Goal: Task Accomplishment & Management: Manage account settings

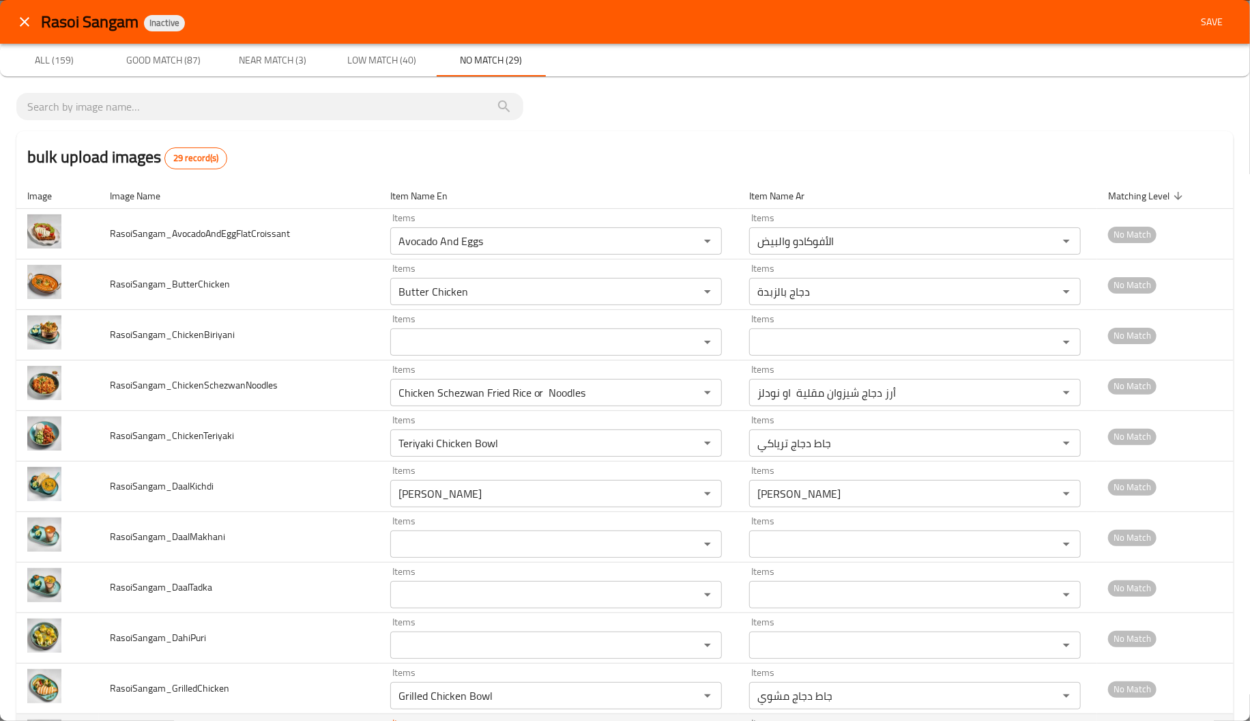
scroll to position [276, 0]
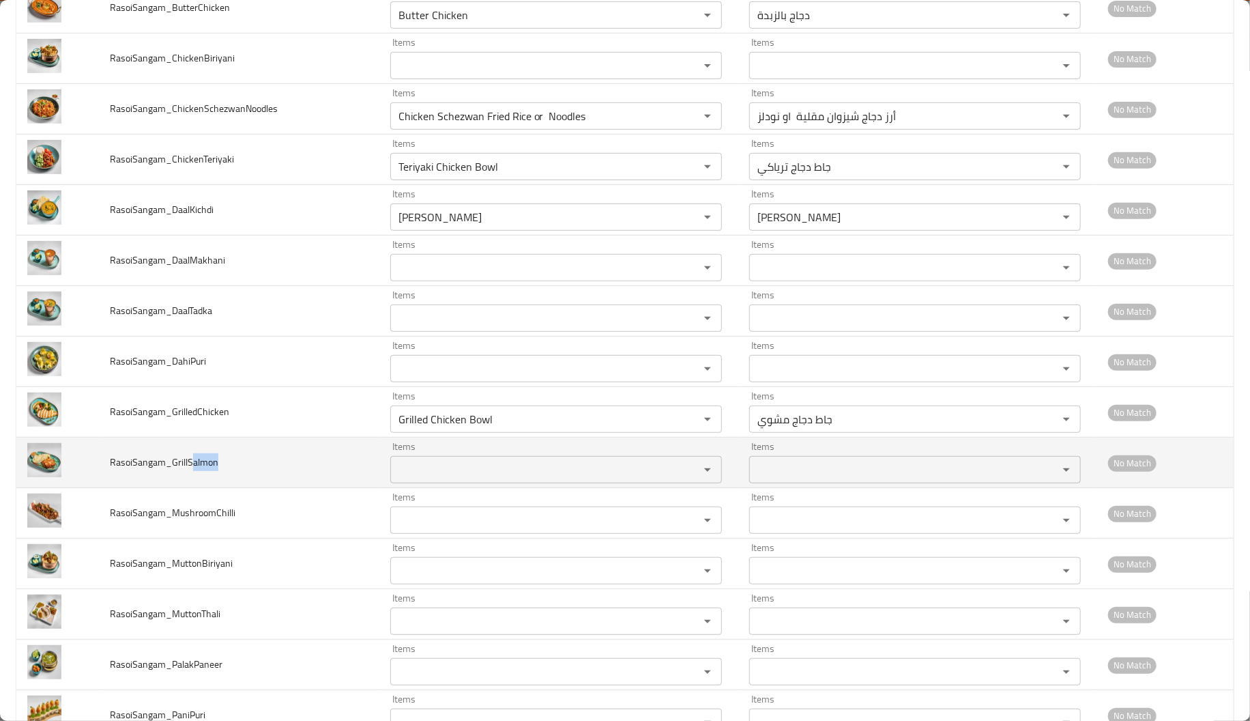
drag, startPoint x: 190, startPoint y: 466, endPoint x: 235, endPoint y: 468, distance: 45.1
click at [235, 468] on td "RasoiSangam_GrillSalmon" at bounding box center [239, 462] width 280 height 50
click at [212, 461] on span "RasoiSangam_GrillSalmon" at bounding box center [164, 462] width 108 height 18
drag, startPoint x: 227, startPoint y: 463, endPoint x: 187, endPoint y: 461, distance: 39.6
click at [187, 461] on td "RasoiSangam_GrillSalmon" at bounding box center [239, 462] width 280 height 50
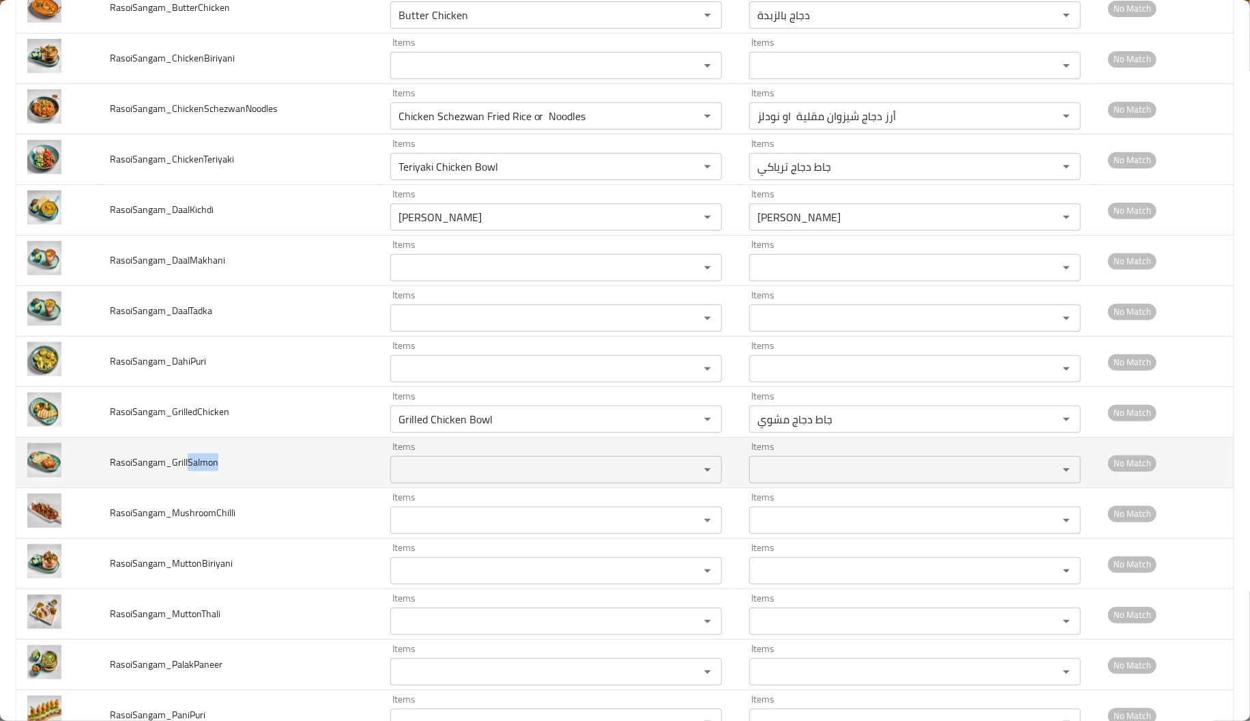
copy span "Salmon"
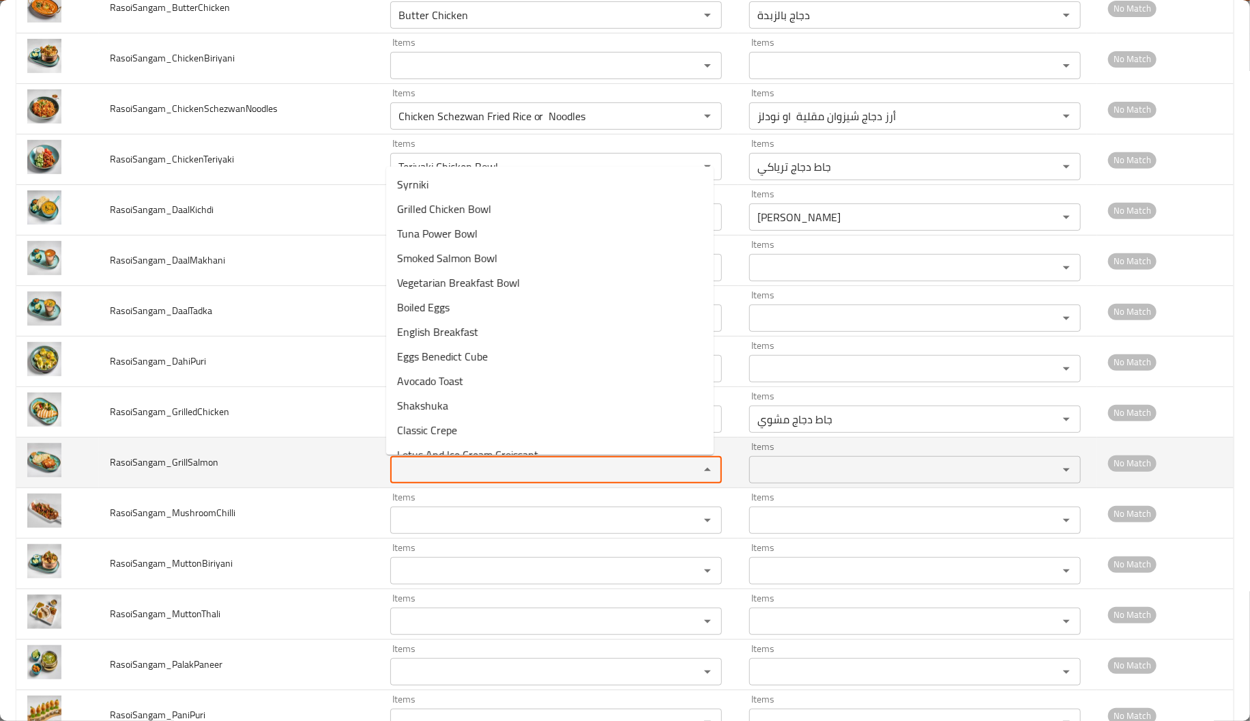
paste input "Salmon"
click at [436, 477] on input "Salmon" at bounding box center [535, 469] width 283 height 19
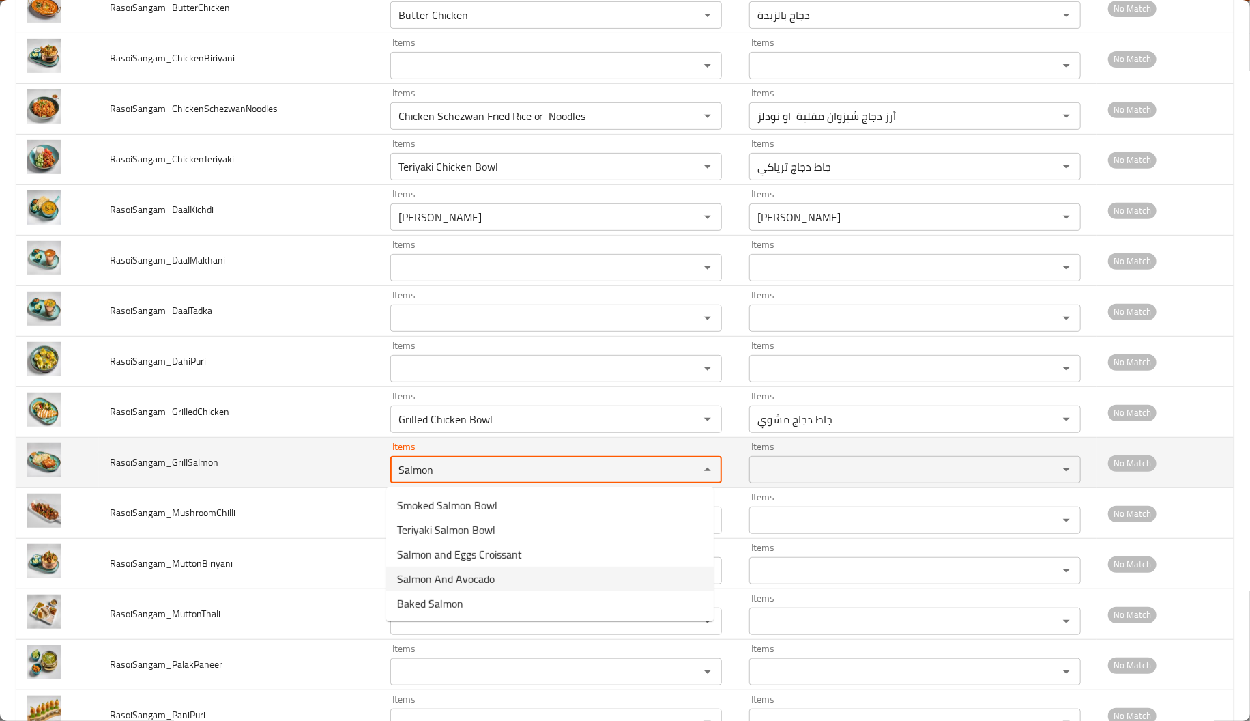
type input "Salmon"
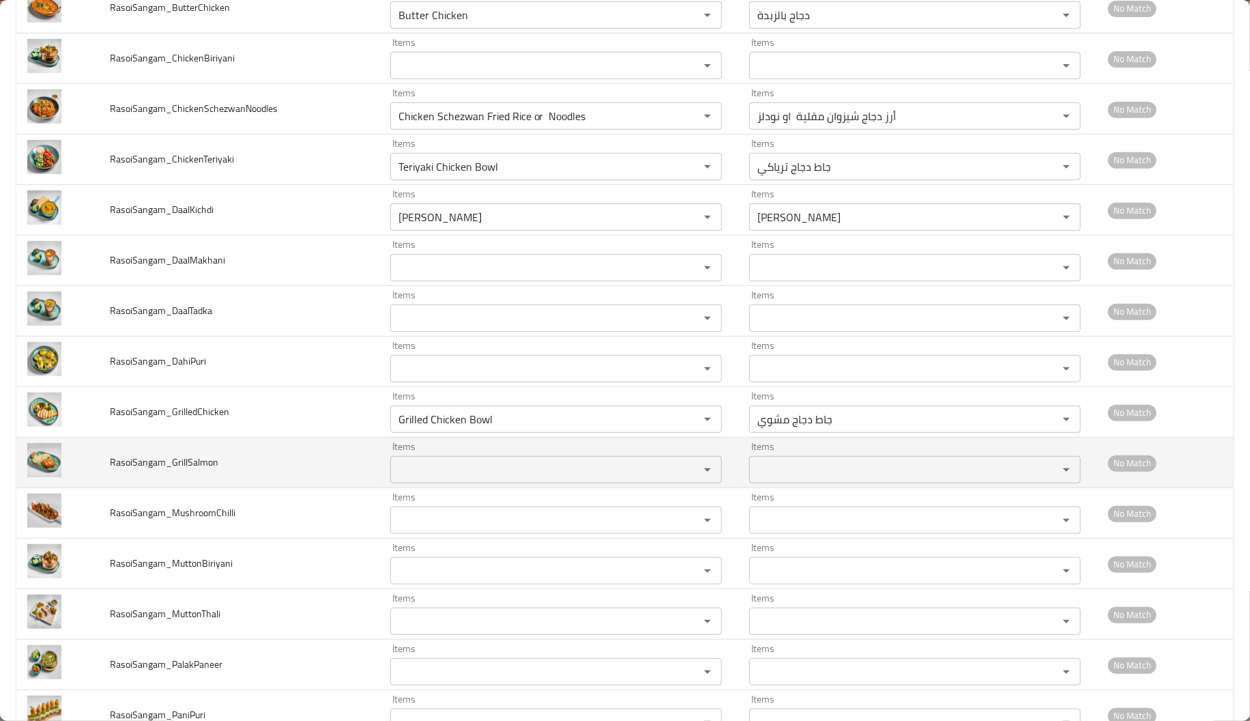
click at [297, 470] on td "RasoiSangam_GrillSalmon" at bounding box center [239, 462] width 280 height 50
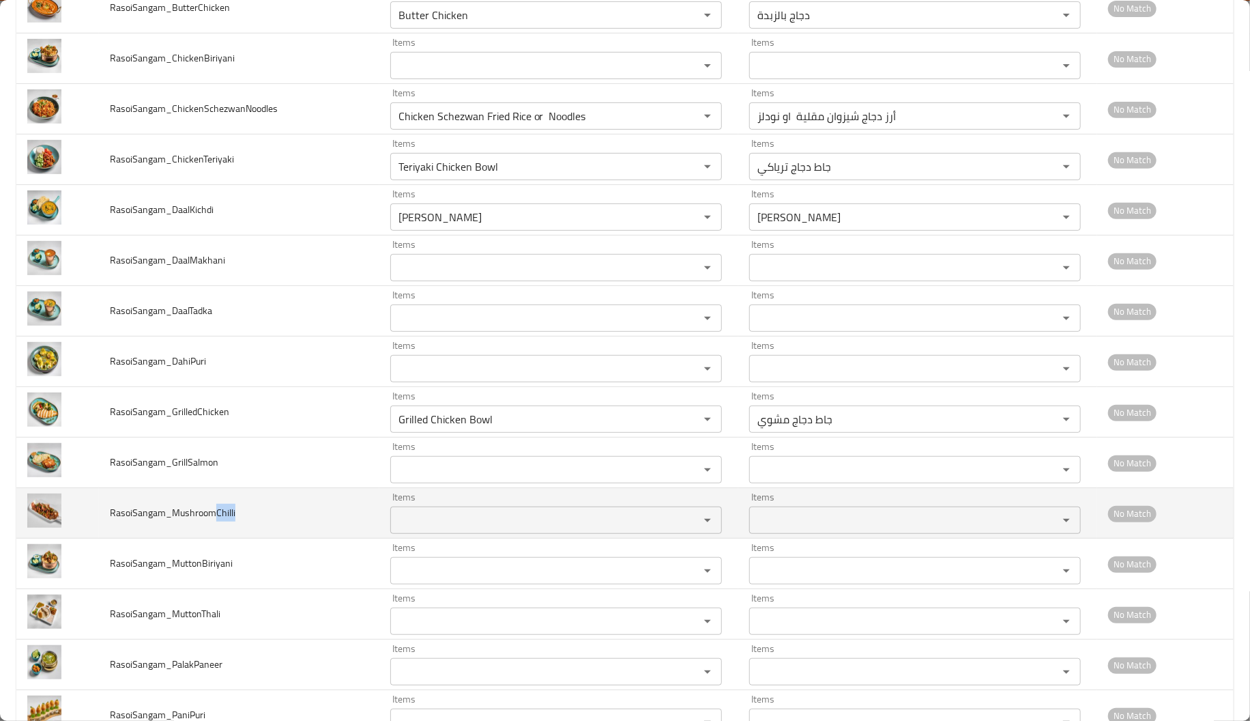
drag, startPoint x: 215, startPoint y: 518, endPoint x: 252, endPoint y: 519, distance: 37.5
click at [252, 519] on td "RasoiSangam_MushroomChilli" at bounding box center [239, 513] width 280 height 50
copy span "Chilli"
paste input "Chilli"
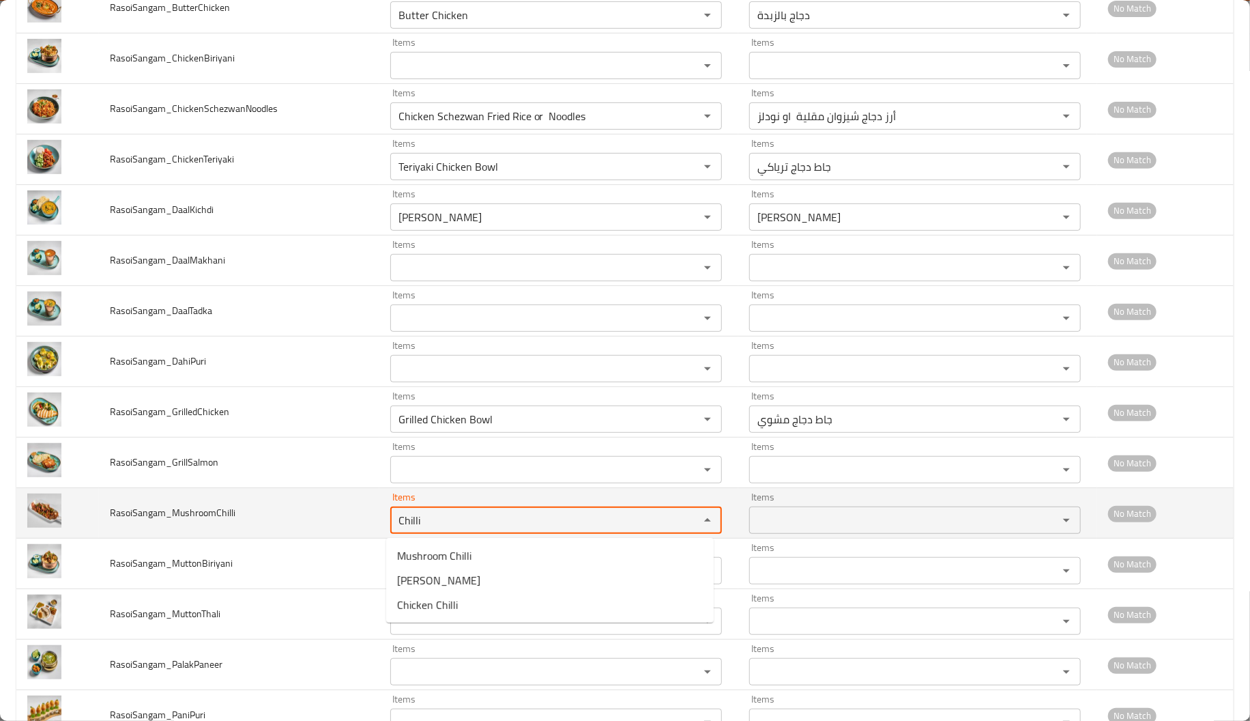
click at [405, 518] on input "Chilli" at bounding box center [535, 519] width 283 height 19
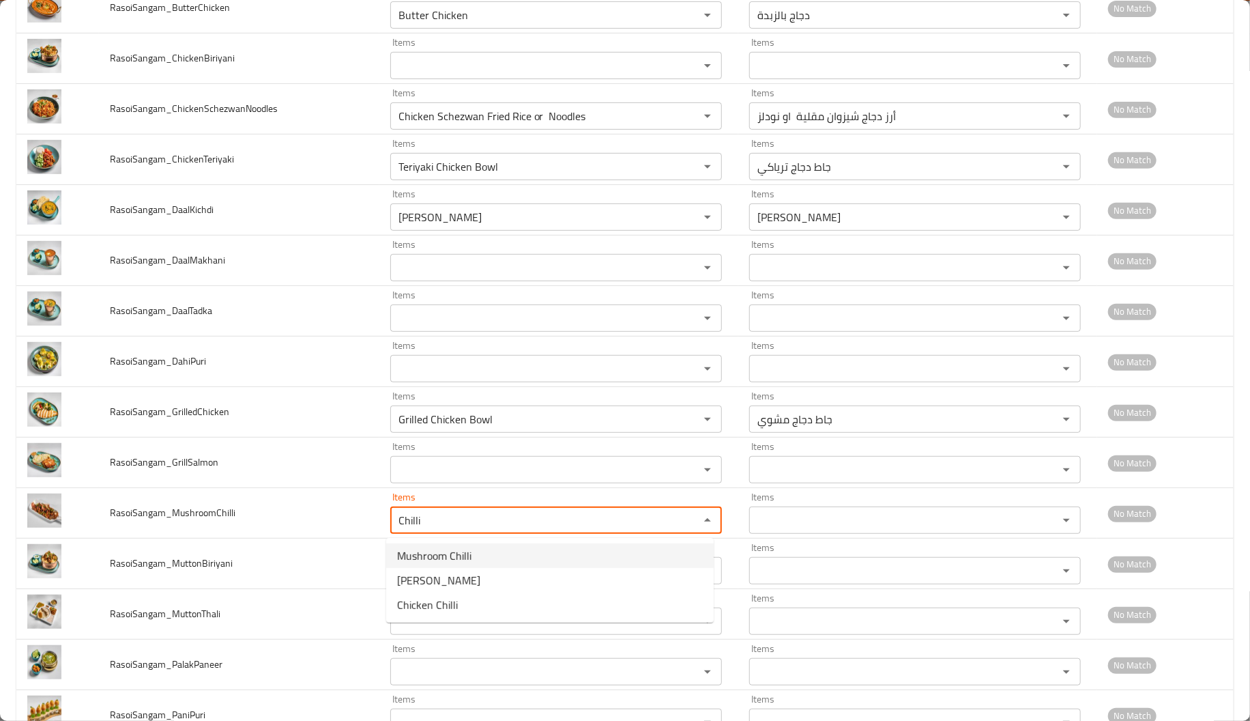
click at [471, 560] on li "Mushroom Chilli" at bounding box center [550, 555] width 328 height 25
type input "Mushroom Chilli"
type input "مشروم بالفلفل الحار"
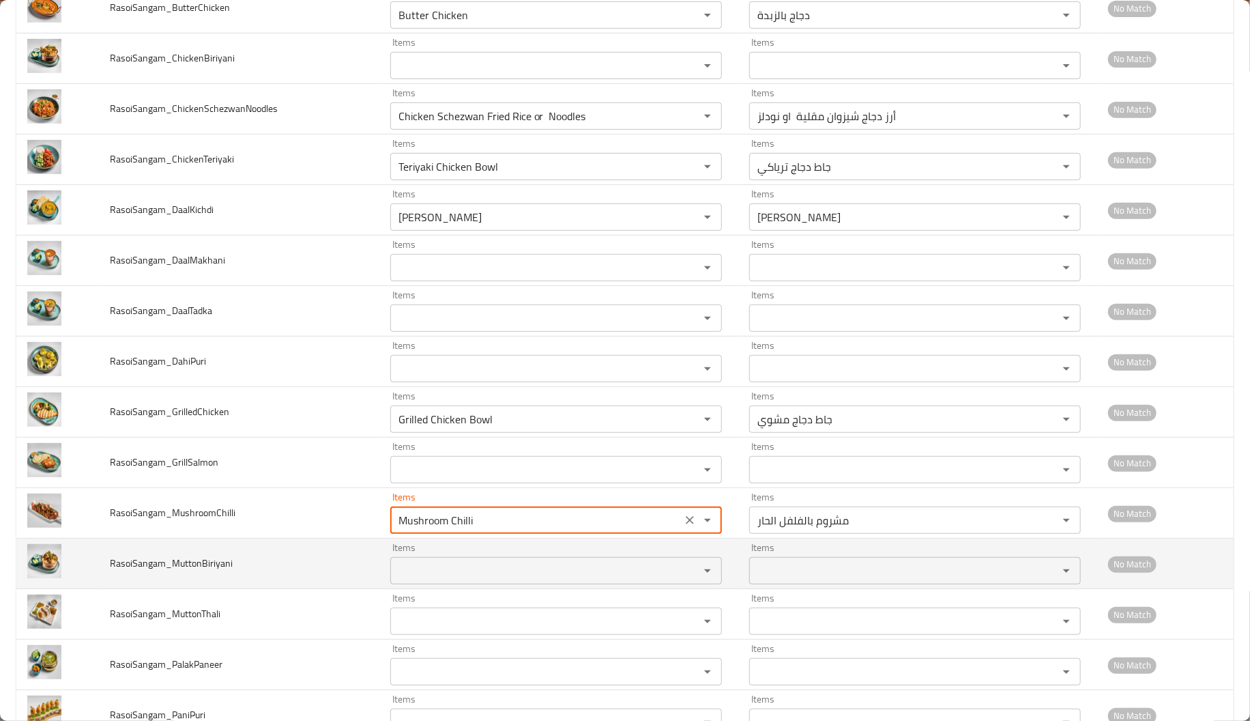
type input "Mushroom Chilli"
drag, startPoint x: 196, startPoint y: 562, endPoint x: 171, endPoint y: 560, distance: 25.3
click at [171, 560] on span "RasoiSangam_MuttonBiriyani" at bounding box center [171, 563] width 123 height 18
copy span "Mutto"
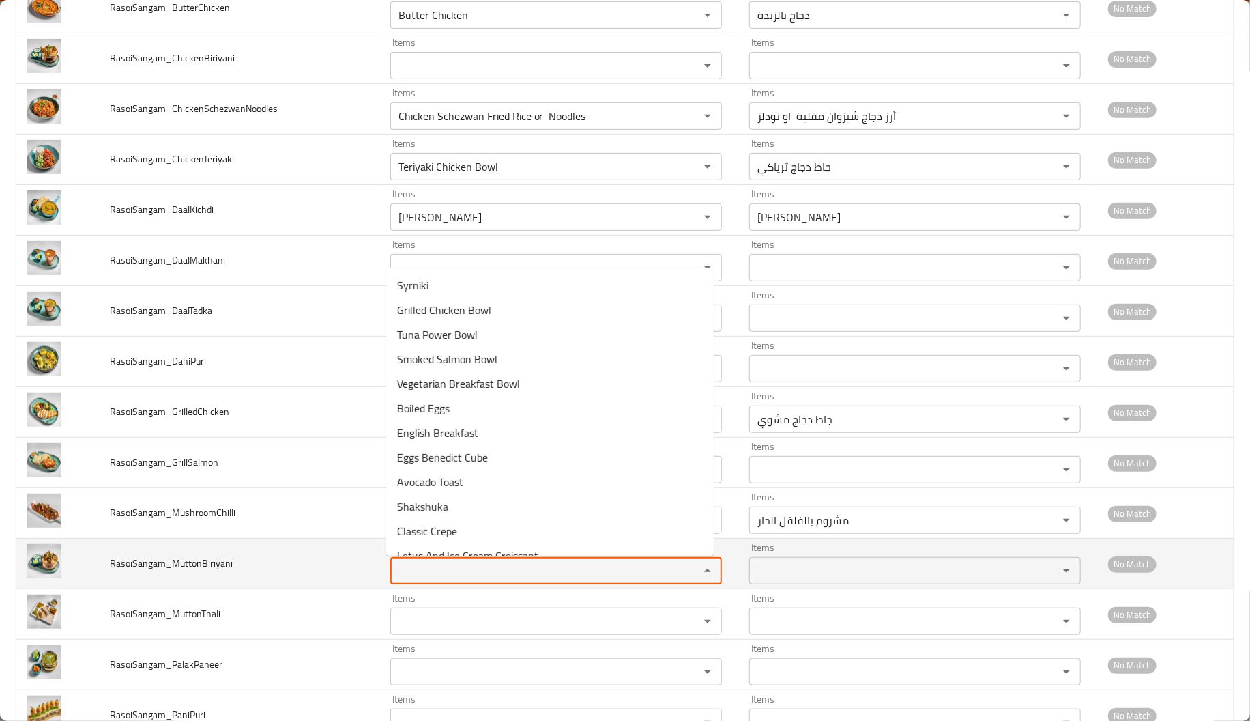
paste input "Mutto"
click at [400, 579] on input "Mutto" at bounding box center [535, 570] width 283 height 19
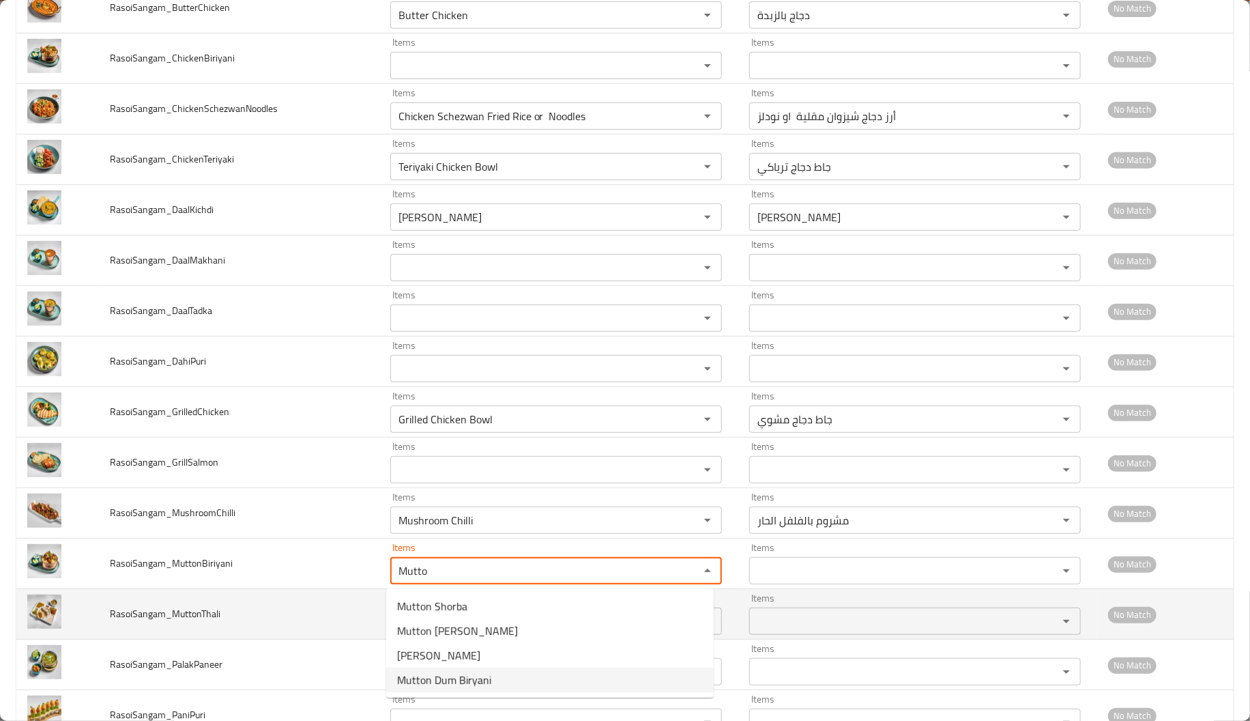
type input "Mutto"
click at [310, 590] on td "RasoiSangam_MuttonThali" at bounding box center [239, 614] width 280 height 50
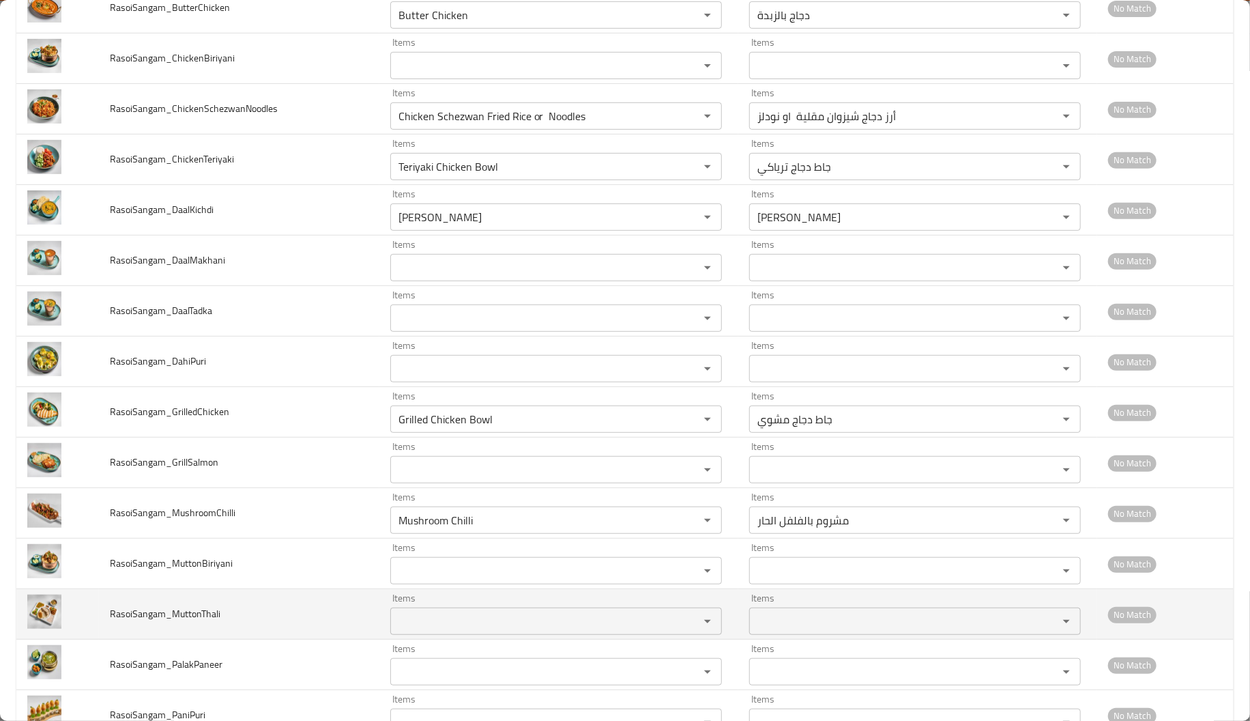
click at [390, 626] on div "Items" at bounding box center [556, 620] width 332 height 27
paste input "Mutto"
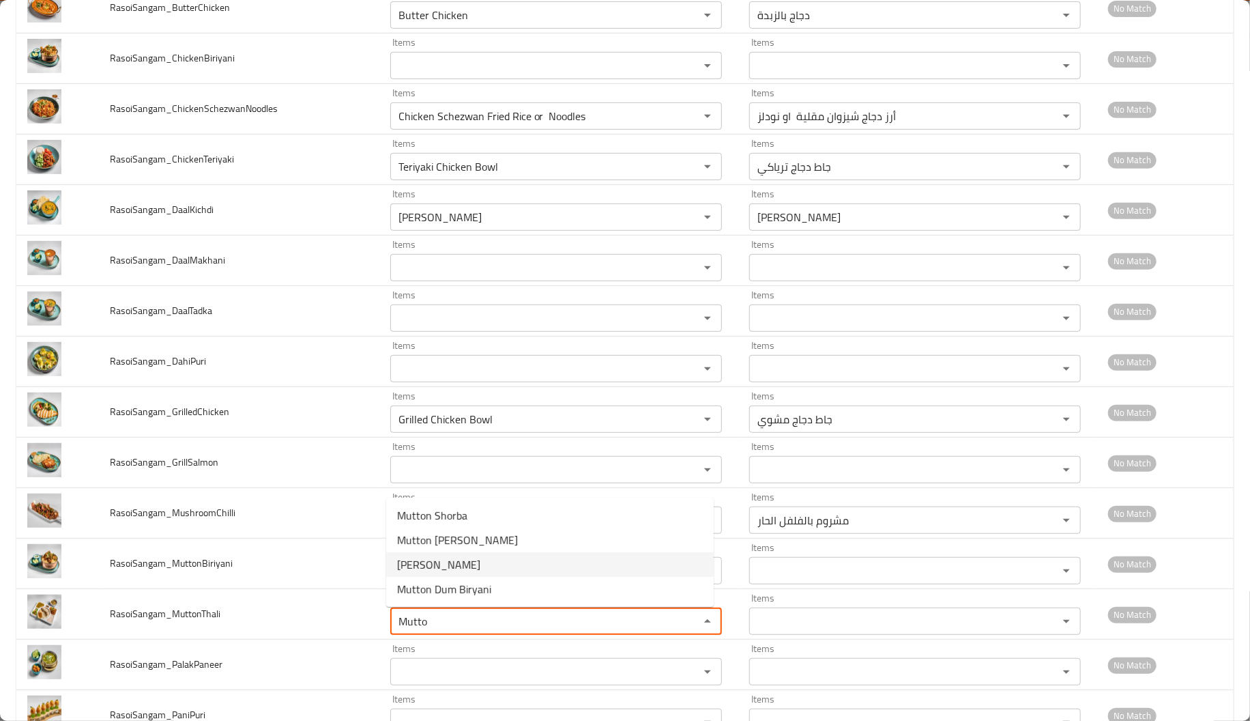
click at [432, 568] on span "Mutton Thali" at bounding box center [438, 564] width 83 height 16
type input "Mutton Thali"
type input "ثالي لحم الضأن"
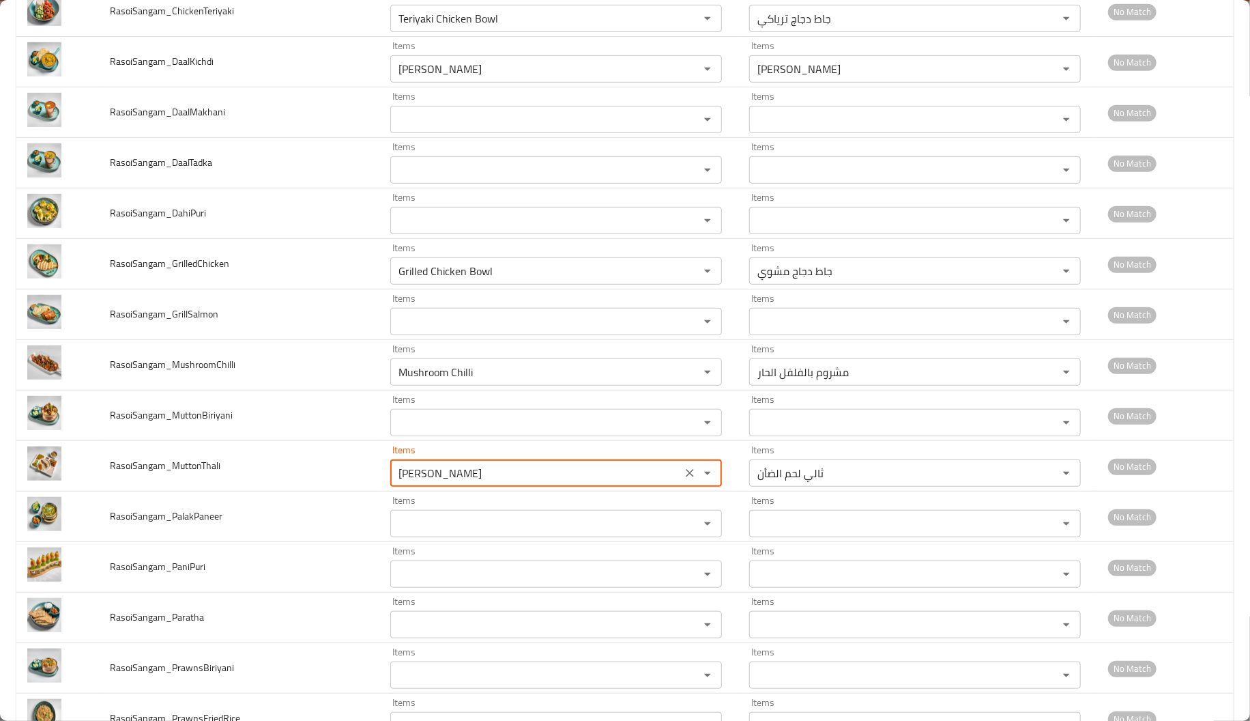
scroll to position [434, 0]
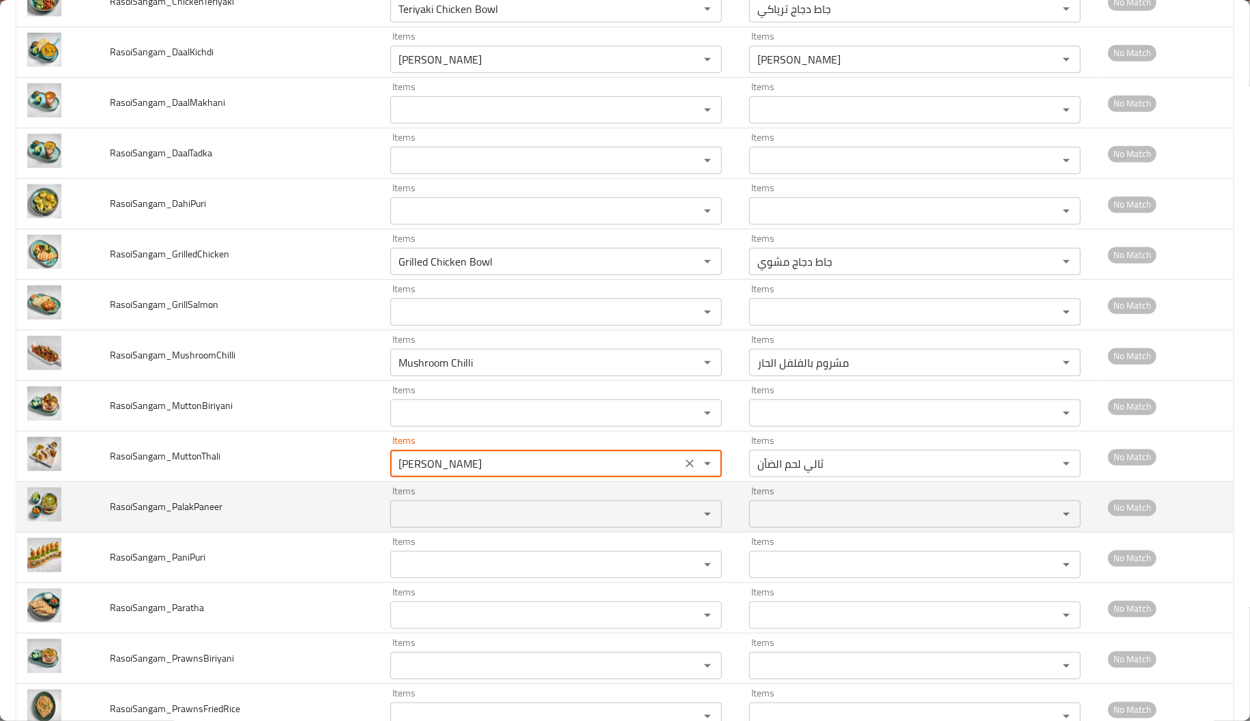
type input "Mutton Thali"
drag, startPoint x: 192, startPoint y: 509, endPoint x: 171, endPoint y: 502, distance: 22.4
click at [171, 502] on span "RasoiSangam_PalakPaneer" at bounding box center [166, 506] width 113 height 18
copy span "Palak"
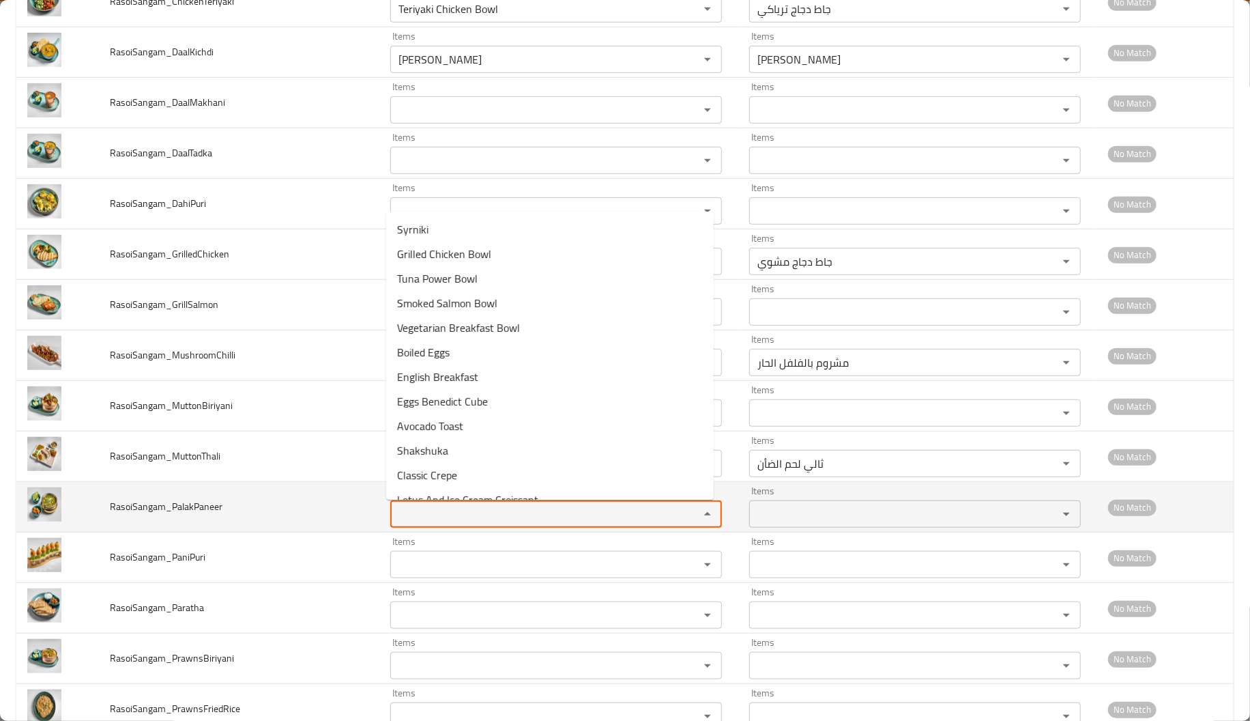
click at [394, 510] on input "Items" at bounding box center [535, 513] width 283 height 19
paste input "Palak"
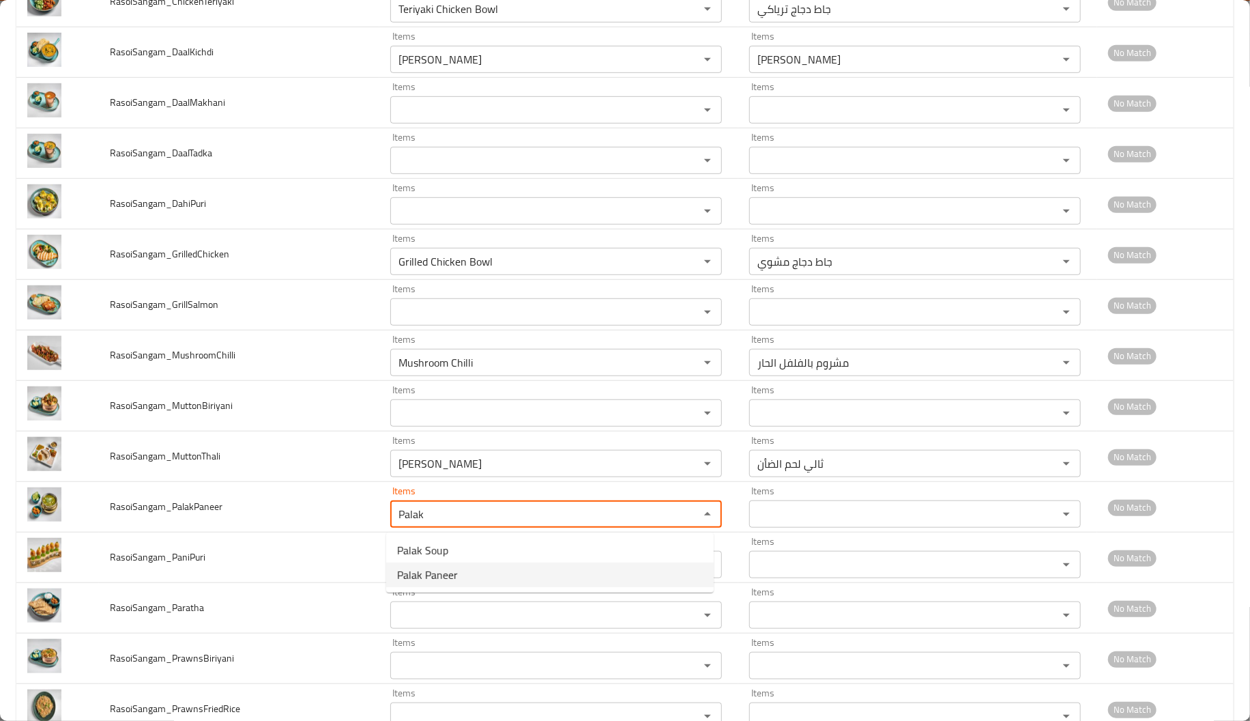
click at [421, 576] on span "Palak Paneer" at bounding box center [427, 574] width 61 height 16
type input "Palak Paneer"
type input "بالاك بانير"
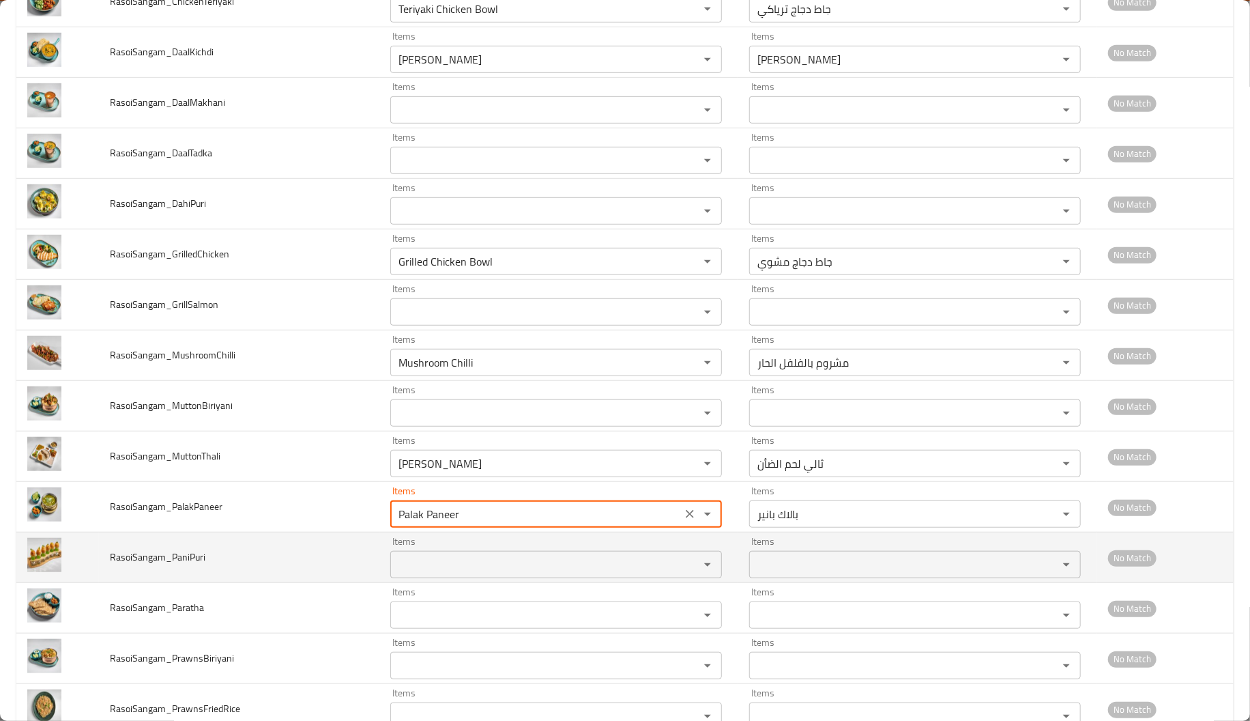
type input "Palak Paneer"
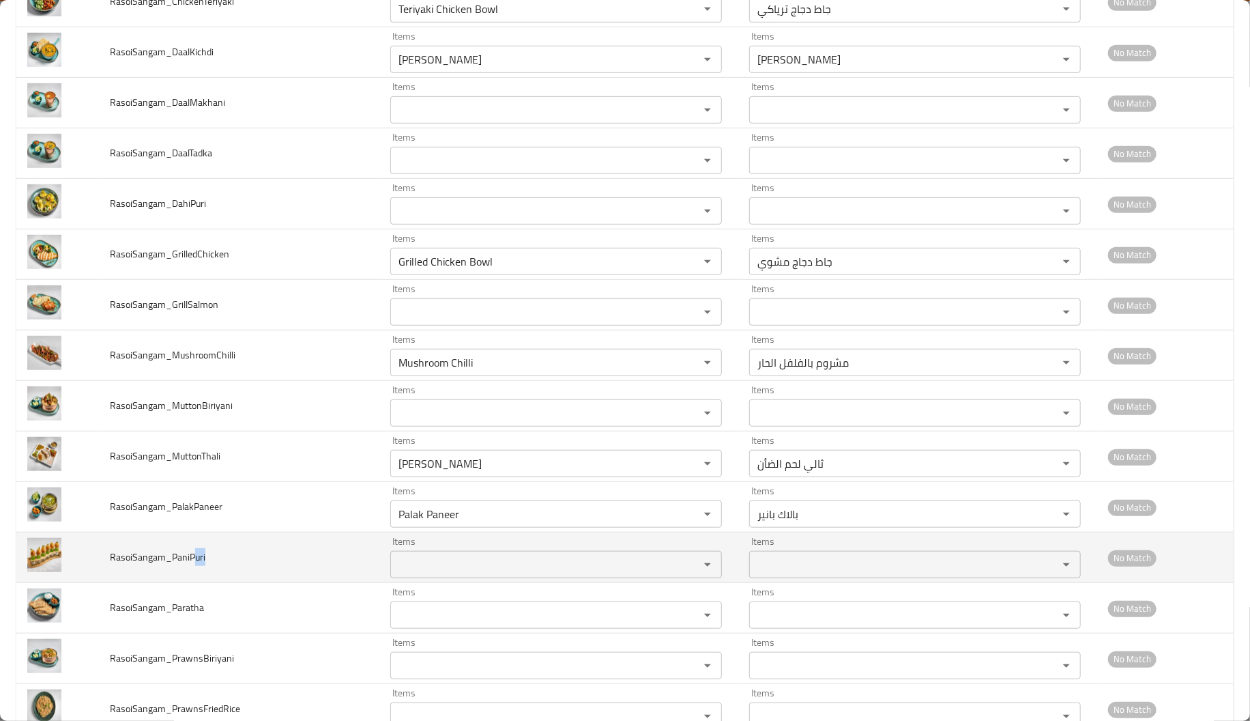
drag, startPoint x: 190, startPoint y: 559, endPoint x: 216, endPoint y: 562, distance: 25.4
click at [216, 562] on td "RasoiSangam_PaniPuri" at bounding box center [239, 557] width 280 height 50
copy span "uri"
click at [187, 557] on span "RasoiSangam_PaniPuri" at bounding box center [158, 557] width 96 height 18
drag, startPoint x: 187, startPoint y: 557, endPoint x: 206, endPoint y: 557, distance: 19.1
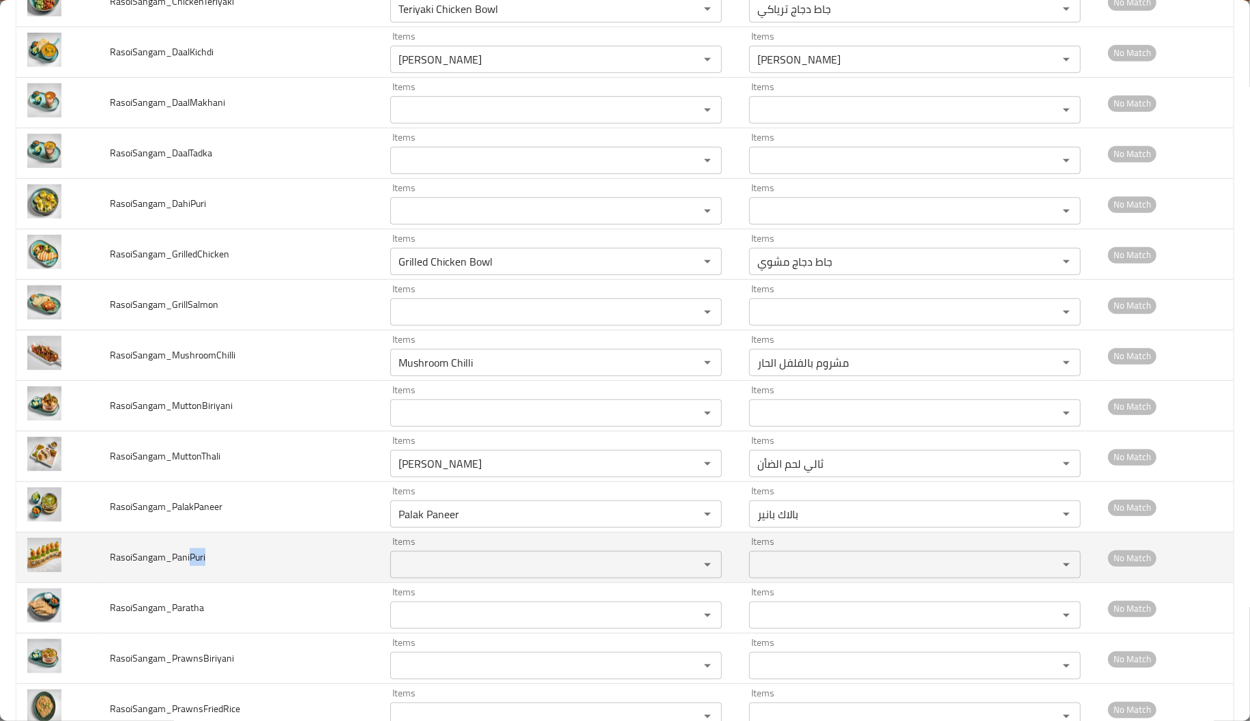
click at [206, 557] on td "RasoiSangam_PaniPuri" at bounding box center [239, 557] width 280 height 50
copy span "Puri"
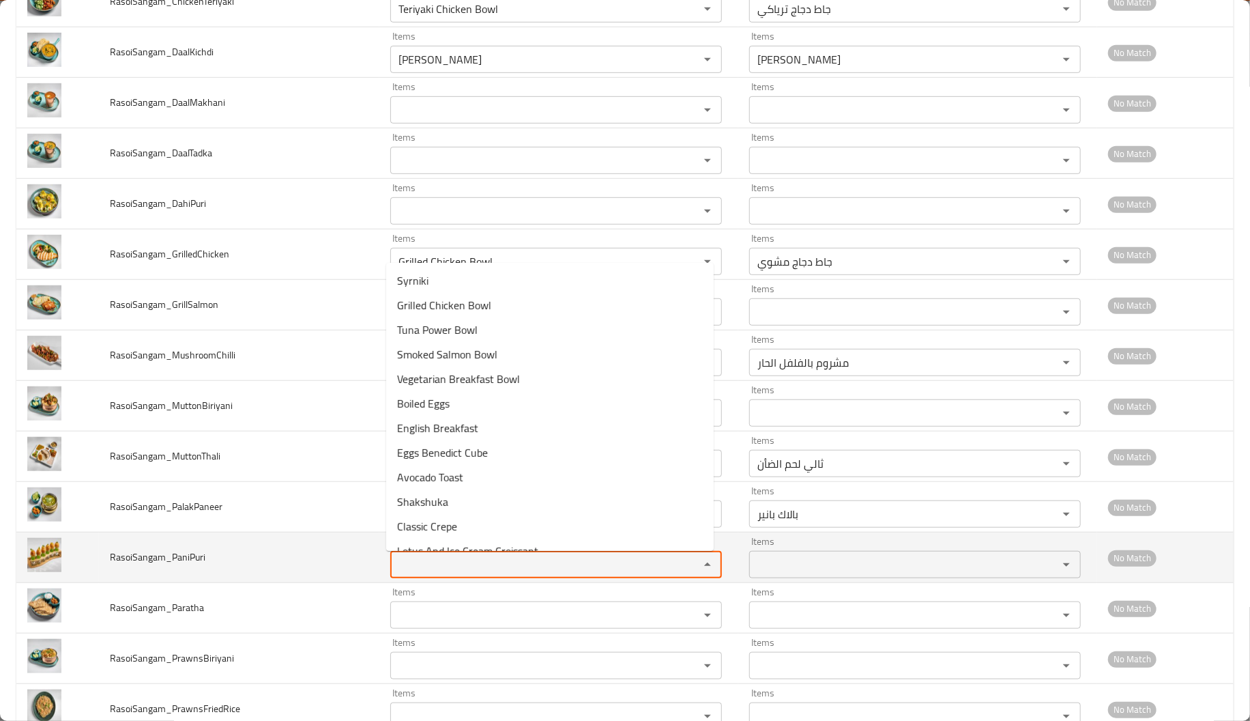
click at [427, 557] on input "Items" at bounding box center [535, 564] width 283 height 19
paste input "Puri"
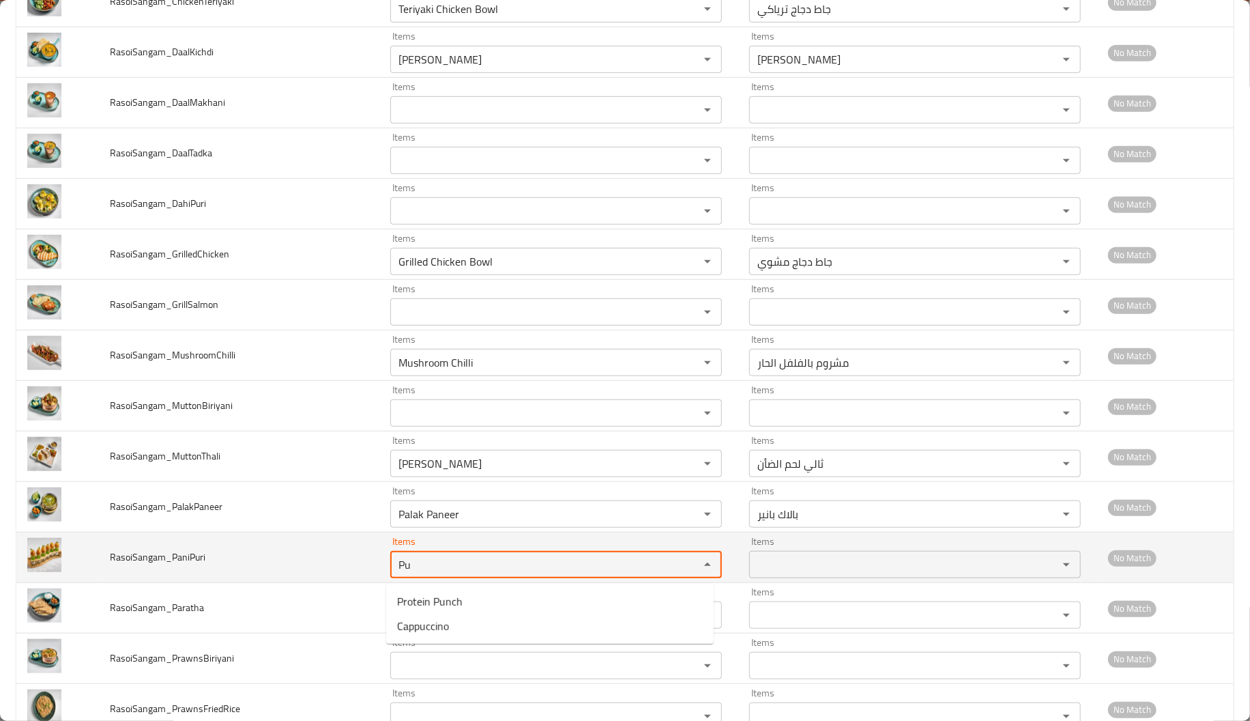
type input "P"
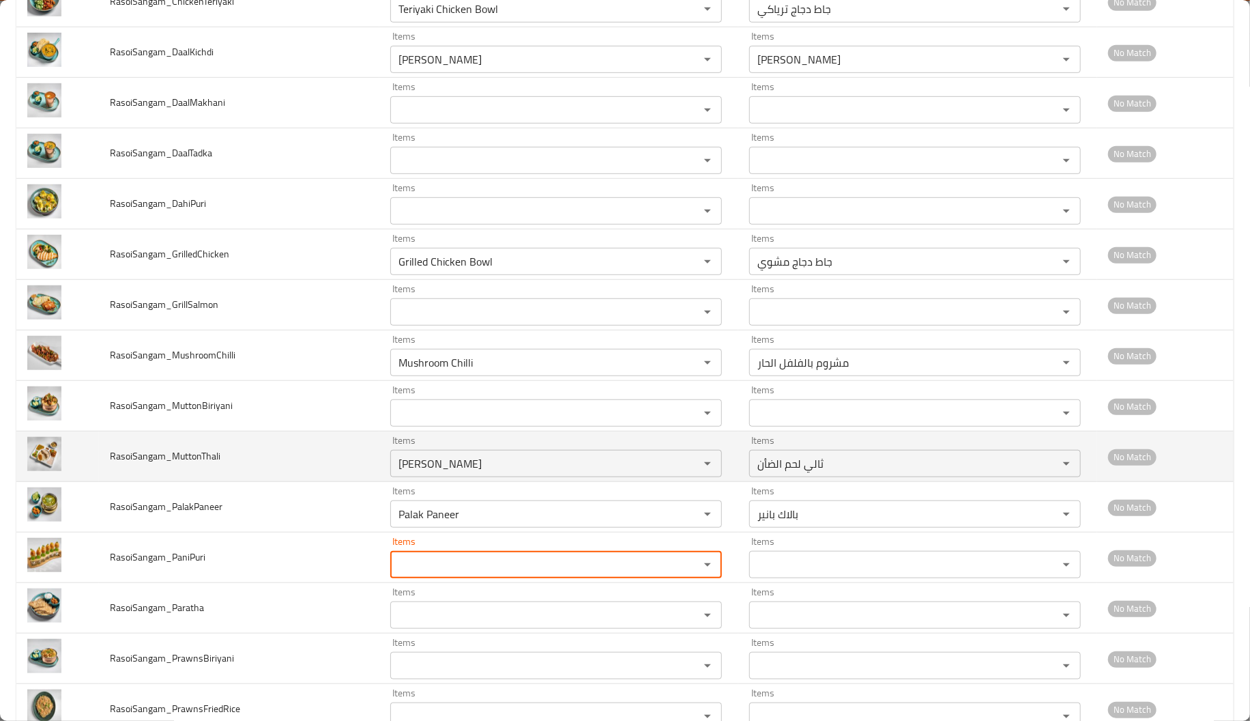
scroll to position [525, 0]
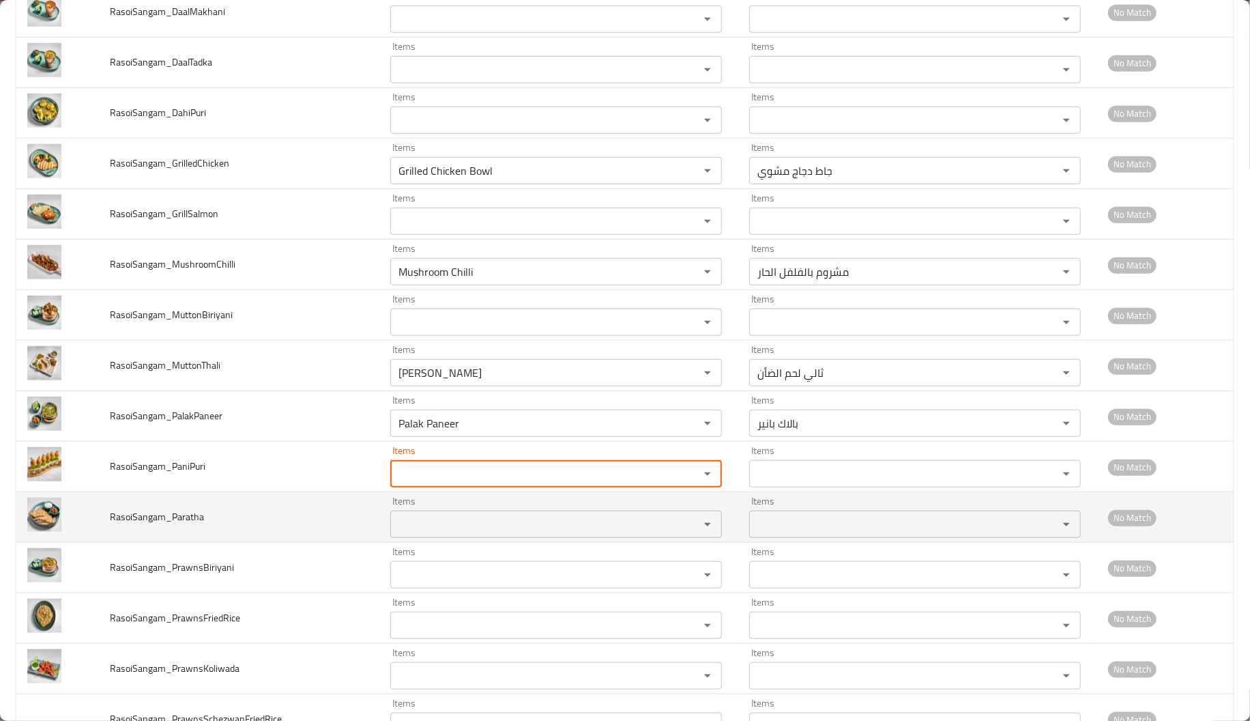
click at [171, 522] on span "RasoiSangam_Paratha" at bounding box center [157, 517] width 94 height 18
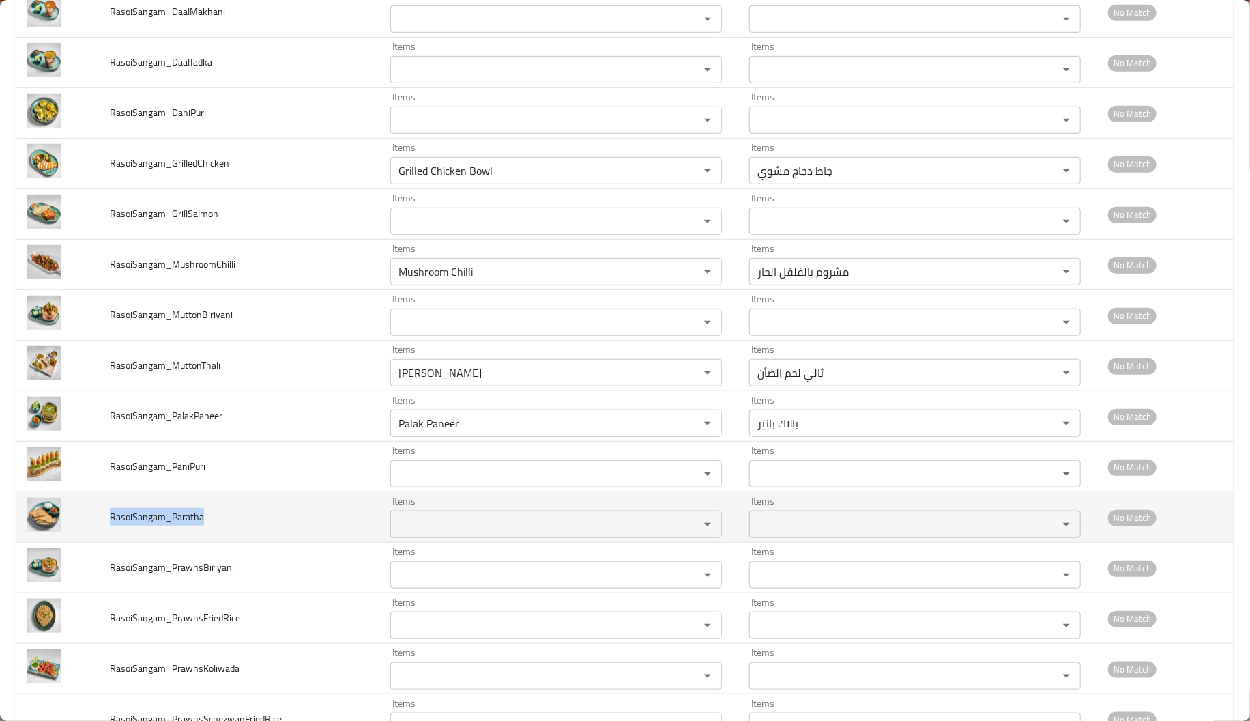
click at [171, 522] on span "RasoiSangam_Paratha" at bounding box center [157, 517] width 94 height 18
drag, startPoint x: 171, startPoint y: 522, endPoint x: 214, endPoint y: 523, distance: 43.0
click at [214, 523] on td "RasoiSangam_Paratha" at bounding box center [239, 517] width 280 height 50
copy span "Paratha"
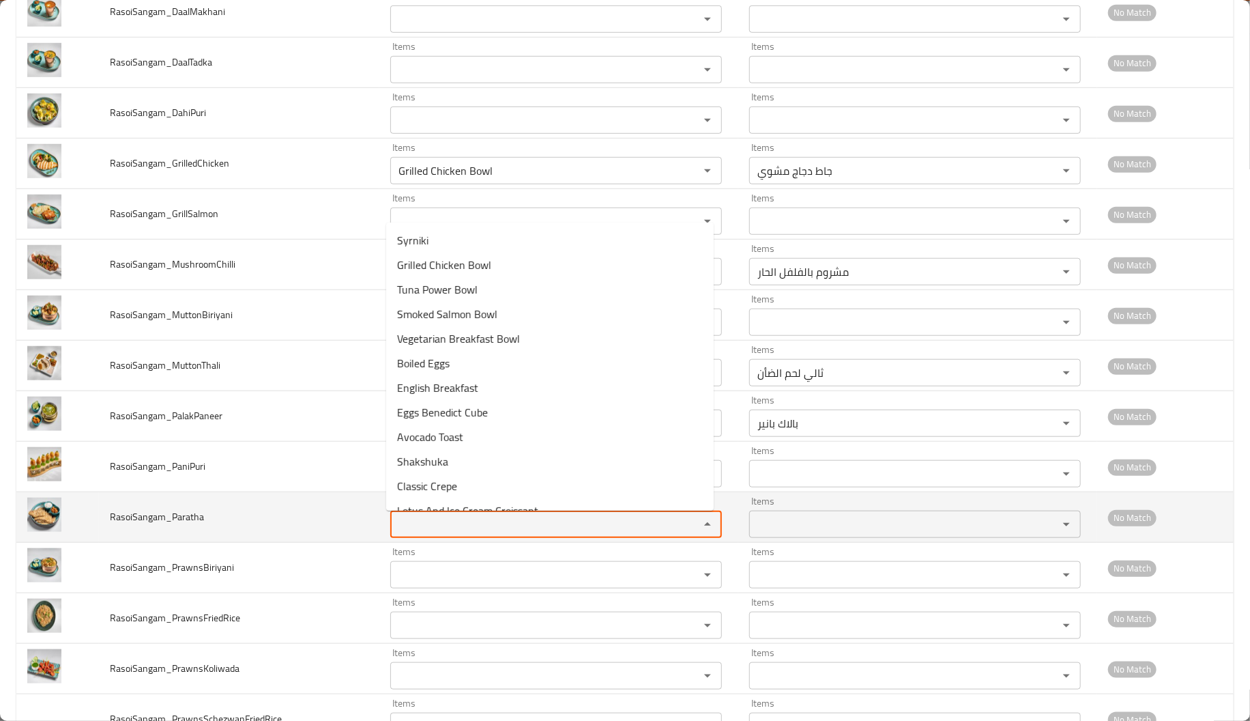
paste input "Paratha"
click at [452, 531] on input "Items" at bounding box center [535, 523] width 283 height 19
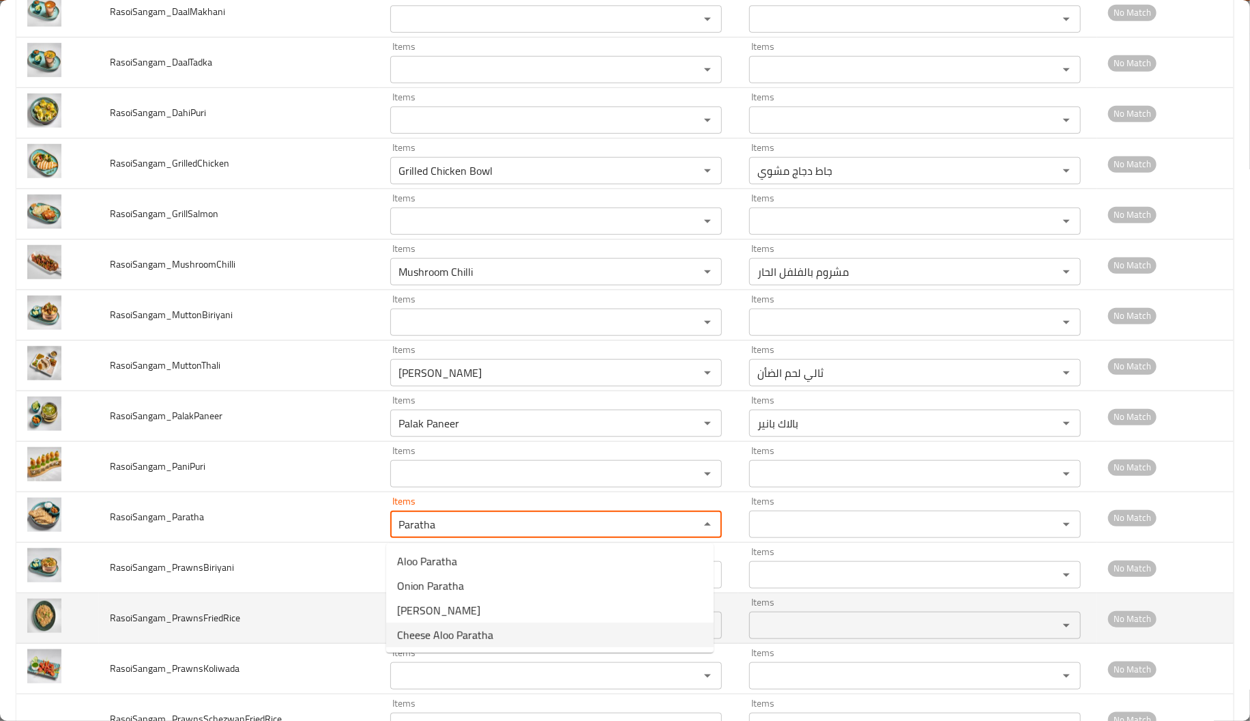
type input "Paratha"
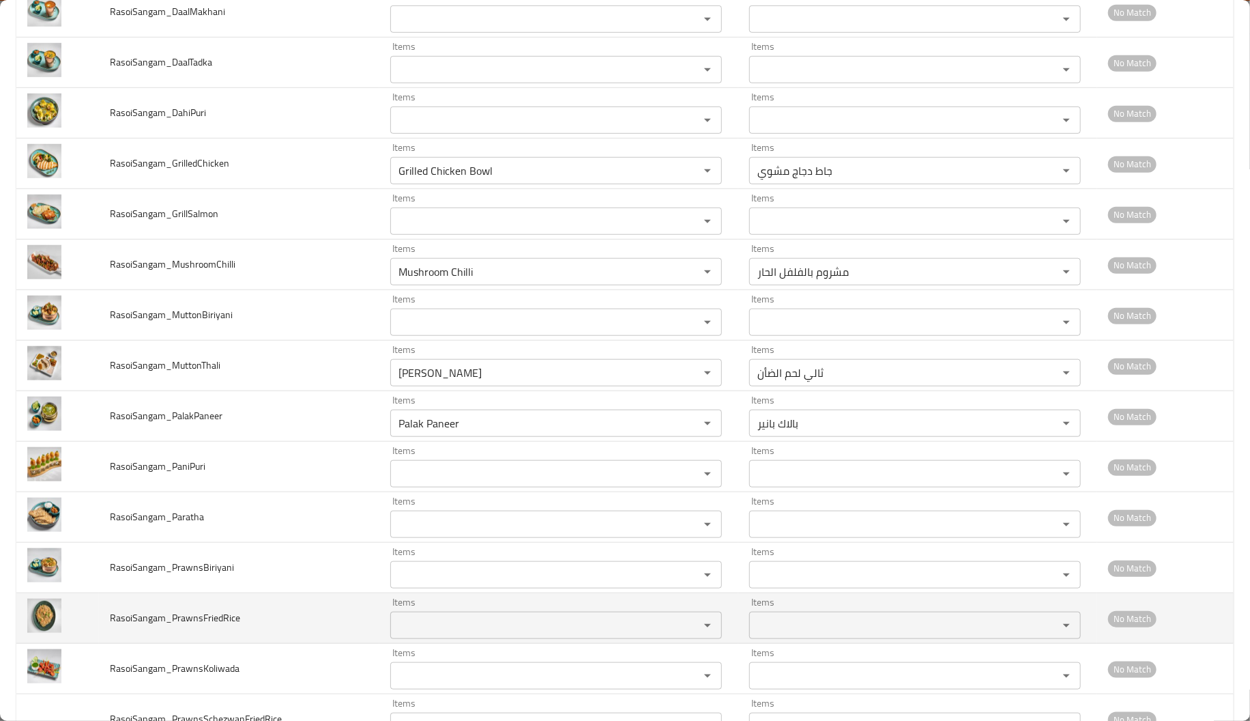
click at [279, 630] on td "RasoiSangam_PrawnsFriedRice" at bounding box center [239, 618] width 280 height 50
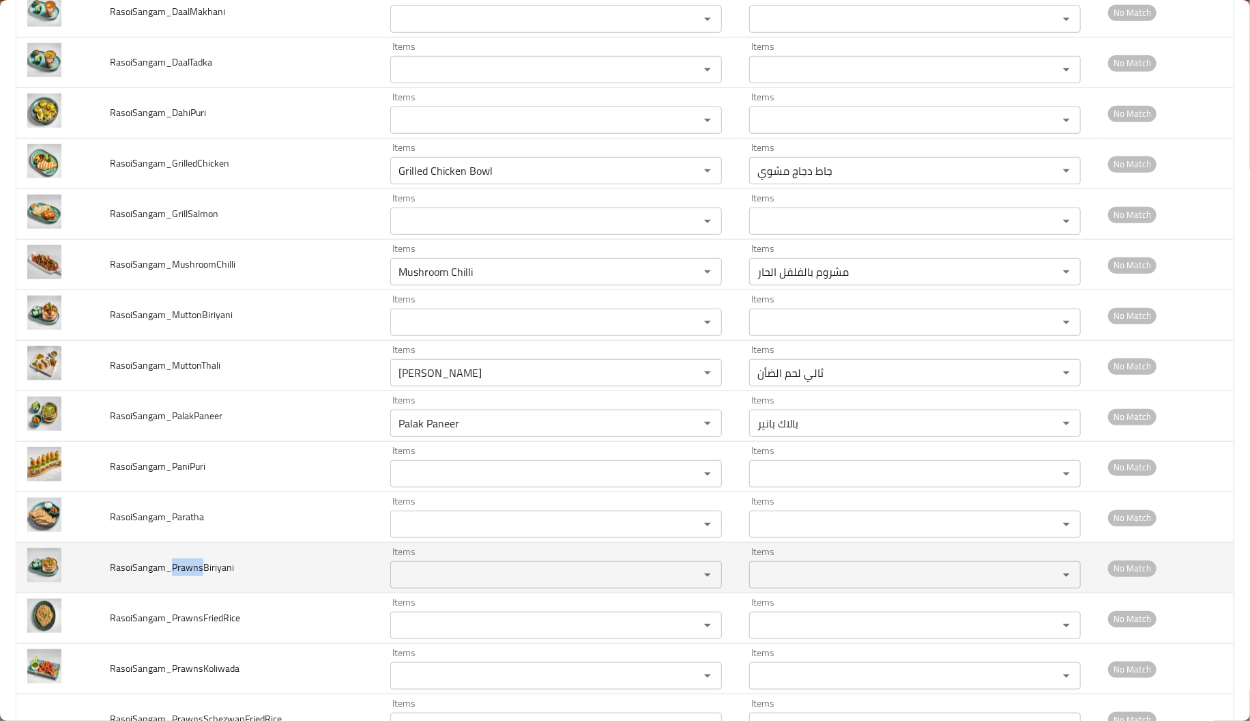
drag, startPoint x: 202, startPoint y: 572, endPoint x: 167, endPoint y: 568, distance: 35.0
click at [167, 568] on span "RasoiSangam_PrawnsBiriyani" at bounding box center [172, 567] width 124 height 18
copy span "Prawns"
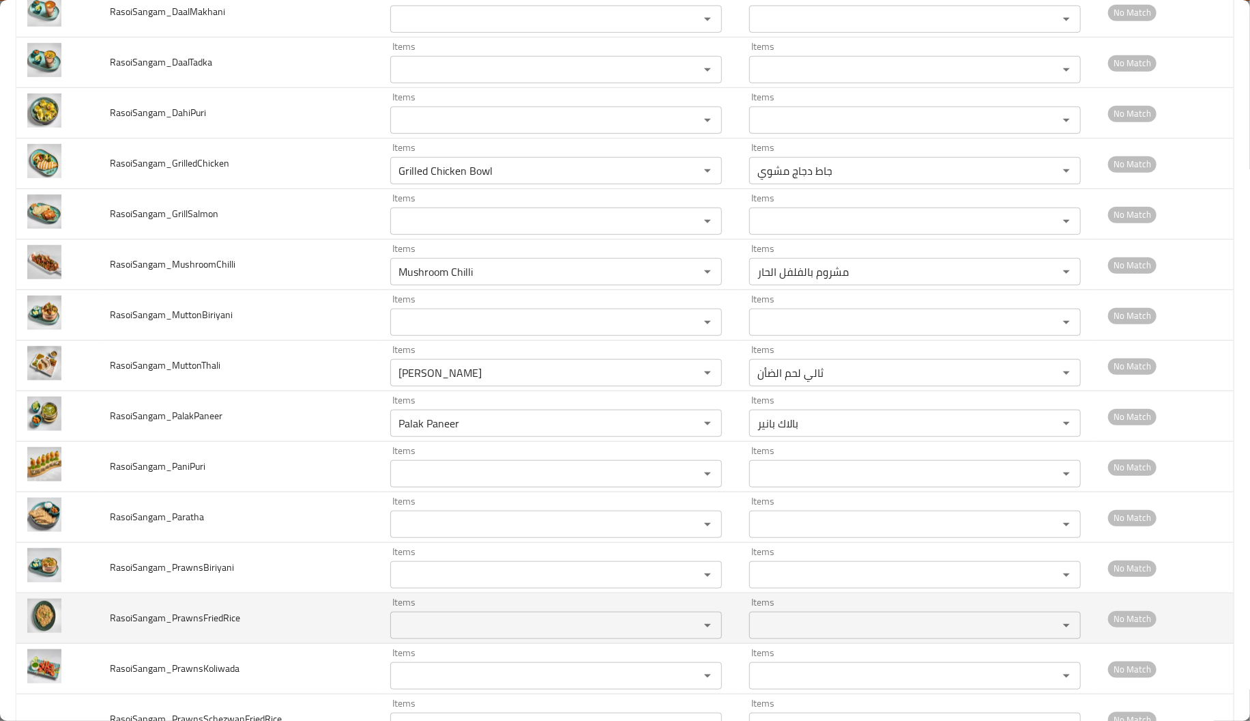
paste input "Prawns"
click at [448, 626] on input "Prawns" at bounding box center [535, 624] width 283 height 19
click at [458, 626] on input "Prawns" at bounding box center [535, 624] width 283 height 19
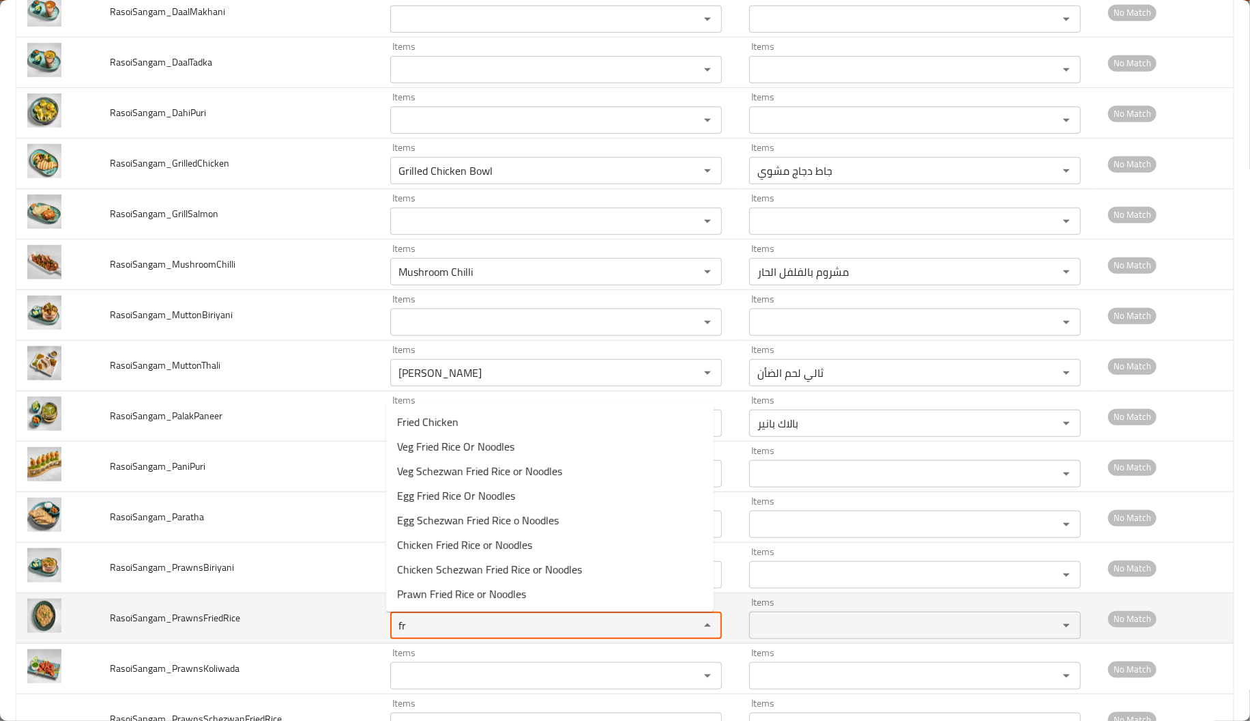
type input "f"
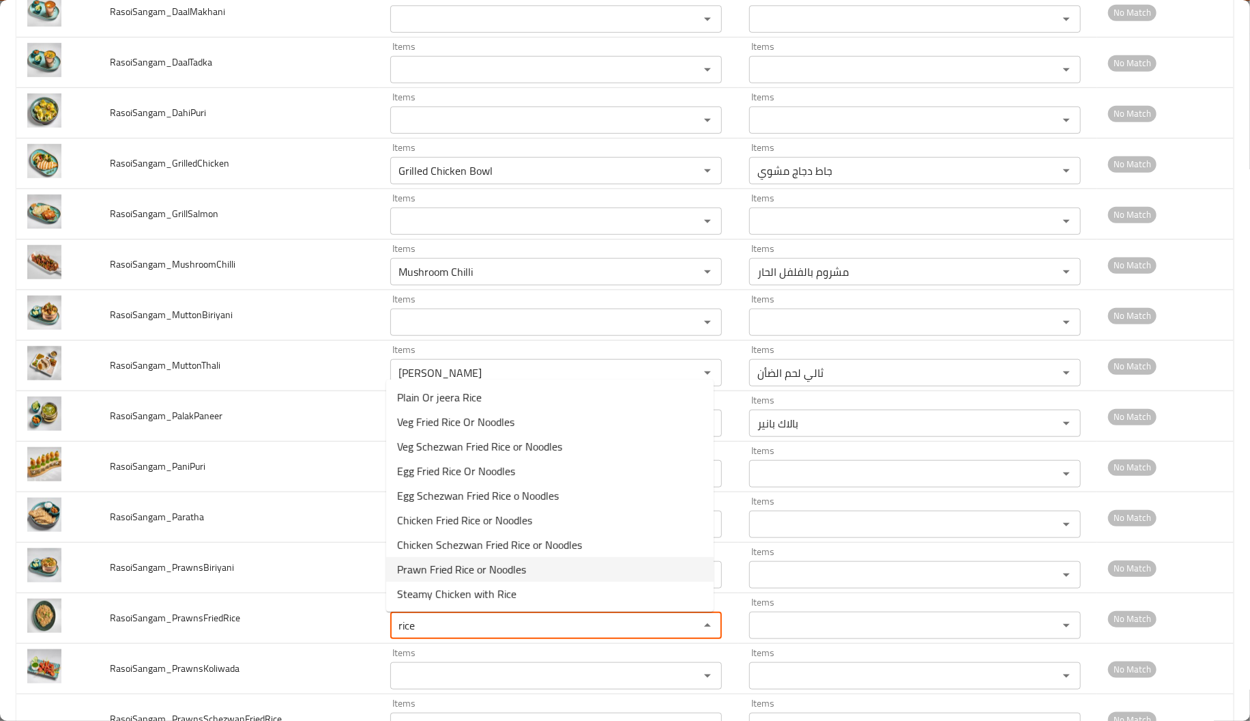
click at [493, 573] on span "Prawn Fried Rice or Noodles" at bounding box center [461, 569] width 129 height 16
type input "Prawn Fried Rice or Noodles"
type input "أرز مقلي بالروبيان او نودلز"
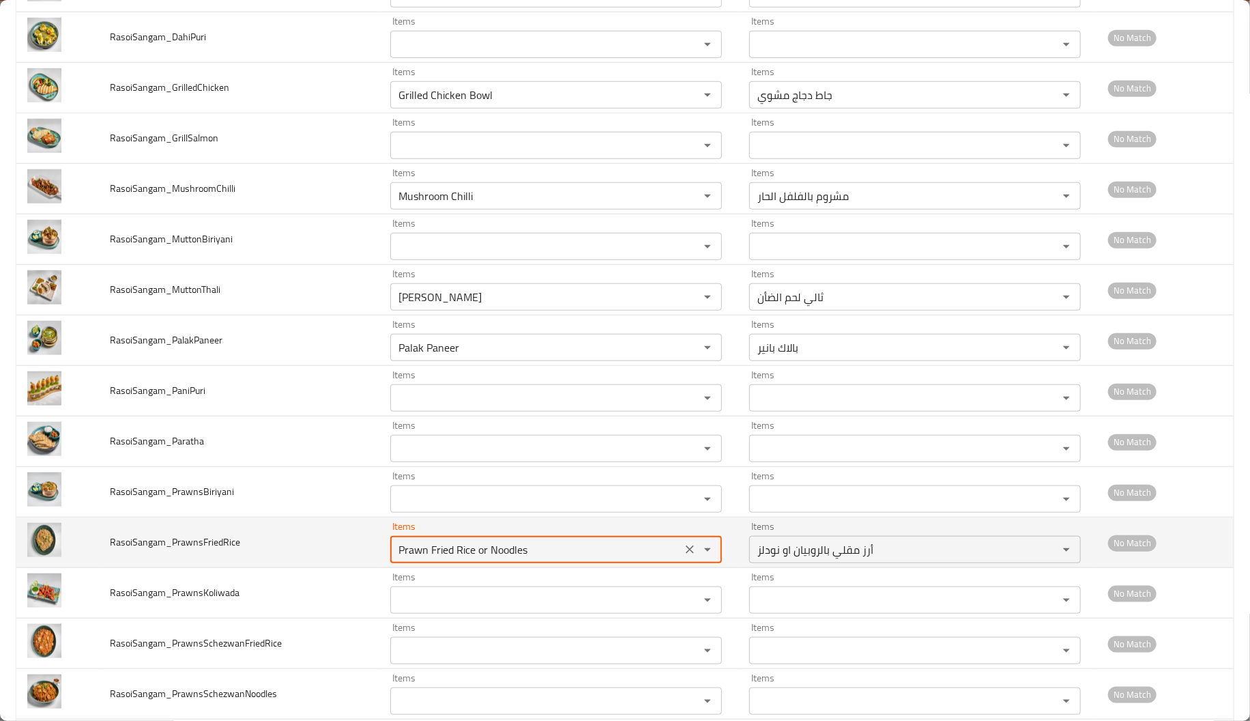
scroll to position [602, 0]
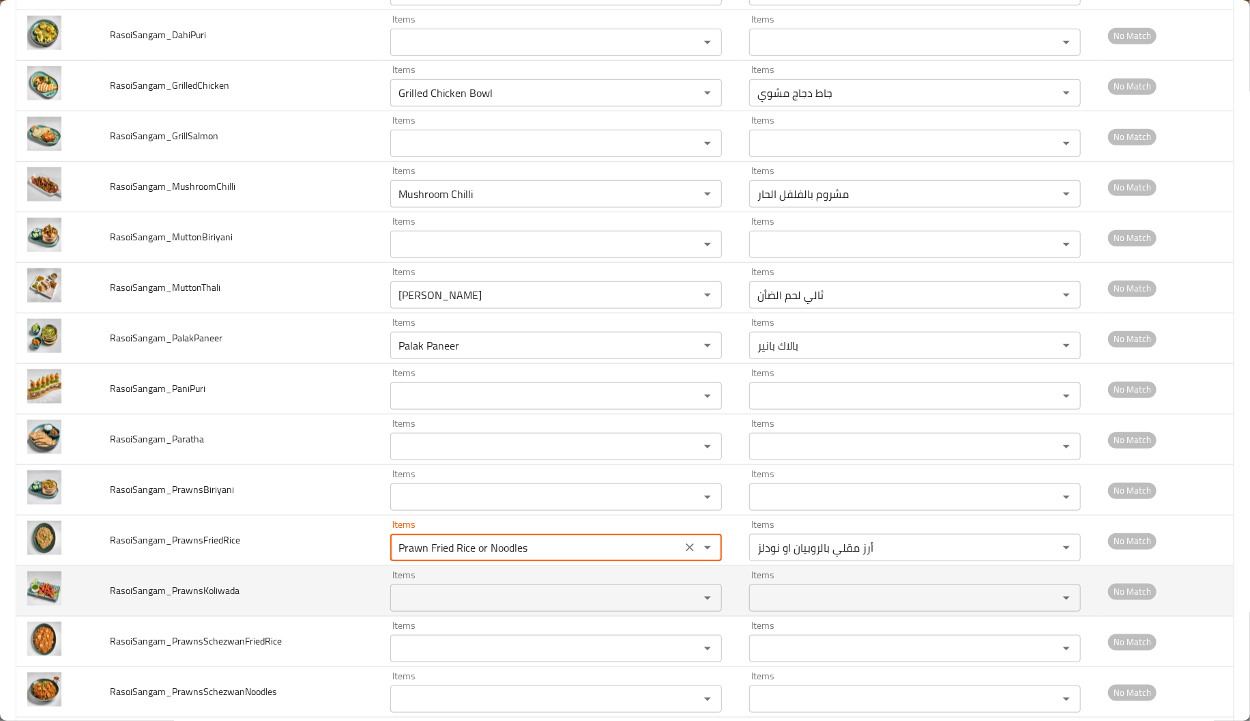
type input "Prawn Fried Rice or Noodles"
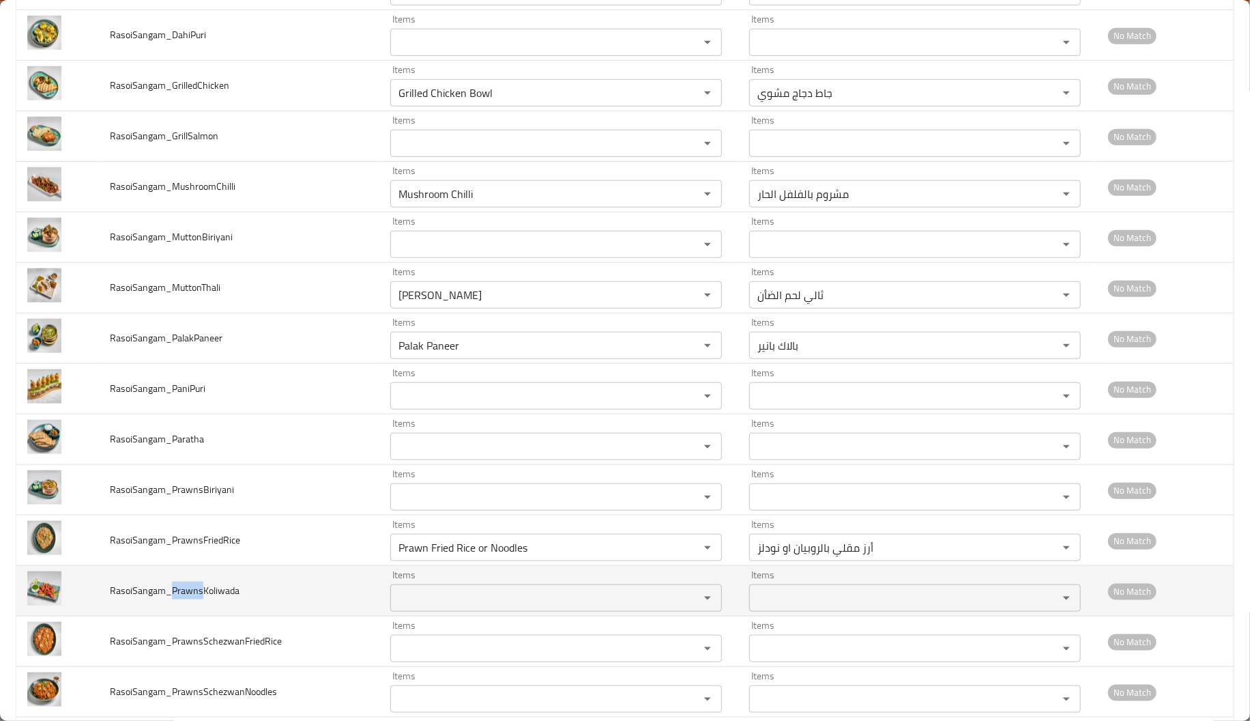
drag, startPoint x: 201, startPoint y: 592, endPoint x: 167, endPoint y: 589, distance: 34.3
click at [167, 589] on span "RasoiSangam_PrawnsKoliwada" at bounding box center [175, 590] width 130 height 18
copy span "Prawns"
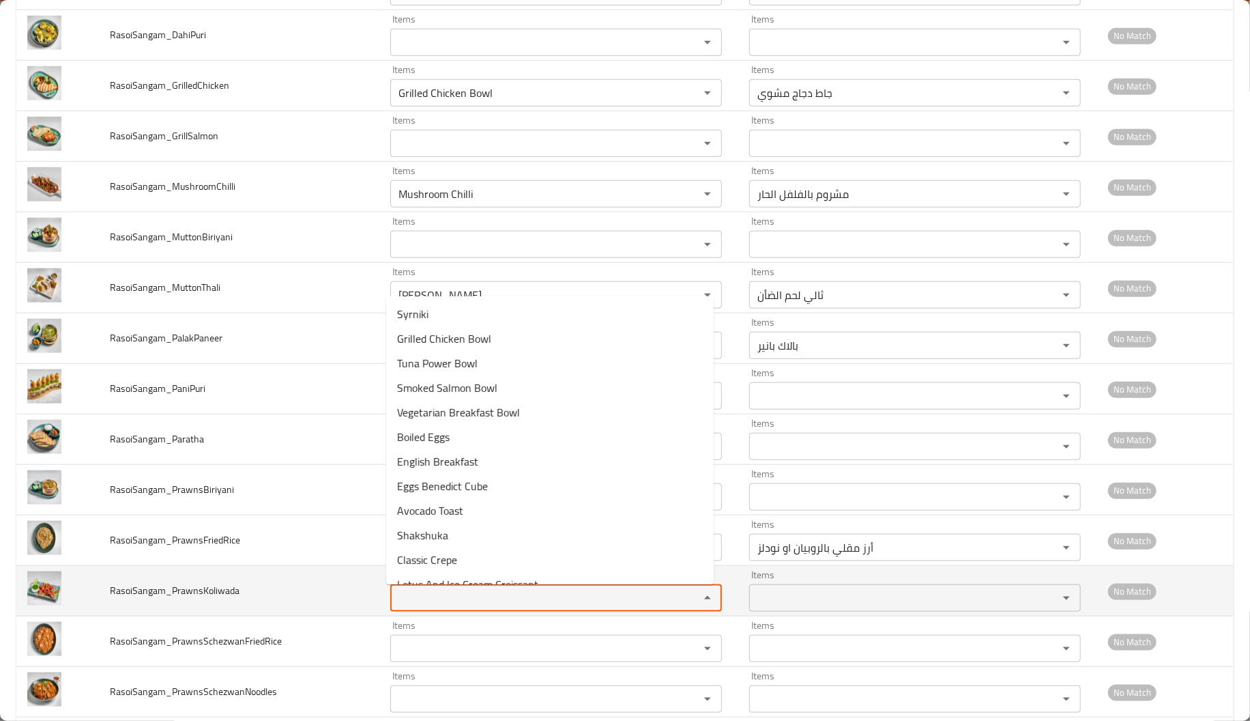
click at [477, 591] on input "Items" at bounding box center [535, 597] width 283 height 19
paste input "Prawns"
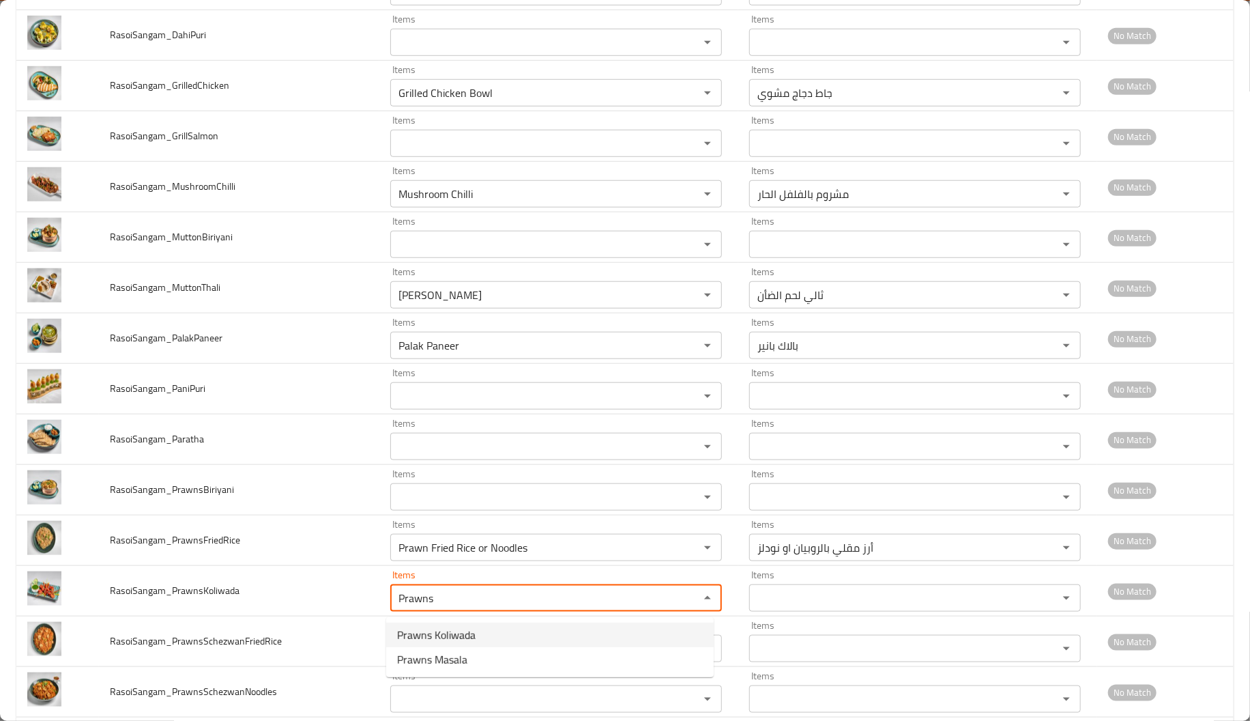
click at [455, 636] on span "Prawns Koliwada" at bounding box center [436, 634] width 78 height 16
type input "Prawns Koliwada"
type input "روبيان كوليوادا"
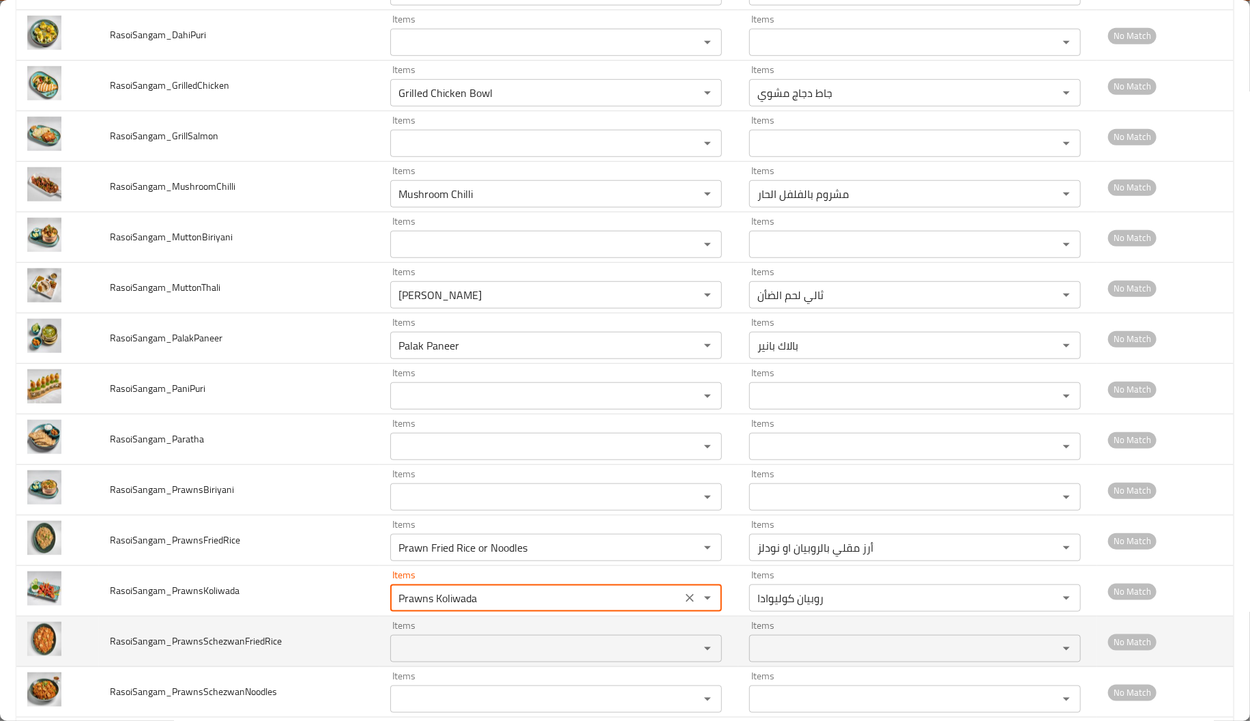
type input "Prawns Koliwada"
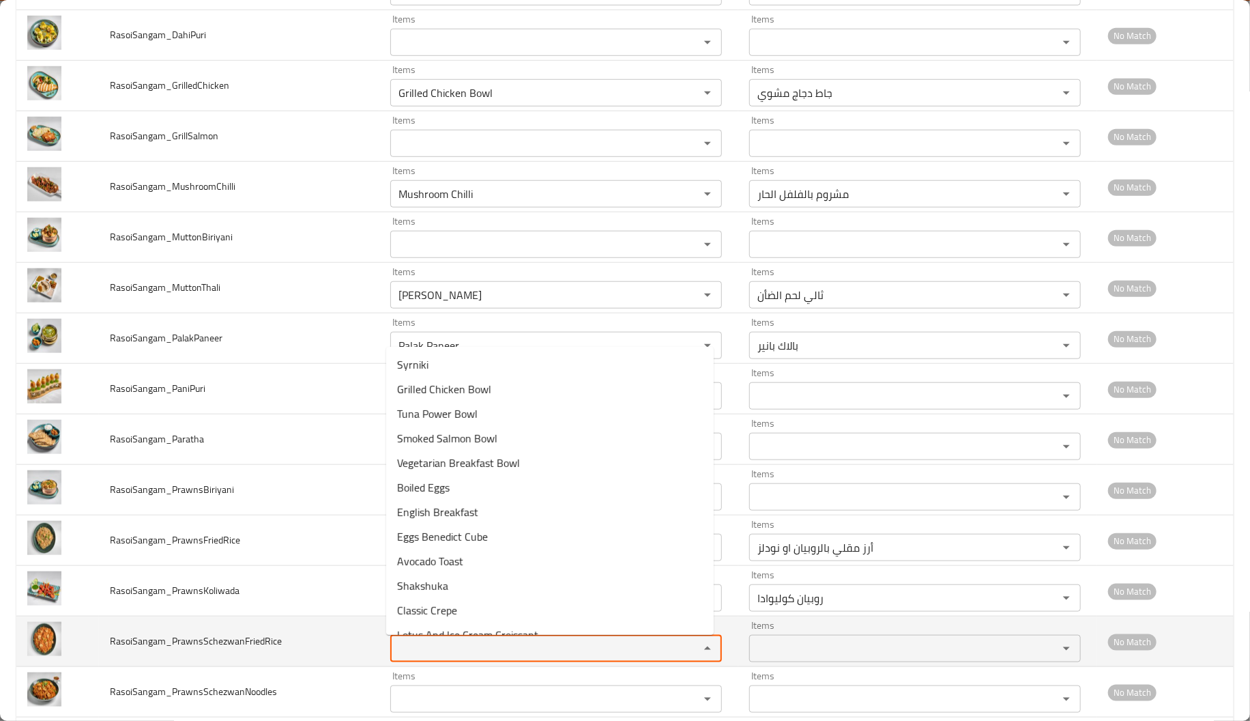
paste input "Prawns"
click at [461, 650] on input "Prawns" at bounding box center [535, 648] width 283 height 19
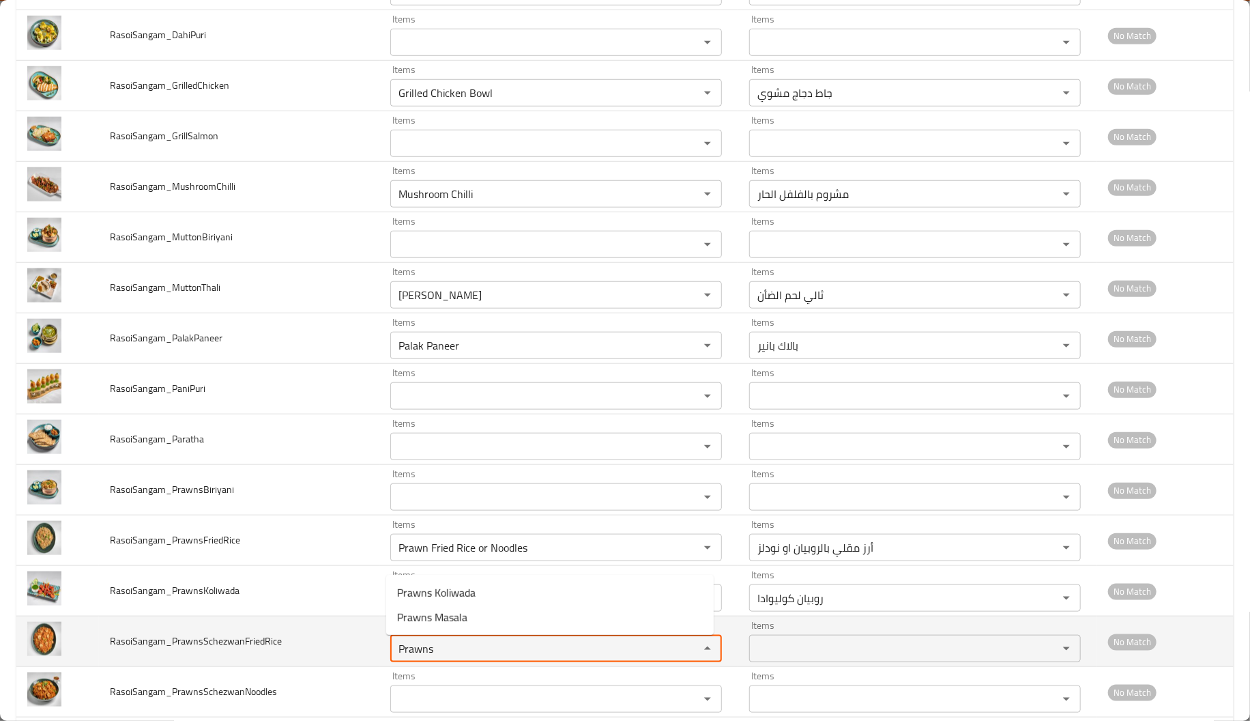
type input "Prawns"
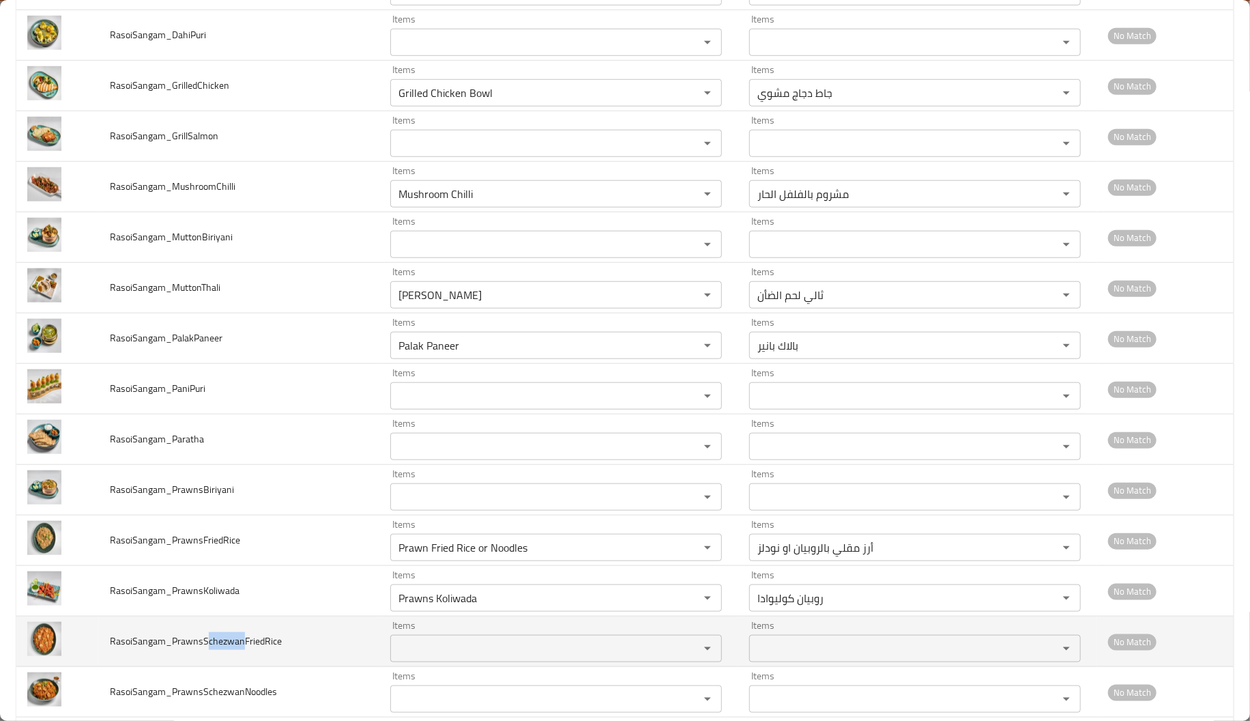
drag, startPoint x: 203, startPoint y: 644, endPoint x: 239, endPoint y: 644, distance: 36.2
click at [239, 644] on span "RasoiSangam_PrawnsSchezwanFriedRice" at bounding box center [196, 641] width 172 height 18
copy span "chezwan"
click at [458, 648] on input "Items" at bounding box center [535, 648] width 283 height 19
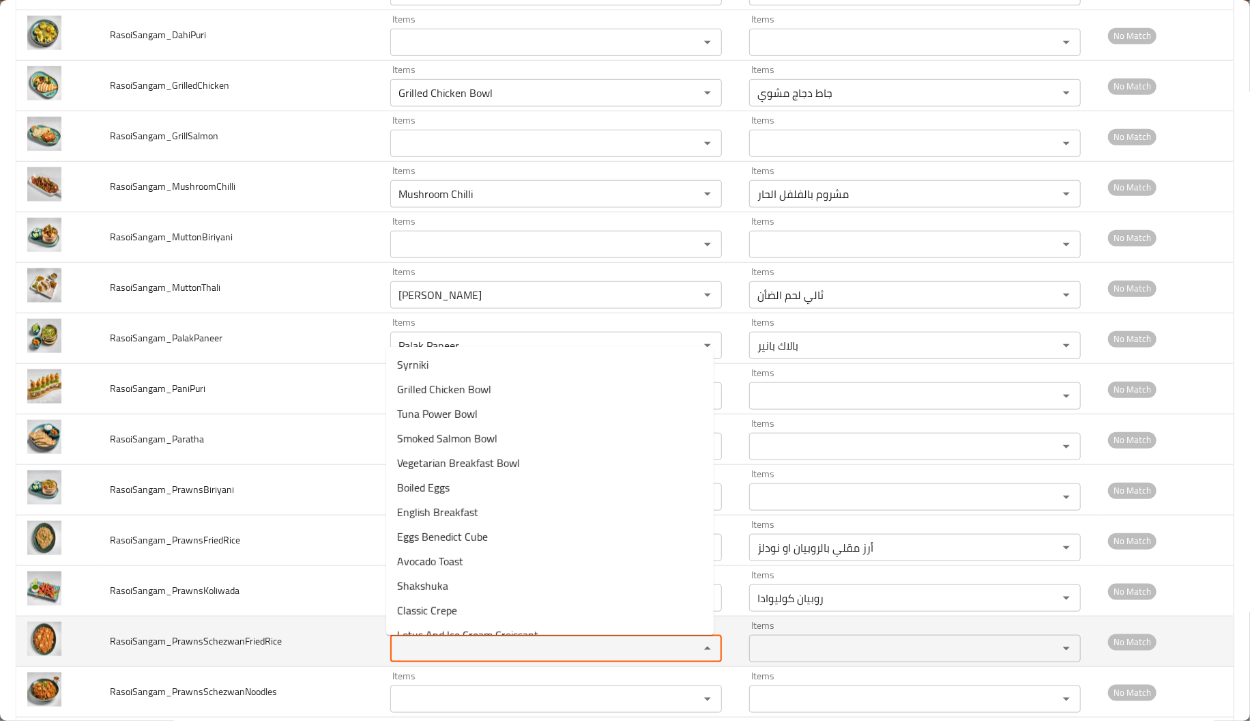
paste input "chezwan"
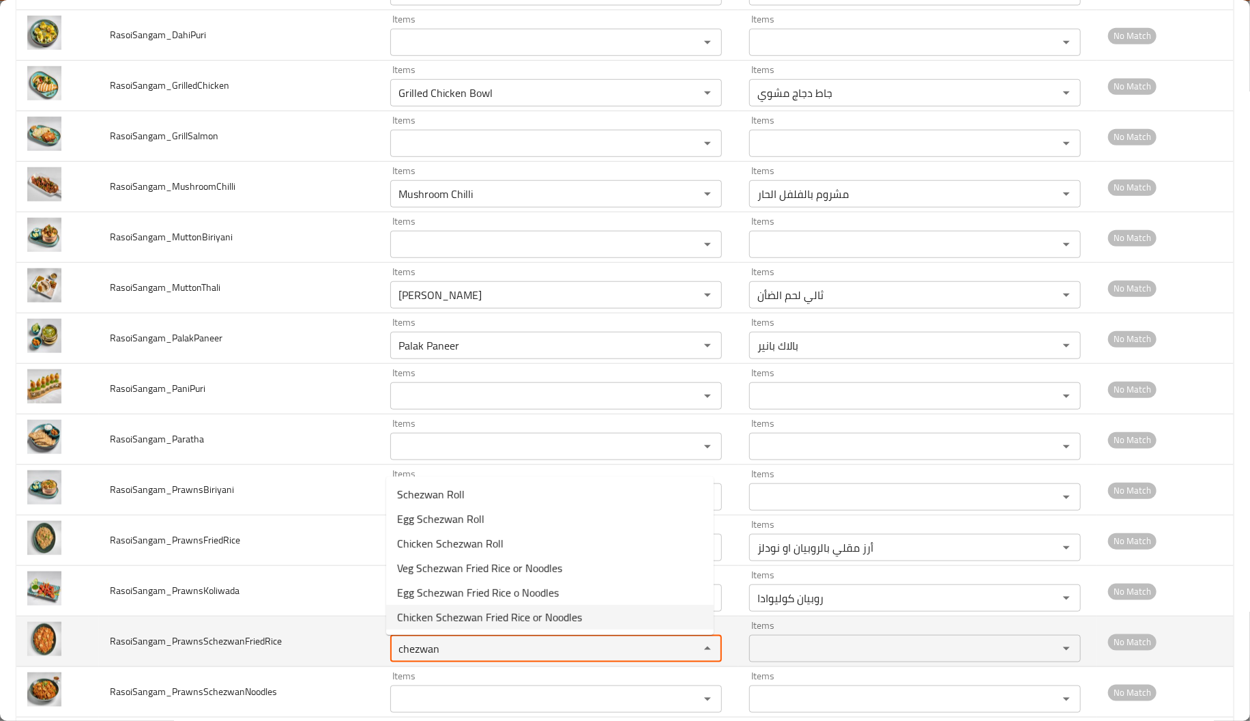
type input "chezwan"
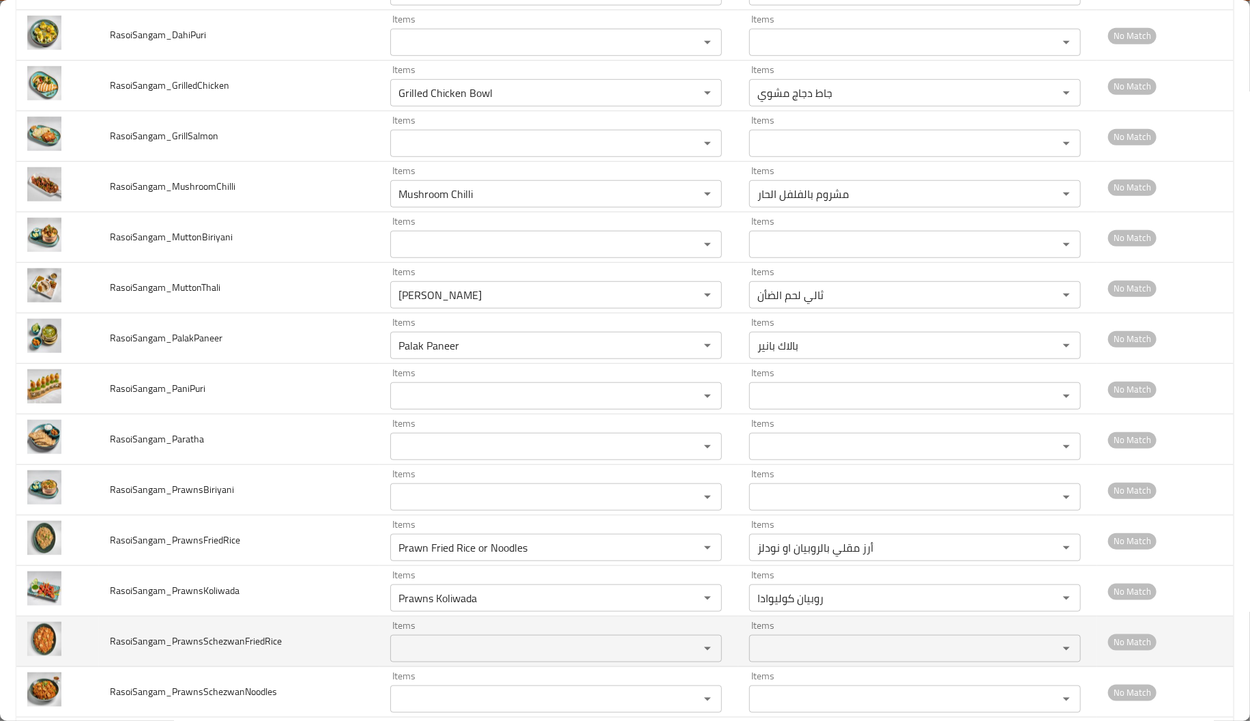
click at [306, 645] on td "RasoiSangam_PrawnsSchezwanFriedRice" at bounding box center [239, 641] width 280 height 50
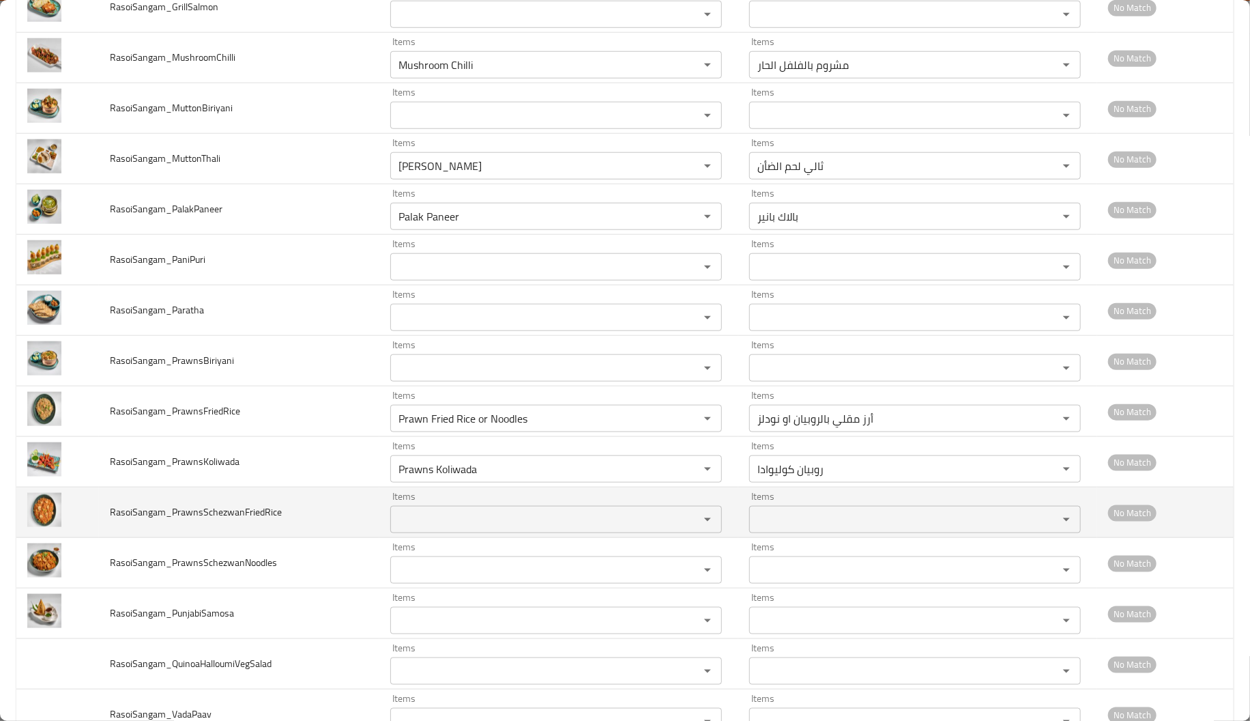
scroll to position [738, 0]
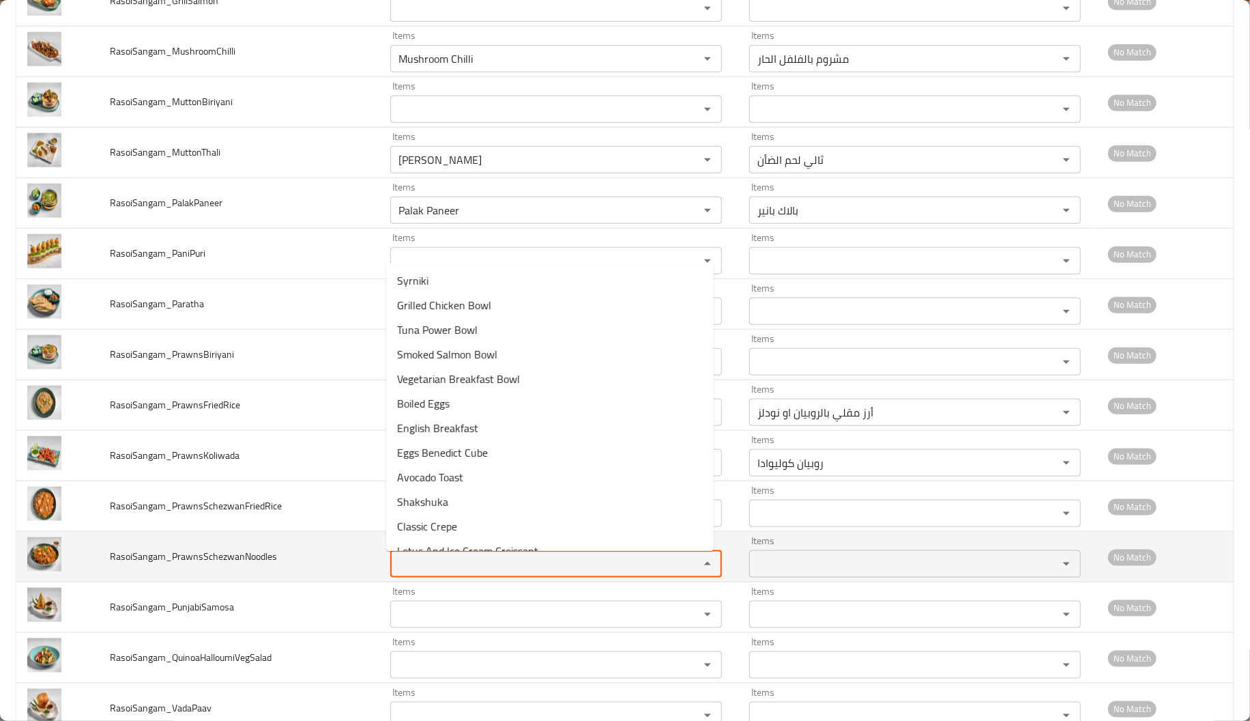
click at [420, 571] on input "Items" at bounding box center [535, 563] width 283 height 19
paste input "chezwan"
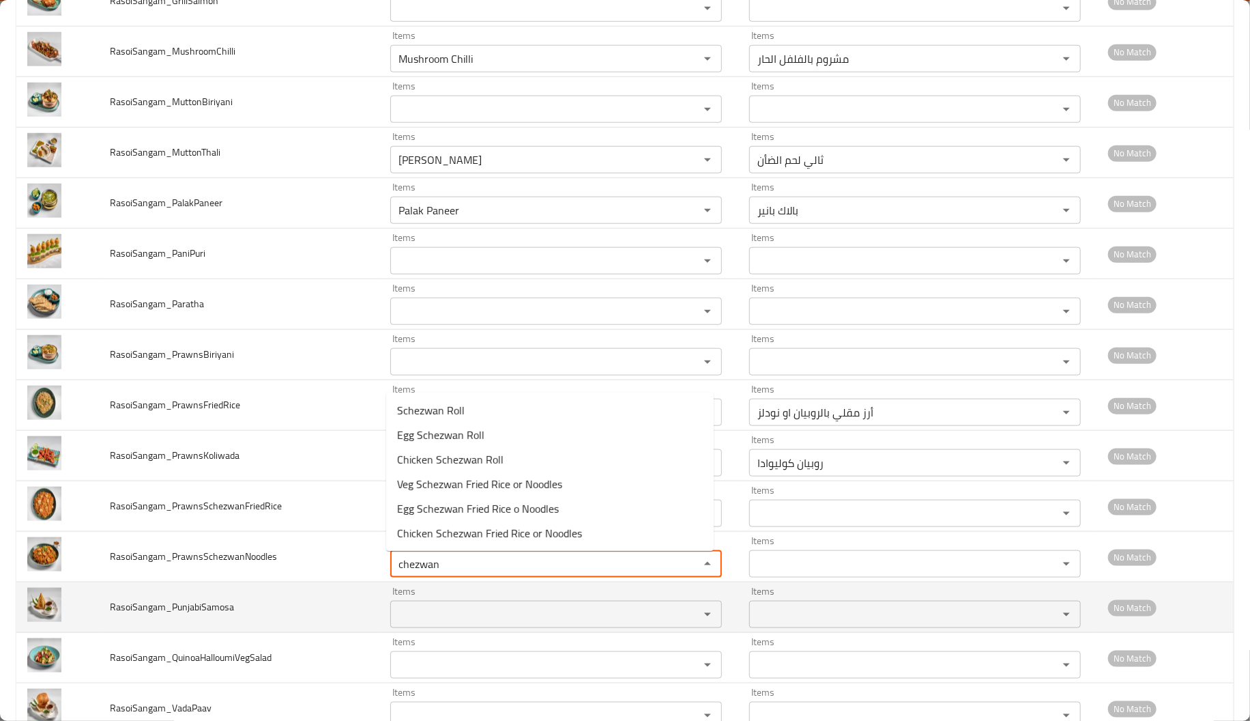
type input "chezwan"
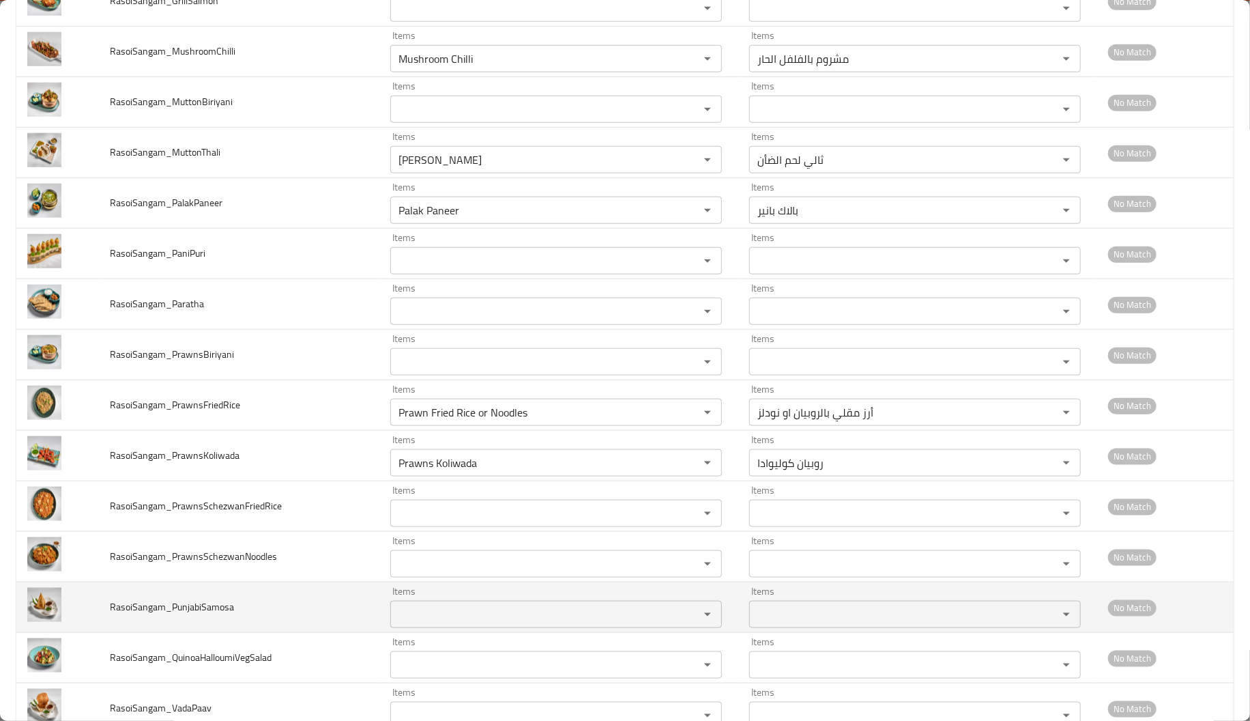
click at [244, 609] on td "RasoiSangam_PunjabiSamosa" at bounding box center [239, 607] width 280 height 50
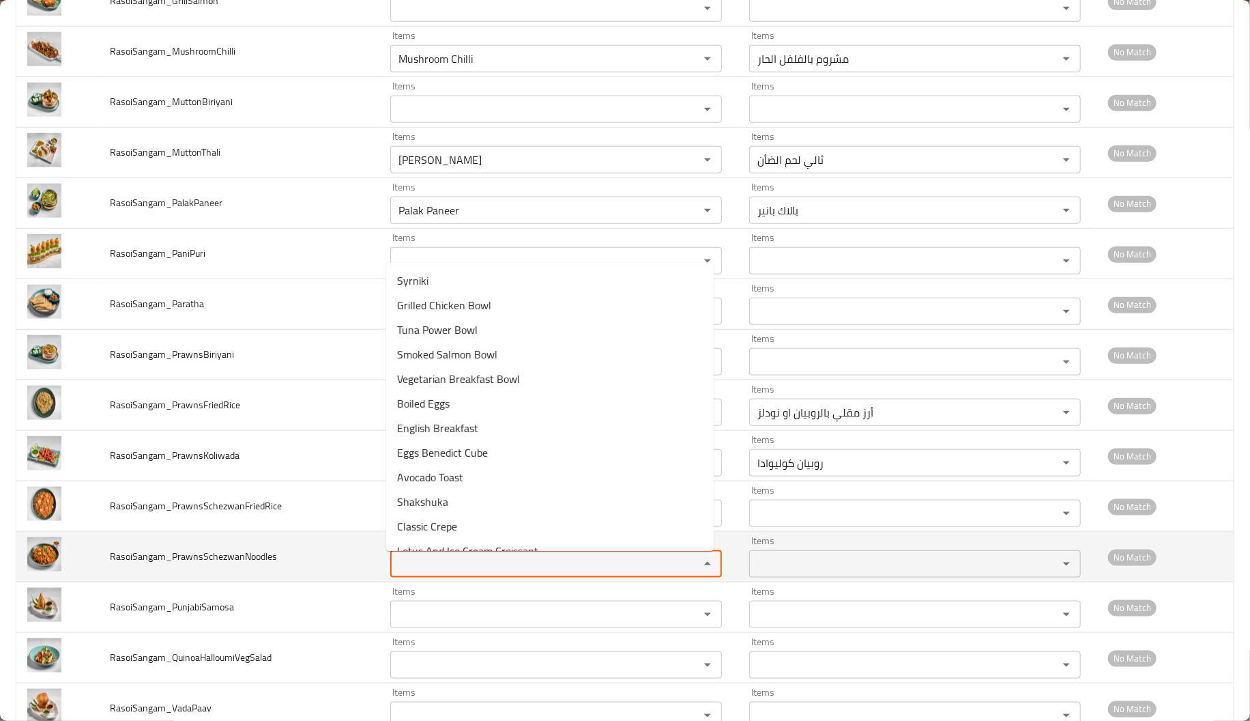
click at [428, 565] on input "Items" at bounding box center [535, 563] width 283 height 19
paste input "chezwan"
type input "che"
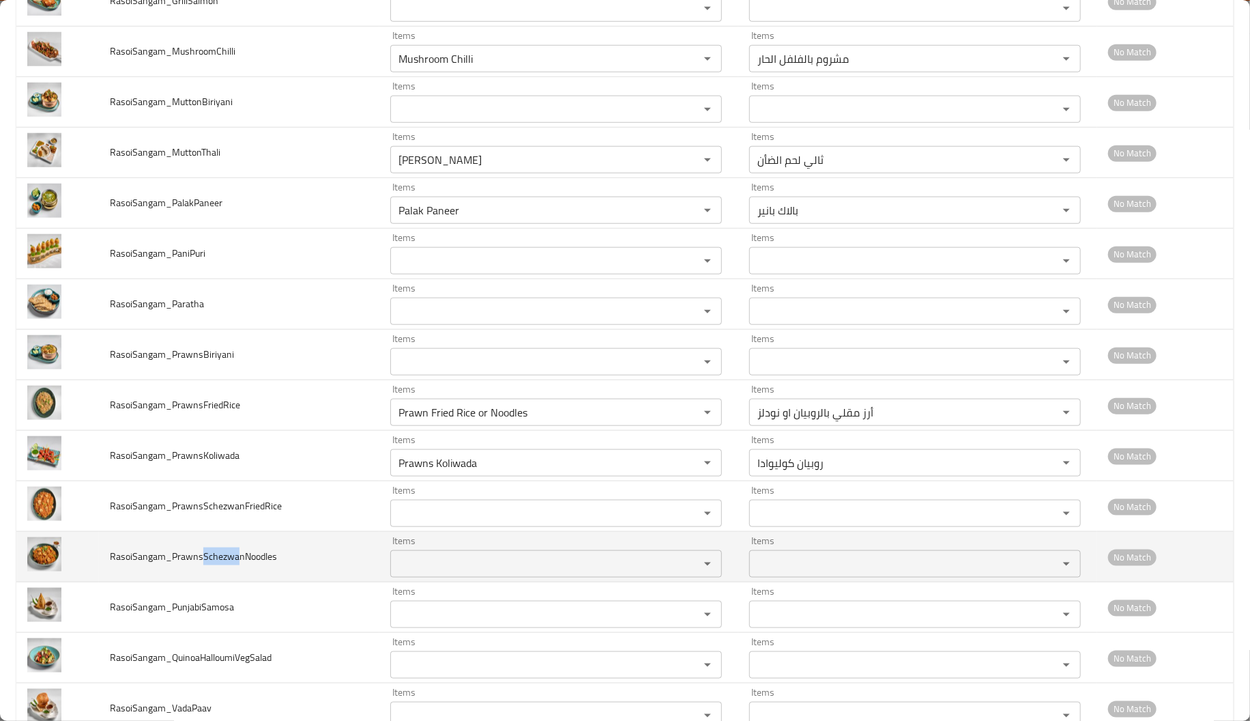
drag, startPoint x: 199, startPoint y: 559, endPoint x: 237, endPoint y: 557, distance: 37.6
click at [237, 557] on span "RasoiSangam_PrawnsSchezwanNoodles" at bounding box center [193, 556] width 167 height 18
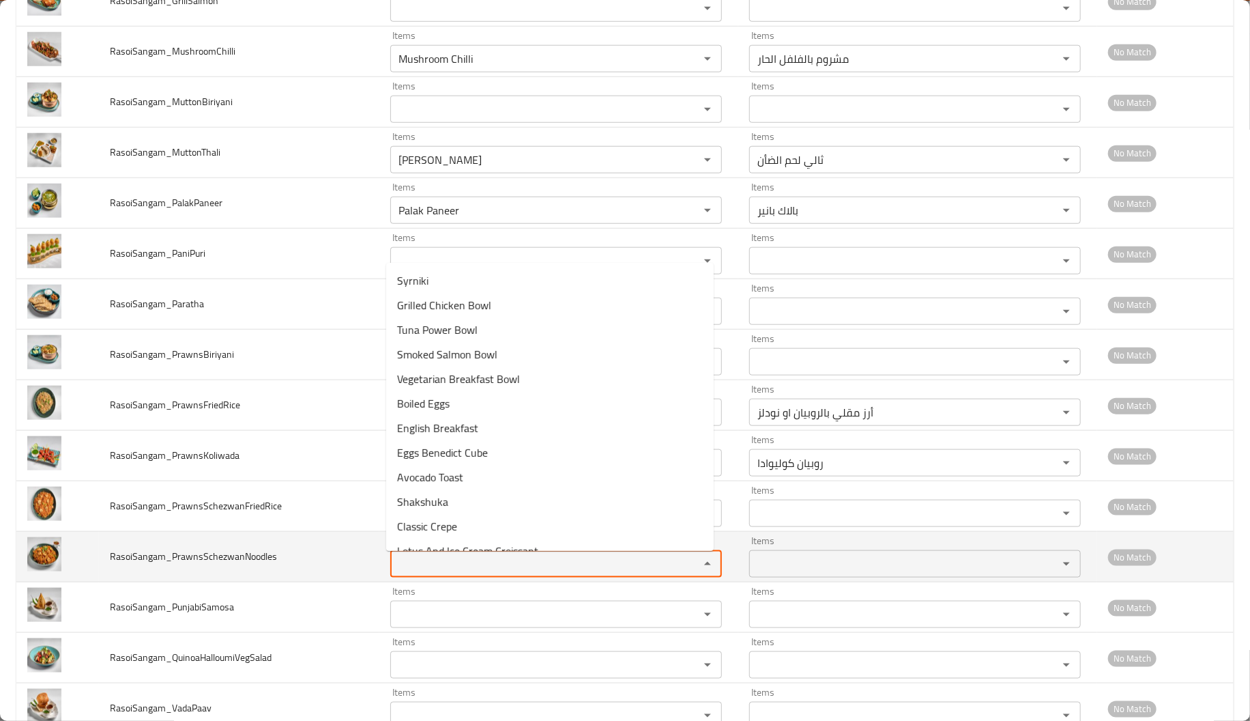
click at [469, 564] on input "Items" at bounding box center [535, 563] width 283 height 19
paste input "Schezwa"
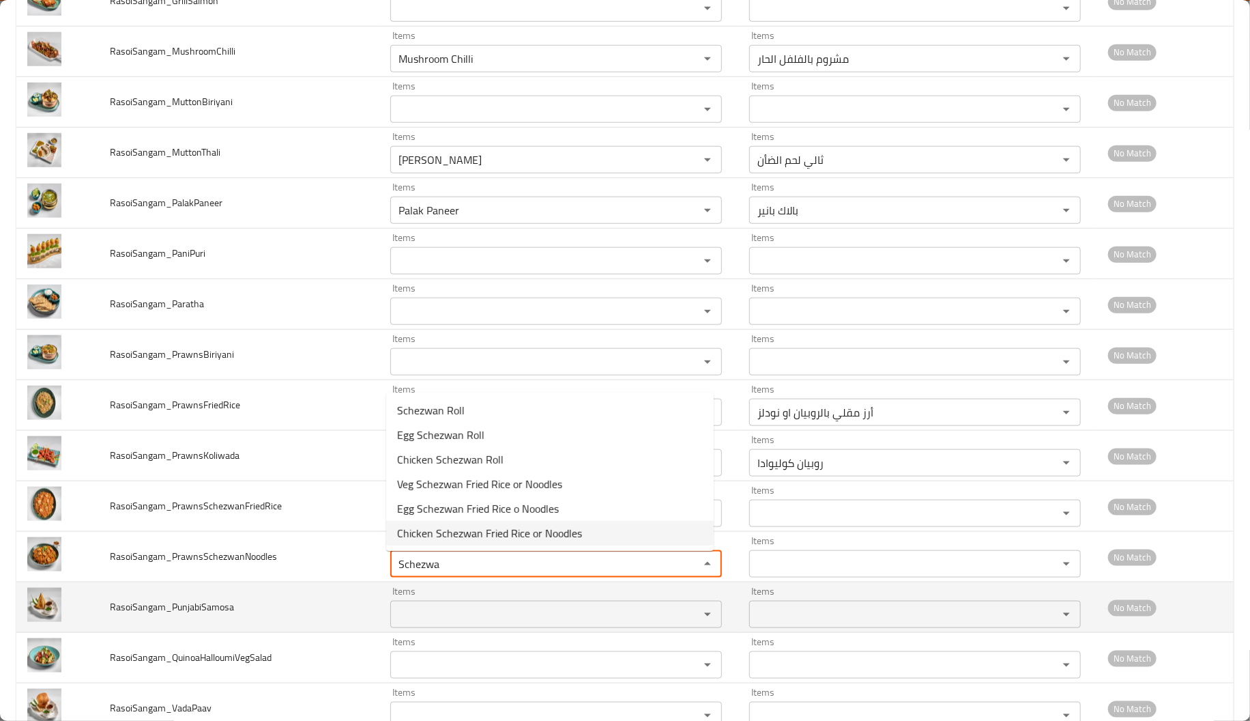
type input "Schezwa"
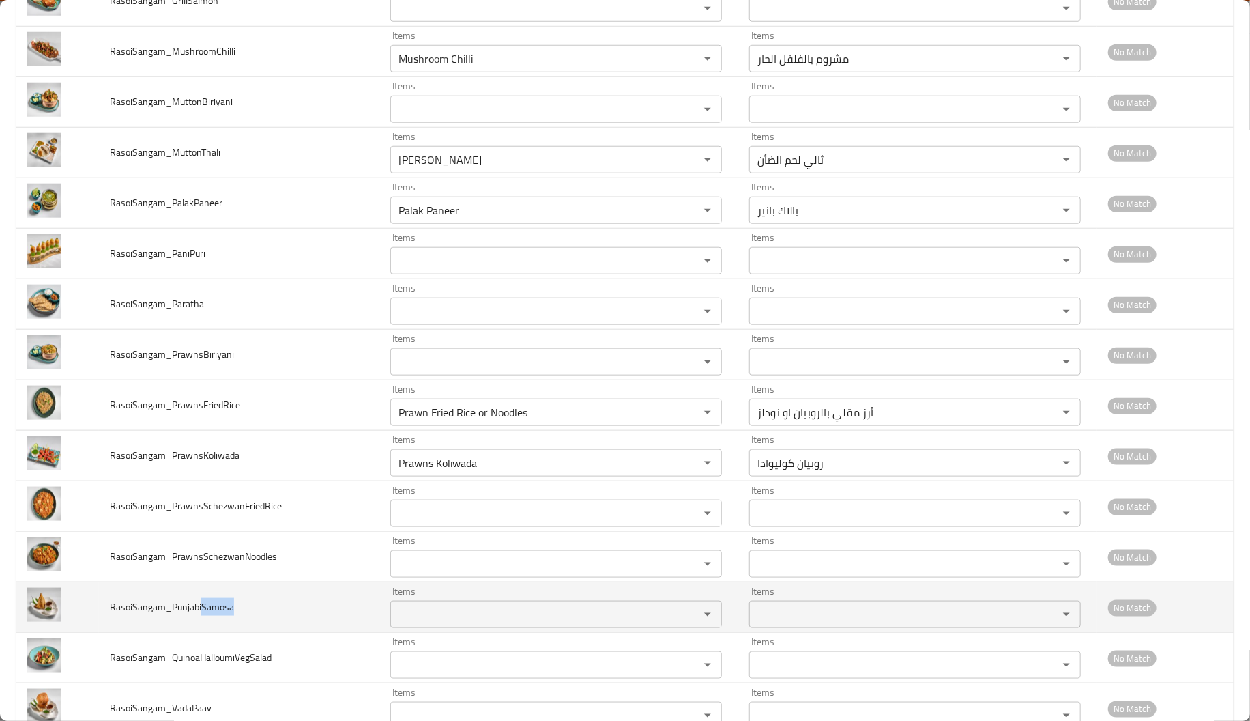
drag, startPoint x: 199, startPoint y: 612, endPoint x: 246, endPoint y: 616, distance: 47.9
click at [246, 616] on td "RasoiSangam_PunjabiSamosa" at bounding box center [239, 607] width 280 height 50
click at [458, 603] on div "Items" at bounding box center [556, 613] width 332 height 27
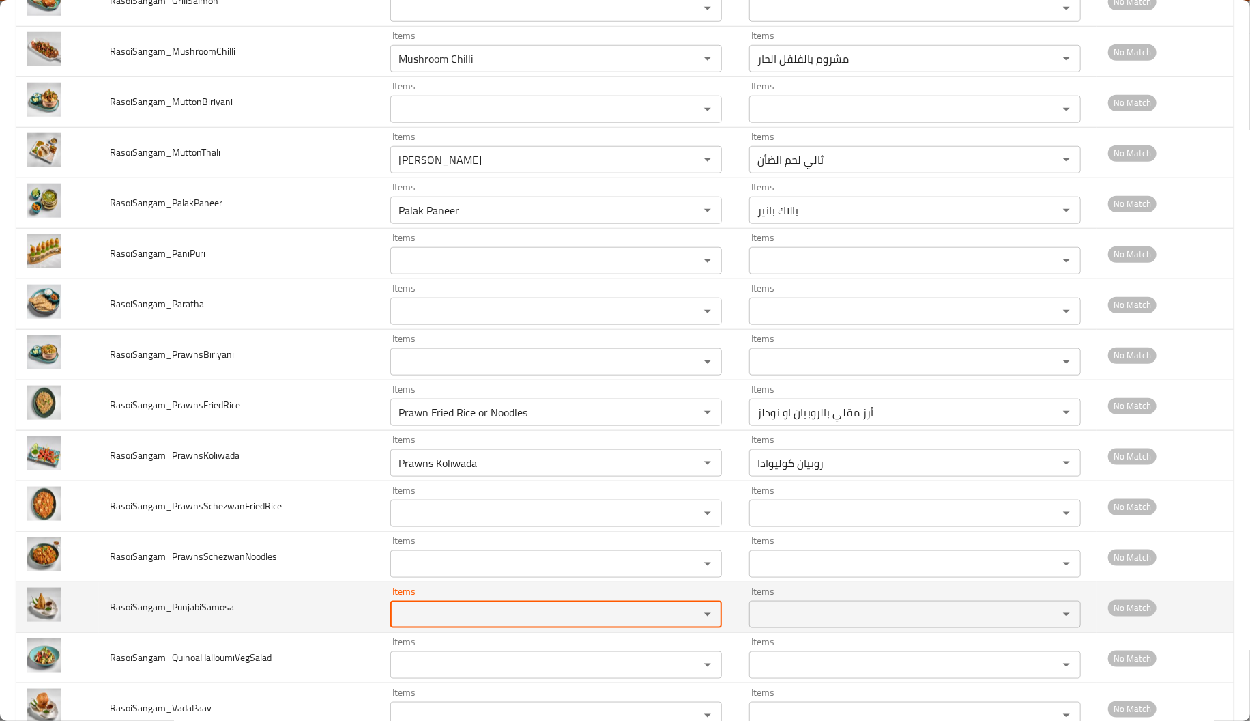
paste input "Samosa"
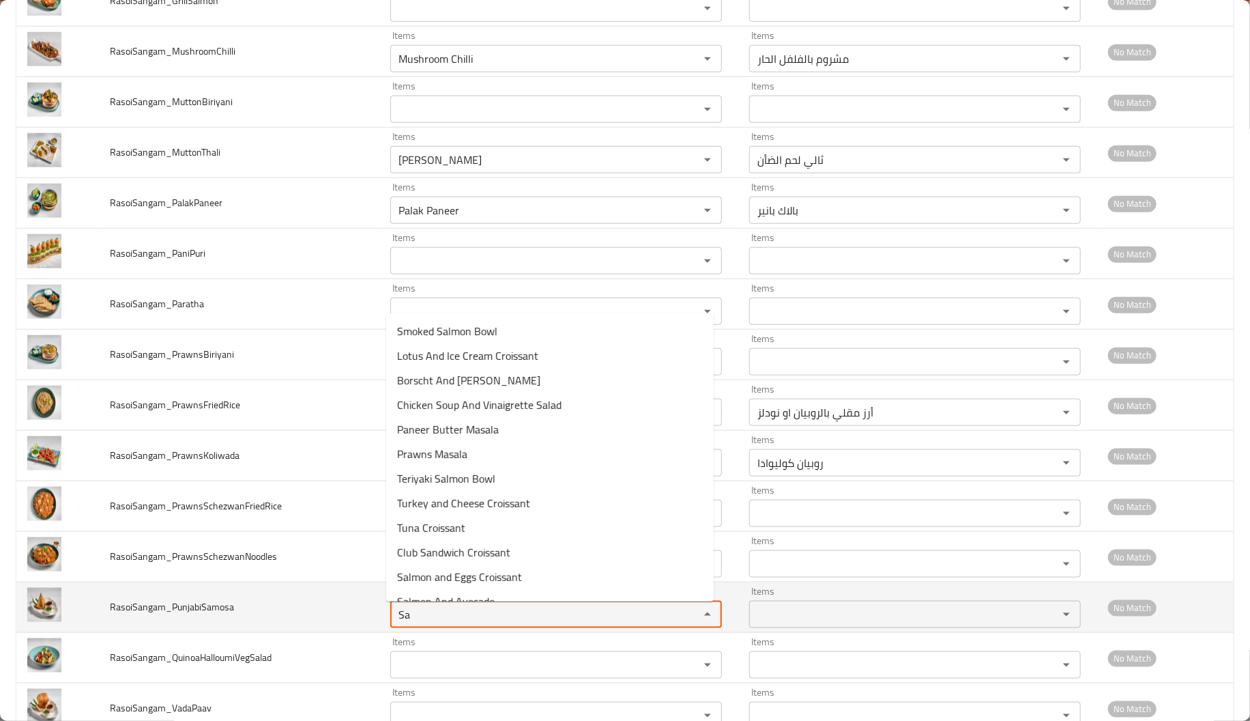
type input "S"
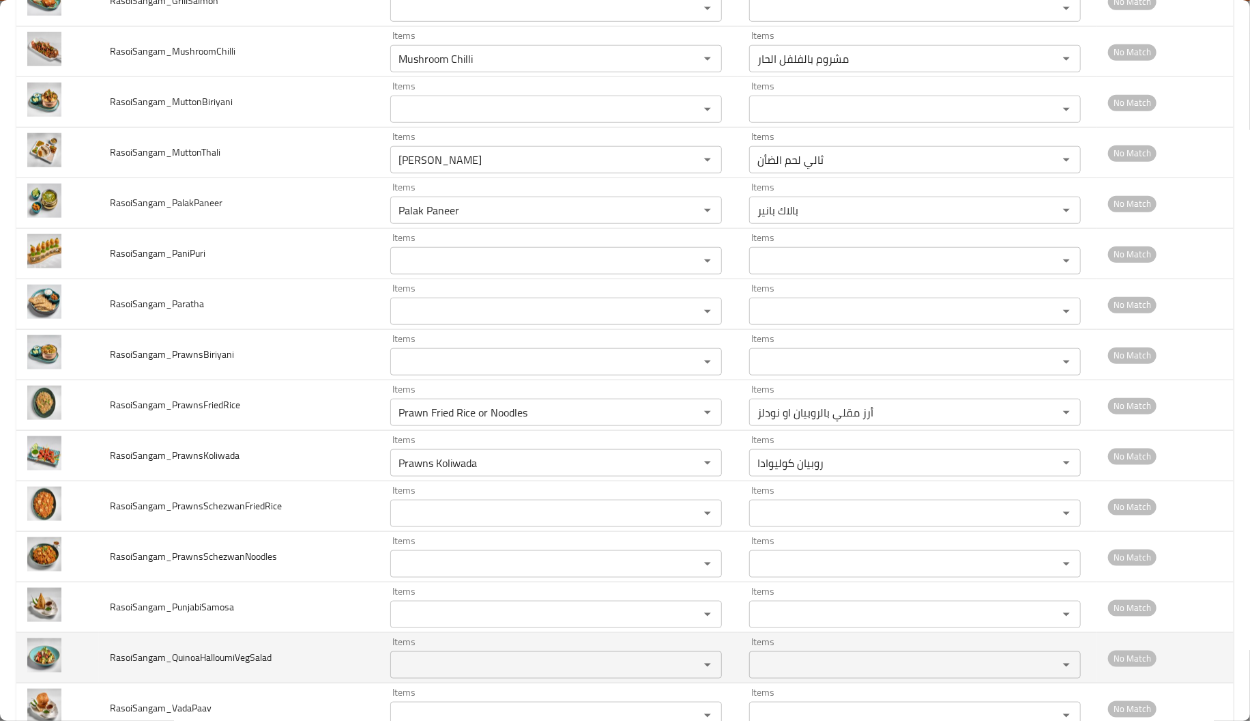
click at [297, 653] on td "RasoiSangam_QuinoaHalloumiVegSalad" at bounding box center [239, 658] width 280 height 50
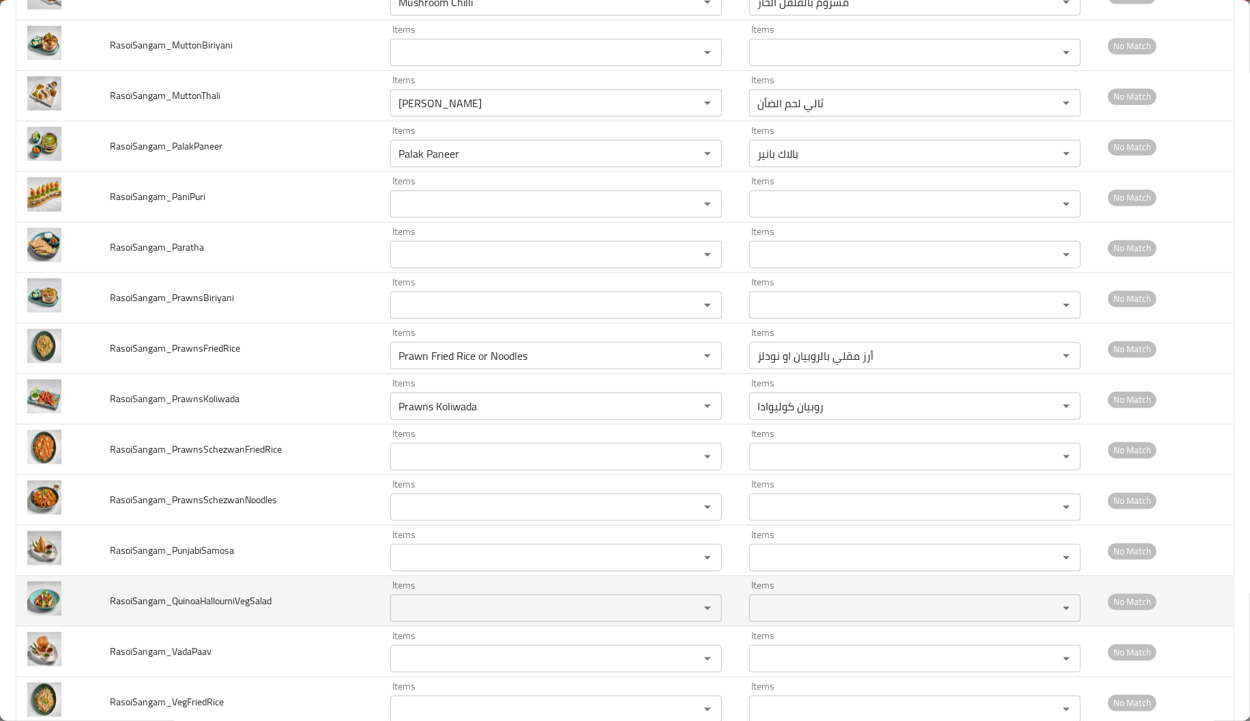
scroll to position [795, 0]
drag, startPoint x: 248, startPoint y: 603, endPoint x: 275, endPoint y: 606, distance: 27.4
click at [275, 606] on td "RasoiSangam_QuinoaHalloumiVegSalad" at bounding box center [239, 600] width 280 height 50
paste input "Salad"
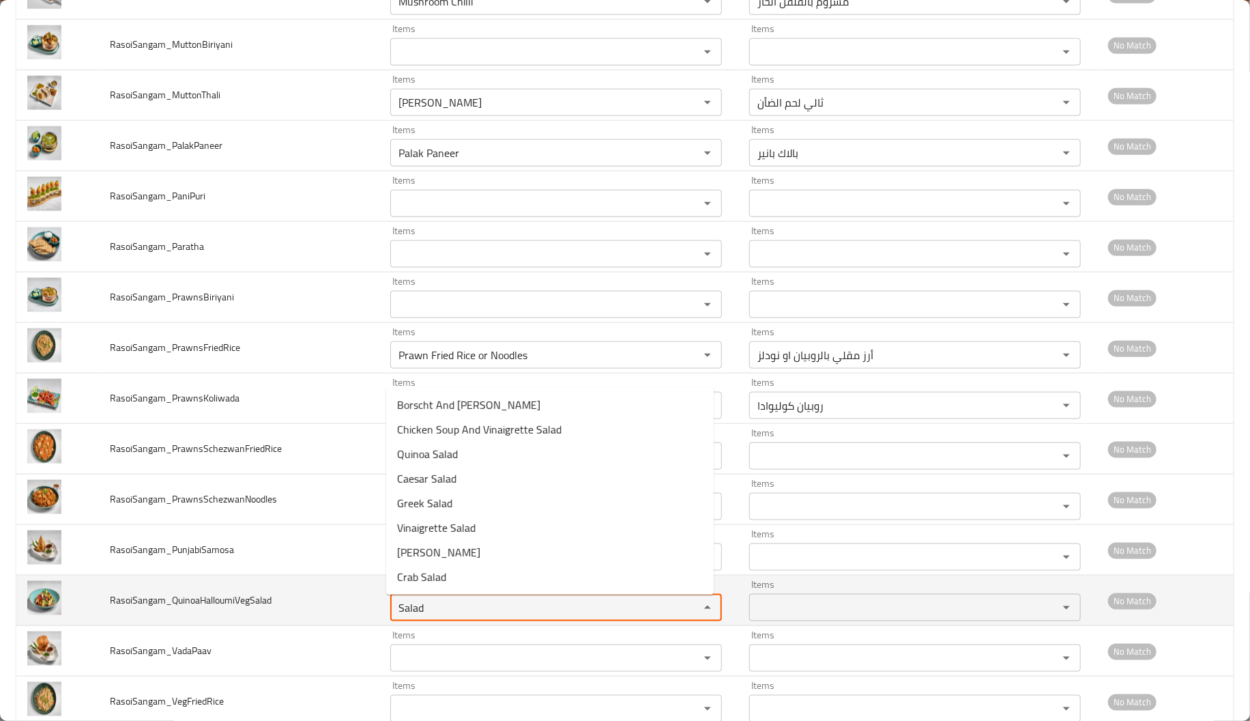
click at [437, 613] on input "Salad" at bounding box center [535, 607] width 283 height 19
type input "Salad"
click at [284, 617] on td "RasoiSangam_QuinoaHalloumiVegSalad" at bounding box center [239, 600] width 280 height 50
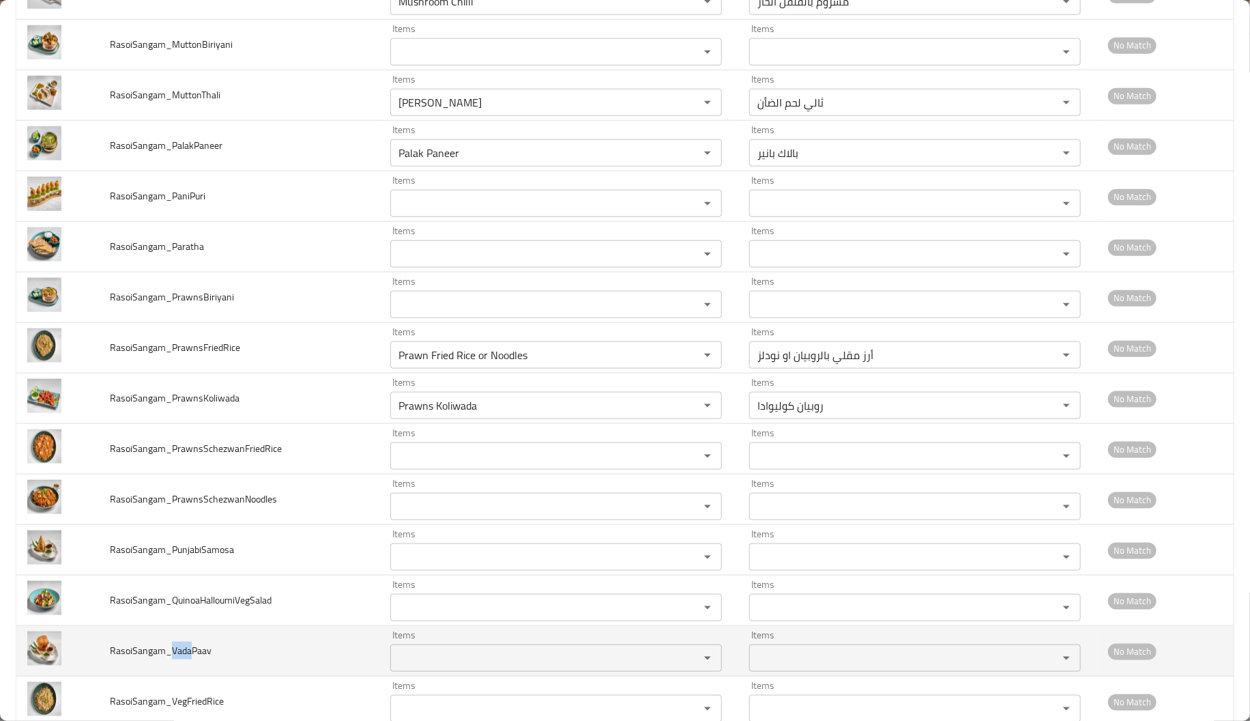
drag, startPoint x: 190, startPoint y: 656, endPoint x: 171, endPoint y: 654, distance: 19.3
click at [171, 654] on span "RasoiSangam_VadaPaav" at bounding box center [161, 650] width 102 height 18
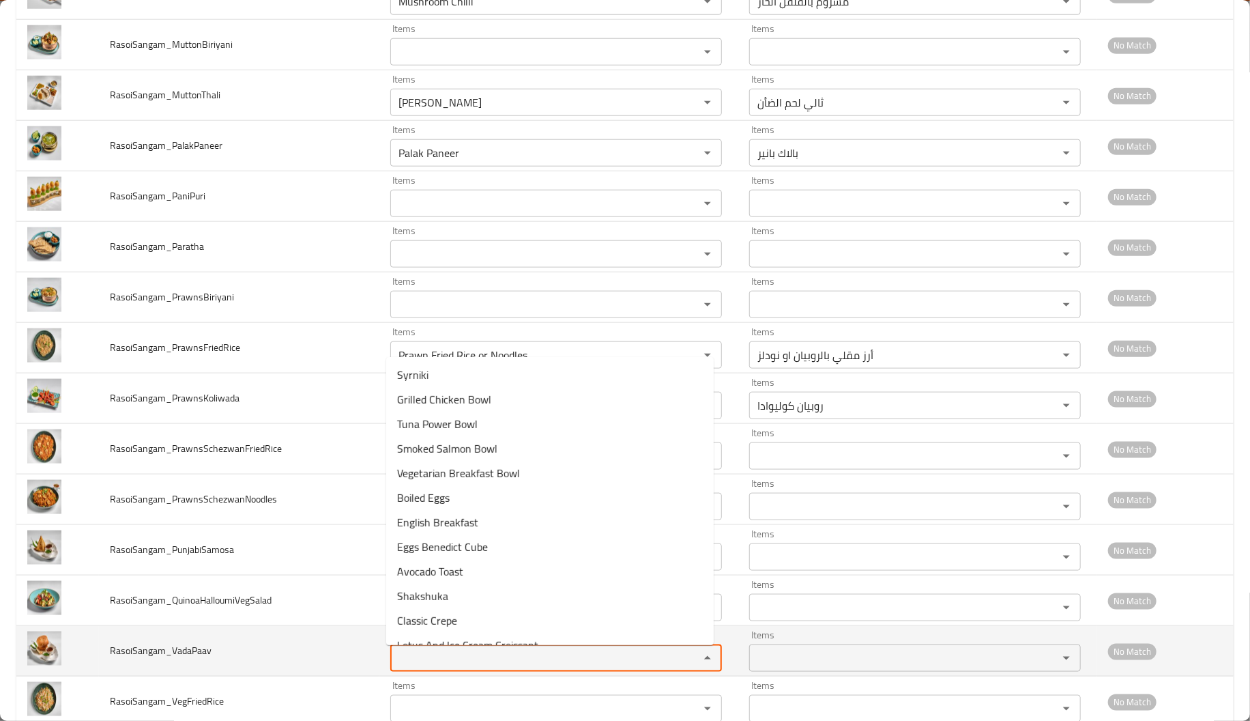
click at [443, 653] on input "Items" at bounding box center [535, 657] width 283 height 19
paste input "Vada"
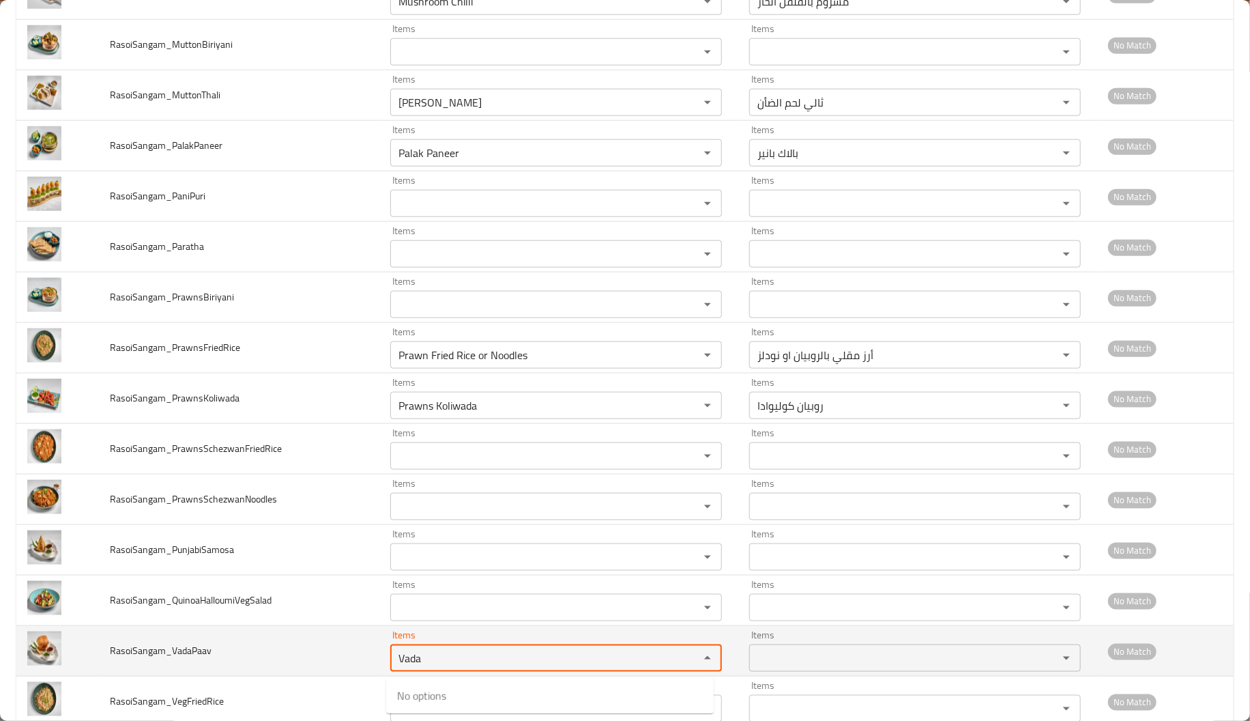
type input "Vada"
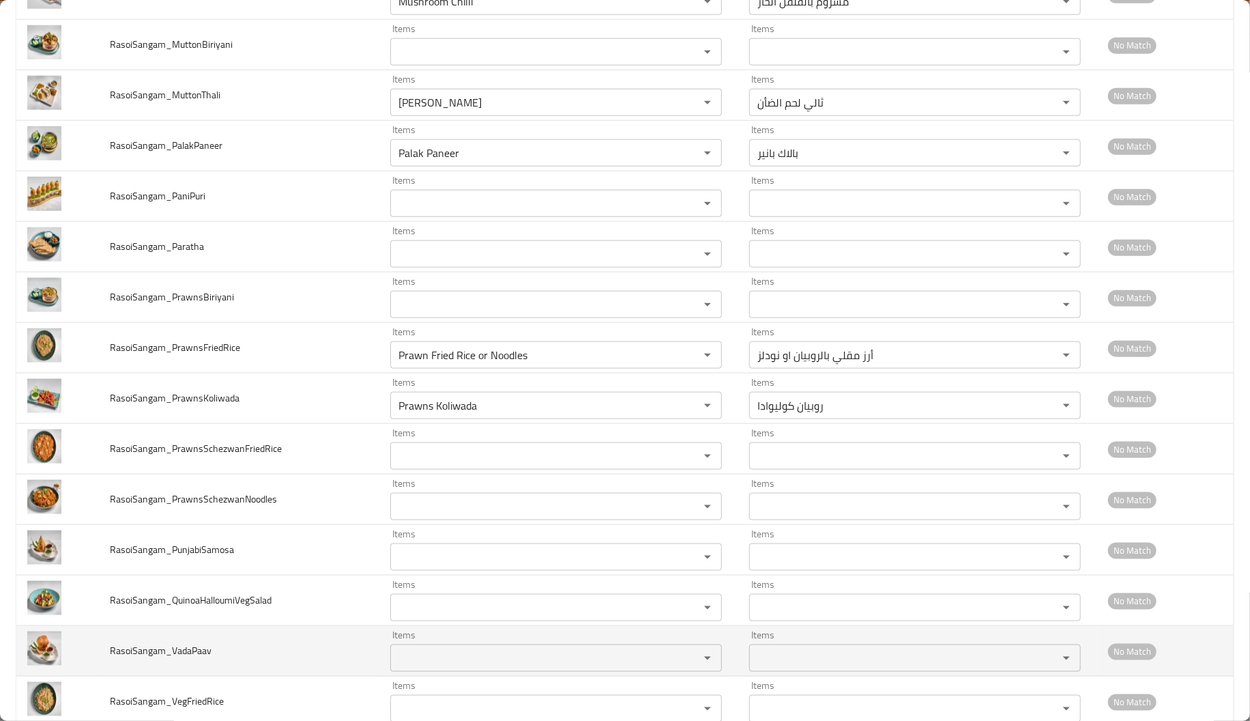
click at [297, 659] on td "RasoiSangam_VadaPaav" at bounding box center [239, 651] width 280 height 50
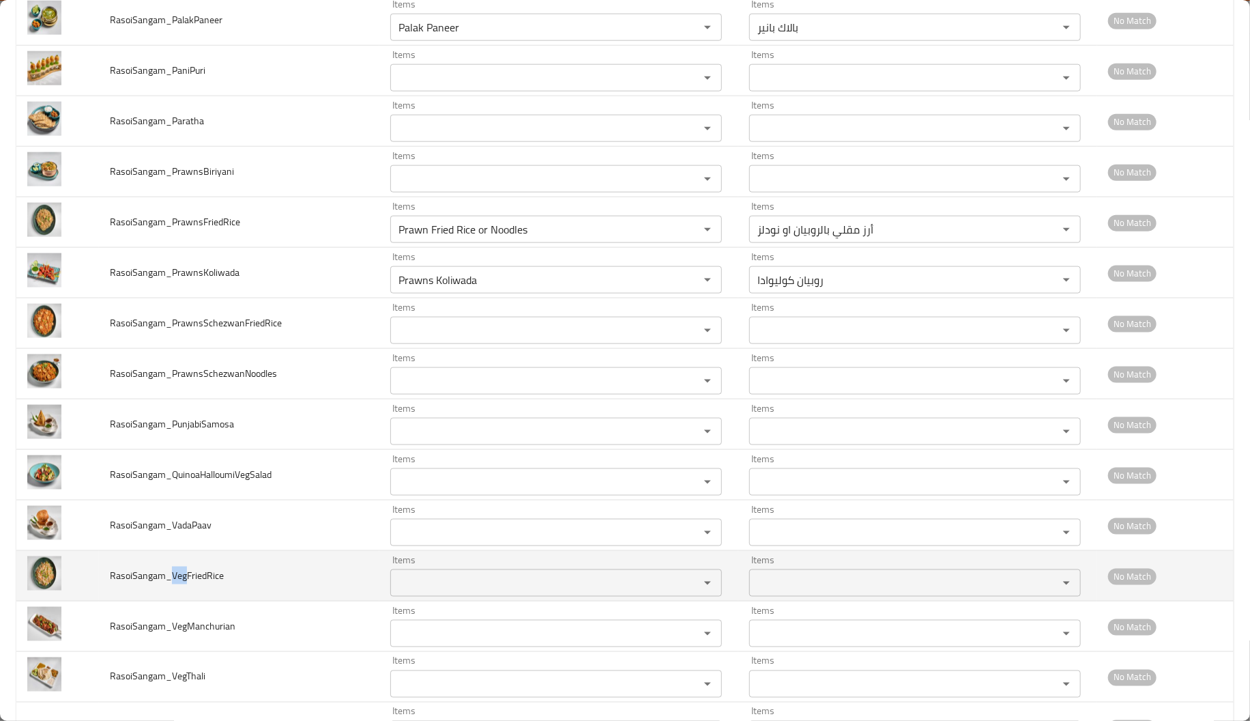
drag, startPoint x: 186, startPoint y: 577, endPoint x: 170, endPoint y: 575, distance: 16.4
click at [170, 575] on span "RasoiSangam_VegFriedRice" at bounding box center [167, 575] width 114 height 18
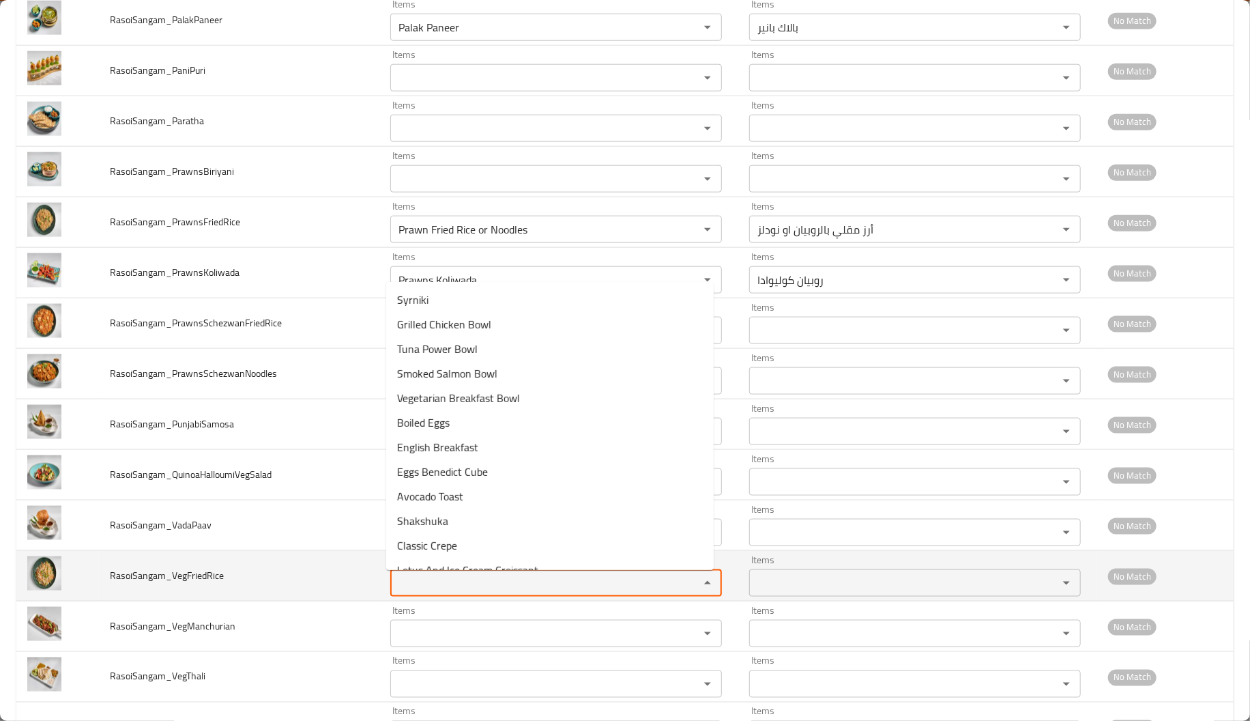
paste input "Veg"
click at [493, 592] on input "Veg" at bounding box center [535, 582] width 283 height 19
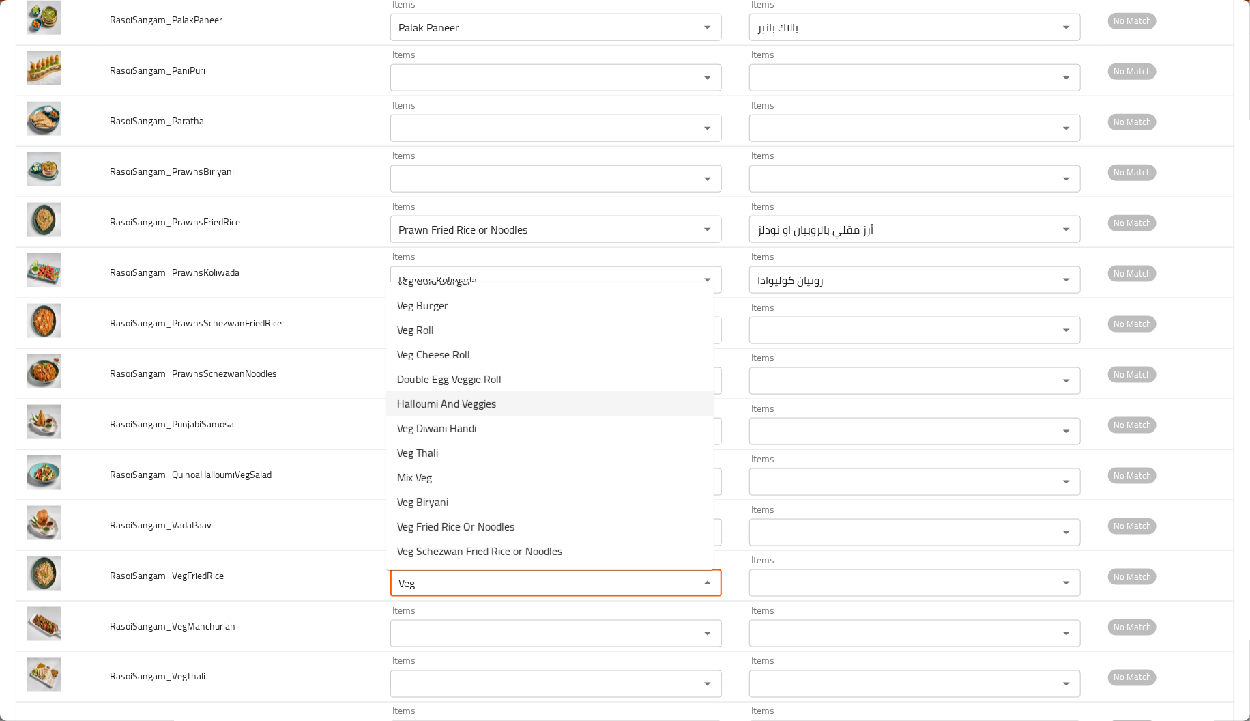
scroll to position [115, 0]
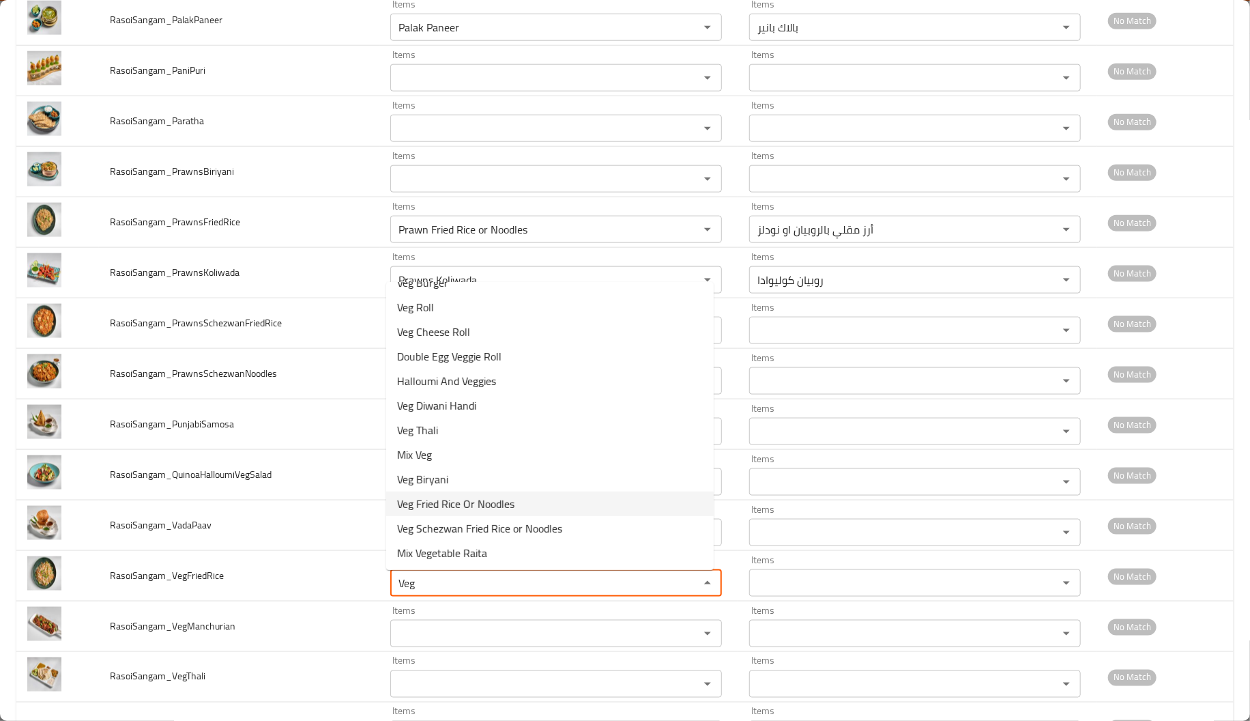
click at [493, 499] on span "Veg Fried Rice Or Noodles" at bounding box center [455, 503] width 117 height 16
type input "Veg Fried Rice Or Noodles"
type input "أرز مقلي بالخضار او نودلز"
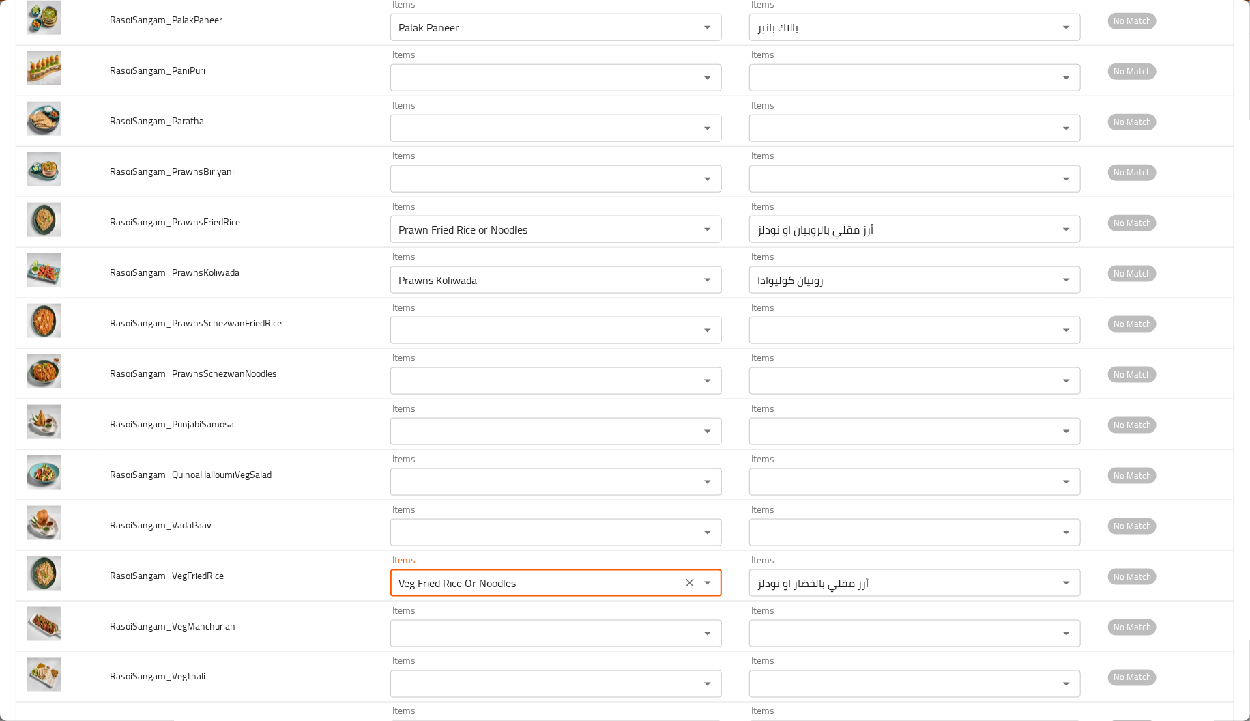
scroll to position [984, 0]
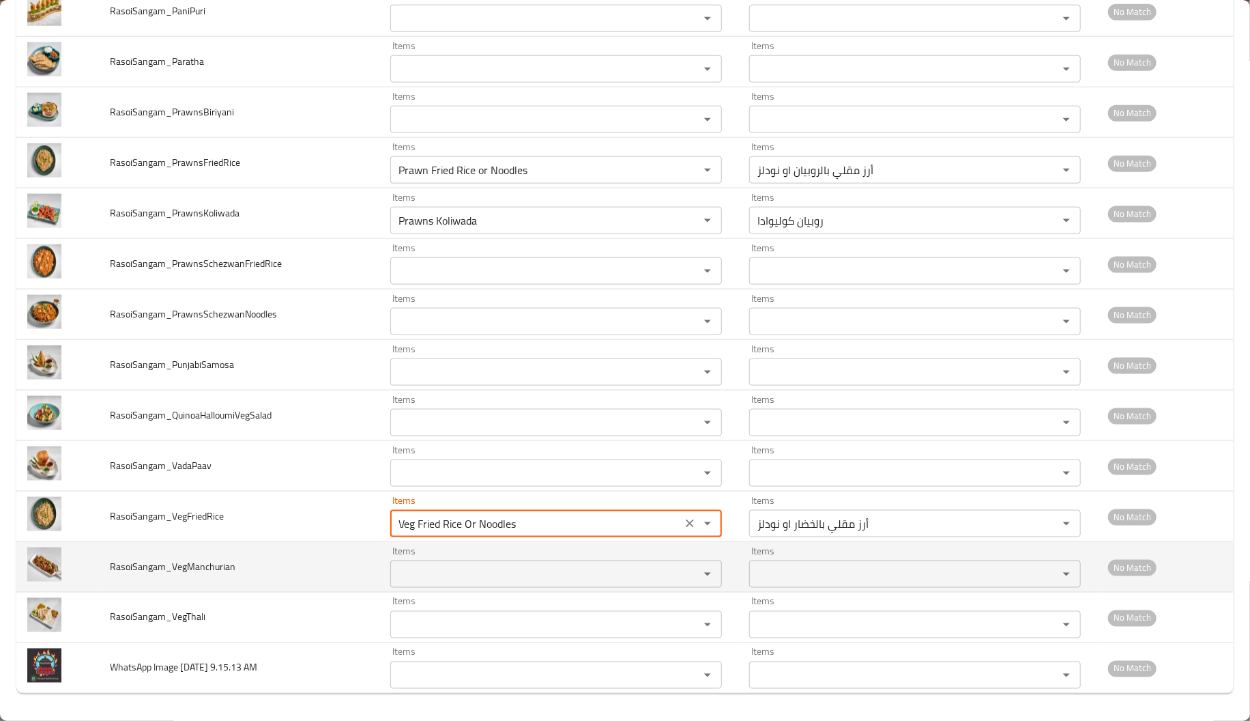
type input "Veg Fried Rice Or Noodles"
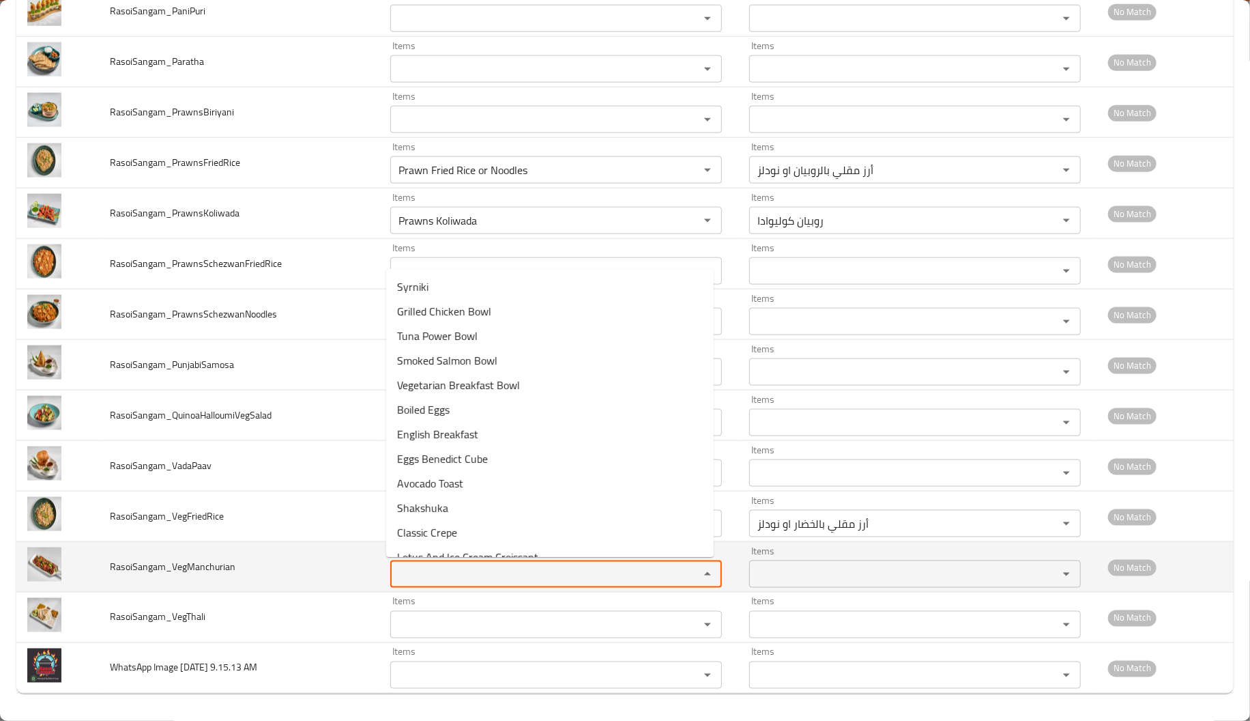
click at [488, 564] on input "Items" at bounding box center [535, 573] width 283 height 19
paste input "Veg"
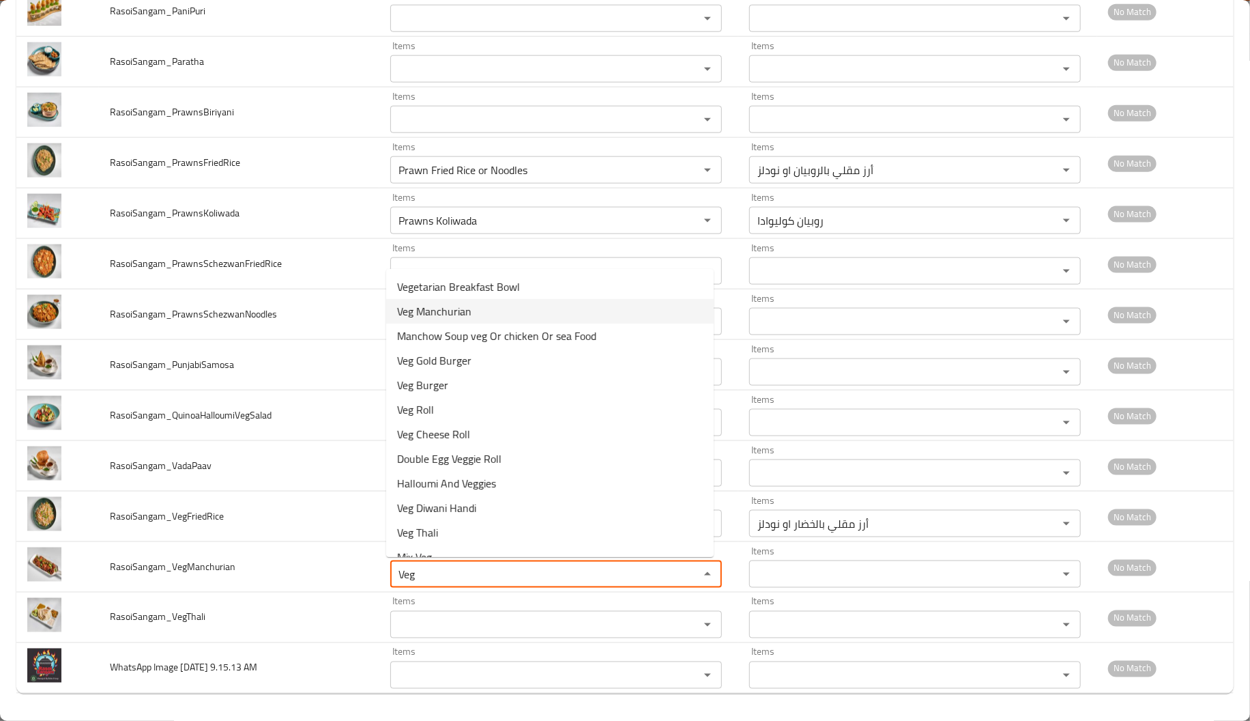
click at [506, 317] on li "Veg Manchurian" at bounding box center [550, 311] width 328 height 25
type input "Veg Manchurian"
type input "نباتي منشوريان"
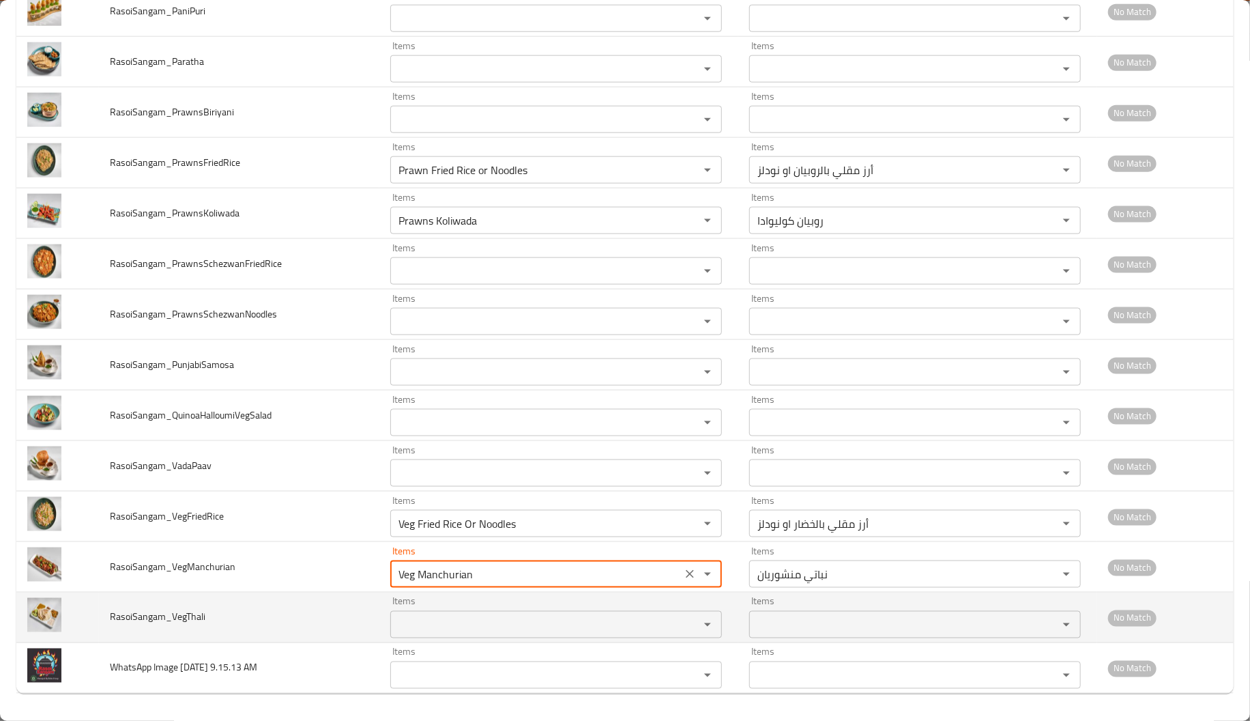
paste input "Veg"
click at [416, 611] on body "​ Menu-management United Arab Emirates Get Help A Edit Restaurant Branches Menu…" at bounding box center [625, 376] width 1250 height 687
type input "Veg Manchurian"
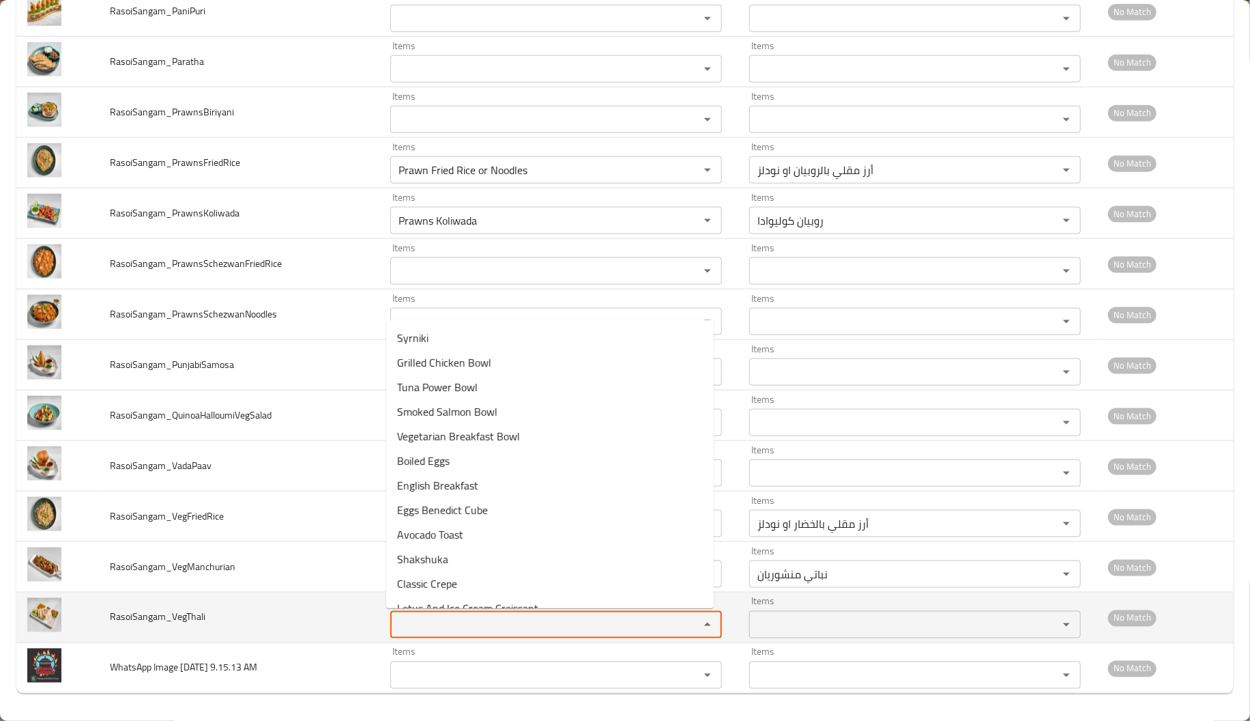
click at [453, 632] on input "Items" at bounding box center [535, 624] width 283 height 19
paste input "Veg"
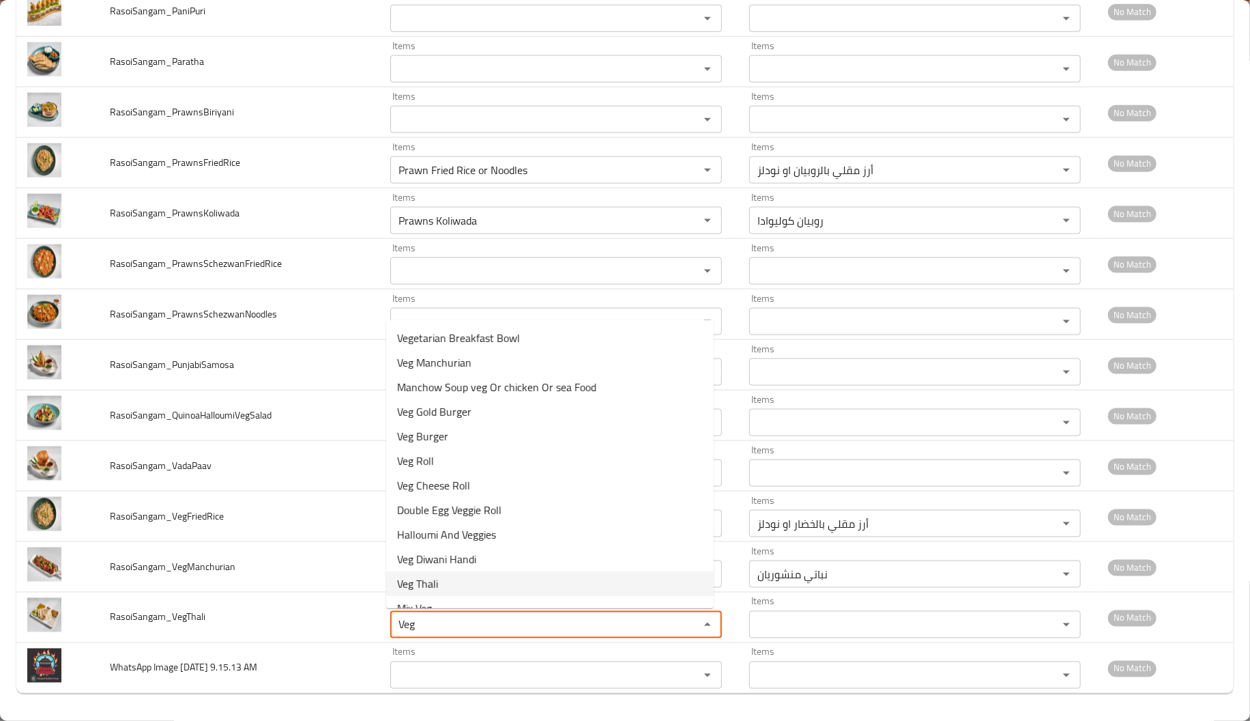
click at [450, 587] on li "Veg Thali" at bounding box center [550, 583] width 328 height 25
type input "Veg Thali"
type input "ثالي نباتي"
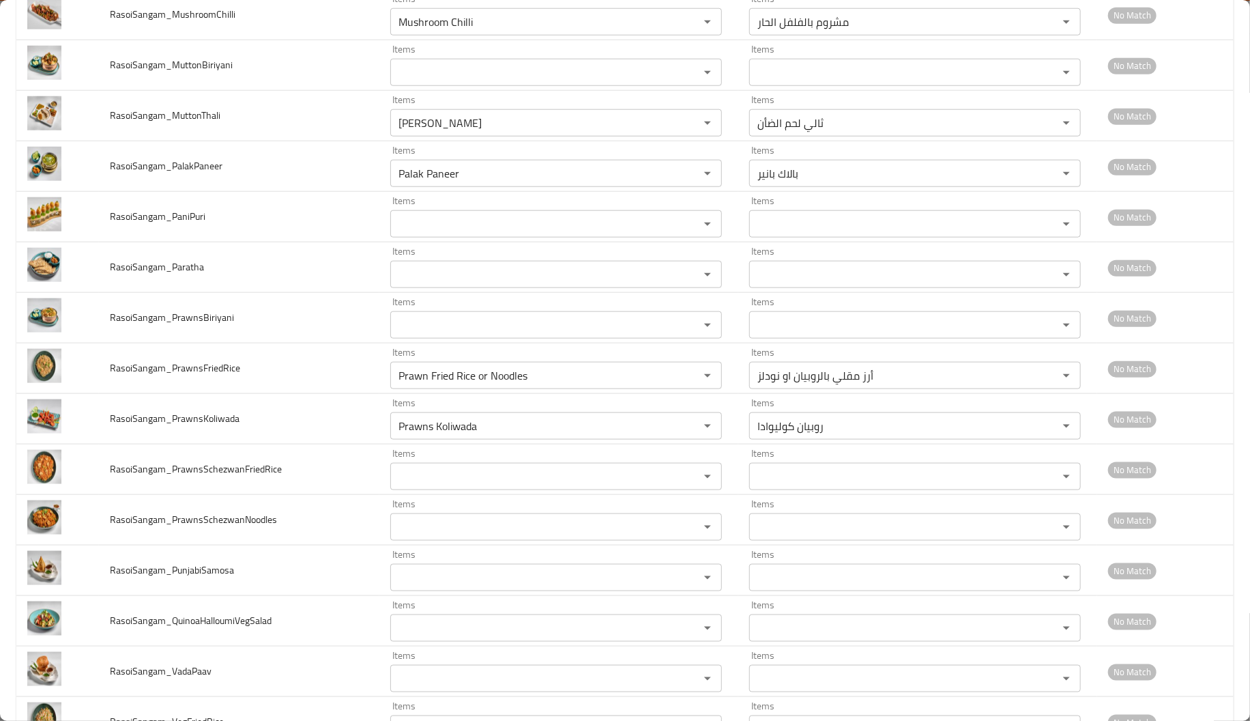
scroll to position [764, 0]
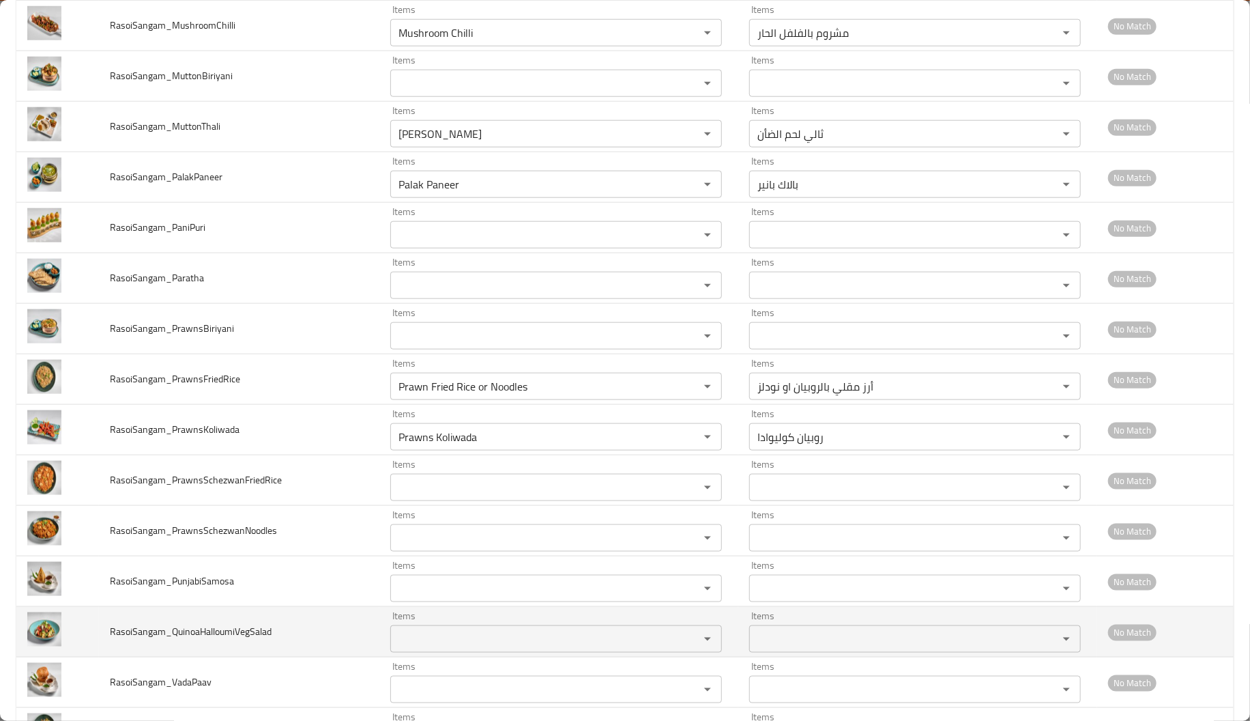
type input "Veg Thali"
drag, startPoint x: 198, startPoint y: 636, endPoint x: 173, endPoint y: 629, distance: 26.2
click at [173, 629] on span "RasoiSangam_QuinoaHalloumiVegSalad" at bounding box center [191, 631] width 162 height 18
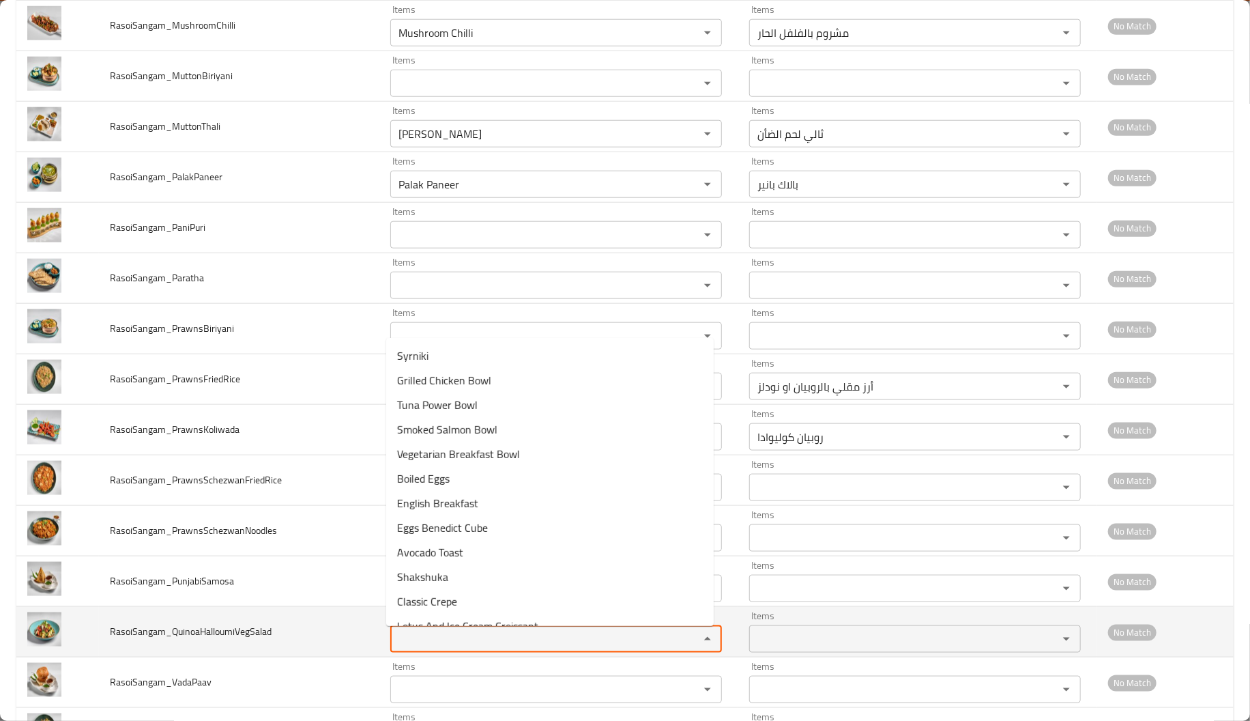
click at [431, 633] on input "Items" at bounding box center [535, 638] width 283 height 19
paste input "Quinoa"
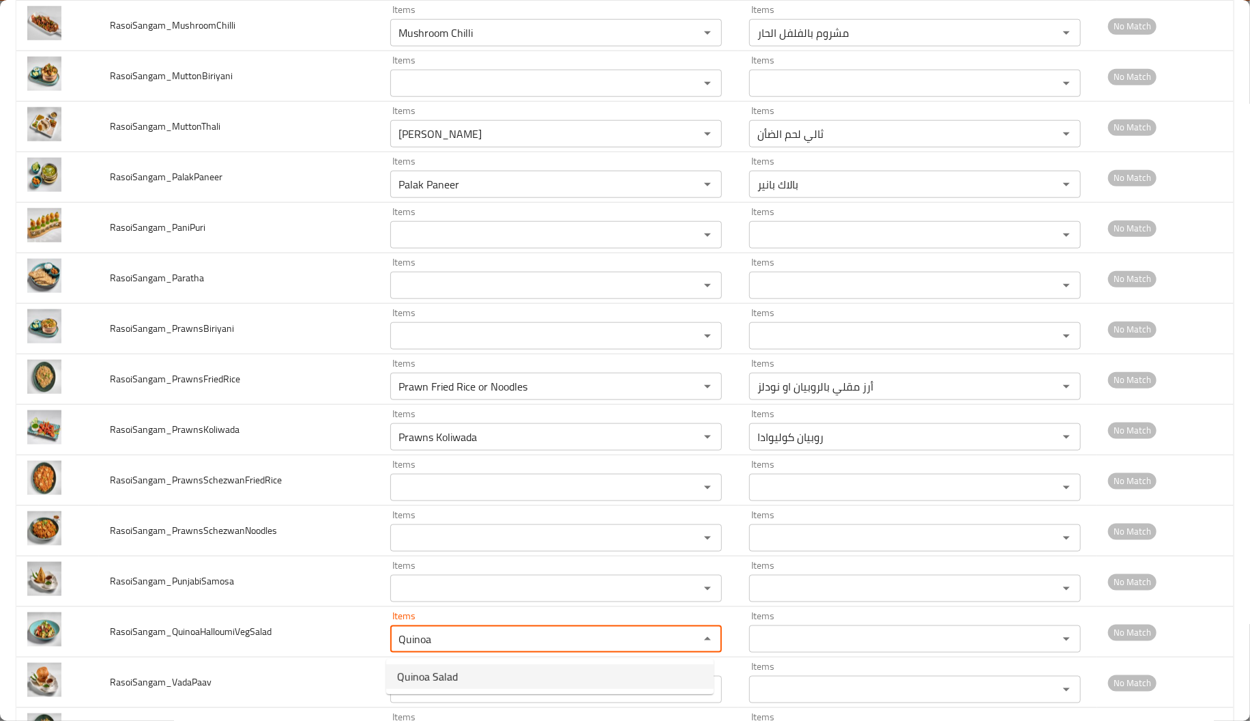
click at [437, 678] on span "Quinoa Salad" at bounding box center [427, 676] width 61 height 16
type input "Quinoa Salad"
type input "سلطة الكينوا"
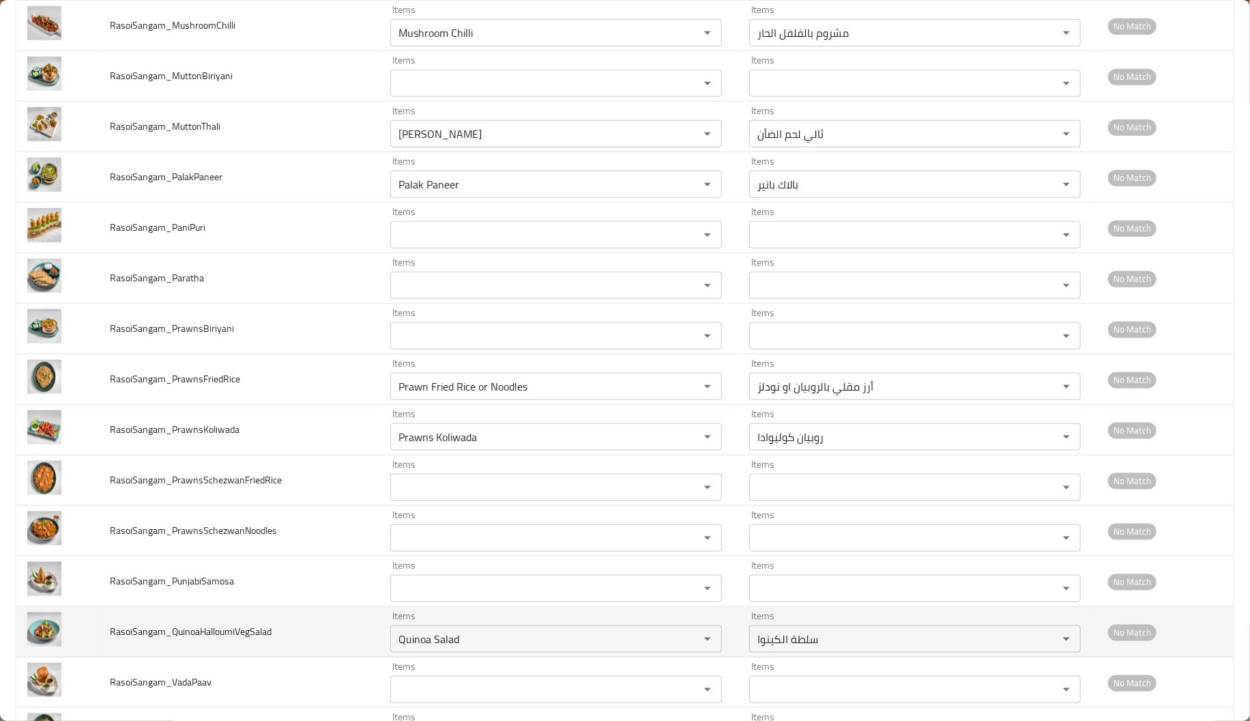
click at [204, 632] on span "RasoiSangam_QuinoaHalloumiVegSalad" at bounding box center [191, 631] width 162 height 18
drag, startPoint x: 198, startPoint y: 633, endPoint x: 235, endPoint y: 634, distance: 37.5
click at [235, 634] on span "RasoiSangam_QuinoaHalloumiVegSalad" at bounding box center [191, 631] width 162 height 18
click at [480, 641] on input "Quinoa Salad" at bounding box center [535, 638] width 283 height 19
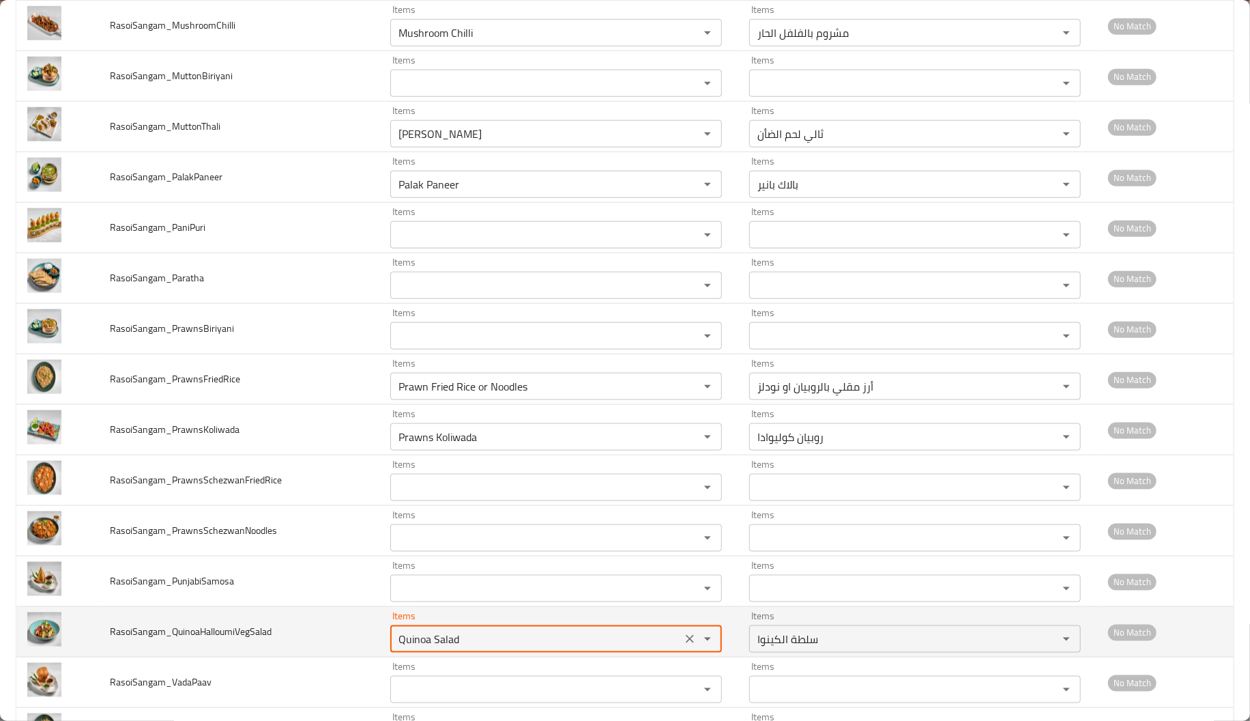
paste input "Halloumi"
click at [480, 641] on input "Halloumi" at bounding box center [535, 638] width 283 height 19
type input "Quinoa Salad"
click at [293, 638] on td "RasoiSangam_QuinoaHalloumiVegSalad" at bounding box center [239, 632] width 280 height 50
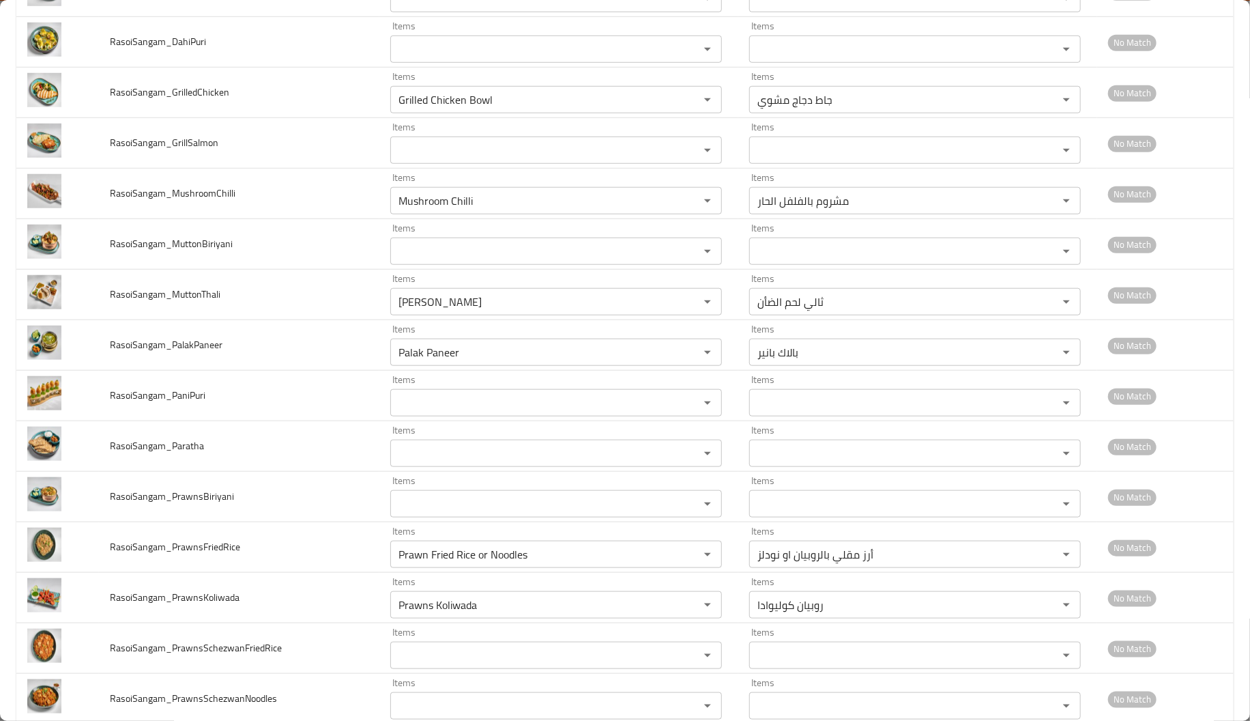
scroll to position [0, 0]
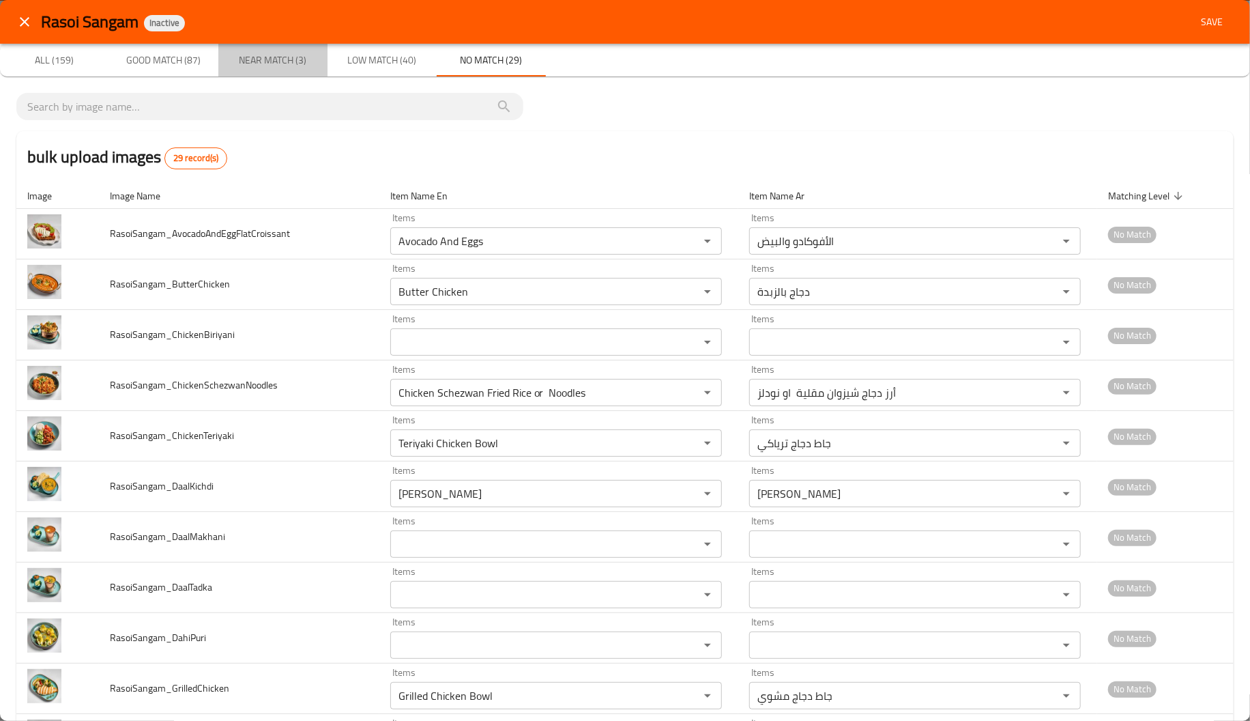
click at [304, 61] on span "Near Match (3)" at bounding box center [273, 60] width 93 height 17
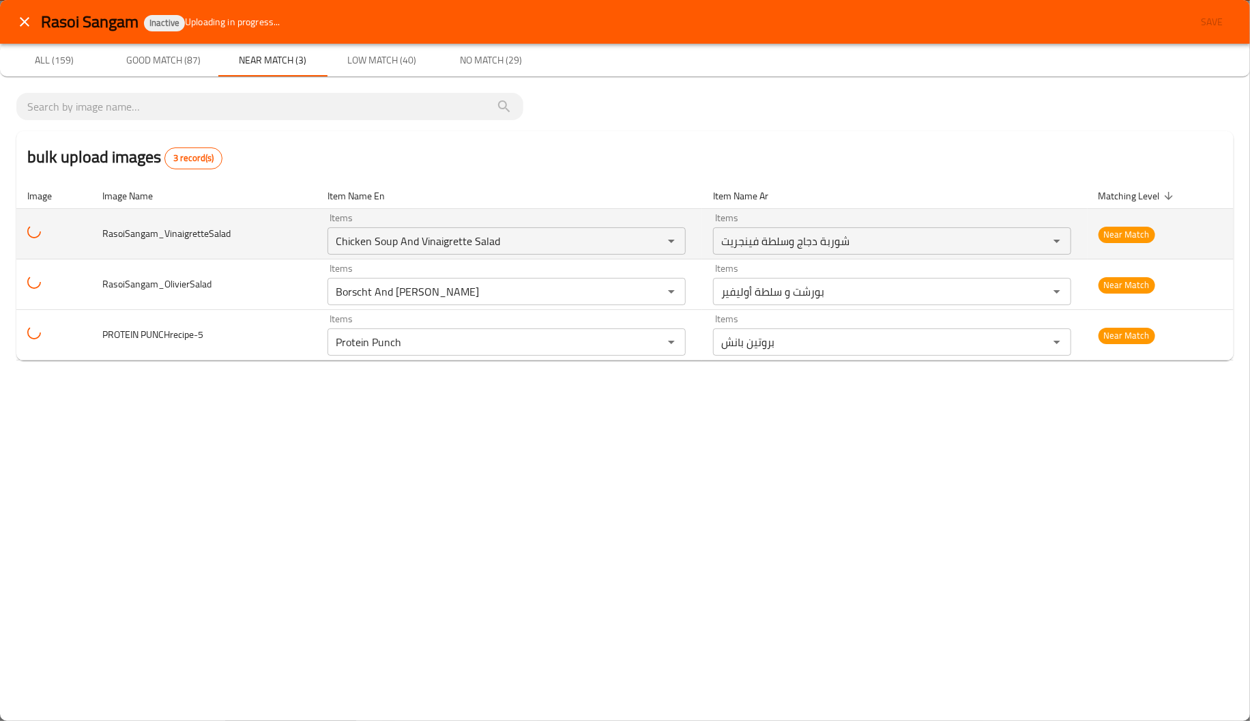
click at [143, 240] on span "RasoiSangam_VinaigretteSalad" at bounding box center [166, 233] width 128 height 18
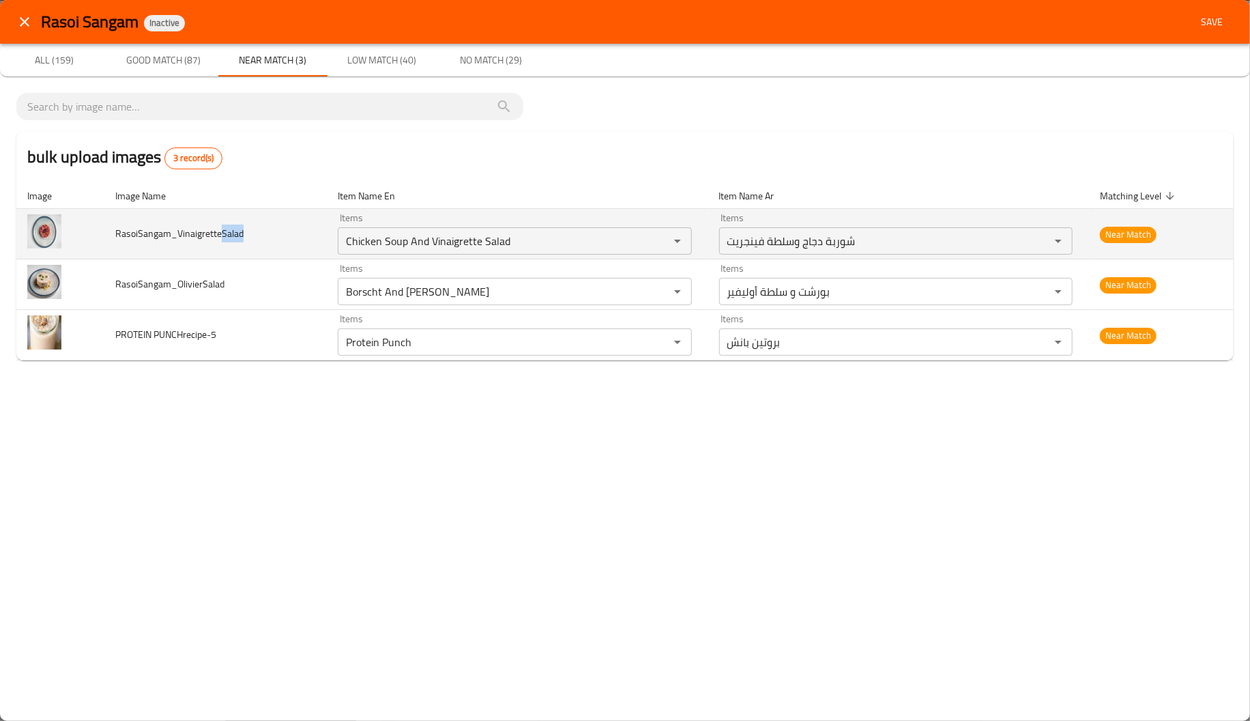
drag, startPoint x: 222, startPoint y: 231, endPoint x: 255, endPoint y: 233, distance: 32.8
click at [255, 233] on td "RasoiSangam_VinaigretteSalad" at bounding box center [215, 234] width 222 height 50
drag, startPoint x: 435, startPoint y: 225, endPoint x: 436, endPoint y: 245, distance: 19.8
click at [436, 245] on div "Items Chicken Soup And Vinaigrette Salad Items" at bounding box center [514, 234] width 353 height 42
click at [436, 245] on input "Chicken Soup And Vinaigrette Salad" at bounding box center [494, 240] width 305 height 19
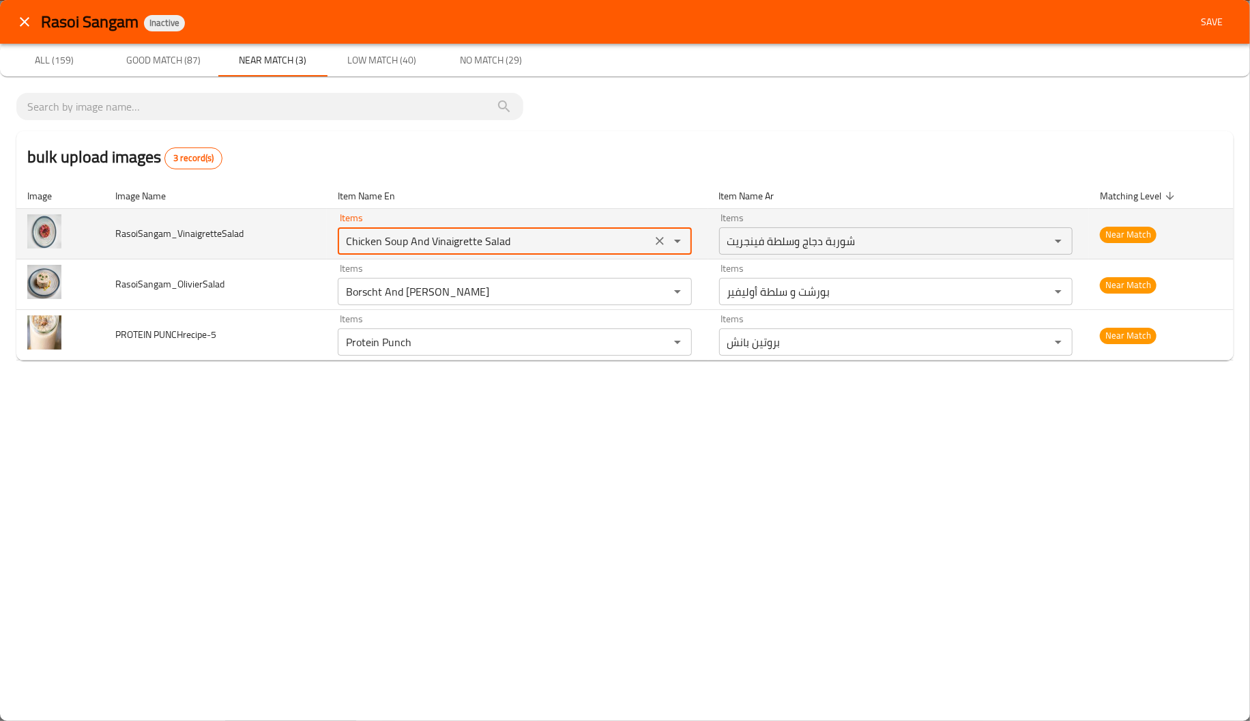
click at [436, 245] on input "Chicken Soup And Vinaigrette Salad" at bounding box center [494, 240] width 305 height 19
paste input "enhanced table"
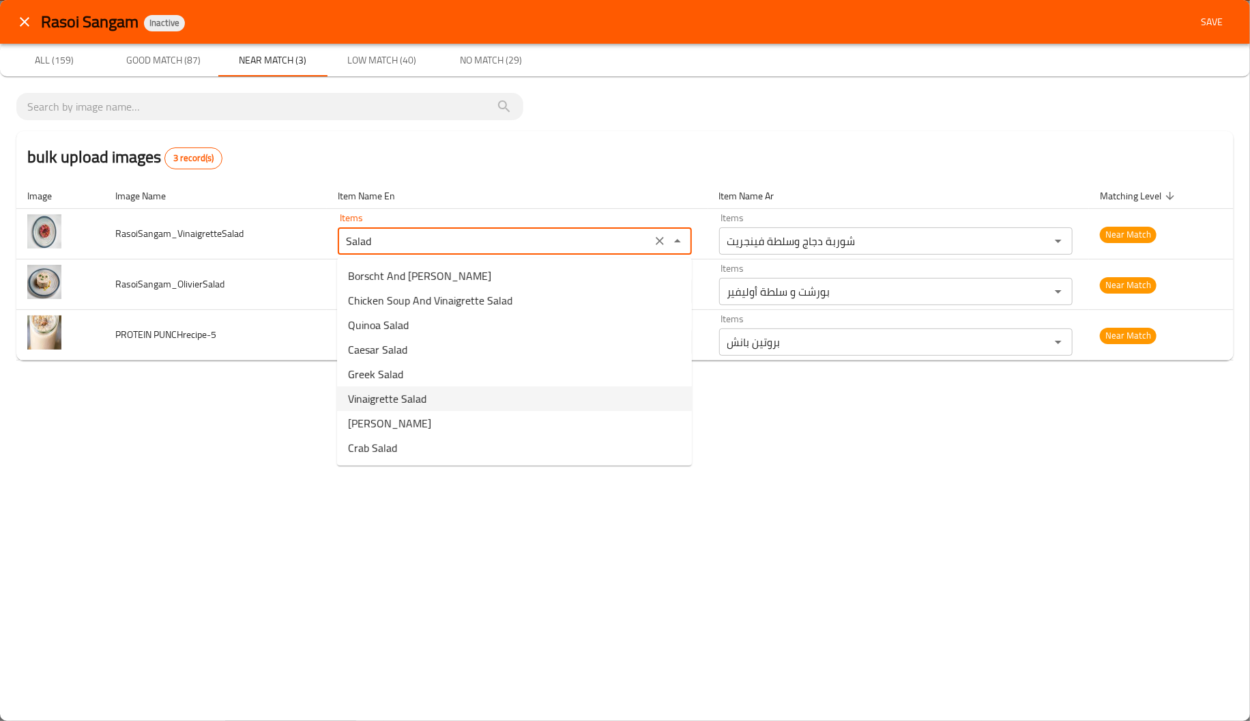
click at [388, 396] on span "Vinaigrette Salad" at bounding box center [387, 398] width 78 height 16
type input "Vinaigrette Salad"
type input "سلطة فينجريت"
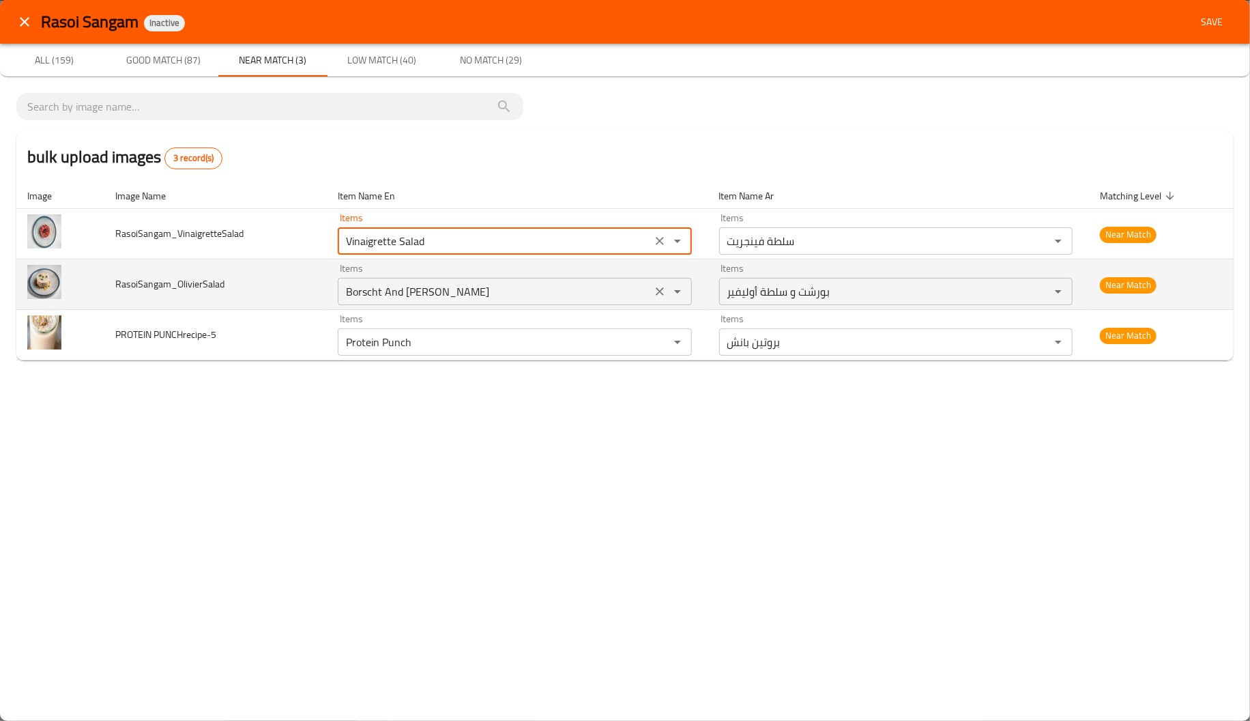
type input "Vinaigrette Salad"
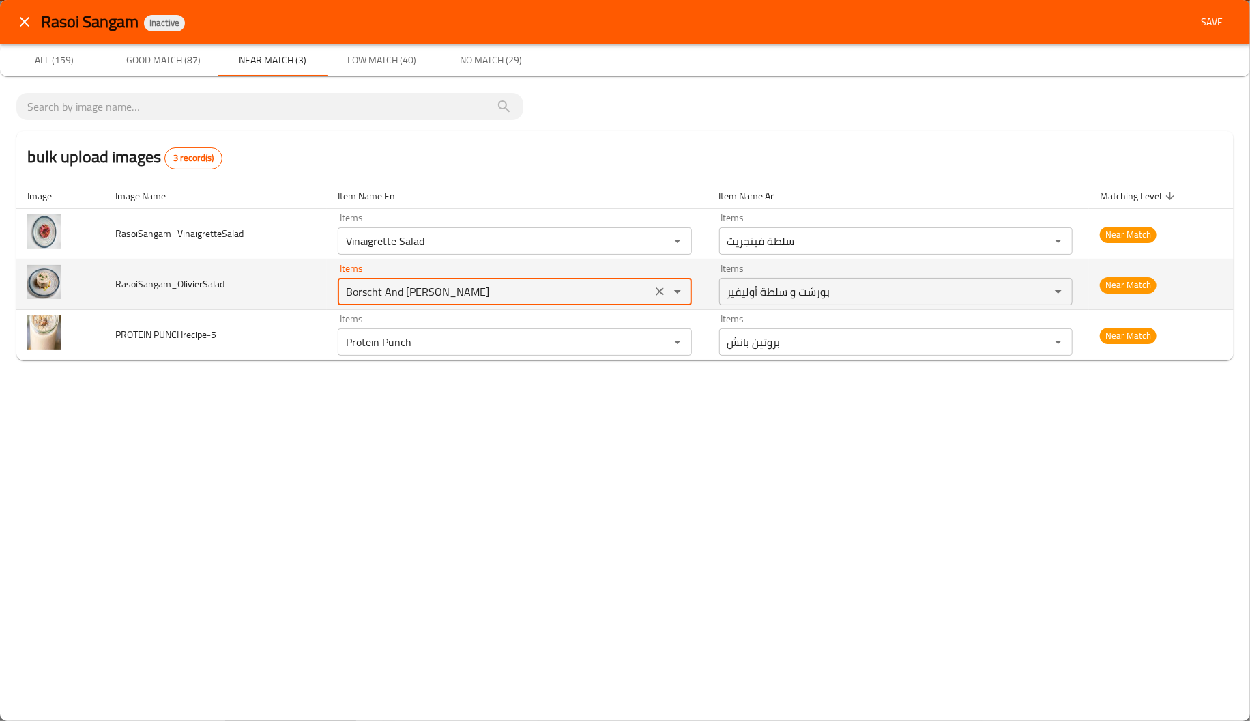
click at [448, 293] on input "Borscht And Olivier Salad" at bounding box center [494, 291] width 305 height 19
paste input "enhanced table"
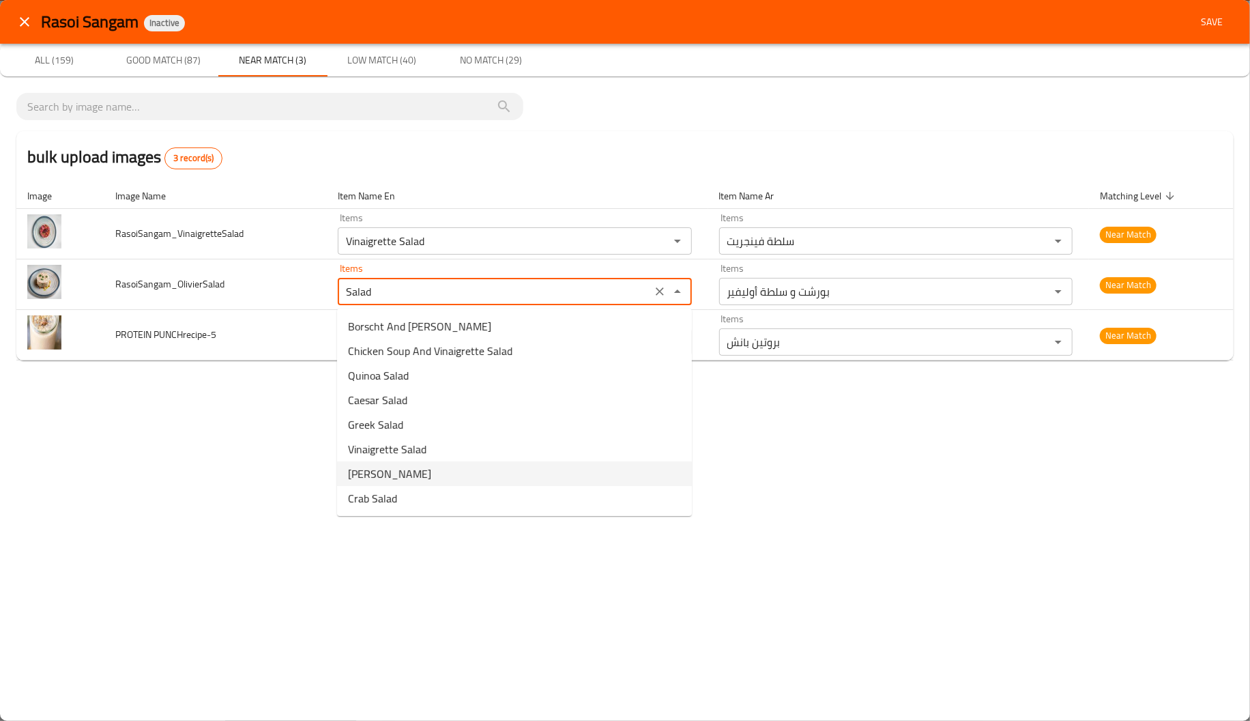
click at [406, 462] on li "Olivier Salad" at bounding box center [514, 473] width 355 height 25
type input "Olivier Salad"
type input "سلطة أوليفير"
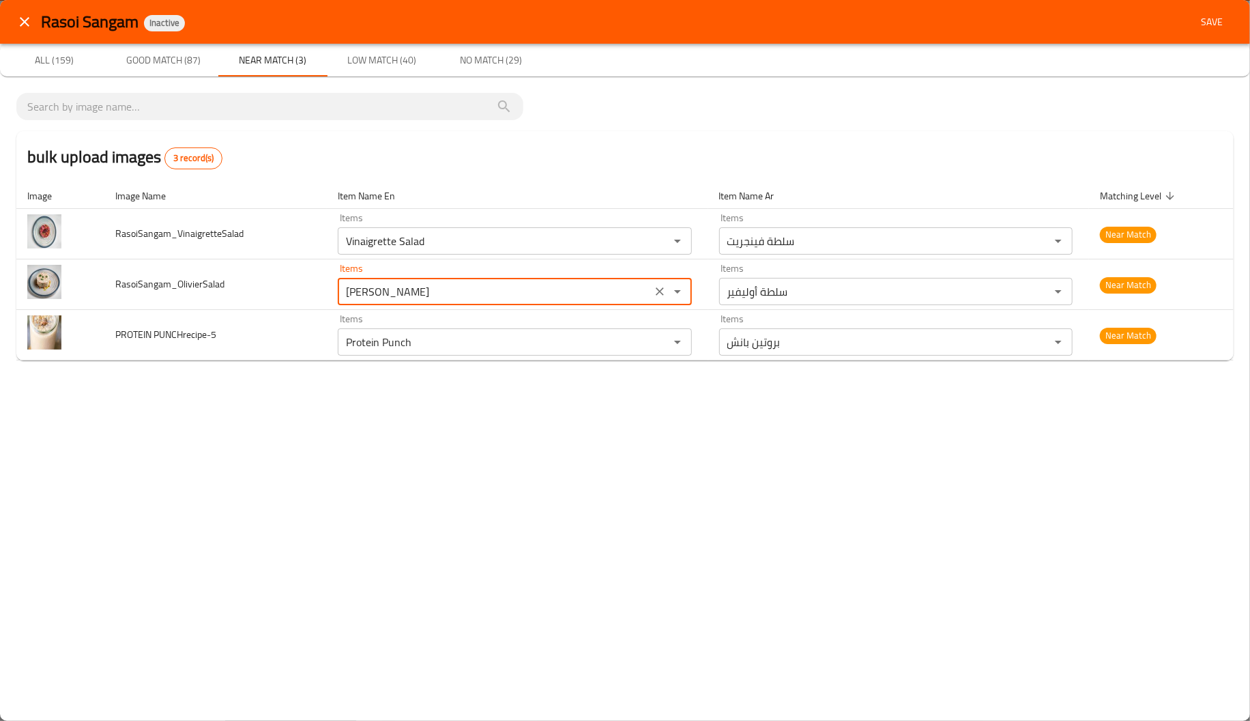
type input "Olivier Salad"
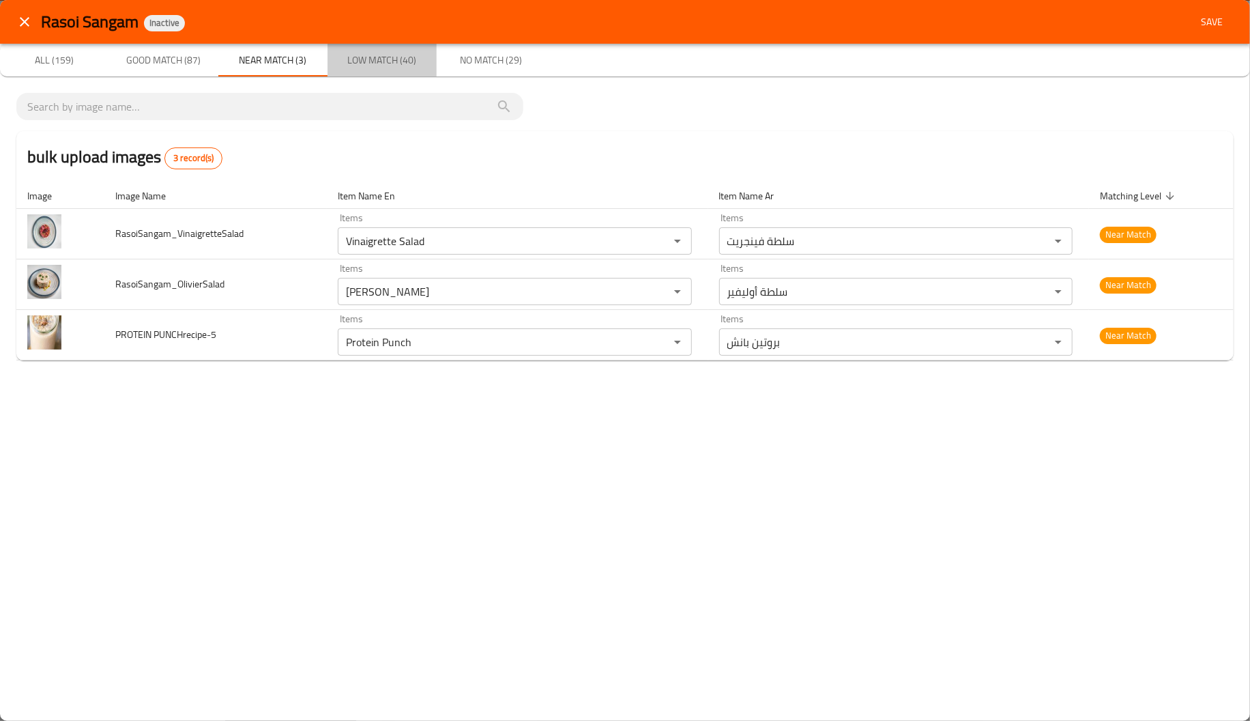
click at [404, 56] on span "Low Match (40)" at bounding box center [382, 60] width 93 height 17
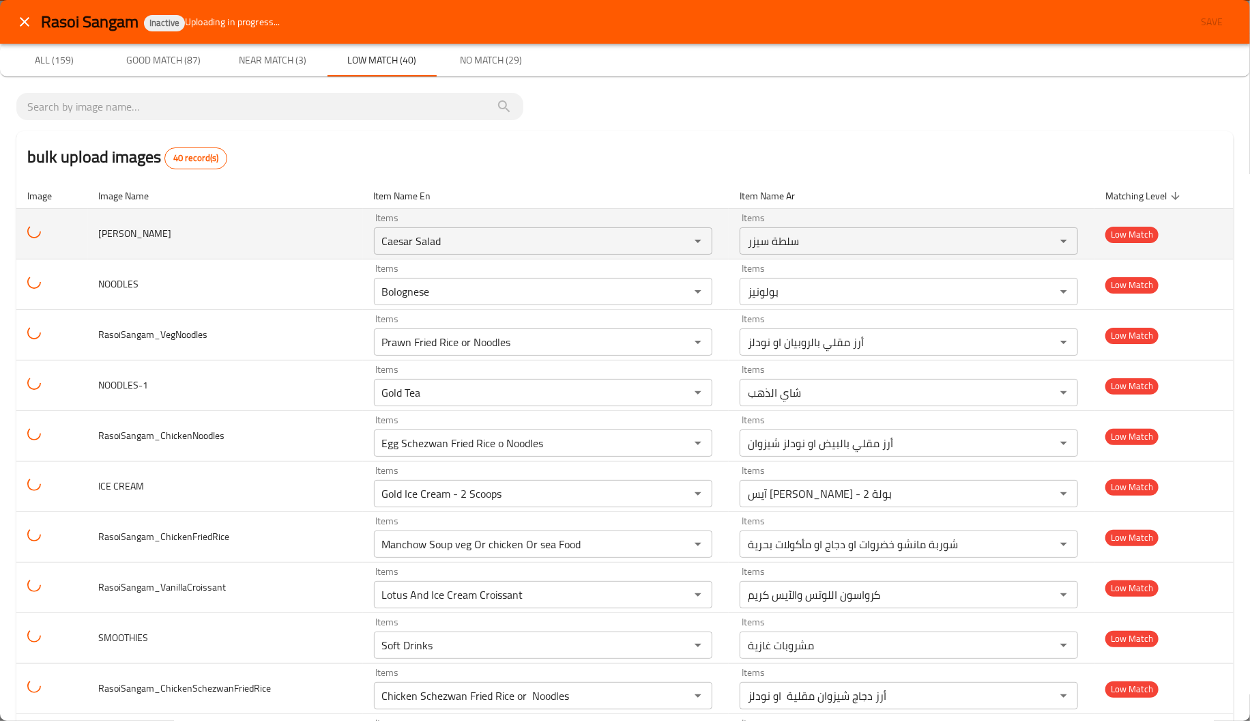
click at [101, 236] on span "MASALA PAPAD" at bounding box center [135, 233] width 73 height 18
click at [449, 237] on PAPAD "Caesar Salad" at bounding box center [523, 240] width 290 height 19
paste PAPAD "MASALA"
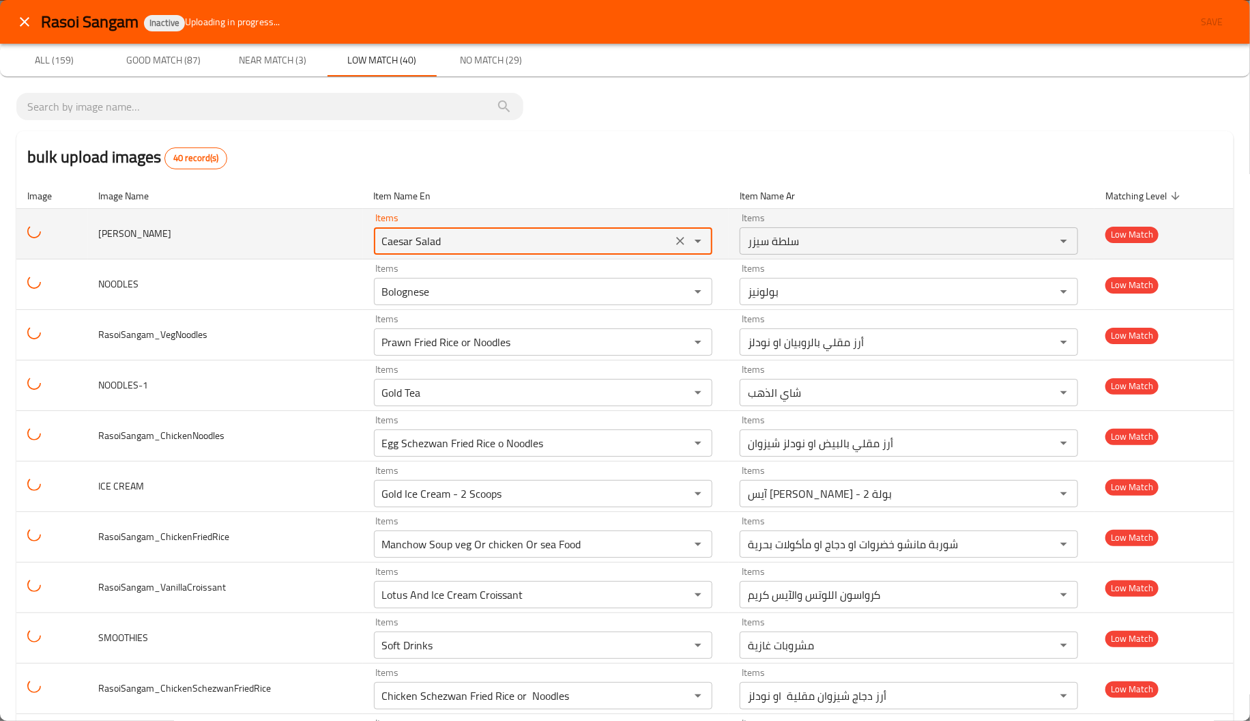
type PAPAD "MASALA"
click at [449, 237] on PAPAD "MASALA" at bounding box center [523, 240] width 290 height 19
click at [673, 245] on icon "Clear" at bounding box center [680, 241] width 14 height 14
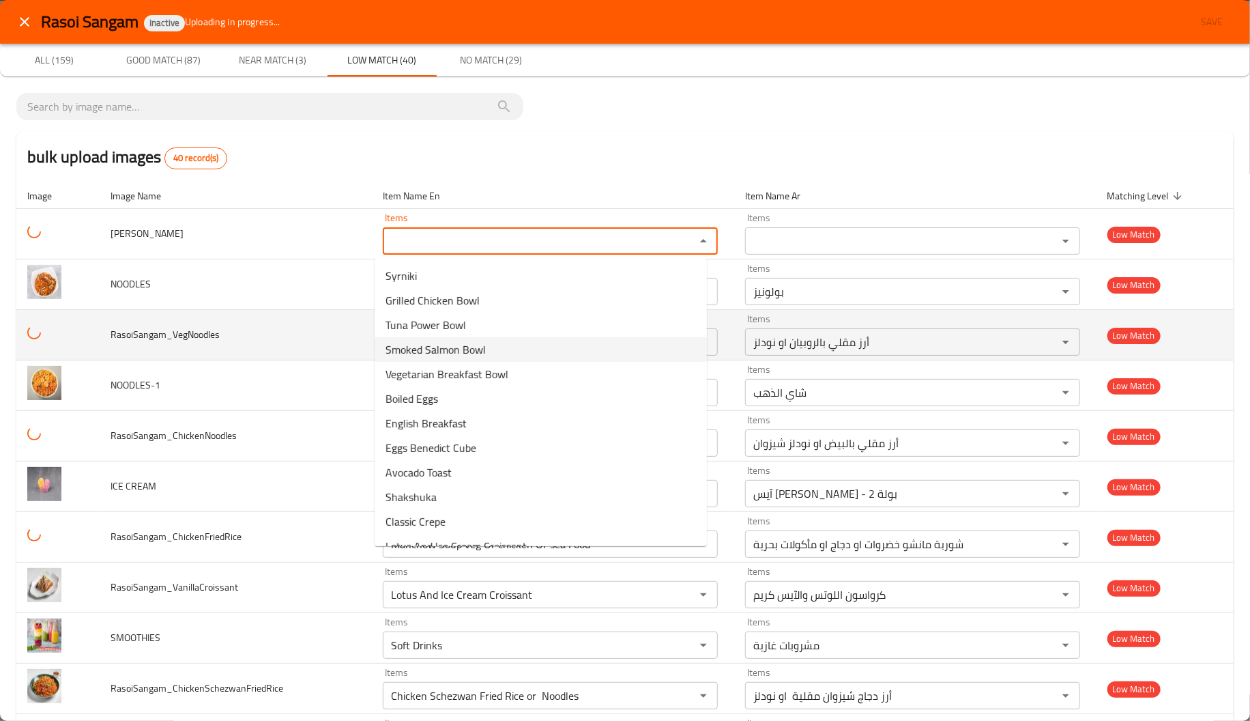
click at [351, 323] on td "RasoiSangam_VegNoodles" at bounding box center [236, 335] width 272 height 50
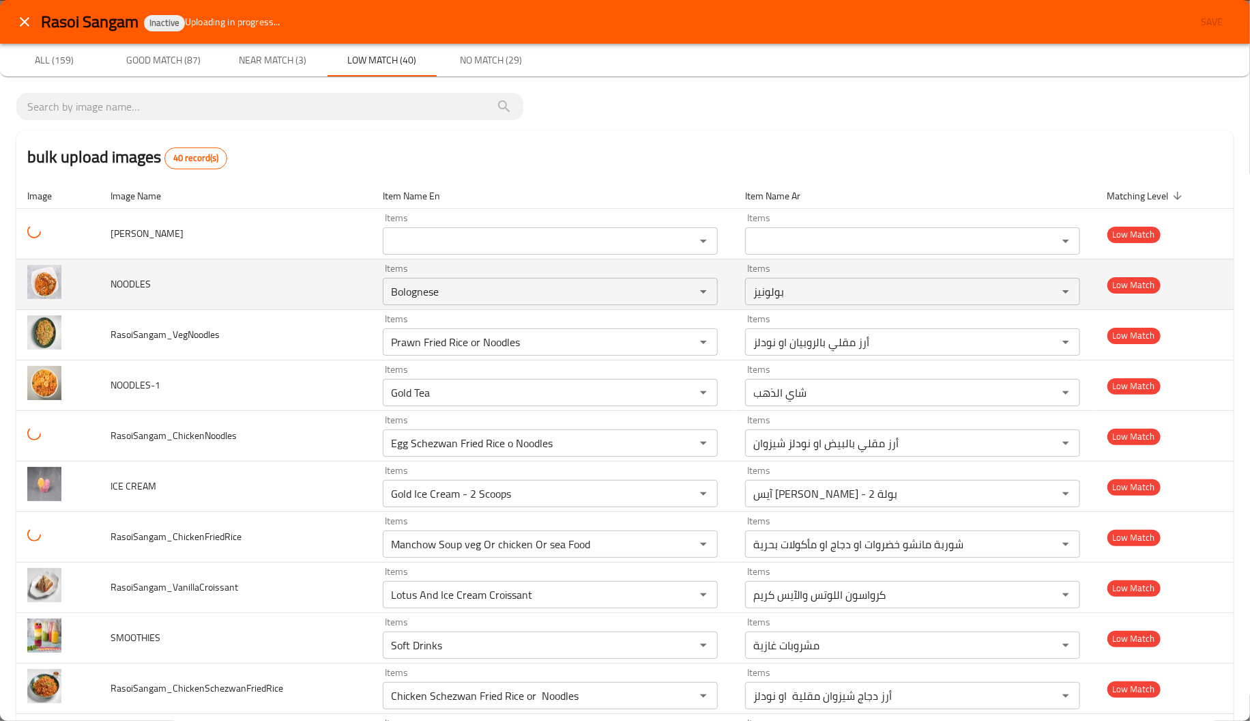
click at [116, 289] on span "NOODLES" at bounding box center [131, 284] width 40 height 18
click at [404, 292] on NOODLES "Bolognese" at bounding box center [530, 291] width 287 height 19
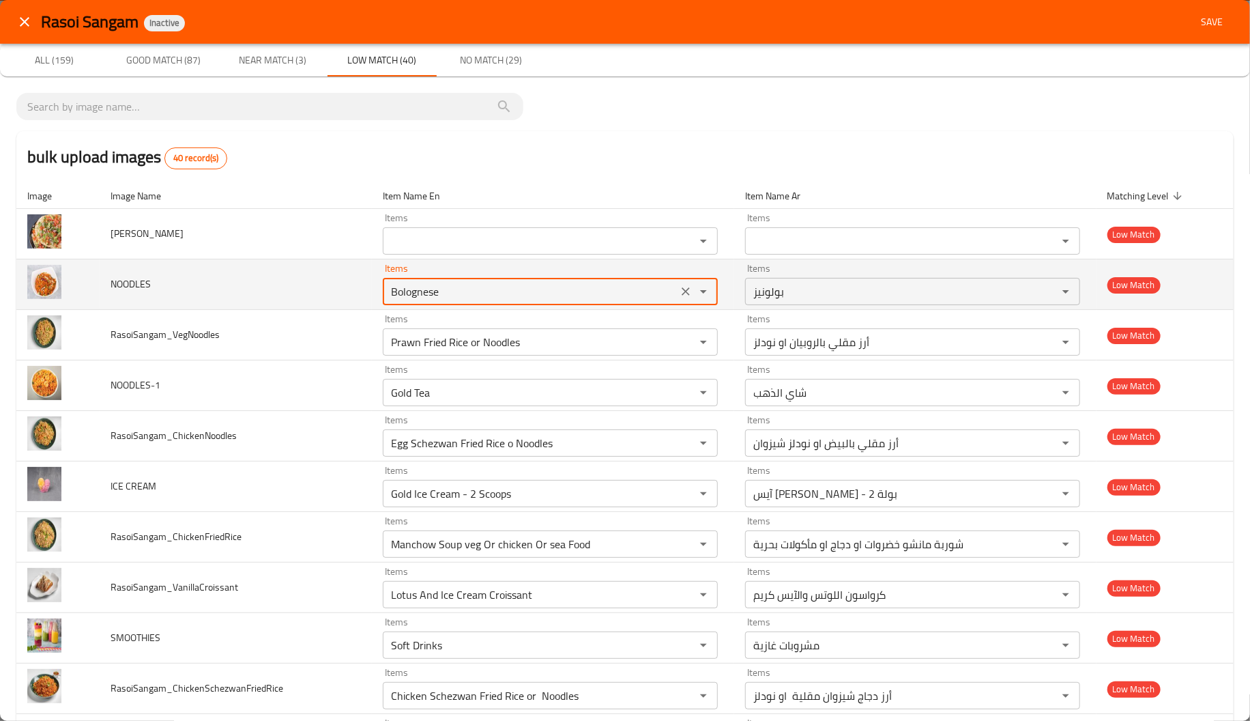
click at [404, 292] on NOODLES "Bolognese" at bounding box center [530, 291] width 287 height 19
paste NOODLES "NOODLES"
type NOODLES "NOODLES"
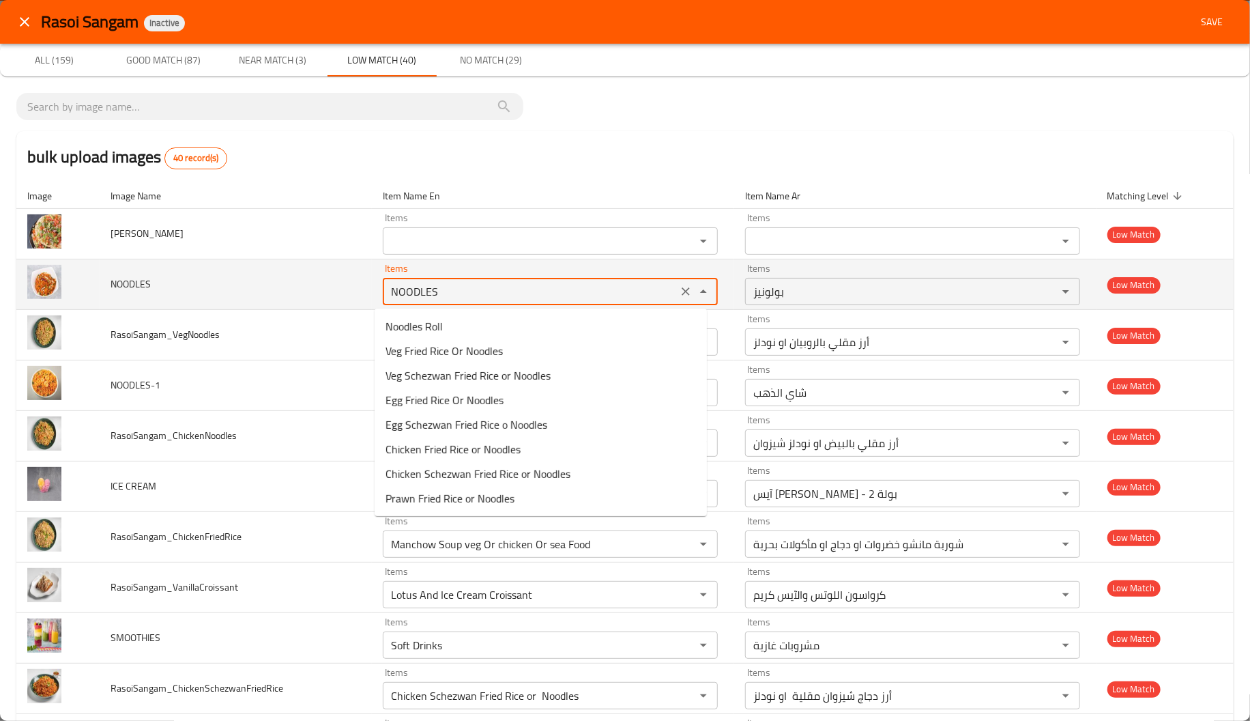
click at [404, 292] on NOODLES "NOODLES" at bounding box center [530, 291] width 287 height 19
click at [461, 272] on div "Items NOODLES Items" at bounding box center [550, 284] width 335 height 42
drag, startPoint x: 461, startPoint y: 272, endPoint x: 673, endPoint y: 291, distance: 213.1
click at [673, 291] on div "Items NOODLES Items" at bounding box center [550, 284] width 335 height 42
click at [679, 291] on icon "Clear" at bounding box center [686, 292] width 14 height 14
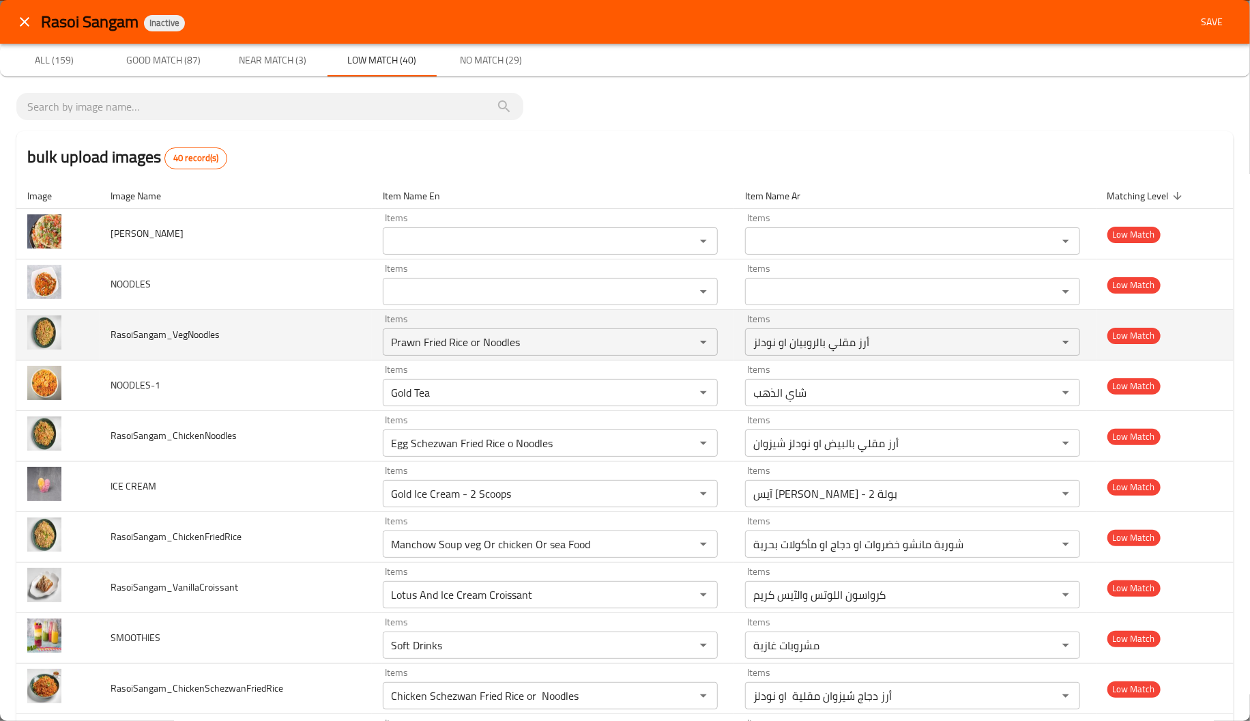
click at [296, 335] on td "RasoiSangam_VegNoodles" at bounding box center [236, 335] width 272 height 50
drag, startPoint x: 130, startPoint y: 336, endPoint x: 102, endPoint y: 338, distance: 28.8
click at [102, 338] on td "RasoiSangam_VegNoodles" at bounding box center [236, 335] width 272 height 50
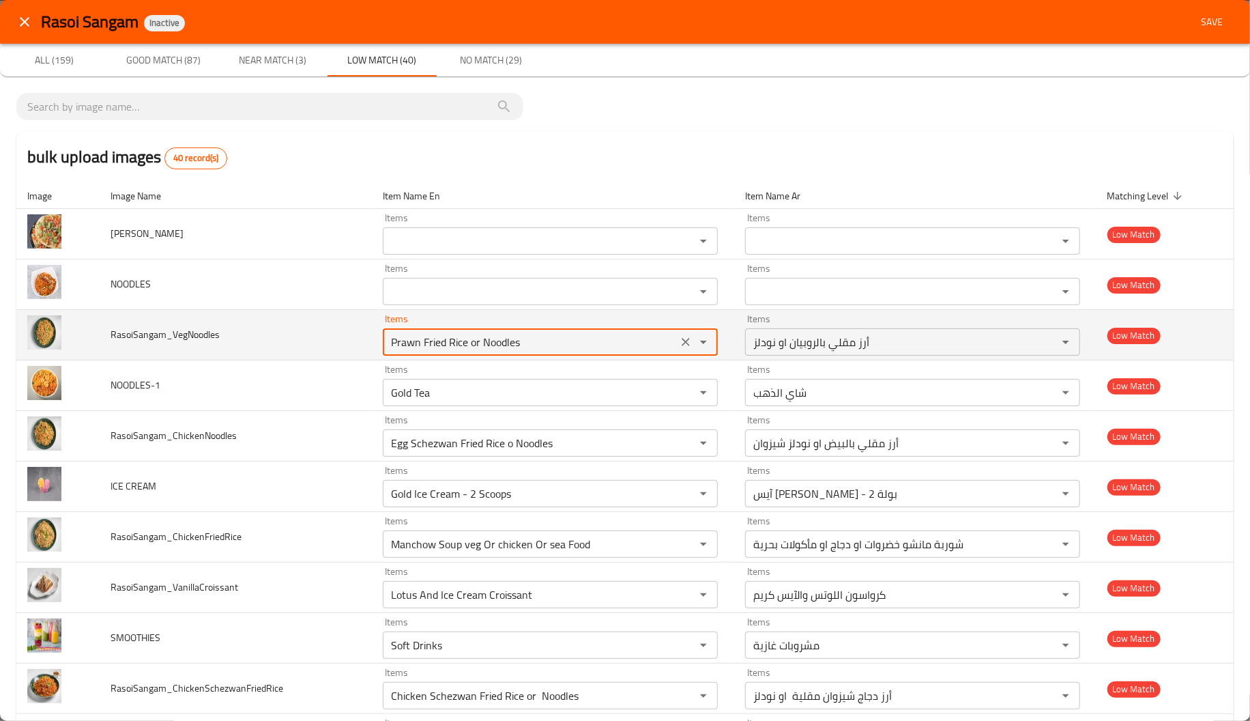
click at [416, 335] on input "Prawn Fried Rice or Noodles" at bounding box center [530, 341] width 287 height 19
paste input "Raso"
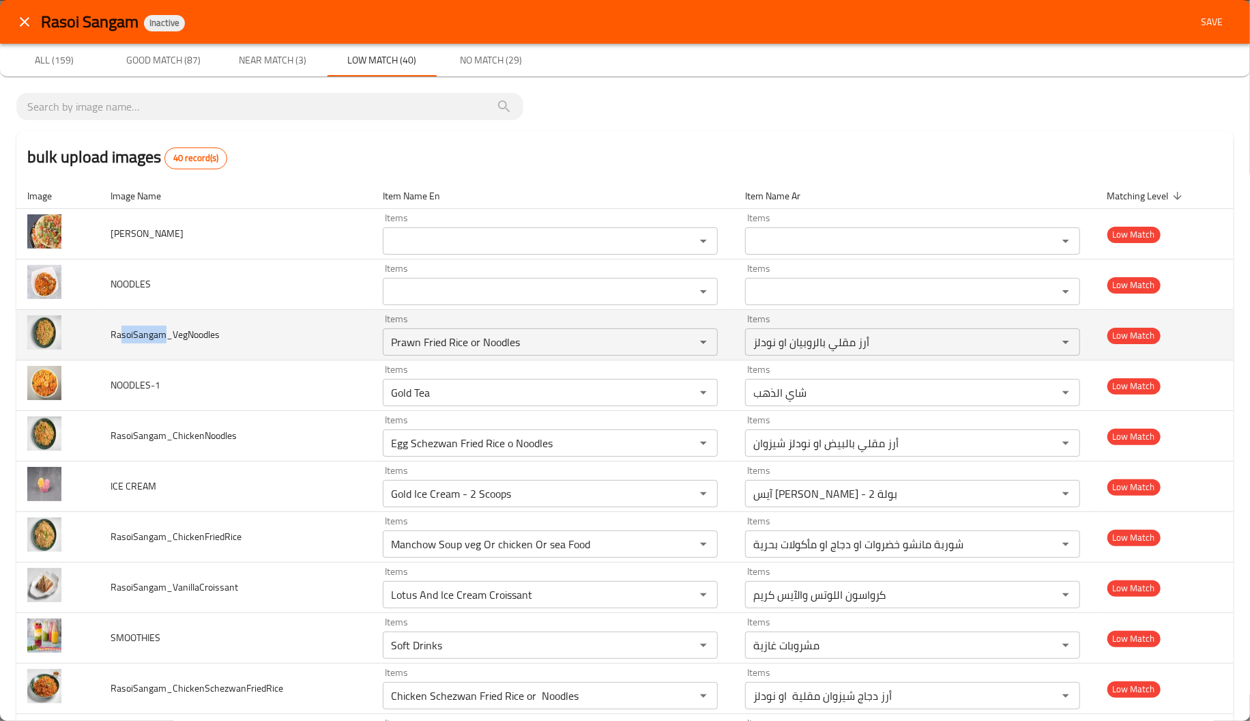
drag, startPoint x: 162, startPoint y: 339, endPoint x: 120, endPoint y: 335, distance: 41.8
click at [120, 335] on span "RasoiSangam_VegNoodles" at bounding box center [165, 334] width 109 height 18
drag, startPoint x: 186, startPoint y: 333, endPoint x: 170, endPoint y: 333, distance: 16.4
click at [170, 333] on span "RasoiSangam_VegNoodles" at bounding box center [165, 334] width 109 height 18
click at [437, 342] on input "Prawn Fried Rice or Noodles" at bounding box center [530, 341] width 287 height 19
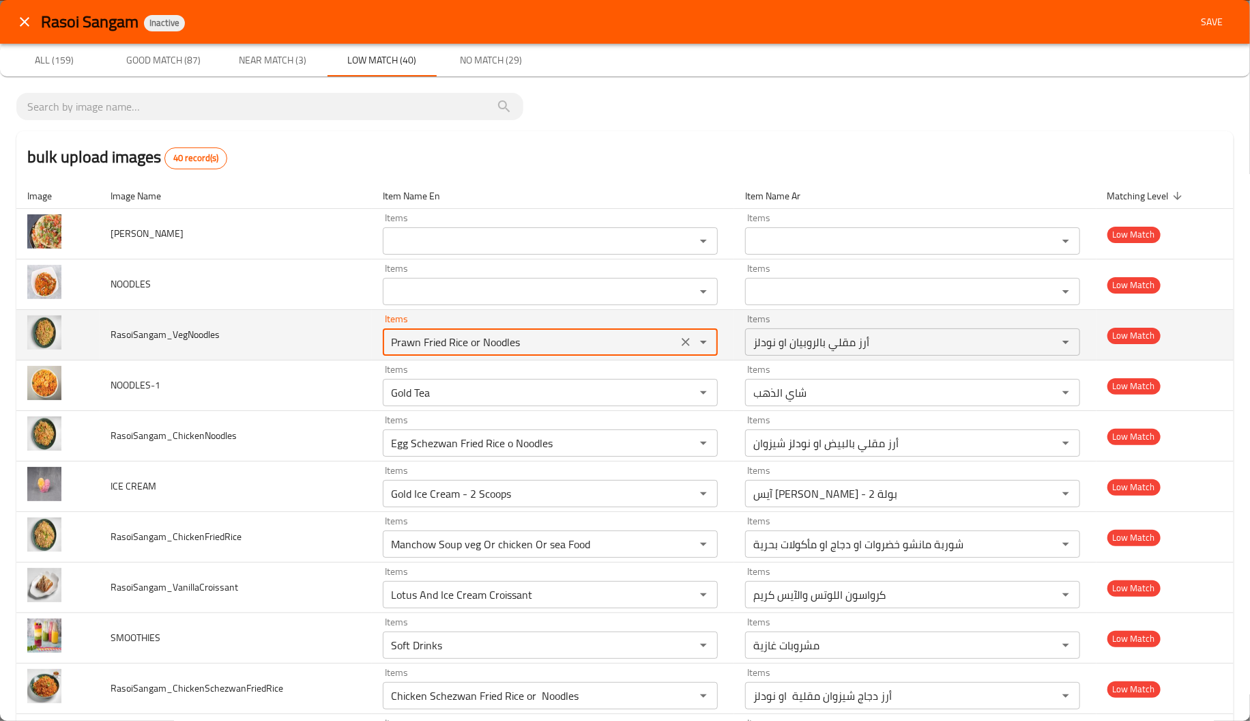
click at [437, 342] on input "Prawn Fried Rice or Noodles" at bounding box center [530, 341] width 287 height 19
paste input "Veg"
click at [437, 342] on input "Veg" at bounding box center [530, 341] width 287 height 19
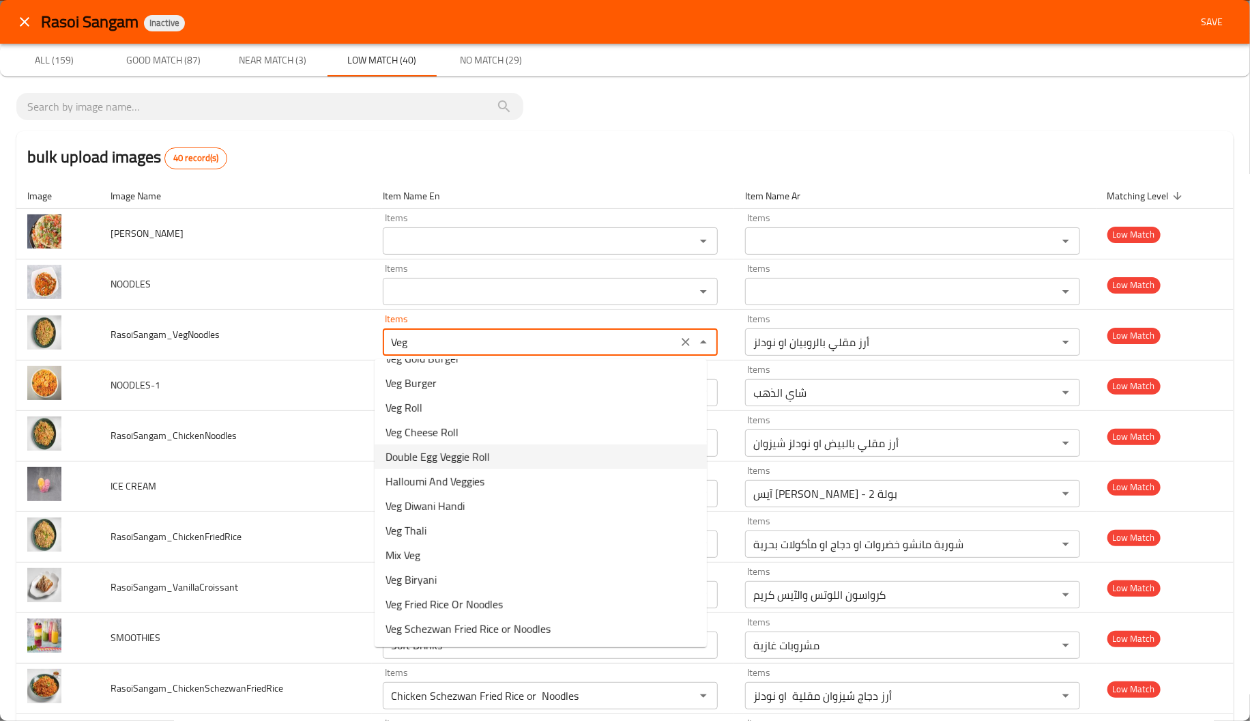
scroll to position [115, 0]
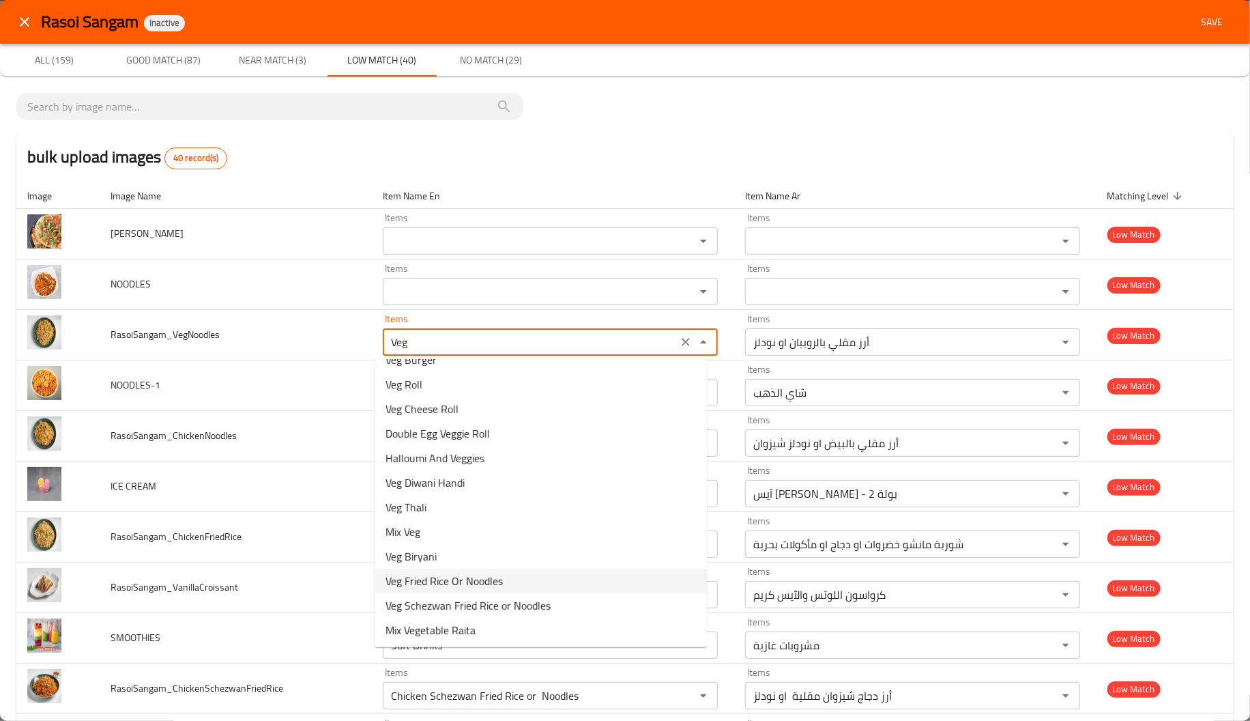
click at [556, 572] on li "Veg Fried Rice Or Noodles" at bounding box center [541, 580] width 332 height 25
type input "Veg Fried Rice Or Noodles"
type input "أرز مقلي بالخضار او نودلز"
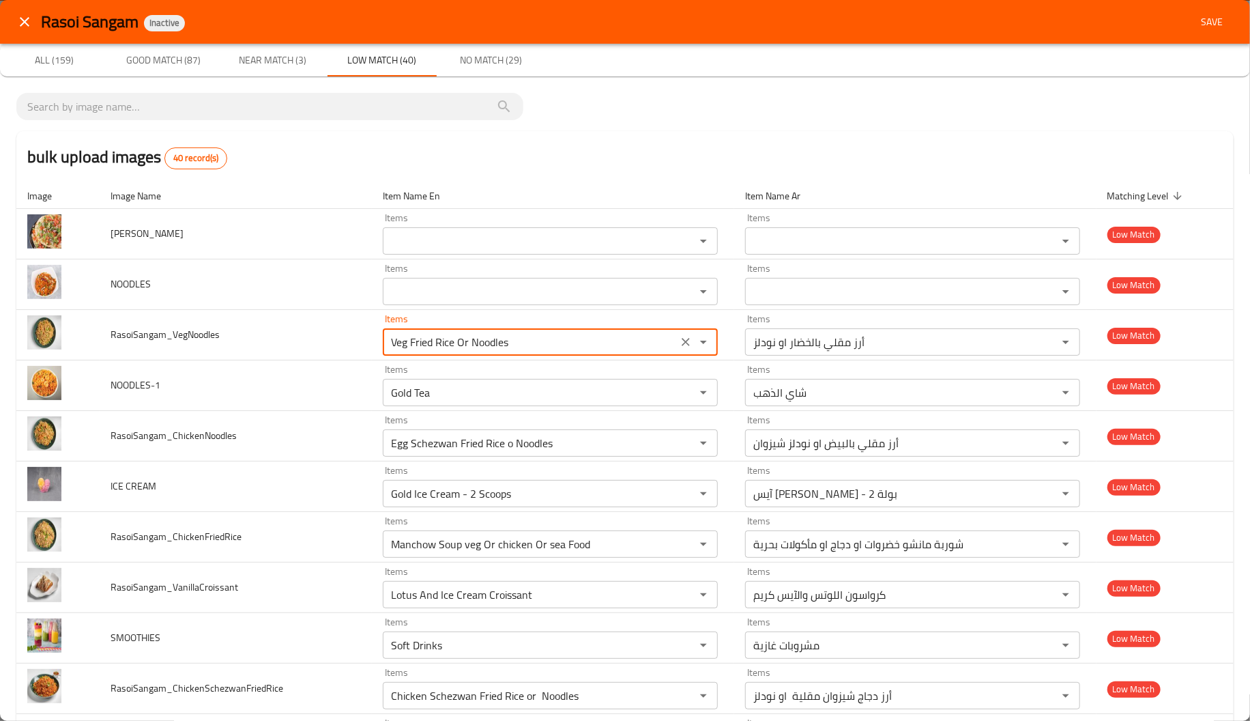
click at [556, 572] on div "Items Lotus And Ice Cream Croissant Items" at bounding box center [550, 587] width 335 height 42
type input "Veg Fried Rice Or Noodles"
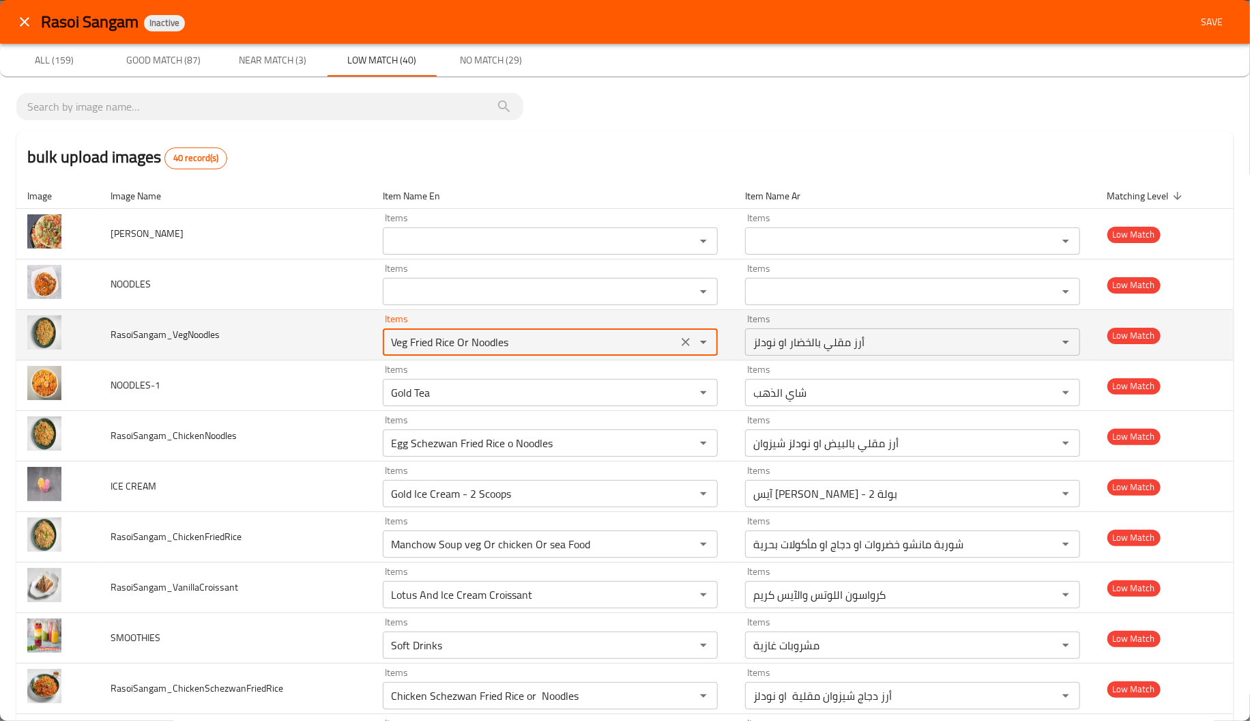
click at [476, 348] on input "Veg Fried Rice Or Noodles" at bounding box center [530, 341] width 287 height 19
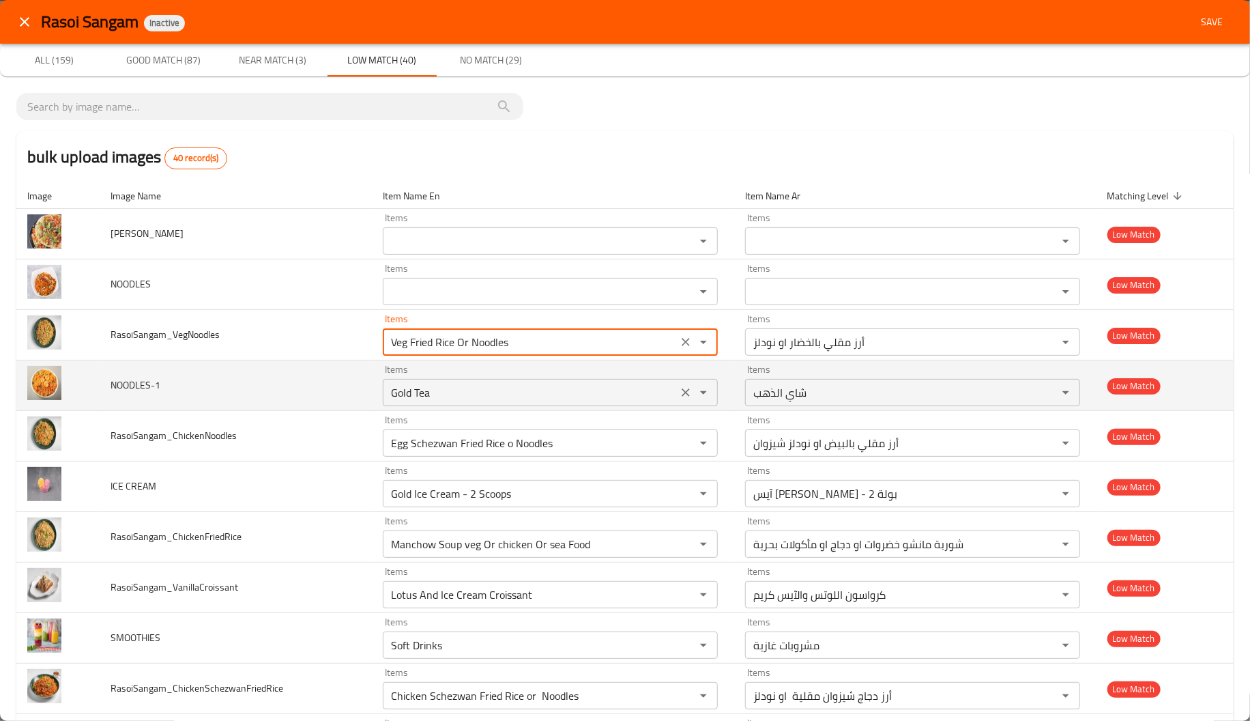
click at [413, 390] on NOODLES-1 "Gold Tea" at bounding box center [530, 392] width 287 height 19
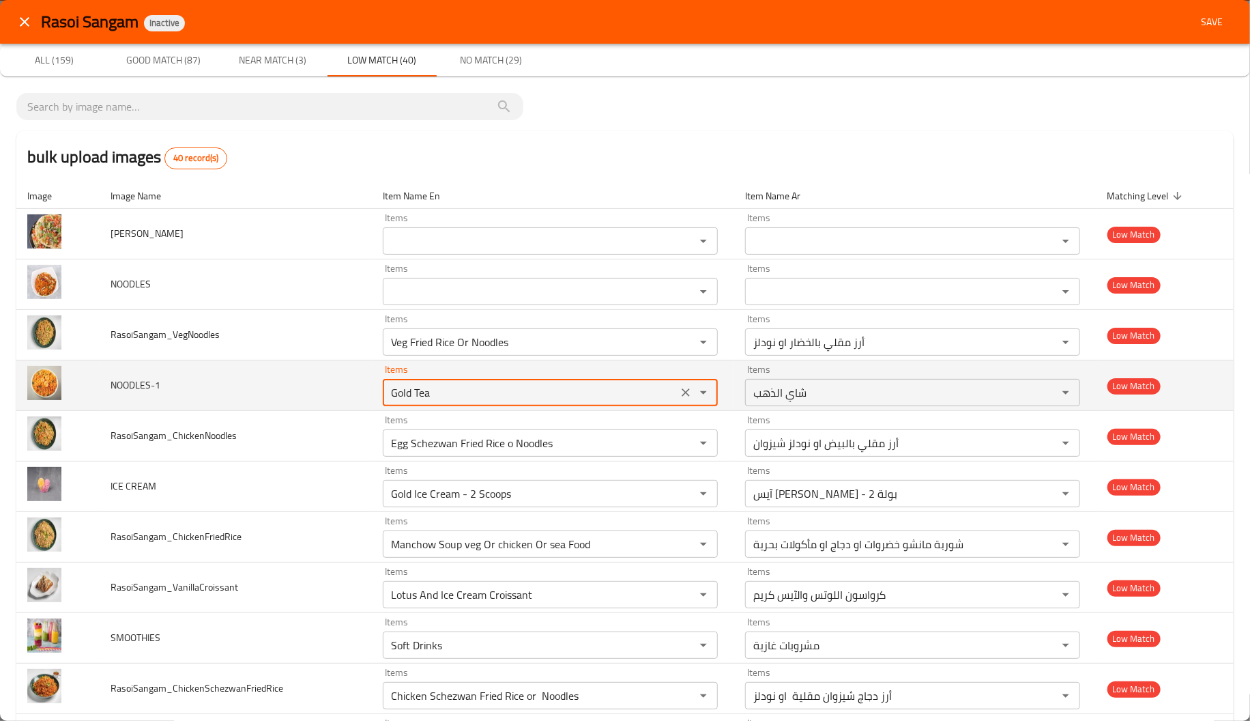
click at [413, 390] on NOODLES-1 "Gold Tea" at bounding box center [530, 392] width 287 height 19
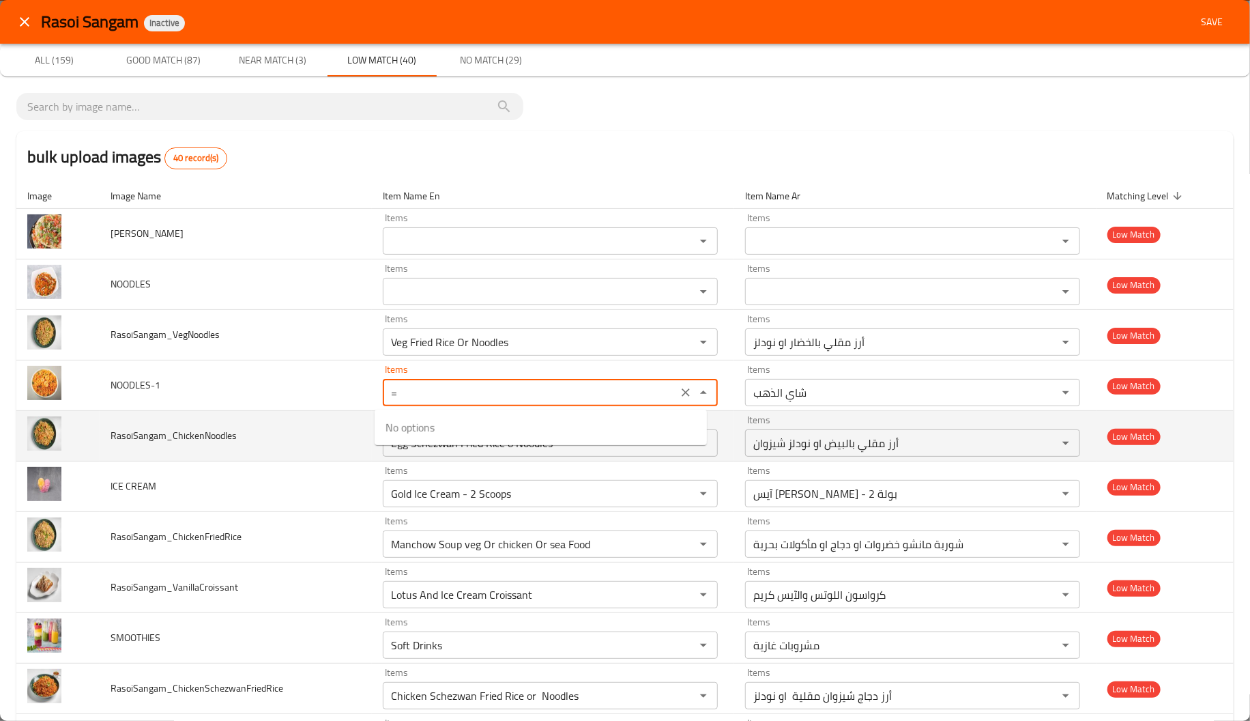
type NOODLES-1 "Gold Tea"
click at [293, 423] on td "RasoiSangam_ChickenNoodles" at bounding box center [236, 436] width 272 height 50
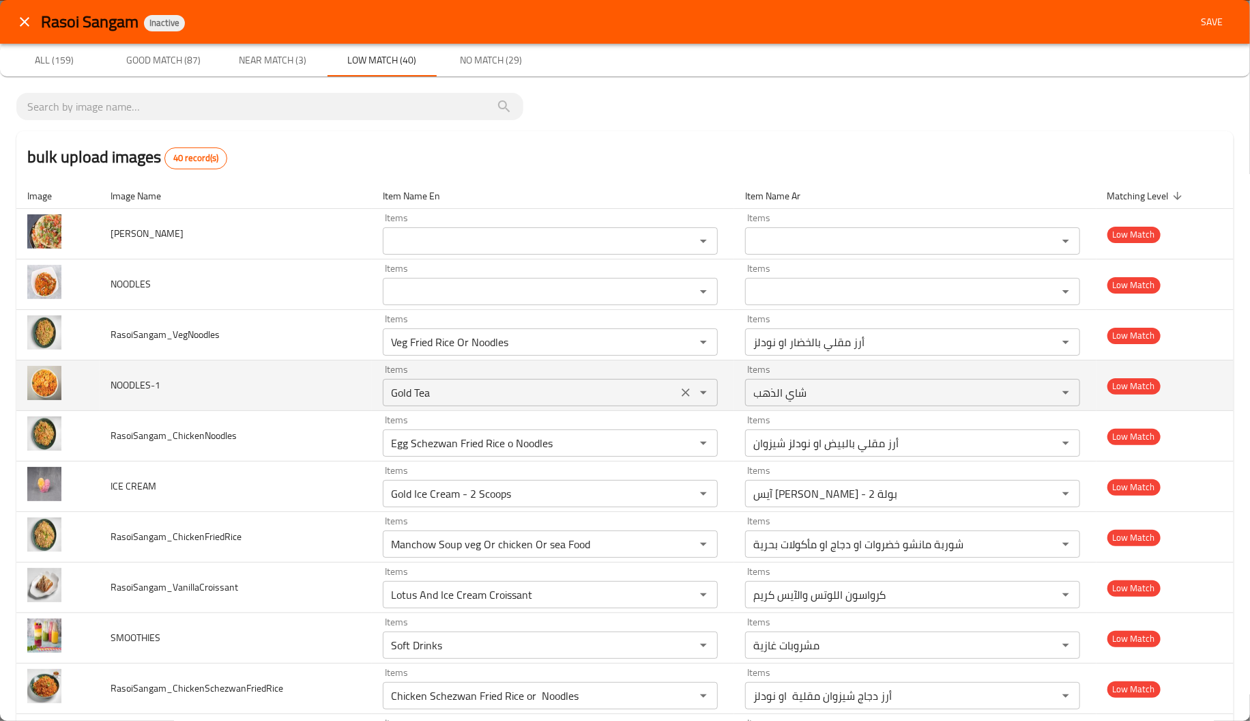
click at [468, 382] on div "Gold Tea Items" at bounding box center [550, 392] width 335 height 27
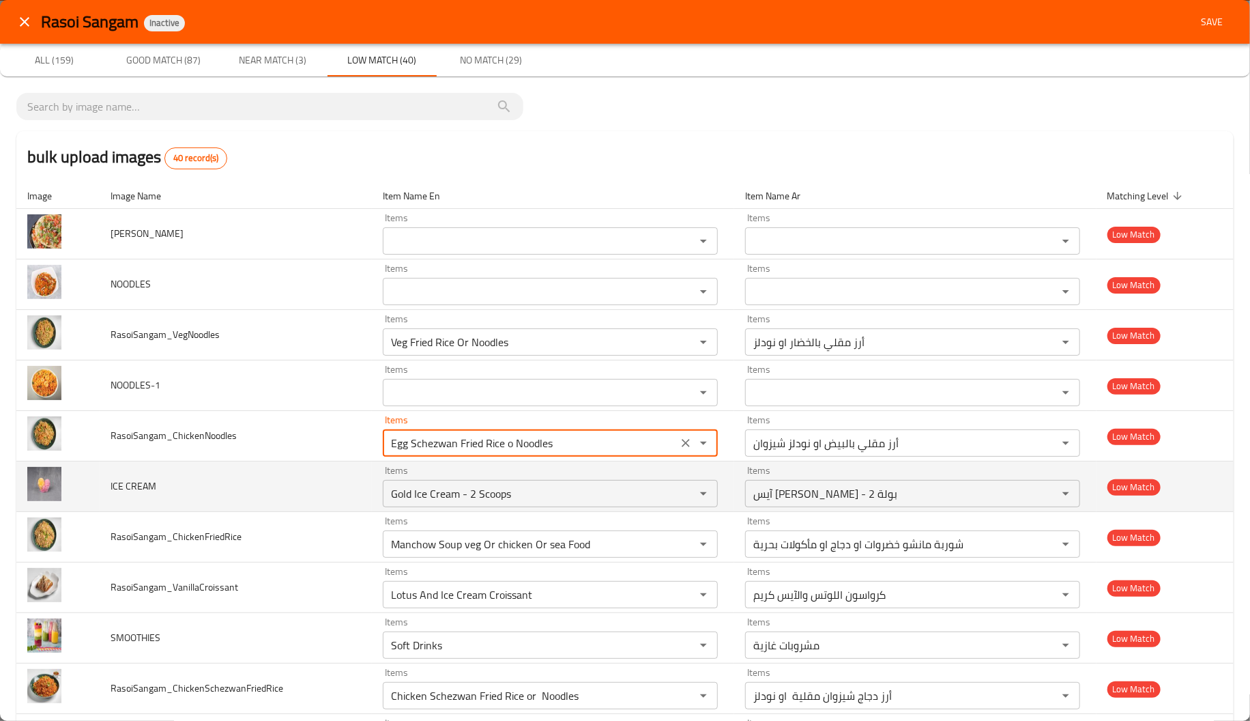
drag, startPoint x: 451, startPoint y: 444, endPoint x: 302, endPoint y: 463, distance: 150.6
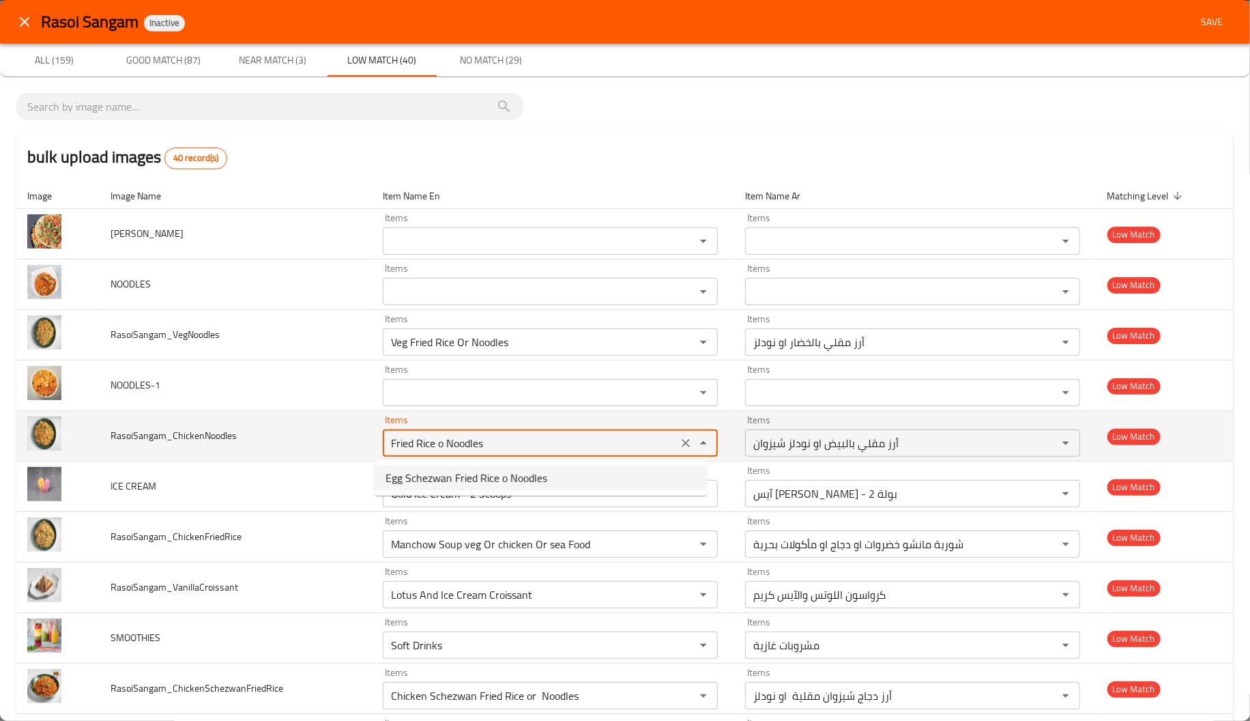
drag, startPoint x: 436, startPoint y: 440, endPoint x: 329, endPoint y: 461, distance: 109.1
click at [329, 461] on tr "RasoiSangam_ChickenNoodles Items Fried Rice o Noodles Items Items أرز مقلي بالب…" at bounding box center [624, 436] width 1217 height 50
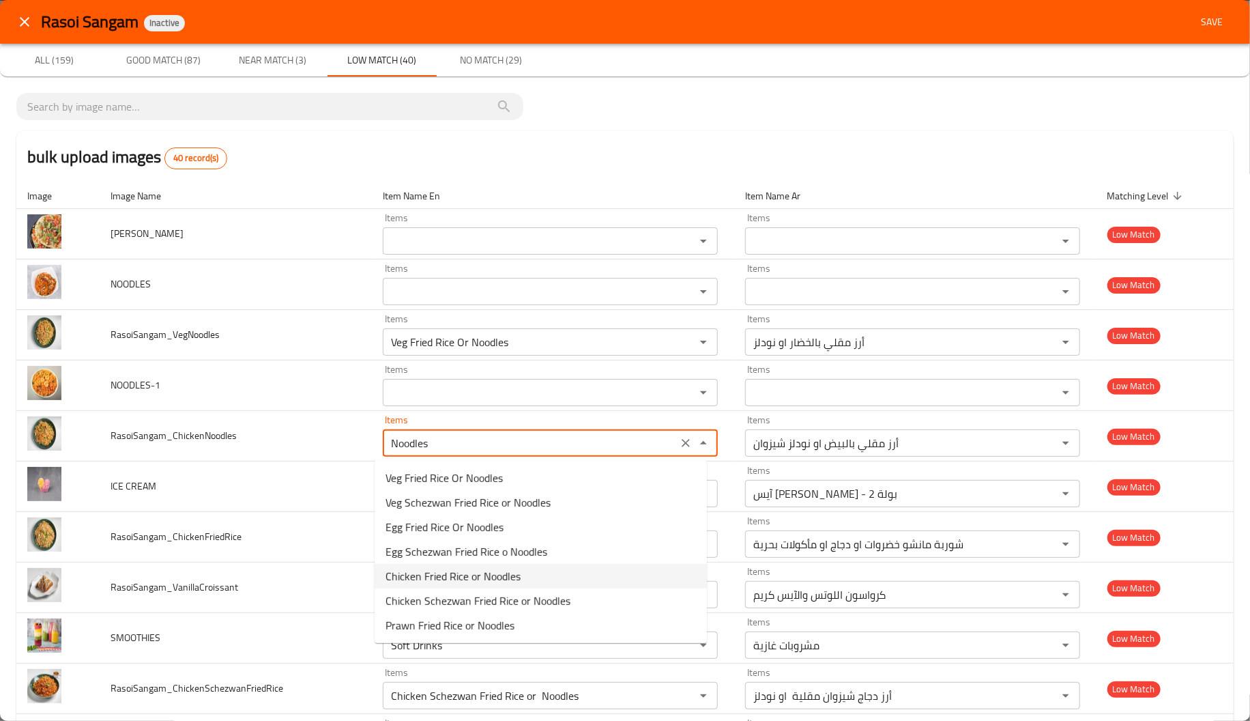
click at [505, 564] on li "Chicken Fried Rice or Noodles" at bounding box center [541, 576] width 332 height 25
type input "Chicken Fried Rice or Noodles"
type input "أرز مقلي بالدجاج او نودلز"
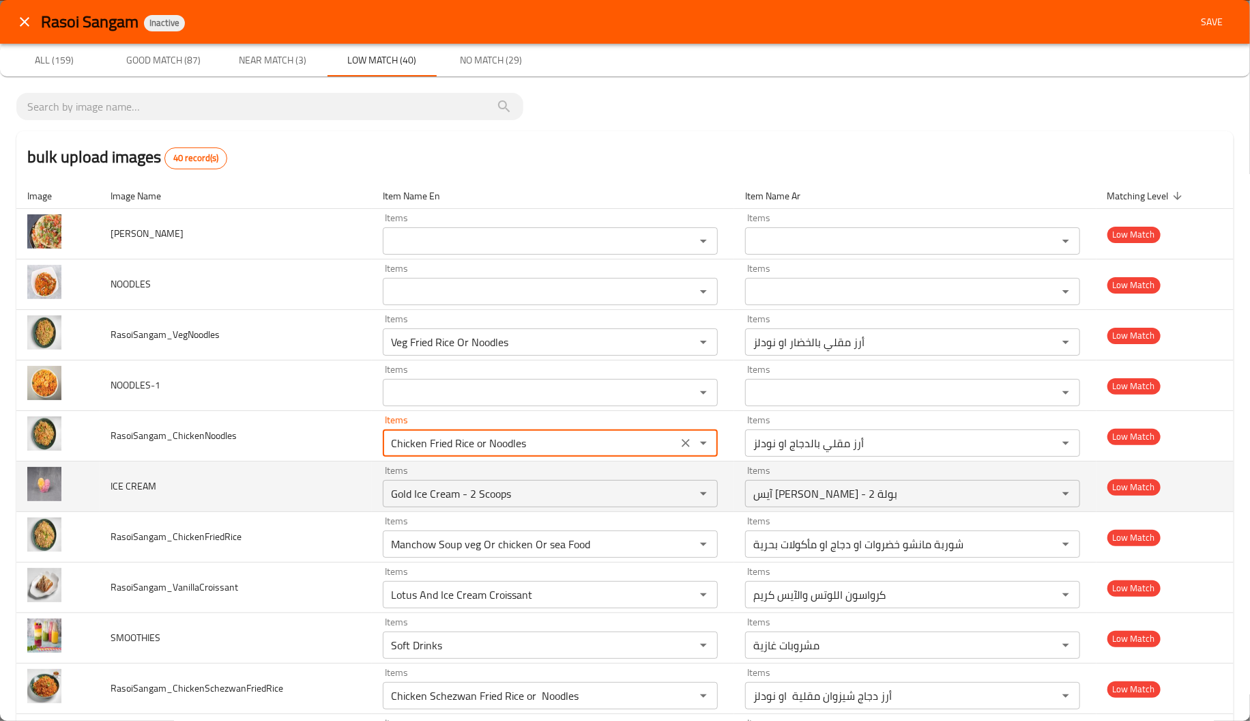
type input "Chicken Fried Rice or Noodles"
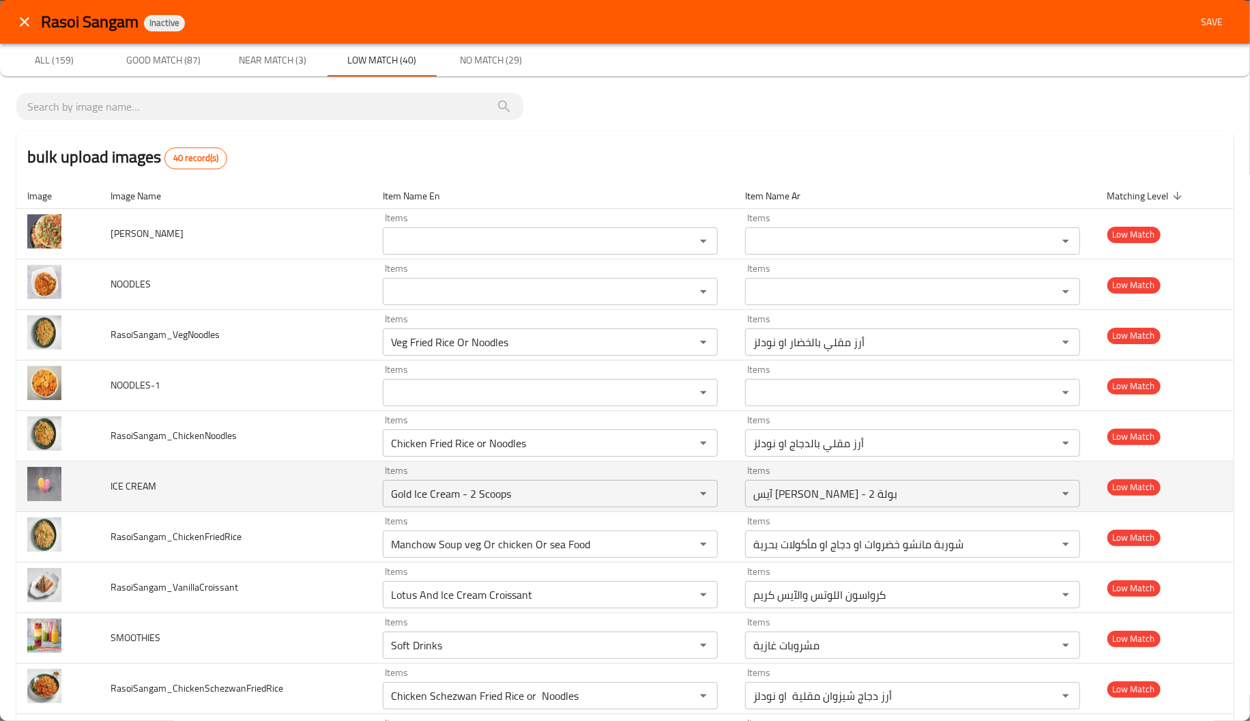
click at [136, 489] on span "ICE CREAM" at bounding box center [134, 486] width 46 height 18
click at [503, 501] on CREAM "Gold Ice Cream - 2 Scoops" at bounding box center [530, 493] width 287 height 19
paste CREAM "CREAM"
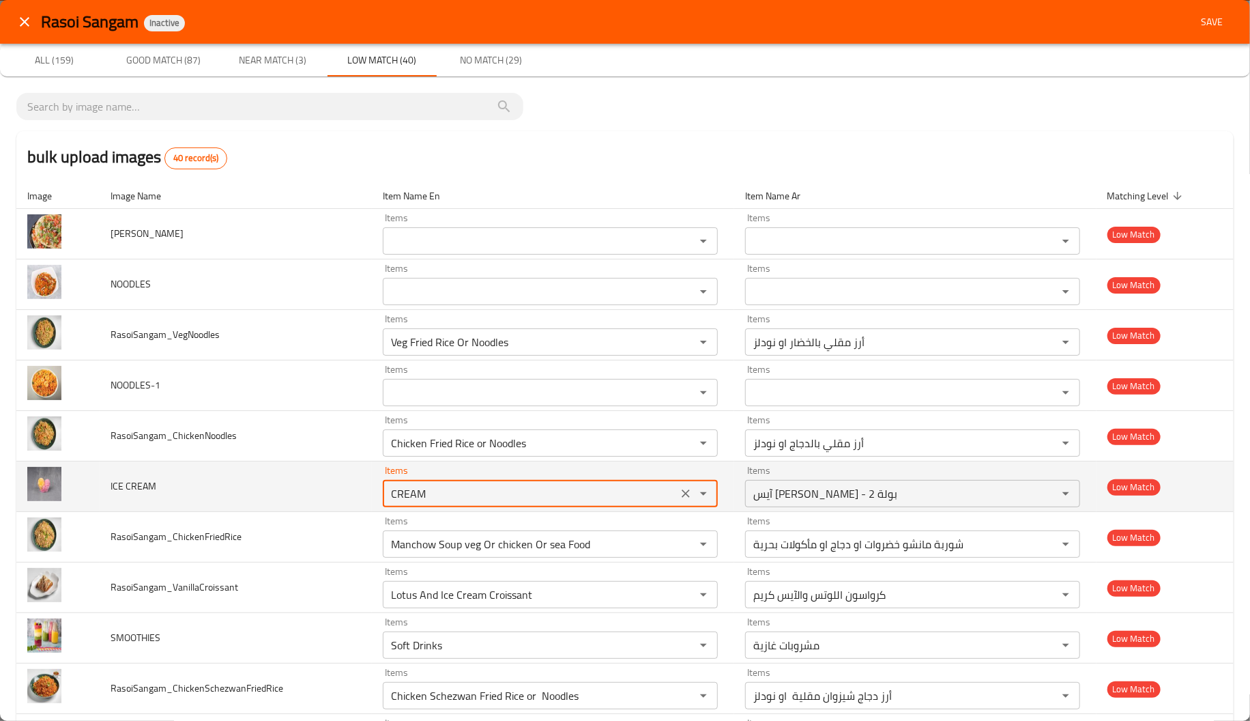
click at [503, 501] on CREAM "CREAM" at bounding box center [530, 493] width 287 height 19
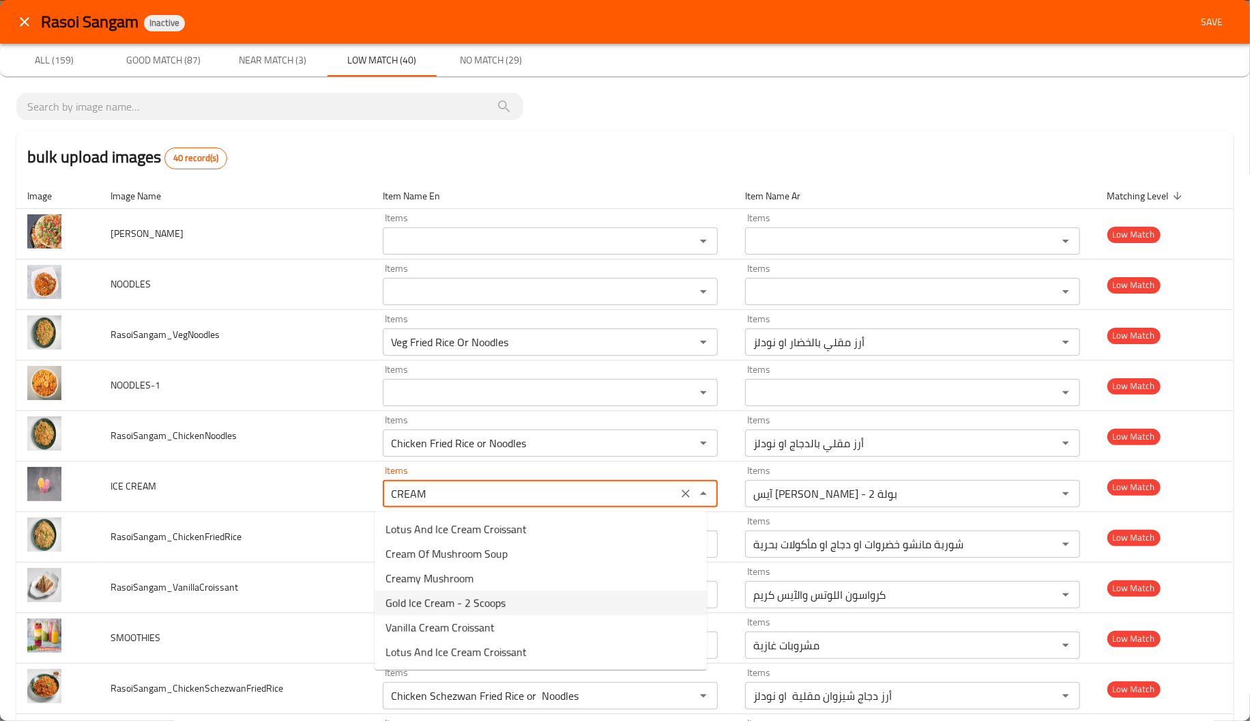
click at [530, 605] on CREAM-option-3 "Gold Ice Cream - 2 Scoops" at bounding box center [541, 602] width 332 height 25
type CREAM "Gold Ice Cream - 2 Scoops"
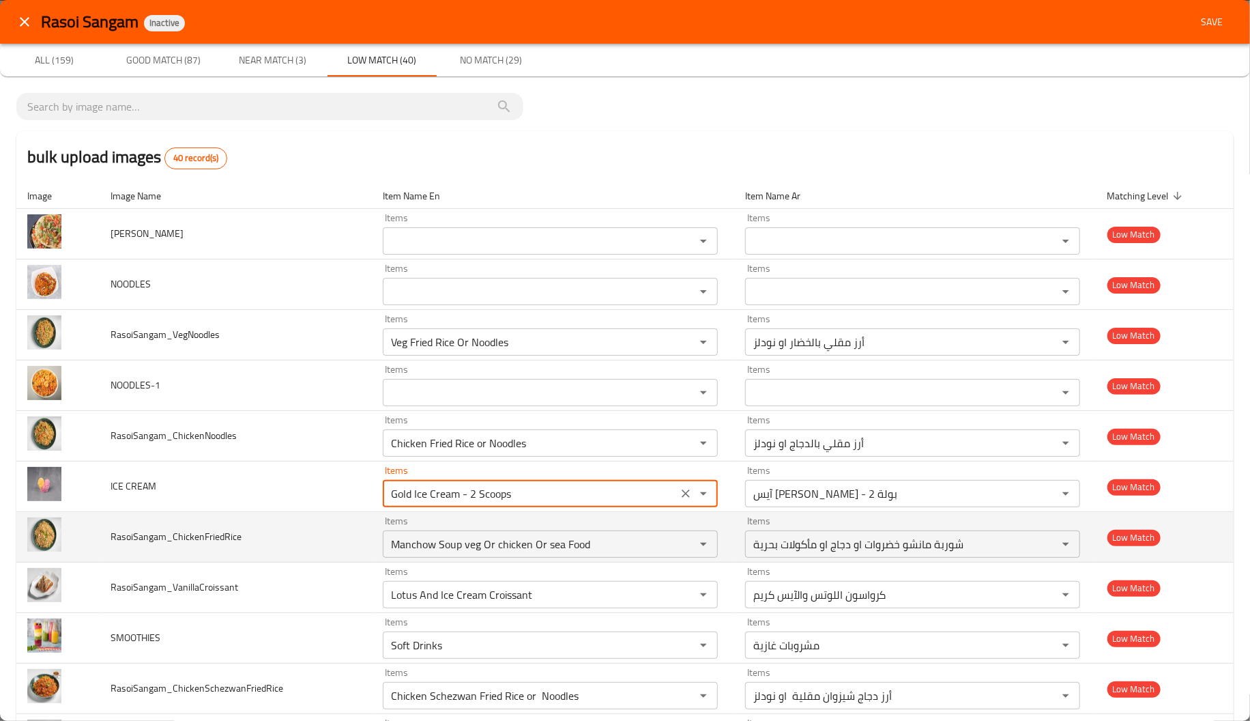
scroll to position [62, 0]
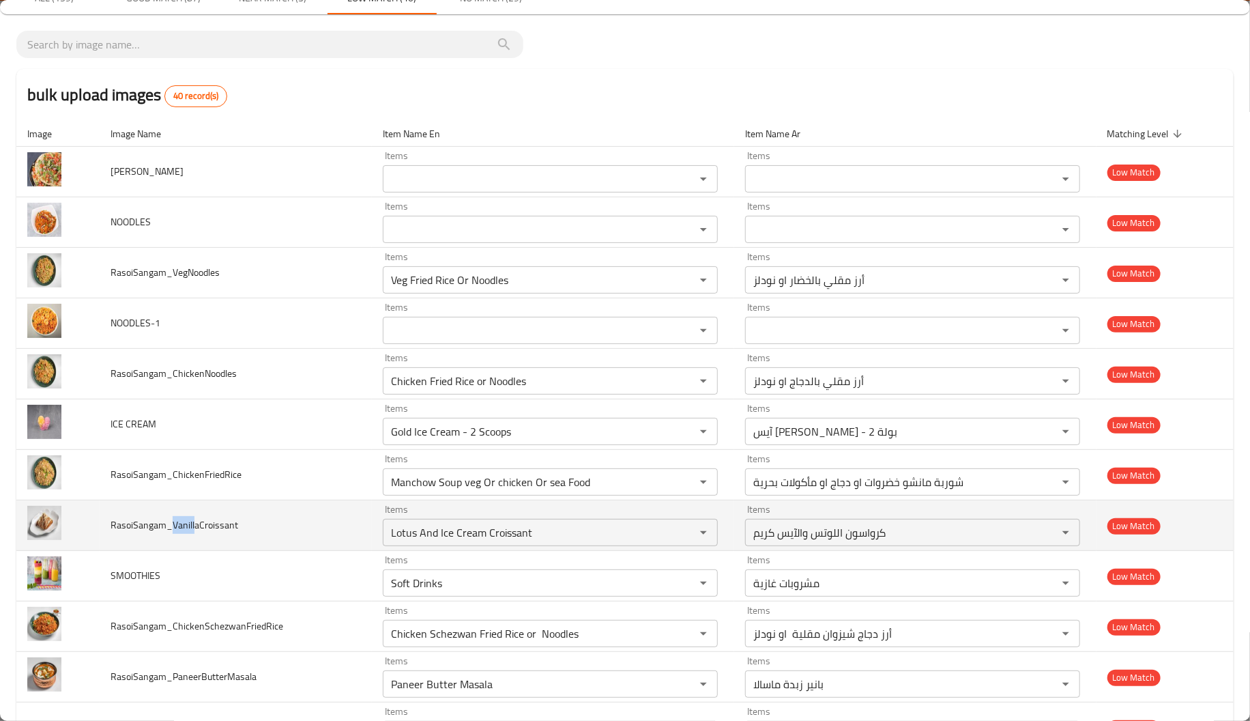
drag, startPoint x: 194, startPoint y: 526, endPoint x: 171, endPoint y: 526, distance: 23.2
click at [171, 526] on span "RasoiSangam_VanillaCroissant" at bounding box center [175, 525] width 128 height 18
click at [502, 539] on input "Lotus And Ice Cream Croissant" at bounding box center [530, 532] width 287 height 19
paste input "Vanill"
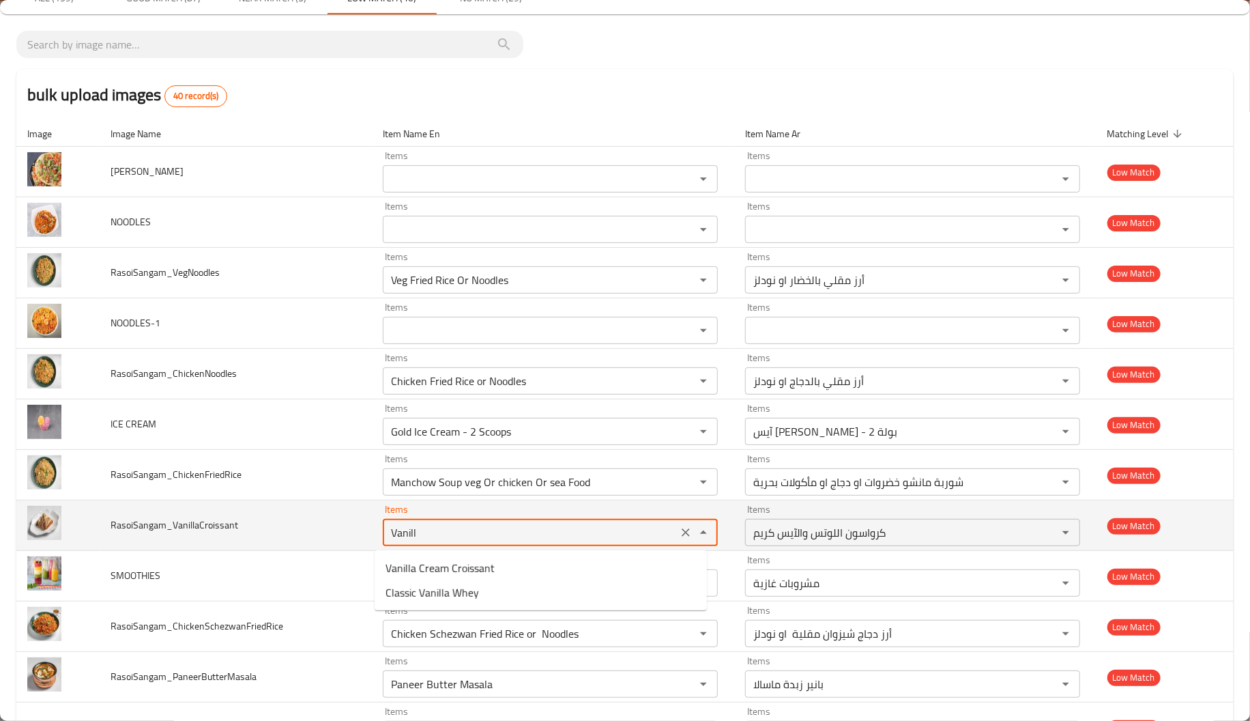
click at [502, 539] on input "Vanill" at bounding box center [530, 532] width 287 height 19
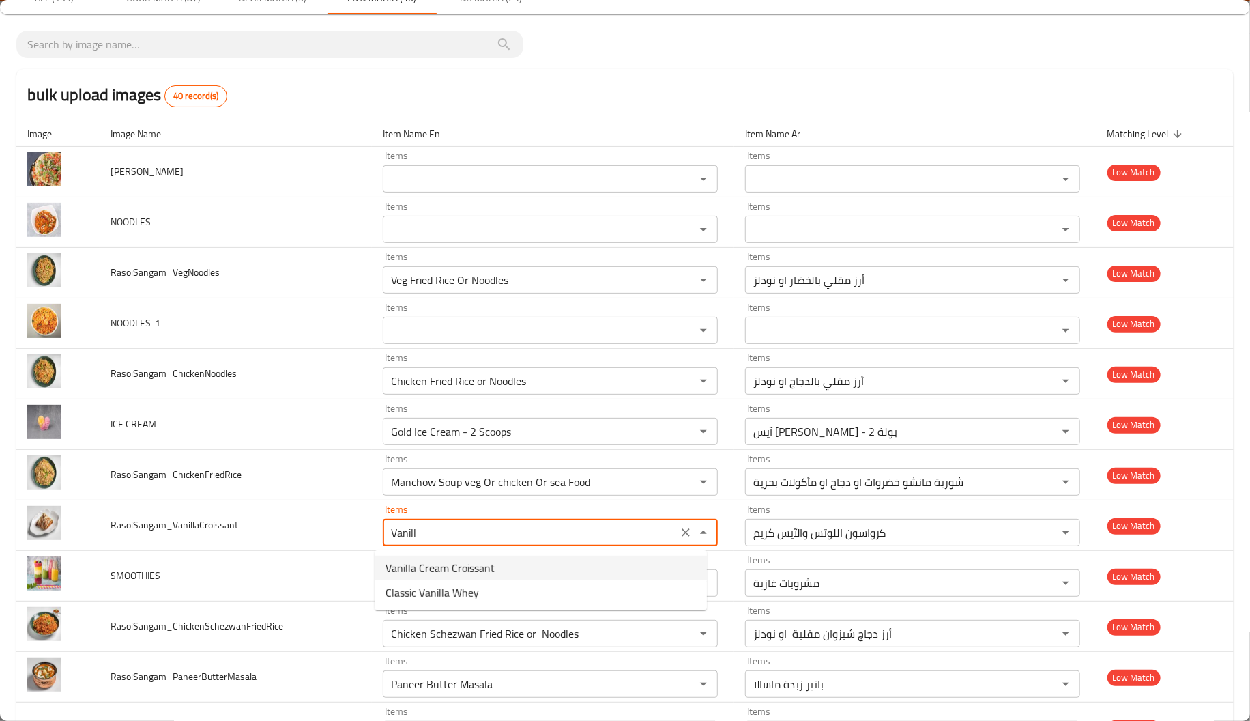
click at [502, 577] on li "Vanilla Cream Croissant" at bounding box center [541, 567] width 332 height 25
type input "Vanilla Cream Croissant"
type input "كرواسون كريمة الفانيليا"
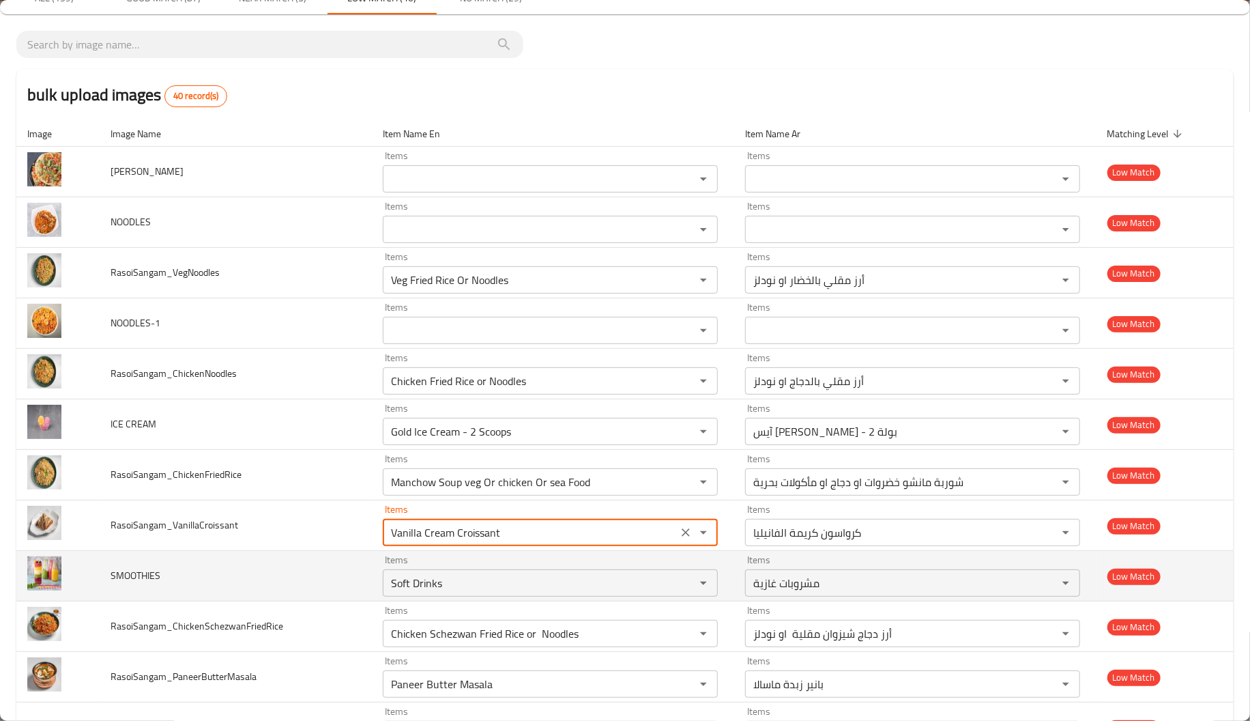
type input "Vanilla Cream Croissant"
click at [158, 575] on span "SMOOTHIES" at bounding box center [136, 575] width 50 height 18
click at [155, 575] on span "SMOOTHIES" at bounding box center [136, 575] width 50 height 18
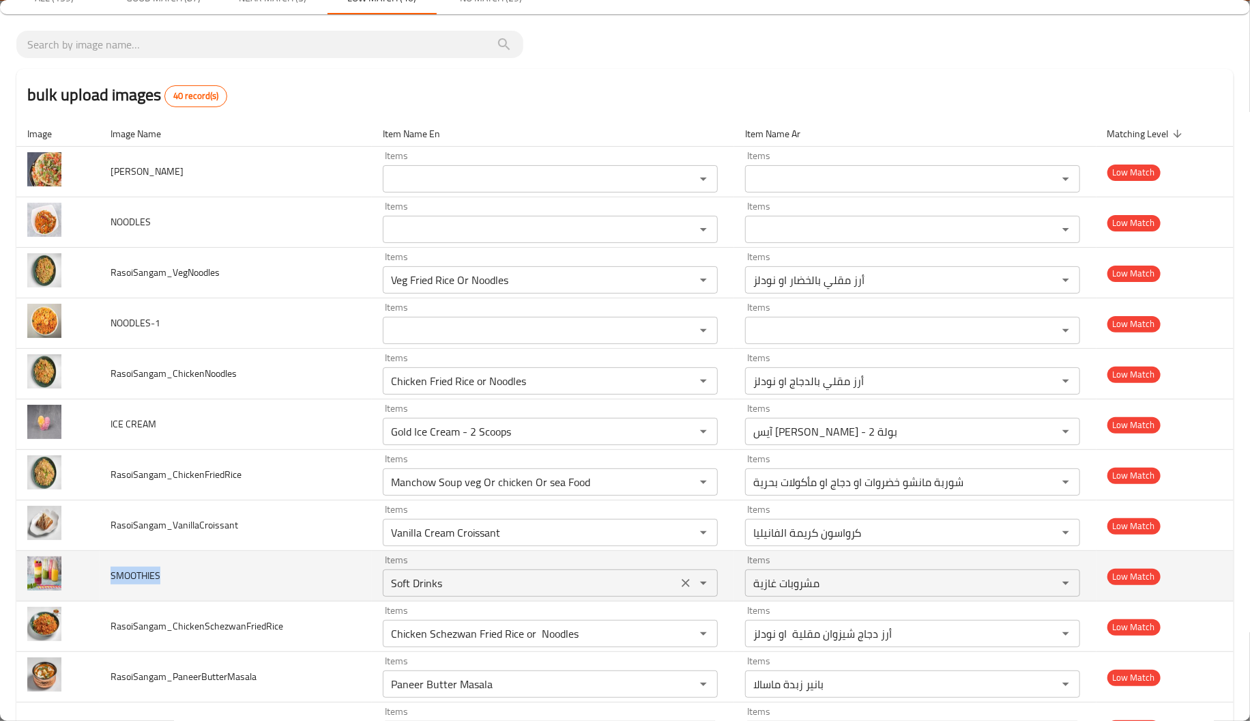
click at [527, 596] on div "Soft Drinks Items" at bounding box center [550, 582] width 335 height 27
paste input "MOOTHIES"
click at [527, 596] on div "SMOOTHIES Items" at bounding box center [550, 582] width 335 height 27
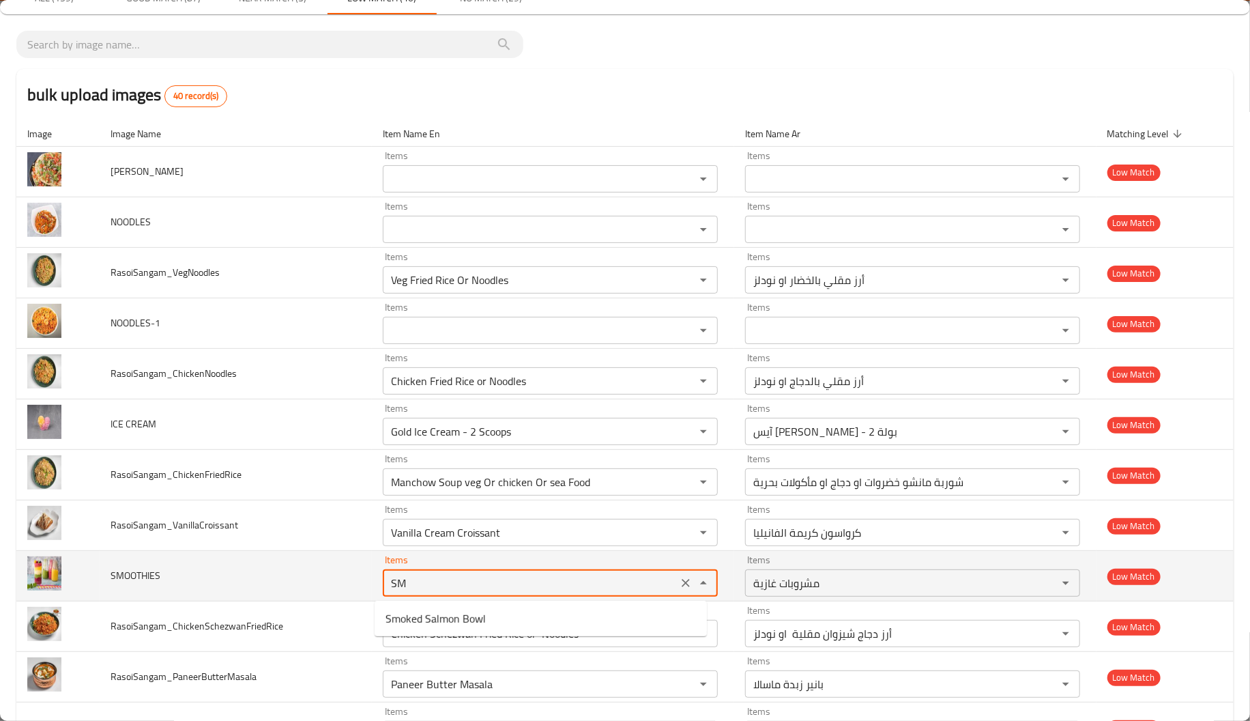
type input "S"
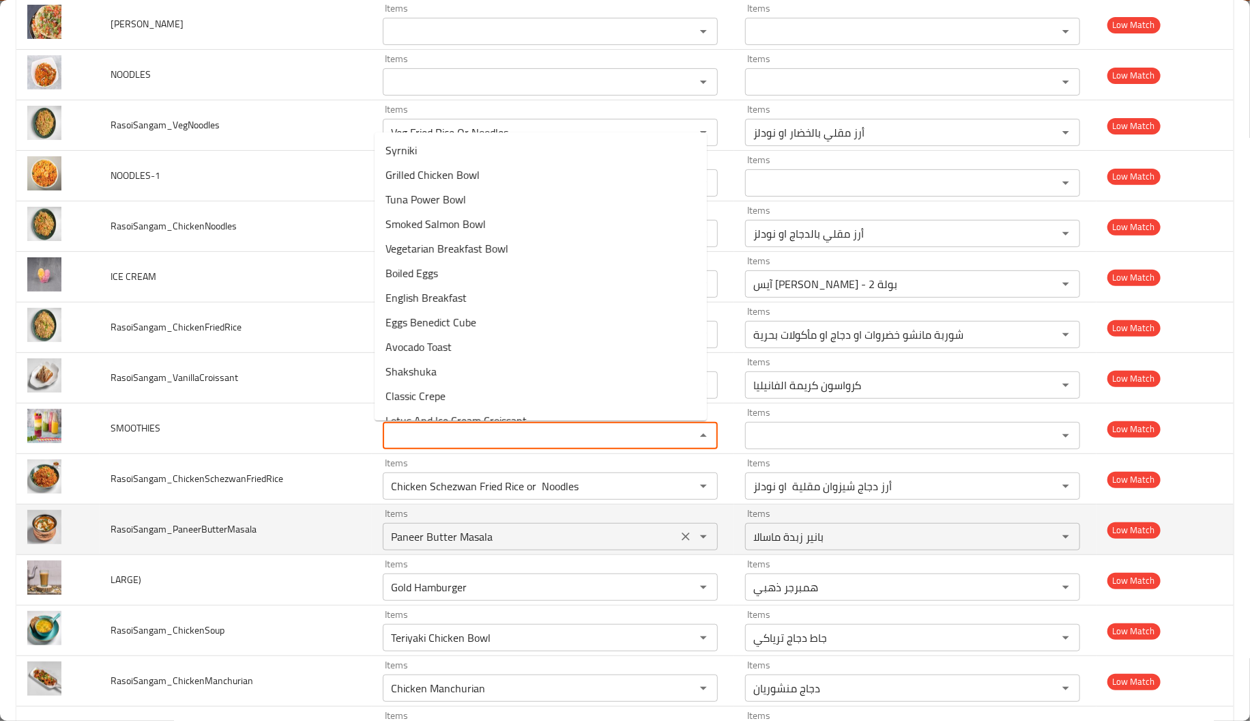
scroll to position [216, 0]
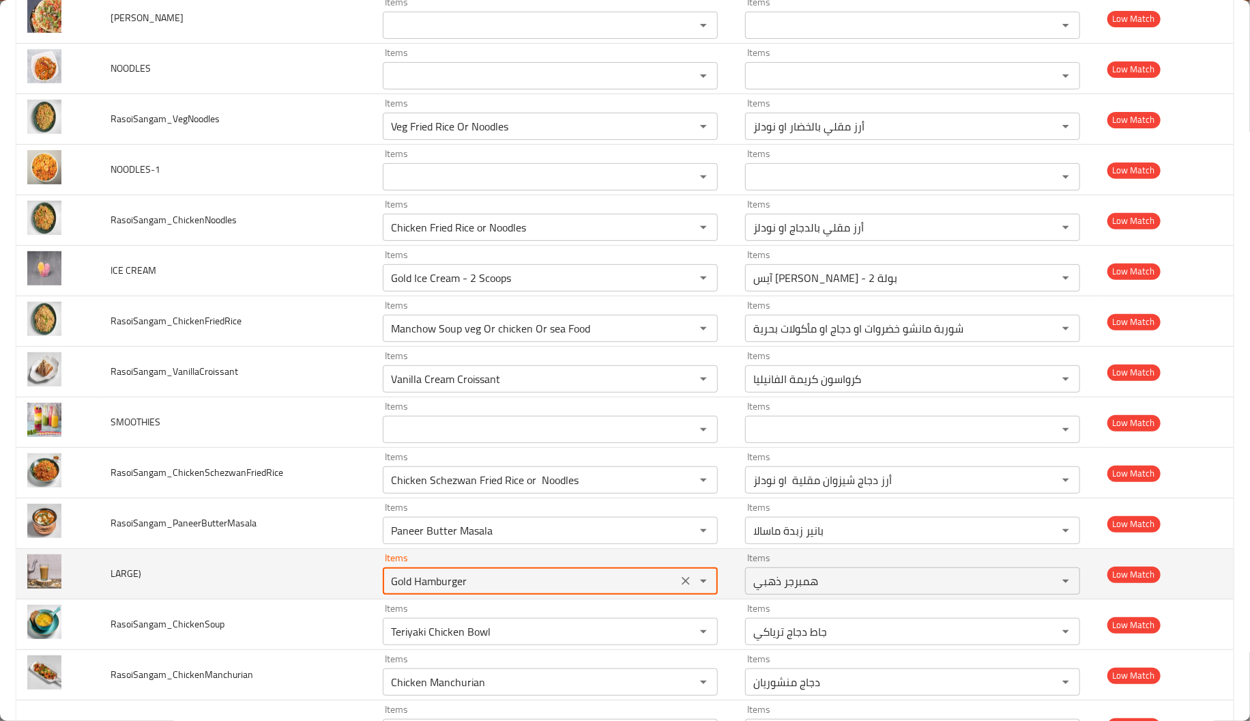
click at [424, 585] on LARGE\) "Gold Hamburger" at bounding box center [530, 580] width 287 height 19
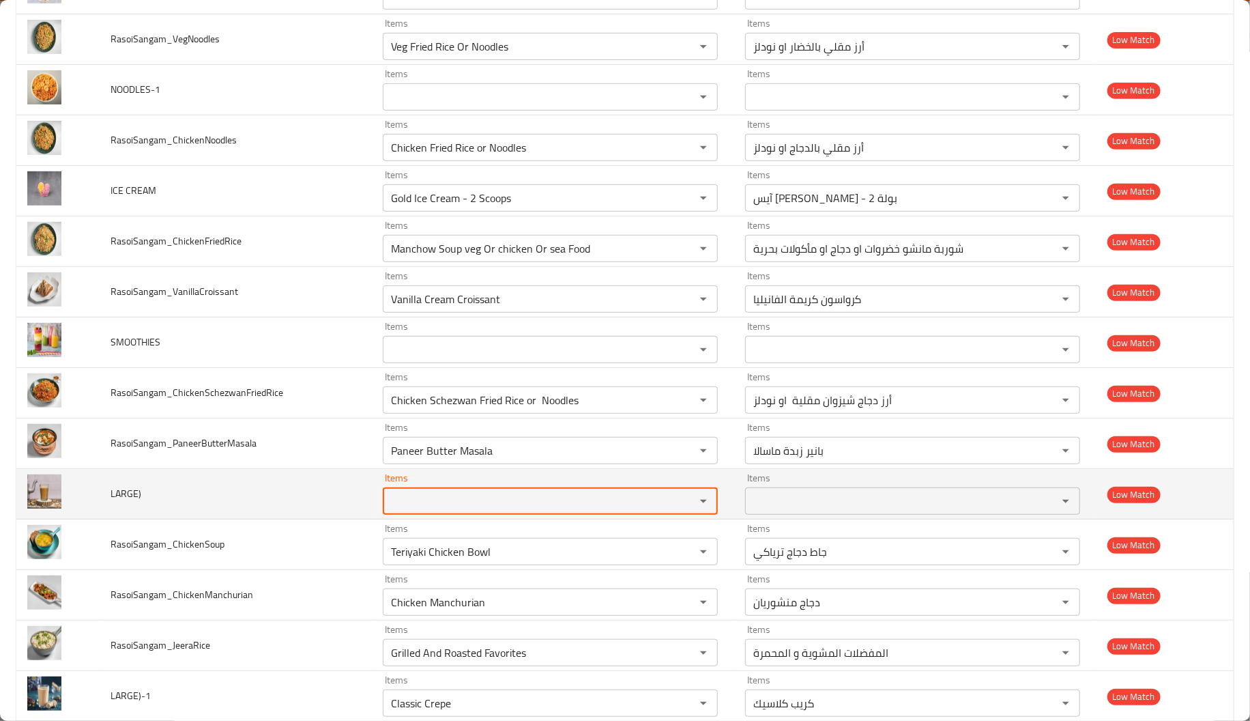
scroll to position [302, 0]
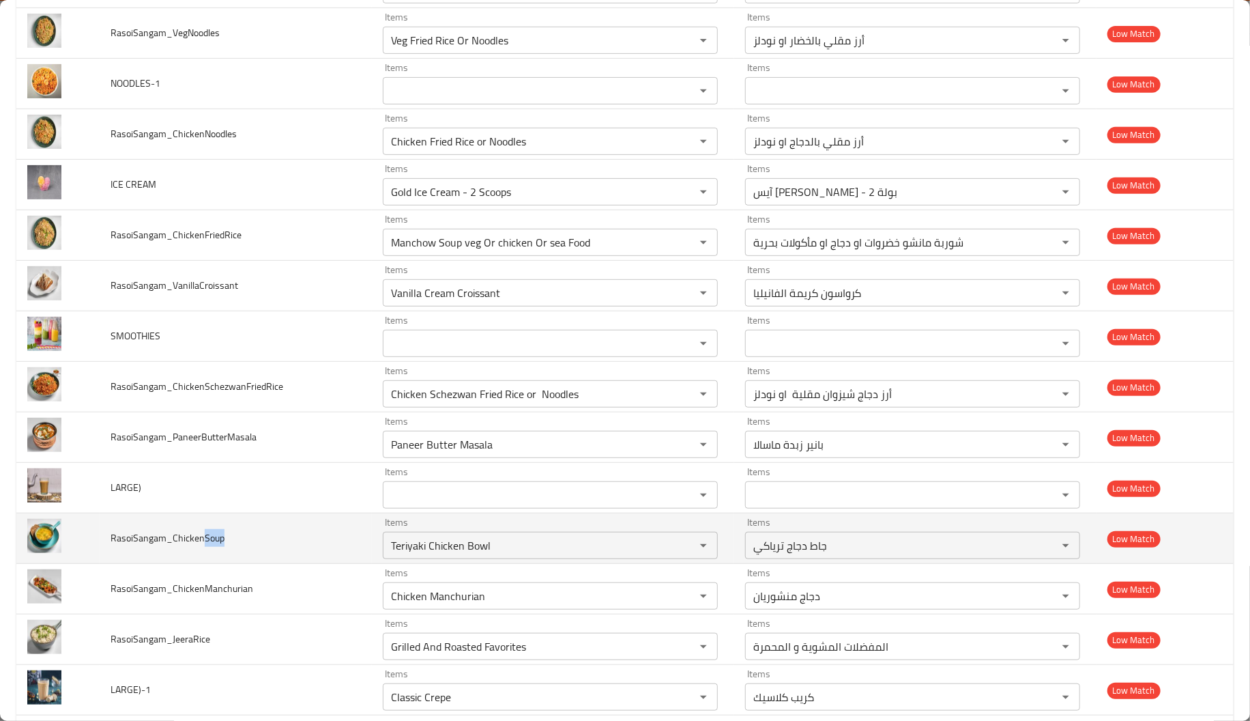
drag, startPoint x: 200, startPoint y: 540, endPoint x: 233, endPoint y: 544, distance: 33.1
click at [233, 544] on td "RasoiSangam_ChickenSoup" at bounding box center [236, 538] width 272 height 50
click at [468, 534] on div "Teriyaki Chicken Bowl Items" at bounding box center [550, 545] width 335 height 27
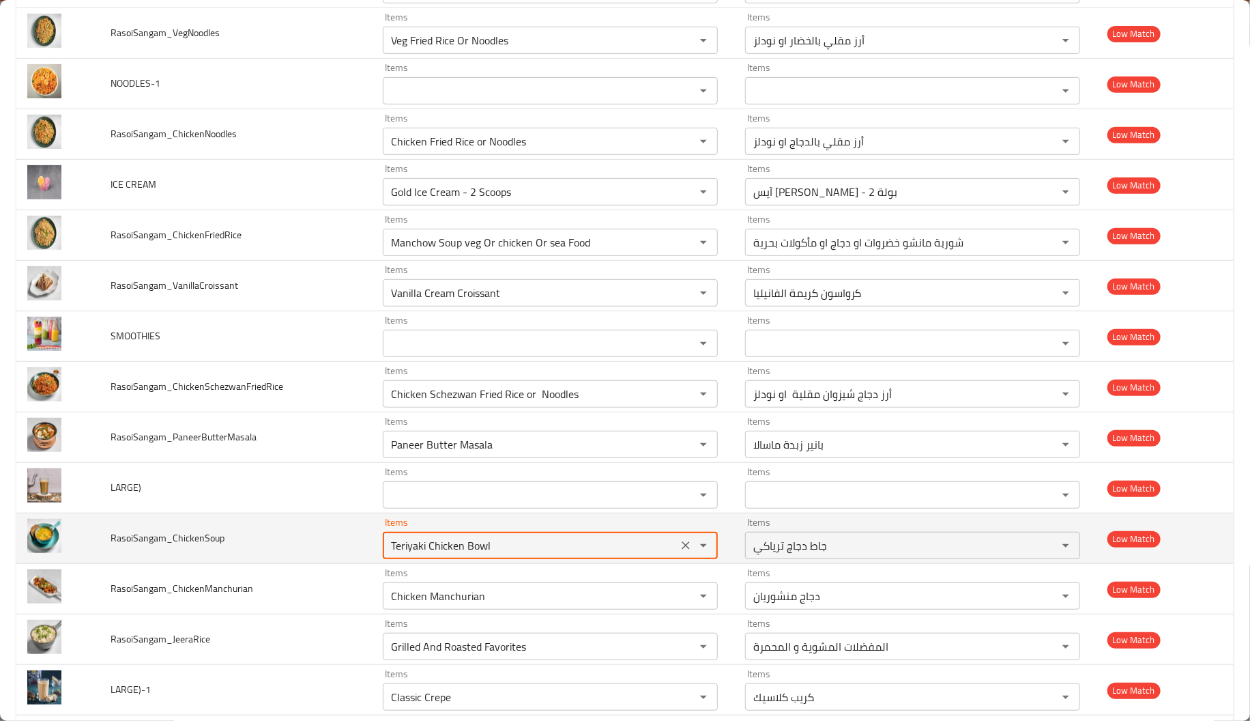
paste input "Soup"
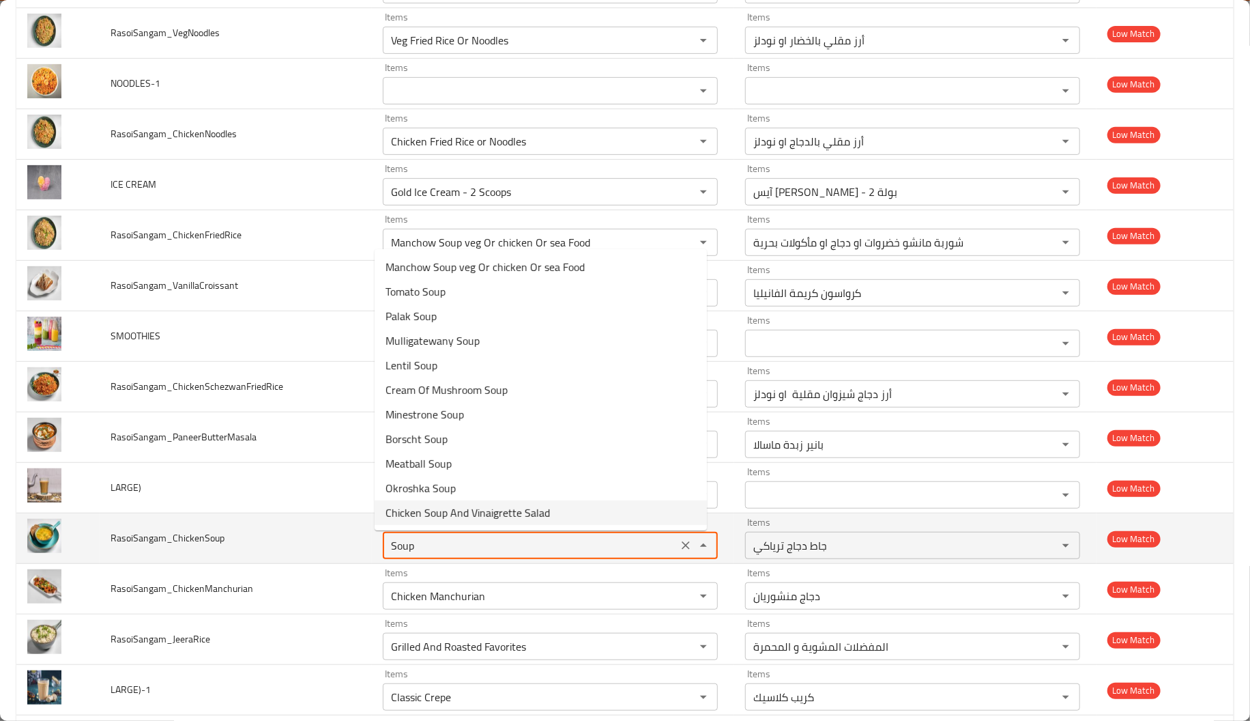
type input "Teriyaki Chicken Bowl"
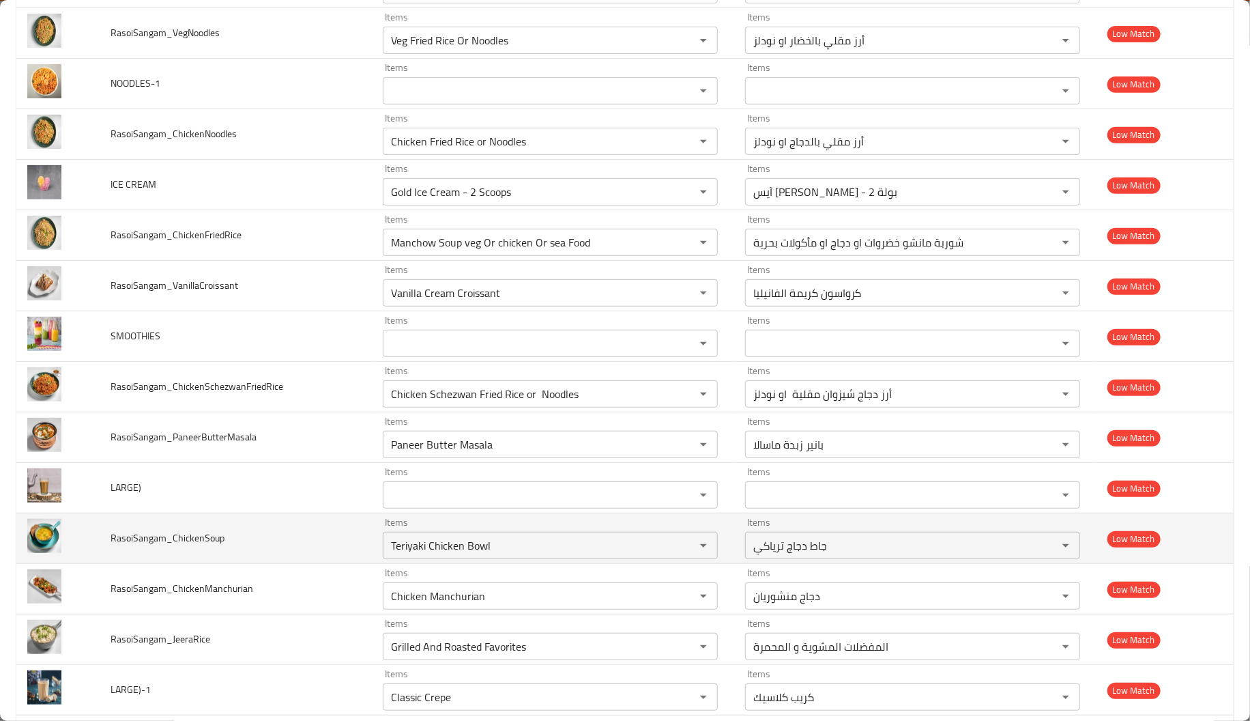
click at [502, 564] on td "Items Teriyaki Chicken Bowl Items" at bounding box center [553, 538] width 362 height 50
click at [469, 534] on div "Teriyaki Chicken Bowl Items" at bounding box center [550, 545] width 335 height 27
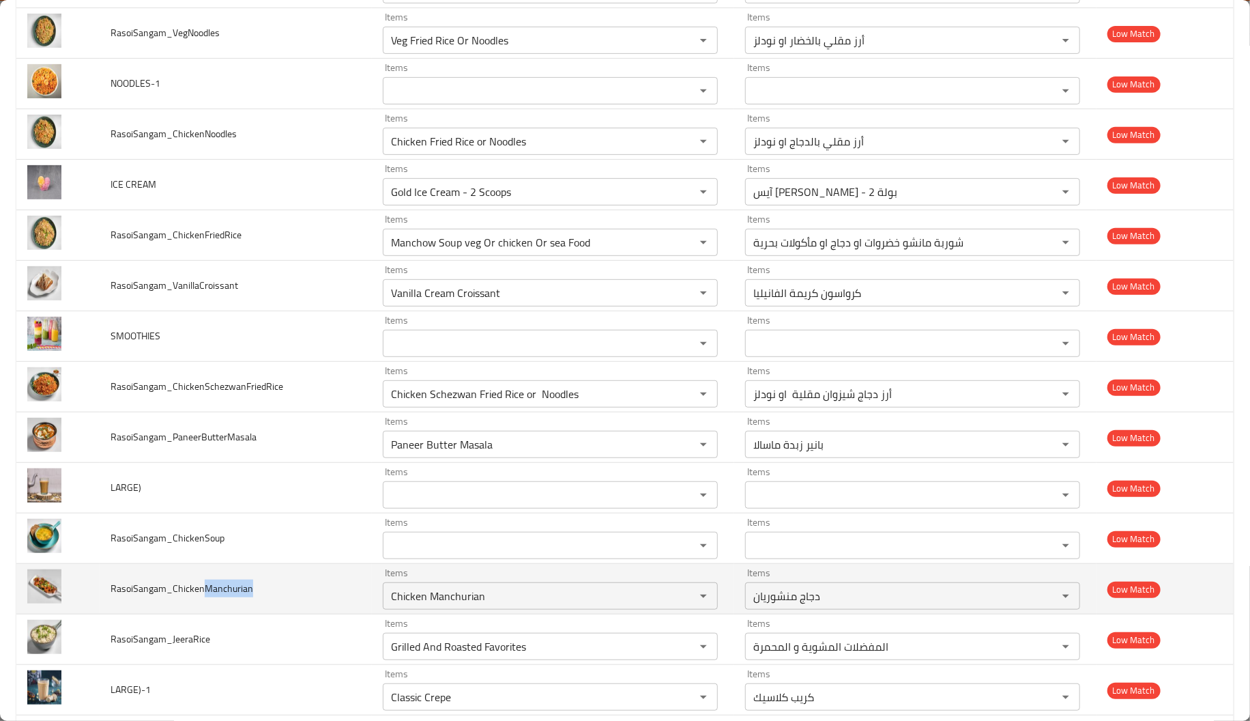
drag, startPoint x: 202, startPoint y: 585, endPoint x: 270, endPoint y: 595, distance: 68.2
click at [270, 595] on td "RasoiSangam_ChickenManchurian" at bounding box center [236, 589] width 272 height 50
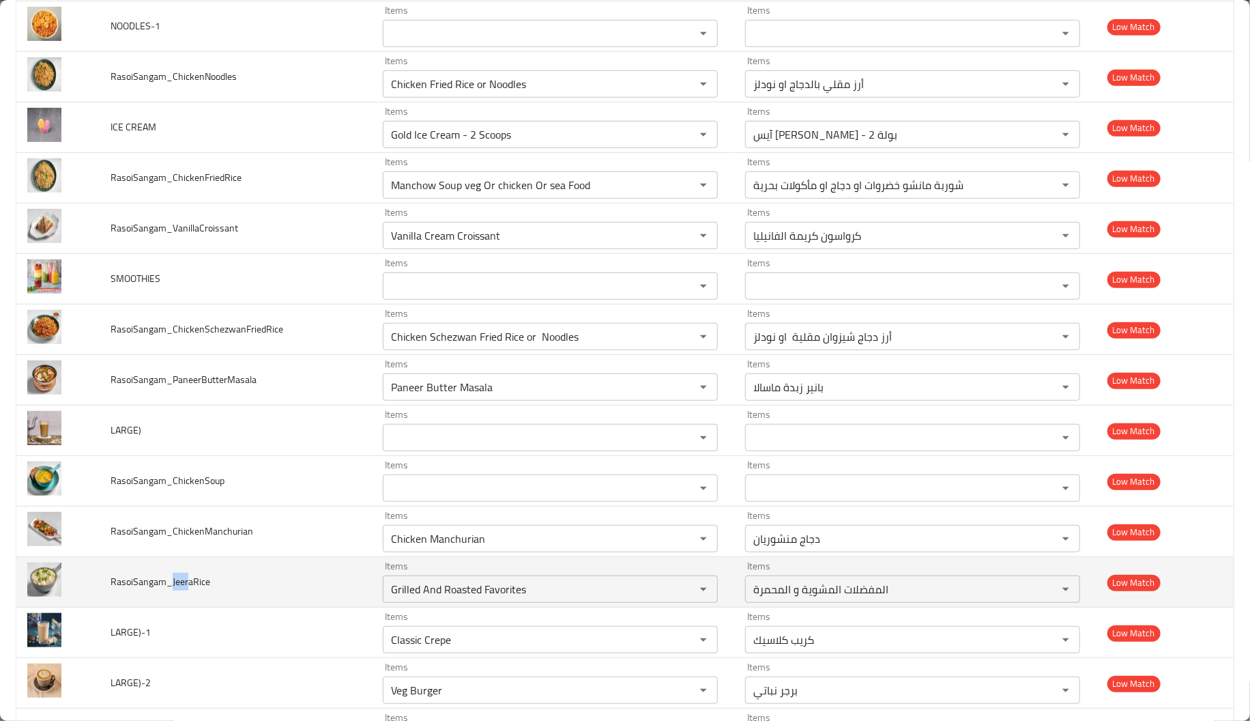
drag, startPoint x: 187, startPoint y: 583, endPoint x: 169, endPoint y: 585, distance: 17.8
click at [169, 585] on span "RasoiSangam_JeeraRice" at bounding box center [161, 581] width 100 height 18
click at [502, 592] on input "Grilled And Roasted Favorites" at bounding box center [530, 588] width 287 height 19
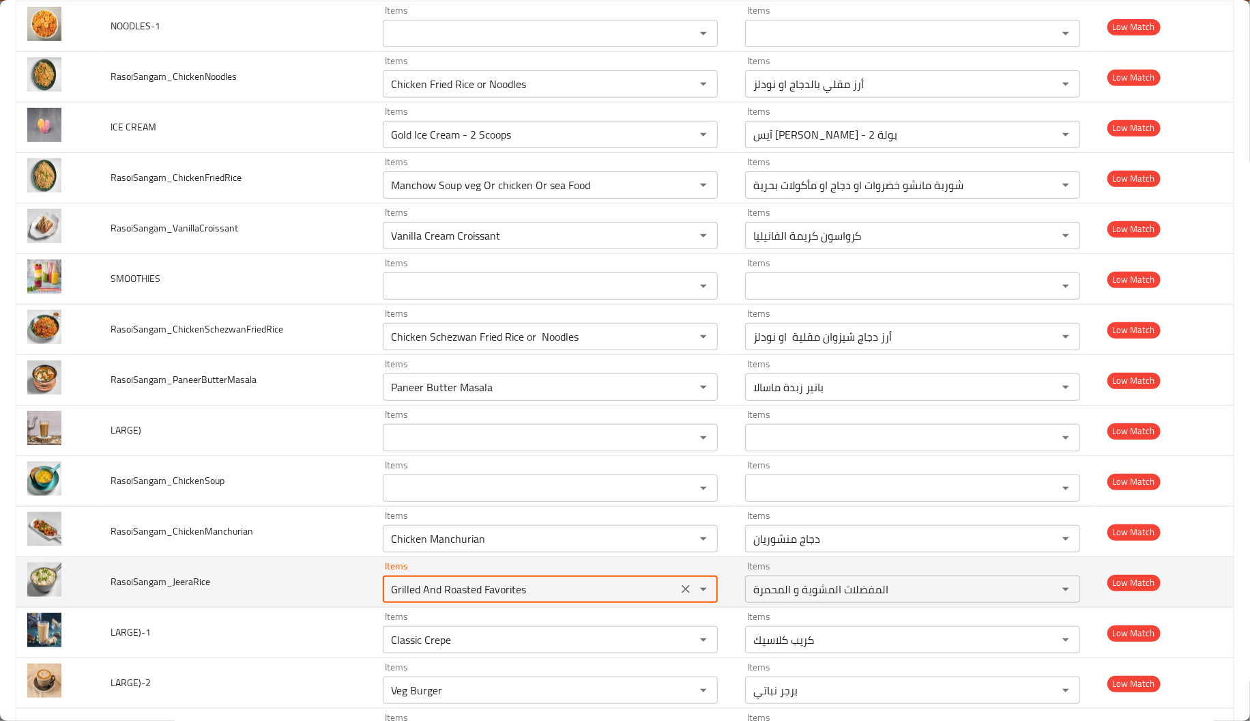
click at [502, 592] on input "Grilled And Roasted Favorites" at bounding box center [530, 588] width 287 height 19
paste input "Jeer"
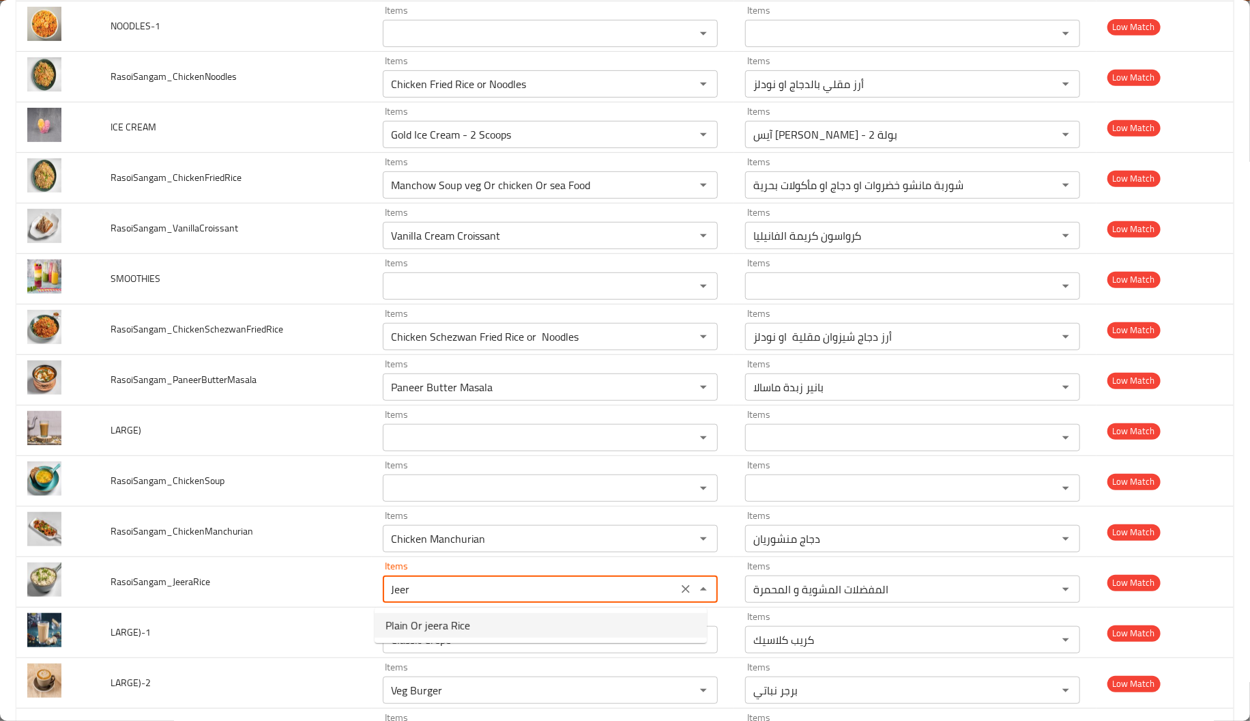
click at [481, 626] on li "Plain Or jeera Rice" at bounding box center [541, 625] width 332 height 25
type input "Plain Or jeera Rice"
type input "أرز سادة او جيرا"
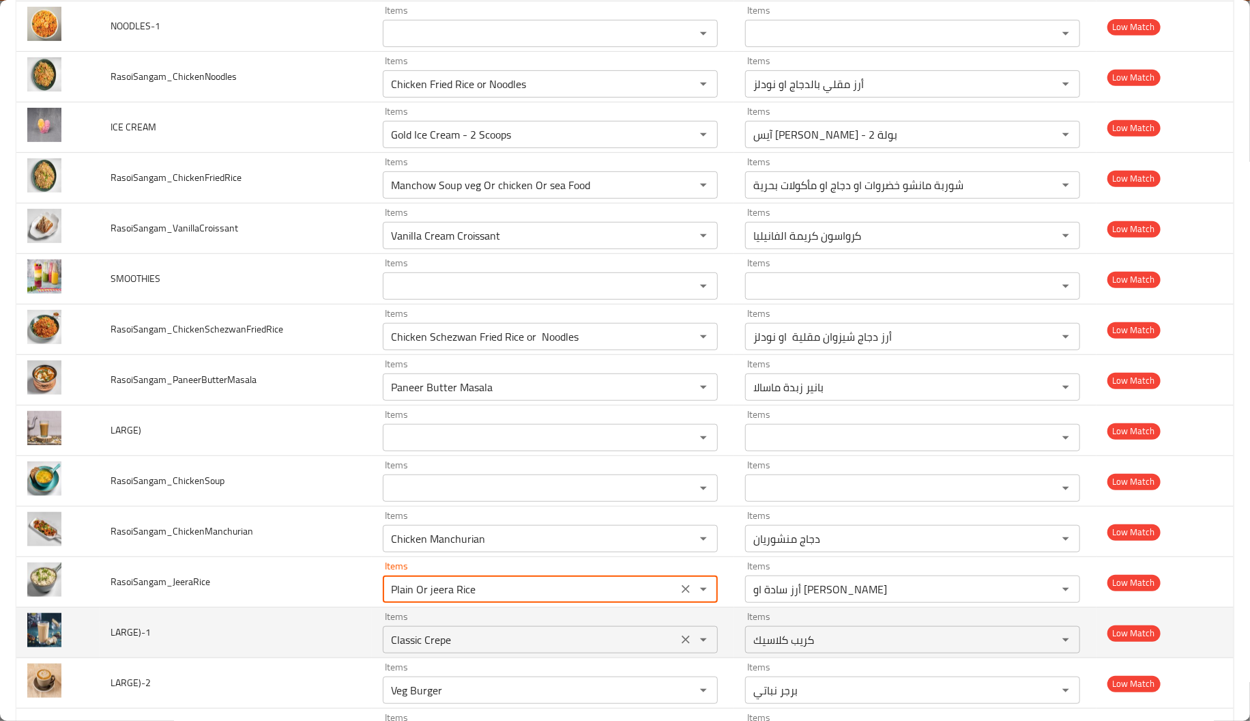
type input "Plain Or jeera Rice"
click at [420, 644] on LARGE\)-1 "Classic Crepe" at bounding box center [530, 639] width 287 height 19
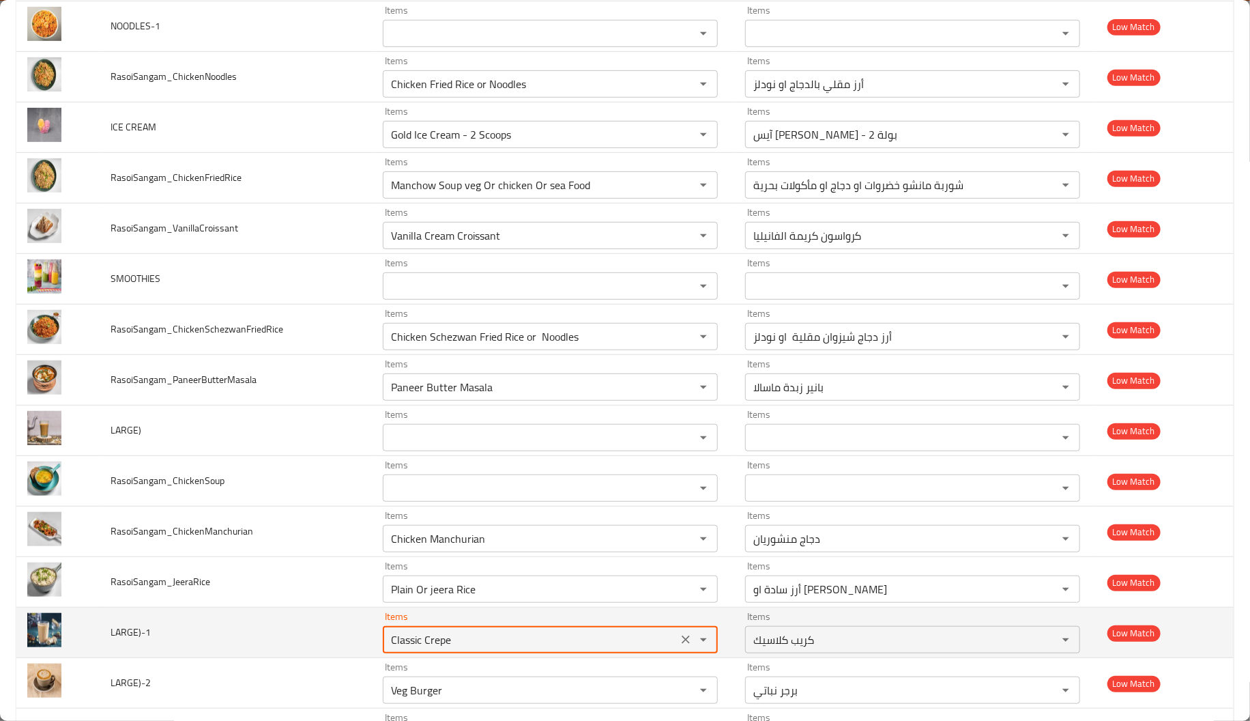
click at [420, 644] on LARGE\)-1 "Classic Crepe" at bounding box center [530, 639] width 287 height 19
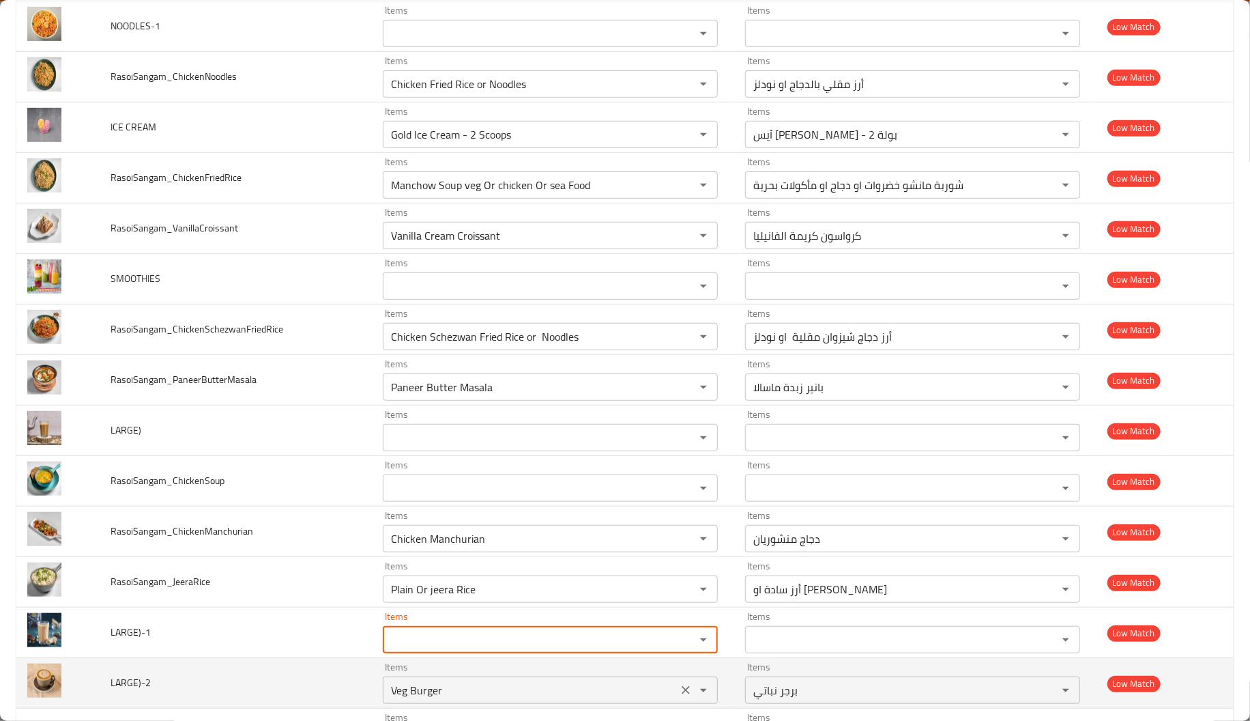
click at [452, 696] on LARGE\)-2 "Veg Burger" at bounding box center [530, 689] width 287 height 19
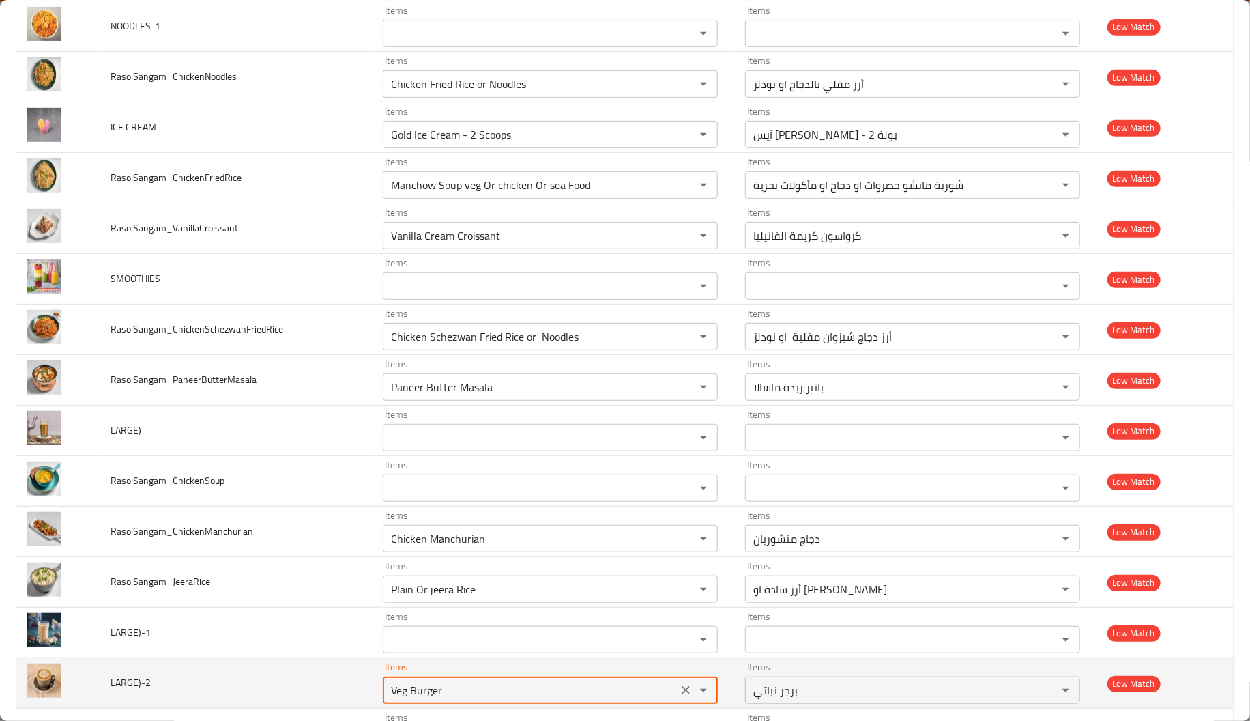
click at [452, 696] on LARGE\)-2 "Veg Burger" at bounding box center [530, 689] width 287 height 19
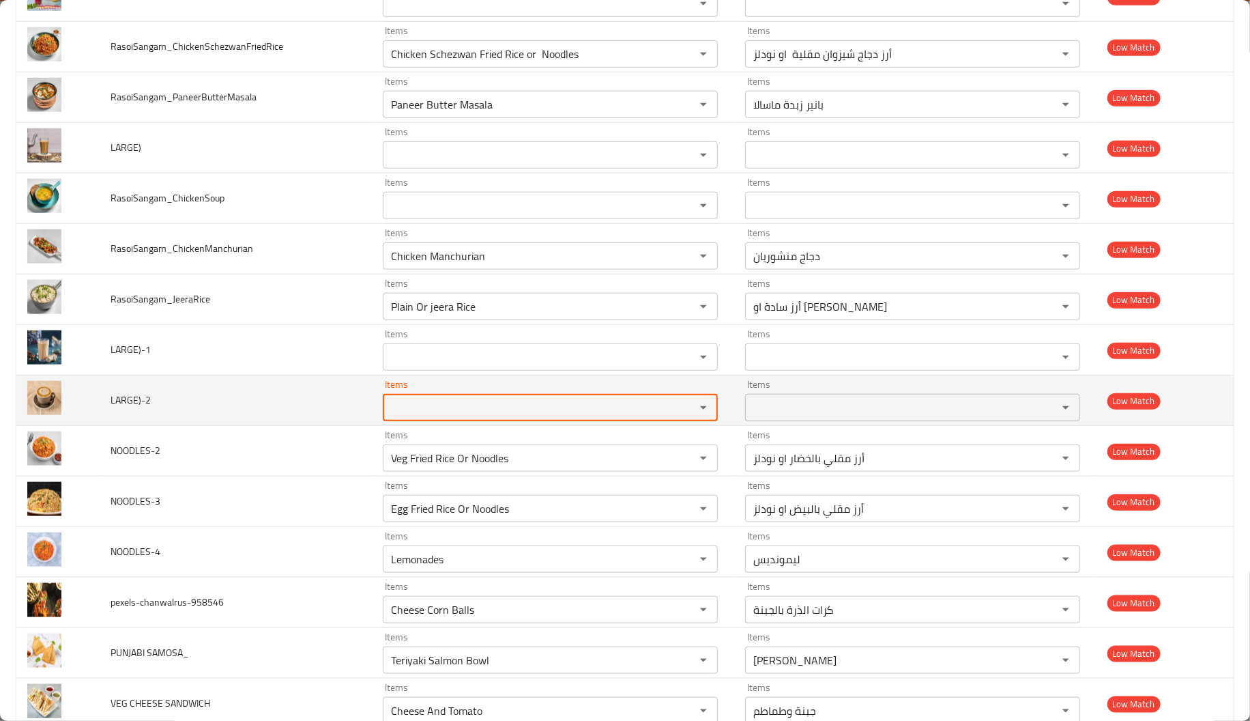
scroll to position [649, 0]
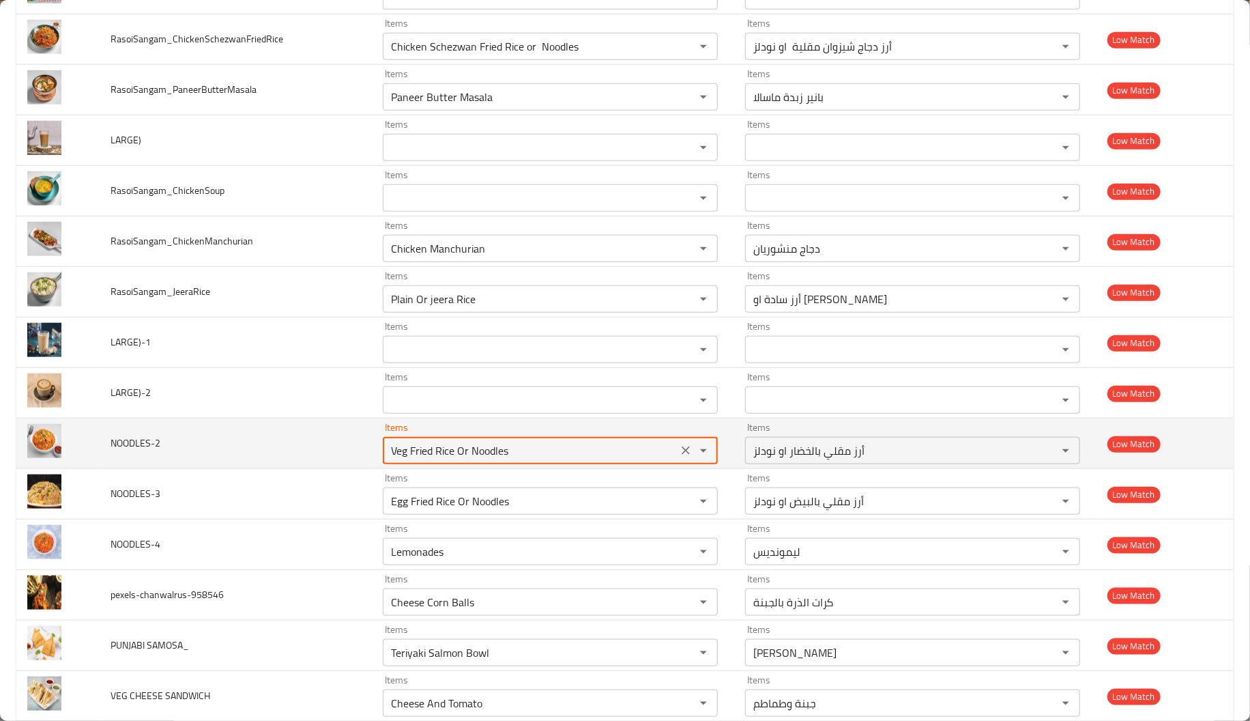
click at [542, 448] on NOODLES-2 "Veg Fried Rice Or Noodles" at bounding box center [530, 450] width 287 height 19
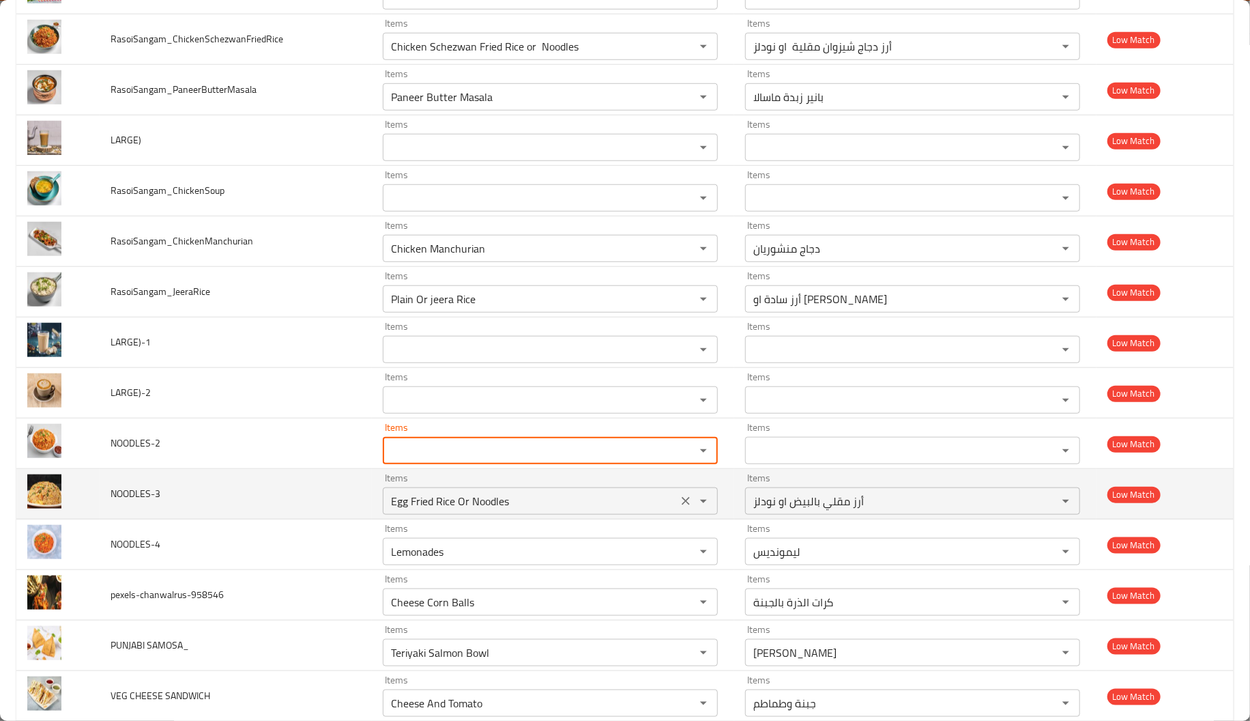
drag, startPoint x: 541, startPoint y: 486, endPoint x: 540, endPoint y: 502, distance: 16.4
click at [540, 502] on div "Items Egg Fried Rice Or Noodles Items" at bounding box center [550, 494] width 335 height 42
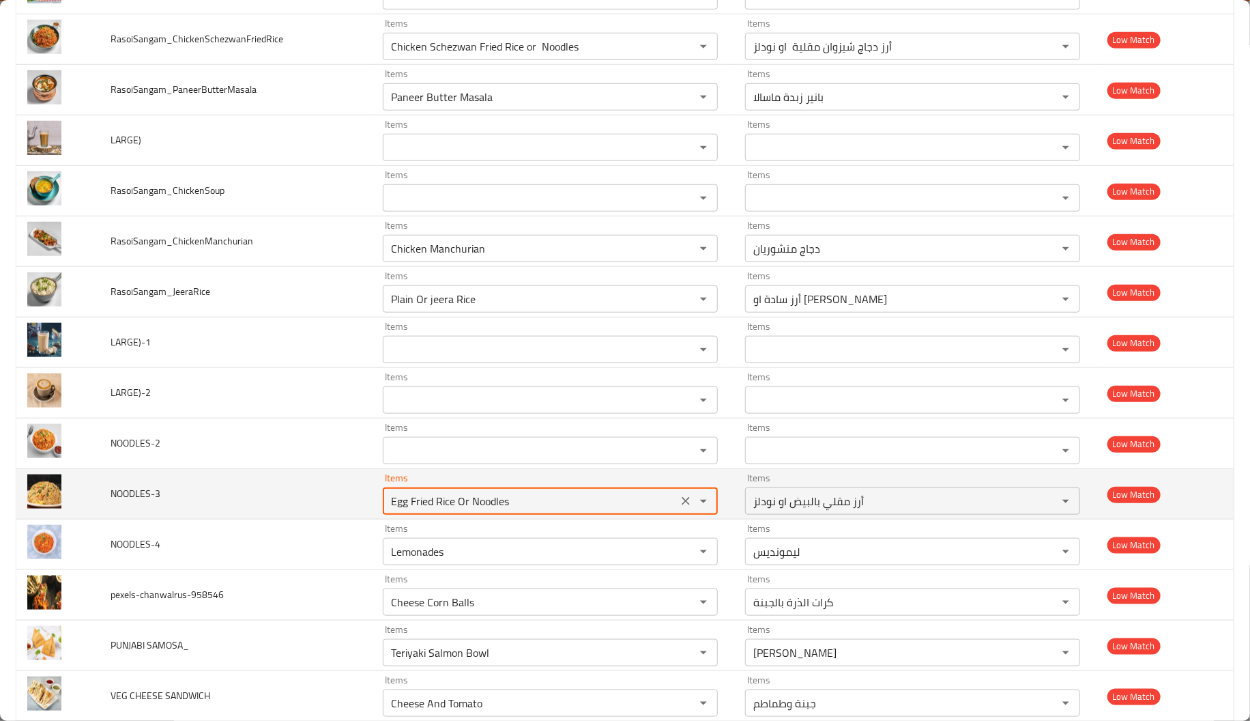
click at [540, 502] on NOODLES-3 "Egg Fried Rice Or Noodles" at bounding box center [530, 500] width 287 height 19
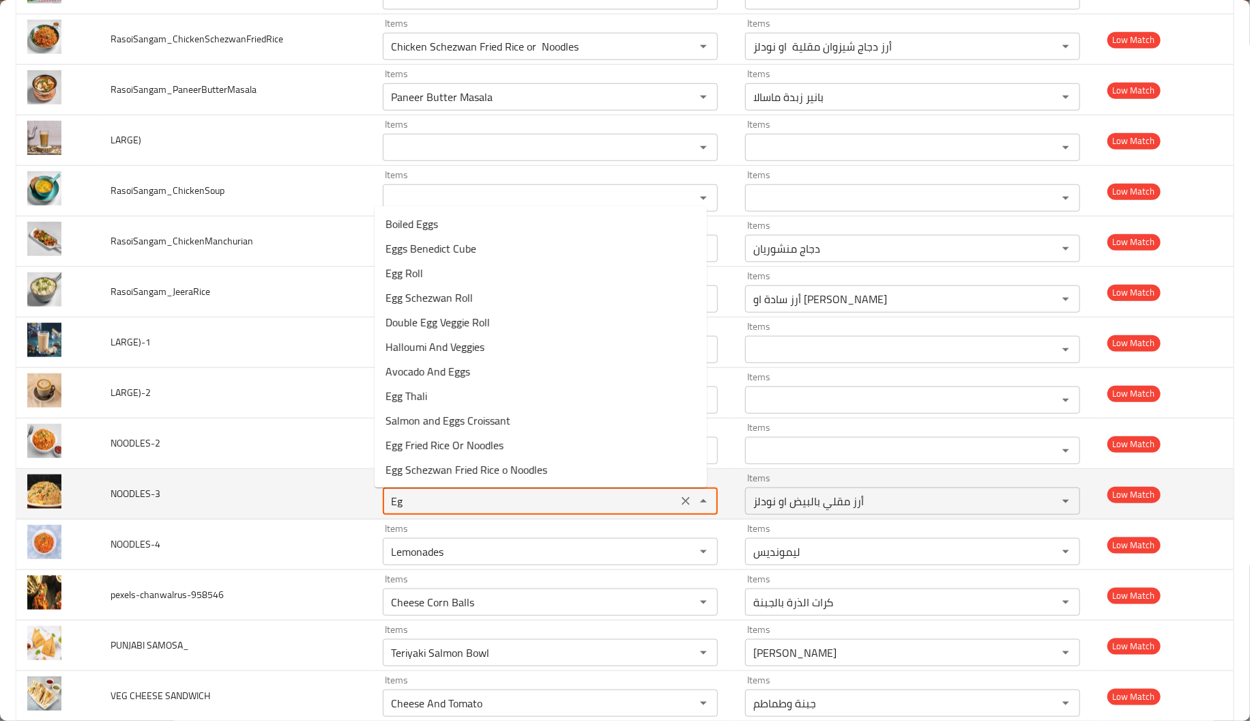
type NOODLES-3 "E"
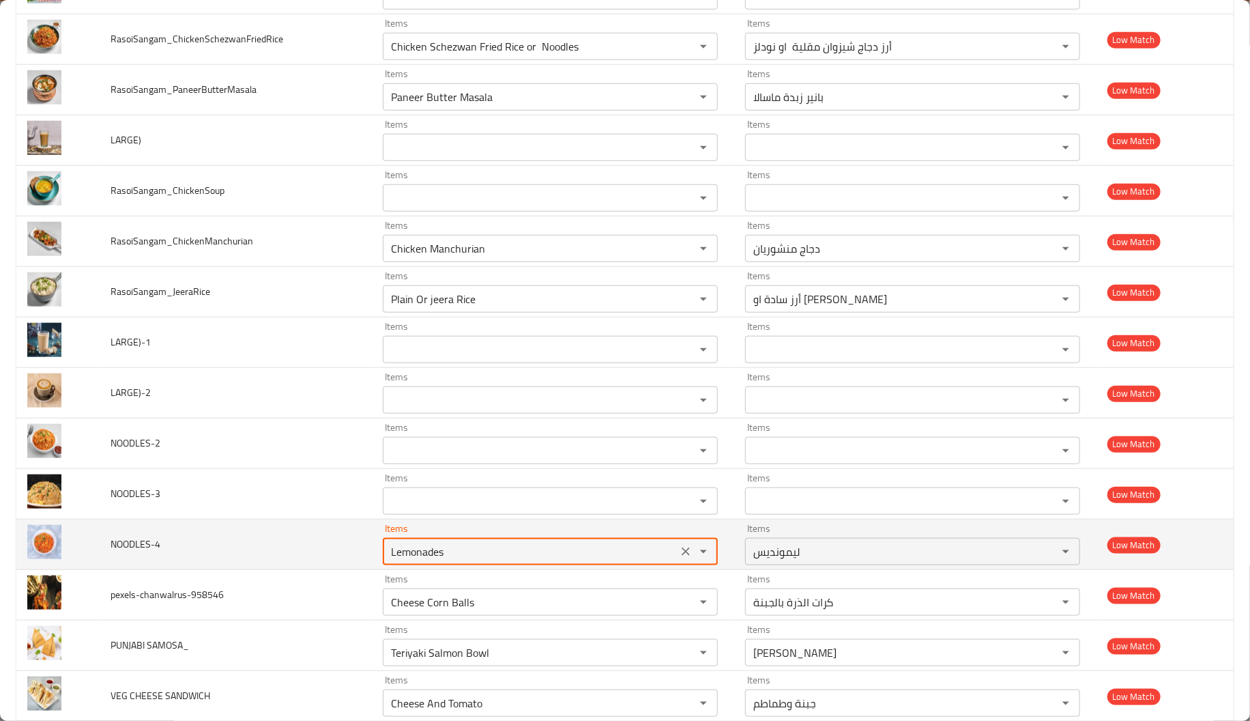
click at [478, 557] on NOODLES-4 "Lemonades" at bounding box center [530, 551] width 287 height 19
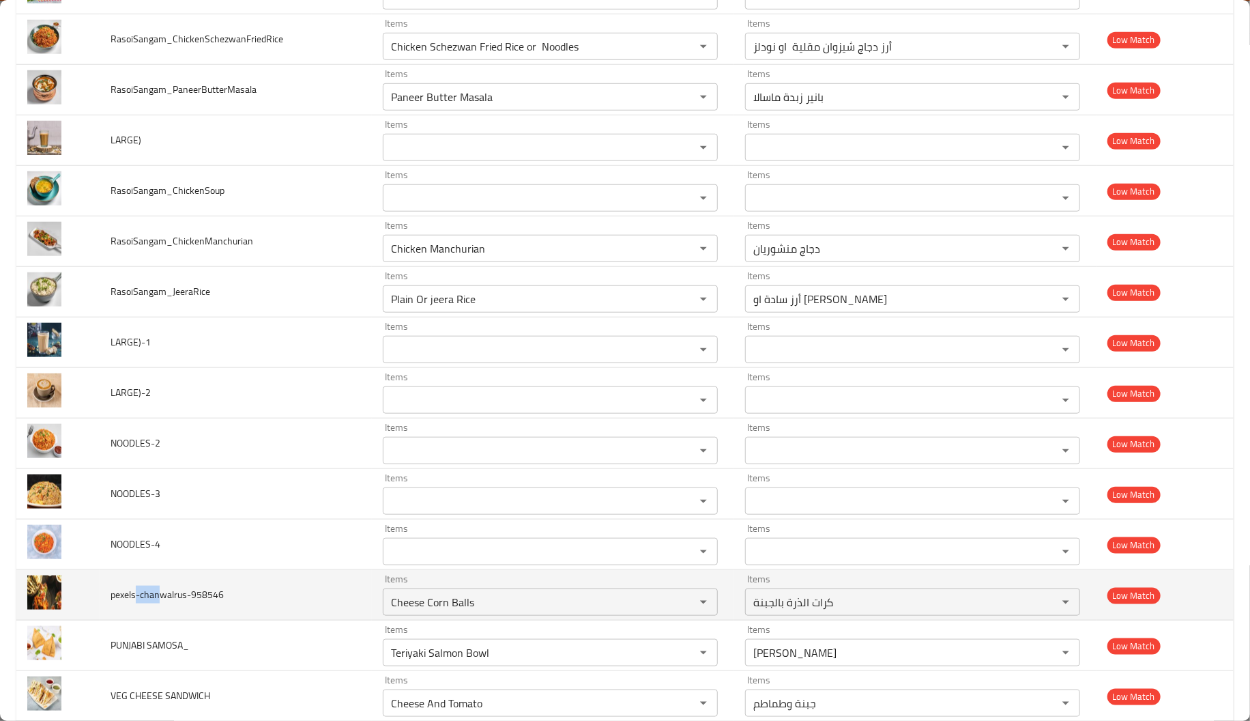
drag, startPoint x: 134, startPoint y: 597, endPoint x: 160, endPoint y: 599, distance: 26.0
click at [160, 599] on span "pexels-chanwalrus-958546" at bounding box center [167, 594] width 113 height 18
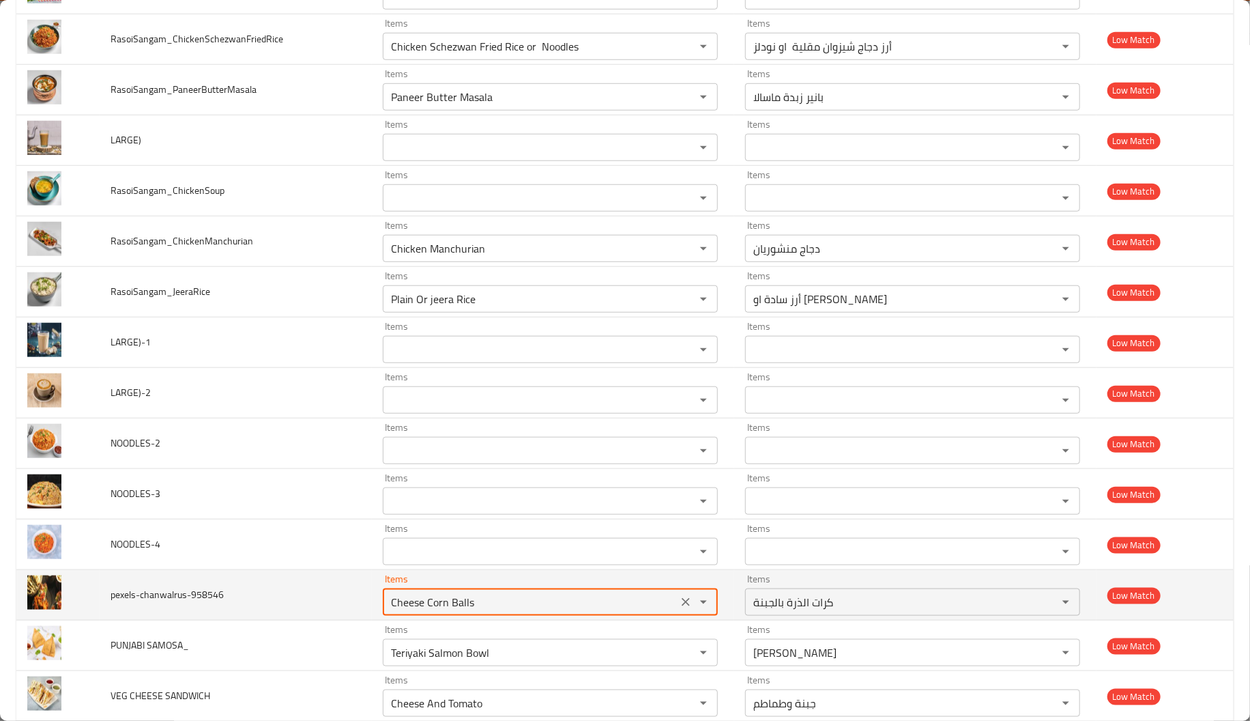
click at [451, 597] on input "Cheese Corn Balls" at bounding box center [530, 601] width 287 height 19
paste input "-chan"
click at [451, 597] on input "-chan" at bounding box center [530, 601] width 287 height 19
click at [388, 605] on input "-chan" at bounding box center [530, 601] width 287 height 19
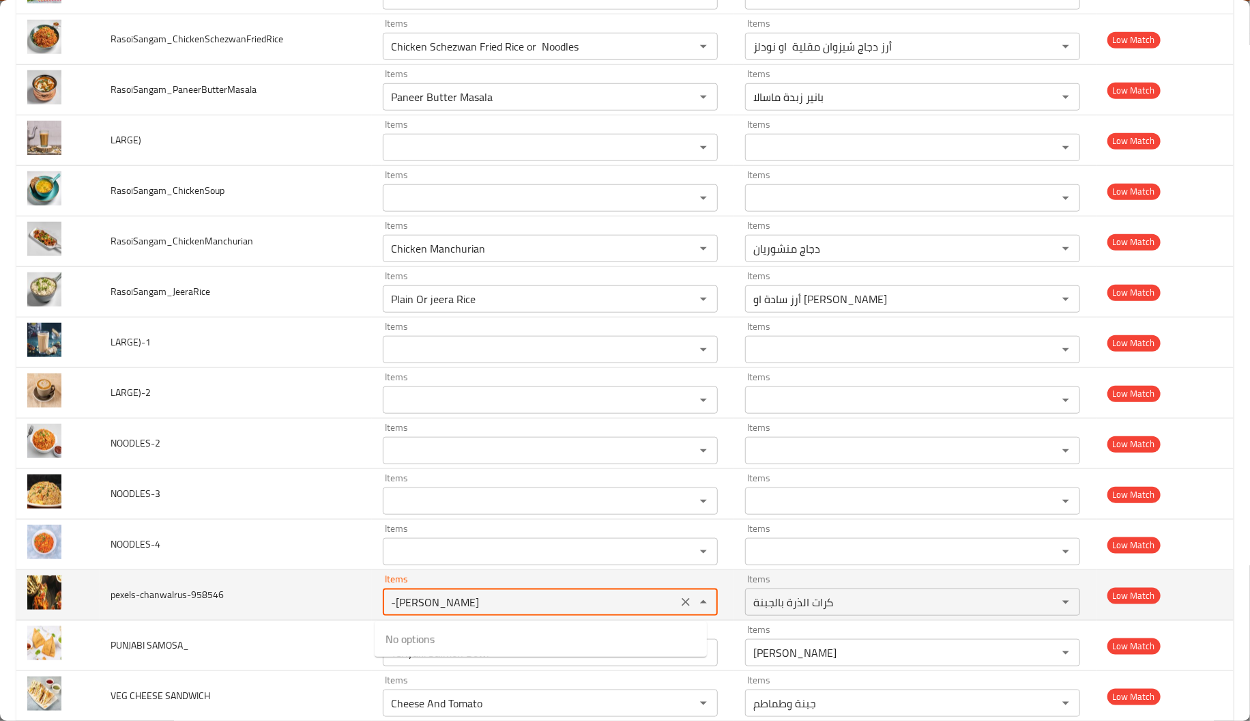
type input "chan"
click at [420, 592] on div "chan Items" at bounding box center [550, 601] width 335 height 27
drag, startPoint x: 420, startPoint y: 592, endPoint x: 419, endPoint y: 601, distance: 8.9
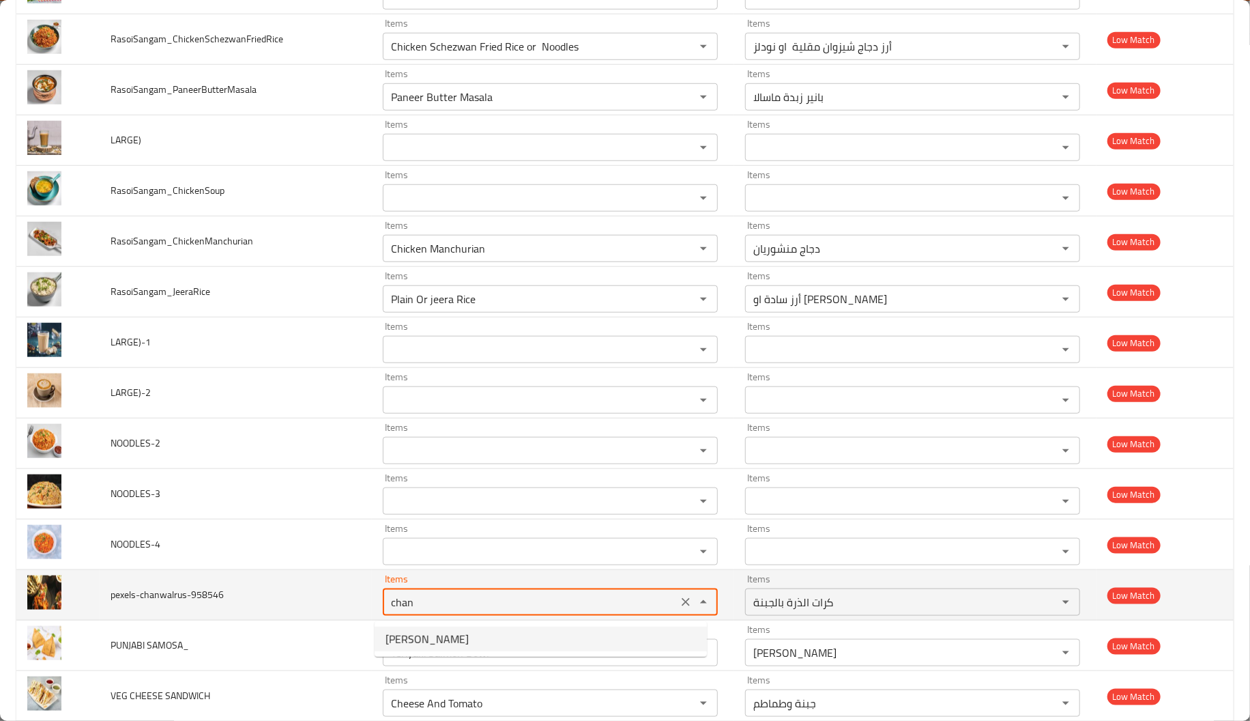
click at [419, 601] on div "chan Items" at bounding box center [550, 601] width 335 height 27
click at [419, 601] on input "chan" at bounding box center [530, 601] width 287 height 19
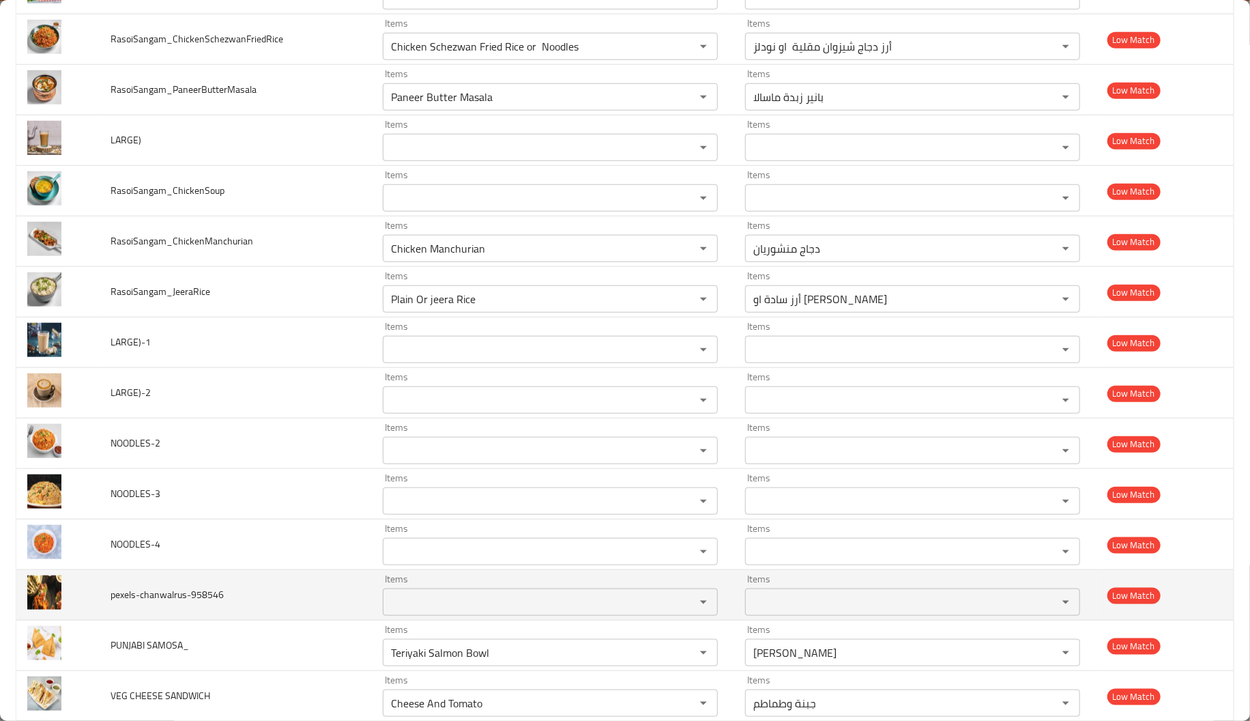
click at [121, 603] on span "pexels-chanwalrus-958546" at bounding box center [167, 594] width 113 height 18
click at [441, 611] on input "Items" at bounding box center [530, 601] width 287 height 19
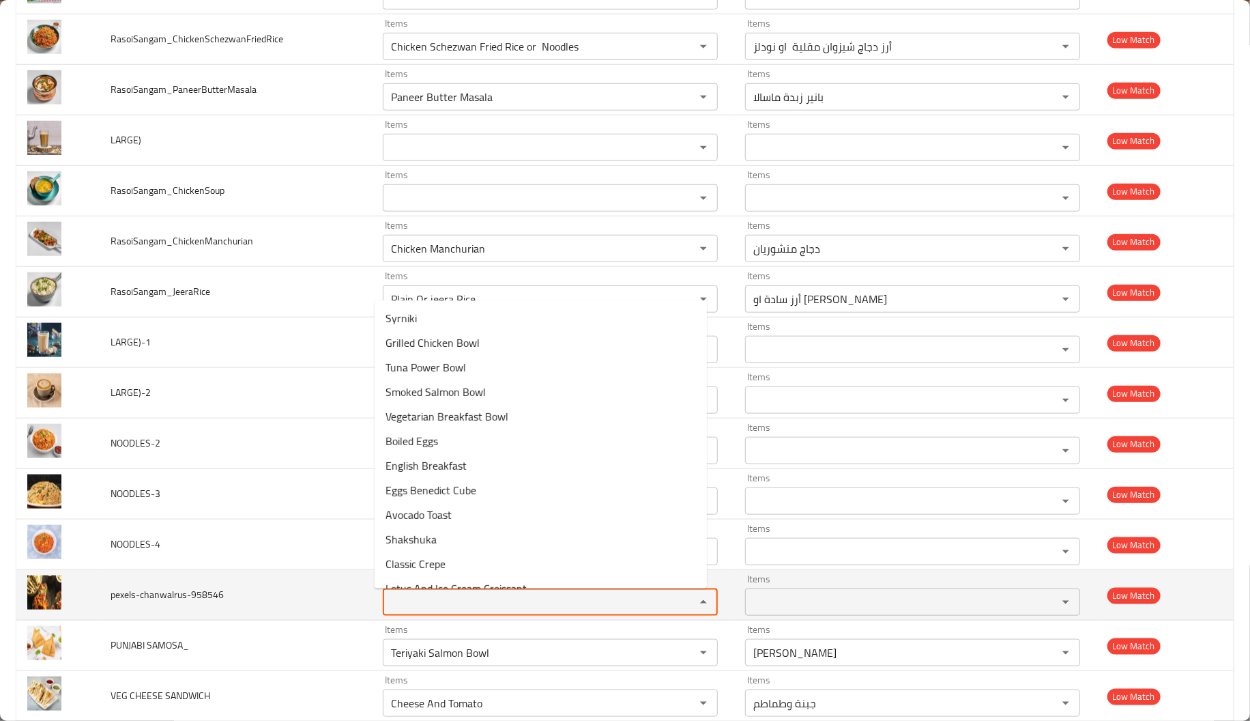
paste input "pexels"
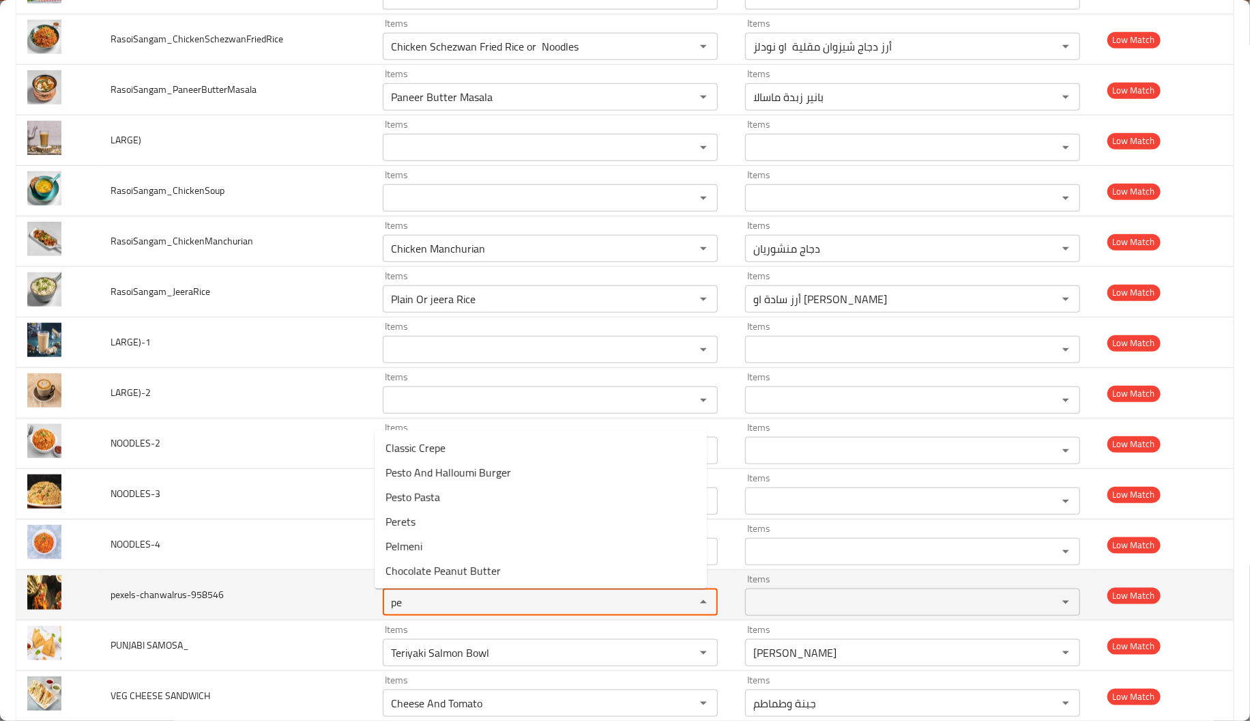
type input "p"
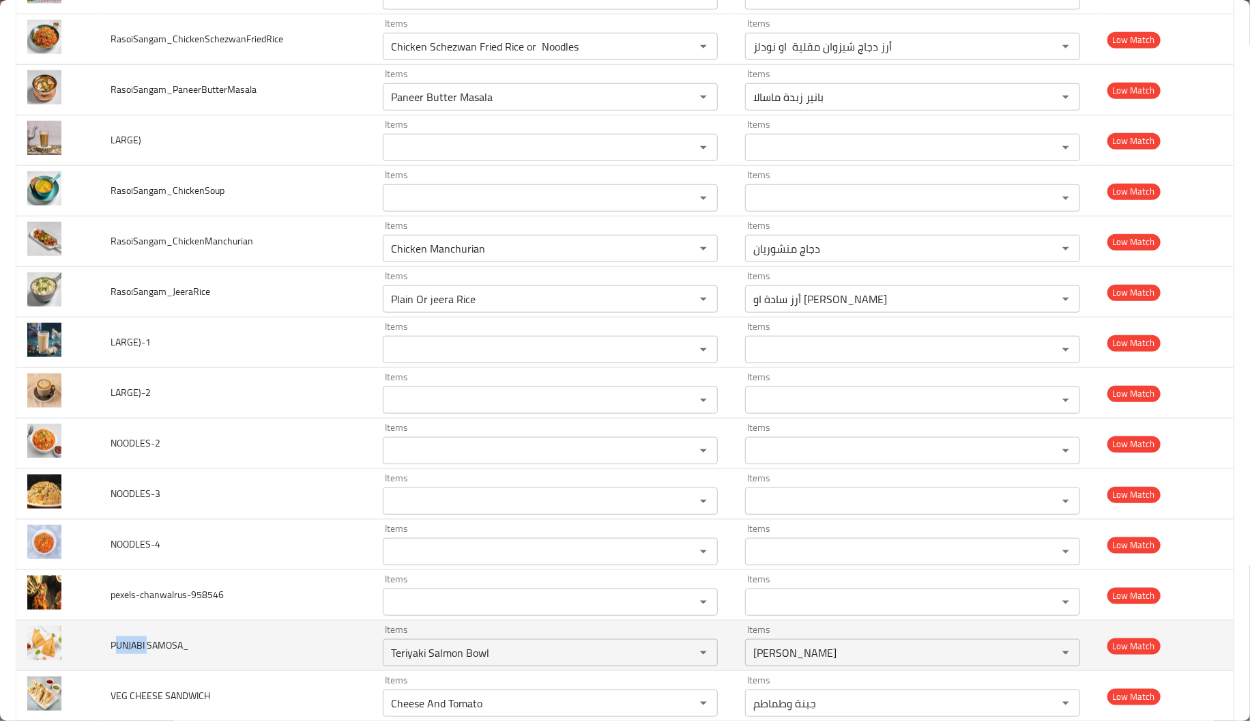
drag, startPoint x: 146, startPoint y: 648, endPoint x: 113, endPoint y: 641, distance: 34.1
click at [113, 641] on span "PUNJABI SAMOSA_" at bounding box center [150, 645] width 78 height 18
drag, startPoint x: 111, startPoint y: 651, endPoint x: 142, endPoint y: 651, distance: 30.7
click at [142, 651] on span "PUNJABI SAMOSA_" at bounding box center [150, 645] width 78 height 18
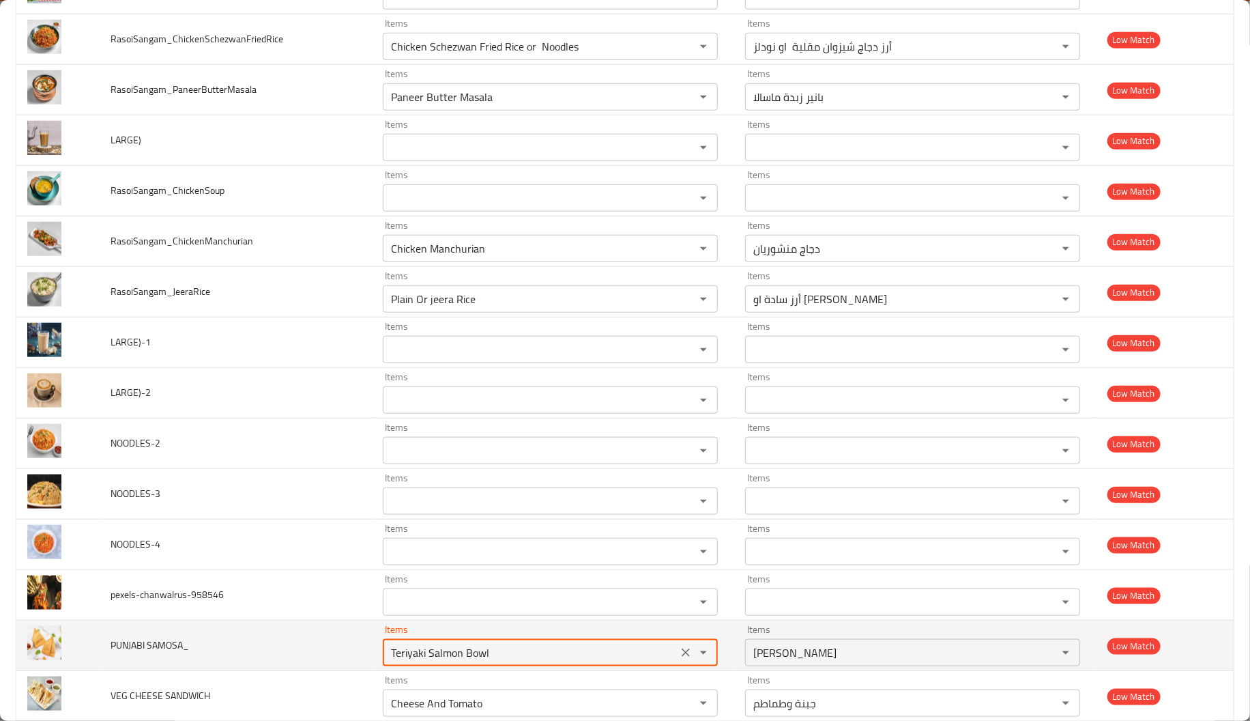
click at [413, 658] on SAMOSA_ "Teriyaki Salmon Bowl" at bounding box center [530, 652] width 287 height 19
paste SAMOSA_ "PUNJAB"
click at [413, 658] on SAMOSA_ "PUNJAB" at bounding box center [530, 652] width 287 height 19
type SAMOSA_ "P"
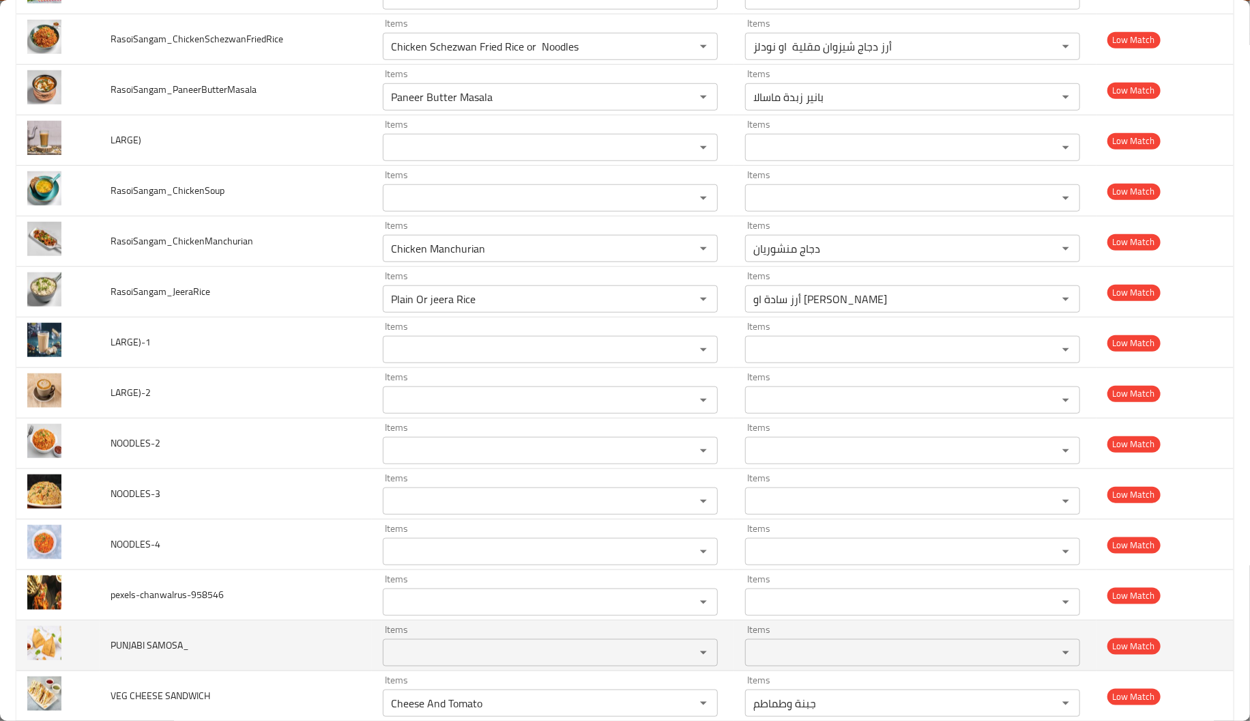
click at [300, 666] on td "PUNJABI SAMOSA_" at bounding box center [236, 645] width 272 height 50
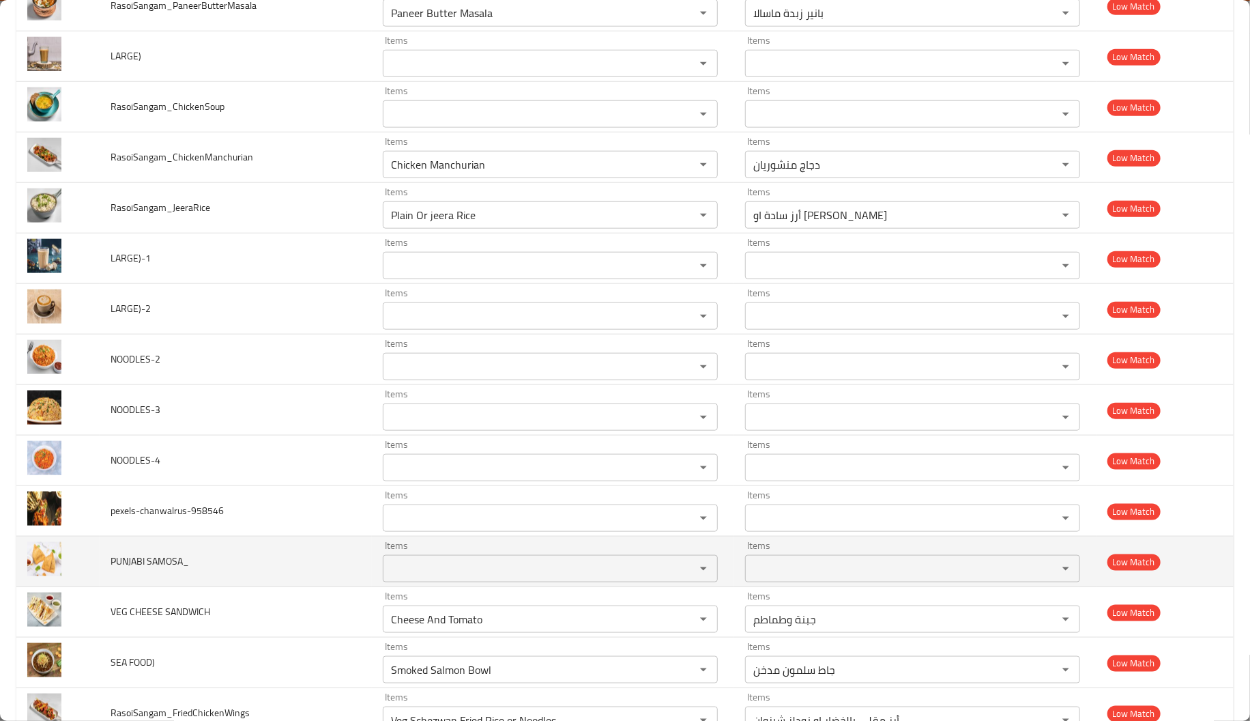
scroll to position [733, 0]
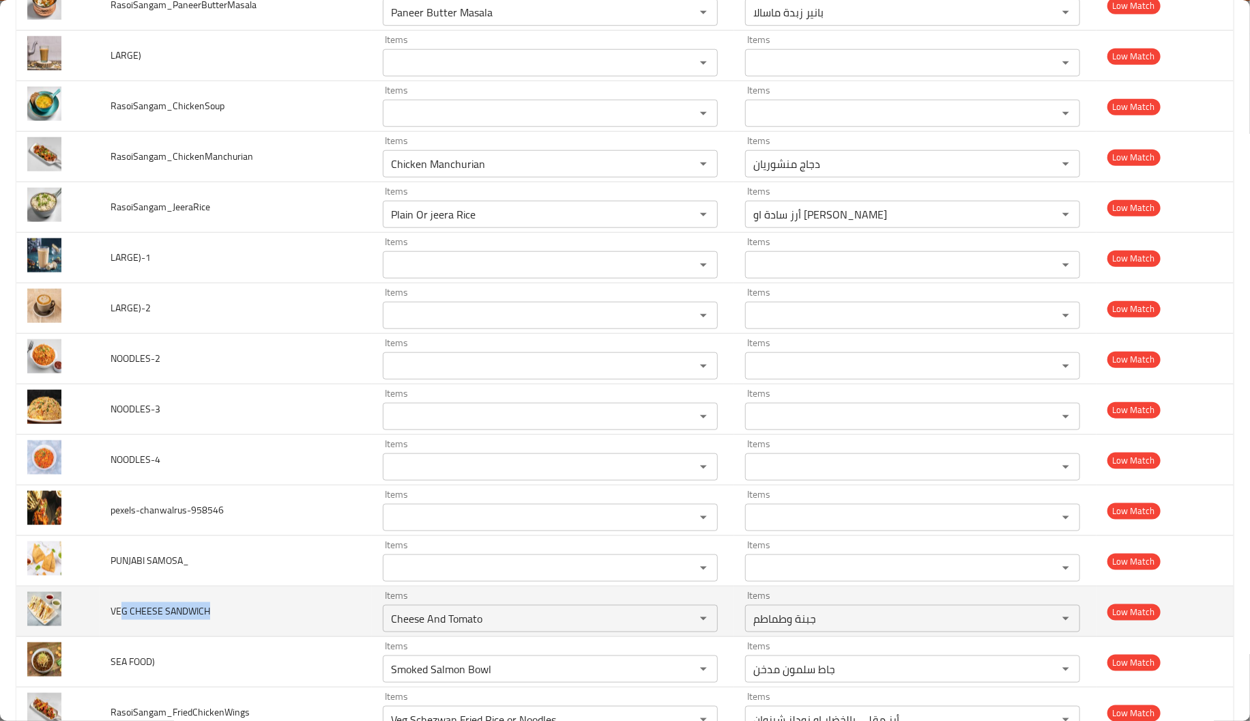
drag, startPoint x: 121, startPoint y: 612, endPoint x: 227, endPoint y: 626, distance: 106.6
click at [227, 626] on td "VEG CHEESE SANDWICH" at bounding box center [236, 611] width 272 height 50
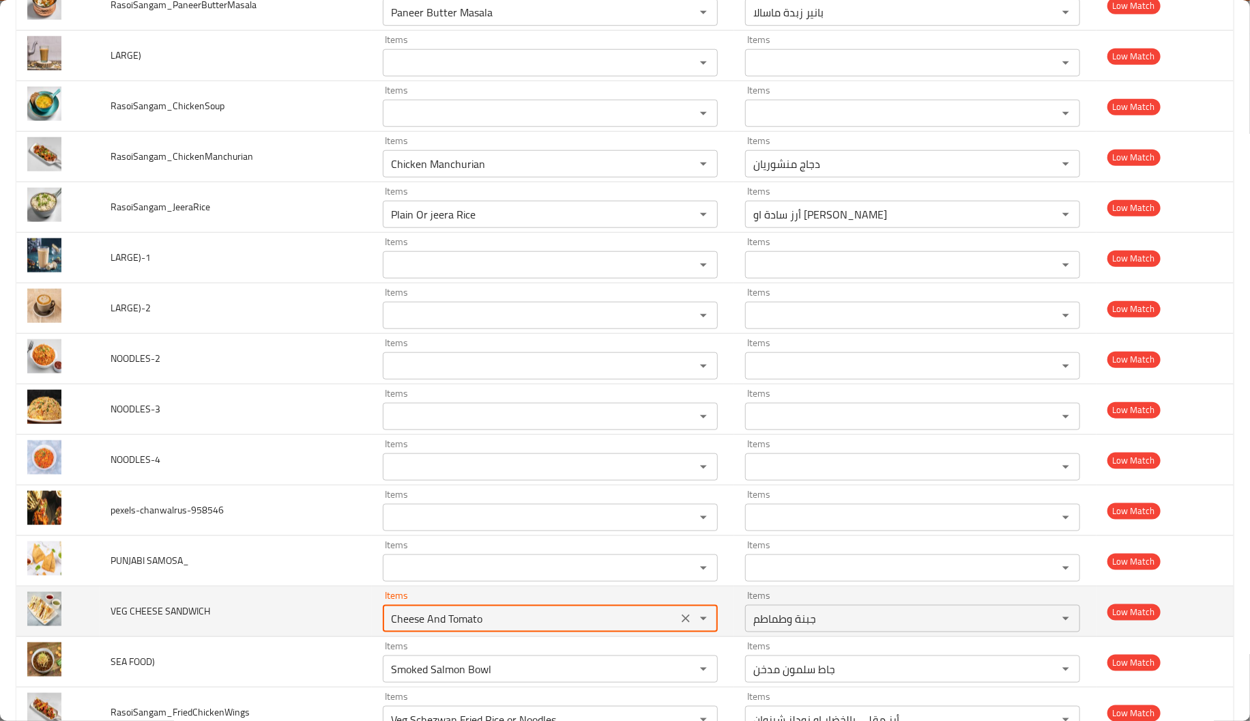
click at [418, 624] on SANDWICH "Cheese And Tomato" at bounding box center [530, 618] width 287 height 19
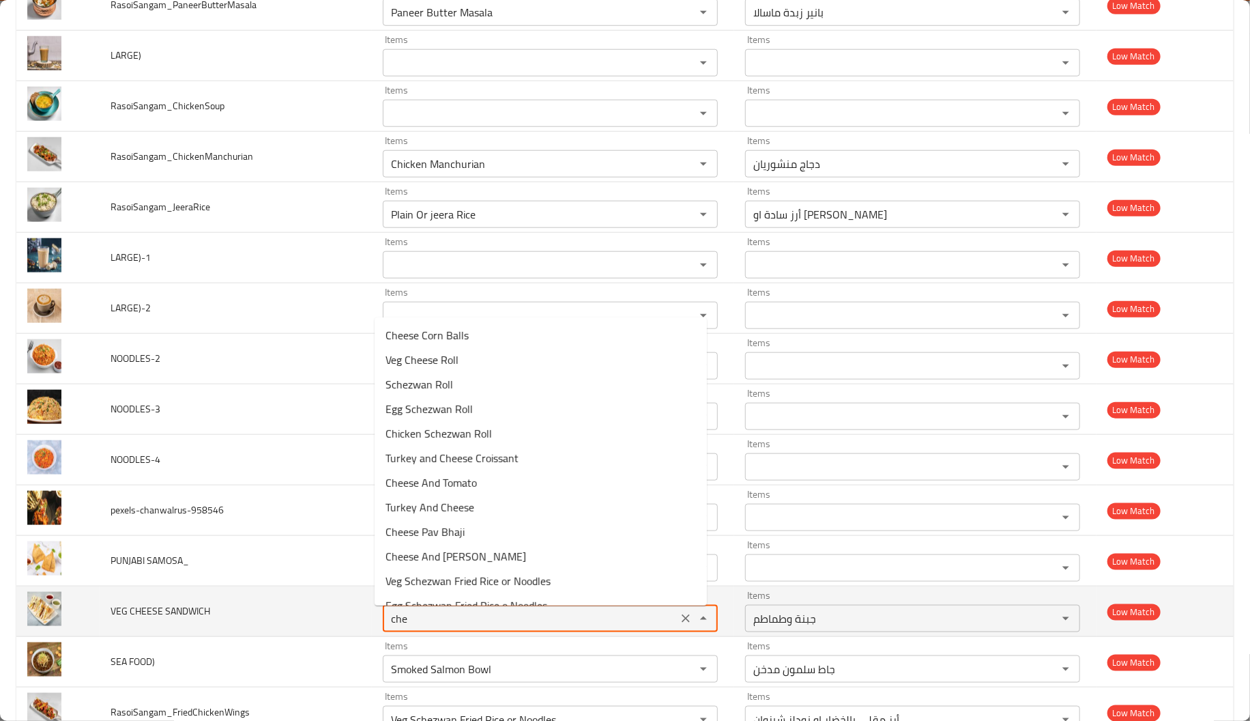
type SANDWICH "chee"
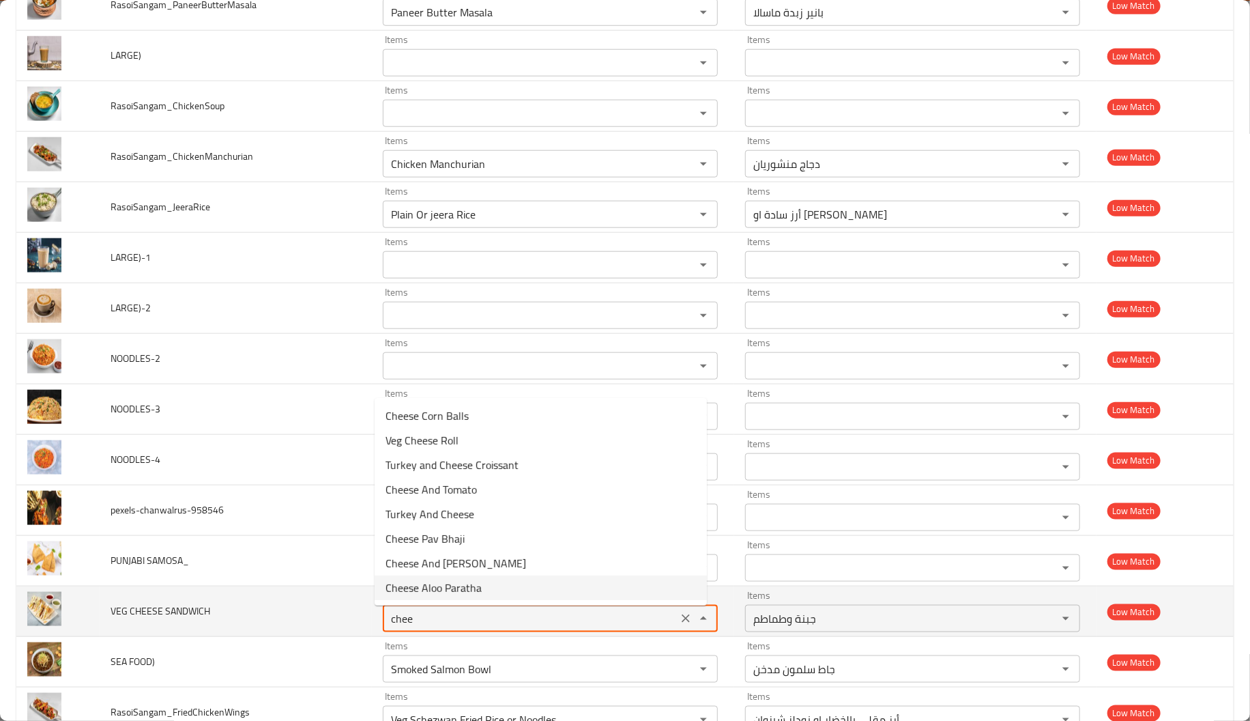
click at [428, 618] on SANDWICH "chee" at bounding box center [530, 618] width 287 height 19
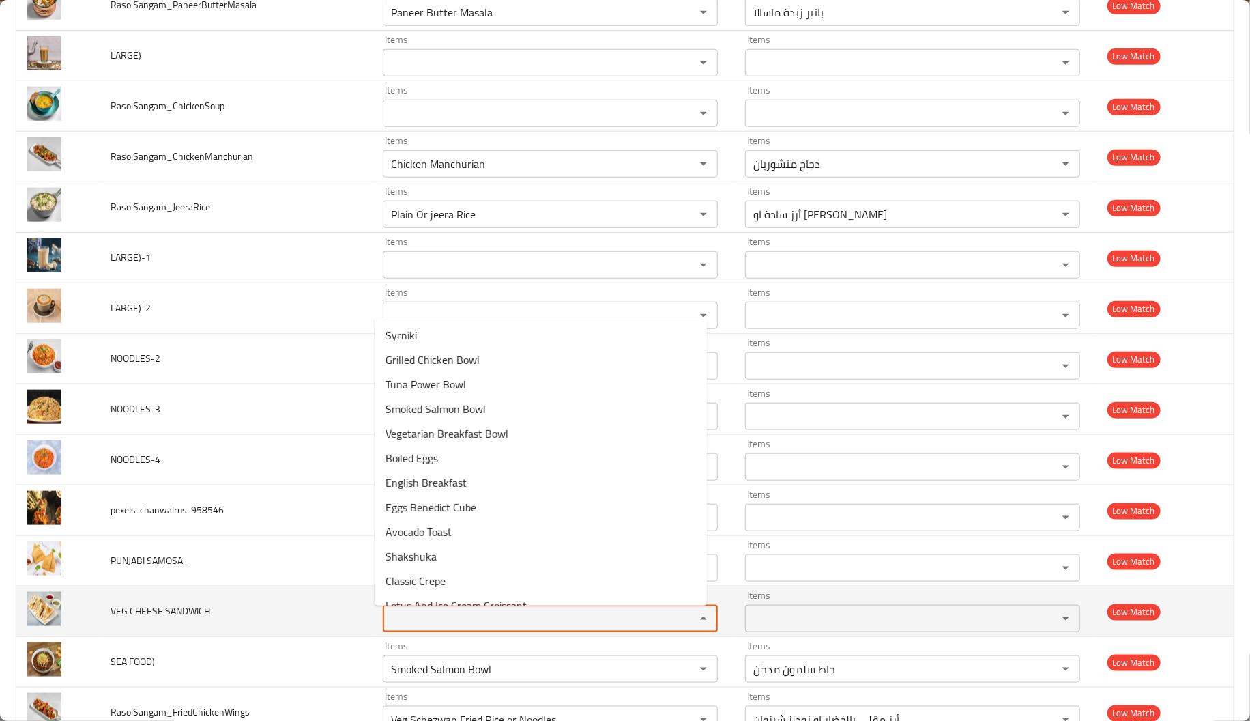
click at [329, 637] on td "VEG CHEESE SANDWICH" at bounding box center [236, 611] width 272 height 50
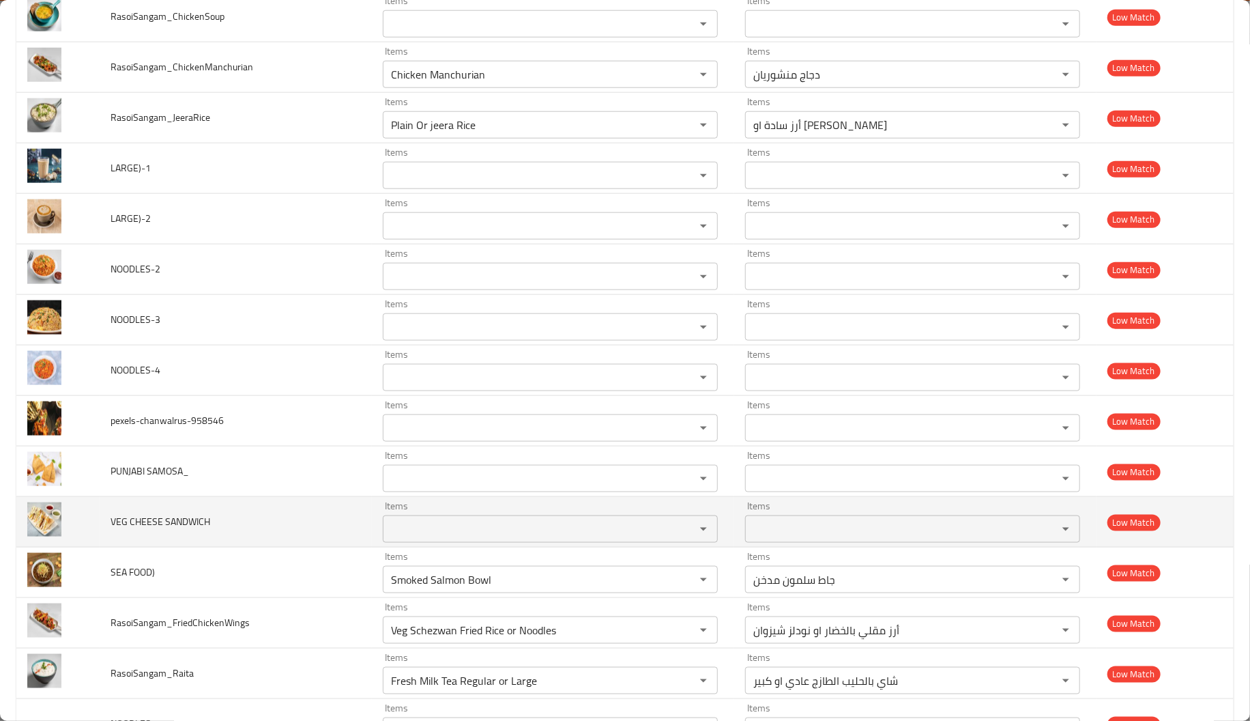
scroll to position [828, 0]
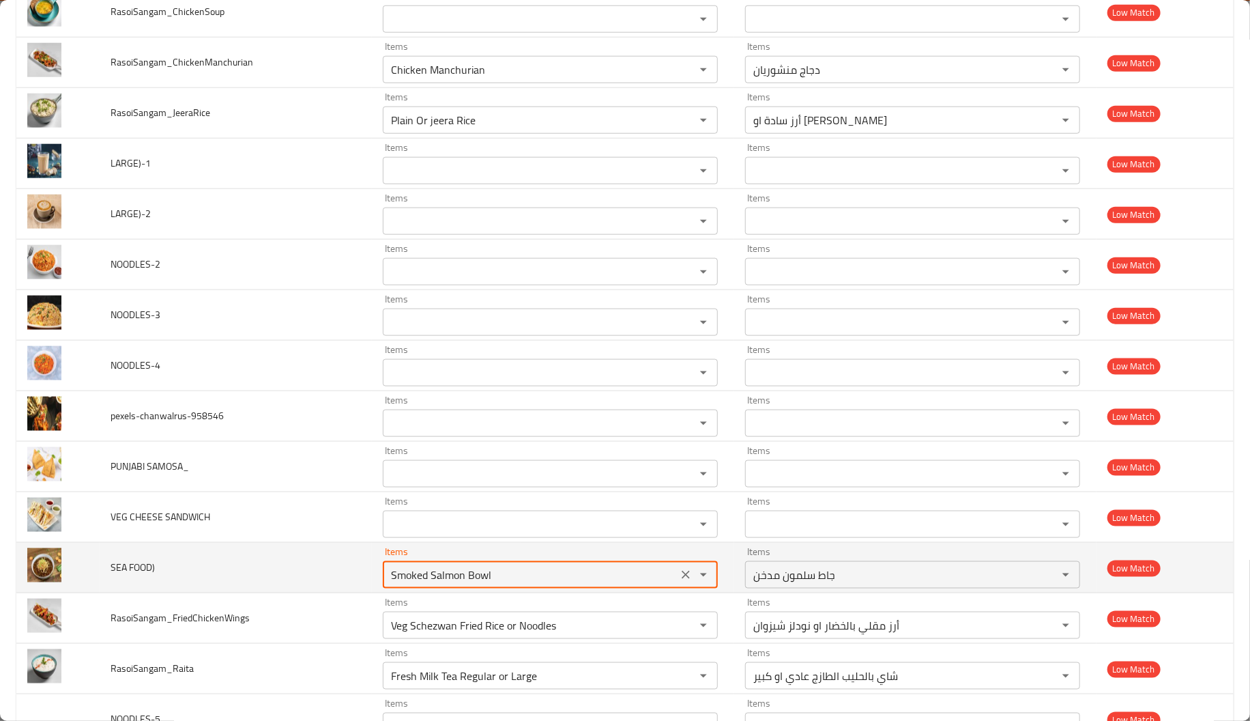
click at [476, 571] on FOOD\) "Smoked Salmon Bowl" at bounding box center [530, 574] width 287 height 19
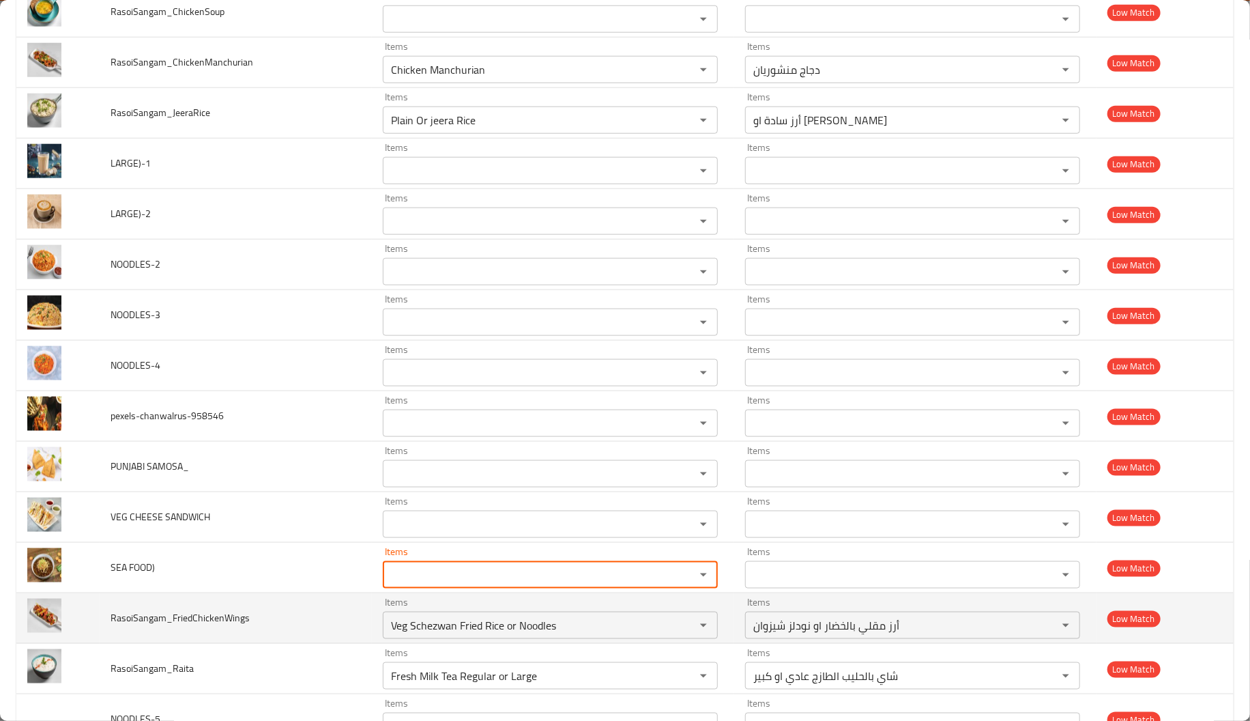
click at [297, 601] on td "RasoiSangam_FriedChickenWings" at bounding box center [236, 618] width 272 height 50
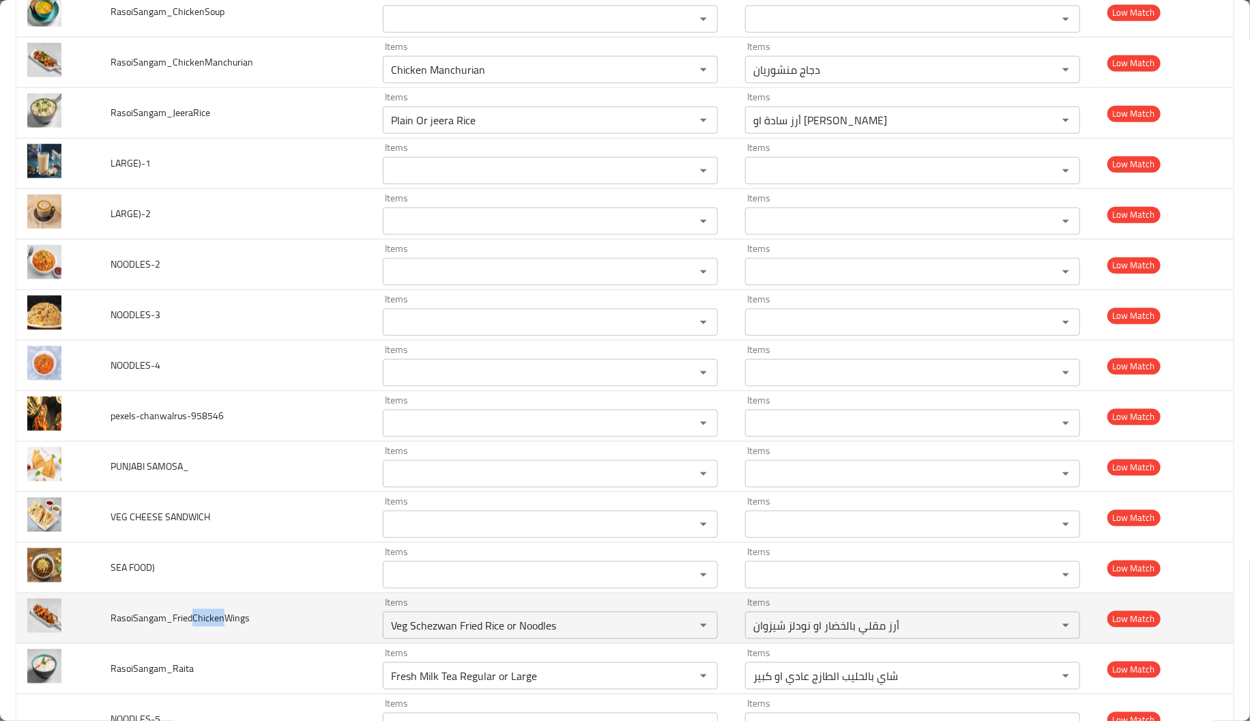
drag, startPoint x: 189, startPoint y: 618, endPoint x: 222, endPoint y: 622, distance: 33.0
click at [222, 622] on span "RasoiSangam_FriedChickenWings" at bounding box center [180, 618] width 139 height 18
click at [223, 622] on span "RasoiSangam_FriedChickenWings" at bounding box center [180, 618] width 139 height 18
drag, startPoint x: 222, startPoint y: 622, endPoint x: 270, endPoint y: 621, distance: 47.8
click at [270, 621] on td "RasoiSangam_FriedChickenWings" at bounding box center [236, 618] width 272 height 50
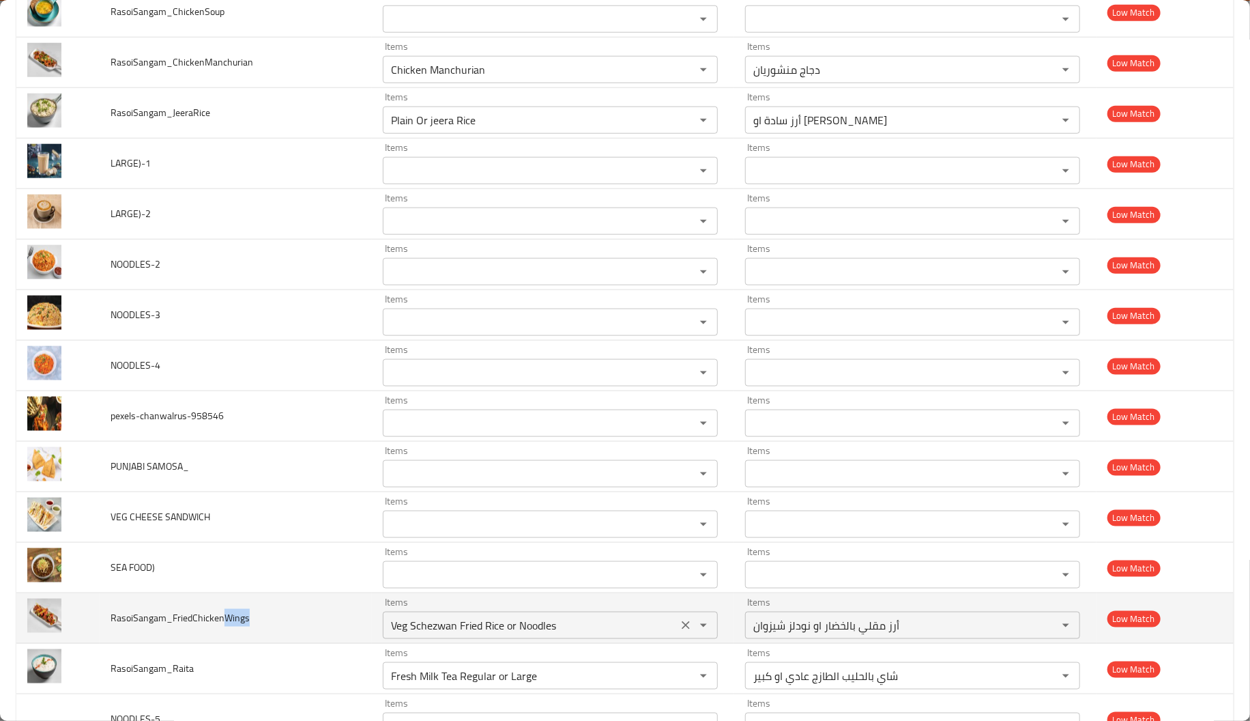
click at [439, 617] on div "Veg Schezwan Fried Rice or Noodles Items" at bounding box center [550, 624] width 335 height 27
paste input "Wing"
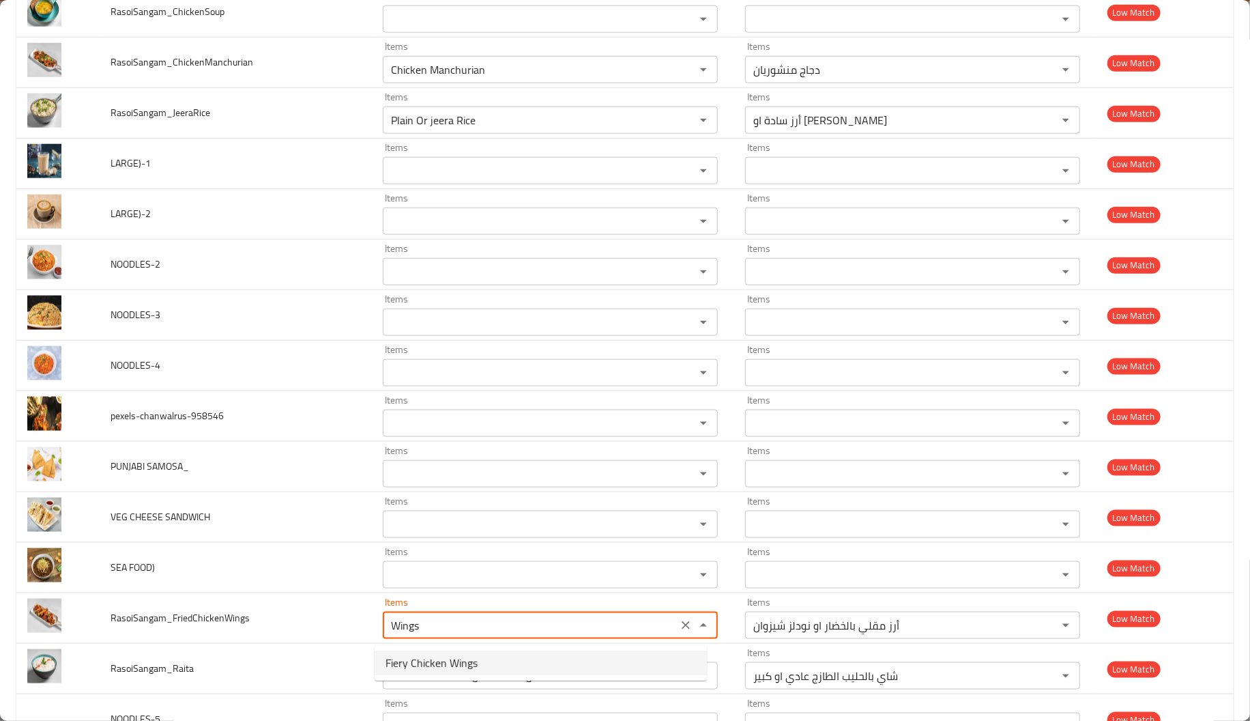
click at [437, 667] on span "Fiery Chicken Wings" at bounding box center [432, 662] width 92 height 16
type input "Fiery Chicken Wings"
type input "أجنحة دجاج فايري"
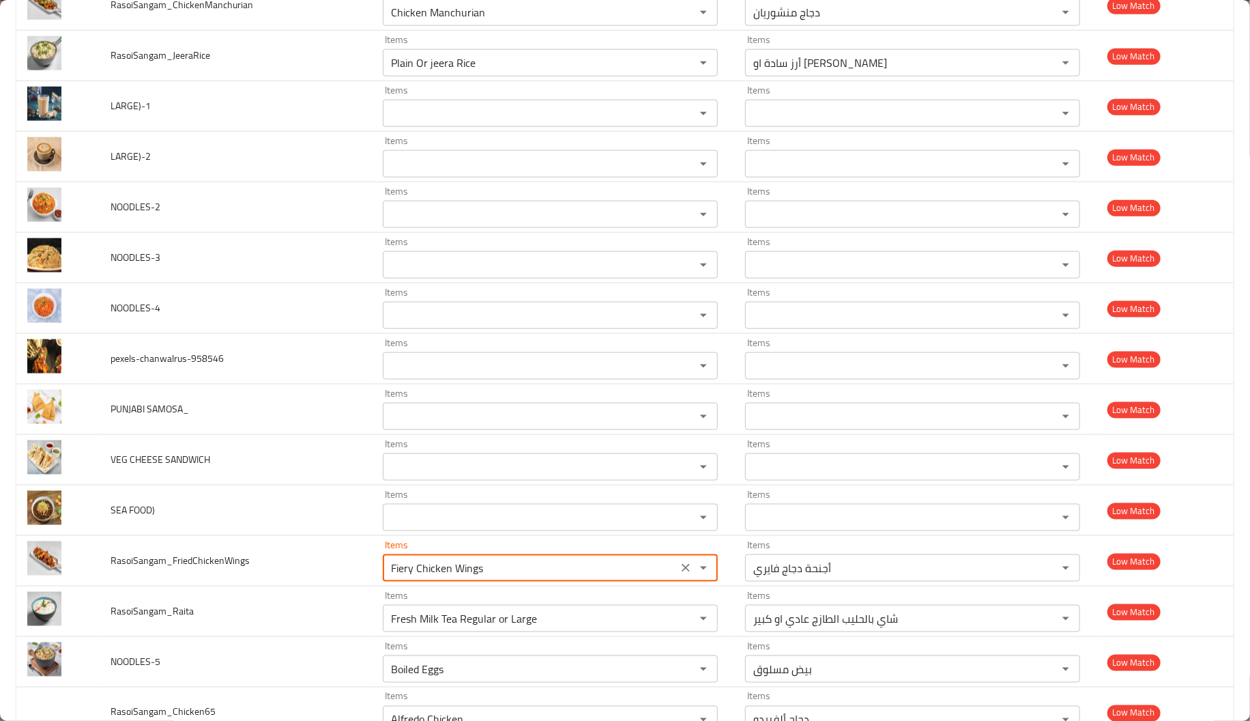
scroll to position [899, 0]
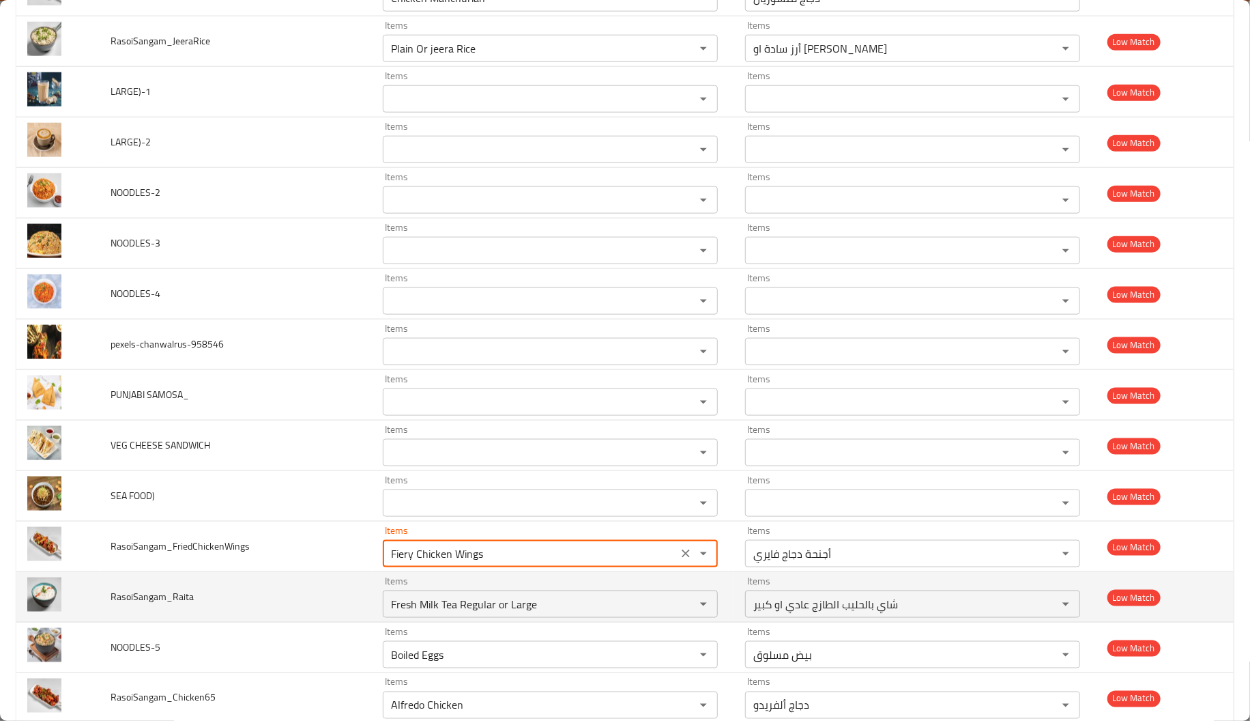
type input "Fiery Chicken Wings"
drag, startPoint x: 170, startPoint y: 600, endPoint x: 230, endPoint y: 601, distance: 60.0
click at [230, 601] on td "RasoiSangam_Raita" at bounding box center [236, 597] width 272 height 50
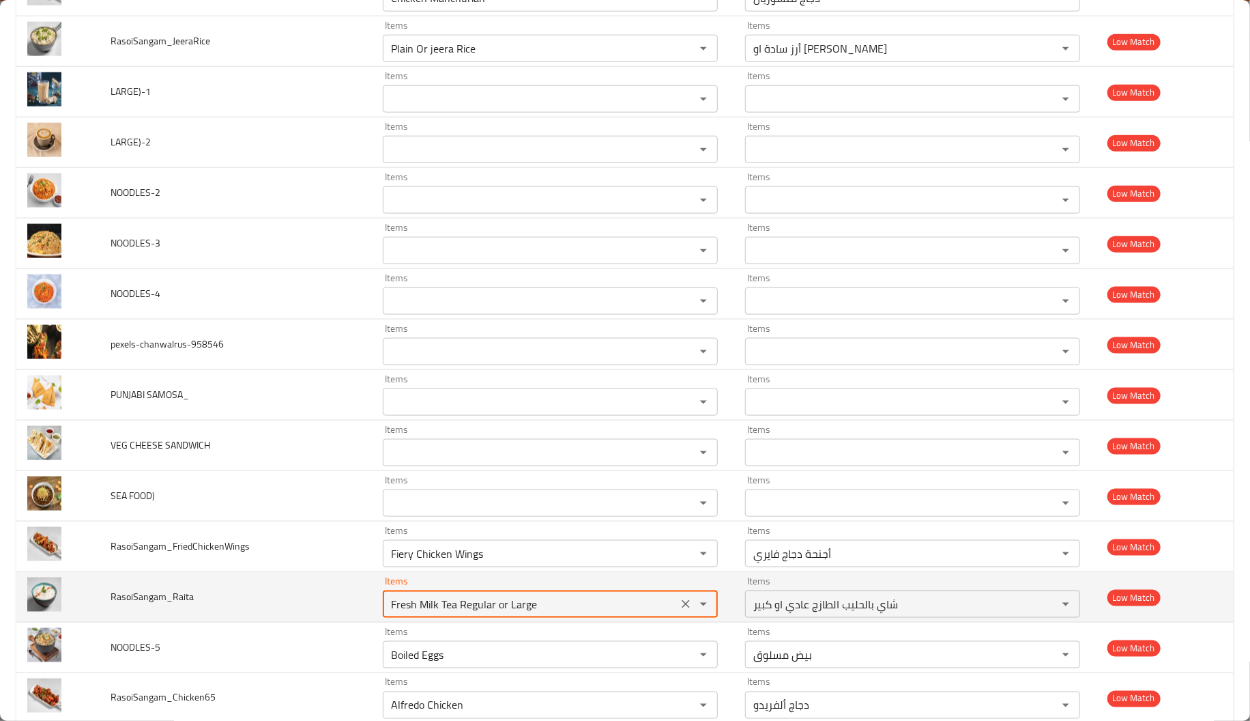
click at [482, 613] on input "Fresh Milk Tea Regular or Large" at bounding box center [530, 603] width 287 height 19
paste input "Raita"
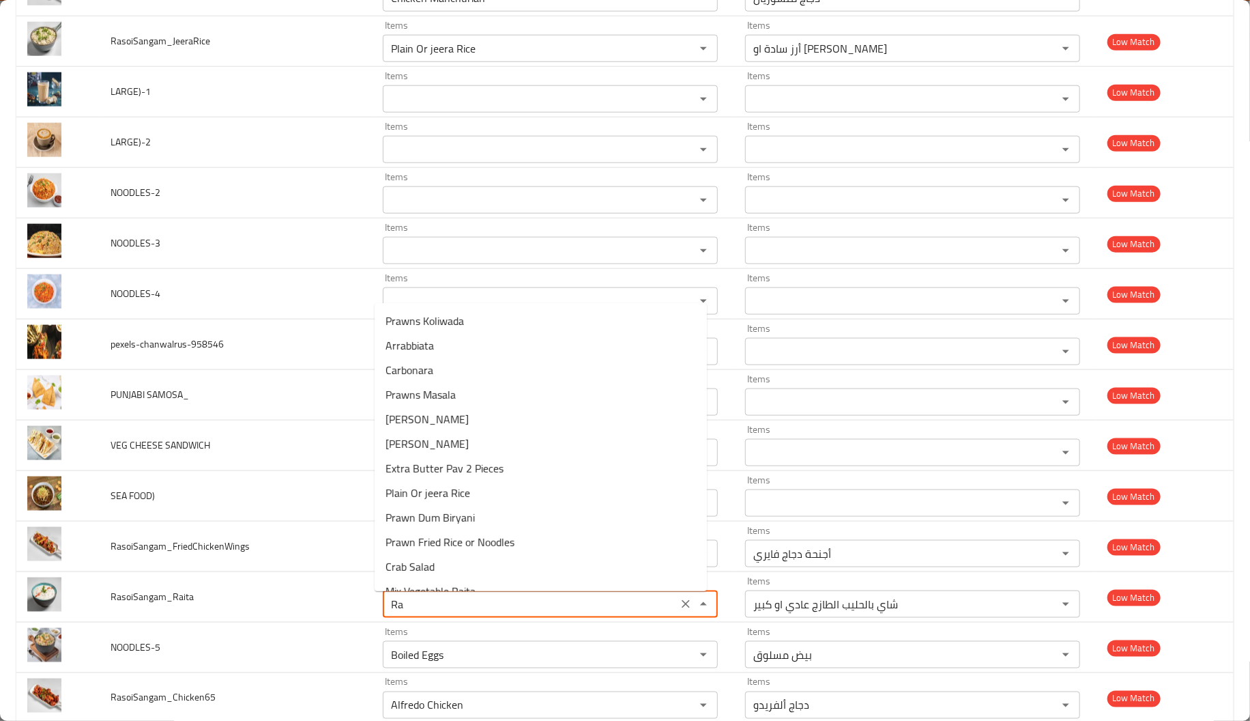
type input "R"
click at [480, 663] on NOODLES-5 "Boiled Eggs" at bounding box center [530, 654] width 287 height 19
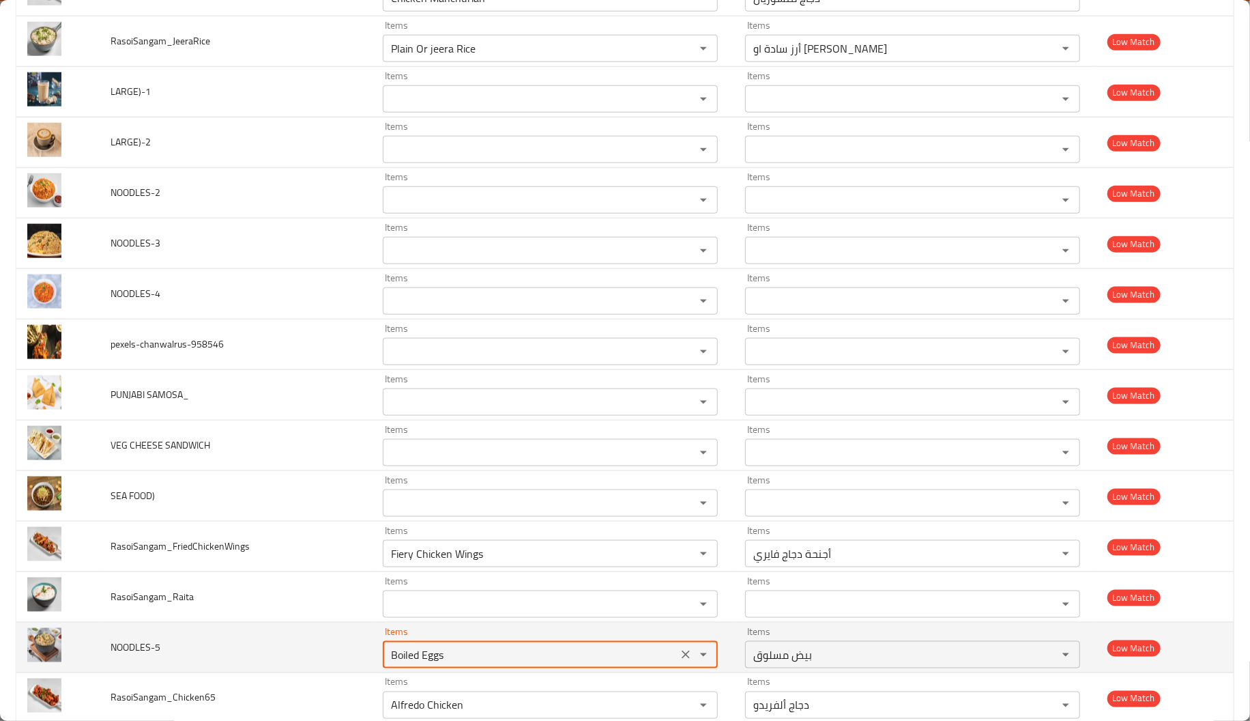
click at [480, 663] on NOODLES-5 "Boiled Eggs" at bounding box center [530, 654] width 287 height 19
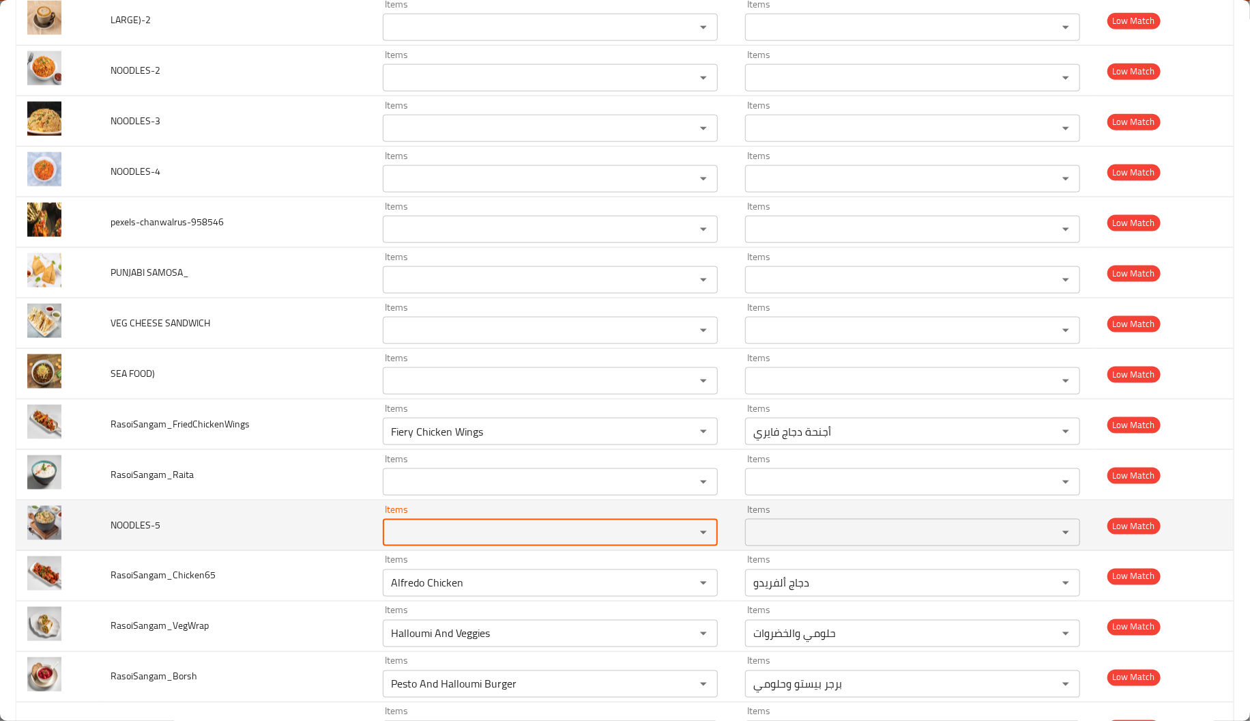
scroll to position [1023, 0]
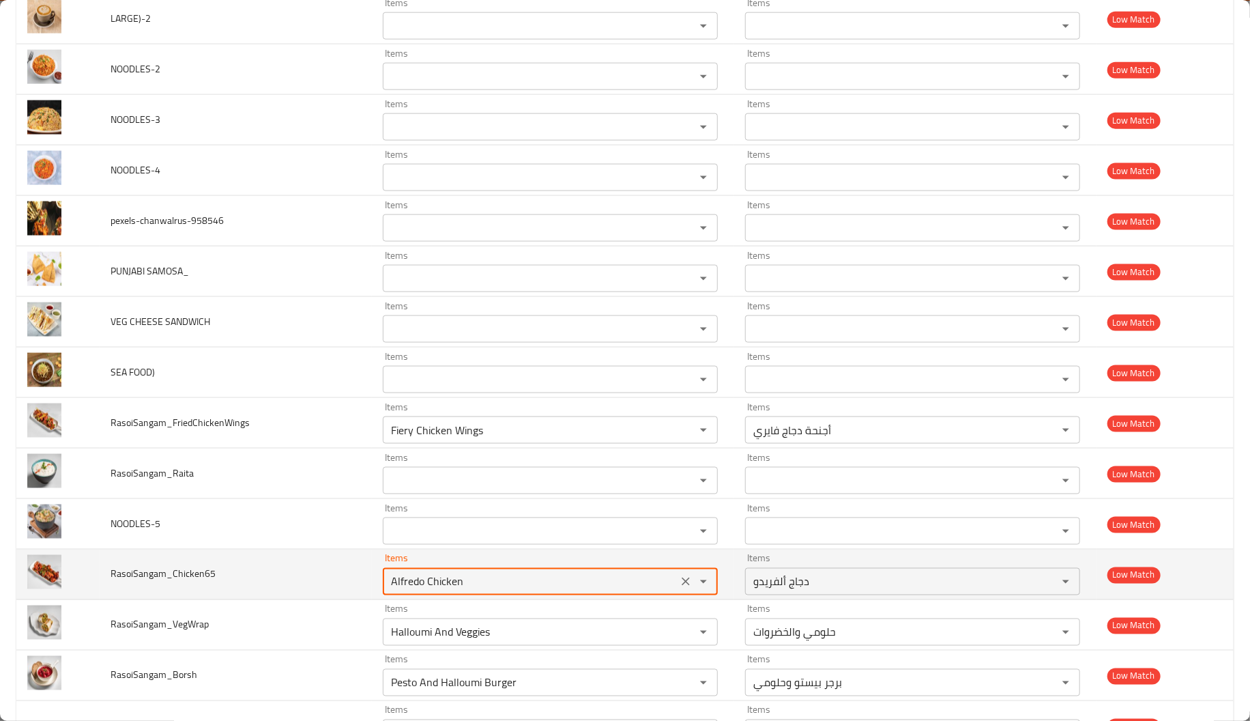
click at [407, 590] on input "Alfredo Chicken" at bounding box center [530, 581] width 287 height 19
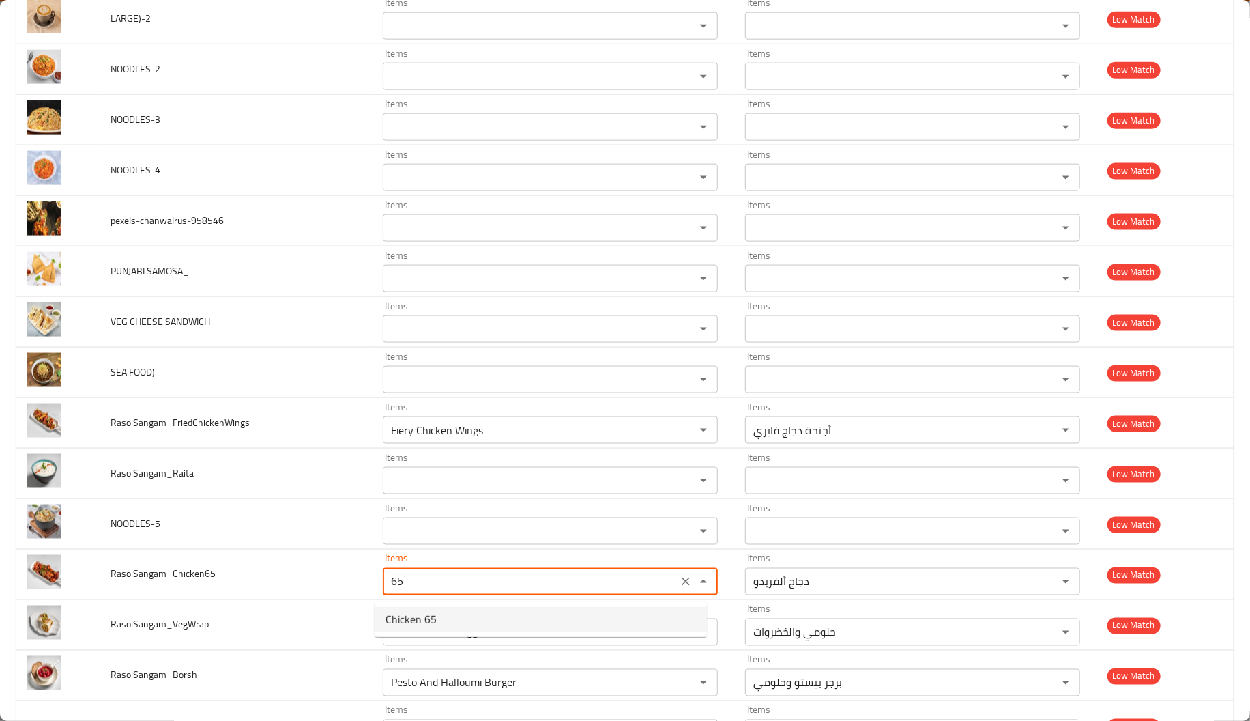
click at [417, 613] on span "Chicken 65" at bounding box center [411, 619] width 51 height 16
type input "Chicken 65"
type input "دجاج 65"
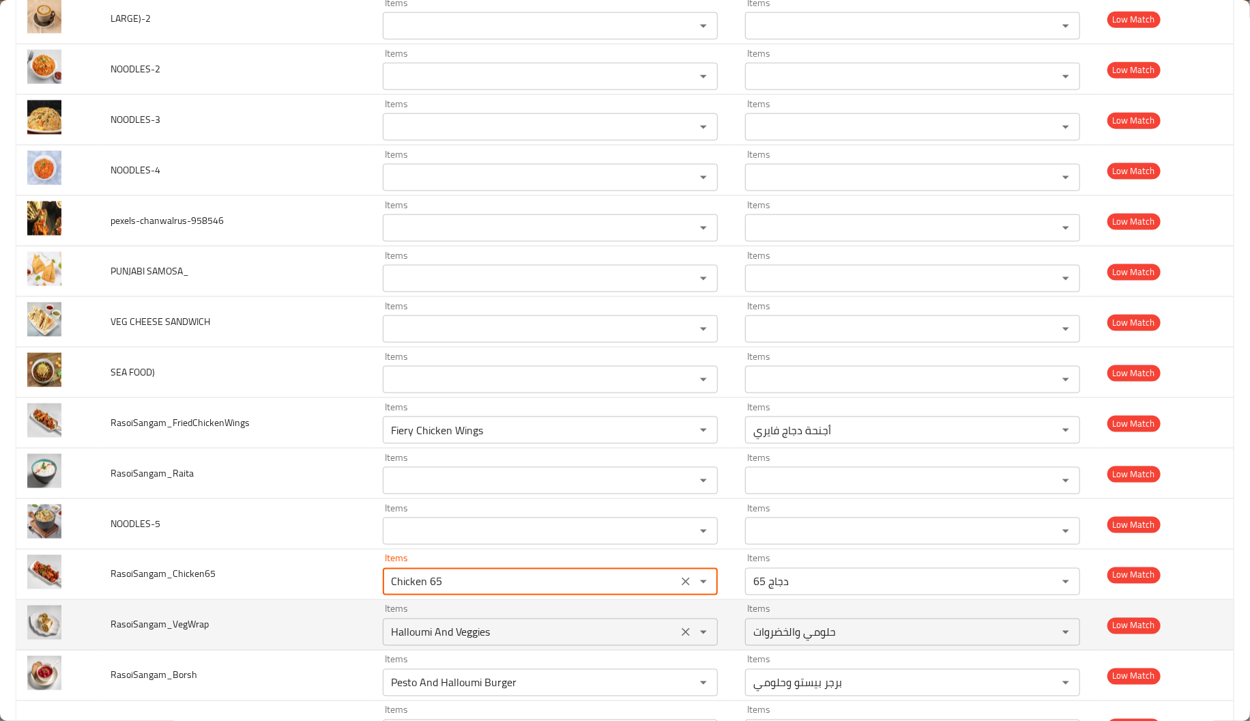
click at [459, 645] on div "Halloumi And Veggies Items" at bounding box center [550, 631] width 335 height 27
type input "Chicken 65"
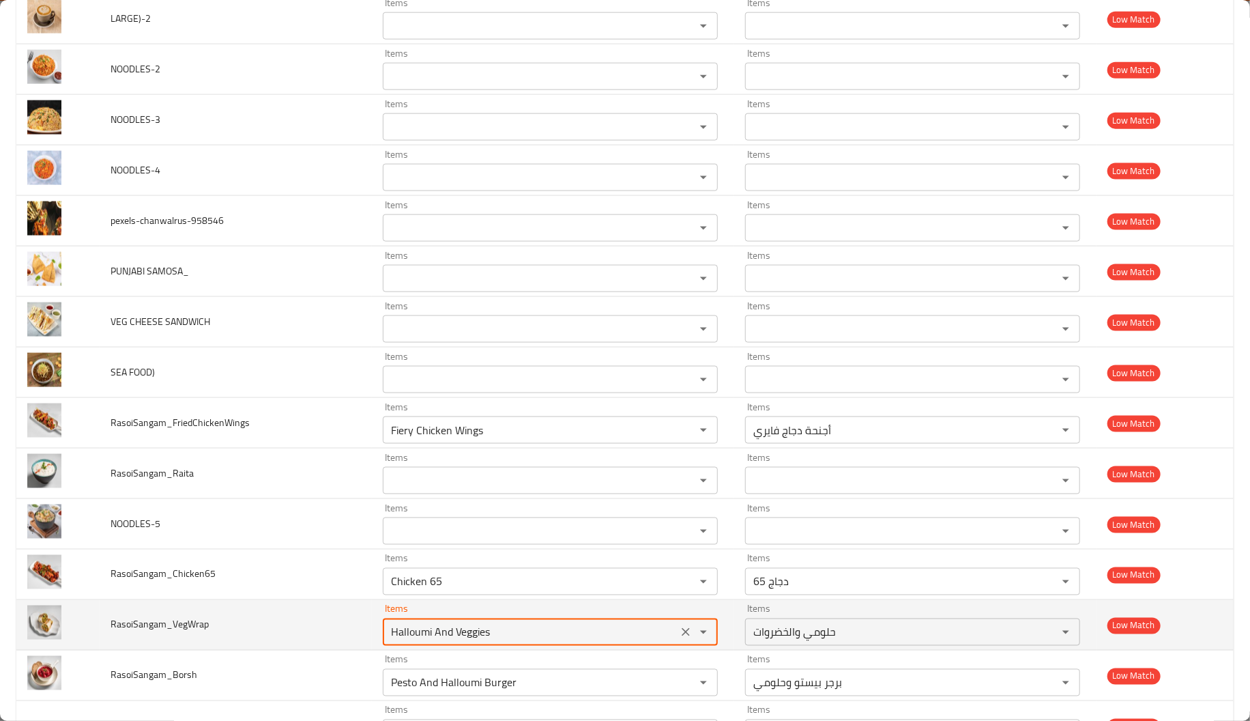
click at [459, 645] on div "Halloumi And Veggies Items" at bounding box center [550, 631] width 335 height 27
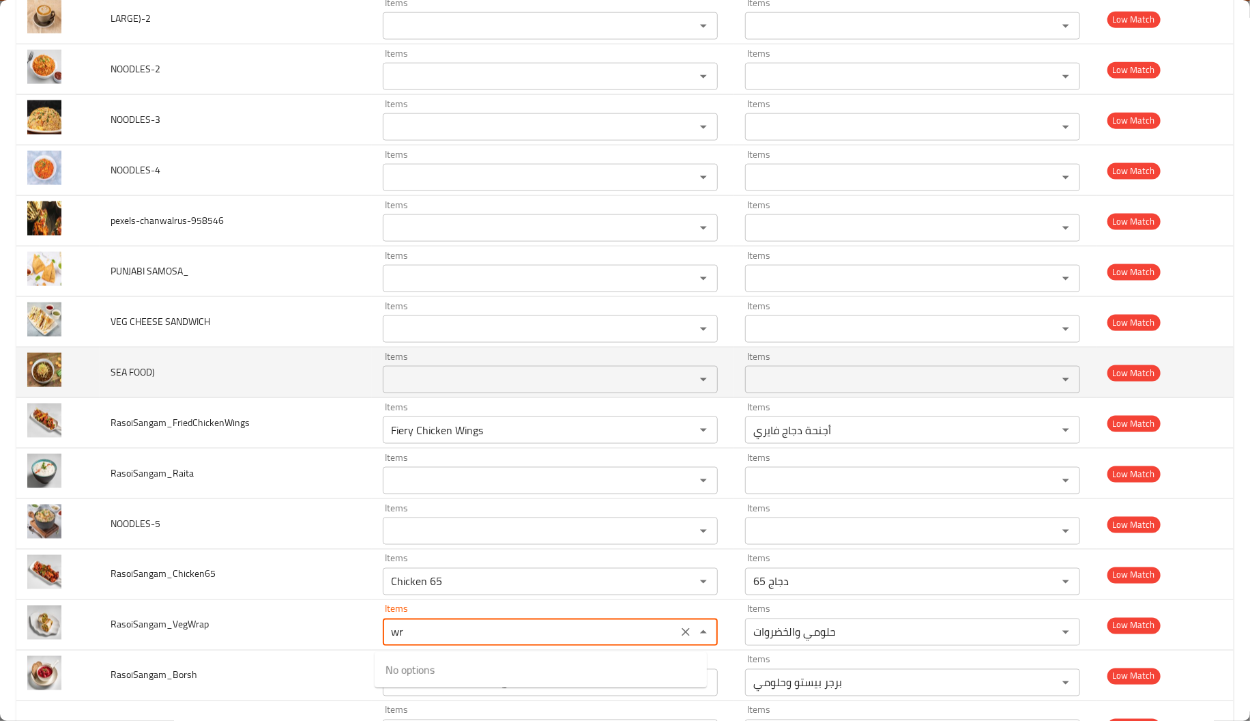
type input "w"
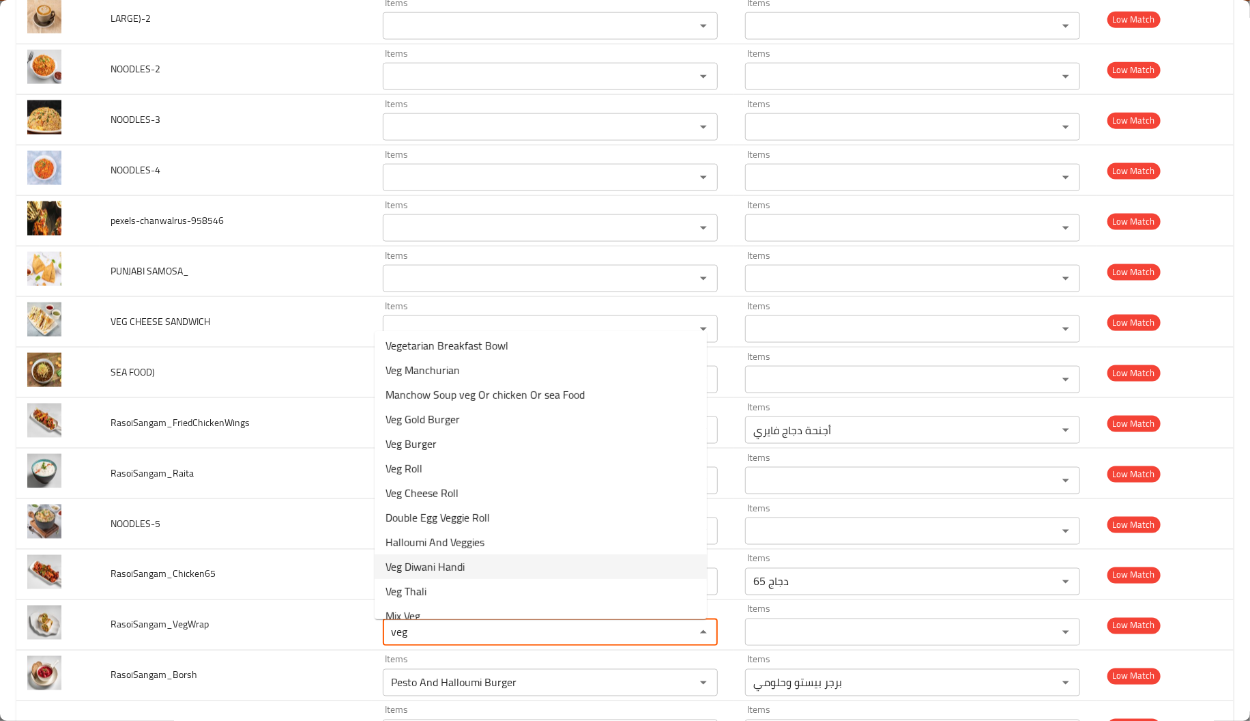
scroll to position [0, 0]
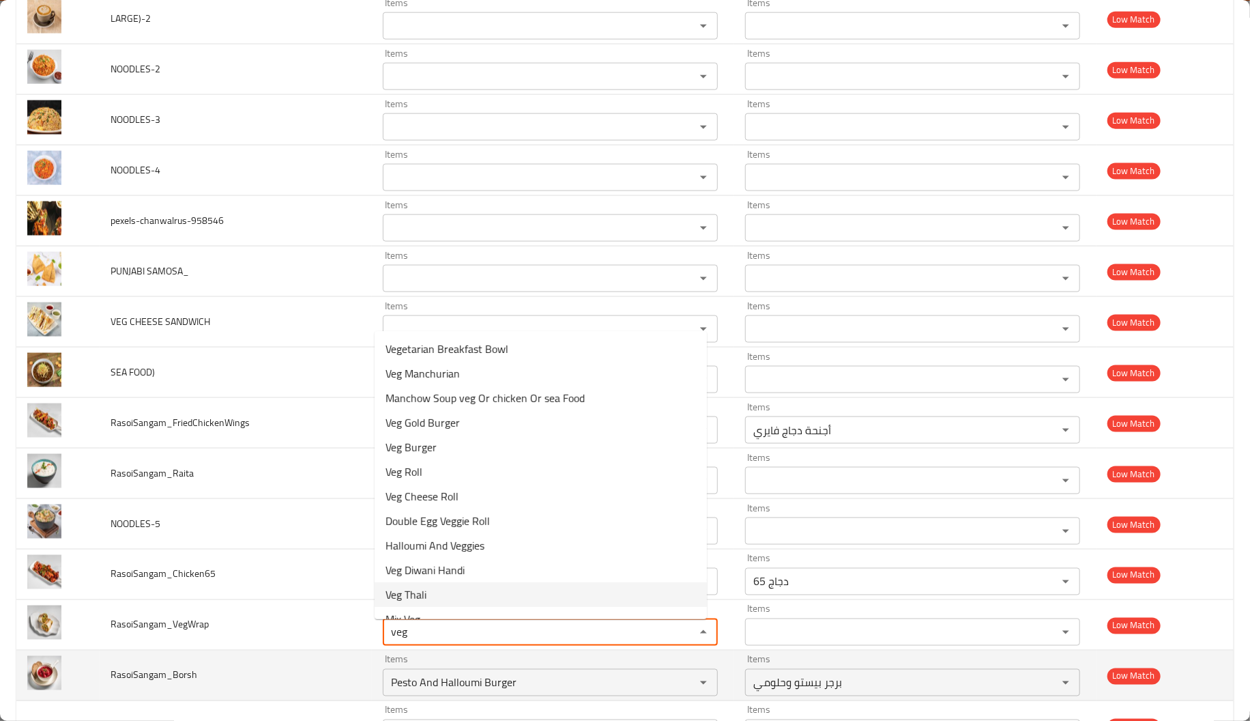
type input "veg"
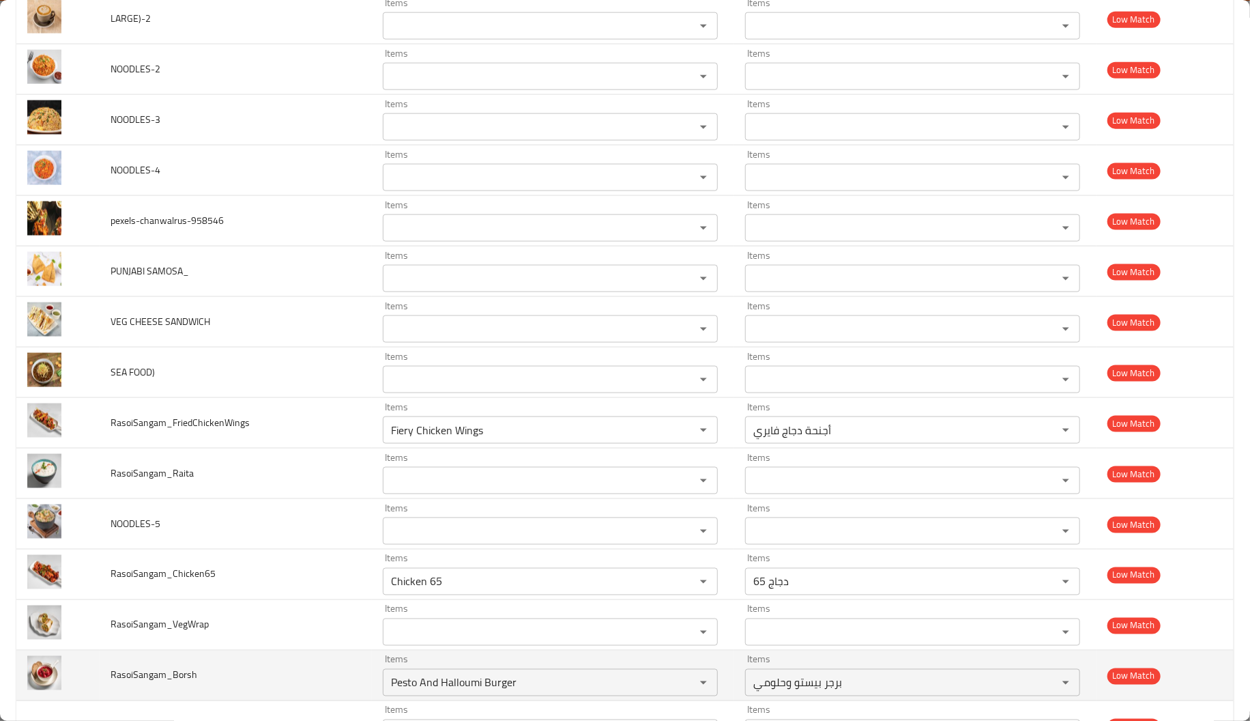
click at [362, 666] on td "RasoiSangam_Borsh" at bounding box center [236, 675] width 272 height 50
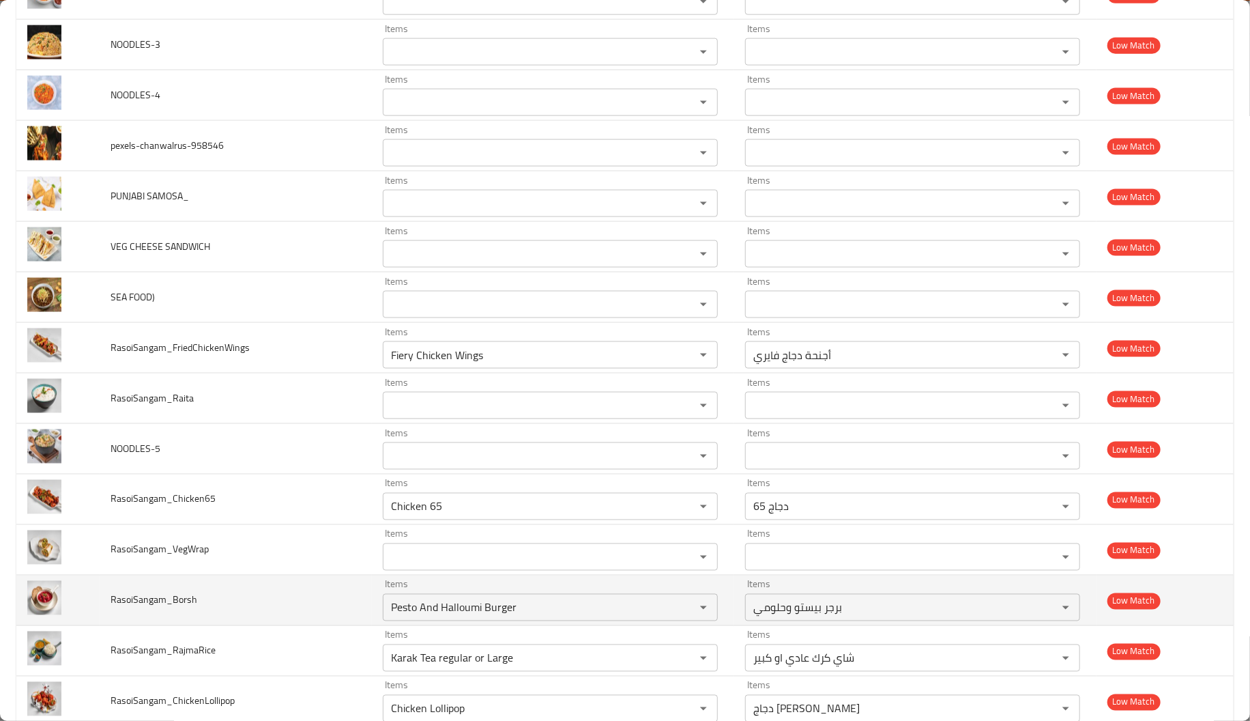
scroll to position [1104, 0]
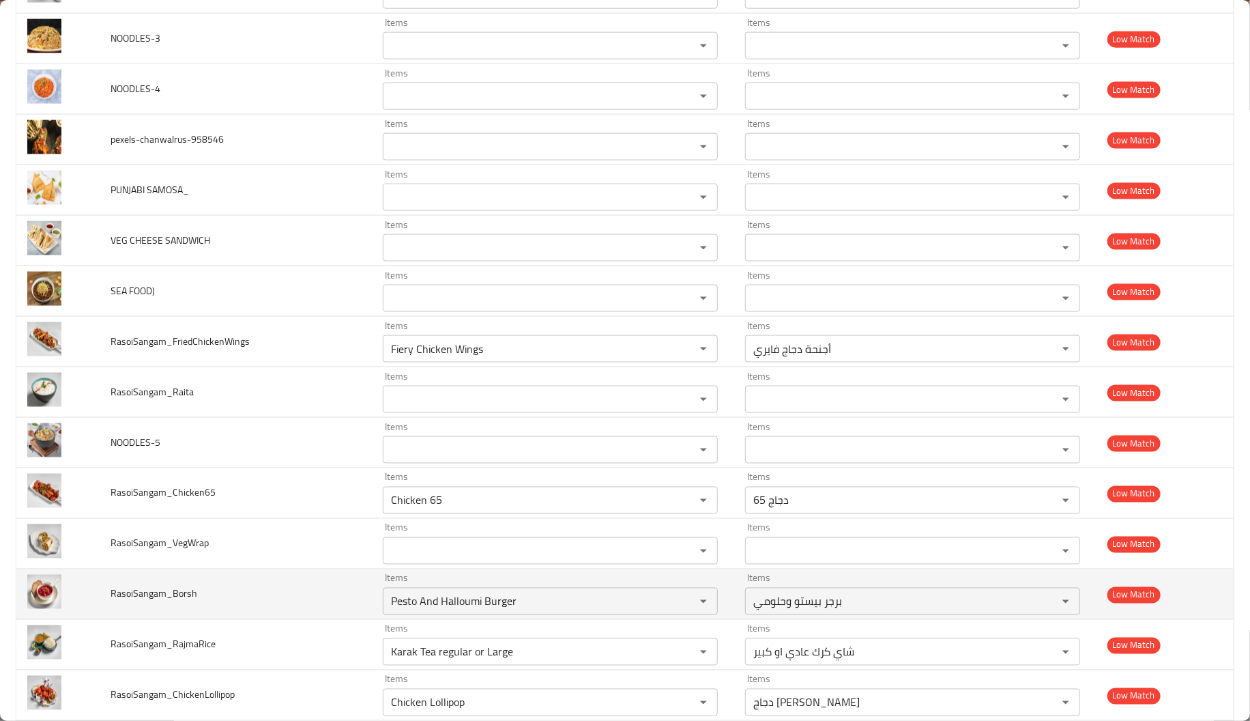
click at [177, 600] on span "RasoiSangam_Borsh" at bounding box center [154, 594] width 87 height 18
click at [173, 597] on span "RasoiSangam_Borsh" at bounding box center [154, 594] width 87 height 18
drag, startPoint x: 173, startPoint y: 597, endPoint x: 203, endPoint y: 593, distance: 30.3
click at [203, 593] on td "RasoiSangam_Borsh" at bounding box center [236, 594] width 272 height 50
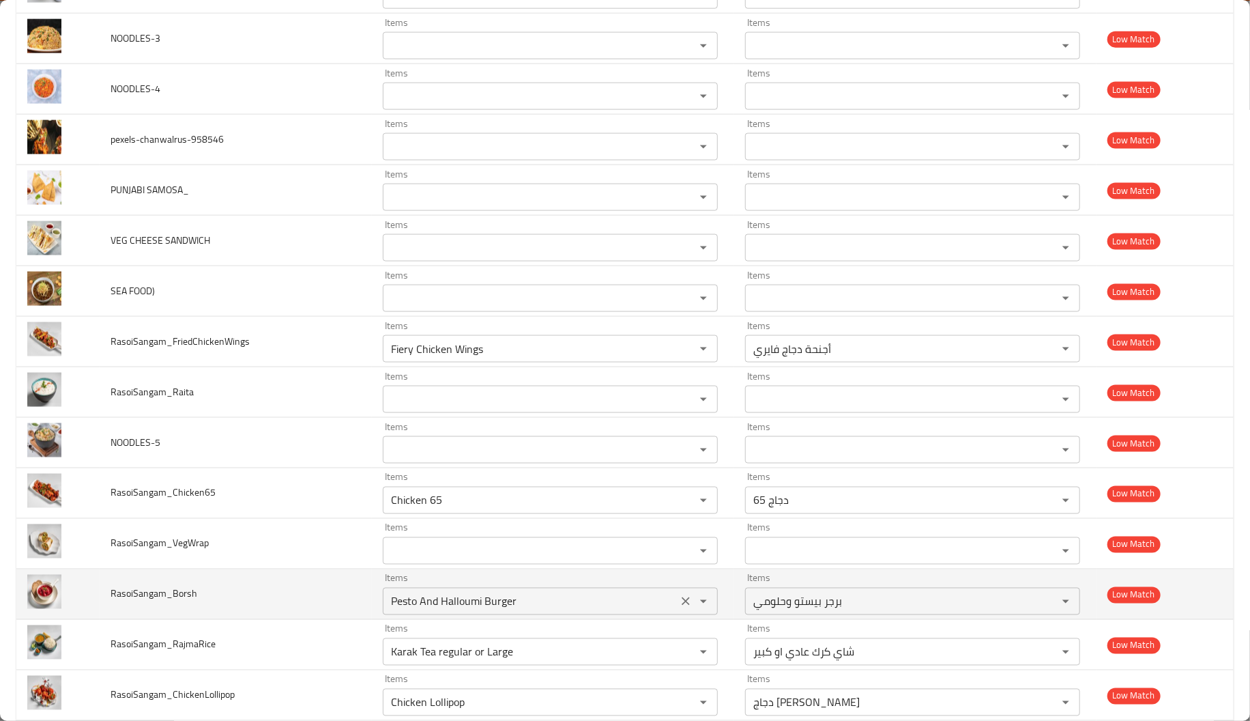
click at [436, 607] on input "Pesto And Halloumi Burger" at bounding box center [530, 601] width 287 height 19
paste input "Borsh"
click at [436, 607] on input "Borsh" at bounding box center [530, 601] width 287 height 19
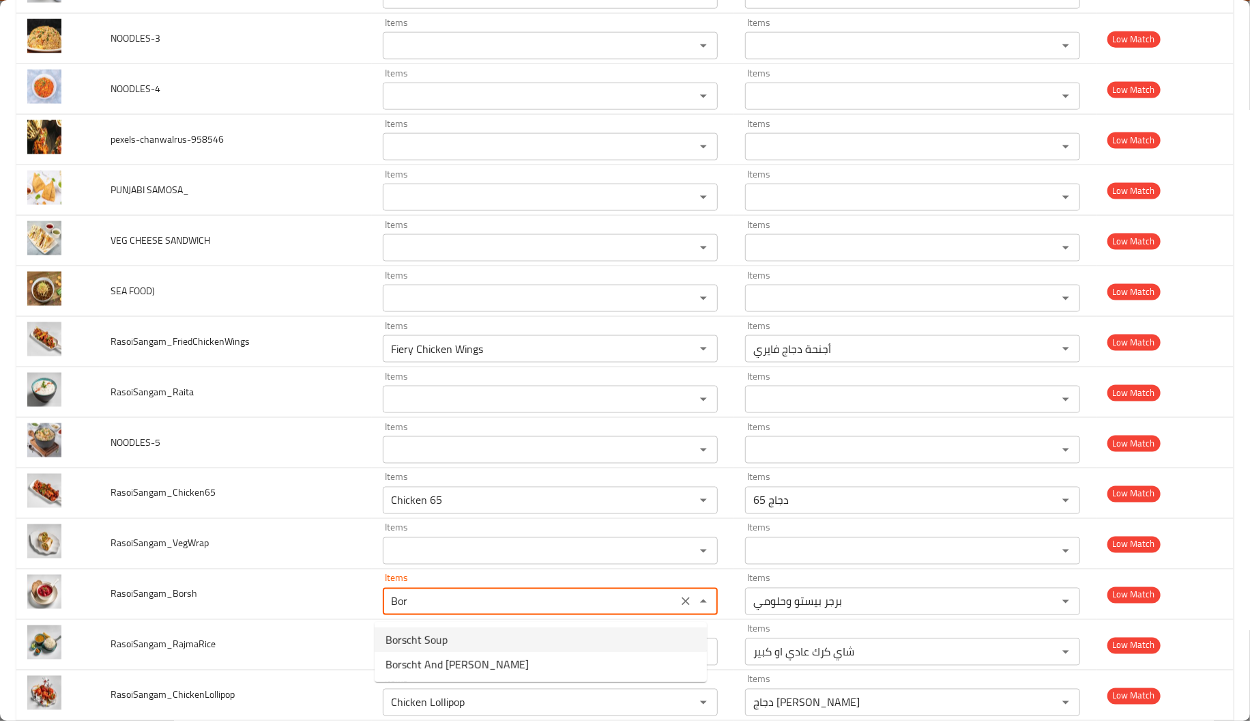
click at [486, 637] on li "Borscht Soup" at bounding box center [541, 639] width 332 height 25
type input "Borscht Soup"
type input "شوربة بورشت"
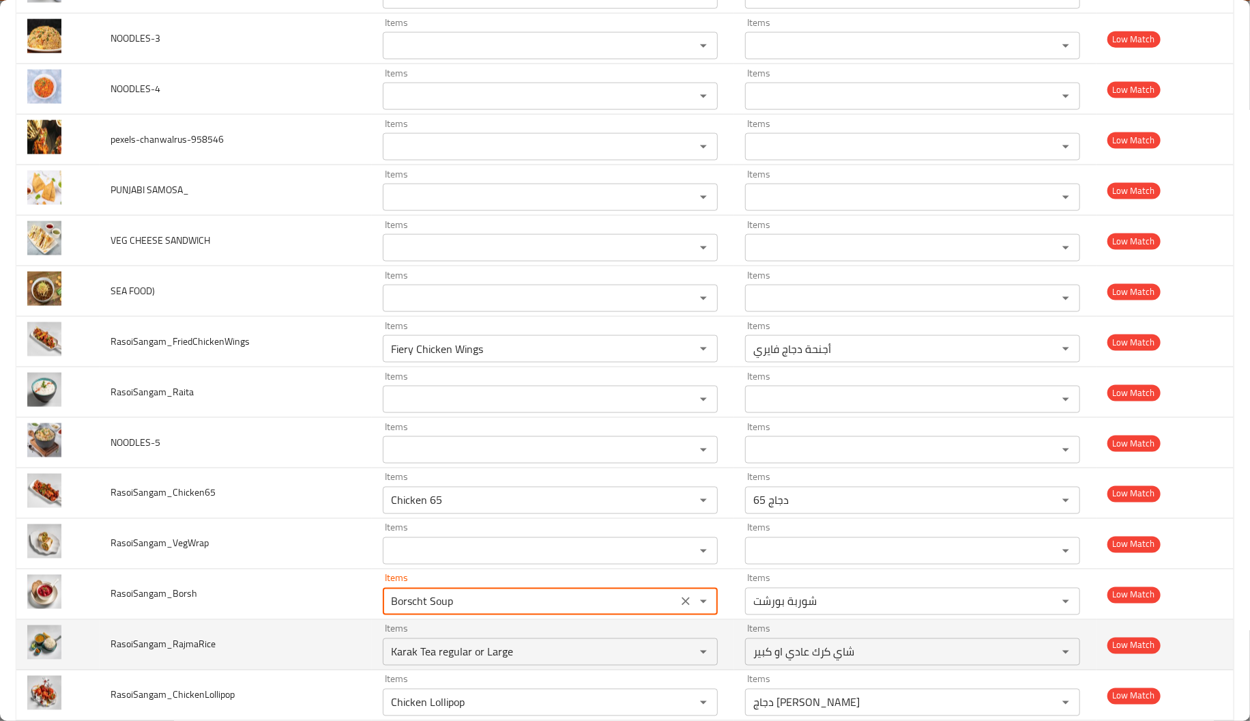
type input "Borscht Soup"
drag, startPoint x: 195, startPoint y: 649, endPoint x: 171, endPoint y: 653, distance: 24.2
click at [171, 653] on span "RasoiSangam_RajmaRice" at bounding box center [163, 644] width 105 height 18
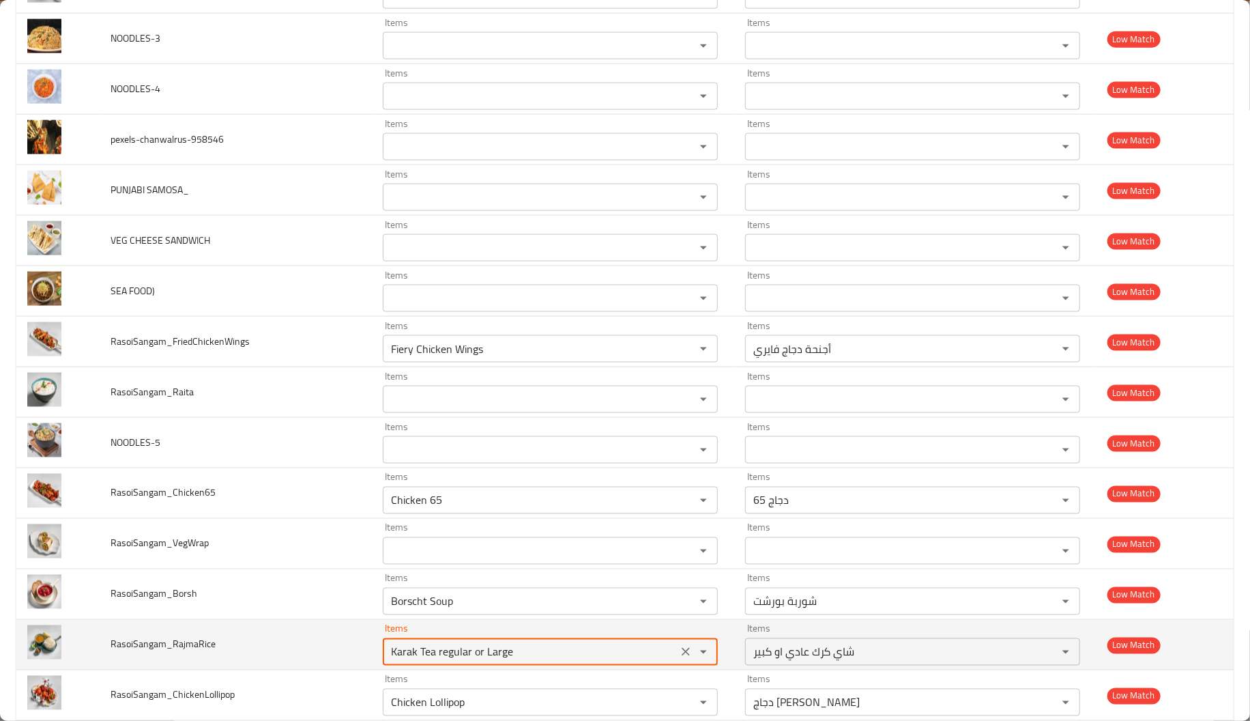
click at [446, 659] on input "Karak Tea regular or Large" at bounding box center [530, 651] width 287 height 19
paste input "Rajma"
click at [446, 659] on input "Rajma" at bounding box center [530, 651] width 287 height 19
type input "R"
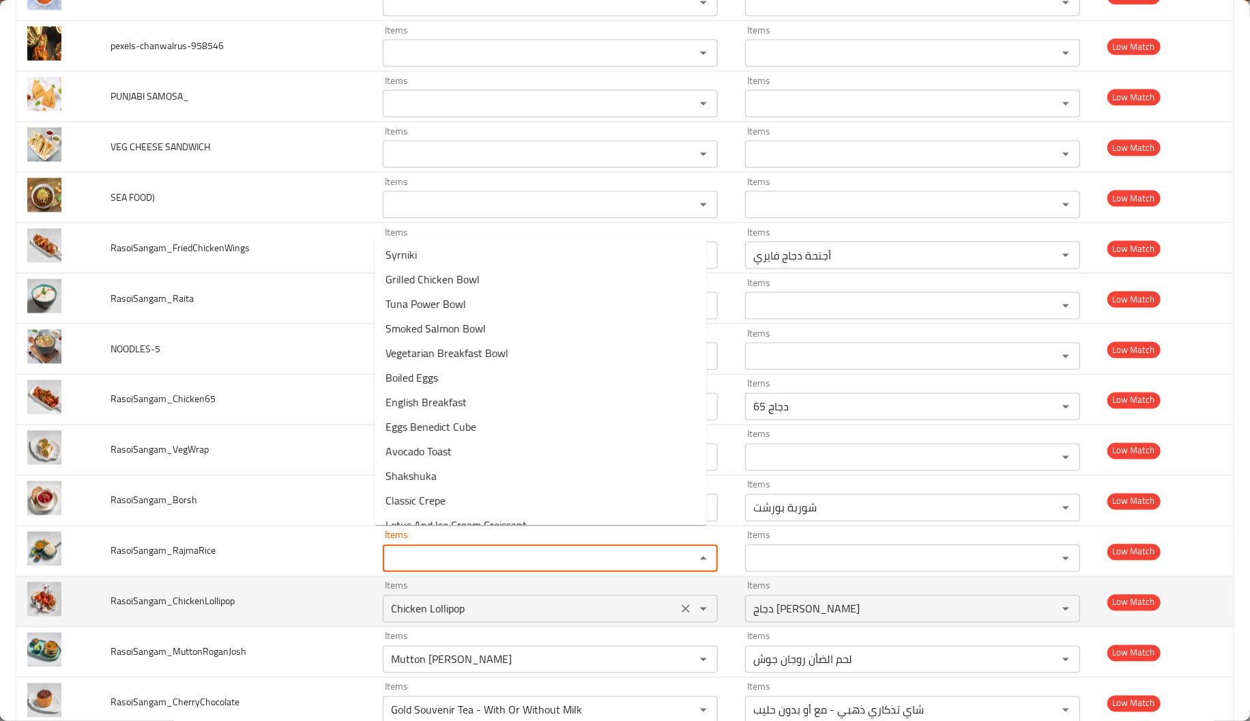
scroll to position [1221, 0]
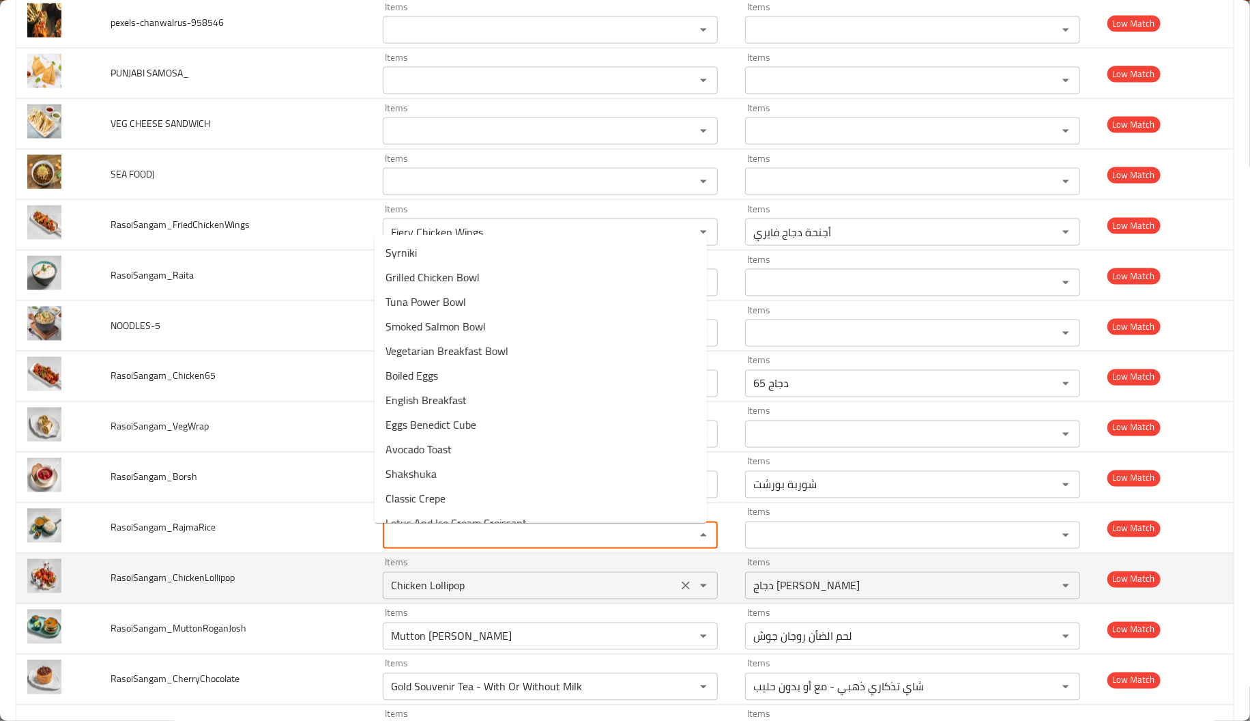
click at [392, 700] on div "Gold Souvenir Tea - With Or Without Milk Items" at bounding box center [550, 686] width 335 height 27
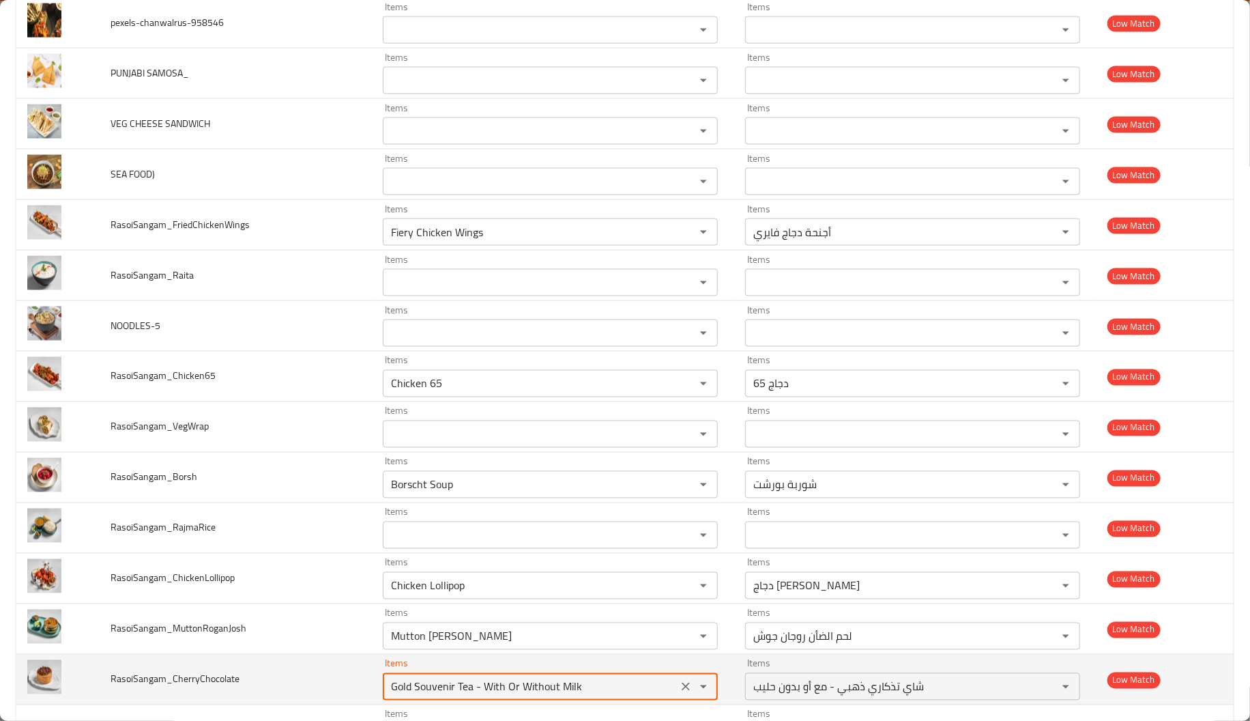
scroll to position [1251, 0]
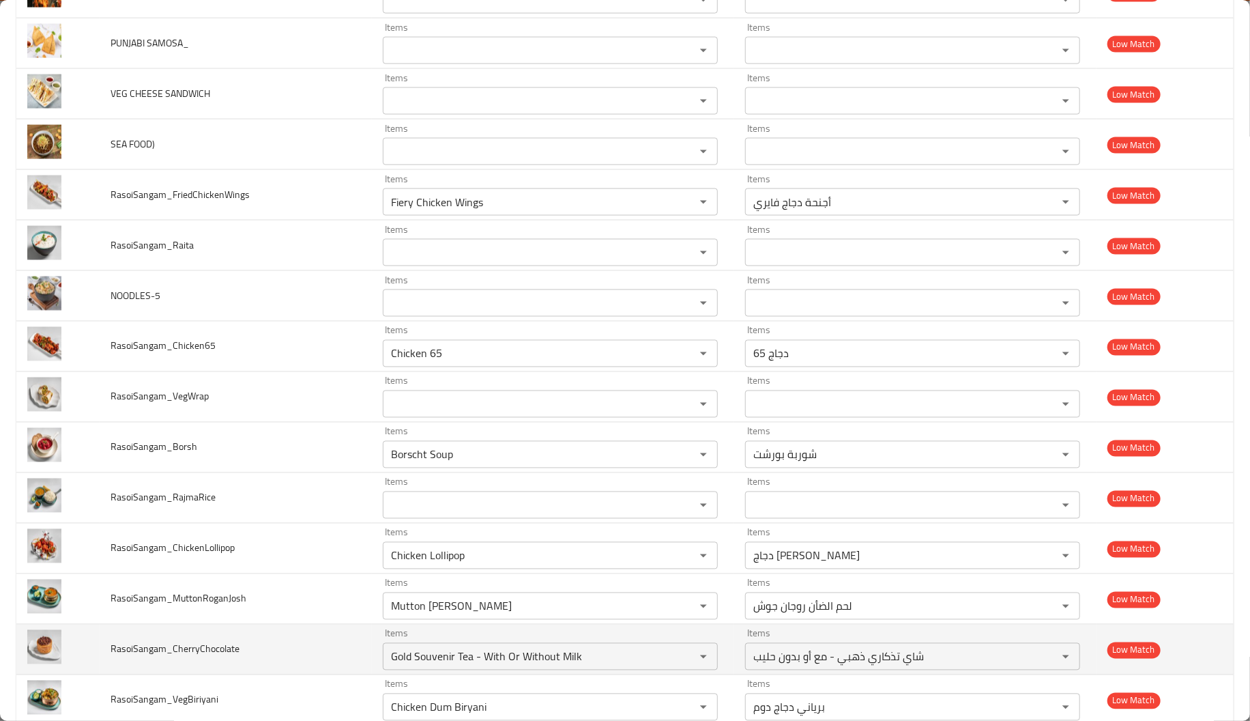
click at [350, 663] on td "RasoiSangam_CherryChocolate" at bounding box center [236, 649] width 272 height 50
drag, startPoint x: 195, startPoint y: 653, endPoint x: 169, endPoint y: 654, distance: 26.0
click at [169, 654] on span "RasoiSangam_CherryChocolate" at bounding box center [175, 649] width 129 height 18
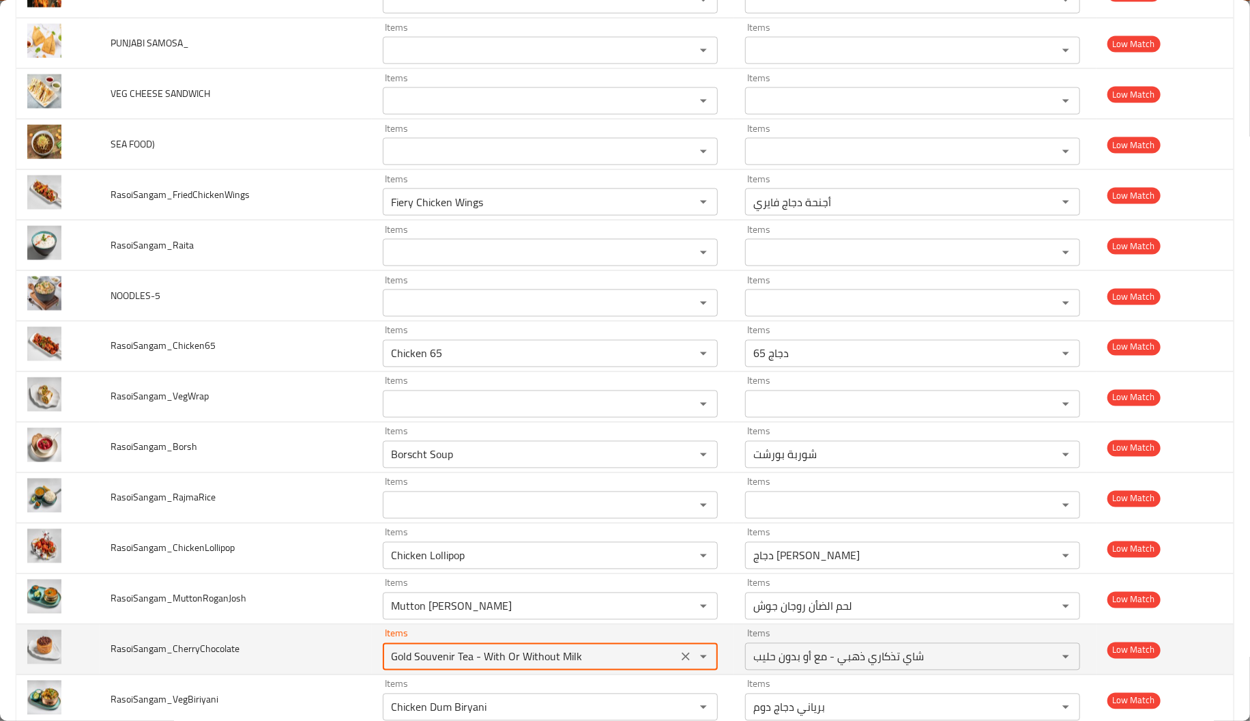
click at [478, 663] on input "Gold Souvenir Tea - With Or Without Milk" at bounding box center [530, 656] width 287 height 19
paste input "Cherry"
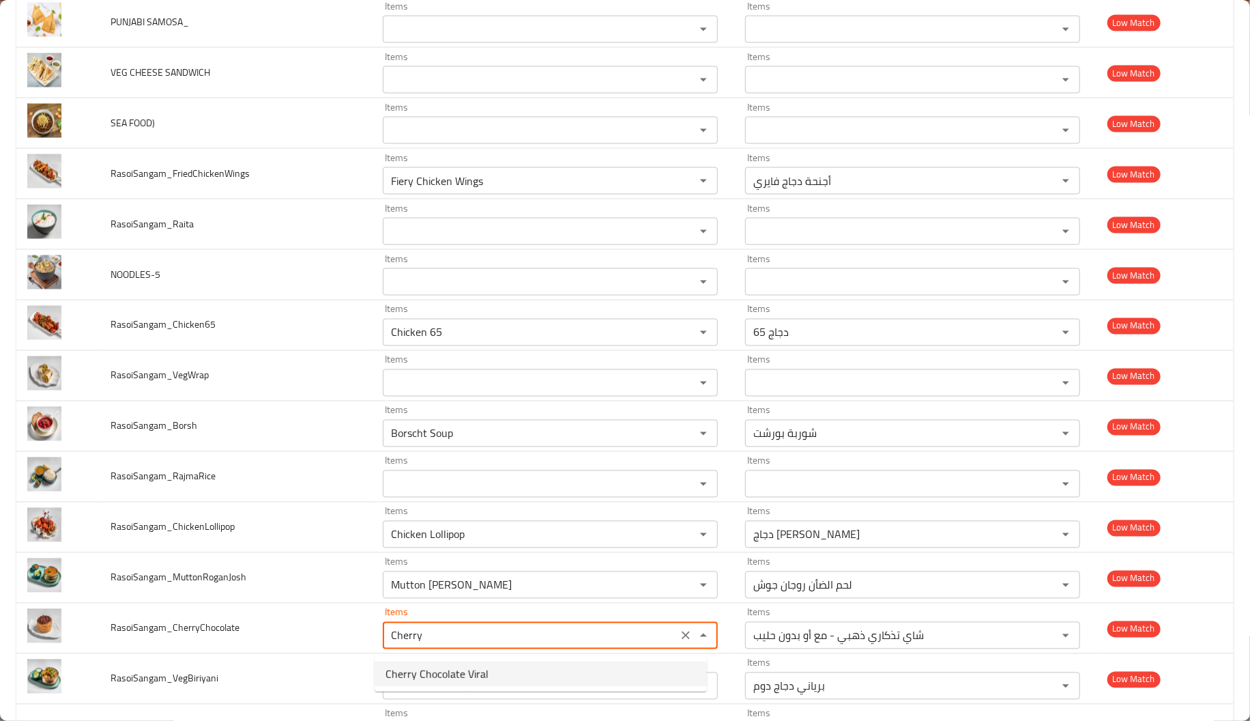
click at [476, 666] on span "Cherry Chocolate Viral" at bounding box center [437, 673] width 103 height 16
type input "Cherry Chocolate Viral"
type input "شوكولاتة كرز فيرال"
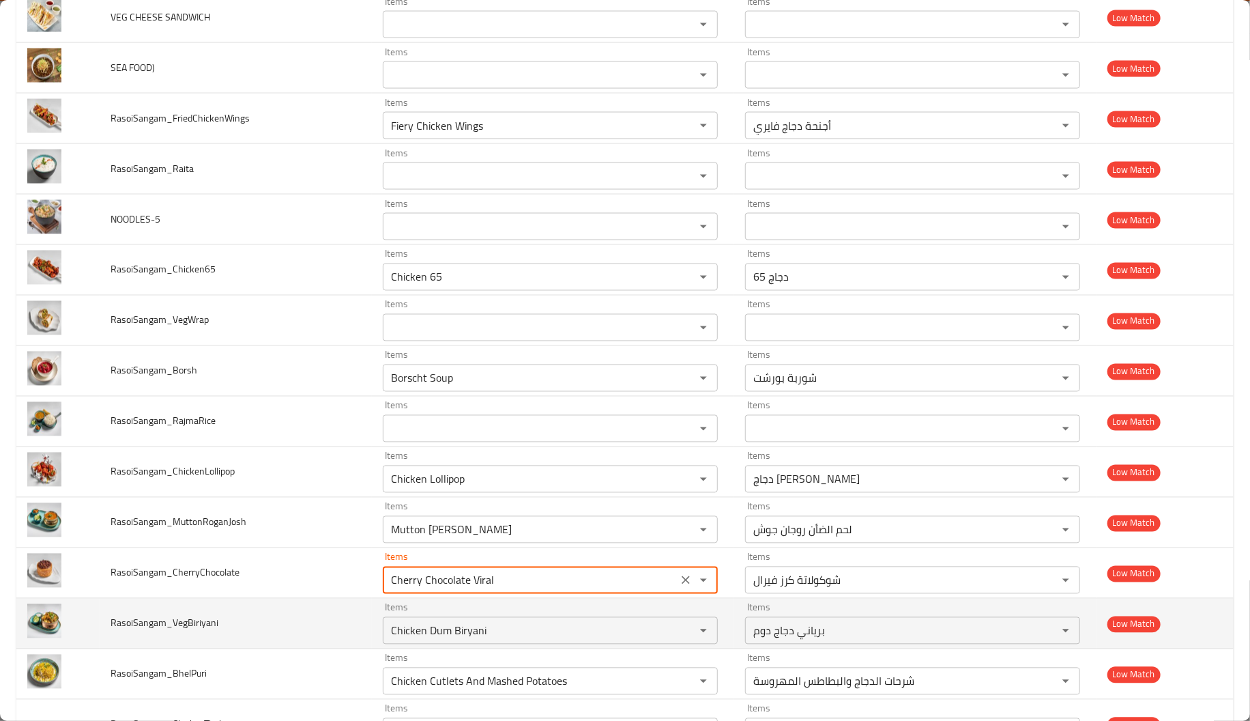
type input "Cherry Chocolate Viral"
drag, startPoint x: 186, startPoint y: 626, endPoint x: 170, endPoint y: 624, distance: 15.9
click at [170, 624] on span "RasoiSangam_VegBiriyani" at bounding box center [165, 623] width 108 height 18
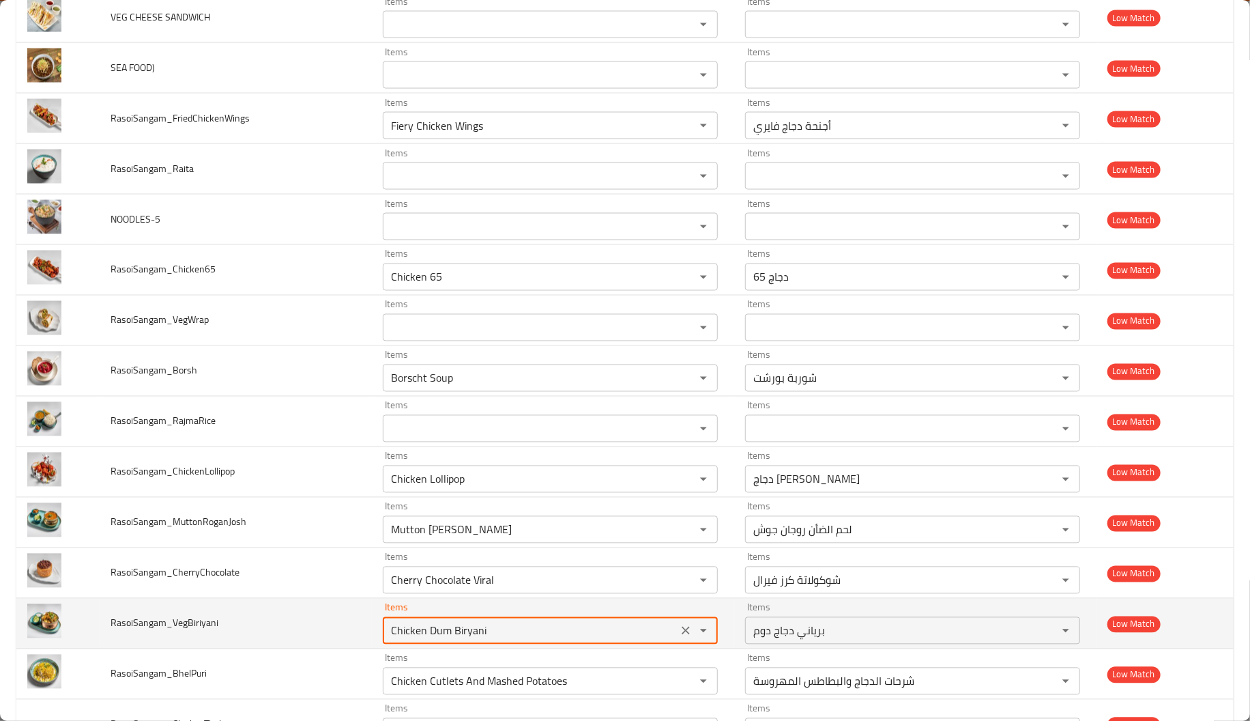
click at [477, 630] on input "Chicken Dum Biryani" at bounding box center [530, 630] width 287 height 19
paste input "Veg"
type input "Veg"
click at [477, 630] on input "Veg" at bounding box center [530, 630] width 287 height 19
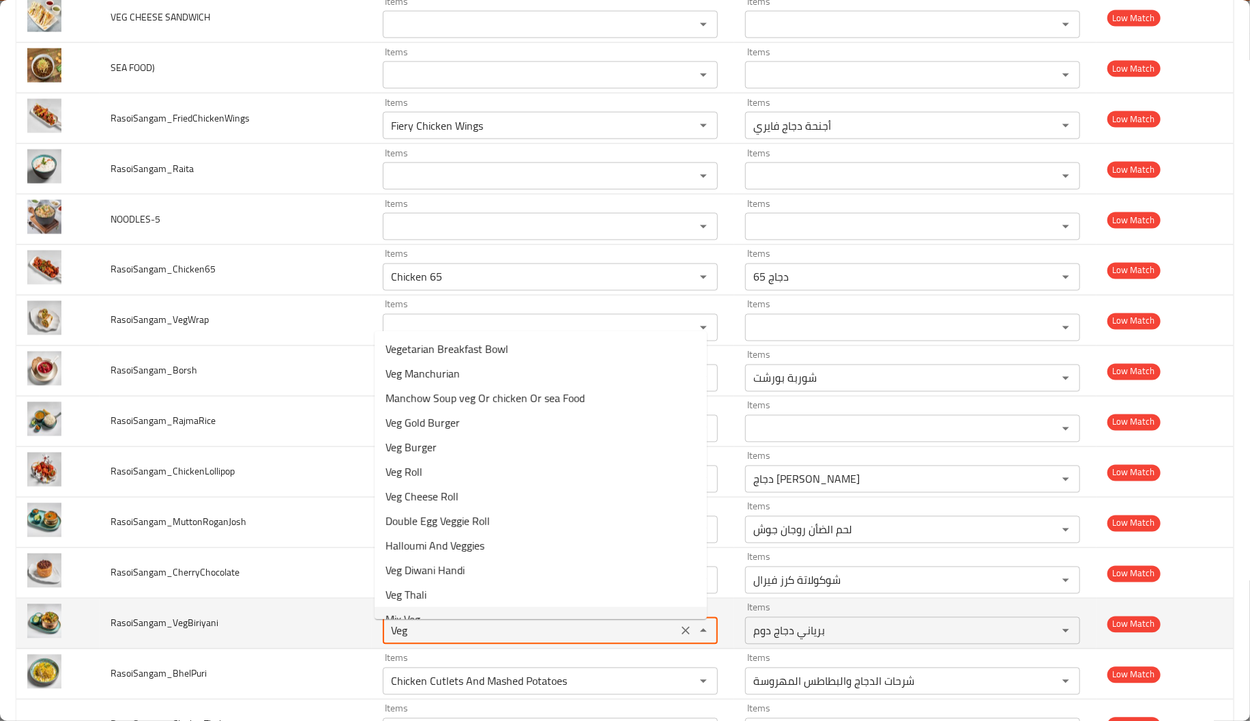
click at [396, 630] on input "Veg" at bounding box center [530, 630] width 287 height 19
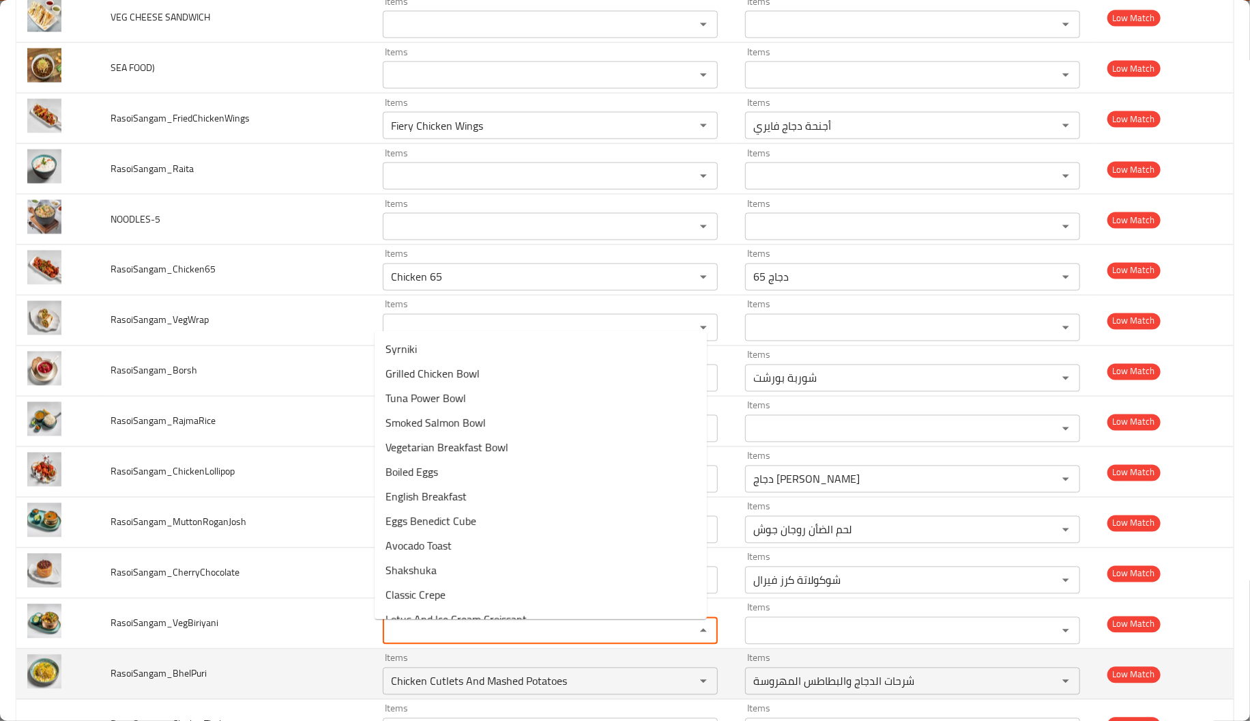
click at [335, 667] on td "RasoiSangam_BhelPuri" at bounding box center [236, 674] width 272 height 50
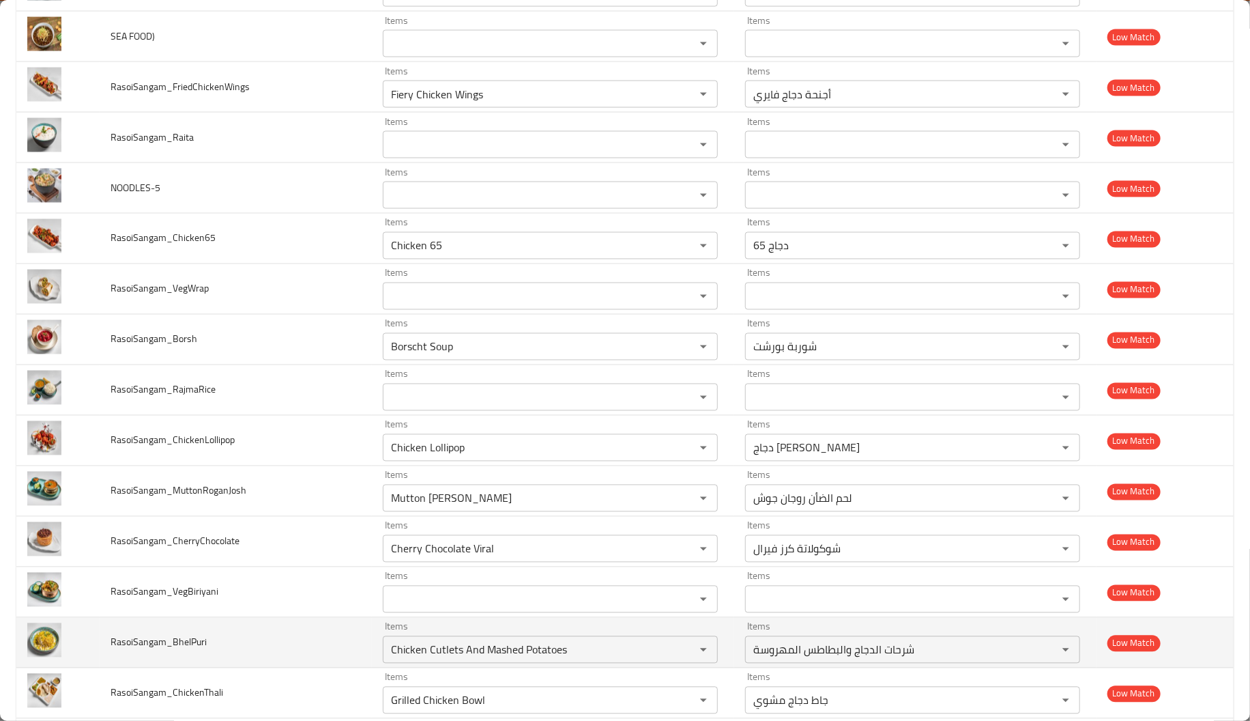
scroll to position [1360, 0]
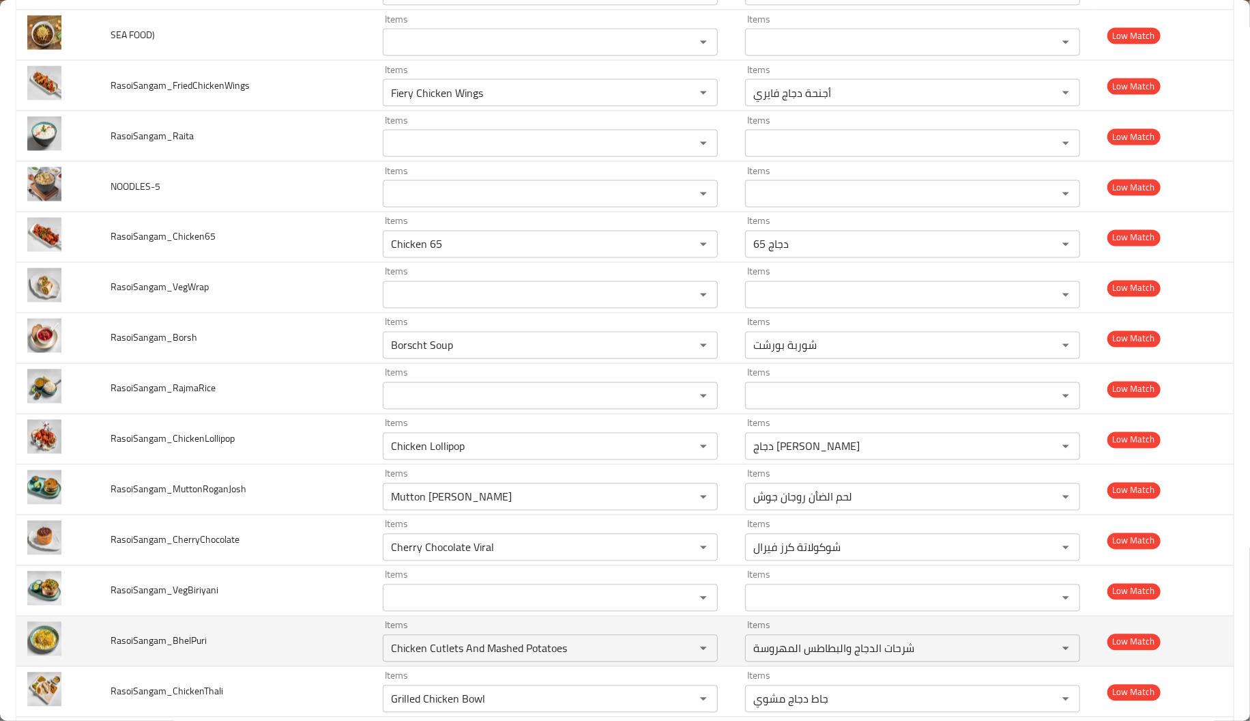
click at [205, 632] on td "RasoiSangam_BhelPuri" at bounding box center [236, 641] width 272 height 50
click at [192, 650] on span "RasoiSangam_BhelPuri" at bounding box center [159, 641] width 96 height 18
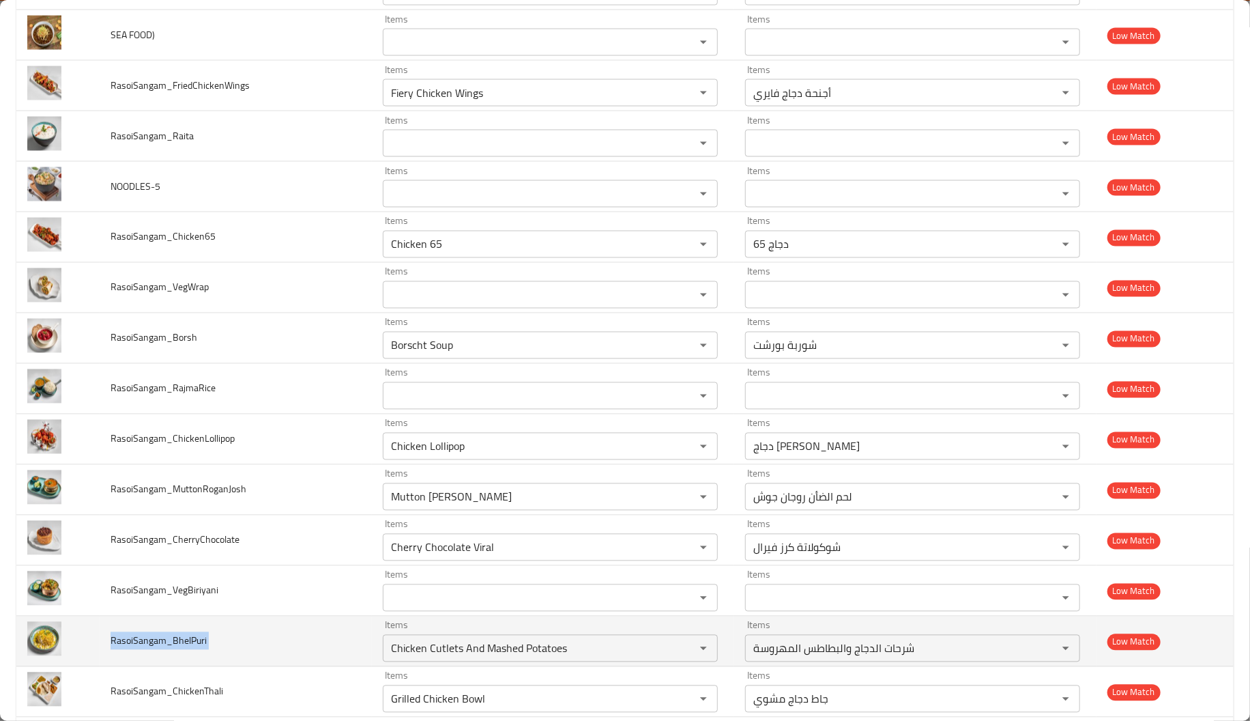
click at [192, 650] on span "RasoiSangam_BhelPuri" at bounding box center [159, 641] width 96 height 18
click at [453, 649] on input "Chicken Cutlets And Mashed Potatoes" at bounding box center [530, 648] width 287 height 19
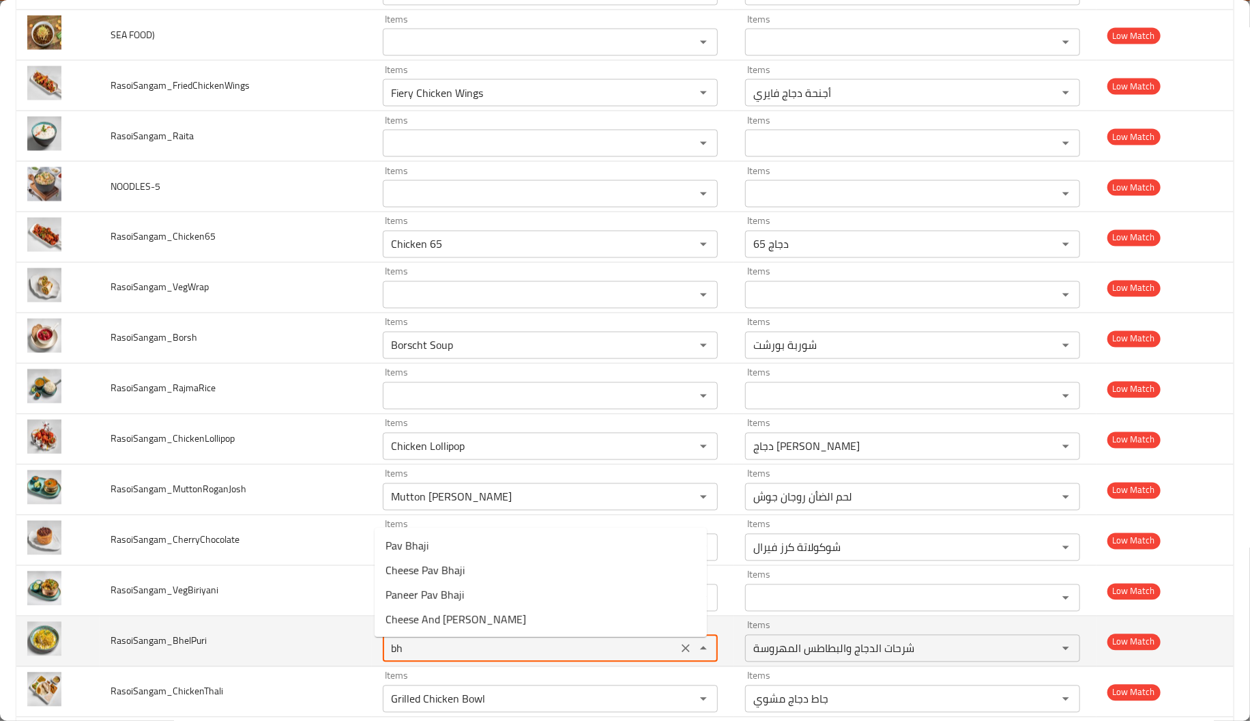
type input "b"
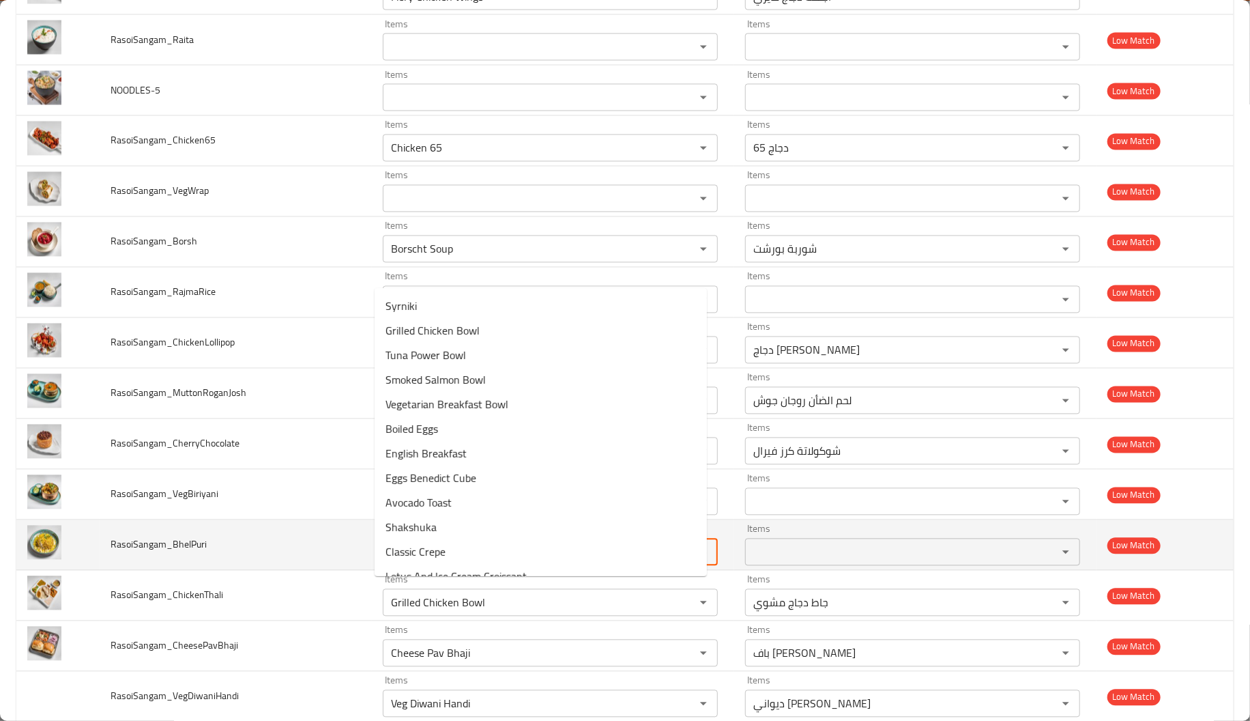
scroll to position [1459, 0]
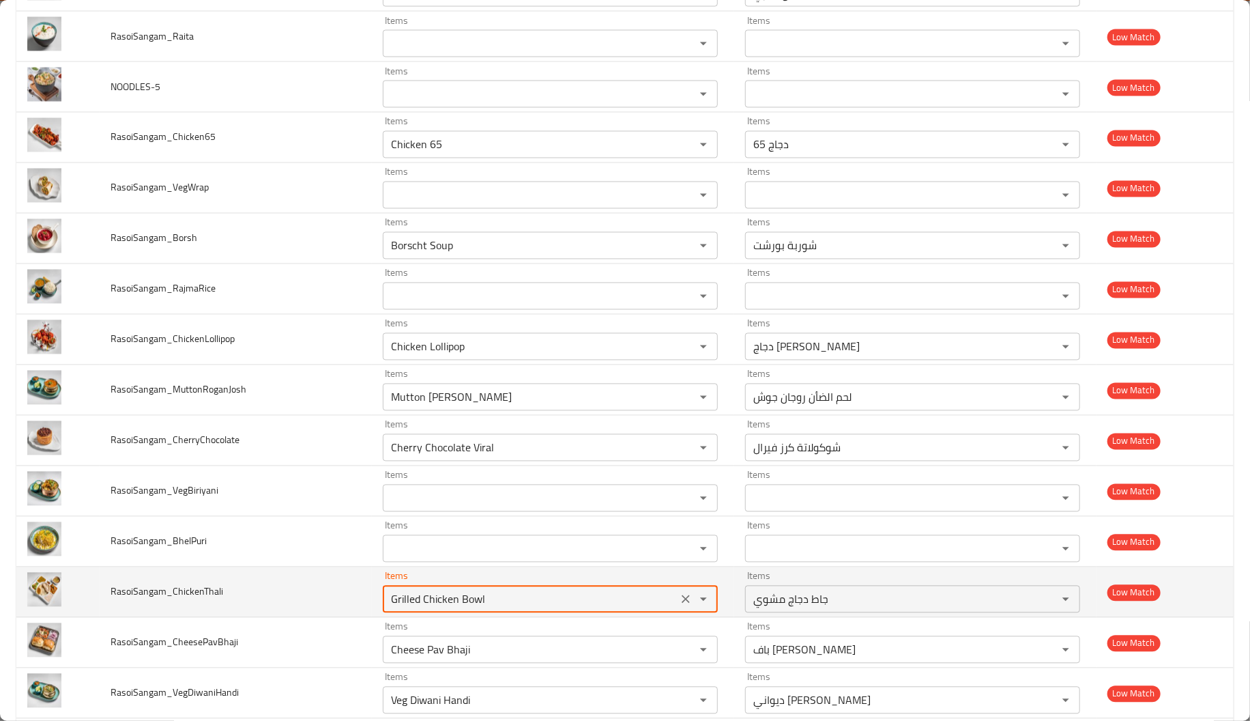
click at [433, 596] on input "Grilled Chicken Bowl" at bounding box center [530, 599] width 287 height 19
drag, startPoint x: 202, startPoint y: 587, endPoint x: 234, endPoint y: 601, distance: 35.1
click at [234, 601] on td "RasoiSangam_ChickenThali" at bounding box center [236, 592] width 272 height 50
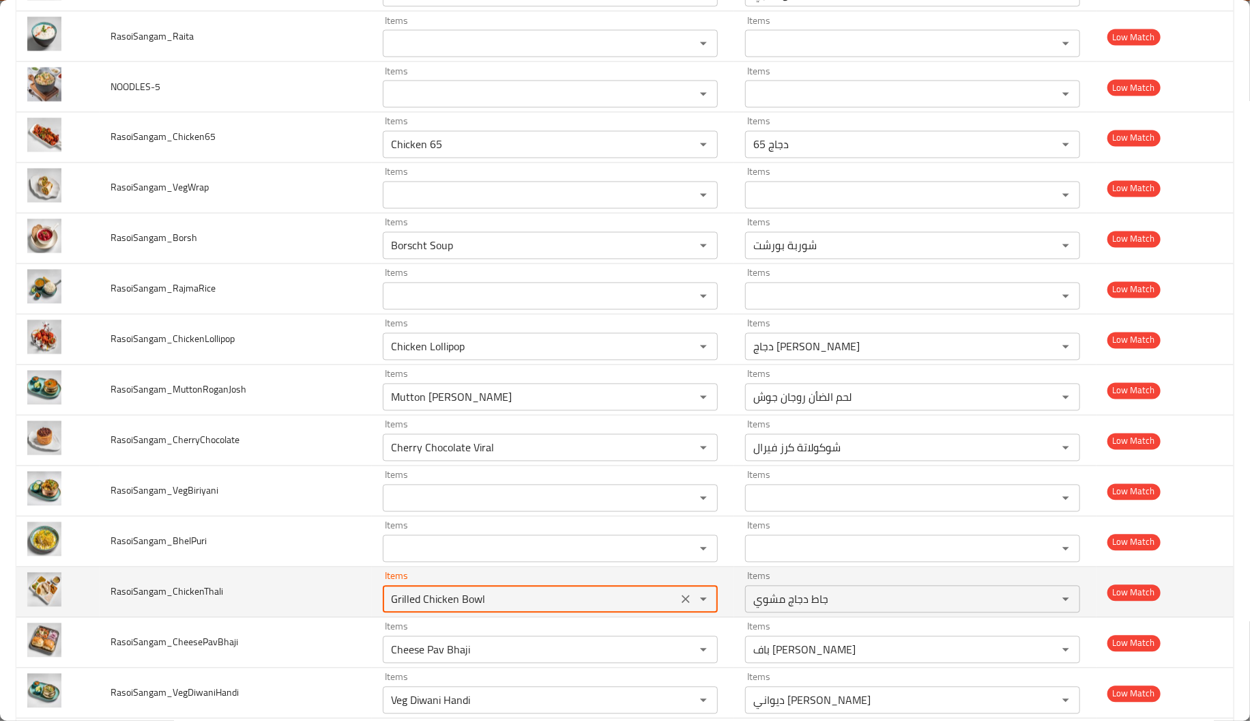
click at [452, 607] on input "Grilled Chicken Bowl" at bounding box center [530, 599] width 287 height 19
paste input "Thali"
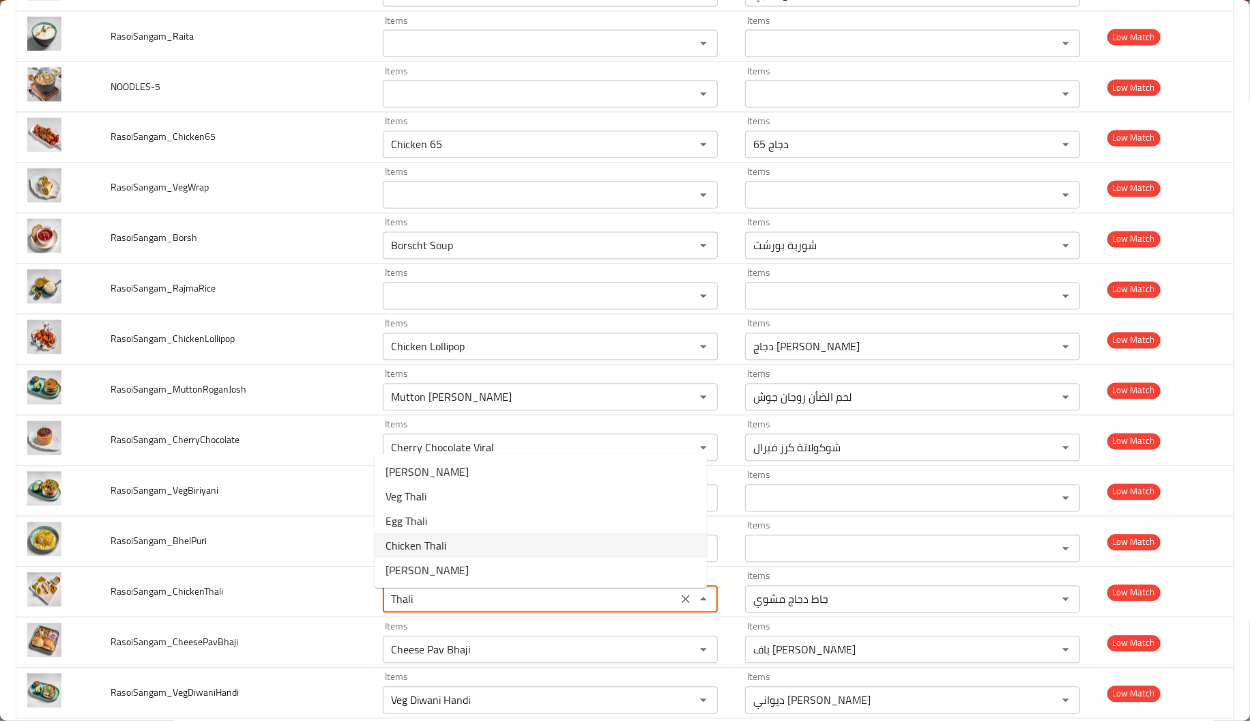
click at [419, 540] on span "Chicken Thali" at bounding box center [416, 545] width 61 height 16
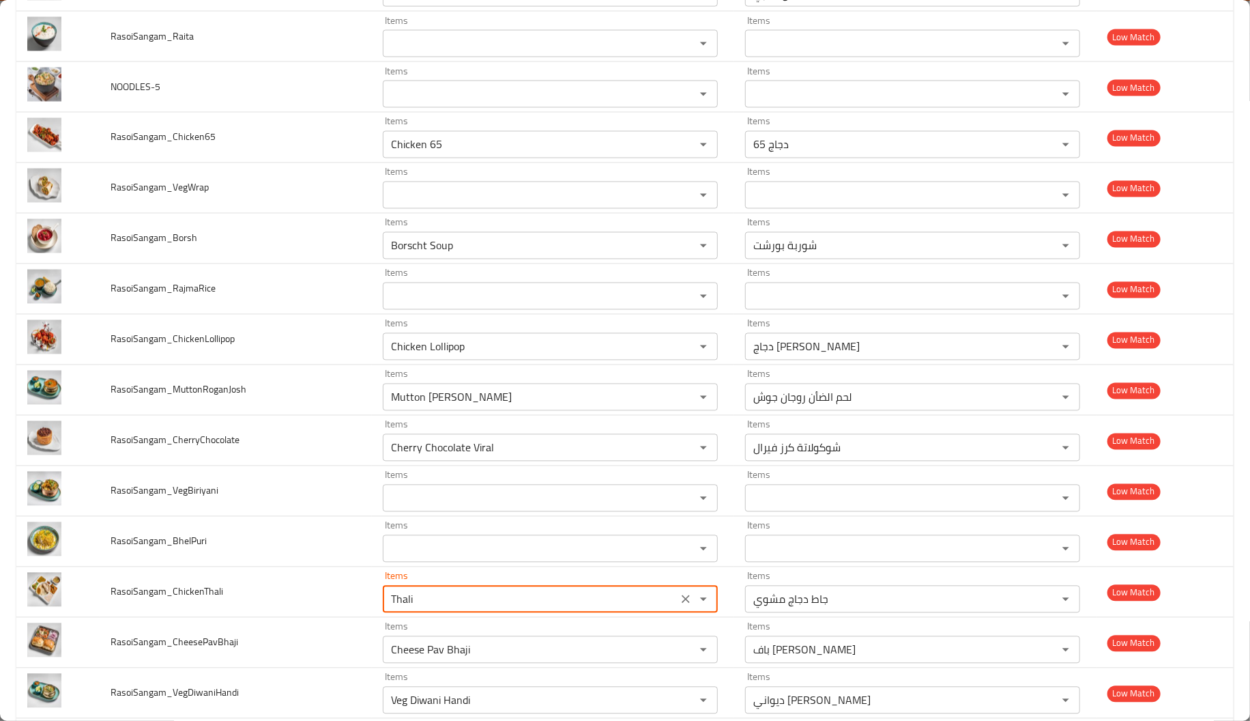
type input "Chicken Thali"
type input "ثالي دجاج"
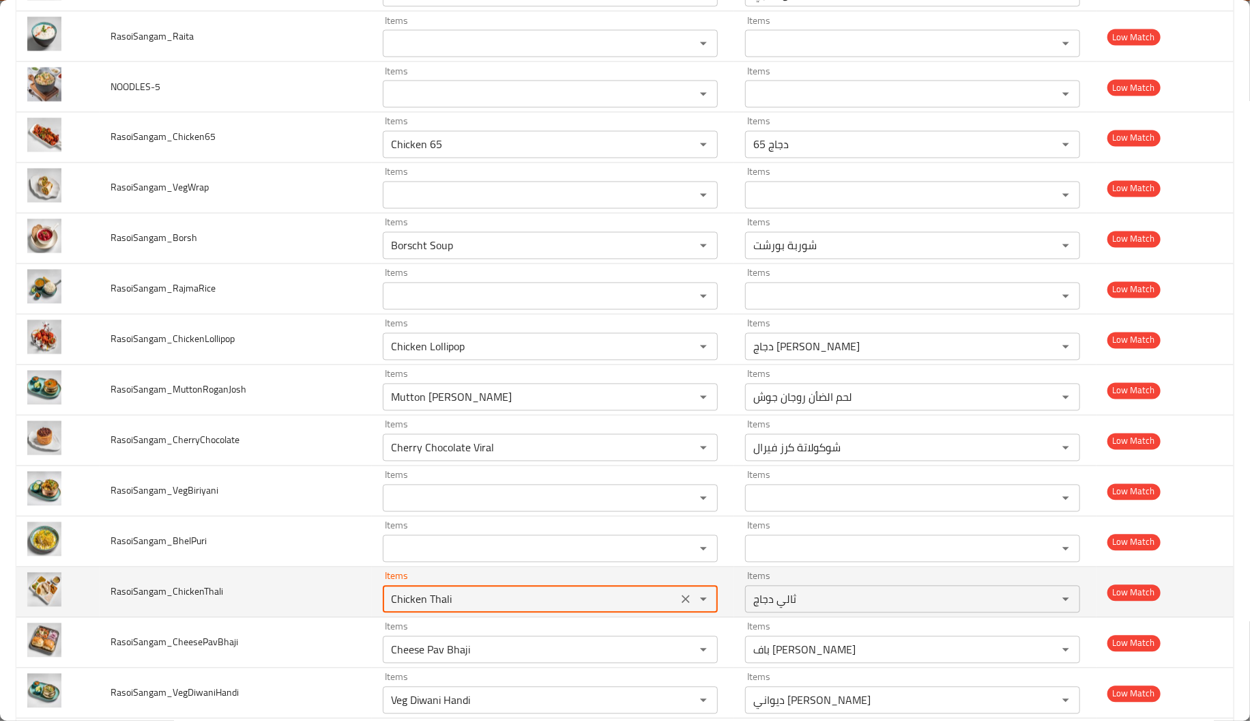
type input "Chicken Thali"
click at [342, 590] on td "RasoiSangam_ChickenThali" at bounding box center [236, 592] width 272 height 50
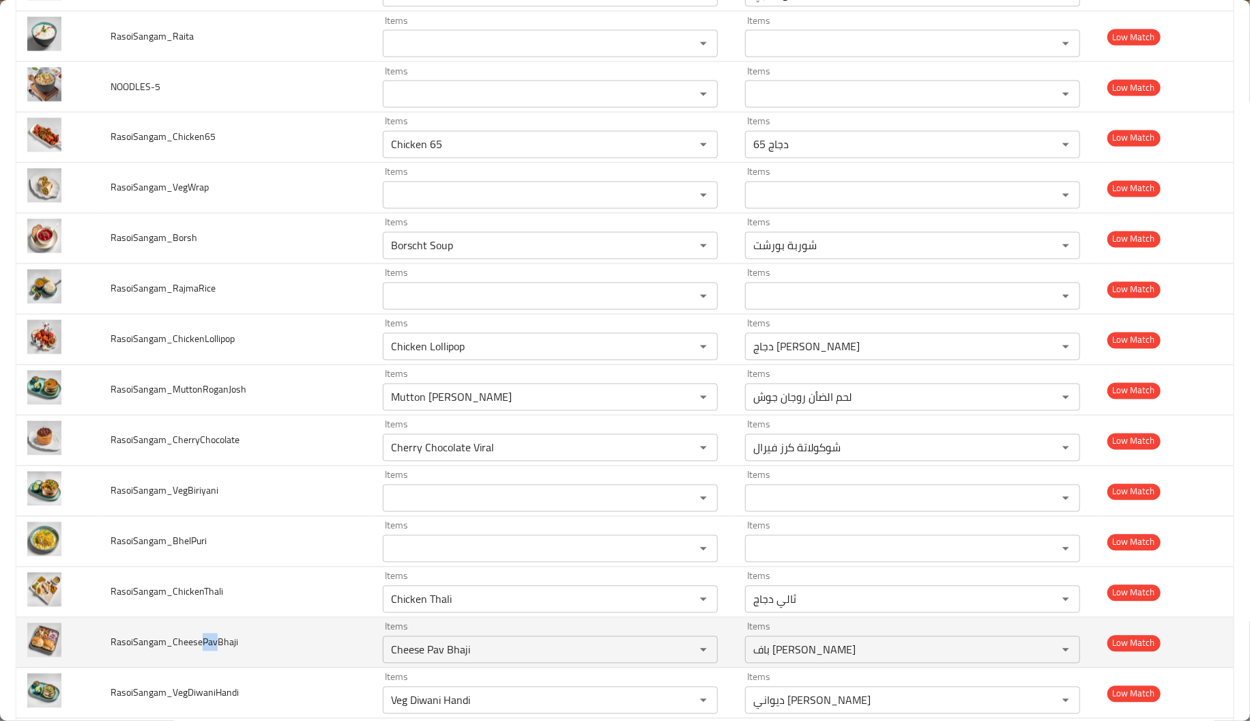
drag, startPoint x: 199, startPoint y: 652, endPoint x: 212, endPoint y: 651, distance: 13.7
click at [212, 651] on span "RasoiSangam_CheesePavBhaji" at bounding box center [175, 642] width 128 height 18
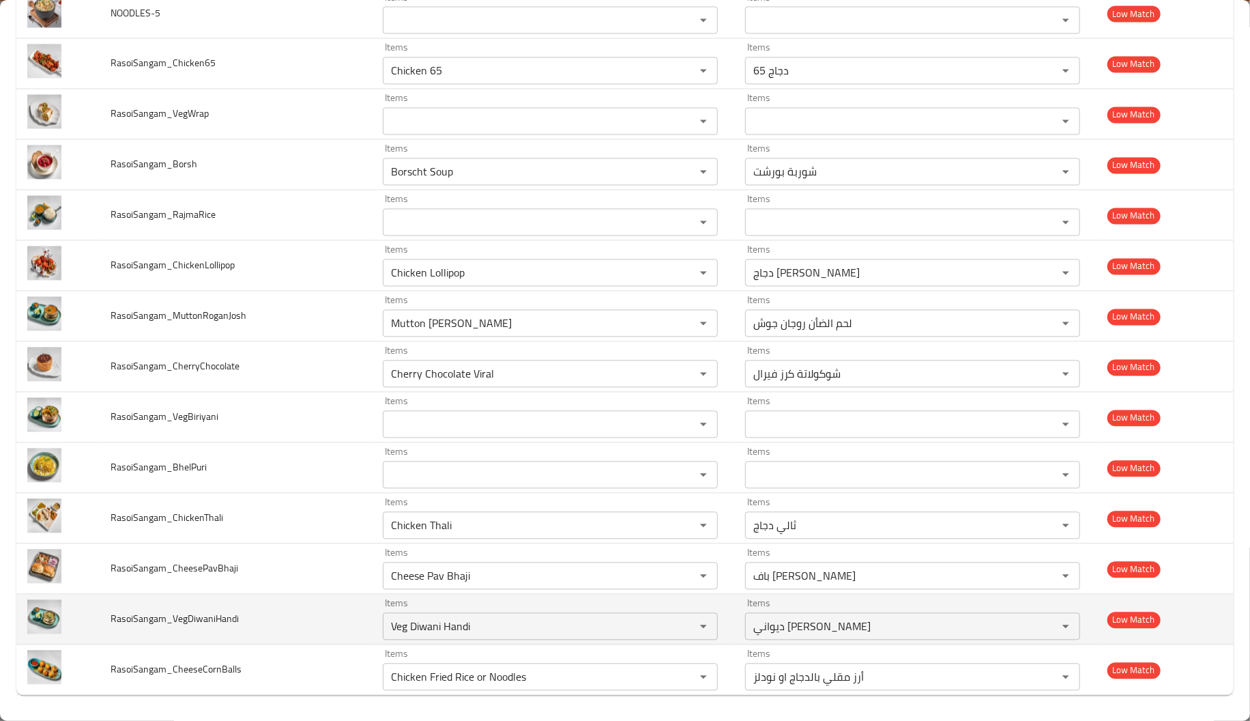
scroll to position [1541, 0]
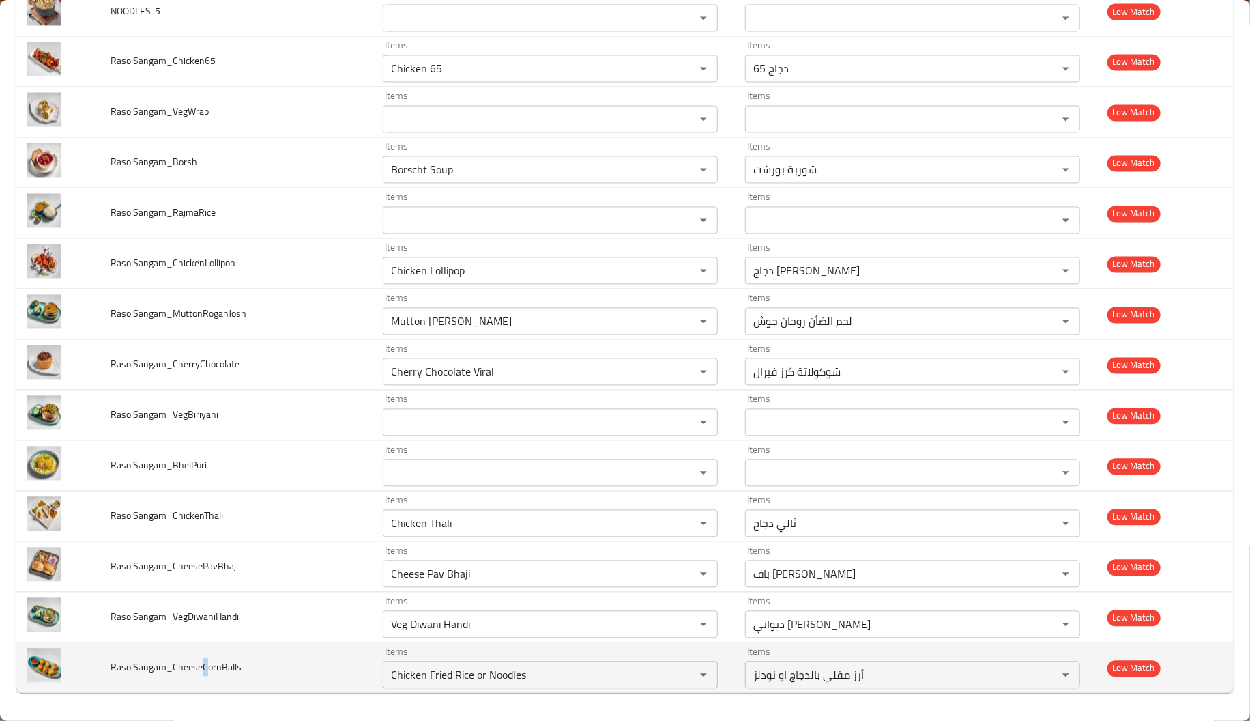
click at [199, 666] on span "RasoiSangam_CheeseCornBalls" at bounding box center [176, 667] width 131 height 18
drag, startPoint x: 199, startPoint y: 666, endPoint x: 219, endPoint y: 669, distance: 20.1
click at [219, 669] on span "RasoiSangam_CheeseCornBalls" at bounding box center [176, 667] width 131 height 18
click at [456, 684] on div "Chicken Fried Rice or Noodles Items" at bounding box center [550, 674] width 335 height 27
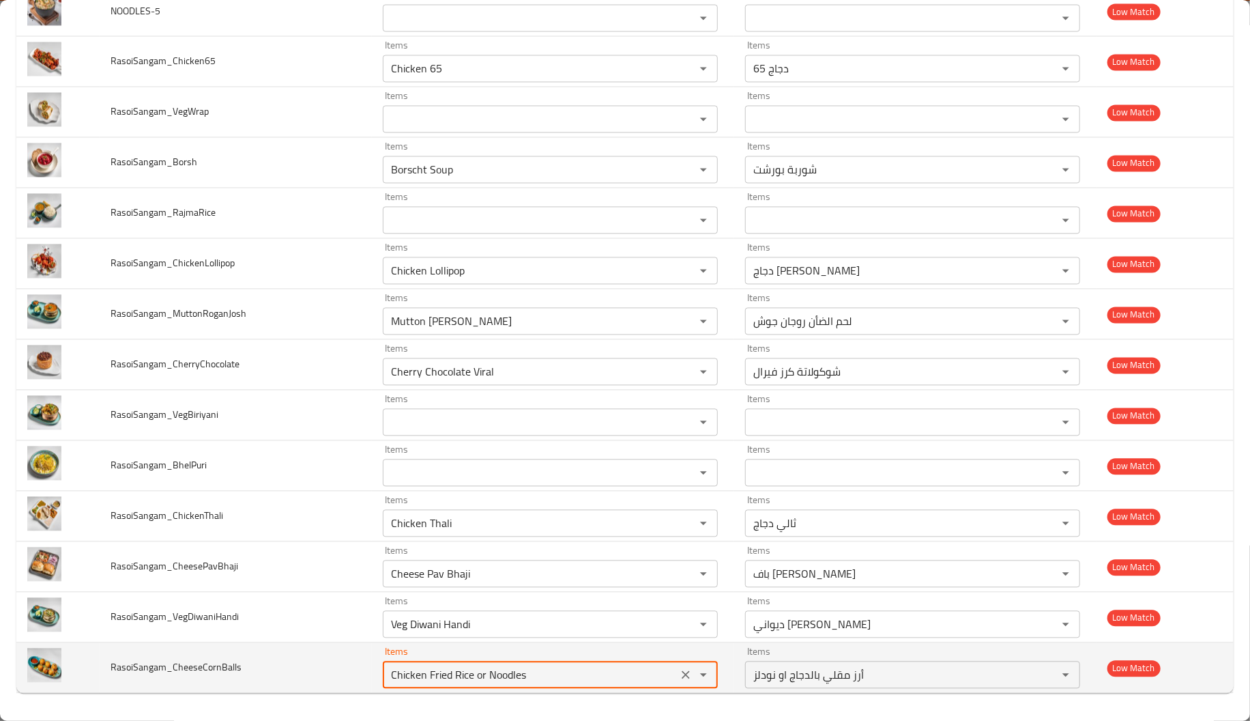
click at [456, 684] on div "Chicken Fried Rice or Noodles Items" at bounding box center [550, 674] width 335 height 27
paste input "orn"
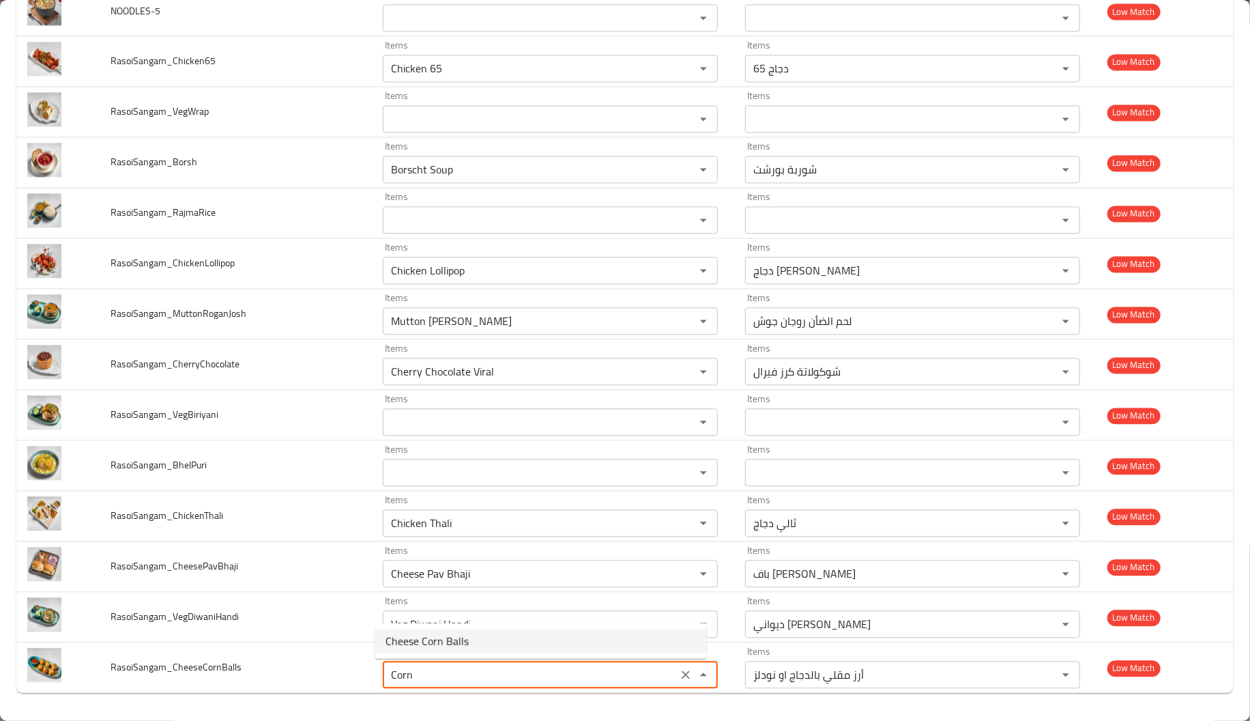
click at [440, 640] on span "Cheese Corn Balls" at bounding box center [427, 641] width 83 height 16
type input "Cheese Corn Balls"
type input "كرات الذرة بالجبنة"
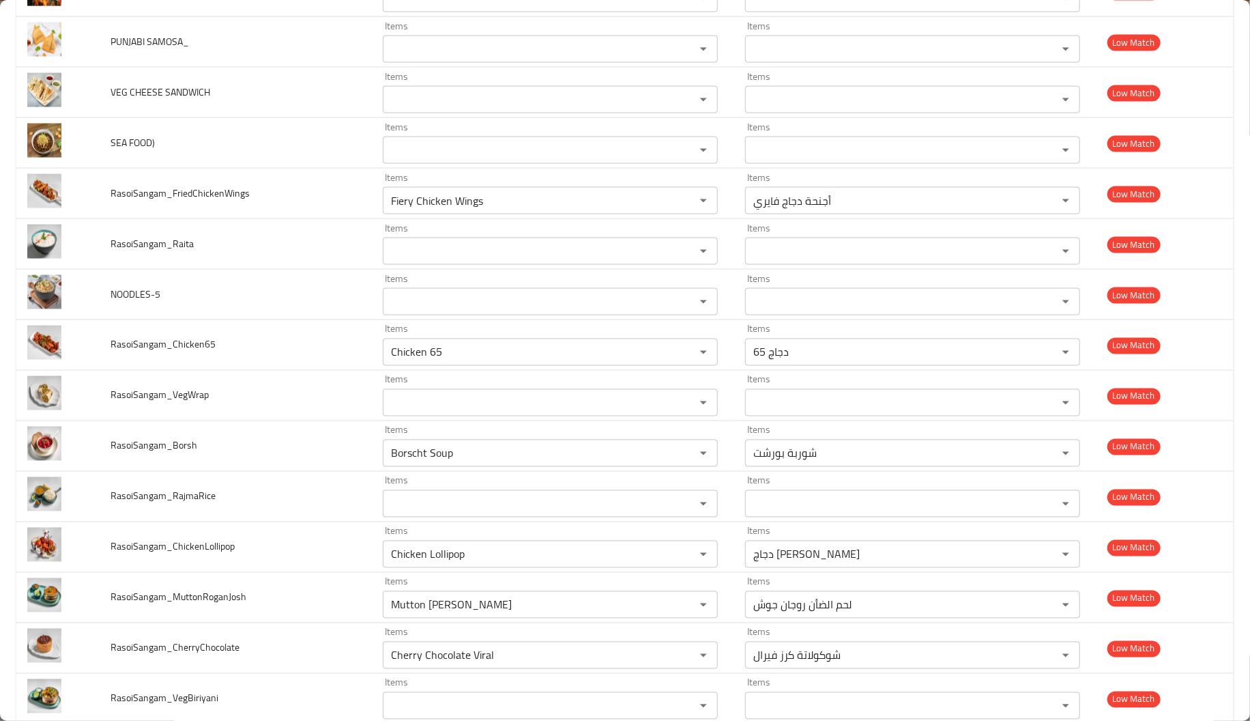
scroll to position [0, 0]
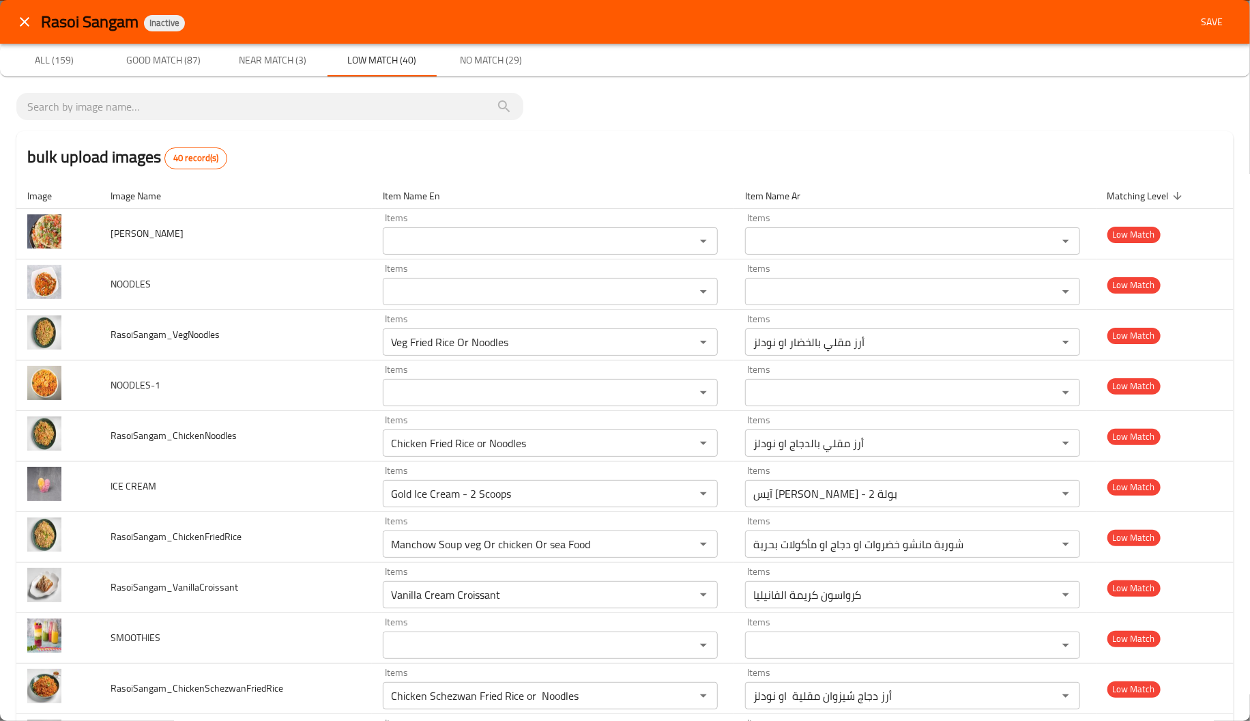
type input "Cheese Corn Balls"
click at [270, 57] on span "Near Match (3)" at bounding box center [273, 60] width 93 height 17
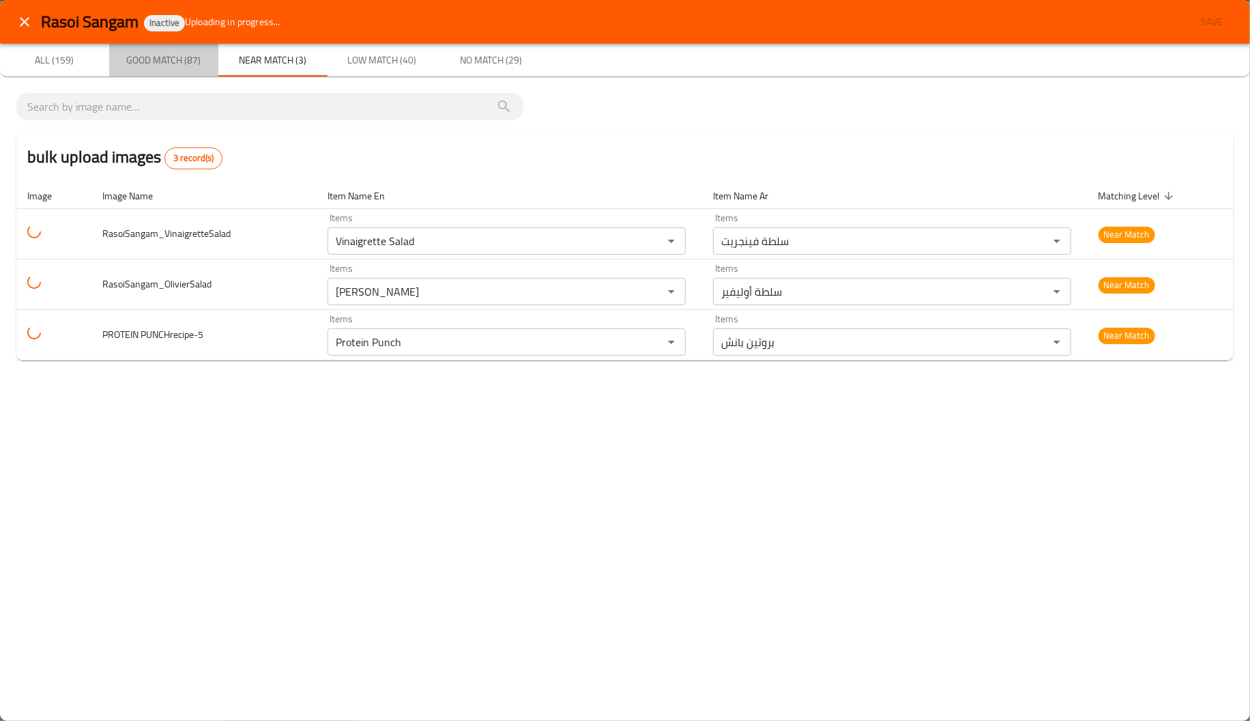
click at [199, 47] on button "Good Match (87)" at bounding box center [163, 60] width 109 height 33
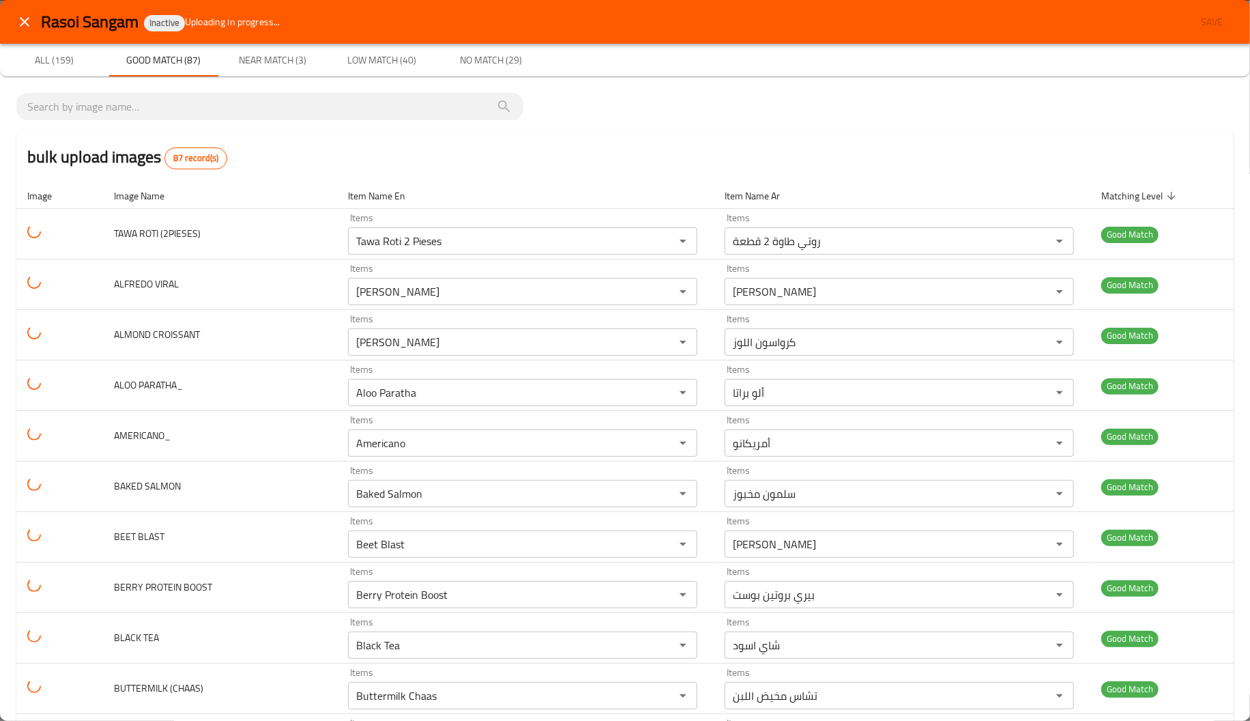
click at [1206, 24] on div "Rasoi Sangam Inactive Uploading in progress... Save" at bounding box center [637, 22] width 1193 height 25
click at [1192, 20] on div "Rasoi Sangam Inactive Uploading in progress... Save" at bounding box center [637, 22] width 1193 height 25
click at [1203, 20] on div "Rasoi Sangam Inactive Uploading in progress... Save" at bounding box center [637, 22] width 1193 height 25
click at [1062, 27] on div "Rasoi Sangam Inactive Uploading in progress... Save" at bounding box center [637, 22] width 1193 height 25
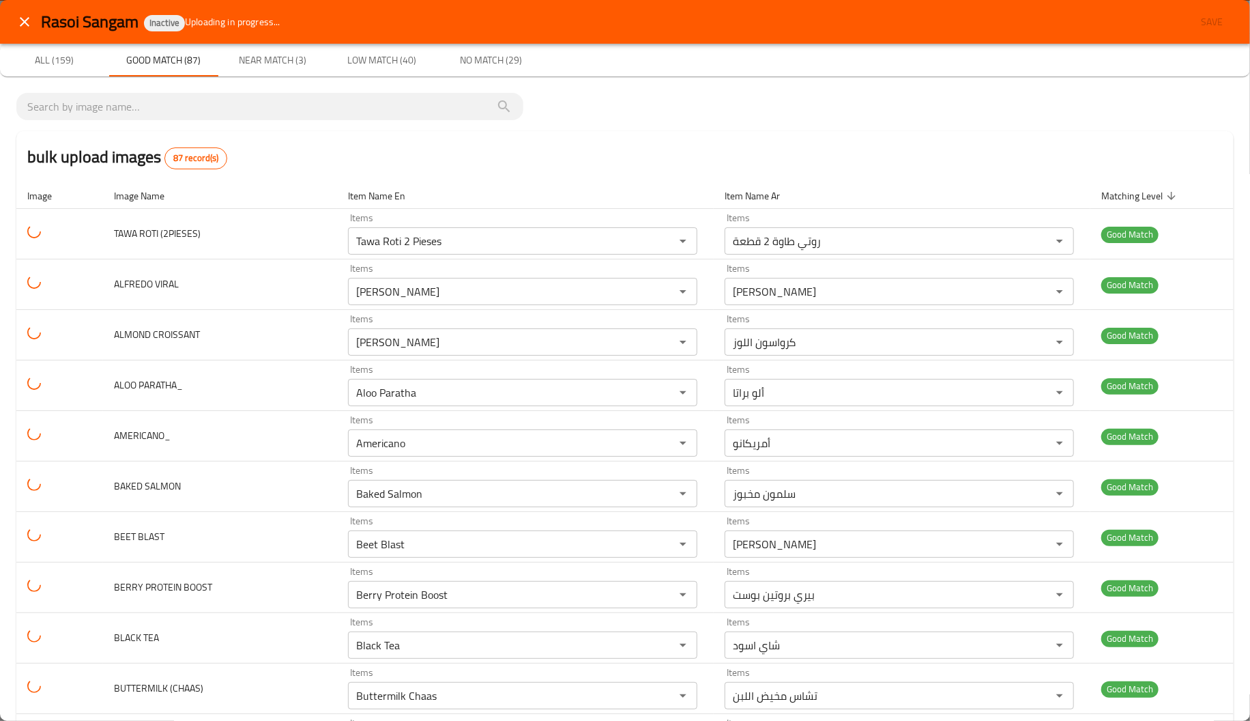
click at [742, 136] on div "bulk upload images 87 record(s)" at bounding box center [624, 157] width 1217 height 52
click at [55, 65] on span "All (159)" at bounding box center [54, 60] width 93 height 17
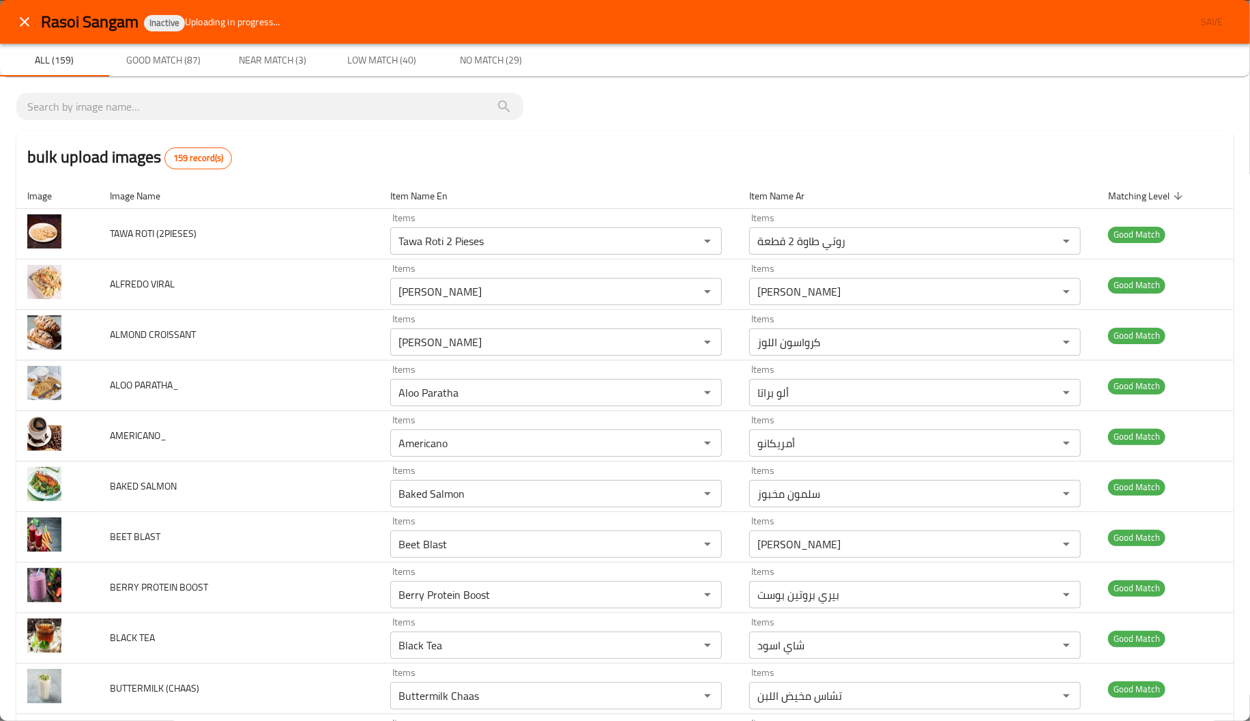
click at [1195, 14] on span "Save" at bounding box center [1211, 22] width 33 height 17
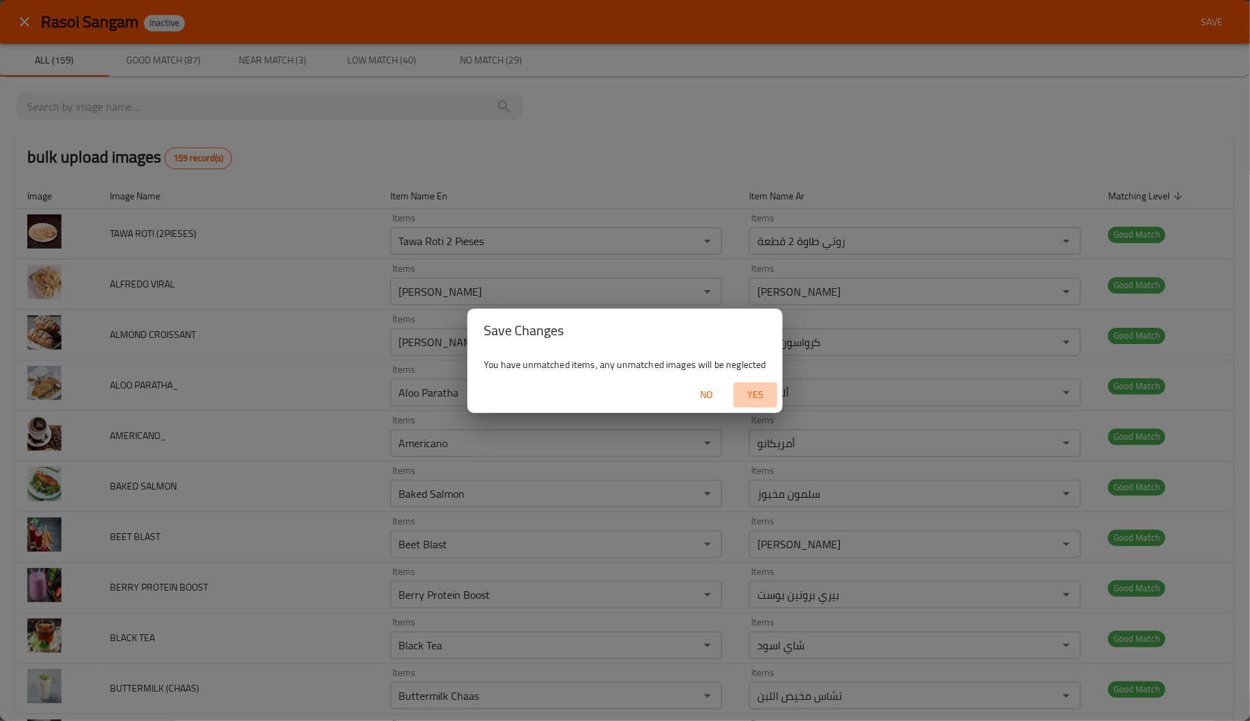
click at [768, 395] on span "Yes" at bounding box center [755, 394] width 33 height 17
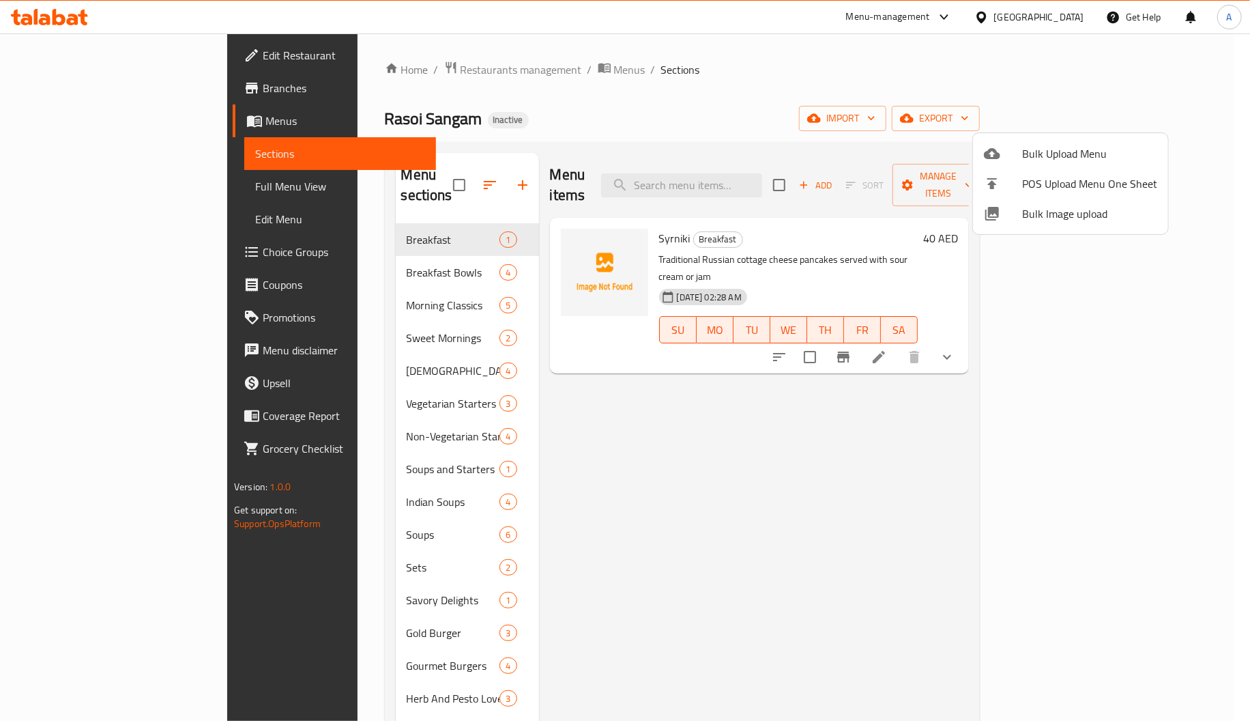
click at [388, 227] on div at bounding box center [625, 360] width 1250 height 721
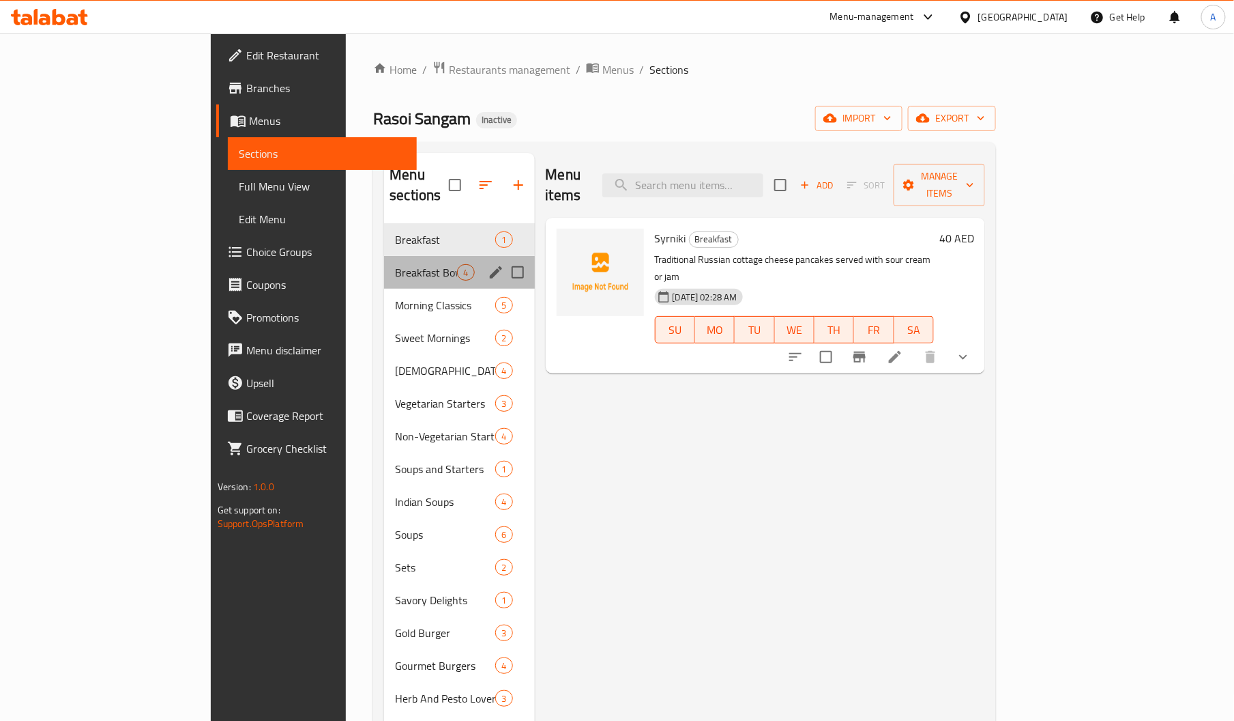
click at [384, 265] on div "Breakfast Bowls 4" at bounding box center [459, 272] width 150 height 33
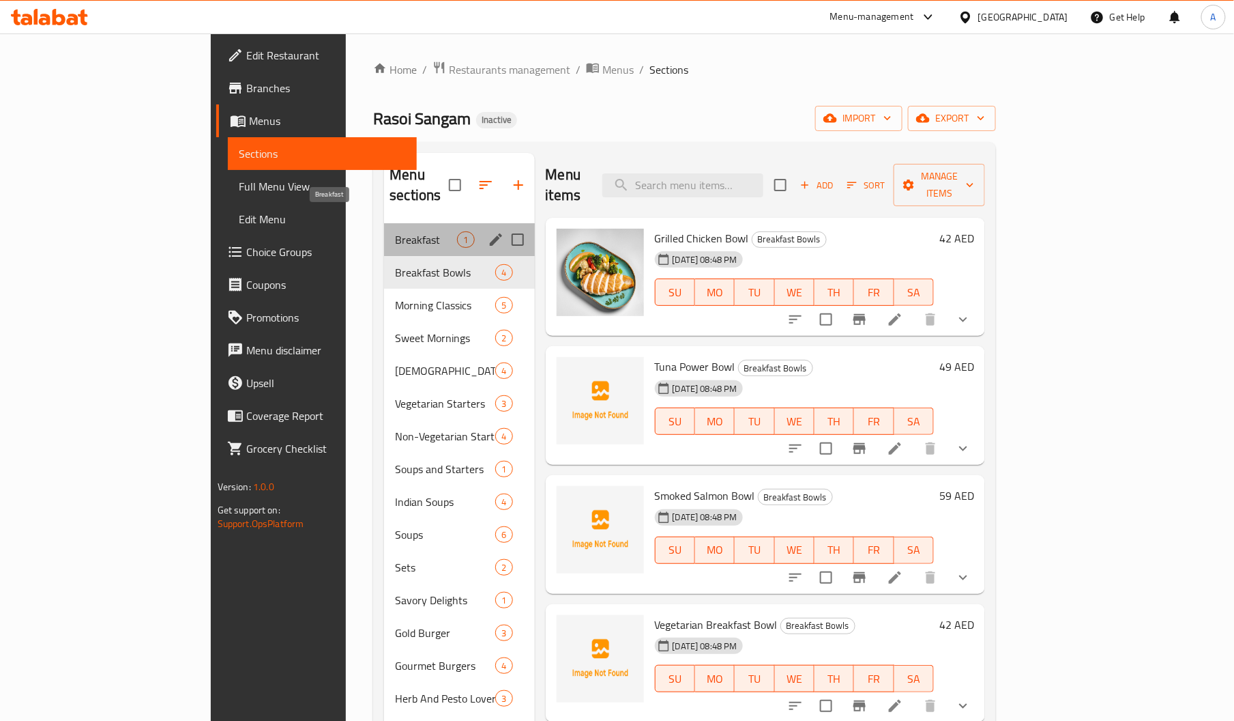
click at [395, 231] on span "Breakfast" at bounding box center [426, 239] width 62 height 16
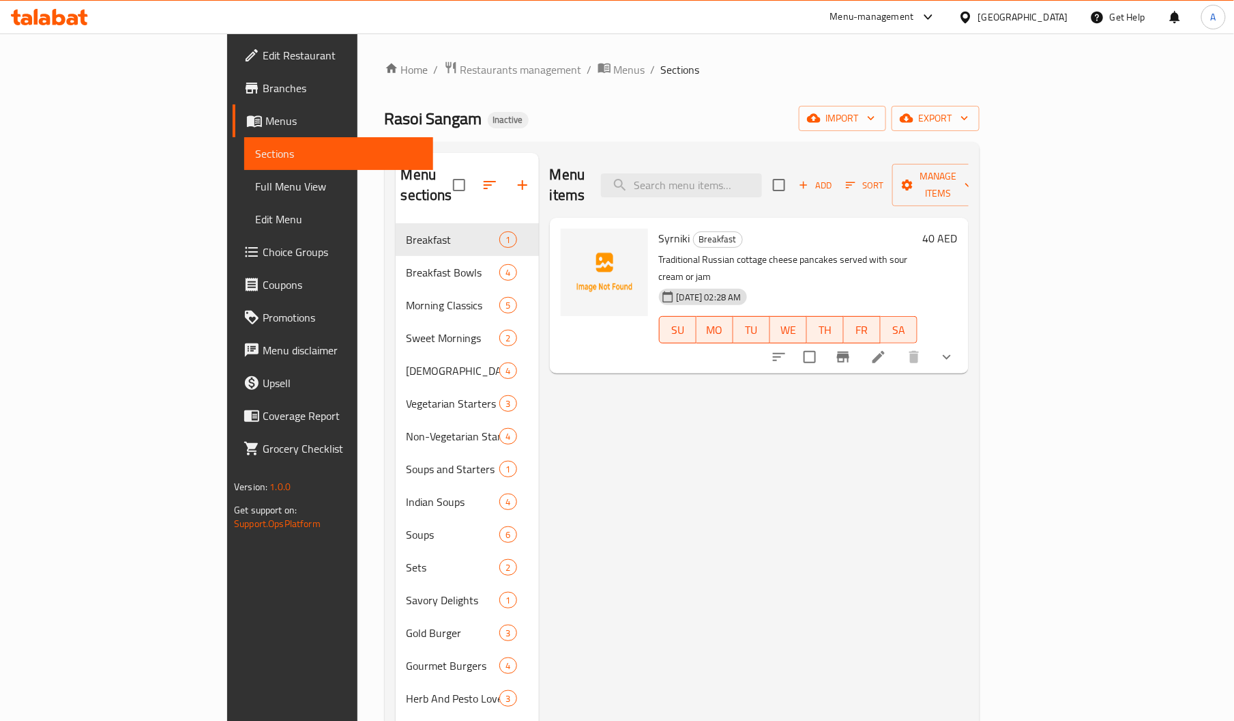
click at [659, 228] on span "Syrniki" at bounding box center [674, 238] width 31 height 20
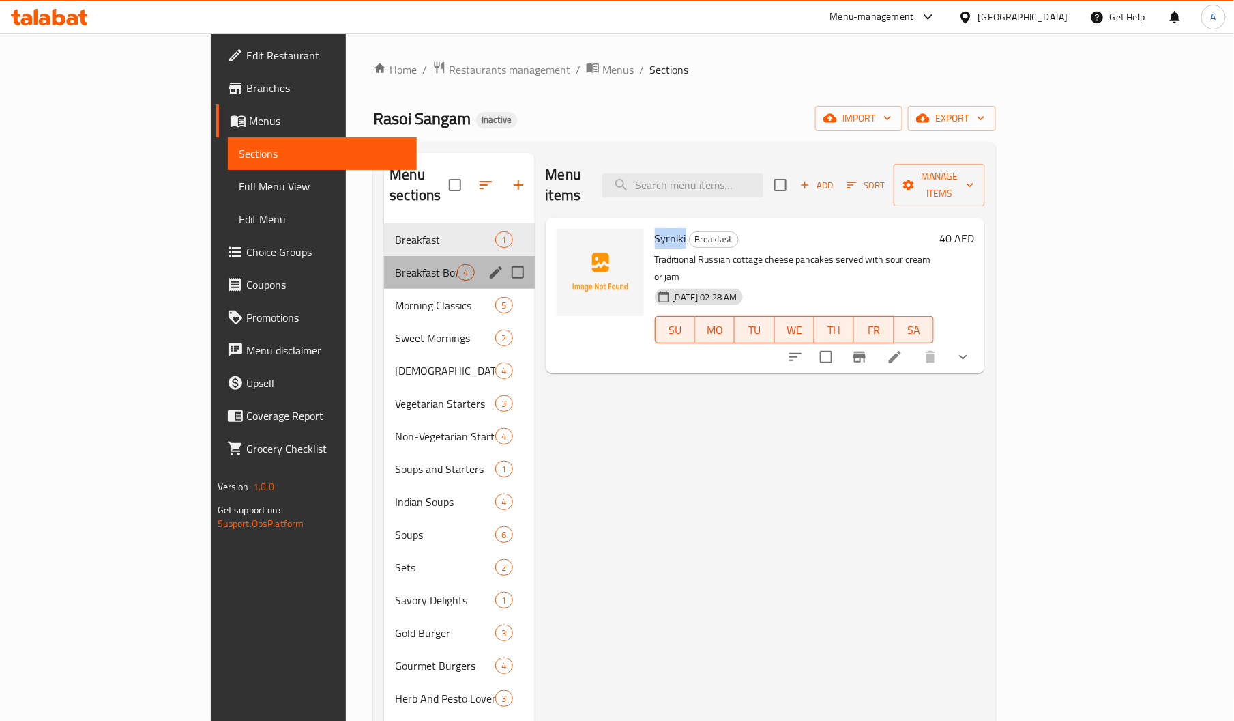
click at [384, 256] on div "Breakfast Bowls 4" at bounding box center [459, 272] width 150 height 33
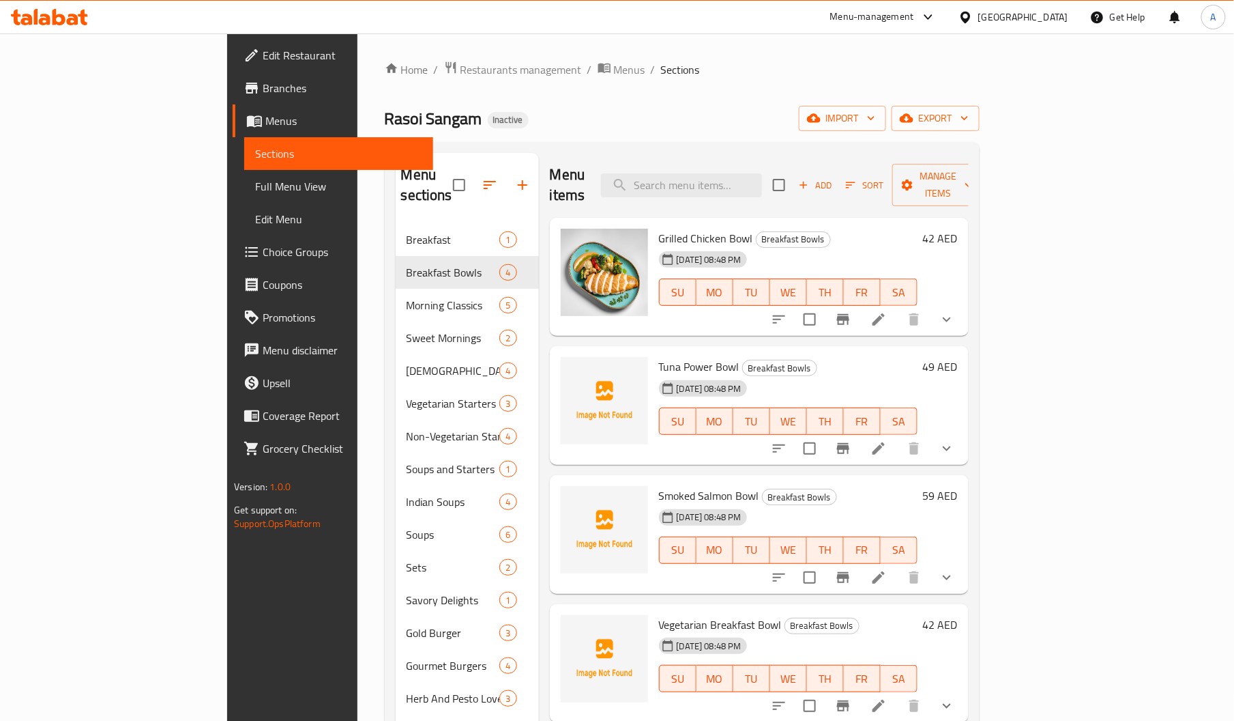
click at [659, 356] on span "Tuna Power Bowl" at bounding box center [699, 366] width 81 height 20
click at [659, 485] on span "Smoked Salmon Bowl" at bounding box center [709, 495] width 100 height 20
click at [659, 614] on span "Vegetarian Breakfast Bowl" at bounding box center [720, 624] width 123 height 20
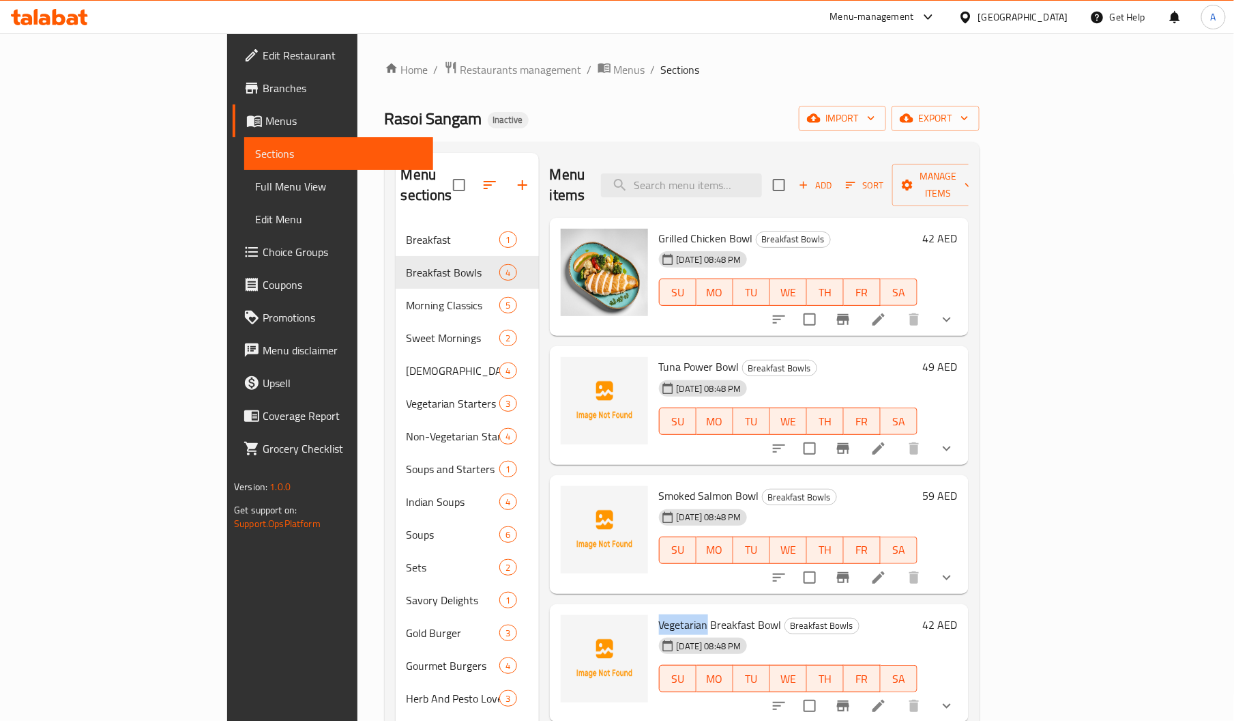
click at [659, 614] on span "Vegetarian Breakfast Bowl" at bounding box center [720, 624] width 123 height 20
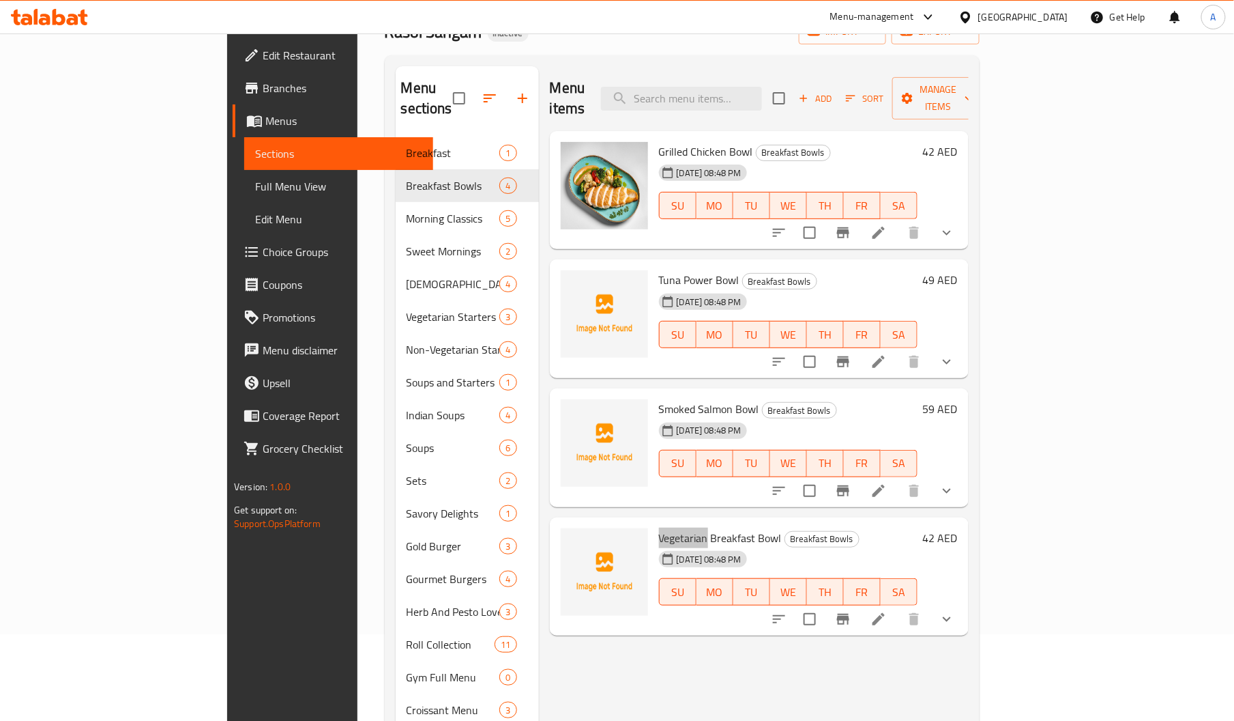
scroll to position [80, 0]
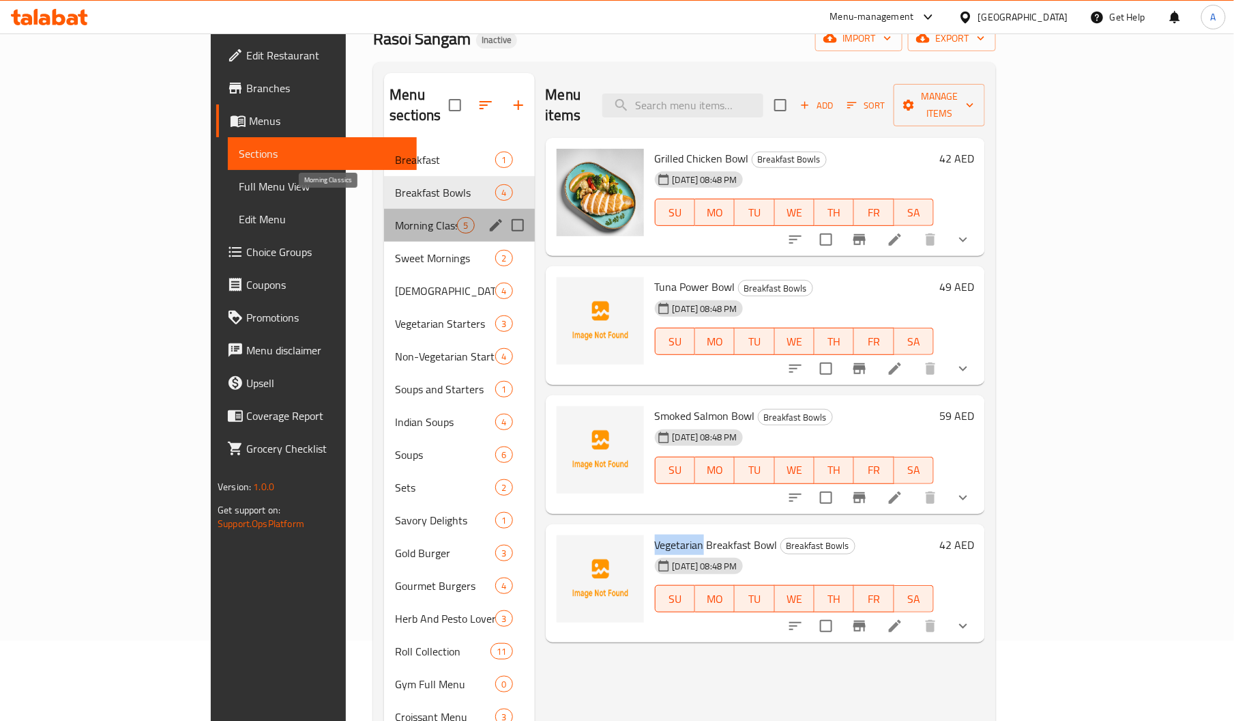
click at [395, 217] on span "Morning Classics" at bounding box center [426, 225] width 62 height 16
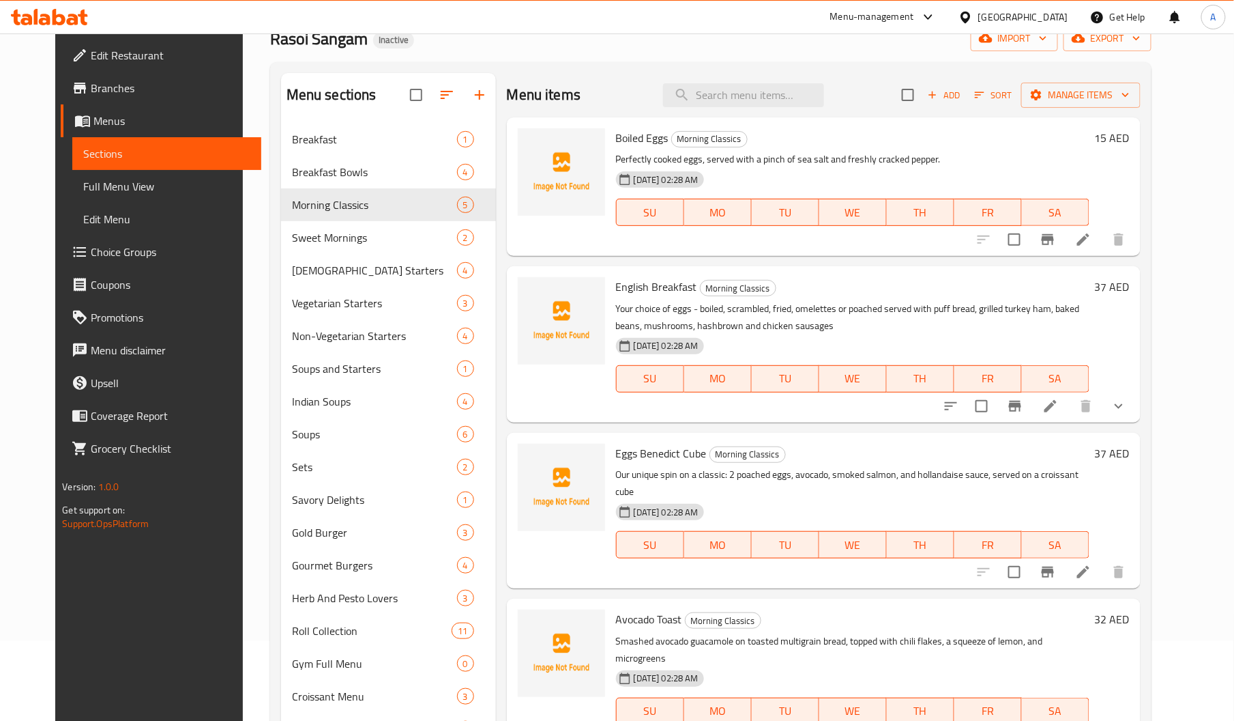
click at [616, 452] on span "Eggs Benedict Cube" at bounding box center [661, 453] width 91 height 20
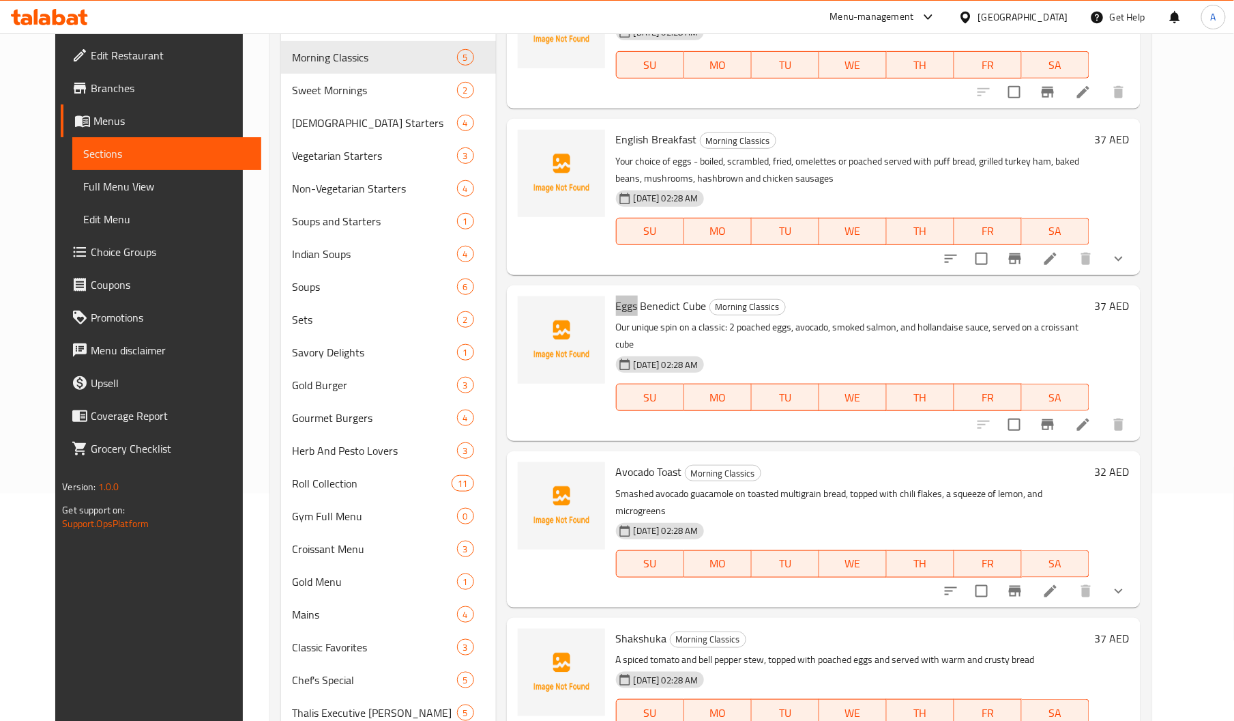
scroll to position [275, 0]
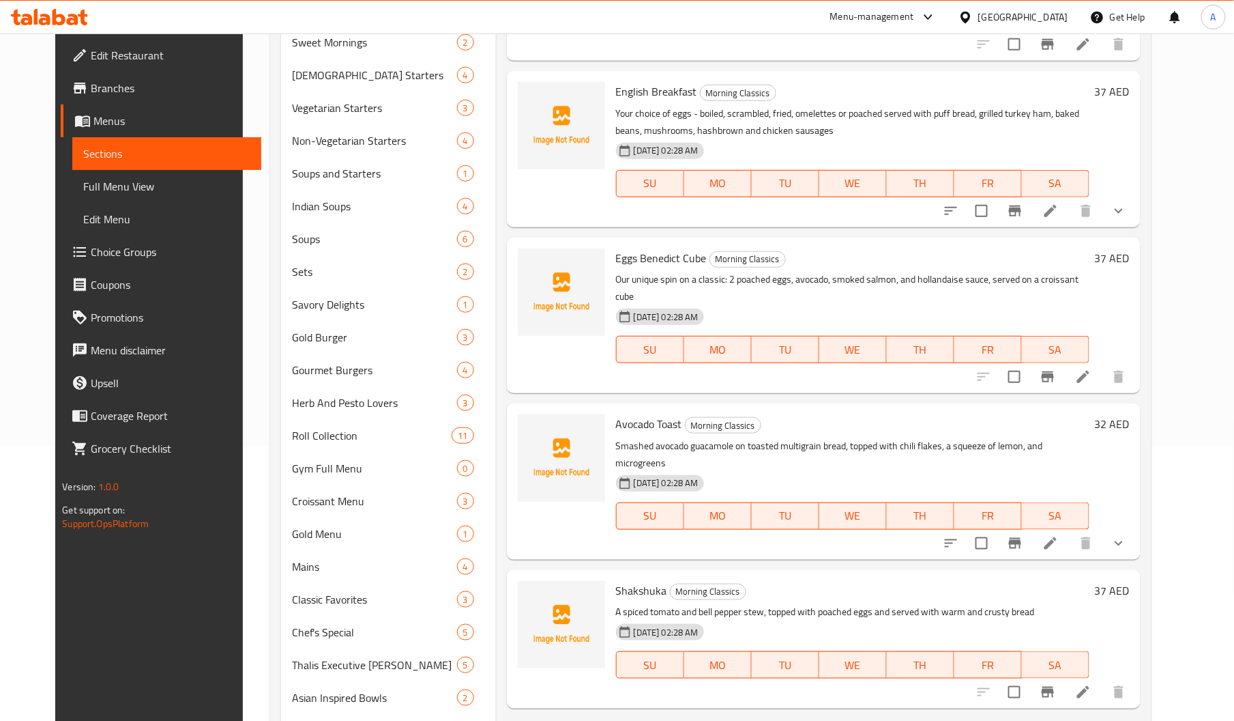
click at [617, 415] on span "Avocado Toast" at bounding box center [649, 423] width 66 height 20
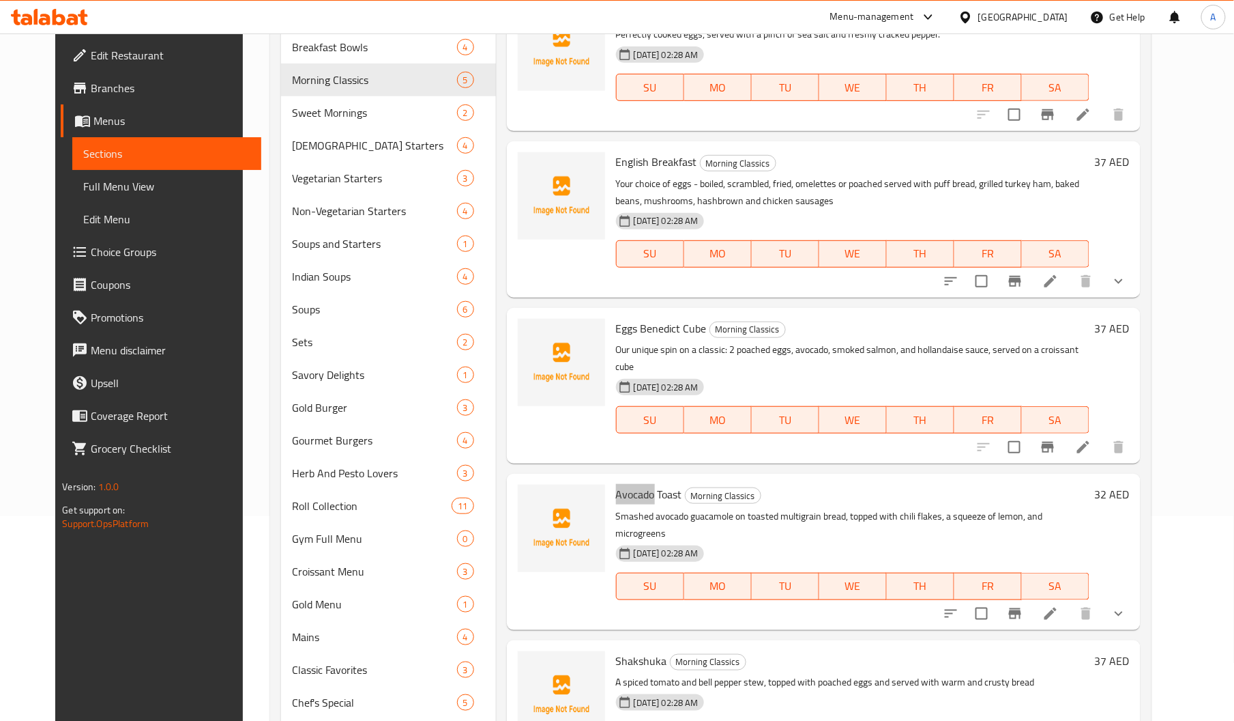
scroll to position [201, 0]
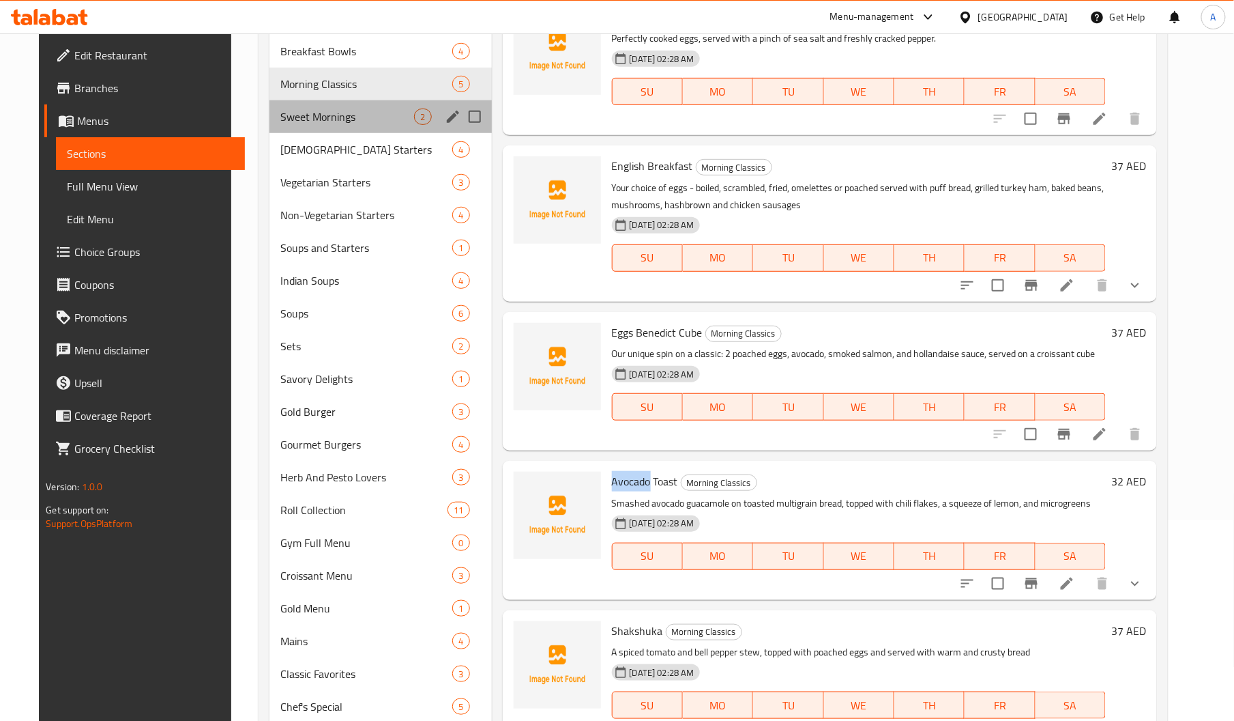
click at [343, 104] on div "Sweet Mornings 2" at bounding box center [381, 116] width 222 height 33
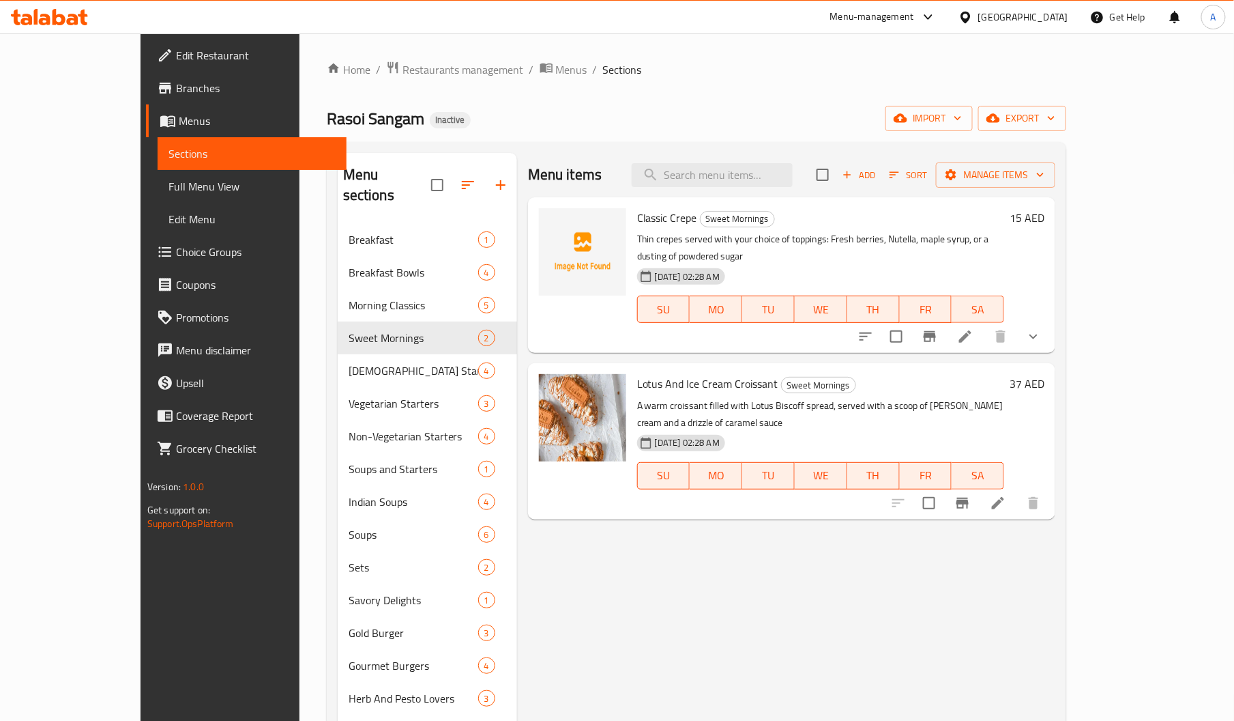
click at [637, 218] on span "Classic Crepe" at bounding box center [667, 217] width 60 height 20
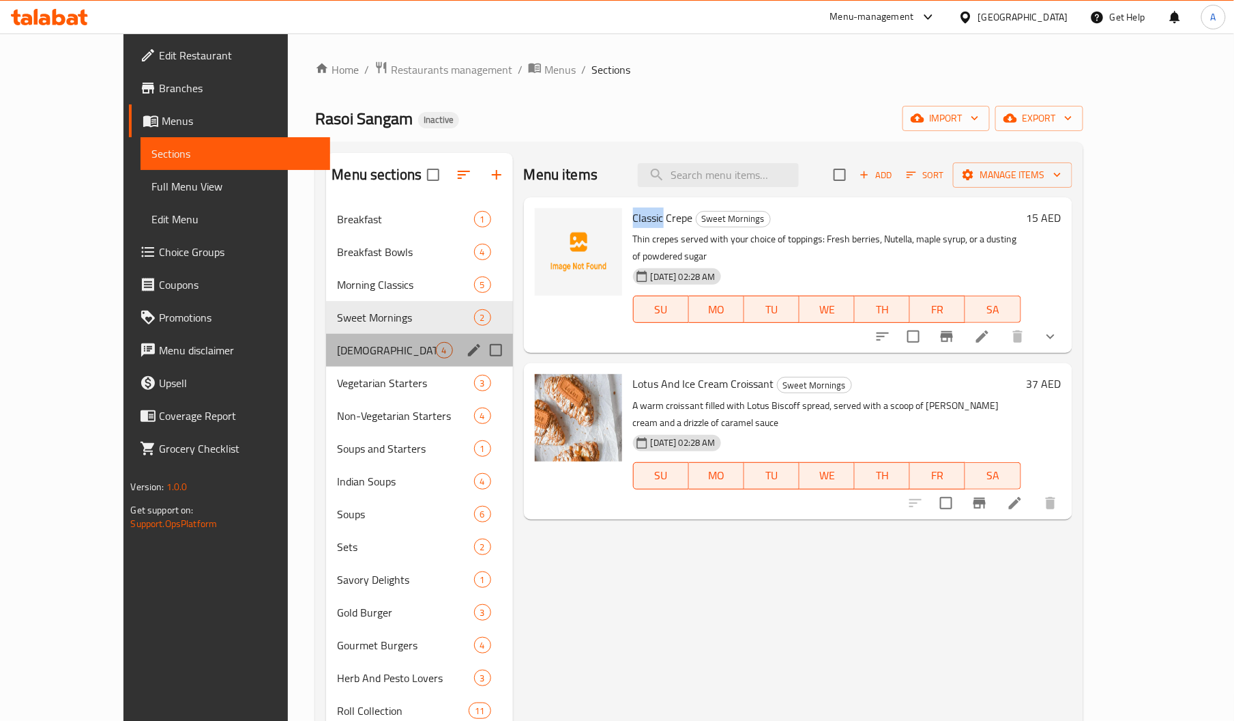
click at [326, 335] on div "Indian Starters 4" at bounding box center [419, 350] width 186 height 33
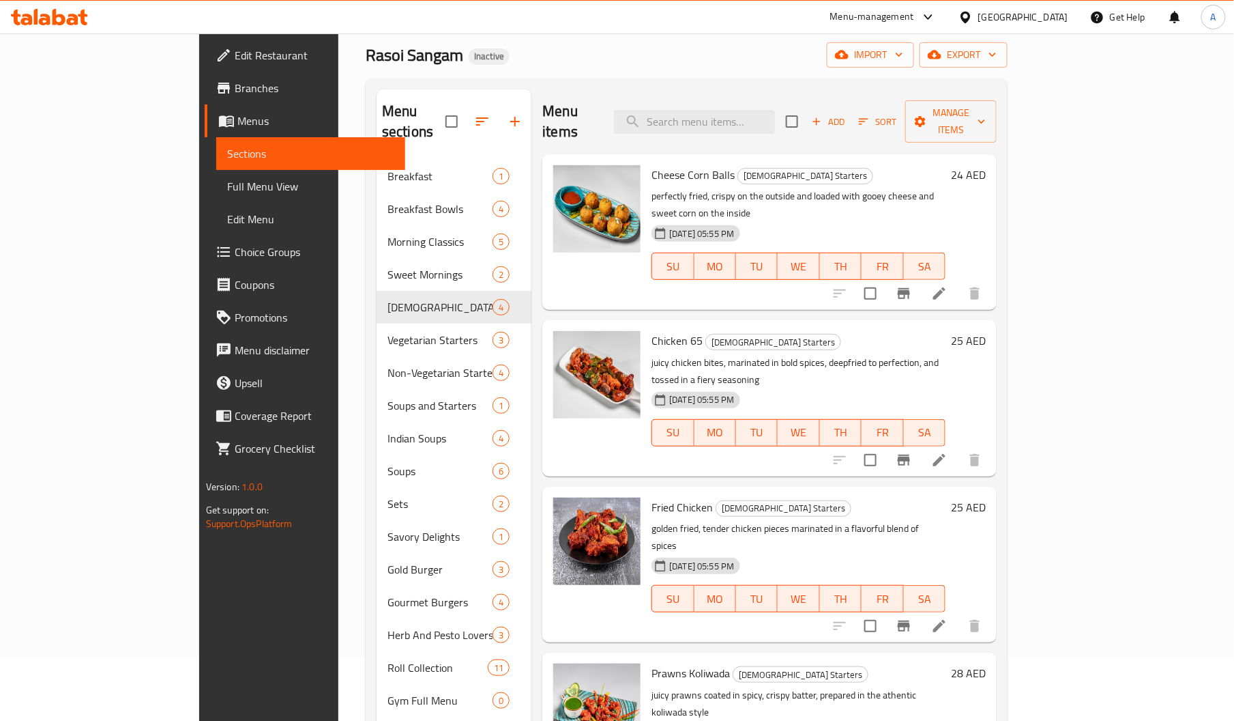
scroll to position [58, 0]
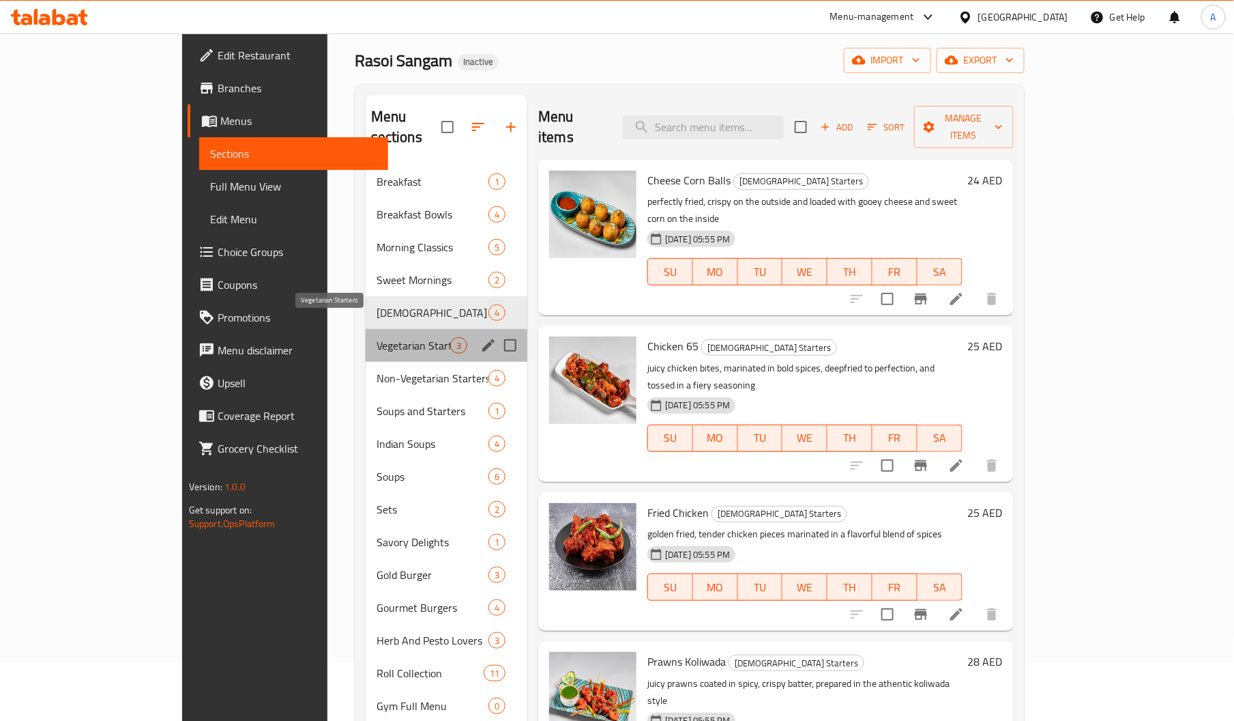
click at [377, 337] on span "Vegetarian Starters" at bounding box center [414, 345] width 74 height 16
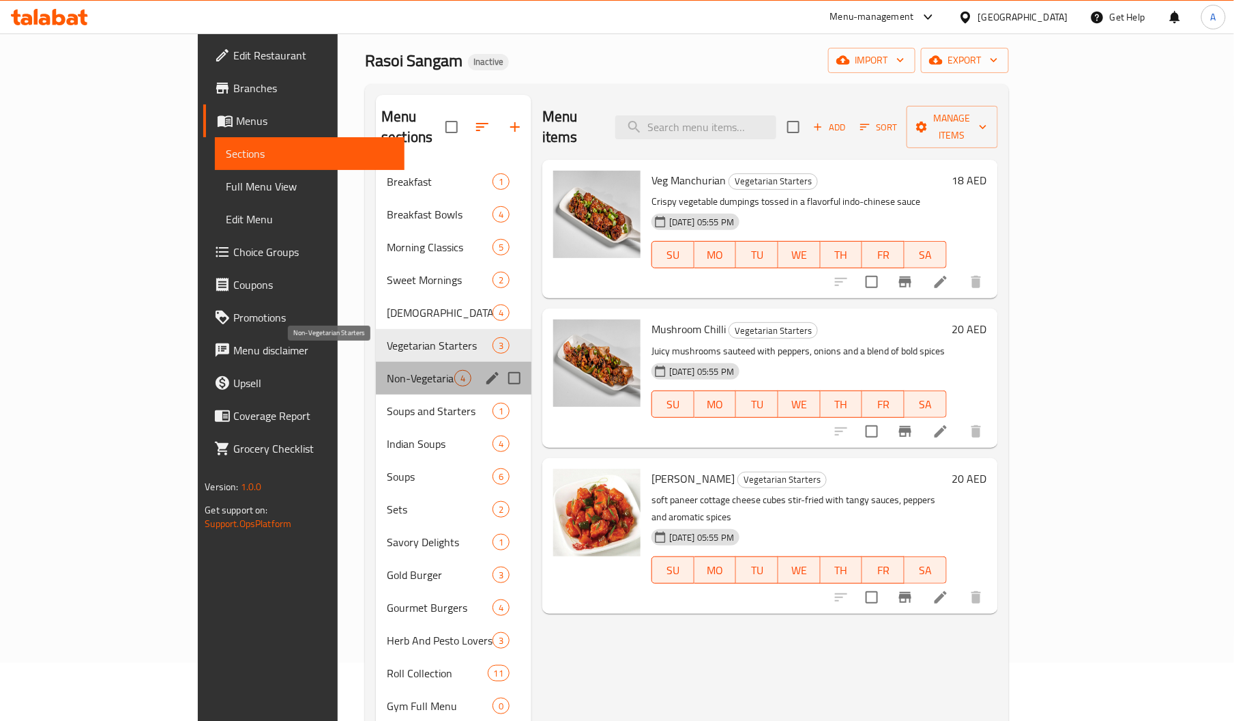
click at [387, 370] on span "Non-Vegetarian Starters" at bounding box center [421, 378] width 68 height 16
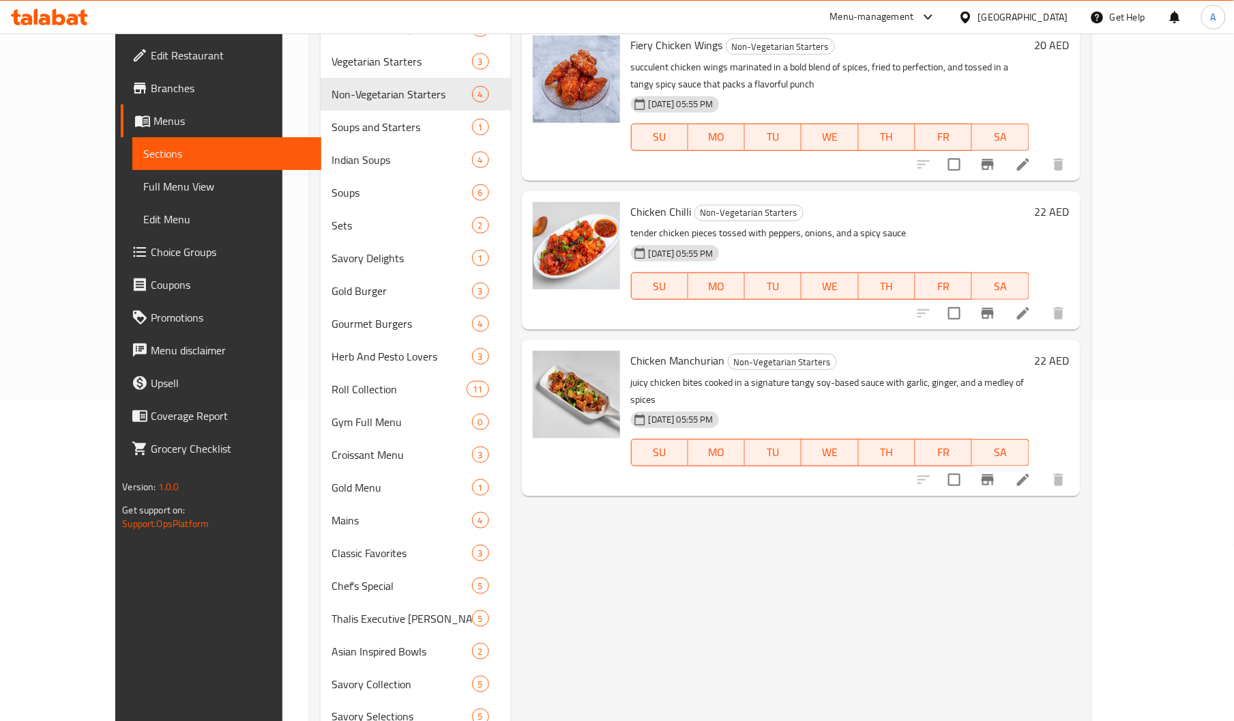
scroll to position [320, 0]
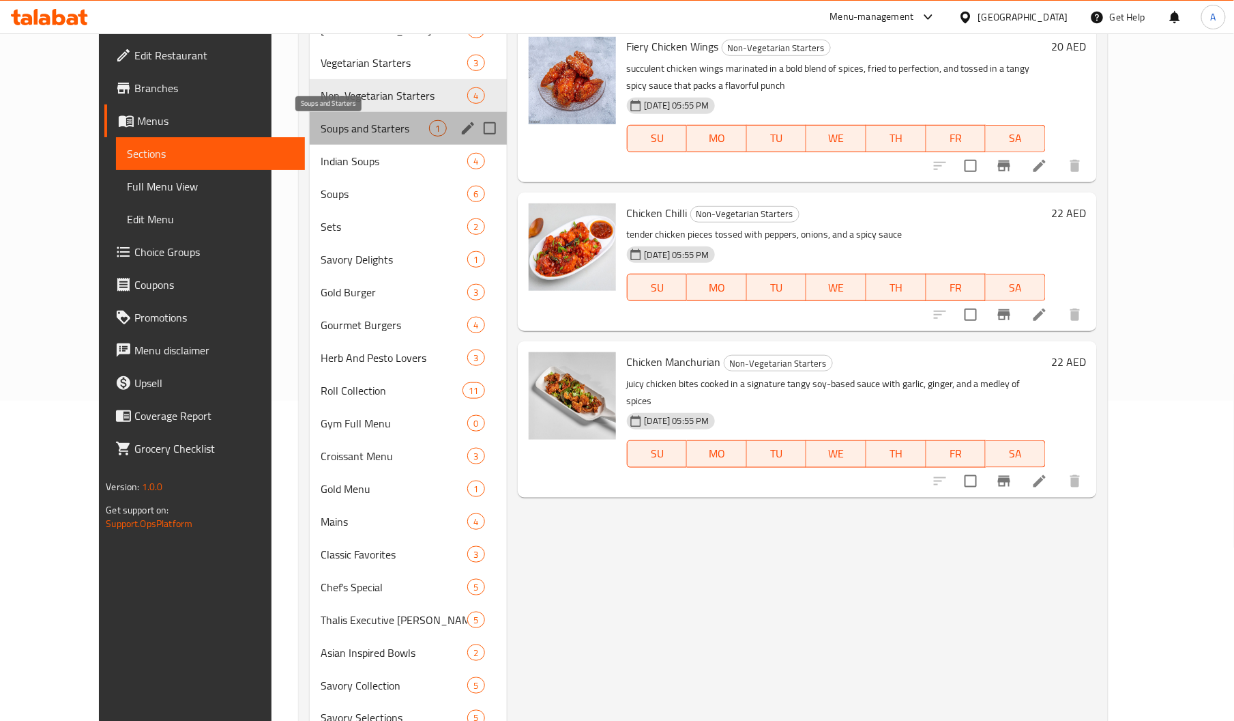
click at [334, 136] on span "Soups and Starters" at bounding box center [375, 128] width 108 height 16
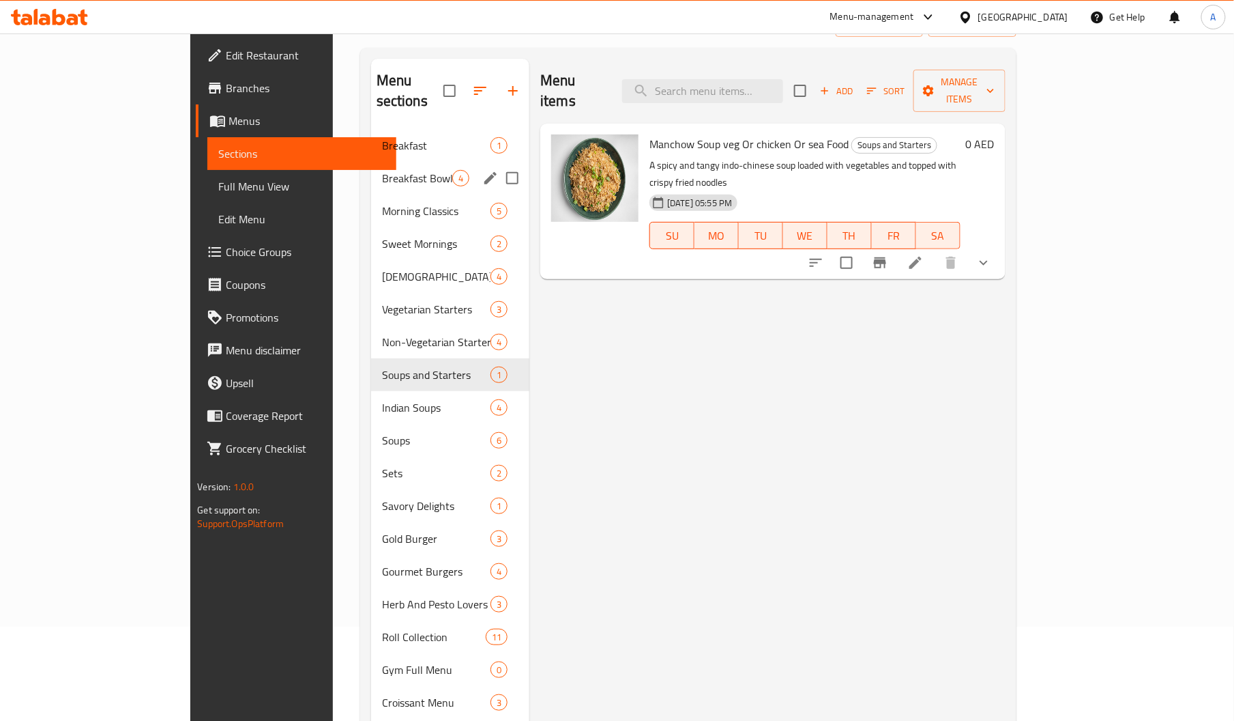
scroll to position [59, 0]
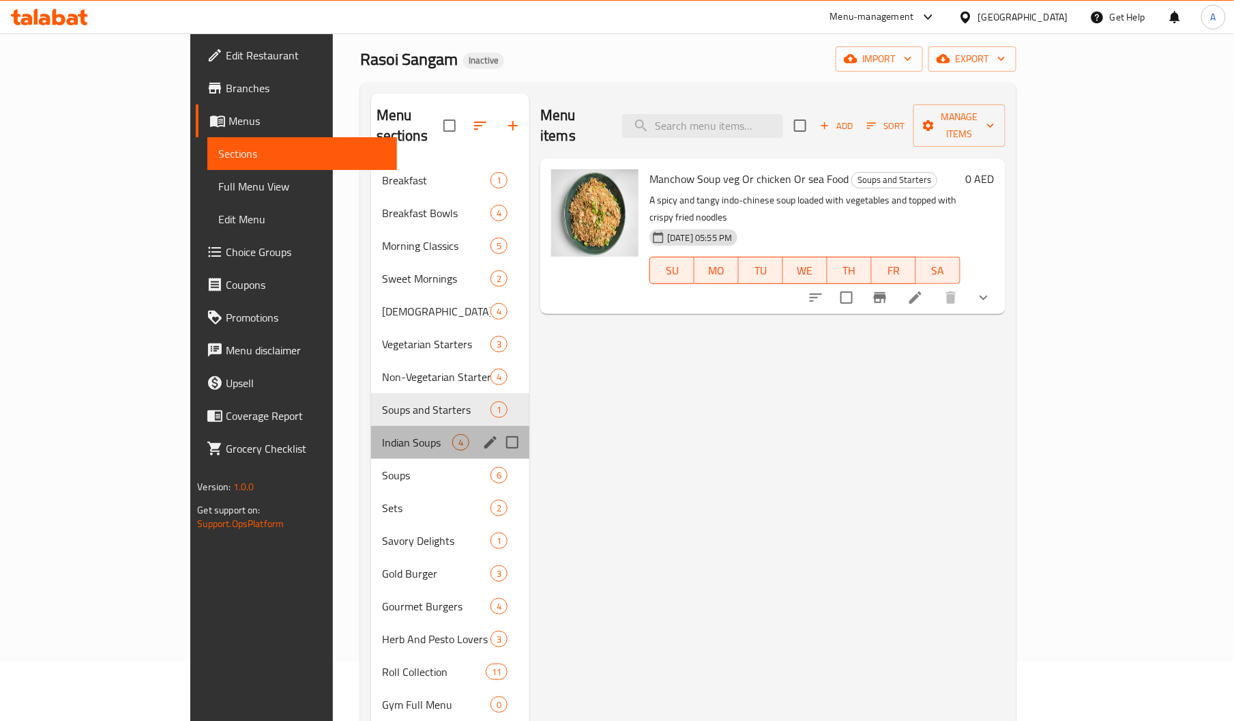
click at [371, 437] on div "Indian Soups 4" at bounding box center [450, 442] width 158 height 33
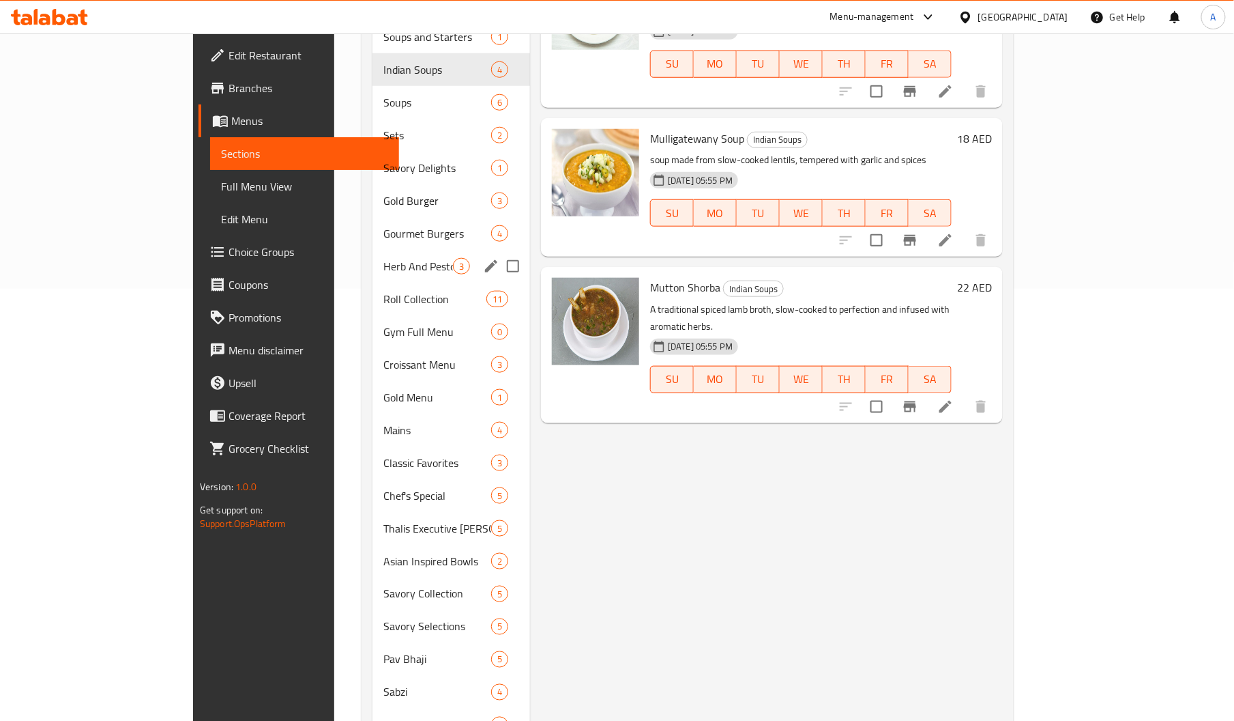
scroll to position [424, 0]
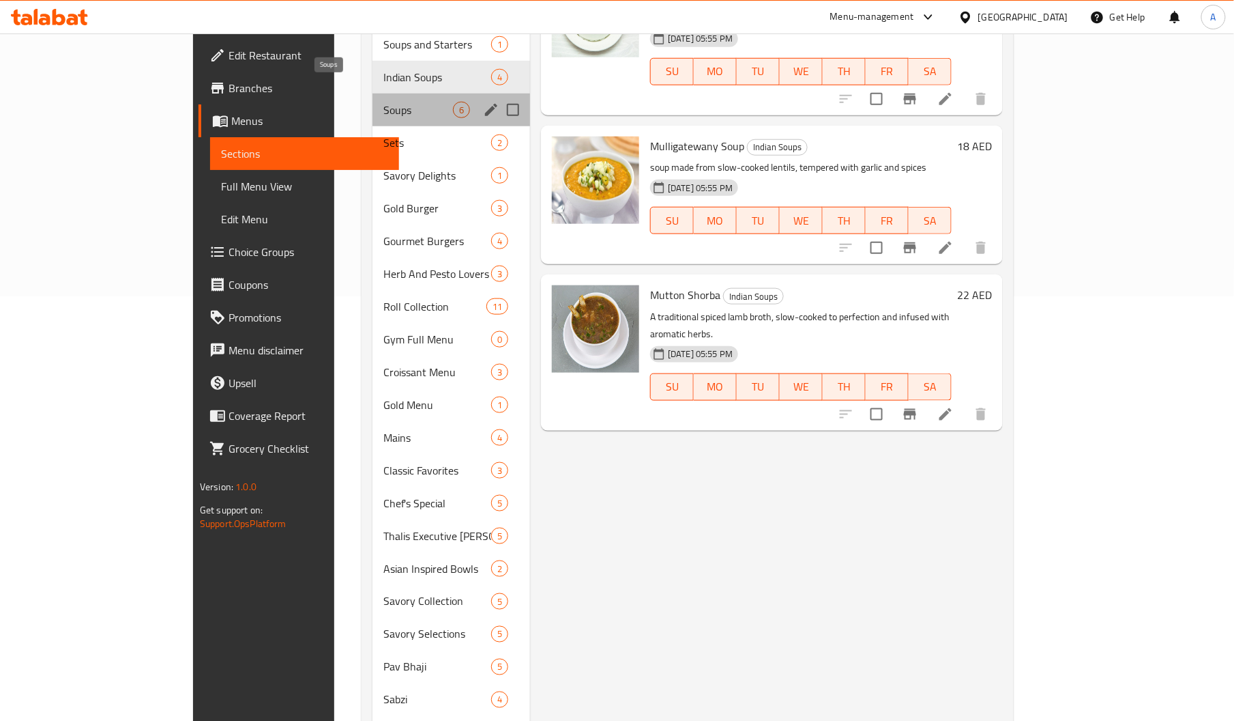
click at [383, 102] on span "Soups" at bounding box center [418, 110] width 70 height 16
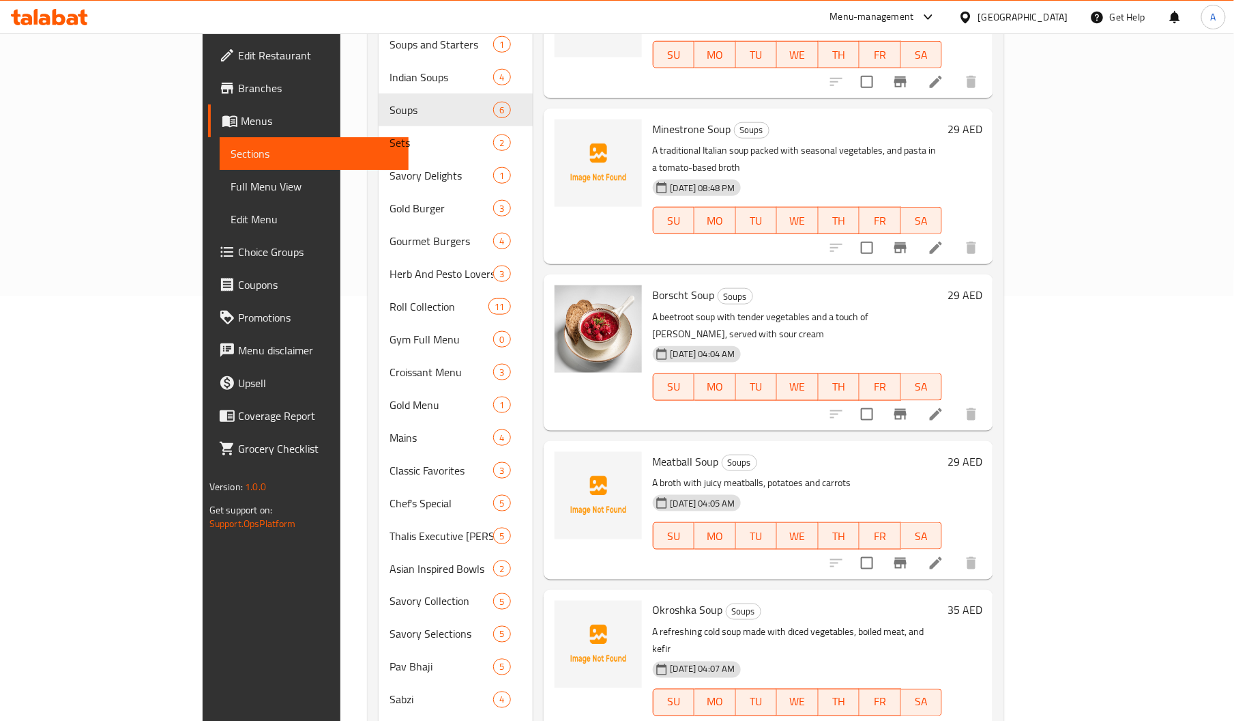
click at [653, 451] on span "Meatball Soup" at bounding box center [686, 461] width 66 height 20
click at [653, 600] on span "Okroshka Soup" at bounding box center [688, 610] width 70 height 20
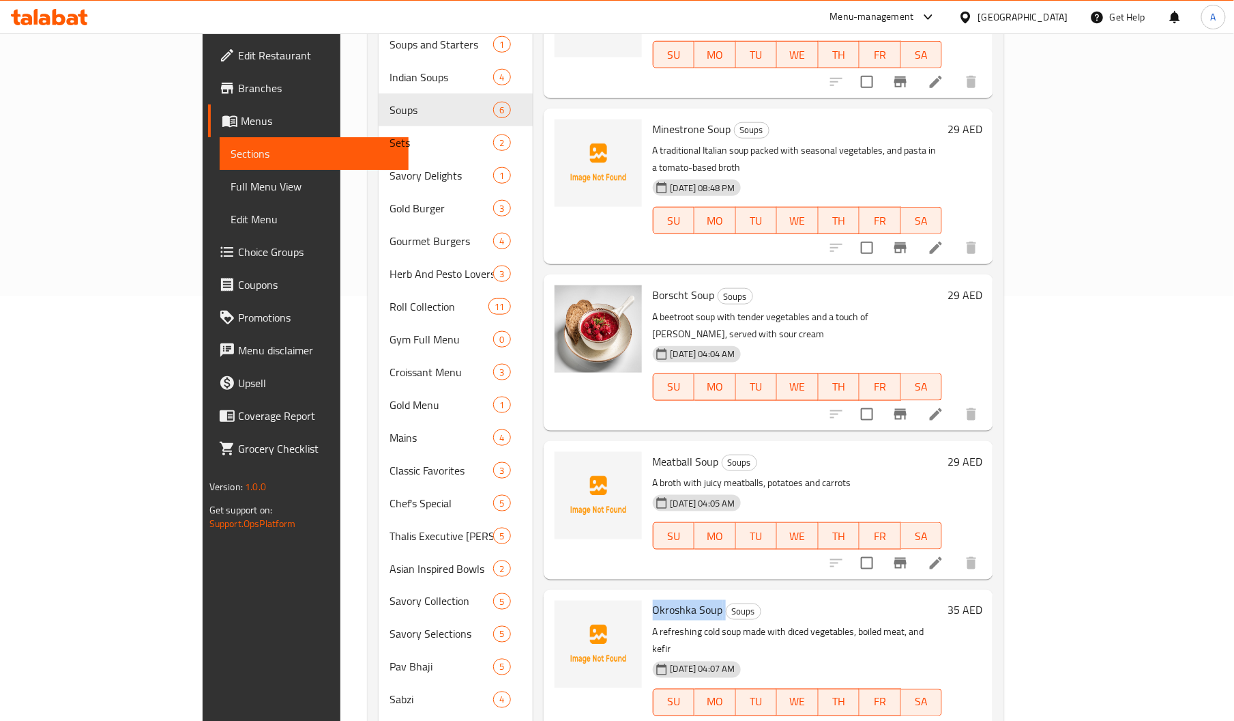
click at [653, 600] on span "Okroshka Soup" at bounding box center [688, 610] width 70 height 20
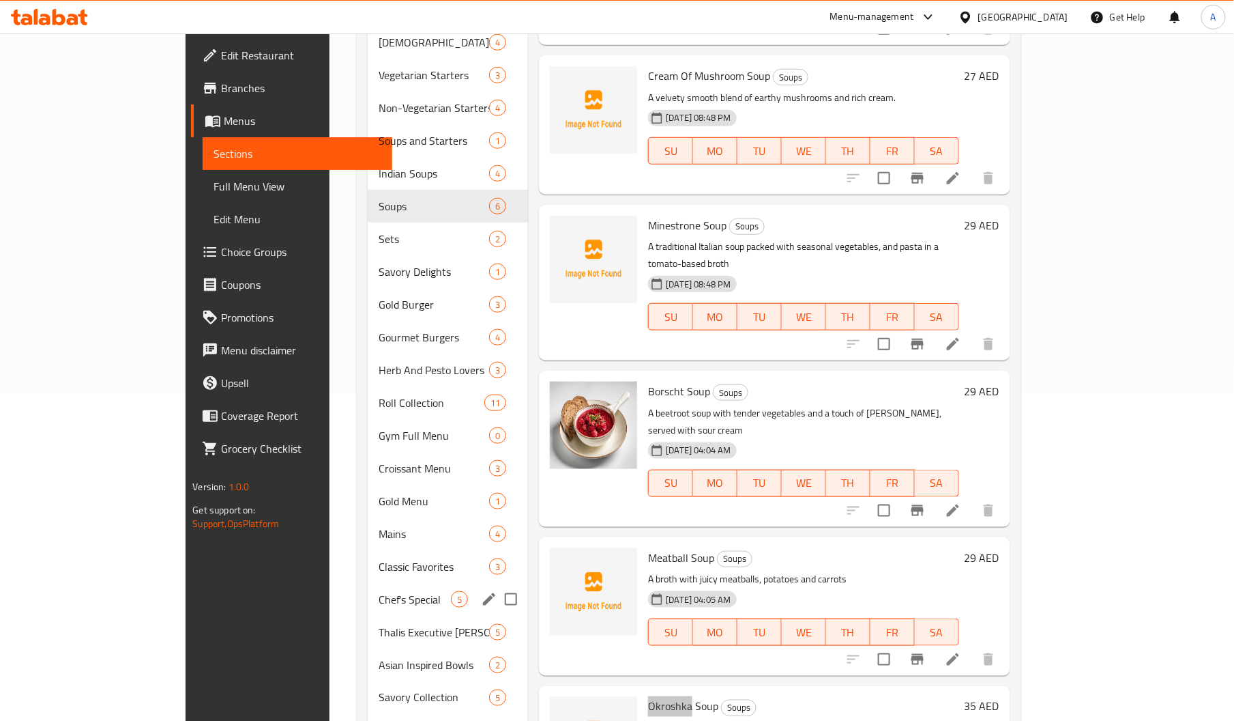
scroll to position [306, 0]
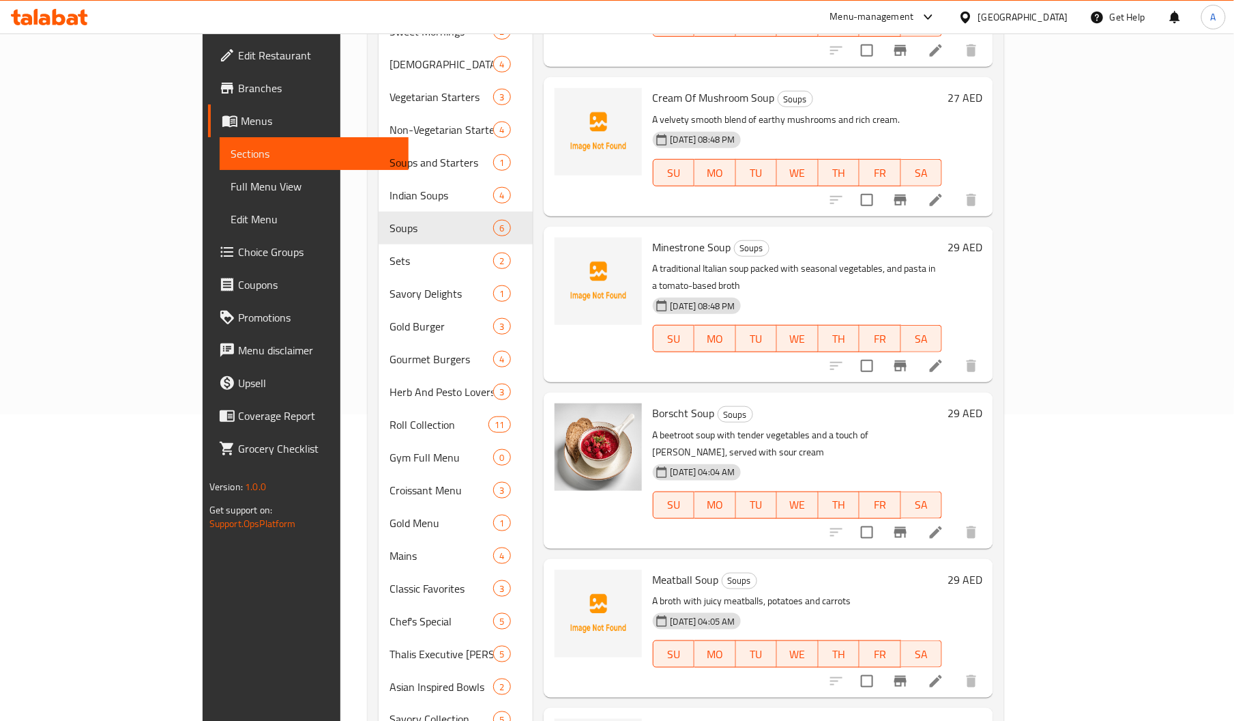
click at [653, 237] on span "Minestrone Soup" at bounding box center [692, 247] width 78 height 20
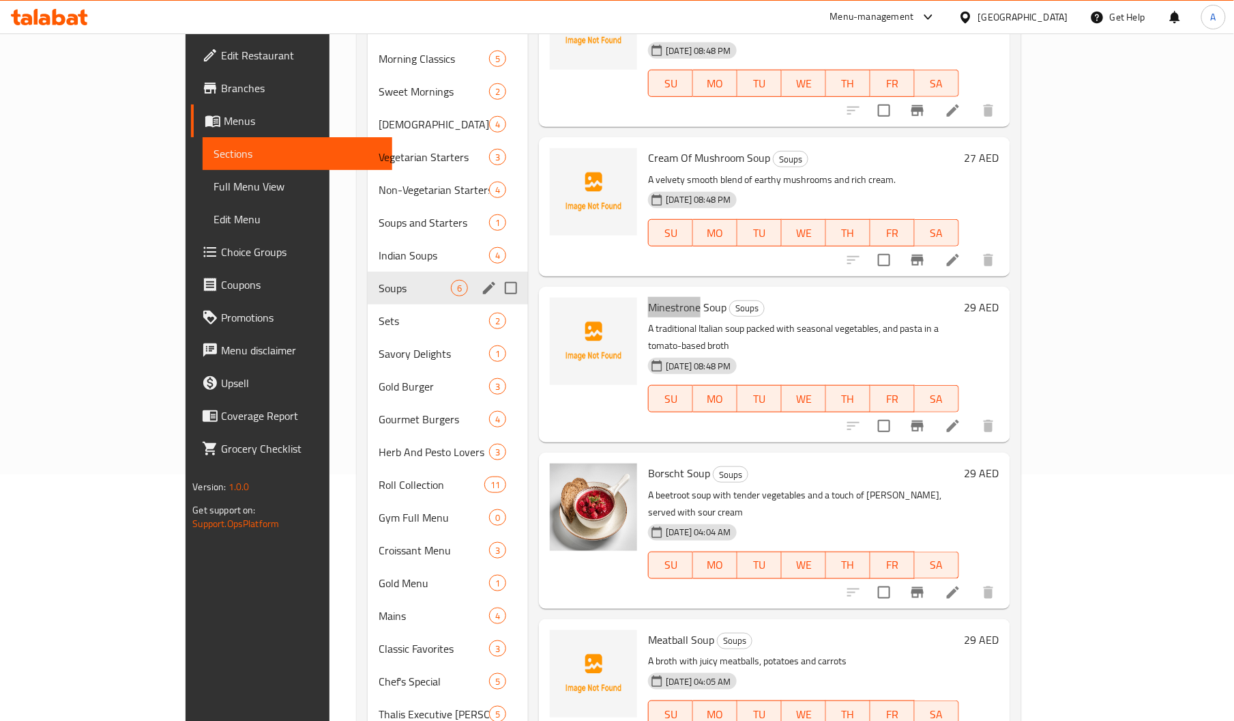
scroll to position [245, 0]
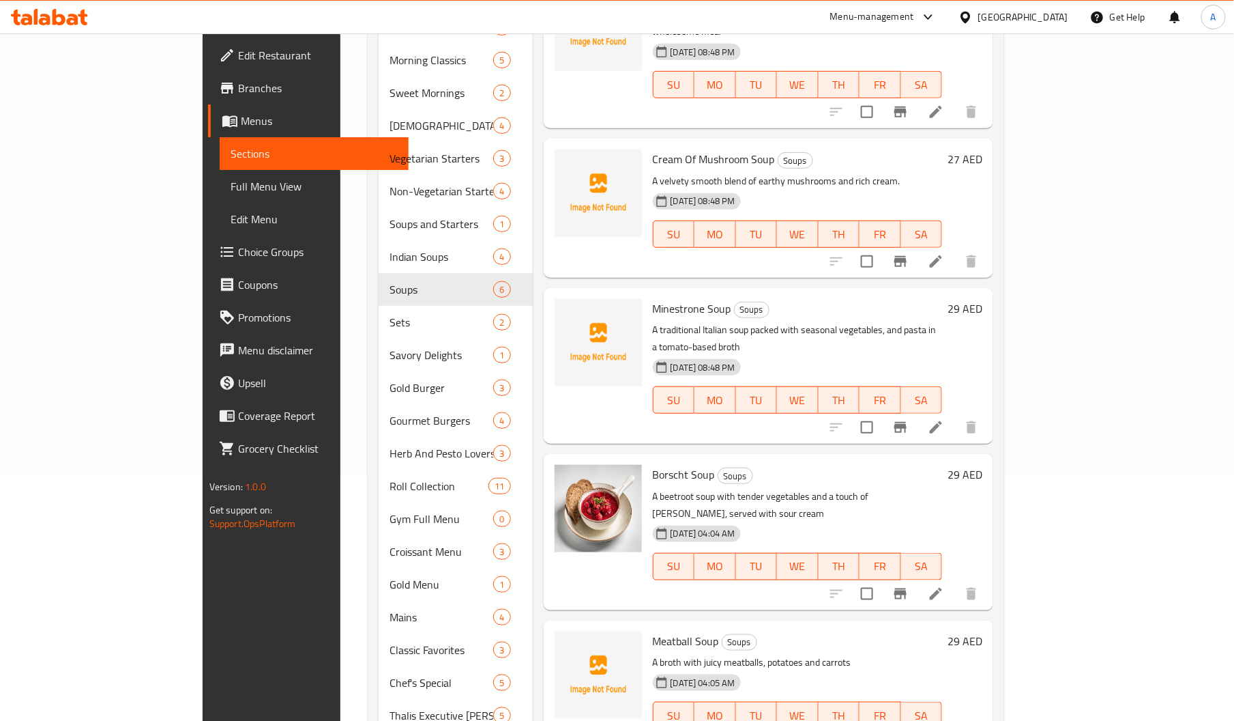
click at [653, 149] on span "Cream Of Mushroom Soup" at bounding box center [714, 159] width 122 height 20
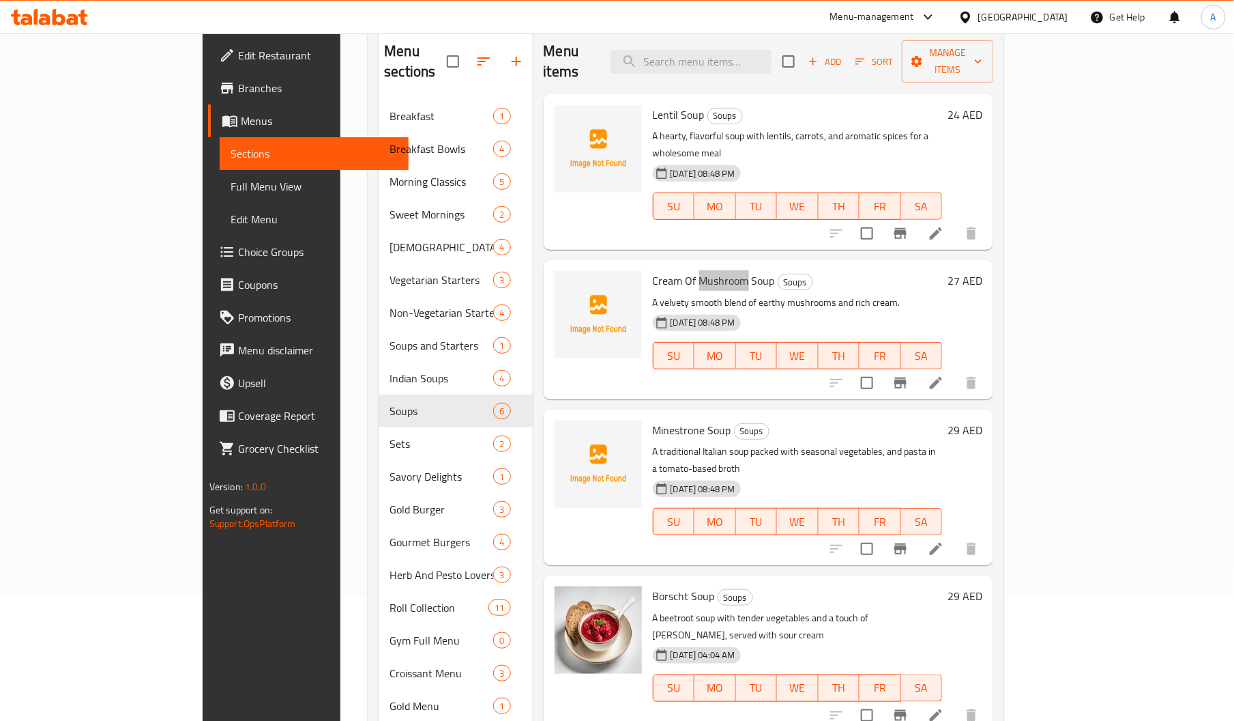
scroll to position [121, 0]
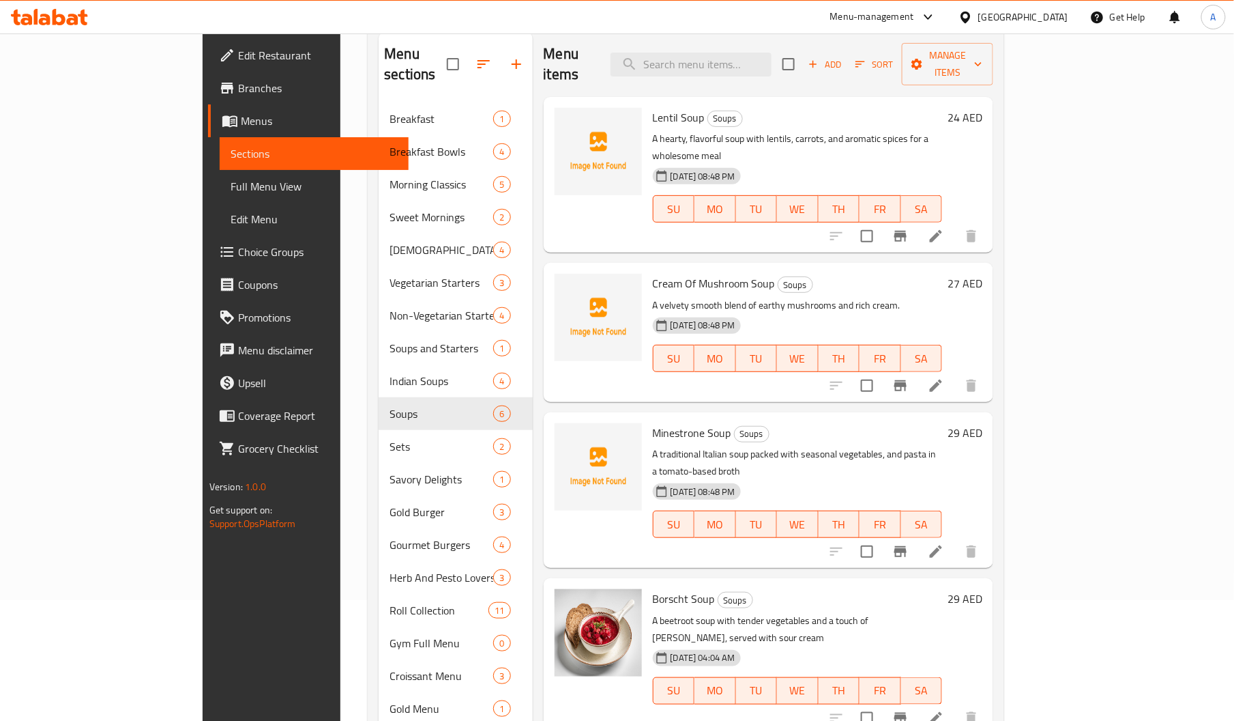
click at [653, 107] on span "Lentil Soup" at bounding box center [679, 117] width 52 height 20
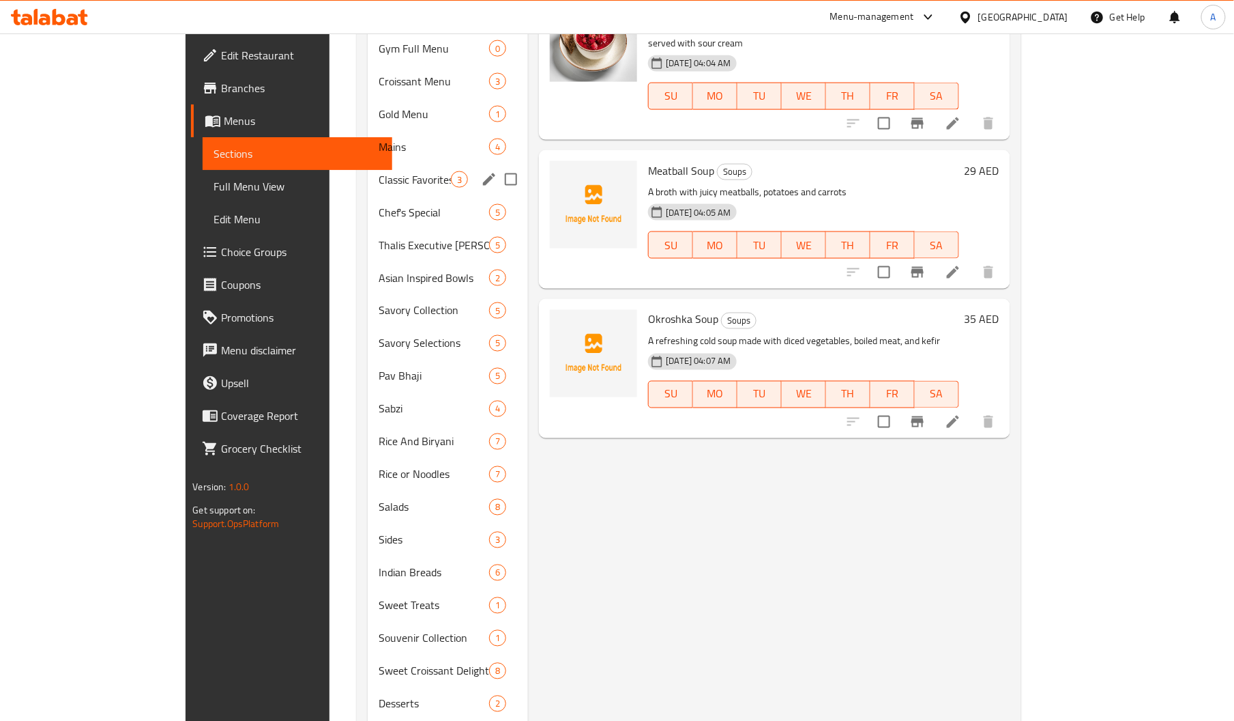
scroll to position [642, 0]
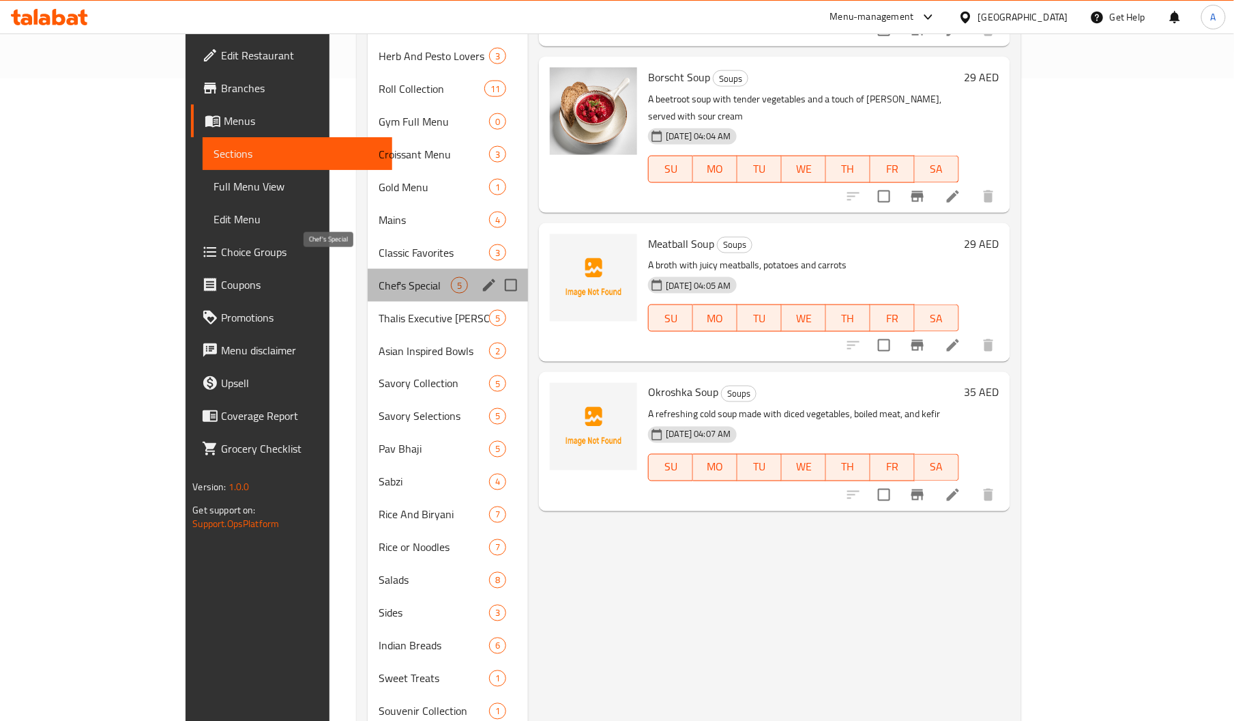
click at [379, 277] on span "Chef's Special" at bounding box center [415, 285] width 72 height 16
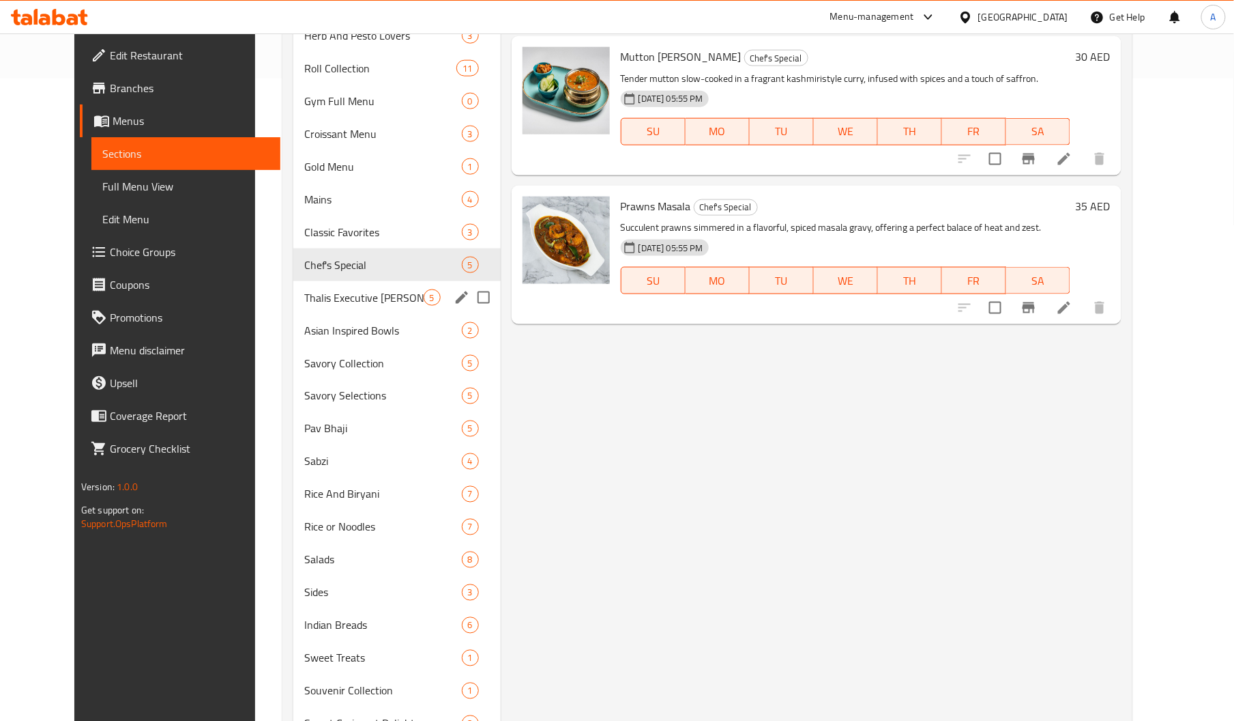
drag, startPoint x: 697, startPoint y: 252, endPoint x: 437, endPoint y: 282, distance: 262.3
click at [437, 282] on div "Menu sections Breakfast 1 Breakfast Bowls 4 Morning Classics 5 Sweet Mornings 2…" at bounding box center [707, 275] width 828 height 1529
click at [437, 282] on div "Thalis Executive Lunch Thalis 5" at bounding box center [396, 297] width 207 height 33
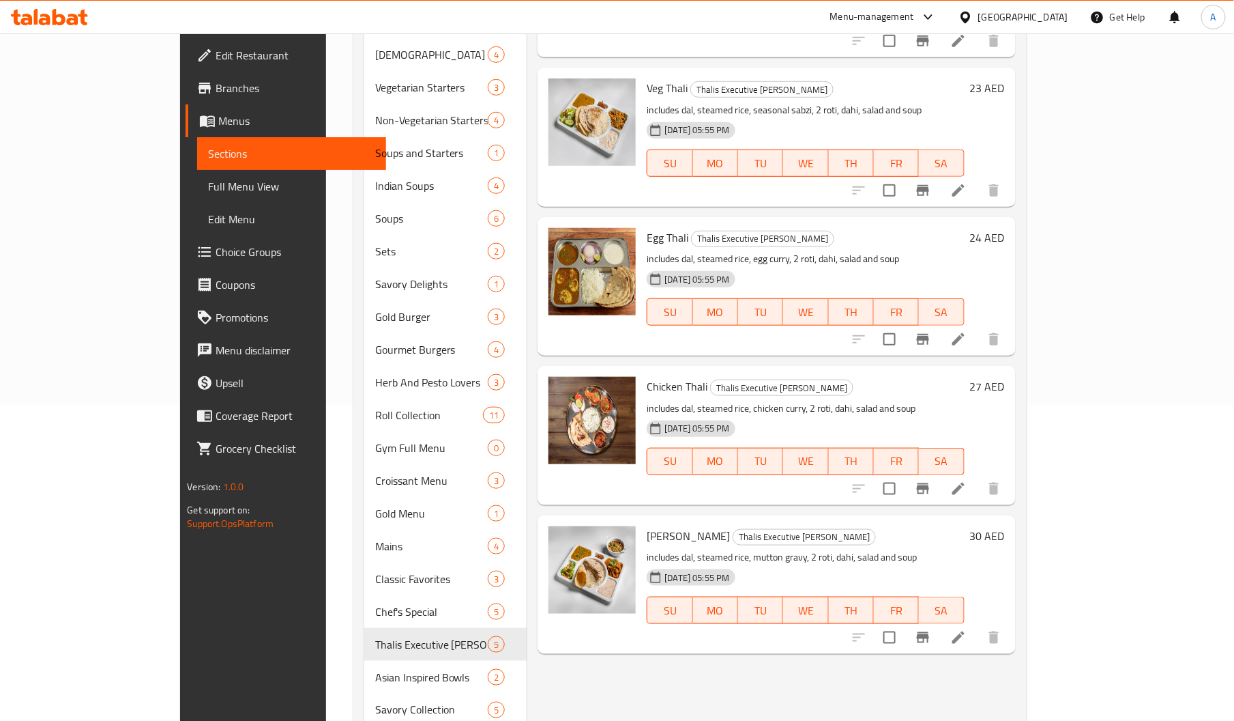
scroll to position [389, 0]
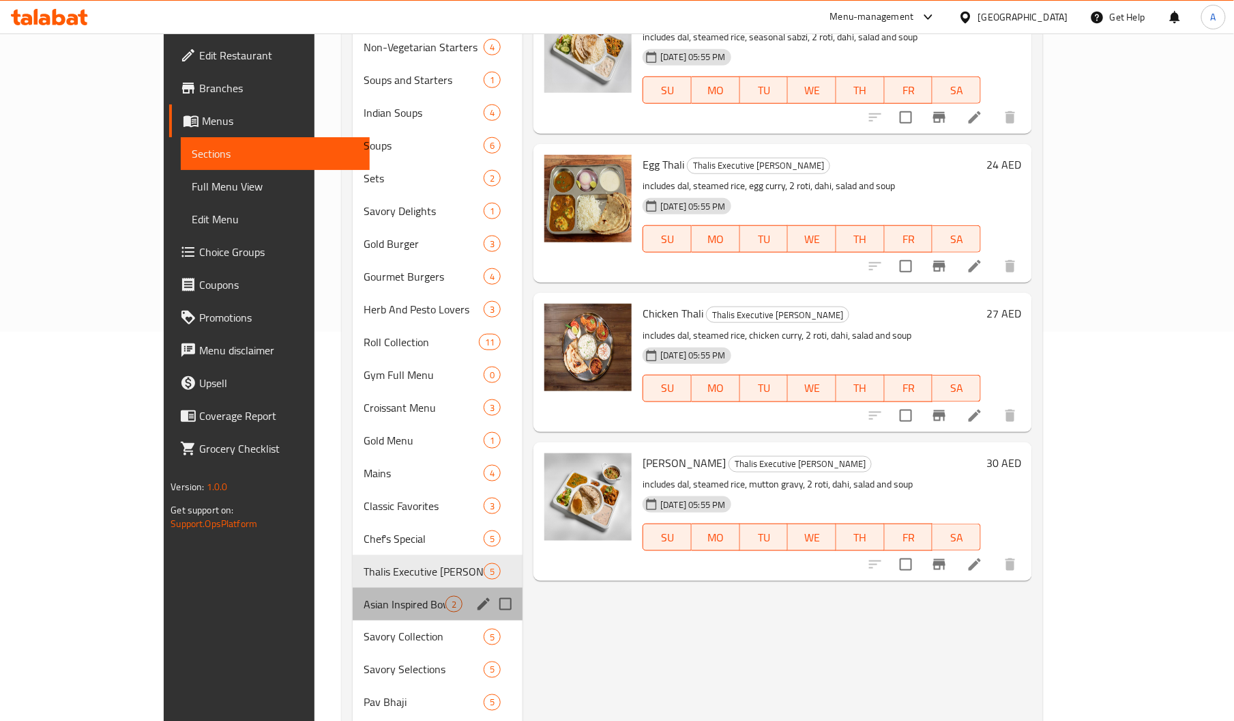
click at [353, 596] on div "Asian Inspired Bowls 2" at bounding box center [438, 603] width 170 height 33
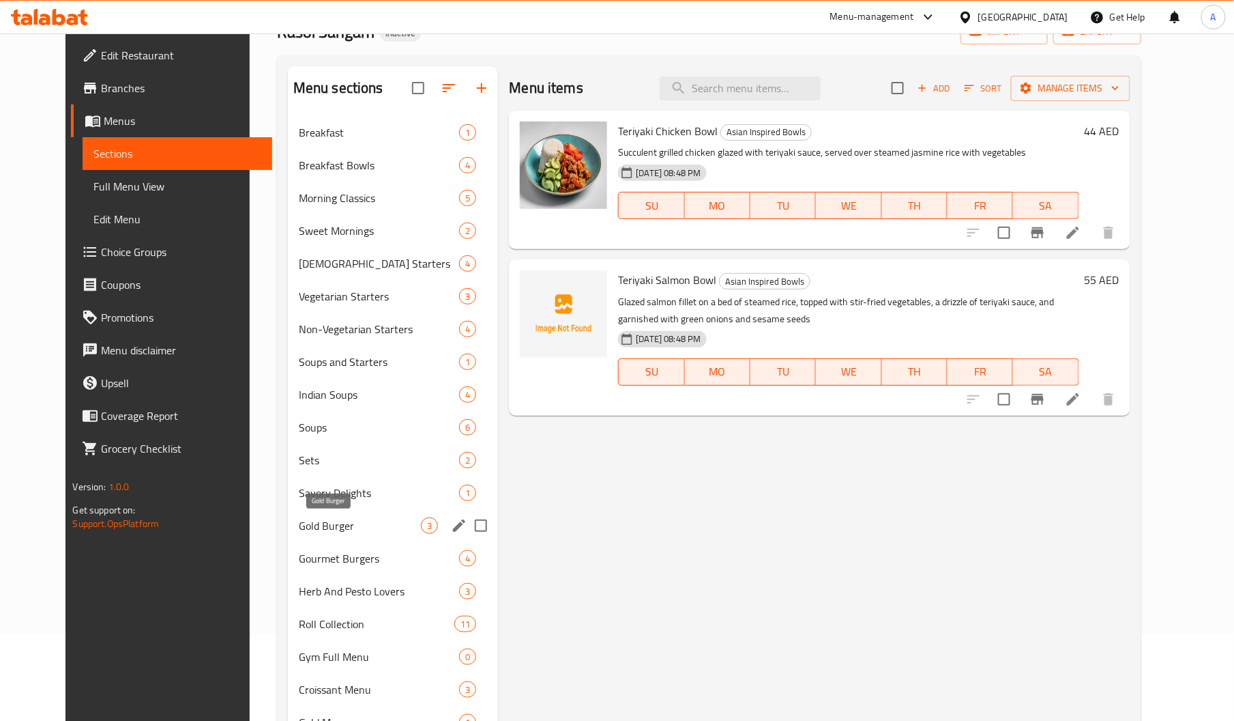
scroll to position [85, 0]
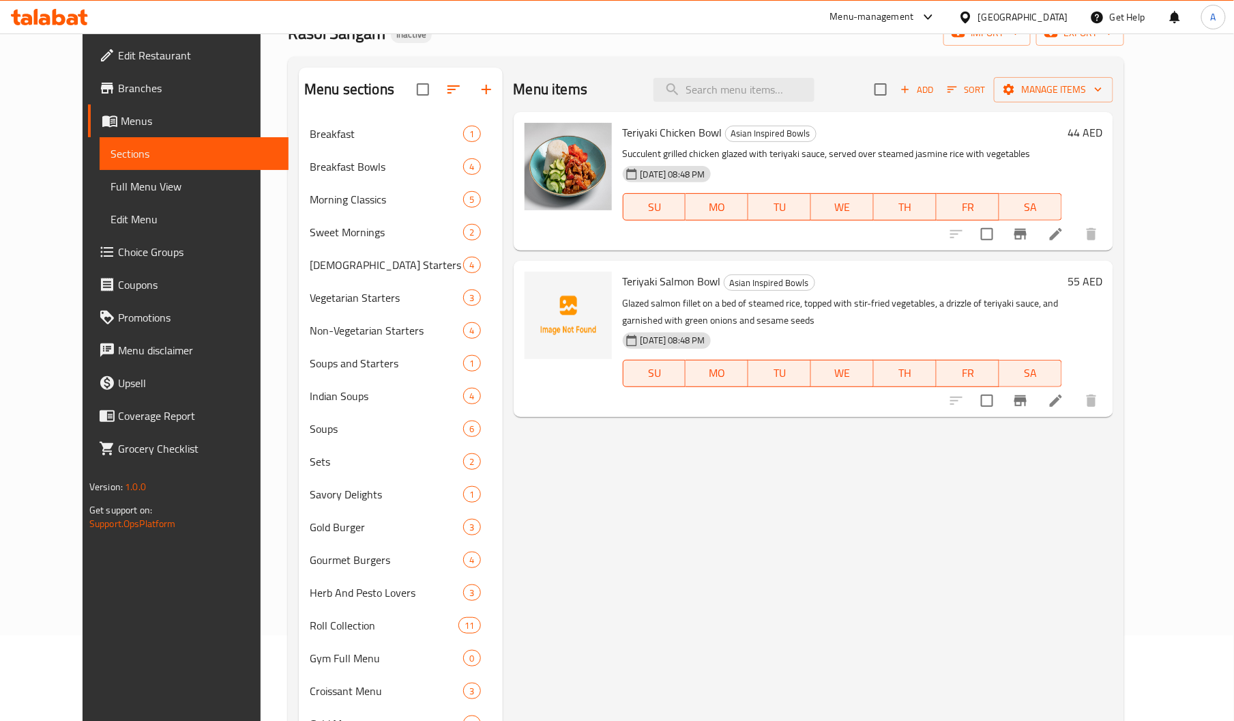
click at [623, 284] on span "Teriyaki Salmon Bowl" at bounding box center [672, 281] width 98 height 20
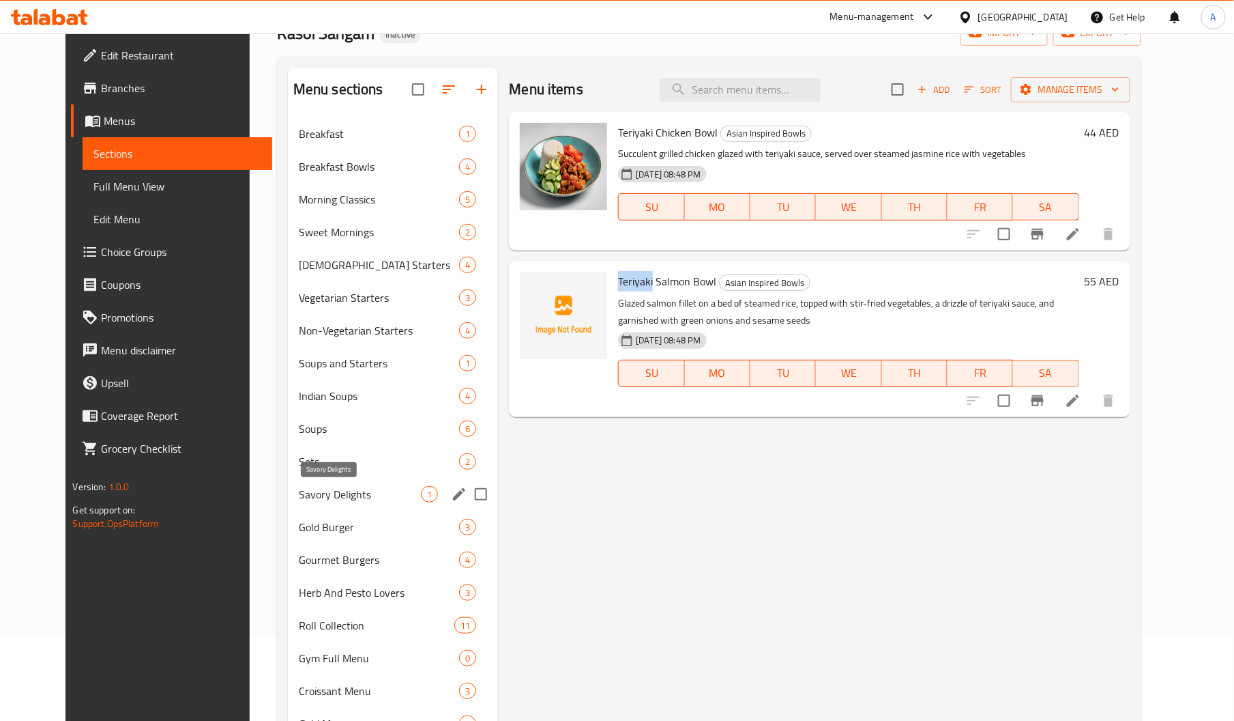
click at [315, 499] on span "Savory Delights" at bounding box center [360, 494] width 123 height 16
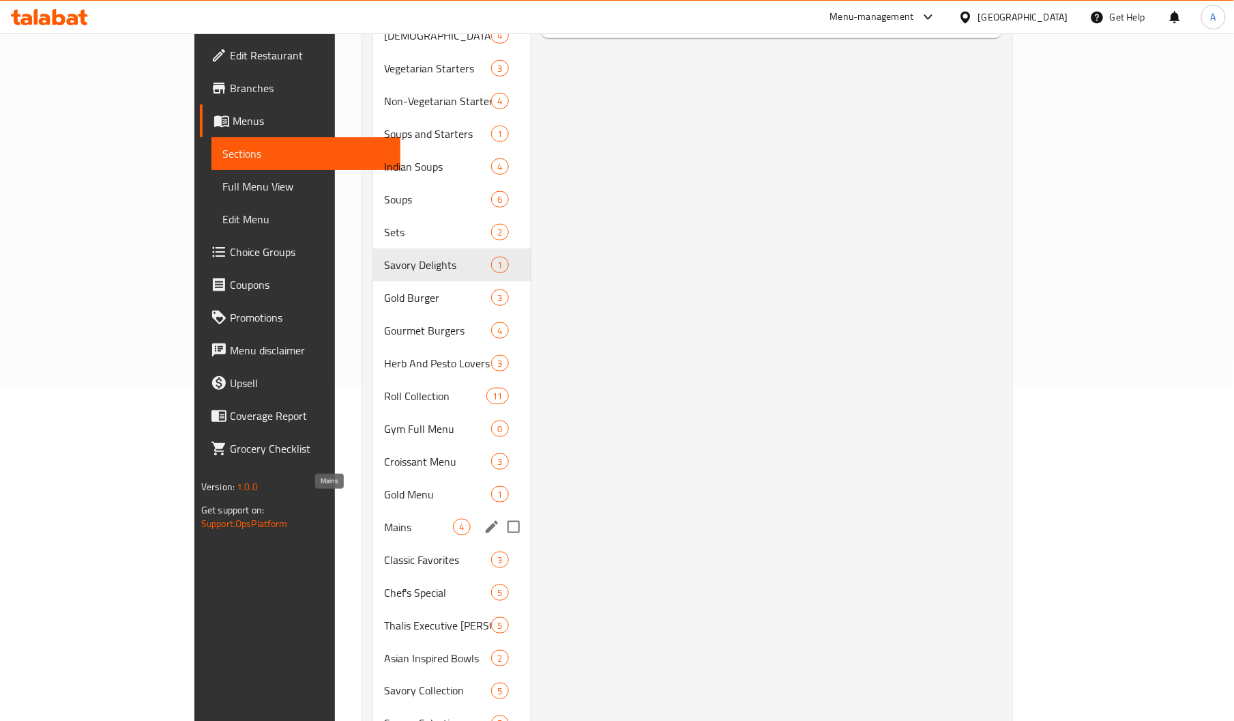
scroll to position [338, 0]
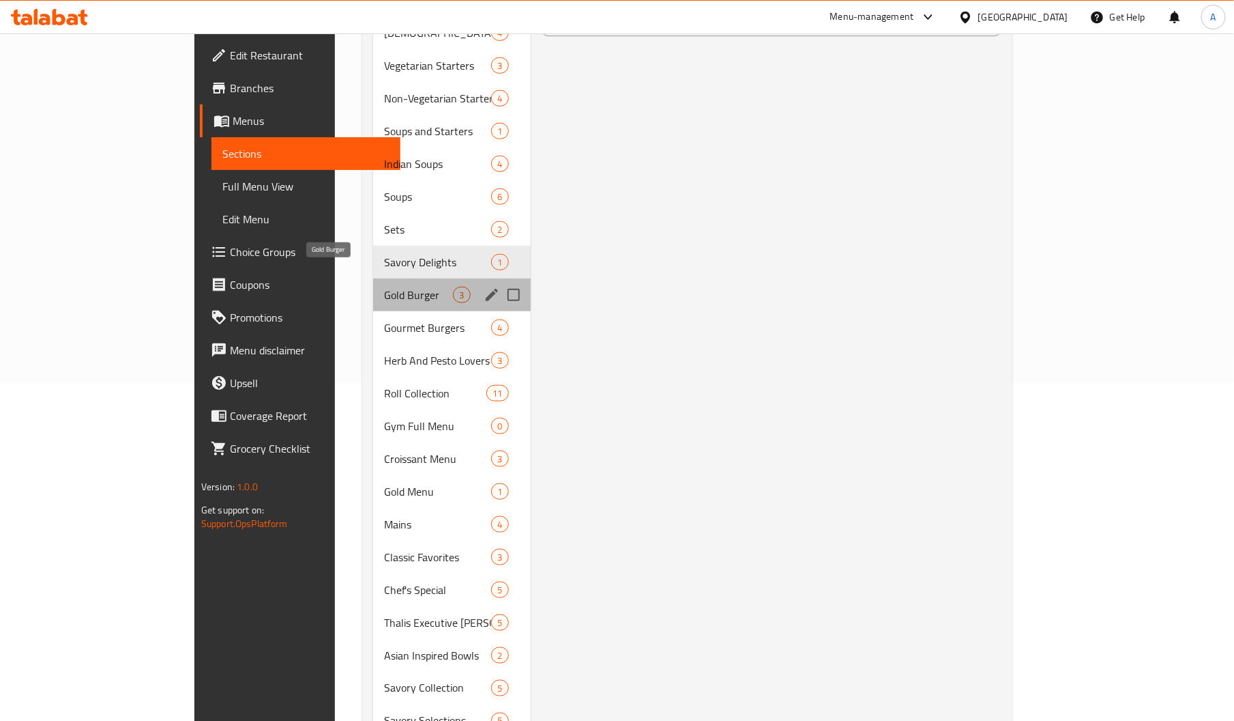
click at [384, 287] on span "Gold Burger" at bounding box center [418, 295] width 69 height 16
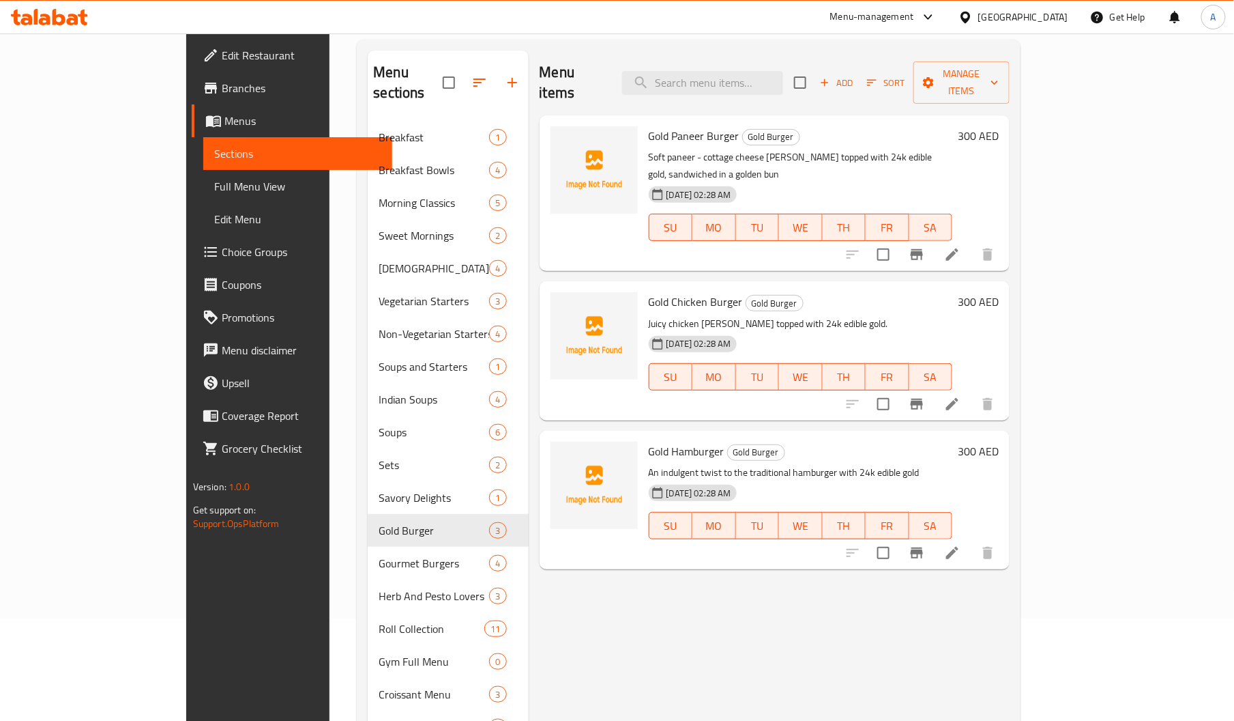
scroll to position [103, 0]
click at [649, 440] on span "Gold Hamburger" at bounding box center [687, 450] width 76 height 20
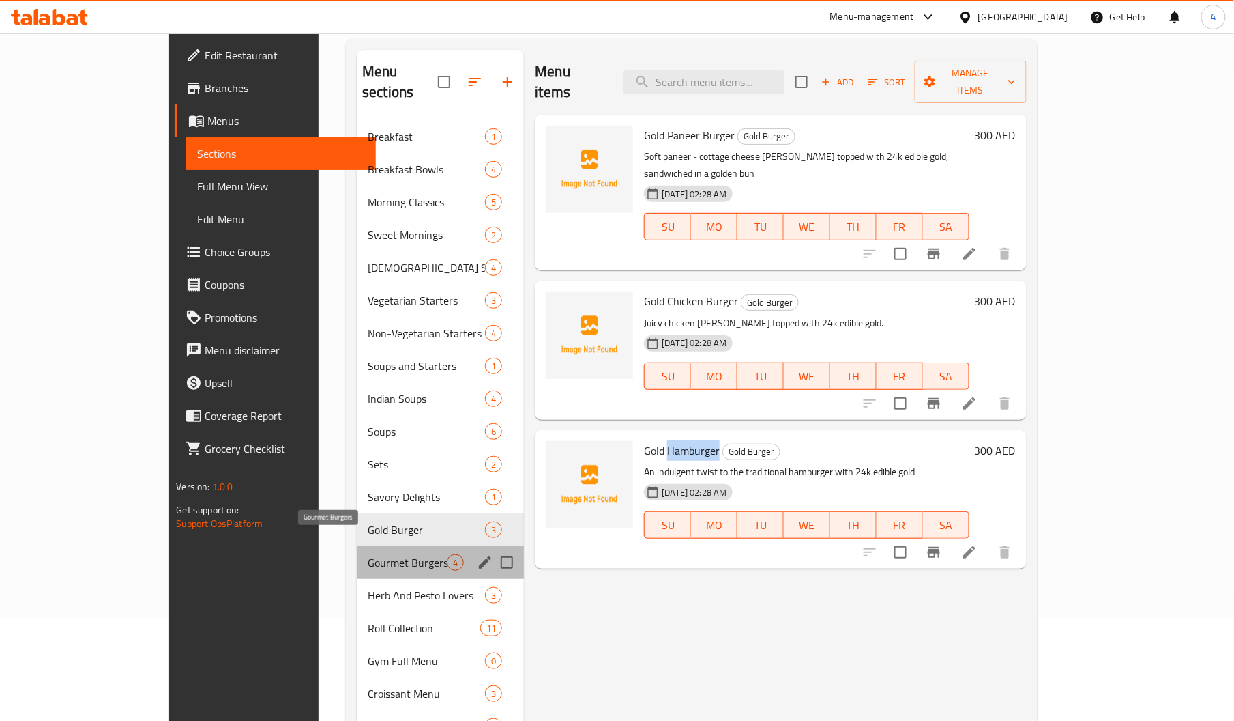
click at [368, 554] on span "Gourmet Burgers" at bounding box center [407, 562] width 79 height 16
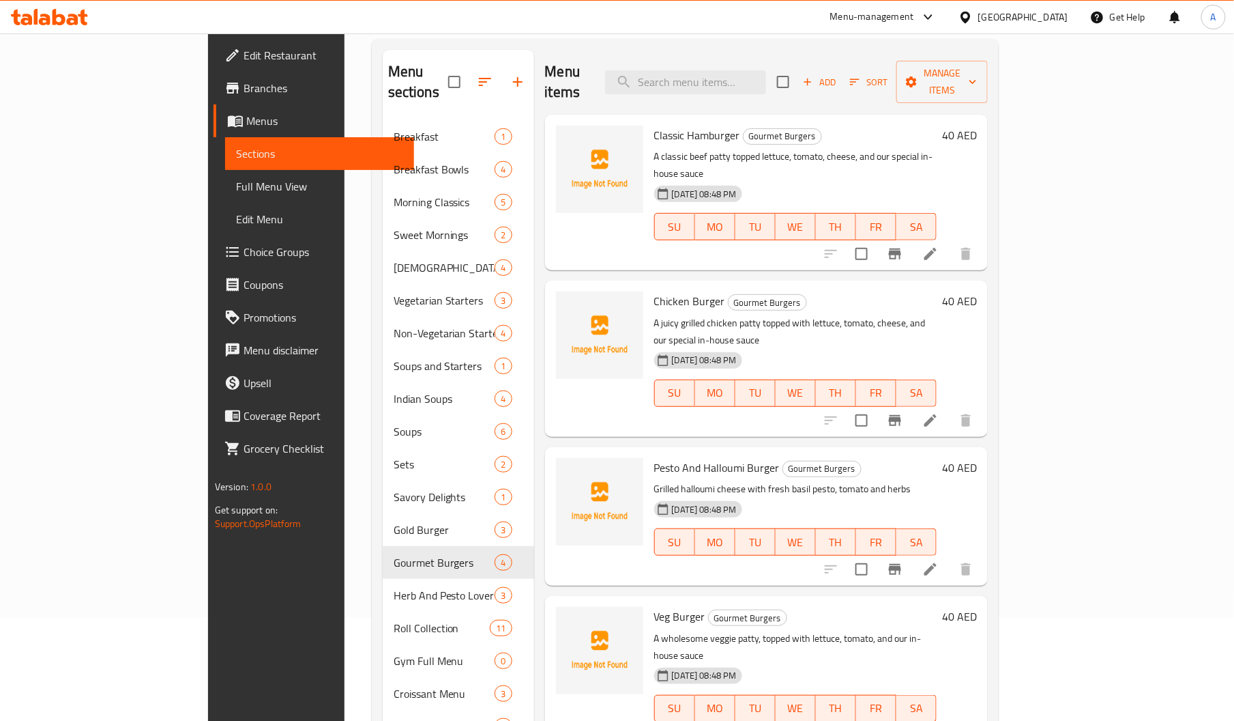
click at [654, 291] on span "Chicken Burger" at bounding box center [689, 301] width 71 height 20
click at [654, 125] on span "Classic Hamburger" at bounding box center [697, 135] width 86 height 20
click at [654, 606] on span "Veg Burger" at bounding box center [679, 616] width 51 height 20
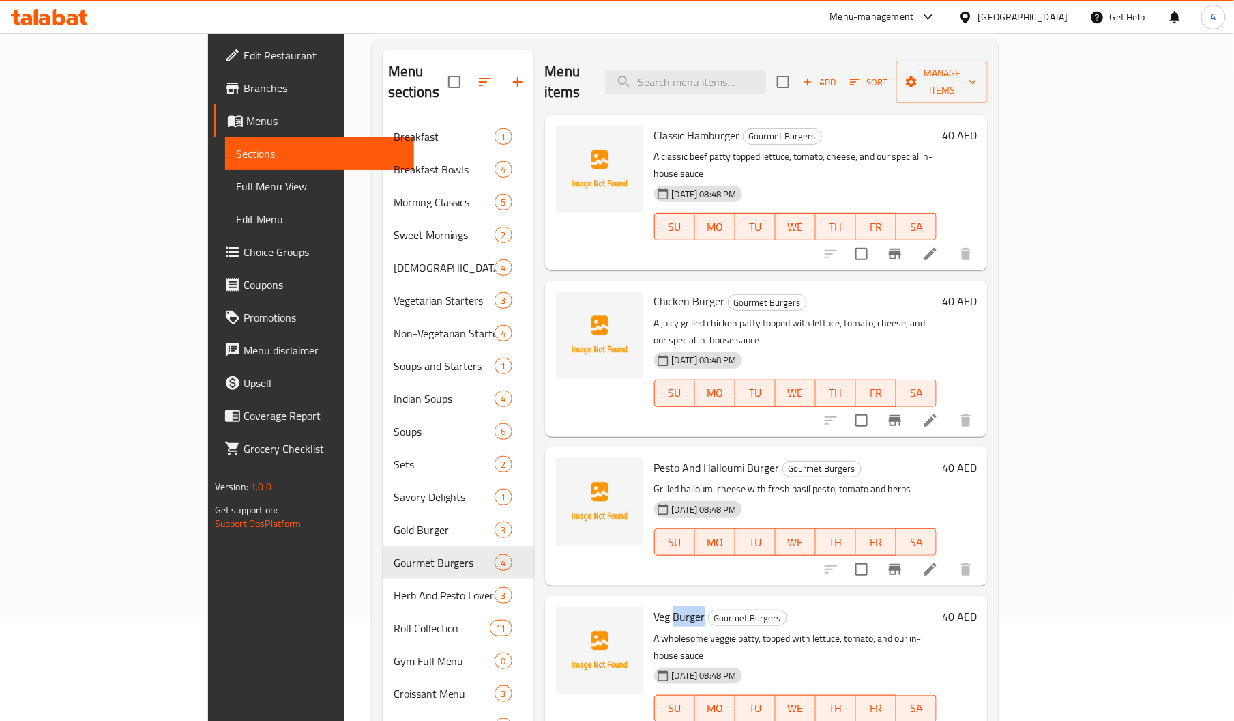
click at [654, 606] on span "Veg Burger" at bounding box center [679, 616] width 51 height 20
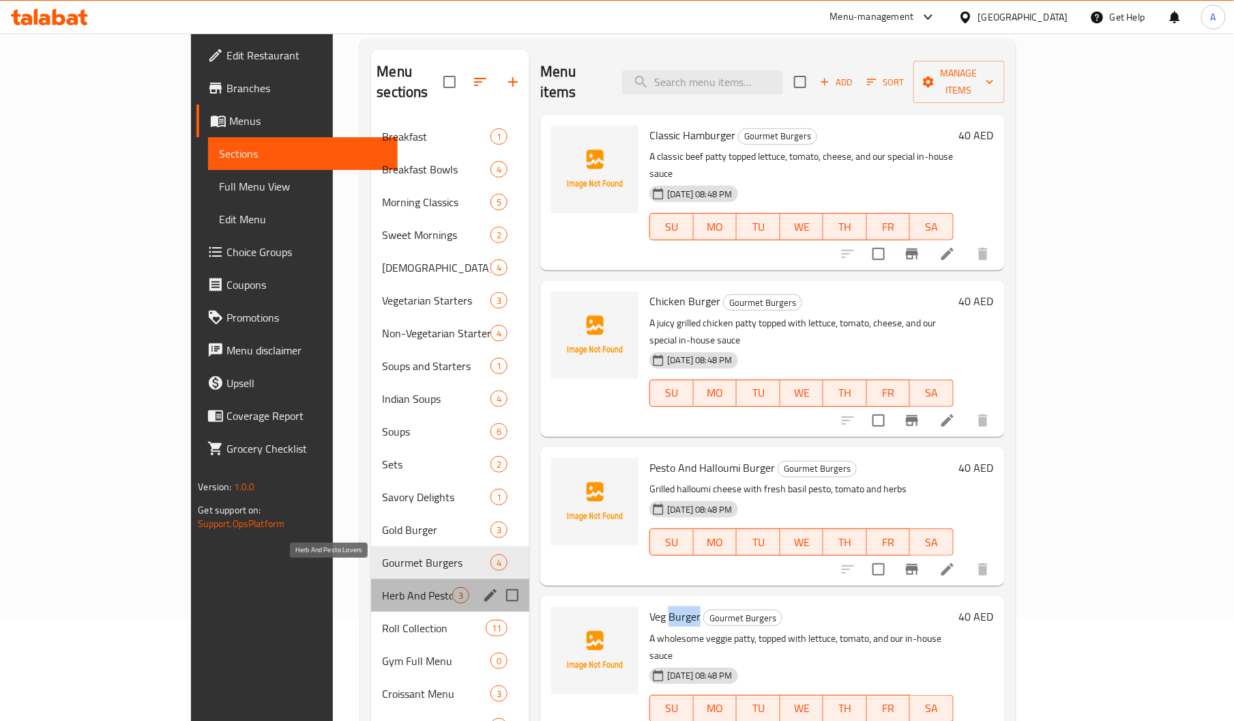
click at [382, 587] on span "Herb And Pesto Lovers" at bounding box center [417, 595] width 70 height 16
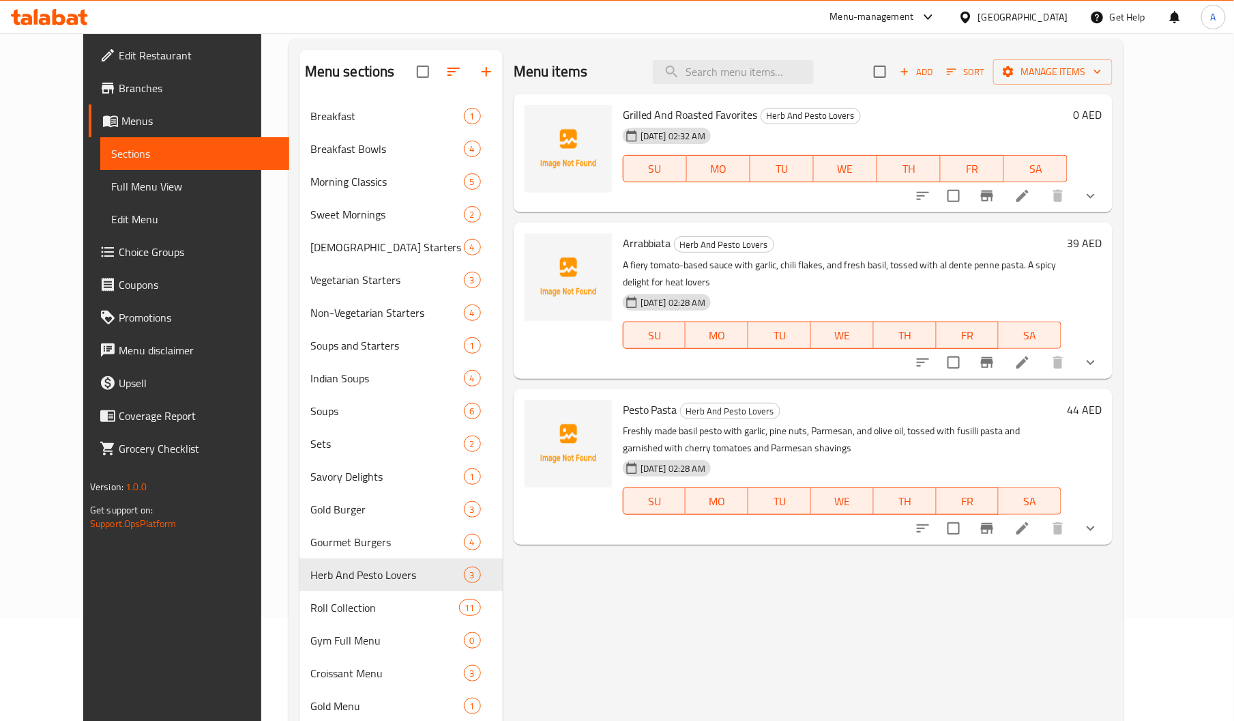
click at [623, 399] on span "Pesto Pasta" at bounding box center [650, 409] width 55 height 20
click at [625, 251] on span "Arrabbiata" at bounding box center [647, 243] width 48 height 20
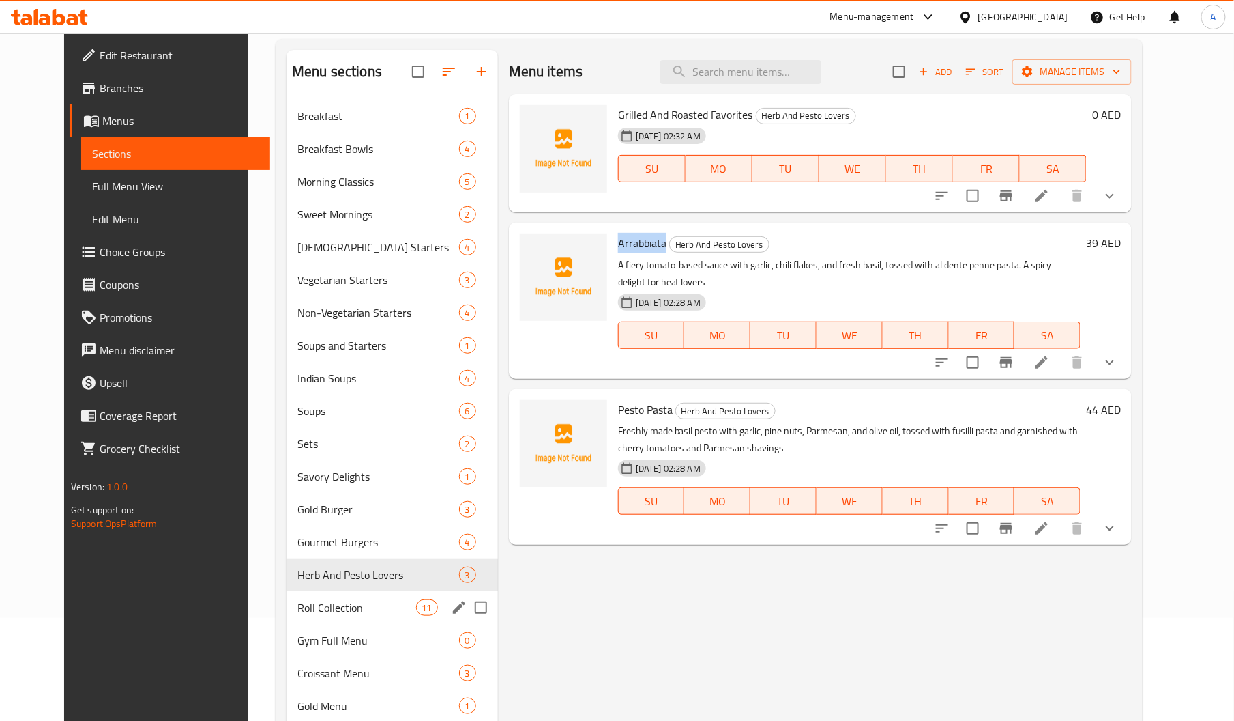
click at [305, 617] on div "Roll Collection 11" at bounding box center [393, 607] width 212 height 33
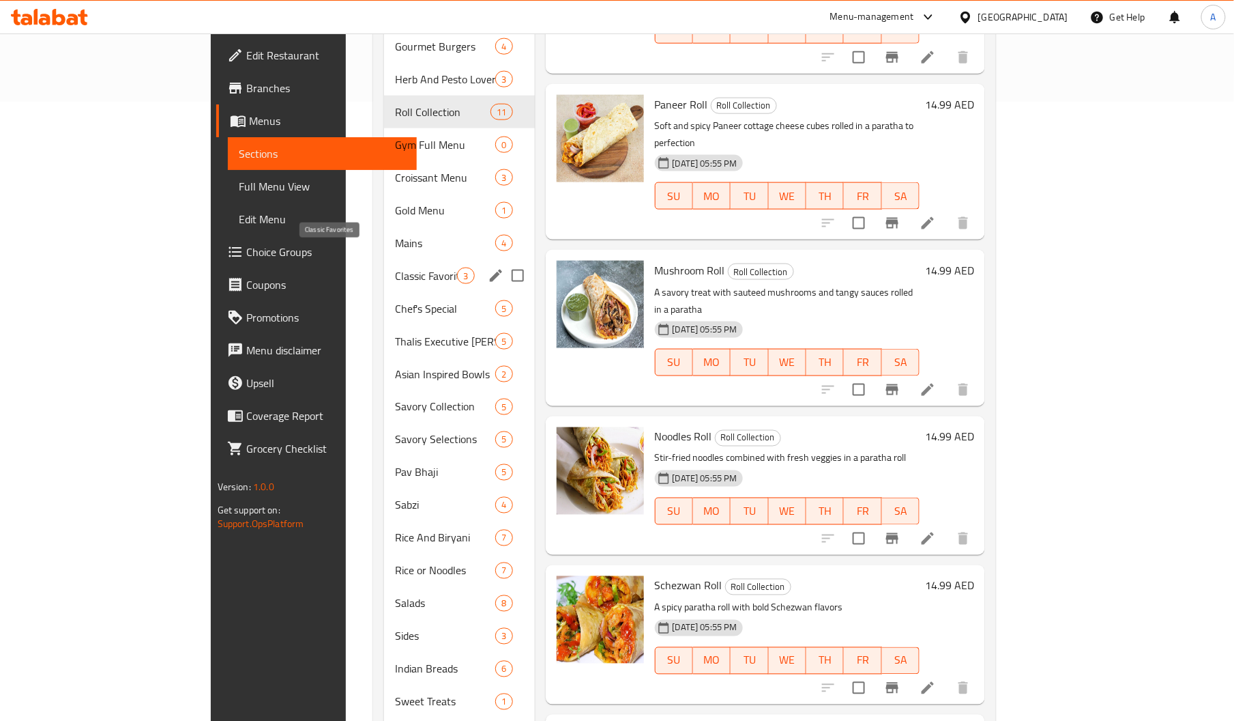
scroll to position [615, 0]
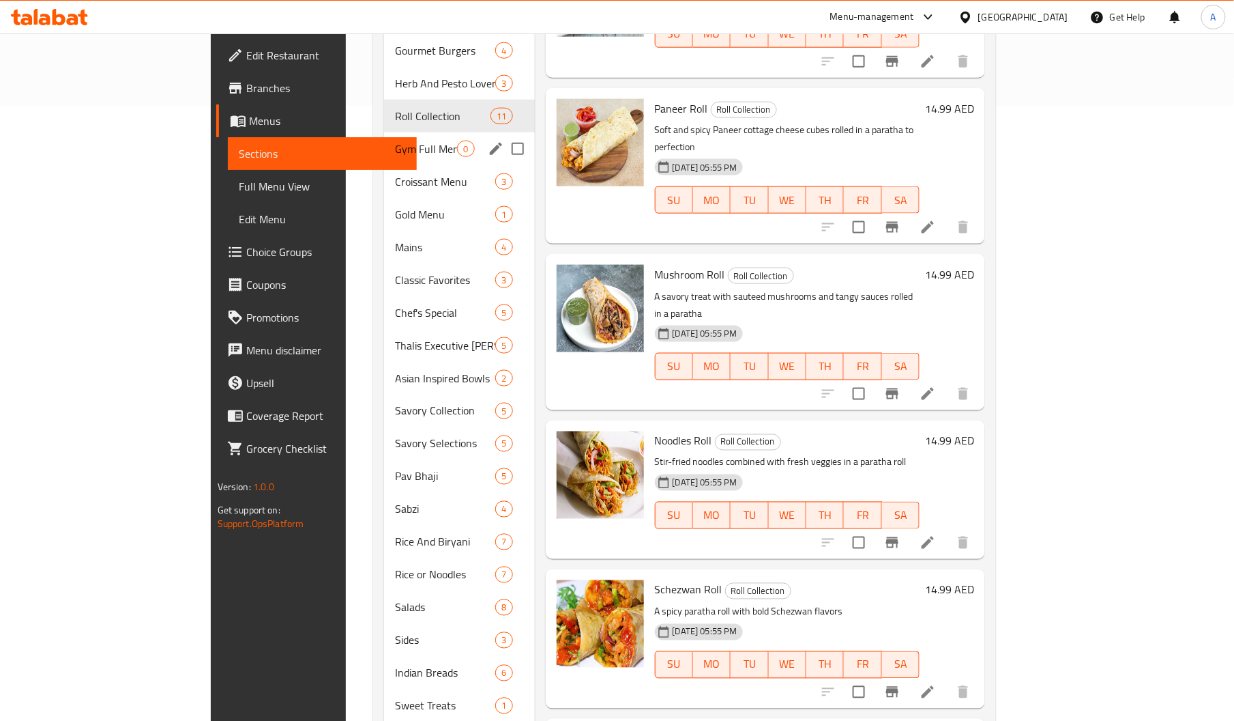
click at [384, 142] on div "Gym Full Menu 0" at bounding box center [459, 148] width 150 height 33
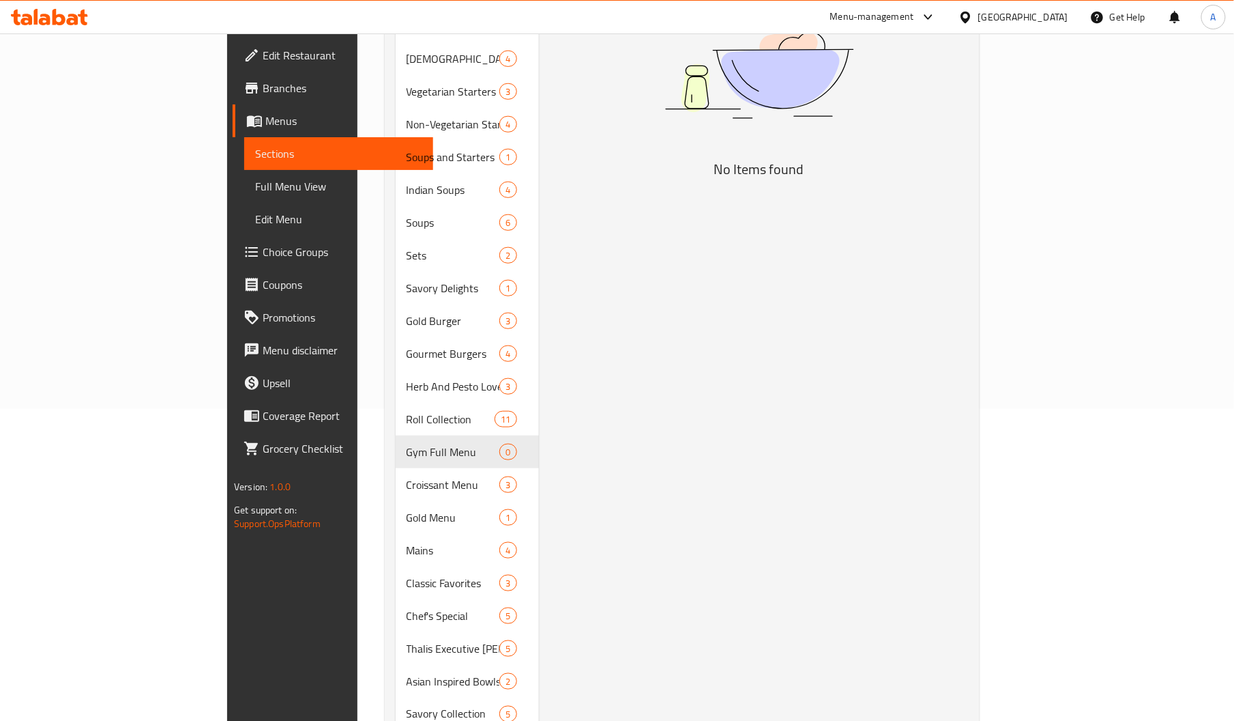
scroll to position [313, 0]
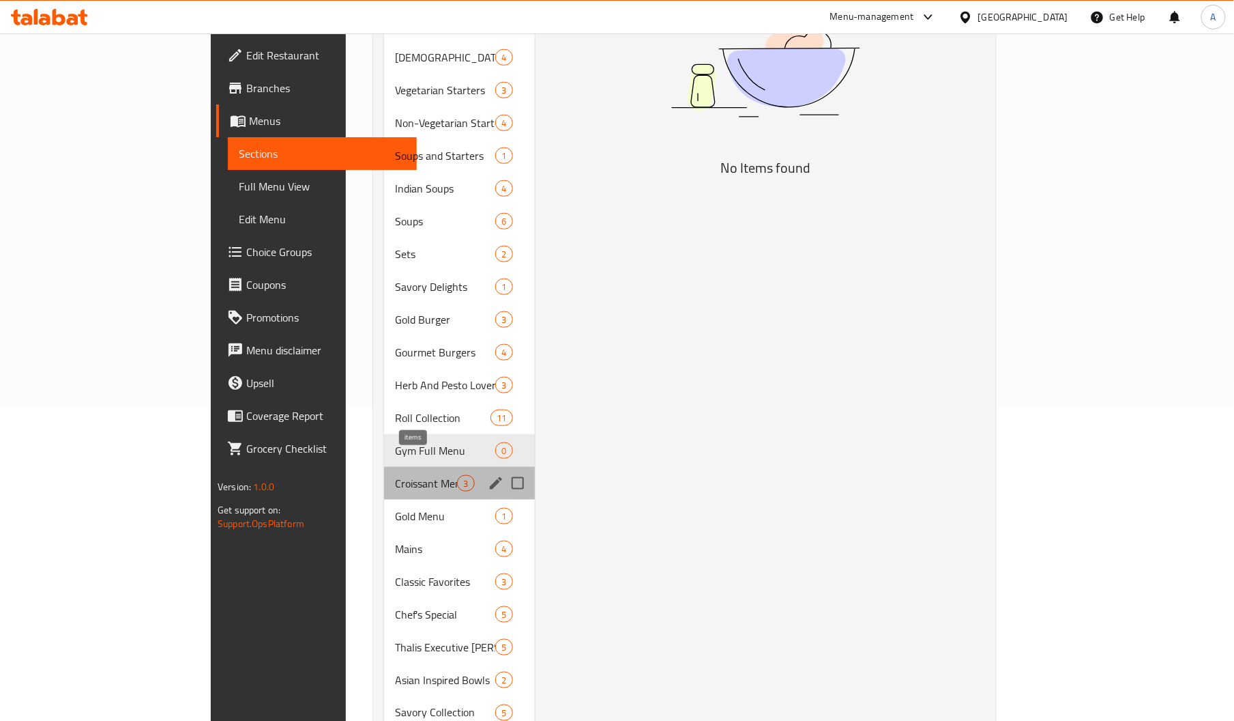
click at [458, 477] on span "3" at bounding box center [466, 483] width 16 height 13
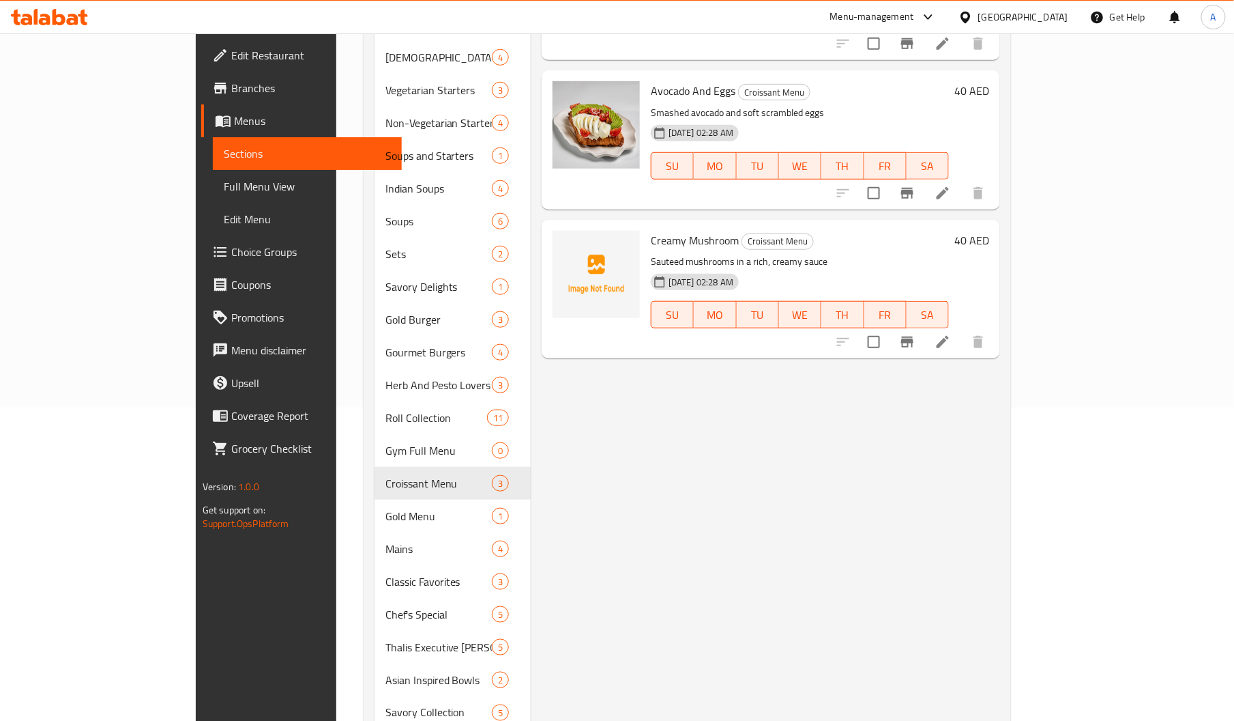
scroll to position [273, 0]
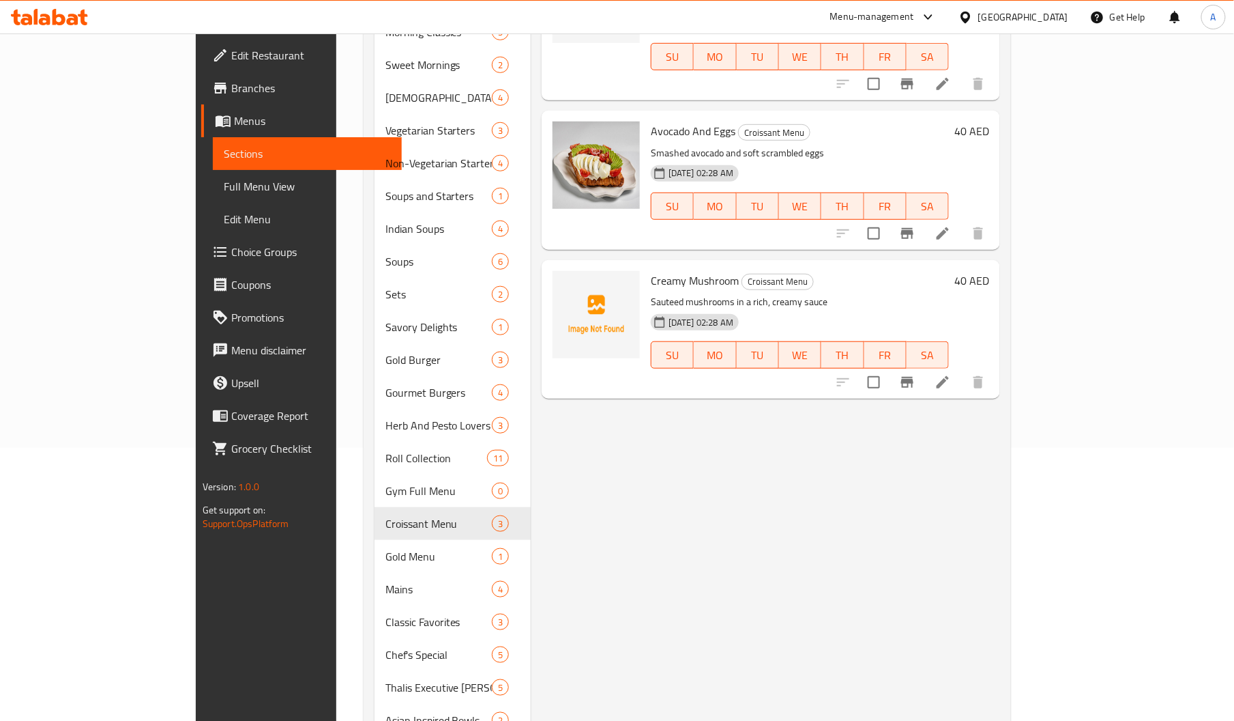
click at [651, 270] on span "Creamy Mushroom" at bounding box center [695, 280] width 88 height 20
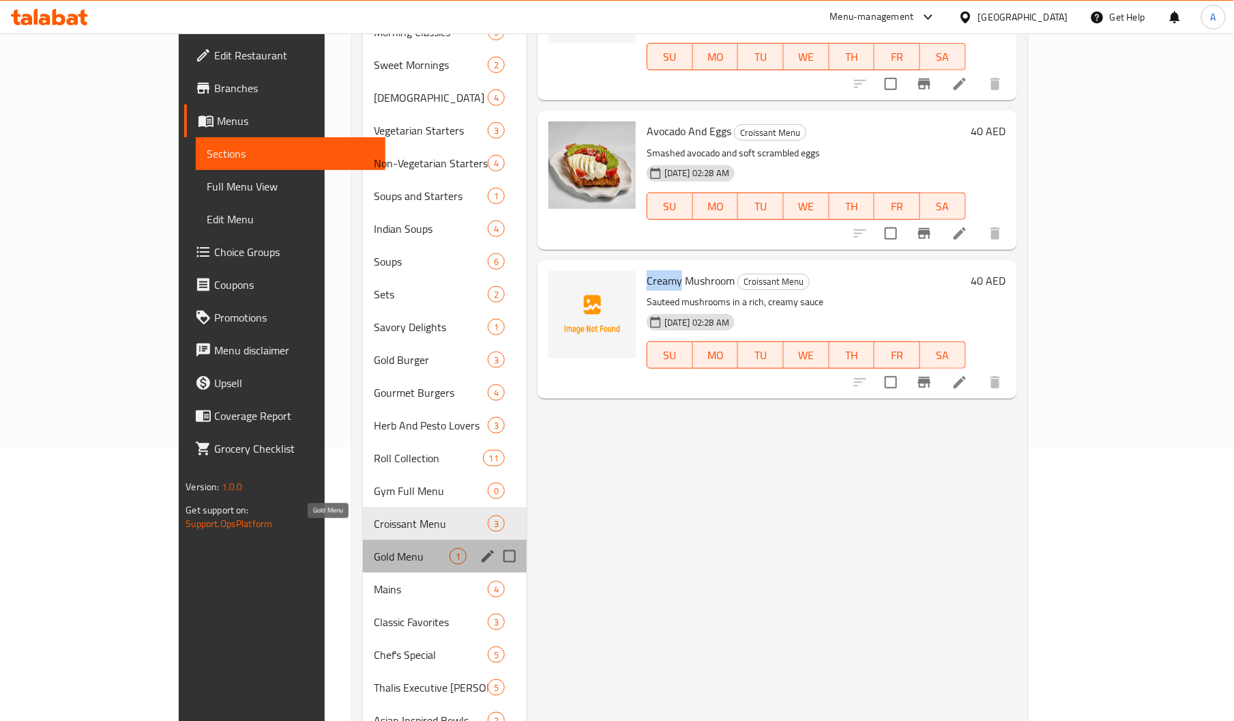
click at [374, 548] on span "Gold Menu" at bounding box center [411, 556] width 75 height 16
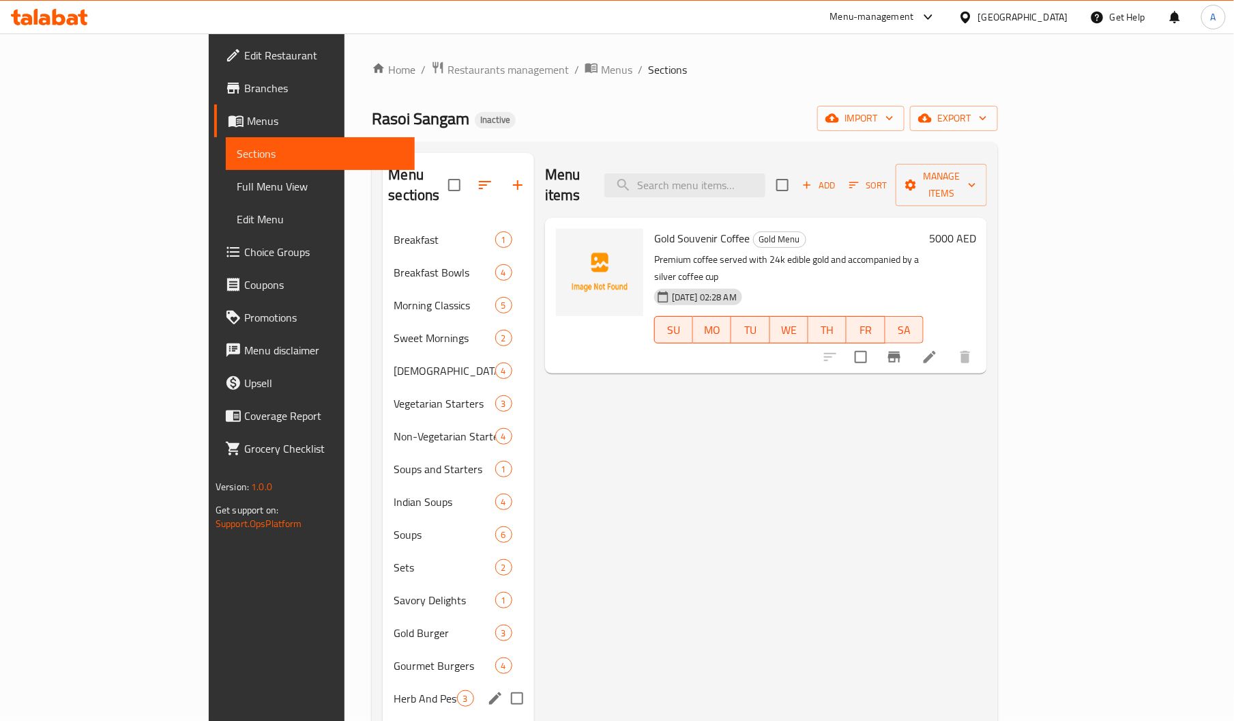
scroll to position [1, 0]
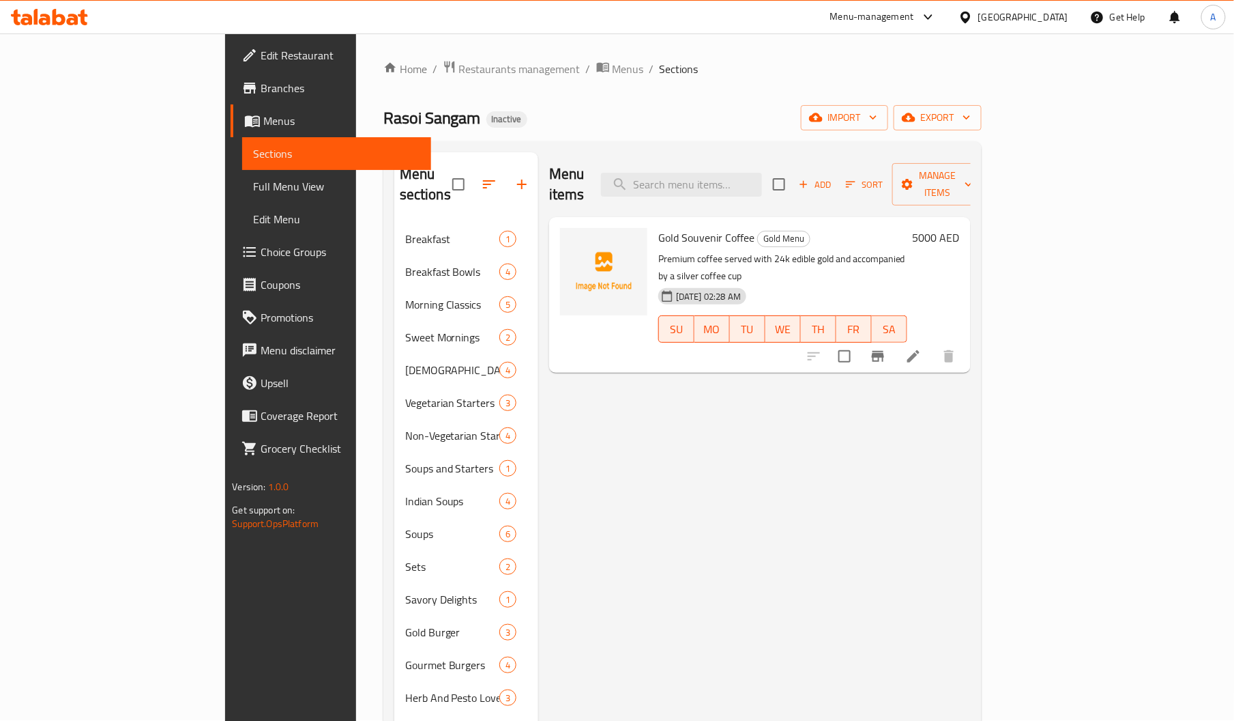
click at [658, 227] on span "Gold Souvenir Coffee" at bounding box center [706, 237] width 96 height 20
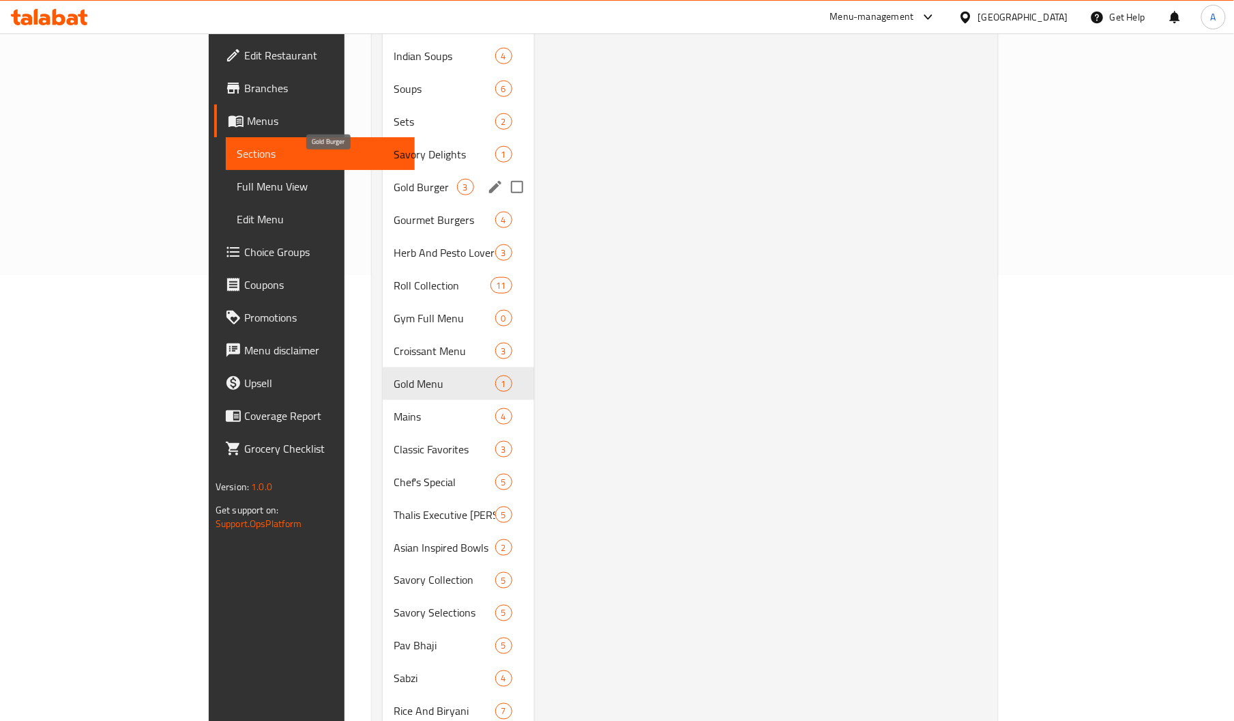
scroll to position [474, 0]
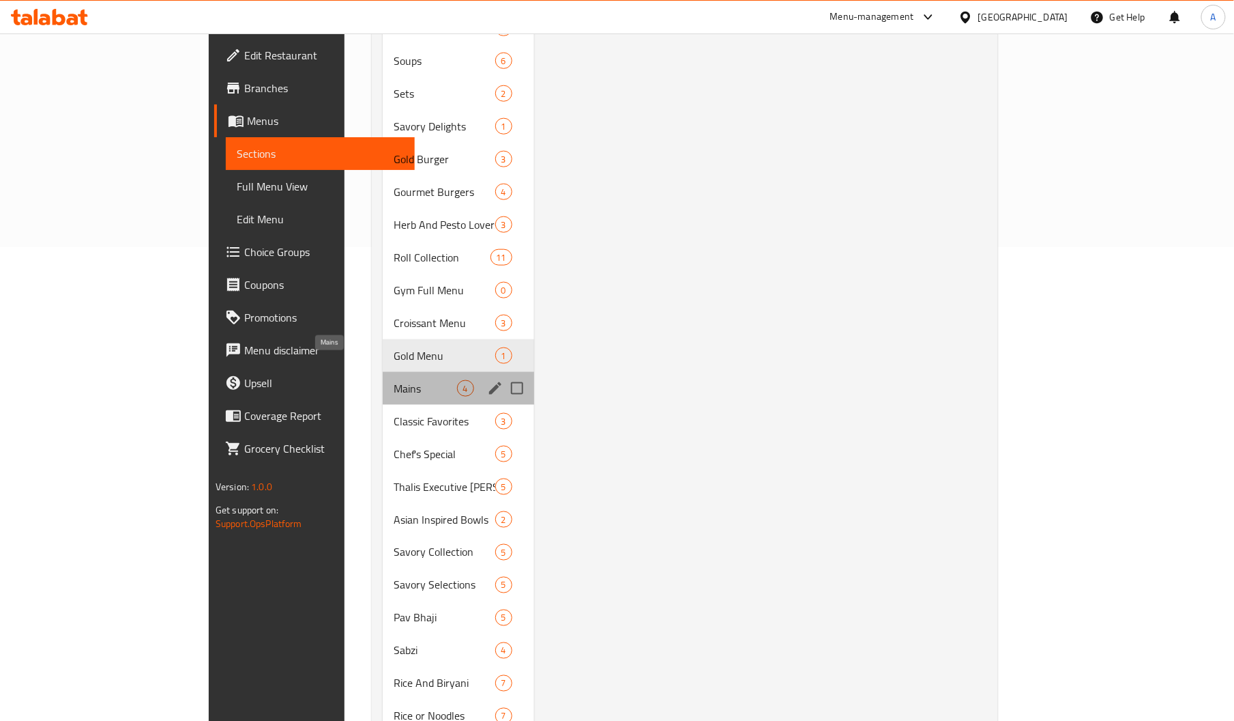
click at [394, 380] on span "Mains" at bounding box center [425, 388] width 63 height 16
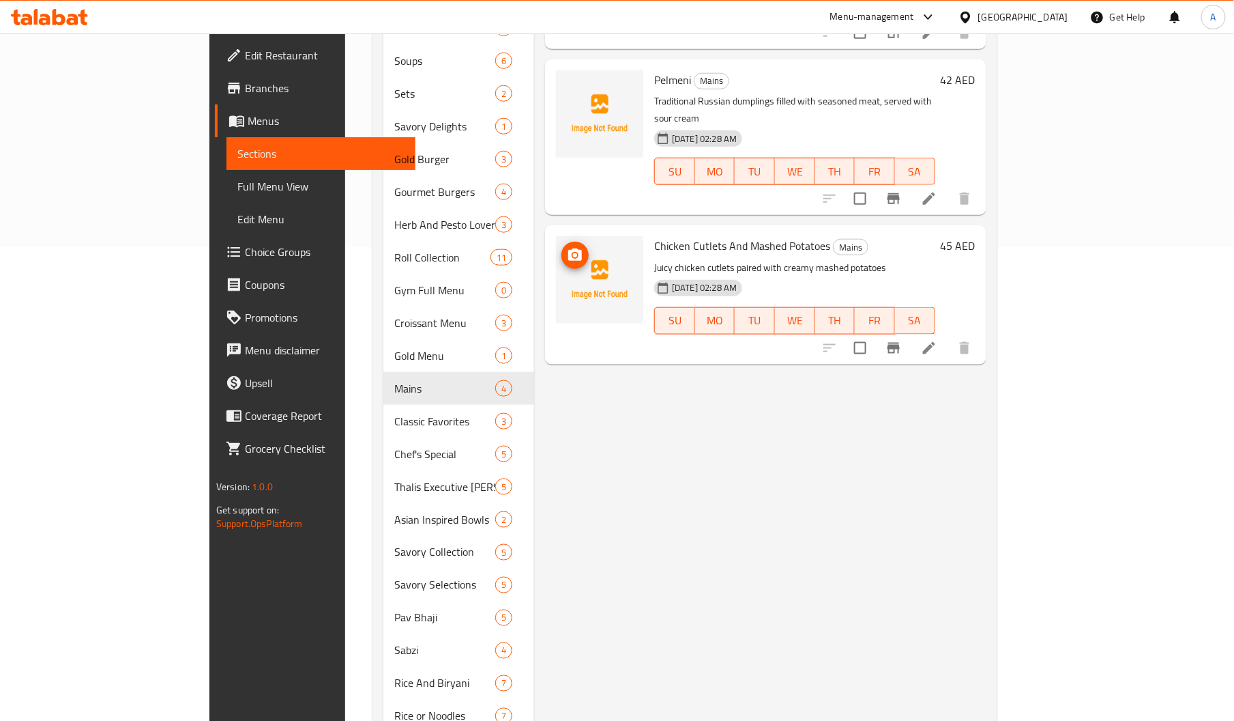
scroll to position [244, 0]
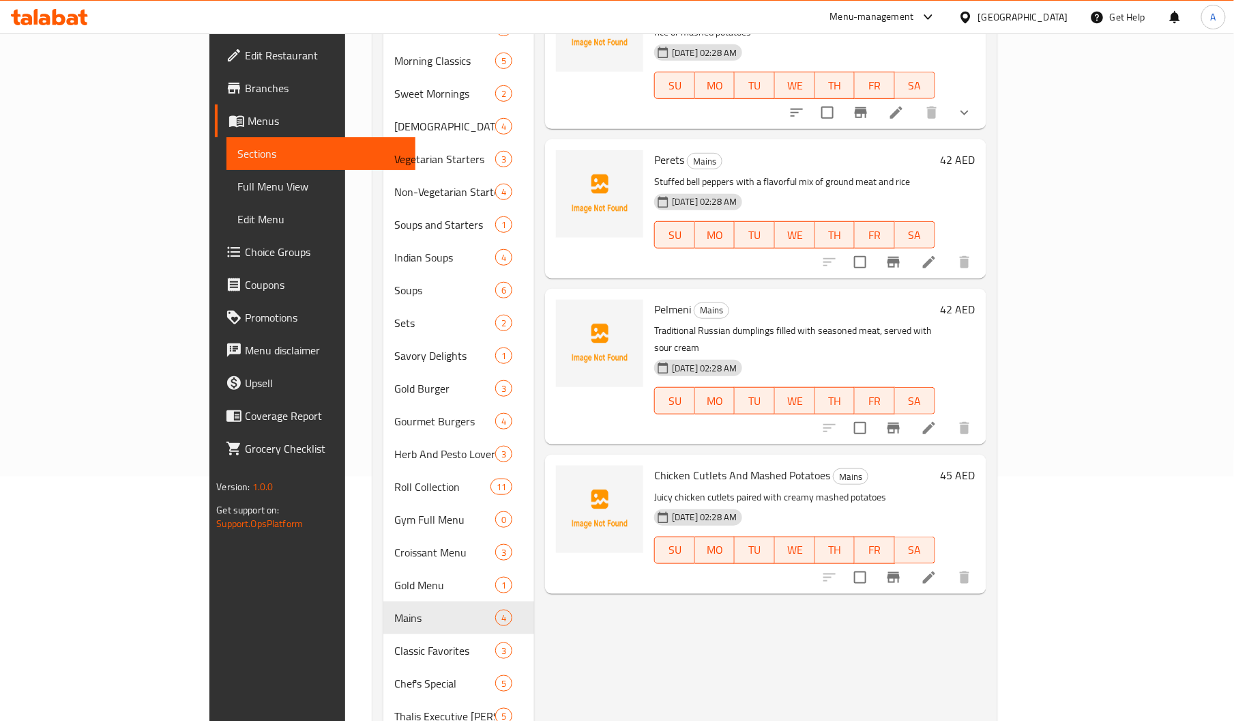
click at [654, 299] on span "Pelmeni" at bounding box center [672, 309] width 37 height 20
click at [663, 465] on span "Chicken Cutlets And Mashed Potatoes" at bounding box center [742, 475] width 176 height 20
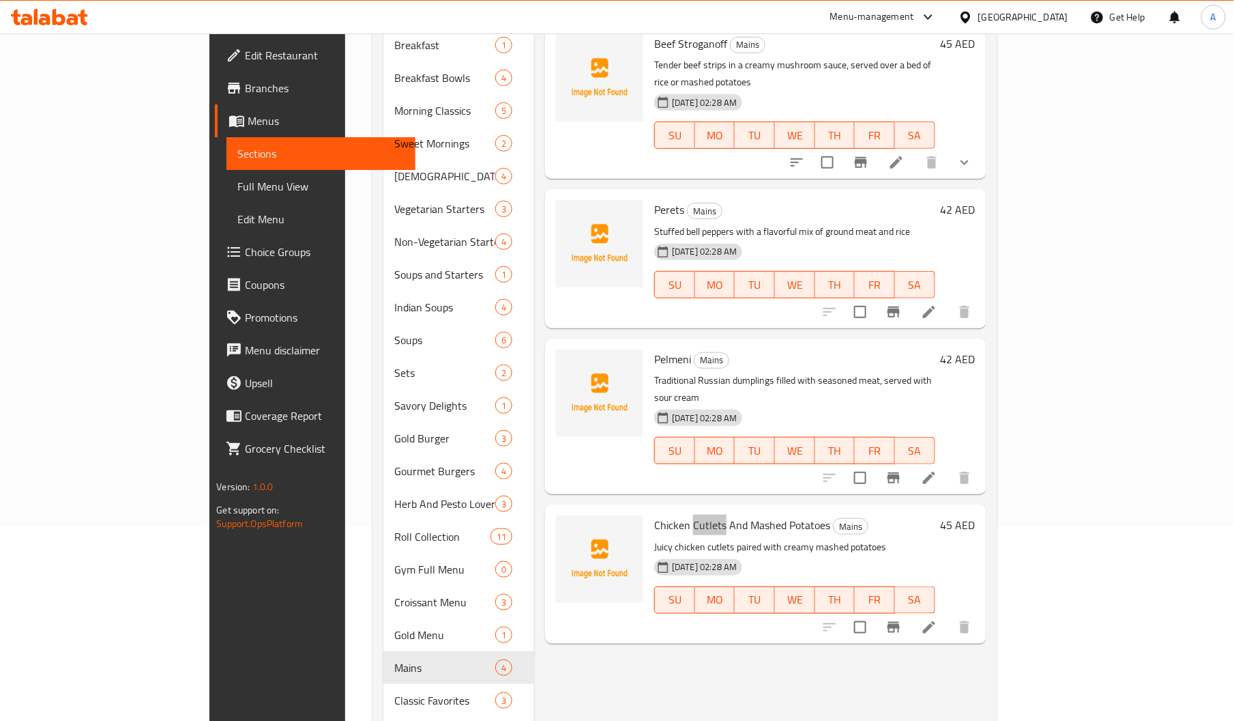
scroll to position [133, 0]
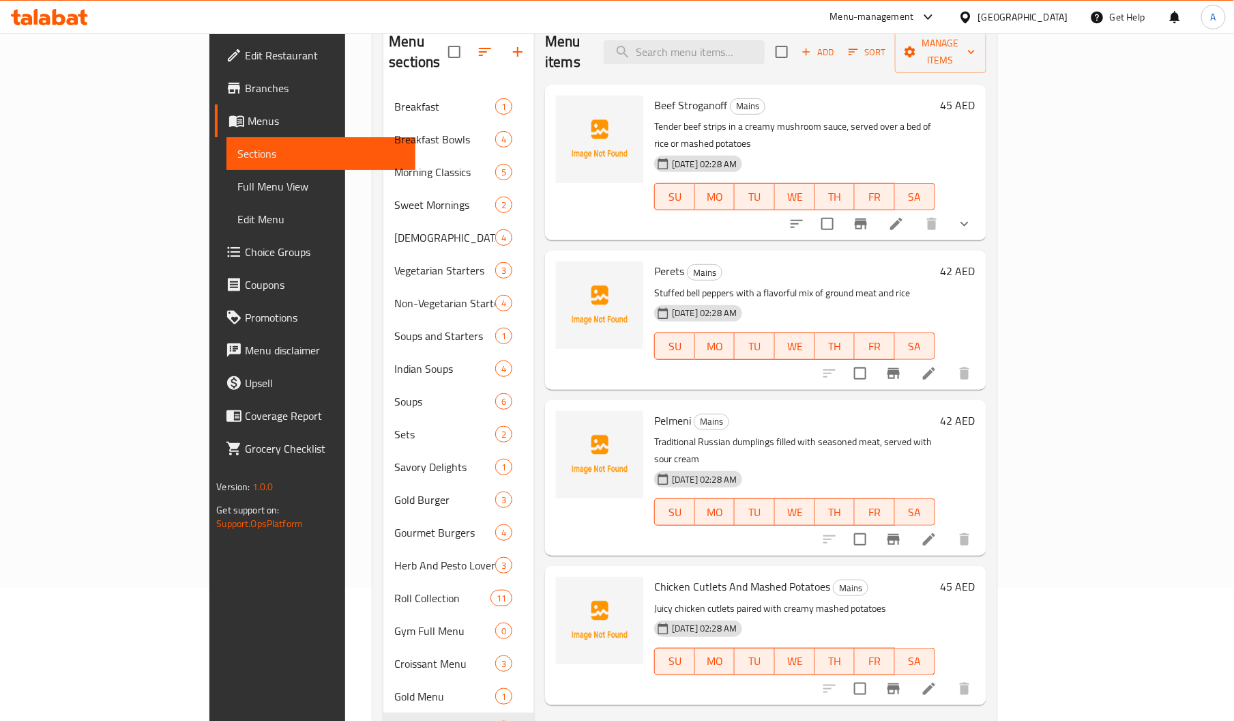
click at [654, 95] on span "Beef Stroganoff" at bounding box center [690, 105] width 73 height 20
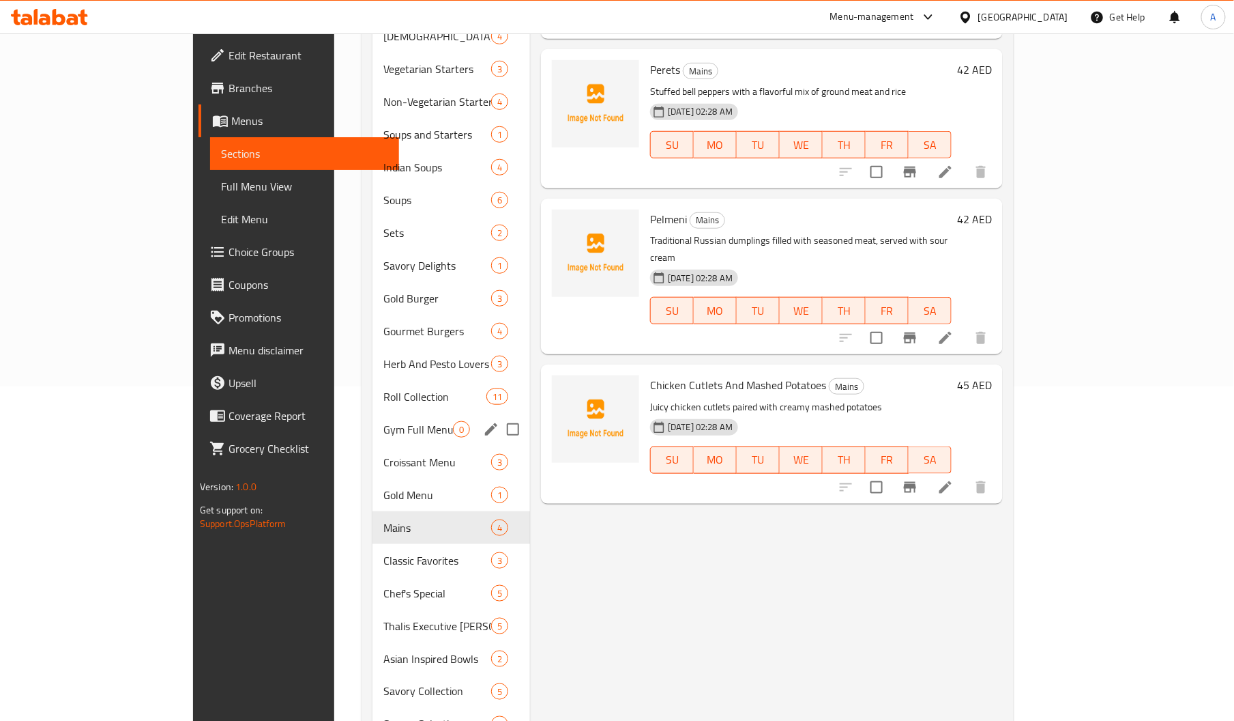
scroll to position [390, 0]
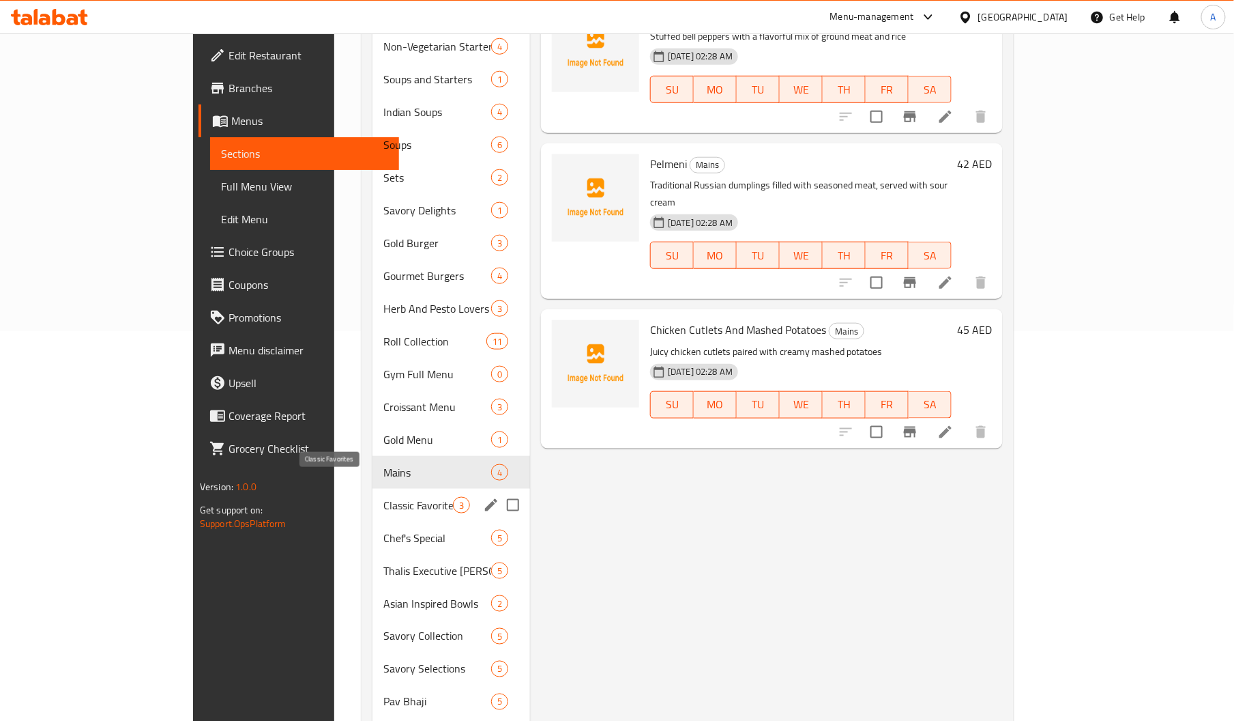
click at [383, 497] on span "Classic Favorites" at bounding box center [418, 505] width 70 height 16
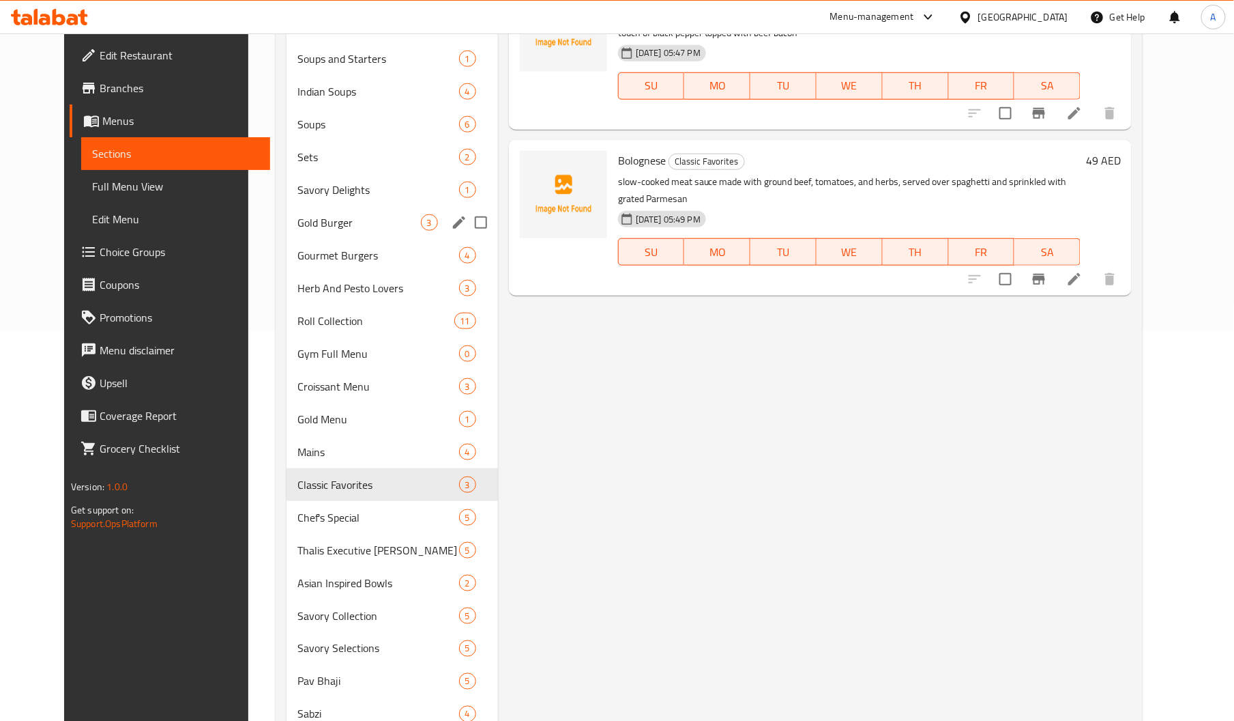
scroll to position [106, 0]
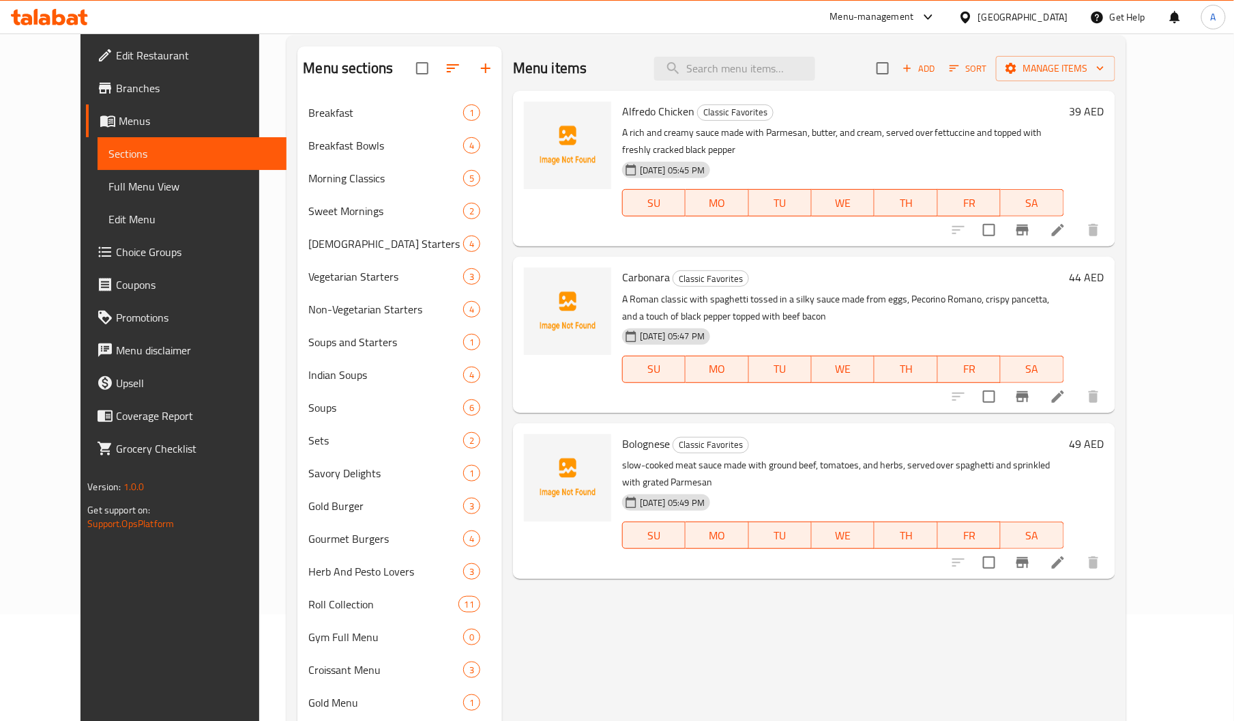
click at [626, 433] on span "Bolognese" at bounding box center [646, 443] width 48 height 20
click at [626, 267] on span "Carbonara" at bounding box center [646, 277] width 48 height 20
click at [630, 105] on span "Alfredo Chicken" at bounding box center [658, 111] width 72 height 20
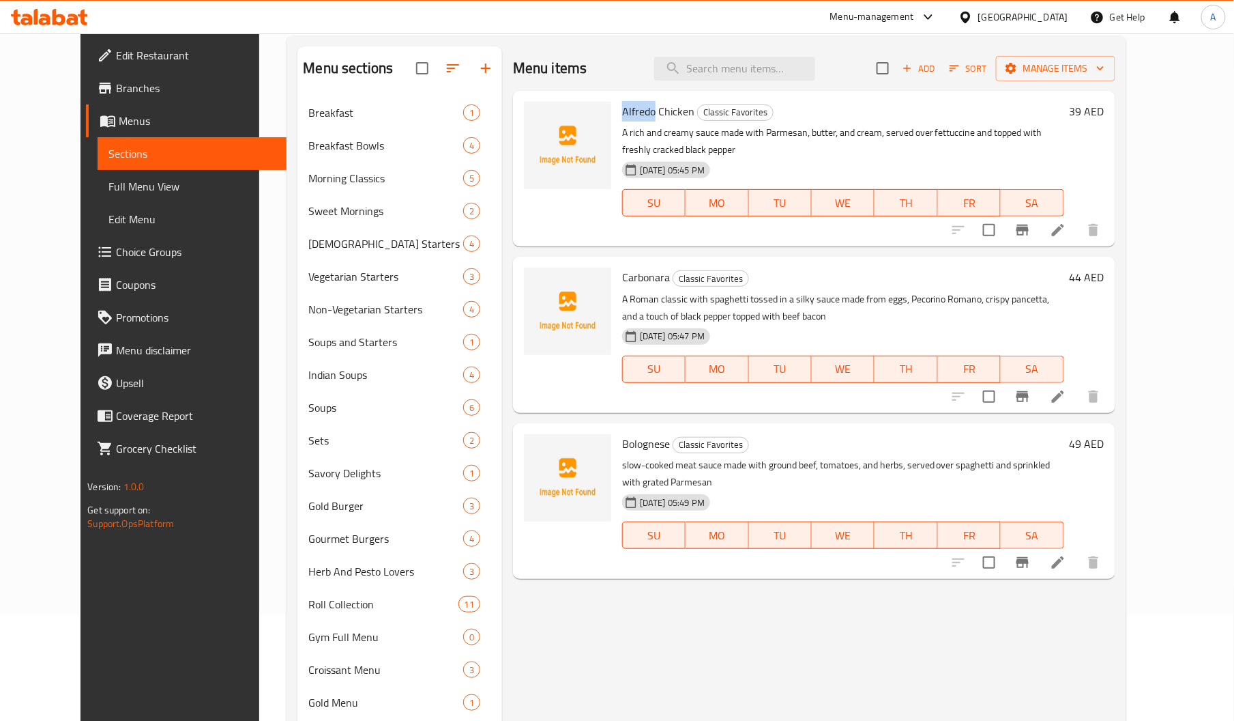
click at [630, 105] on span "Alfredo Chicken" at bounding box center [658, 111] width 72 height 20
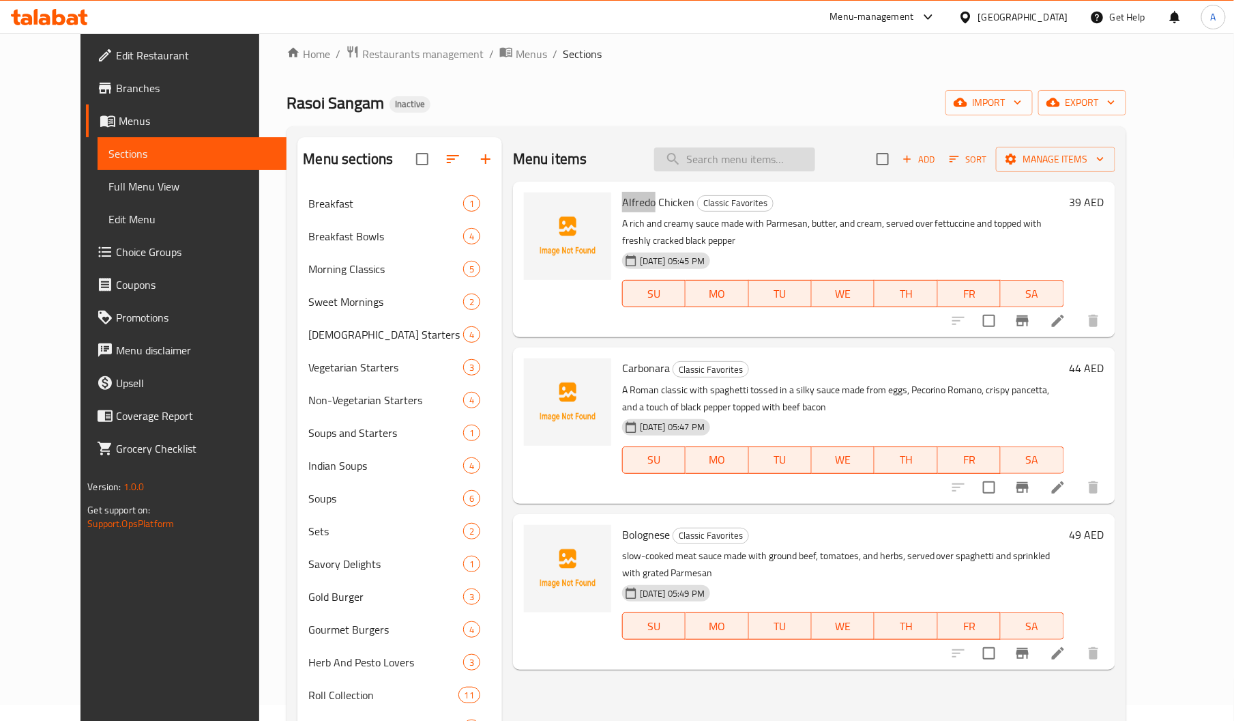
scroll to position [15, 0]
paste input "Alfredo"
type input "Alfredo"
click at [768, 154] on input "Alfredo" at bounding box center [734, 160] width 161 height 24
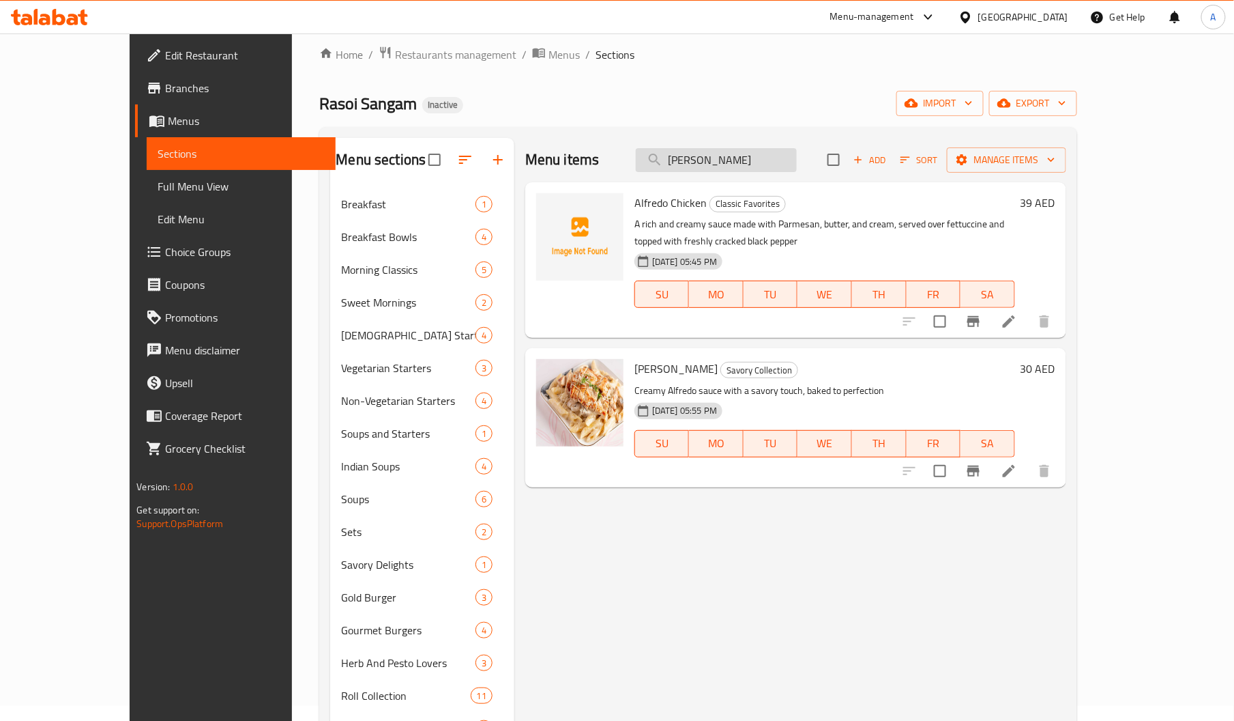
click at [724, 162] on input "Alfredo" at bounding box center [716, 160] width 161 height 24
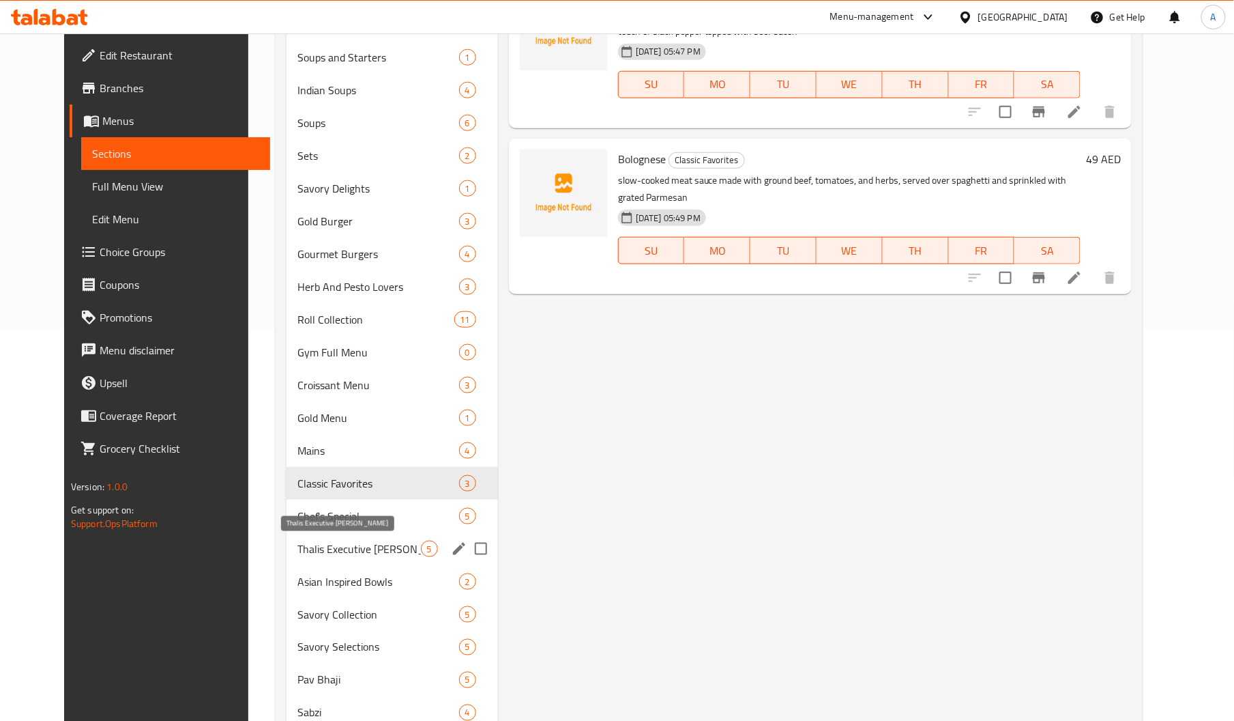
scroll to position [392, 0]
click at [327, 524] on div "Chef's Special 5" at bounding box center [393, 515] width 212 height 33
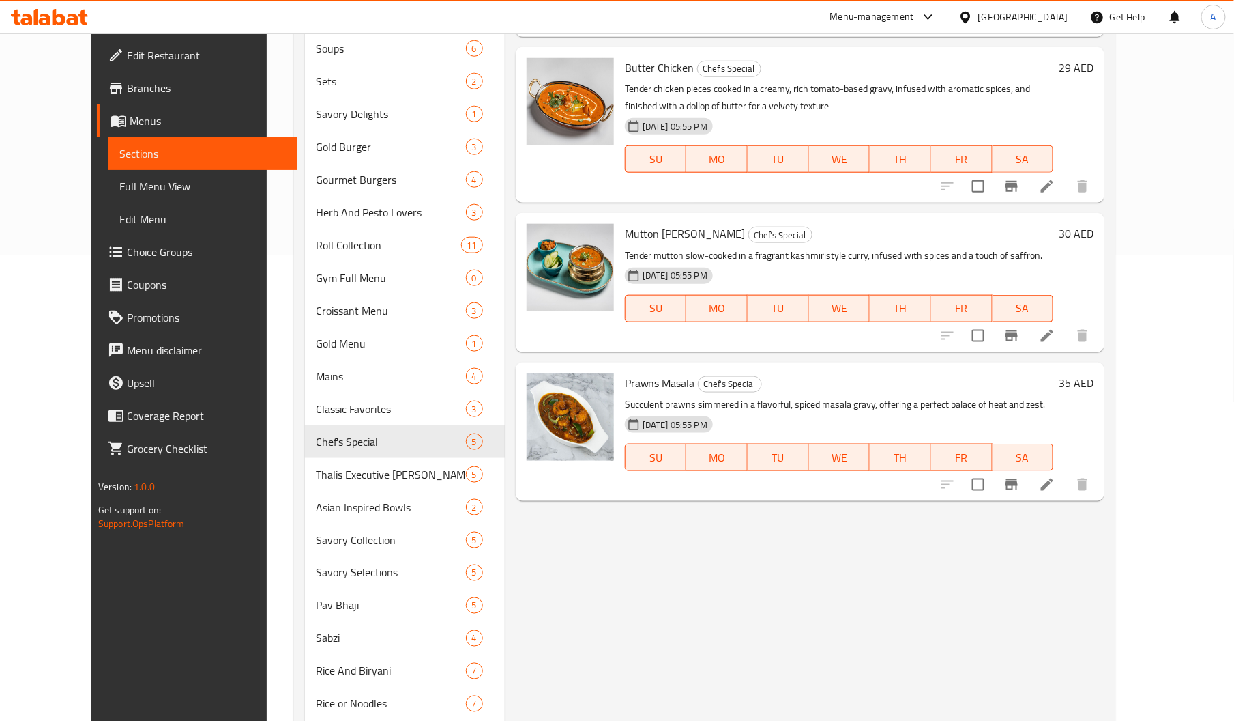
scroll to position [548, 0]
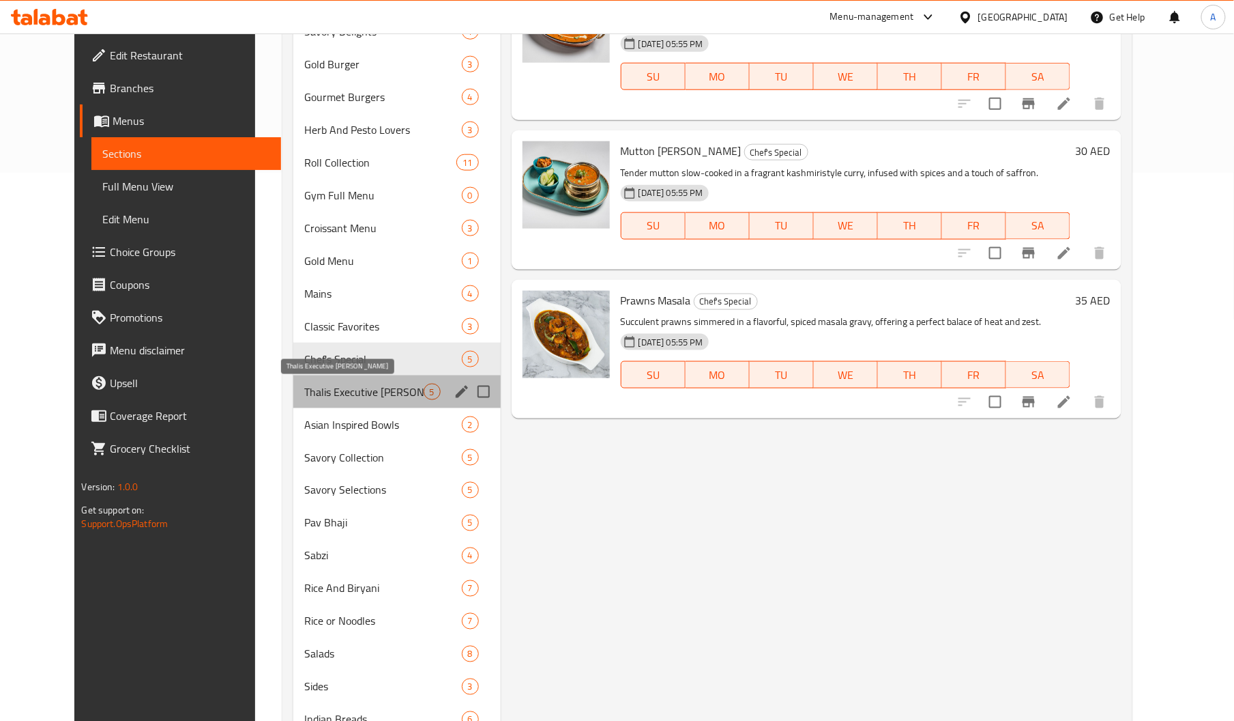
click at [338, 397] on span "Thalis Executive Lunch Thalis" at bounding box center [363, 391] width 119 height 16
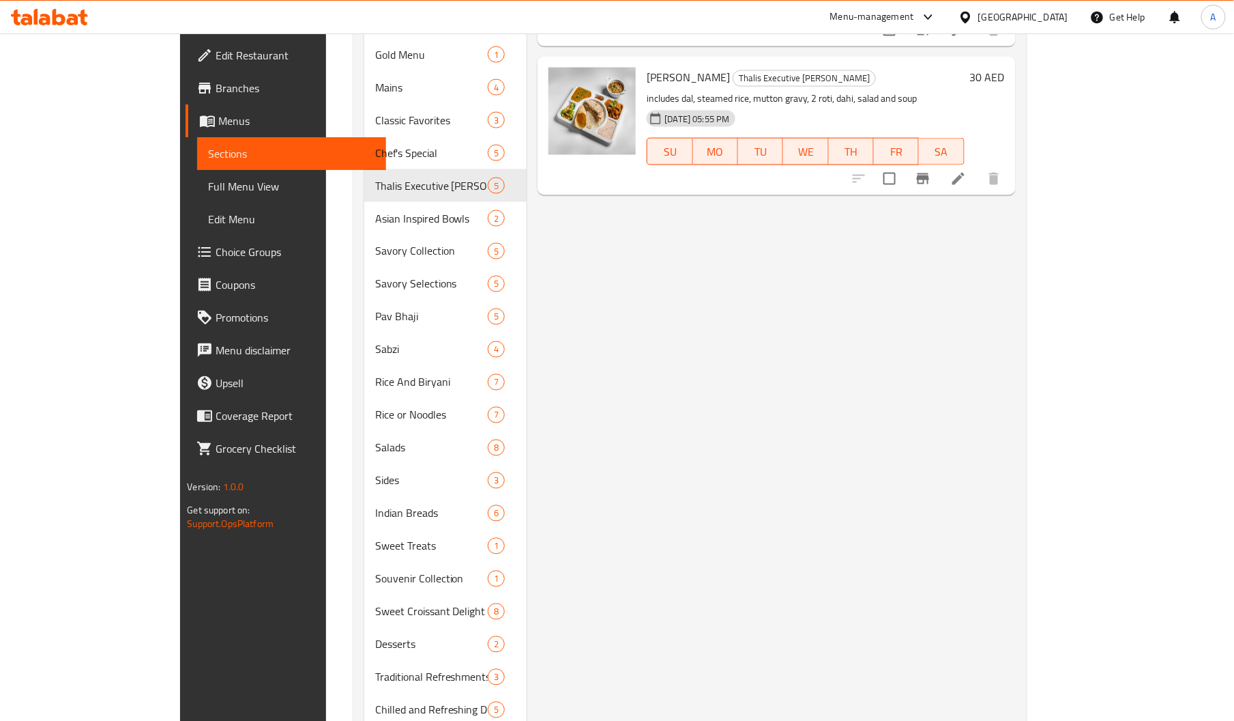
scroll to position [776, 0]
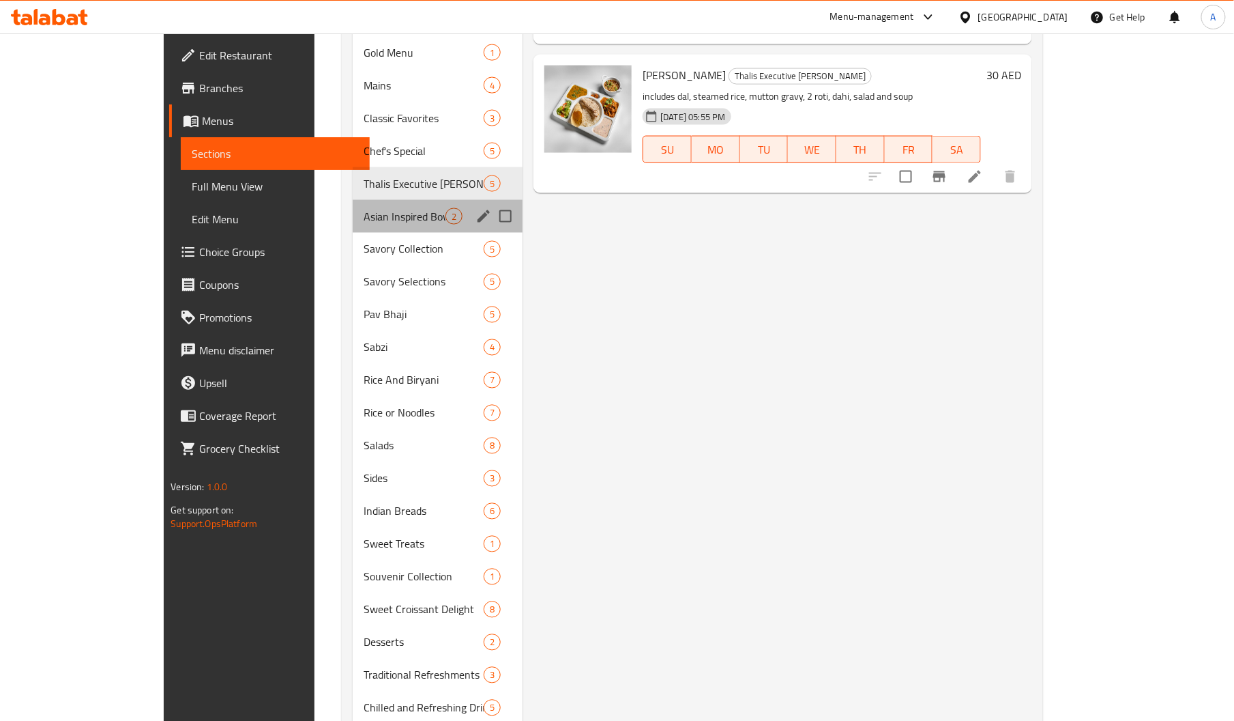
click at [353, 207] on div "Asian Inspired Bowls 2" at bounding box center [438, 216] width 170 height 33
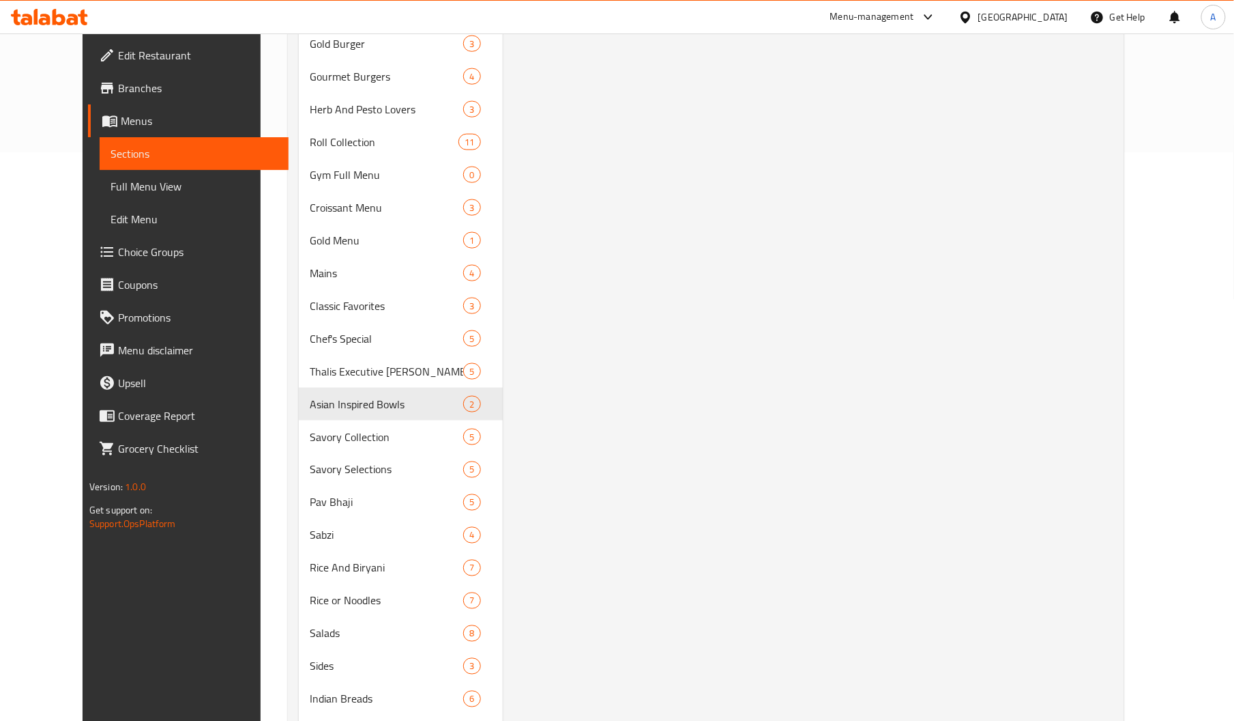
scroll to position [574, 0]
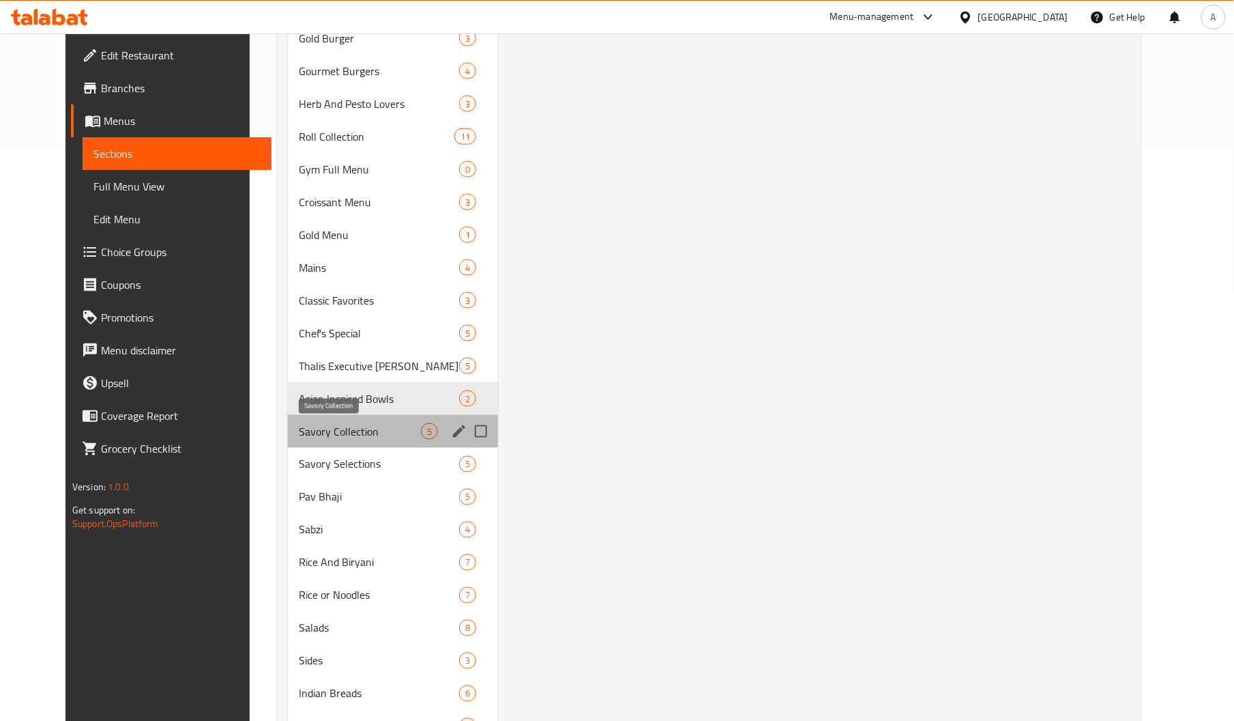
click at [309, 435] on span "Savory Collection" at bounding box center [360, 431] width 123 height 16
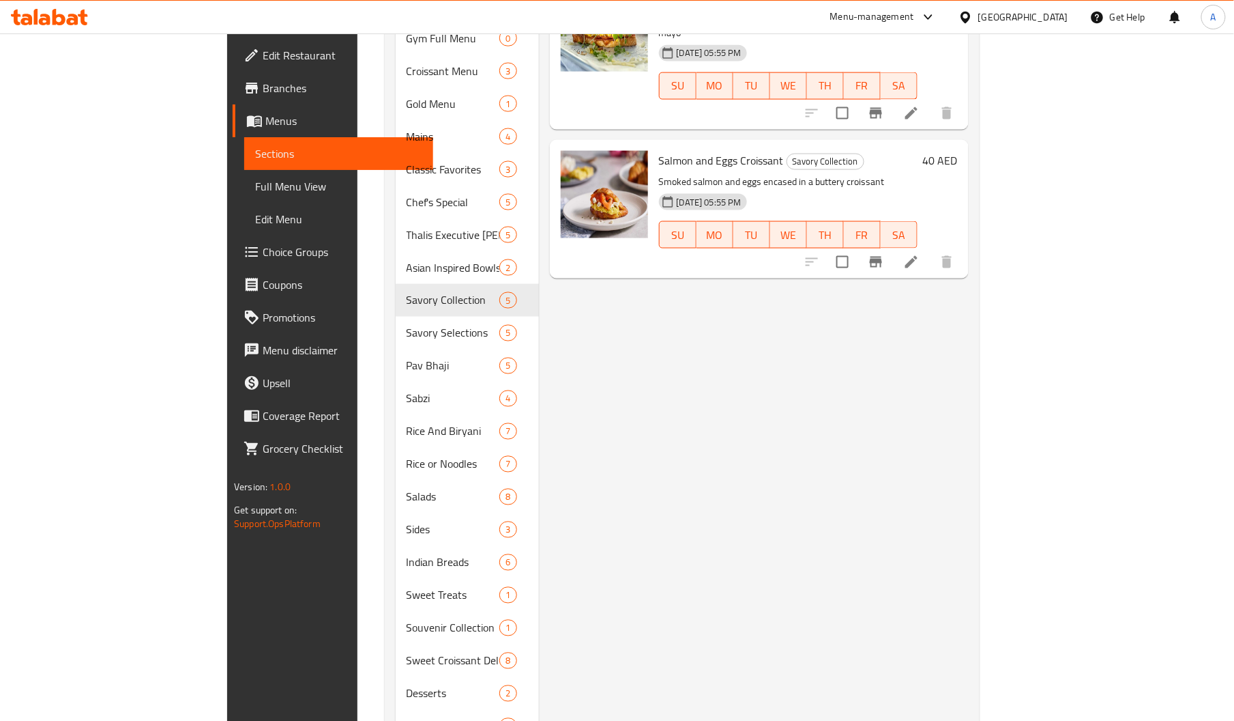
scroll to position [727, 0]
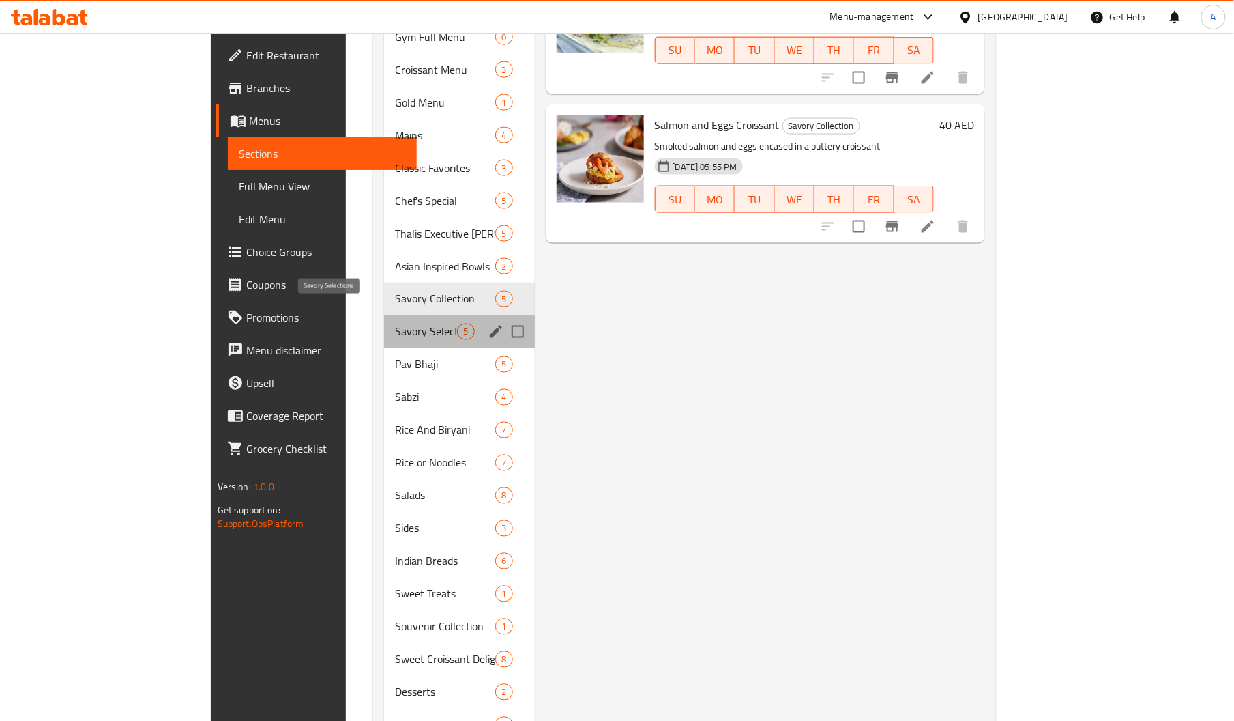
click at [395, 323] on span "Savory Selections" at bounding box center [426, 331] width 62 height 16
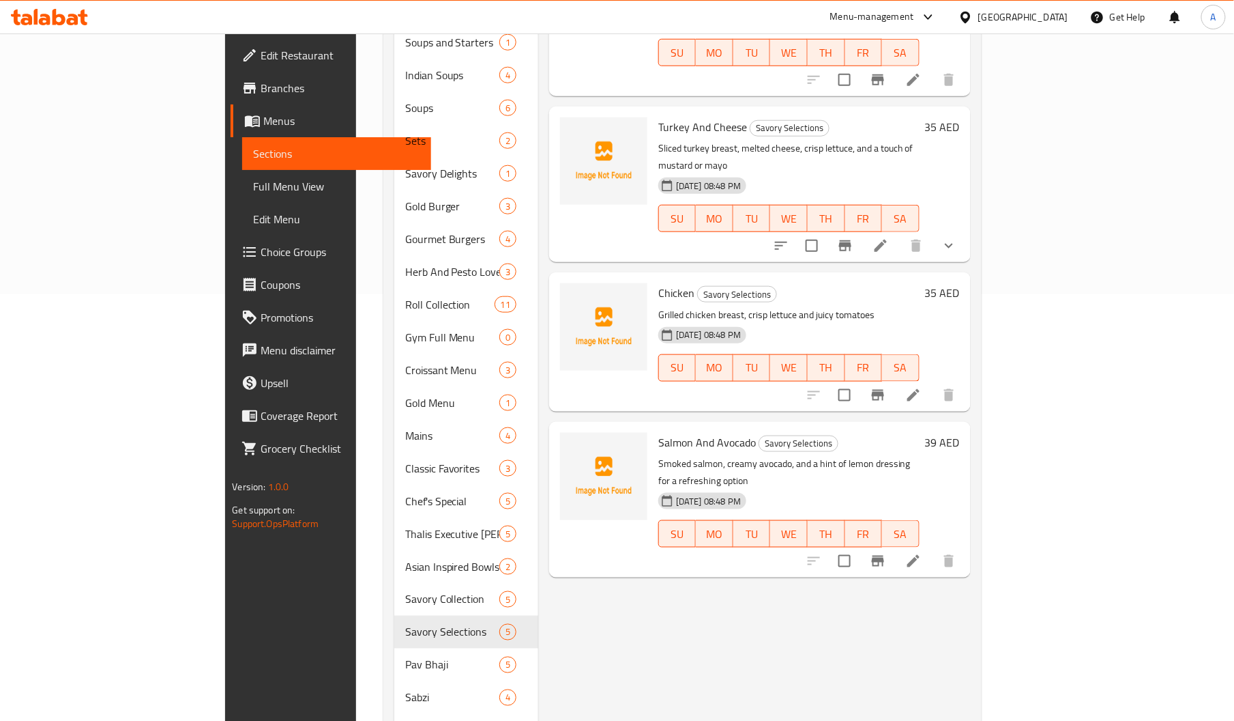
scroll to position [418, 0]
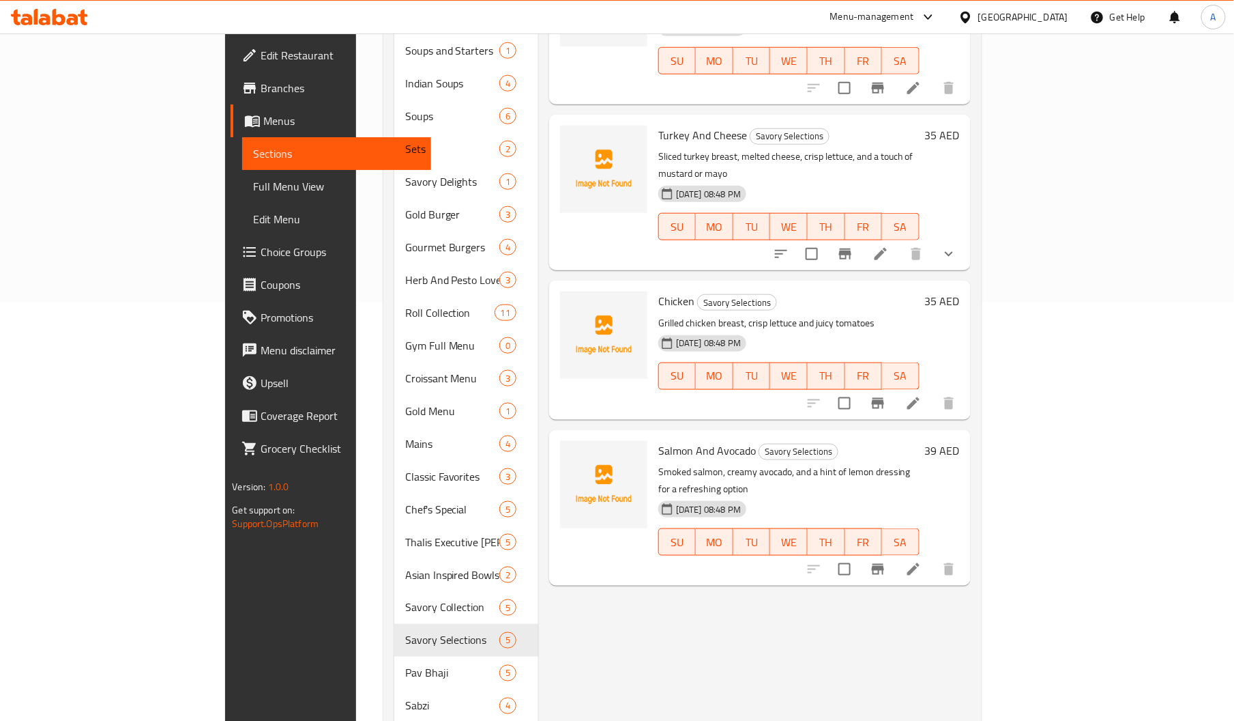
click at [658, 440] on span "Salmon And Avocado" at bounding box center [707, 450] width 98 height 20
click at [658, 291] on span "Chicken" at bounding box center [676, 301] width 36 height 20
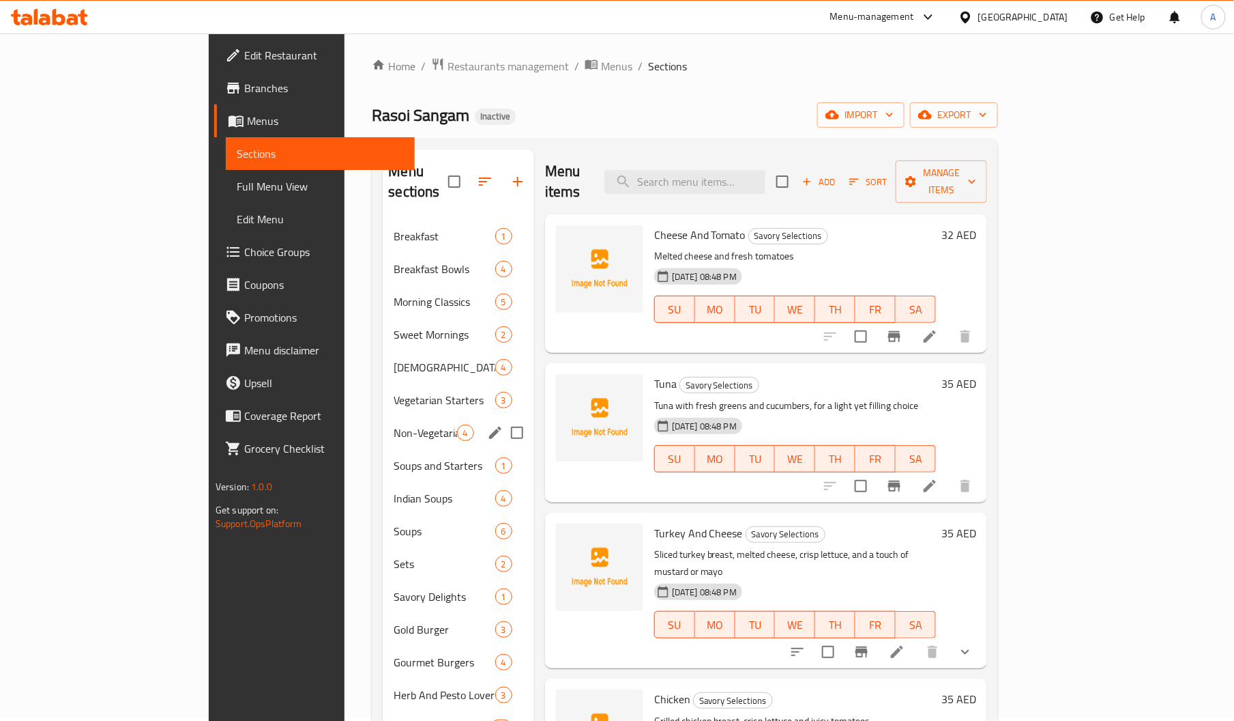
scroll to position [3, 0]
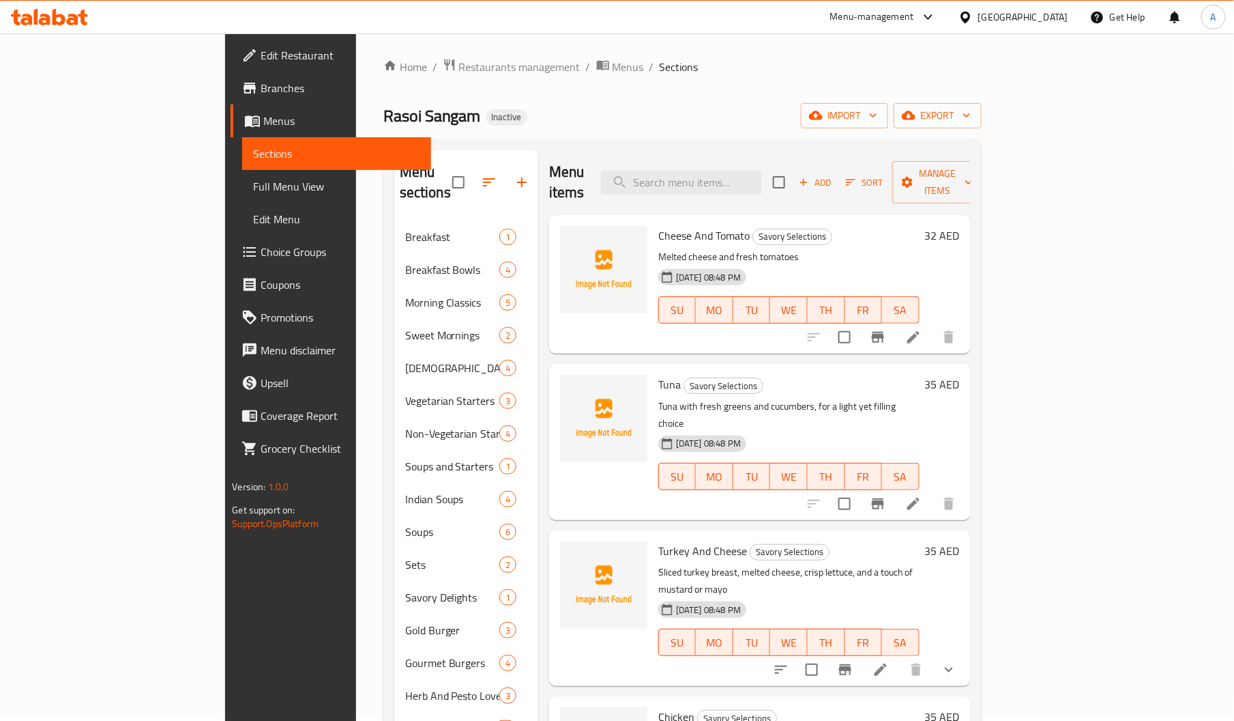
click at [658, 225] on span "Cheese And Tomato" at bounding box center [703, 235] width 91 height 20
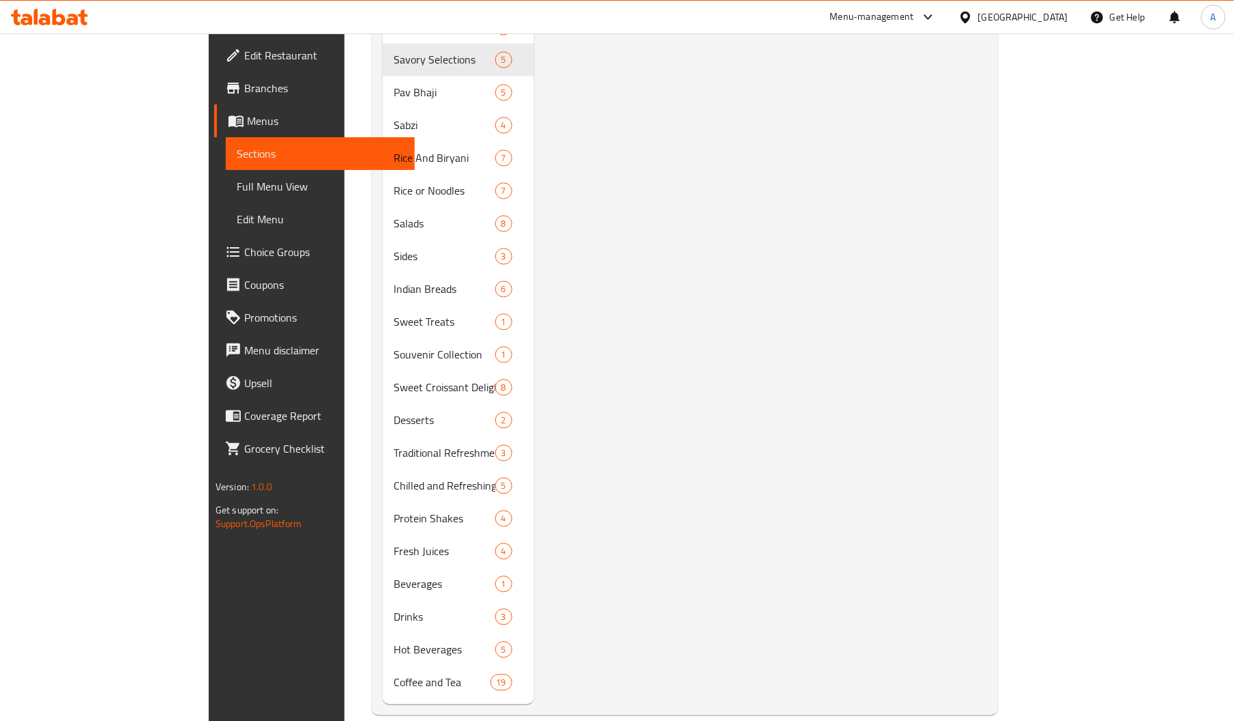
scroll to position [803, 0]
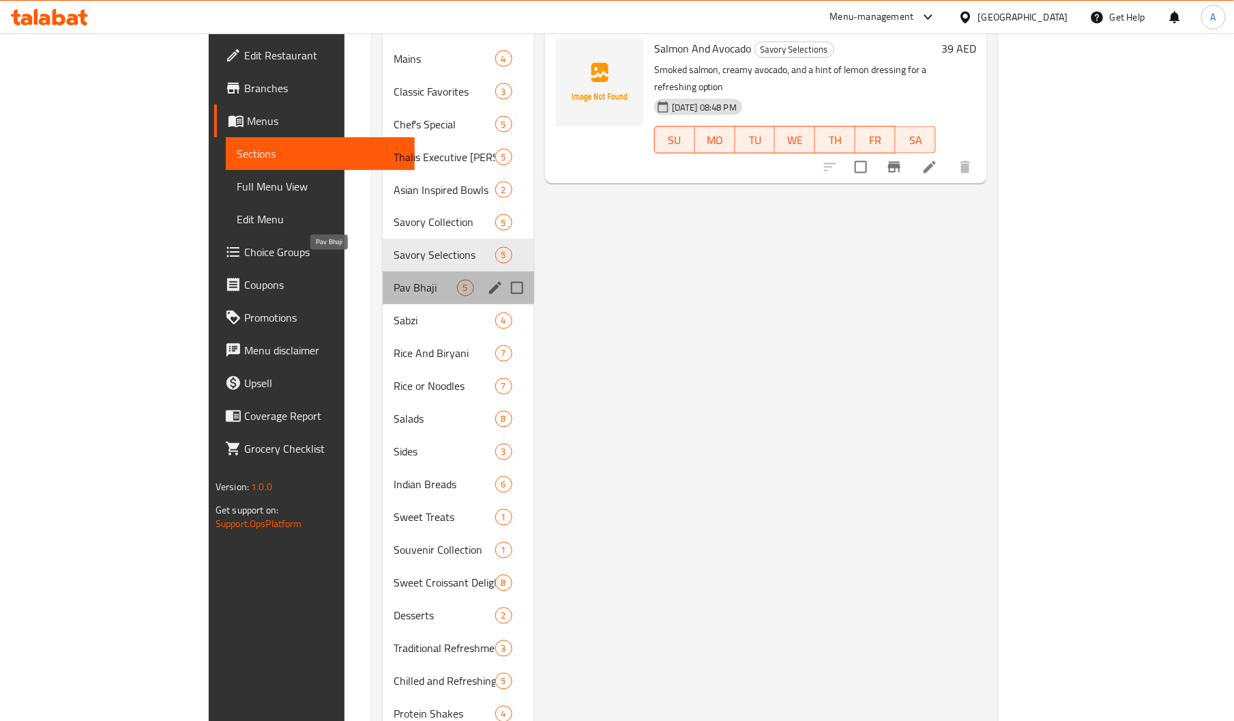
click at [394, 280] on span "Pav Bhaji" at bounding box center [425, 288] width 63 height 16
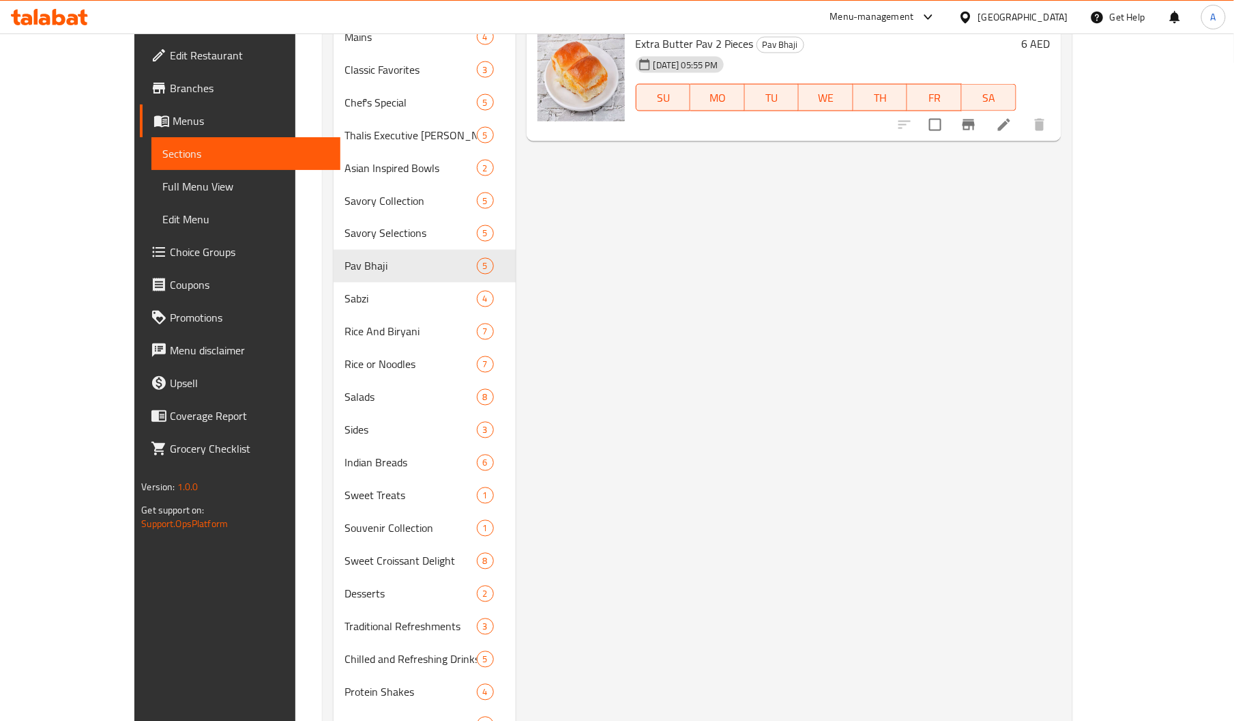
scroll to position [815, 0]
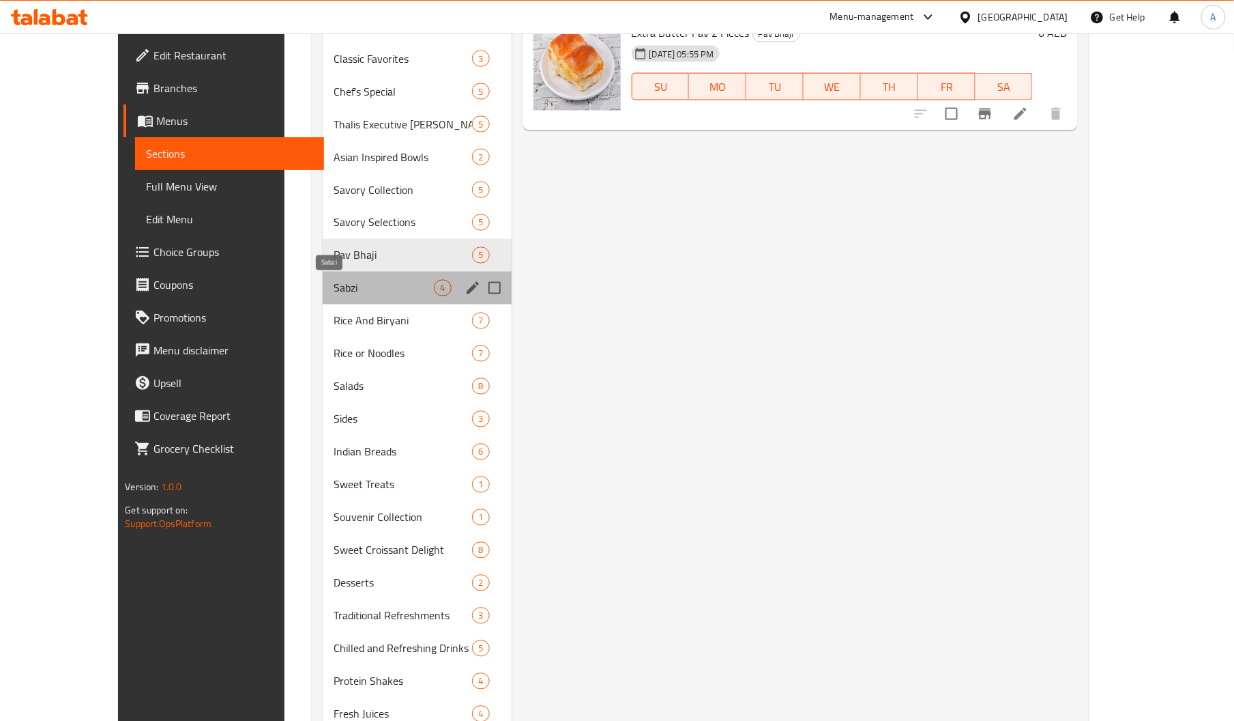
click at [345, 288] on span "Sabzi" at bounding box center [384, 288] width 101 height 16
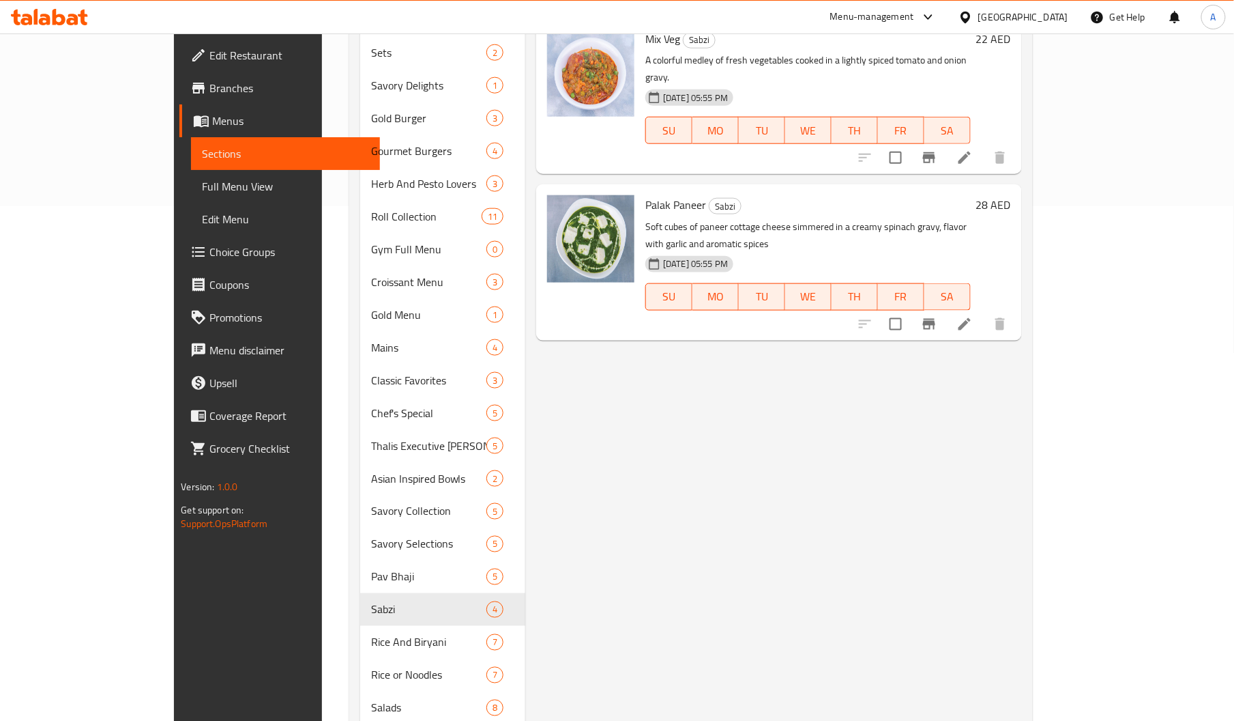
scroll to position [517, 0]
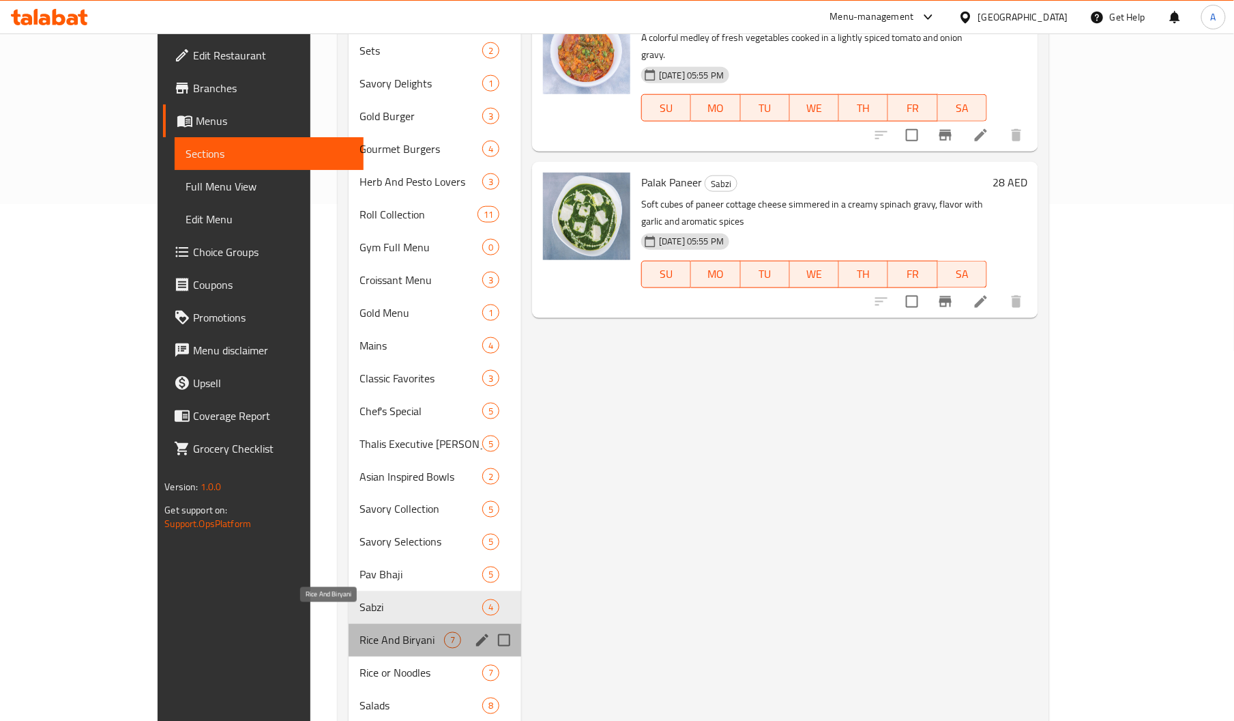
click at [360, 632] on span "Rice And Biryani" at bounding box center [402, 640] width 85 height 16
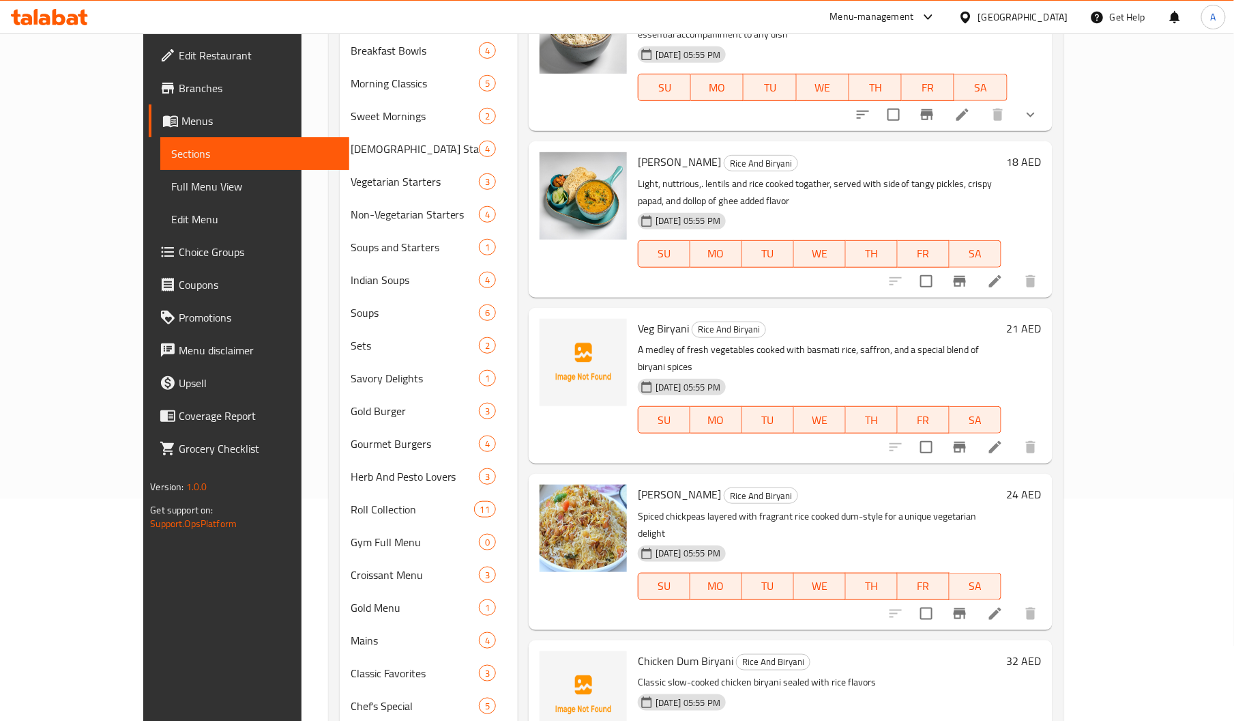
scroll to position [222, 0]
click at [638, 318] on span "Veg Biryani" at bounding box center [663, 328] width 51 height 20
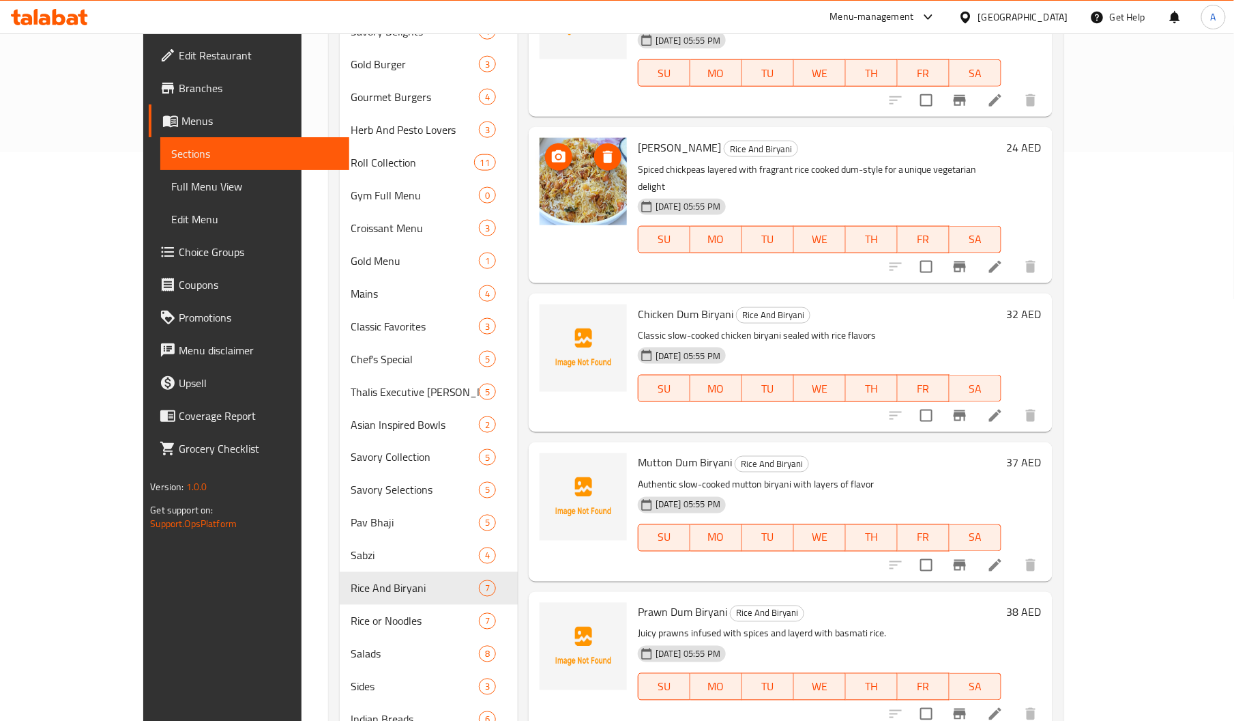
scroll to position [570, 0]
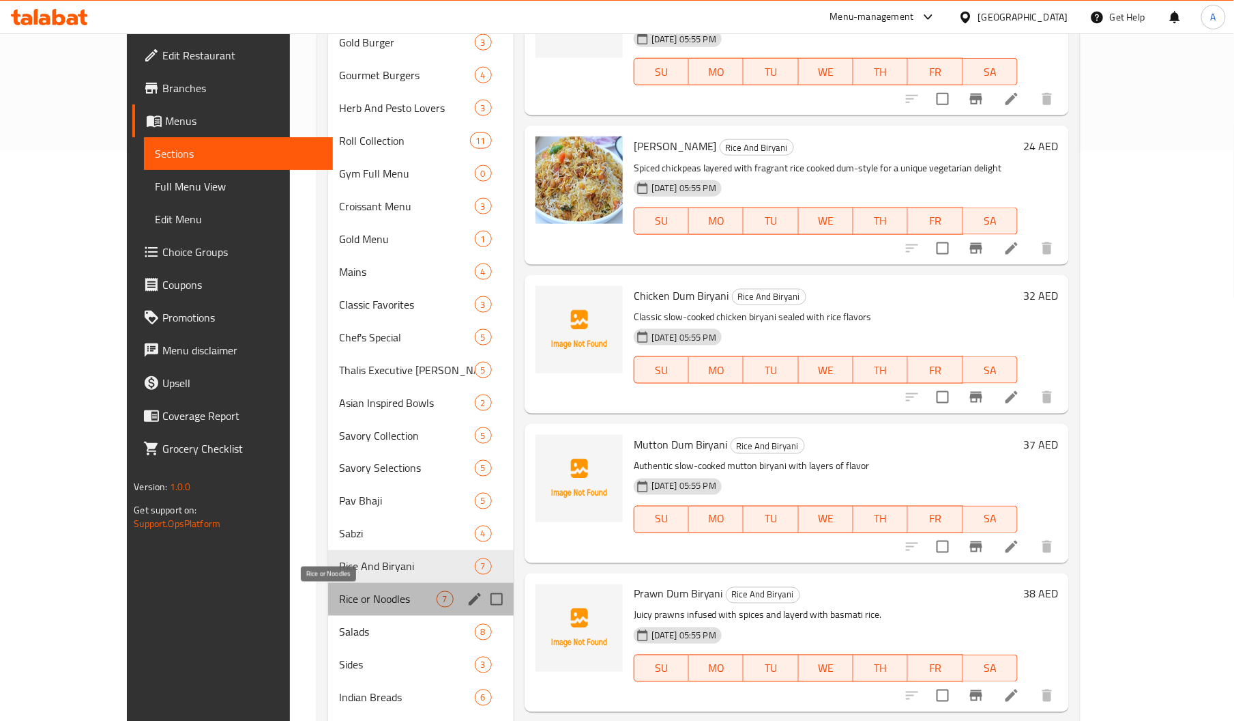
click at [339, 600] on span "Rice or Noodles" at bounding box center [387, 599] width 97 height 16
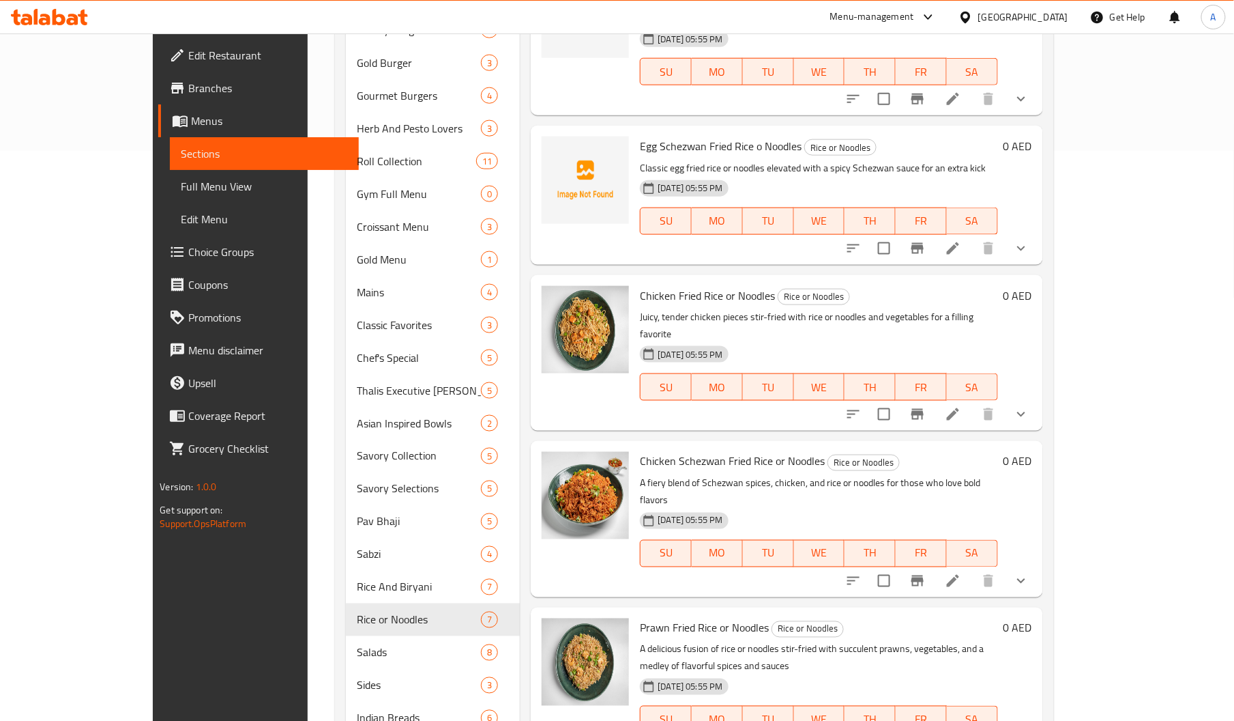
scroll to position [508, 0]
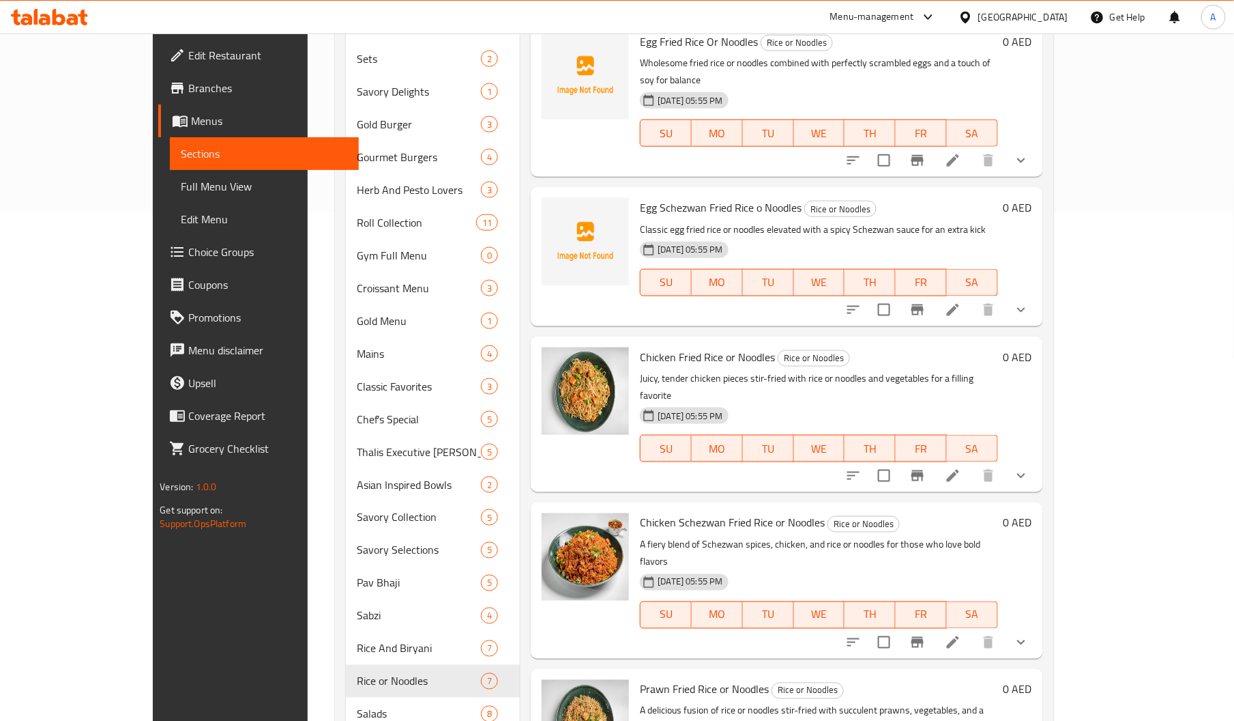
click at [635, 192] on div "Egg Schezwan Fried Rice o Noodles Rice or Noodles Classic egg fried rice or noo…" at bounding box center [819, 256] width 368 height 128
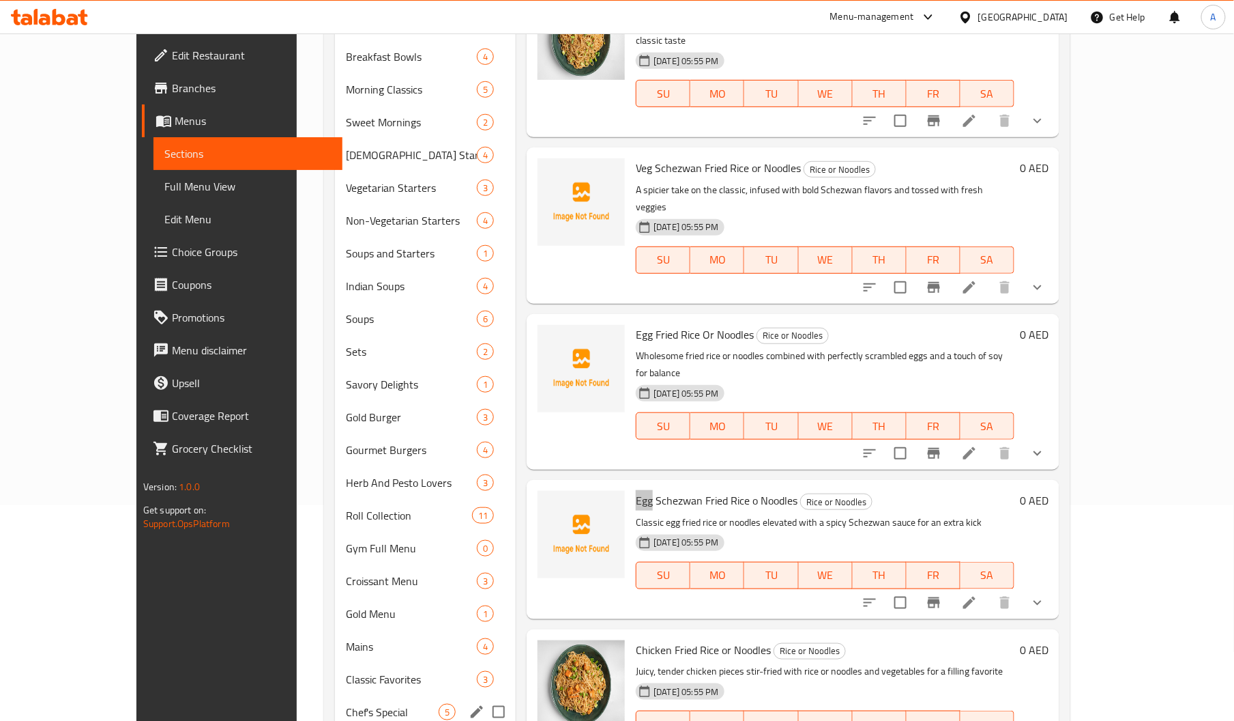
scroll to position [217, 0]
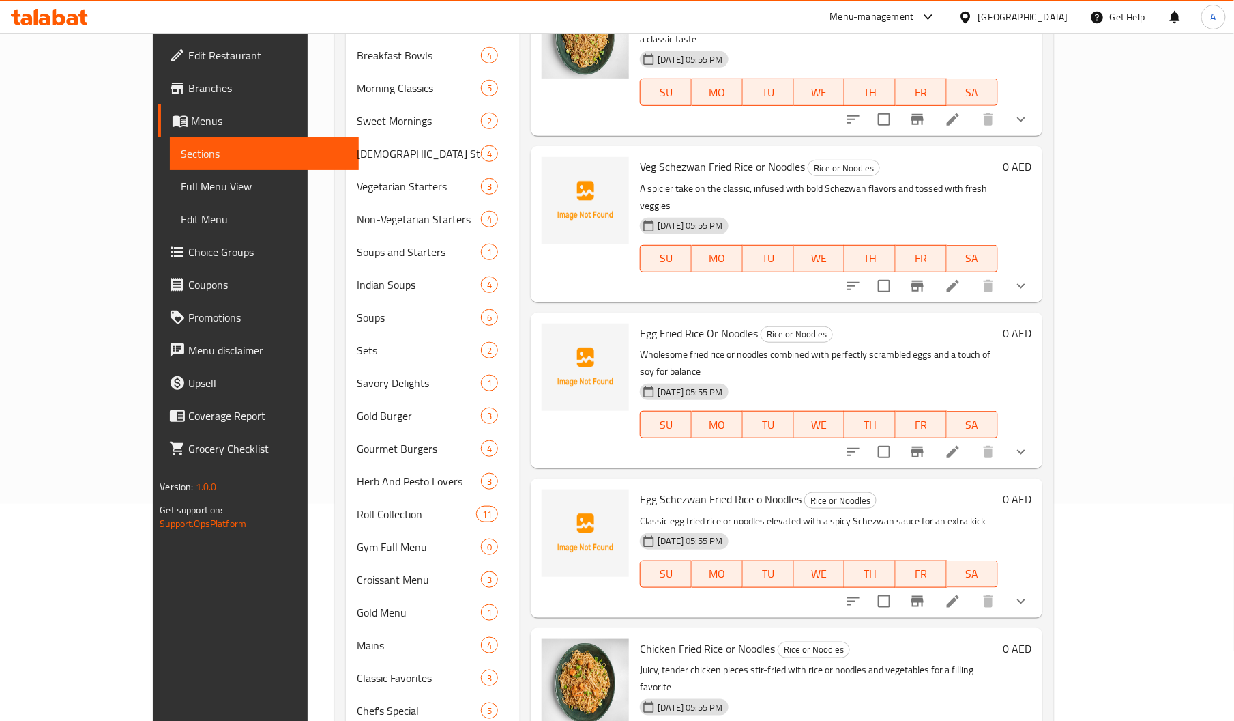
click at [640, 159] on span "Veg Schezwan Fried Rice or Noodles" at bounding box center [722, 166] width 165 height 20
click at [640, 156] on span "Veg Schezwan Fried Rice or Noodles" at bounding box center [722, 166] width 165 height 20
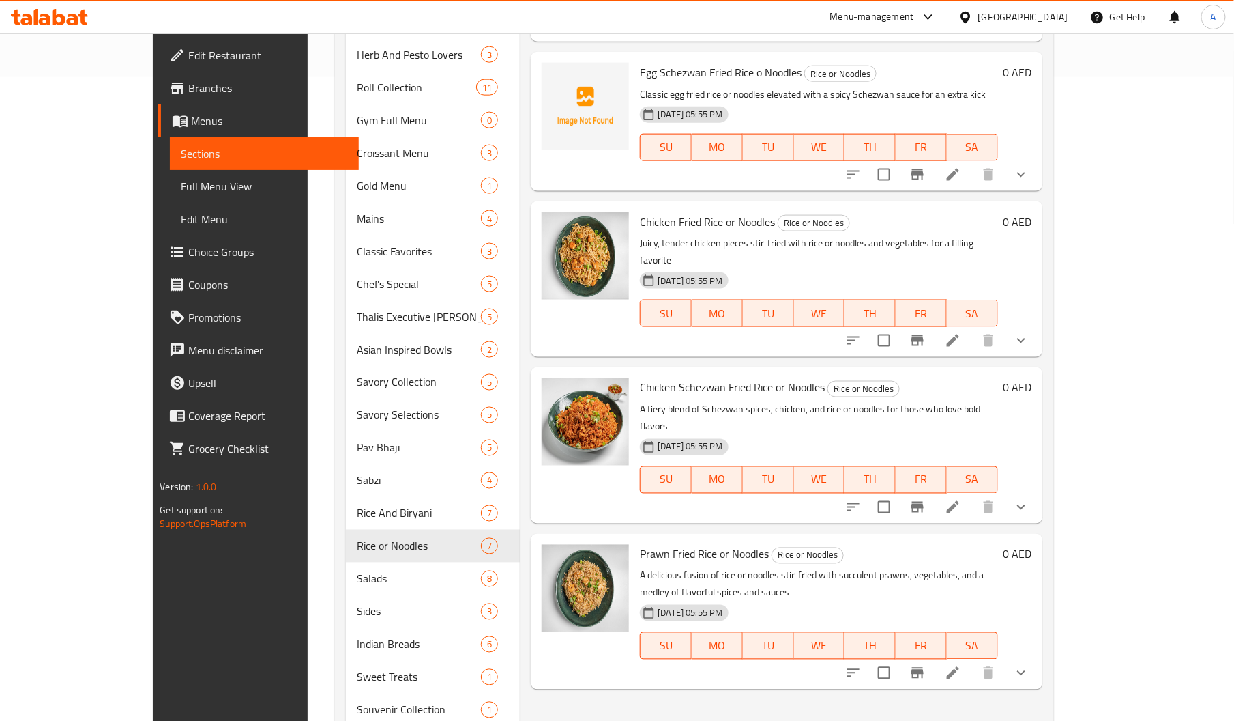
scroll to position [717, 0]
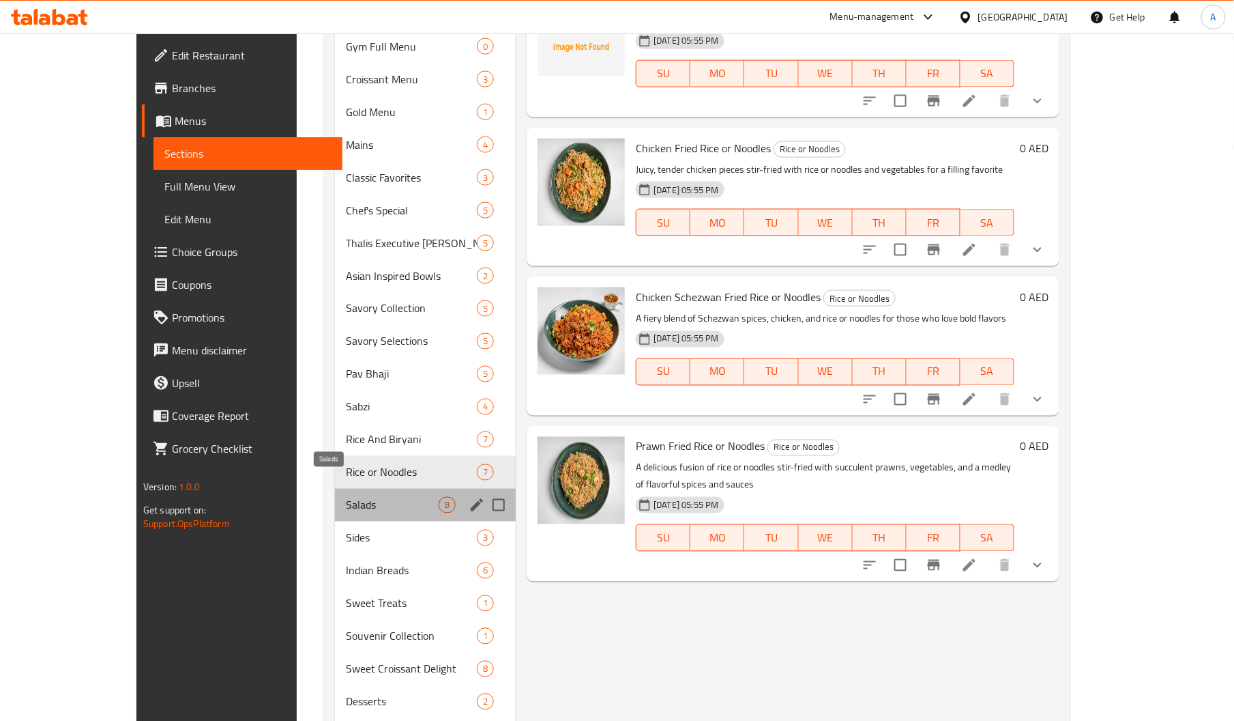
click at [346, 497] on span "Salads" at bounding box center [392, 505] width 93 height 16
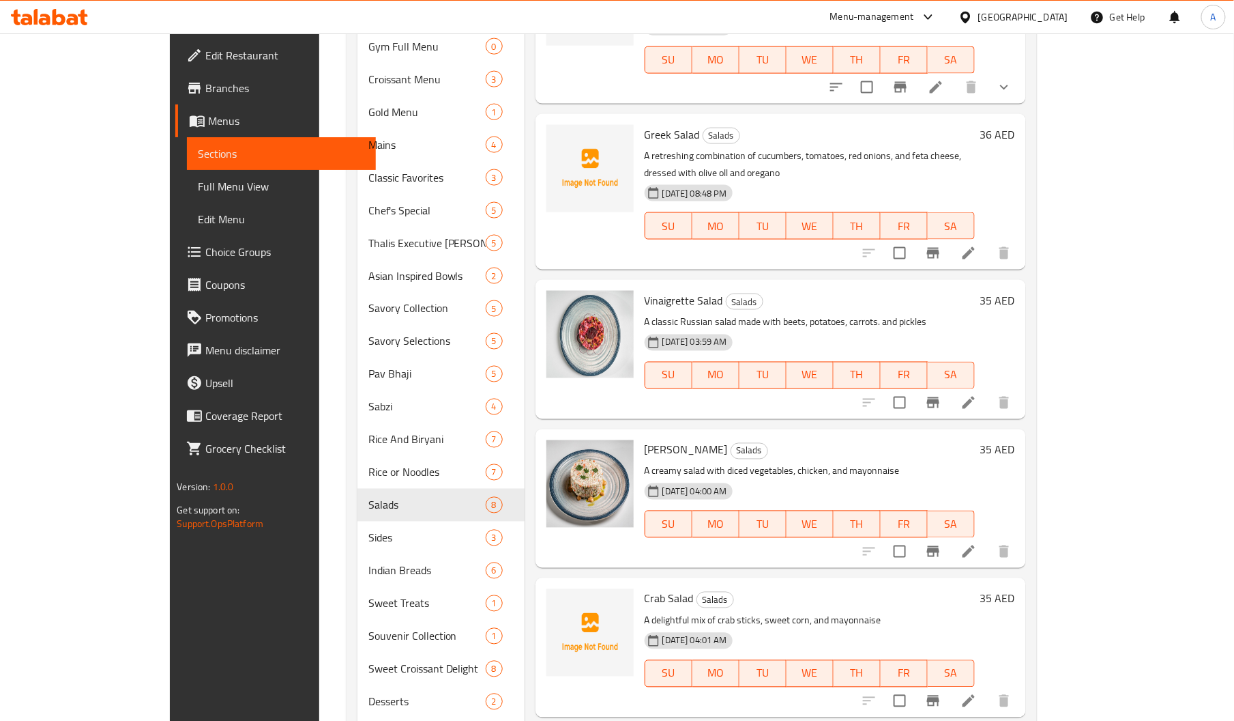
click at [645, 588] on span "Crab Salad" at bounding box center [669, 598] width 49 height 20
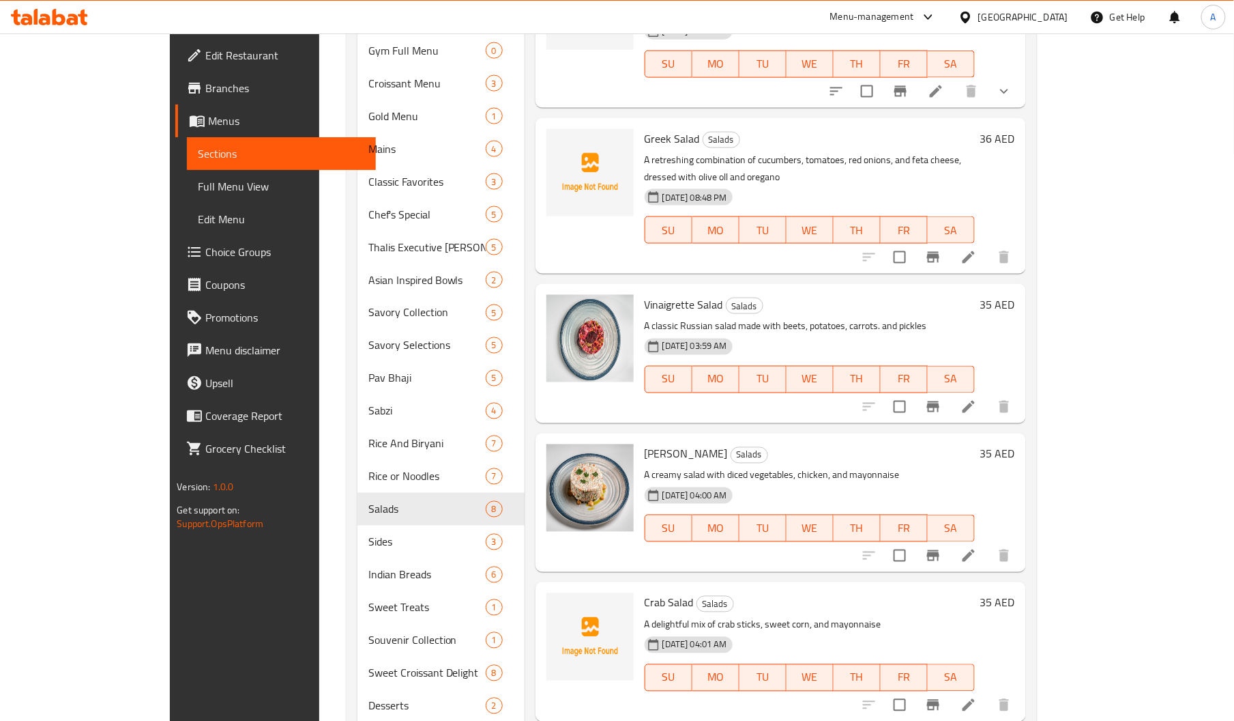
click at [645, 128] on span "Greek Salad" at bounding box center [672, 138] width 55 height 20
click at [574, 172] on img at bounding box center [590, 172] width 87 height 87
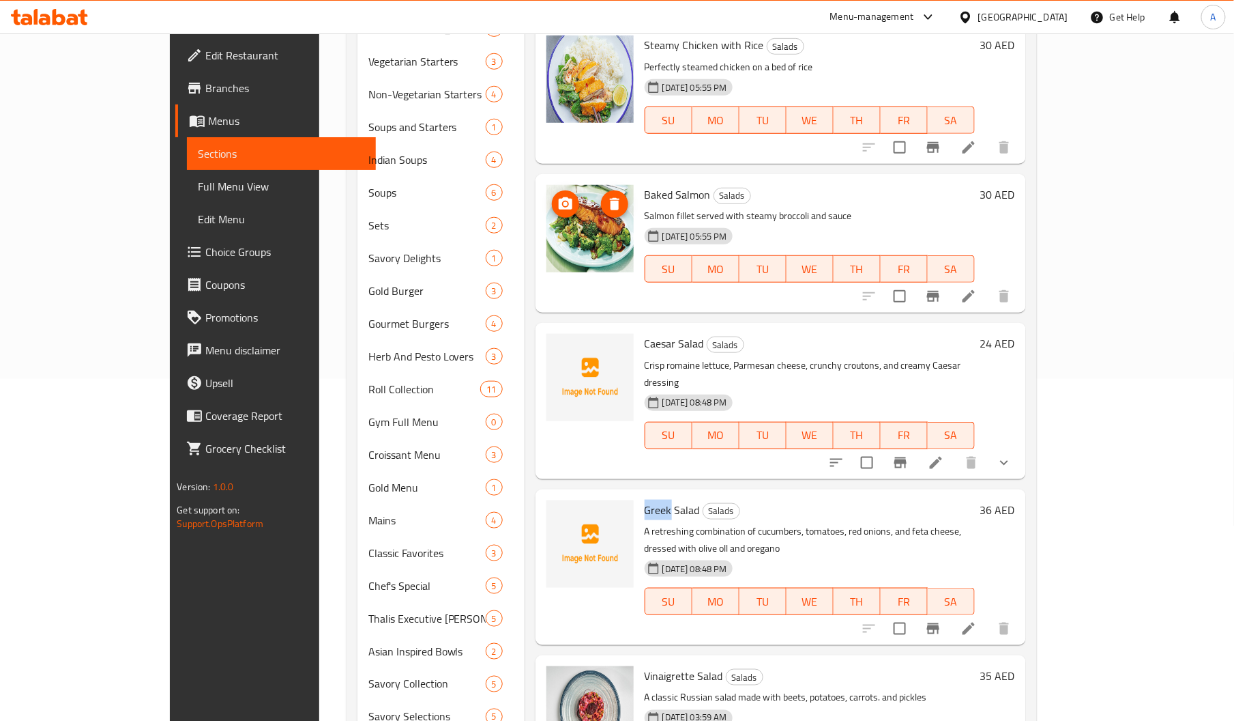
scroll to position [340, 0]
click at [645, 334] on span "Caesar Salad" at bounding box center [674, 344] width 59 height 20
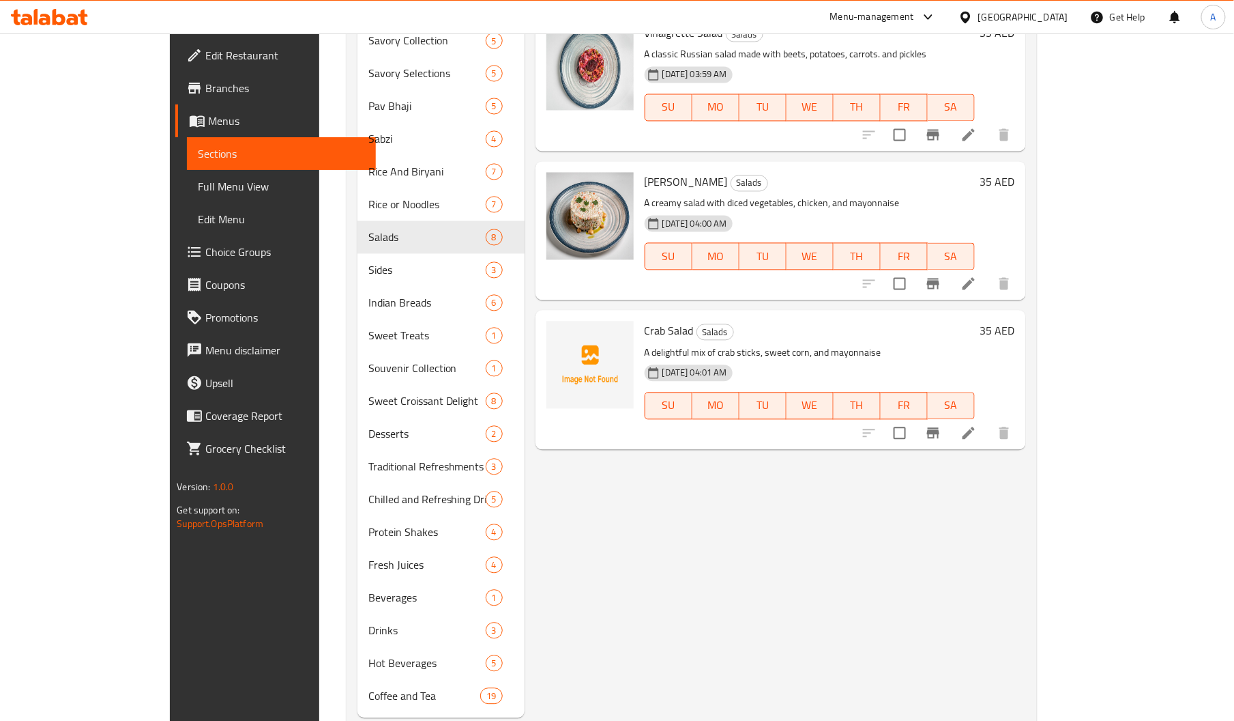
scroll to position [985, 0]
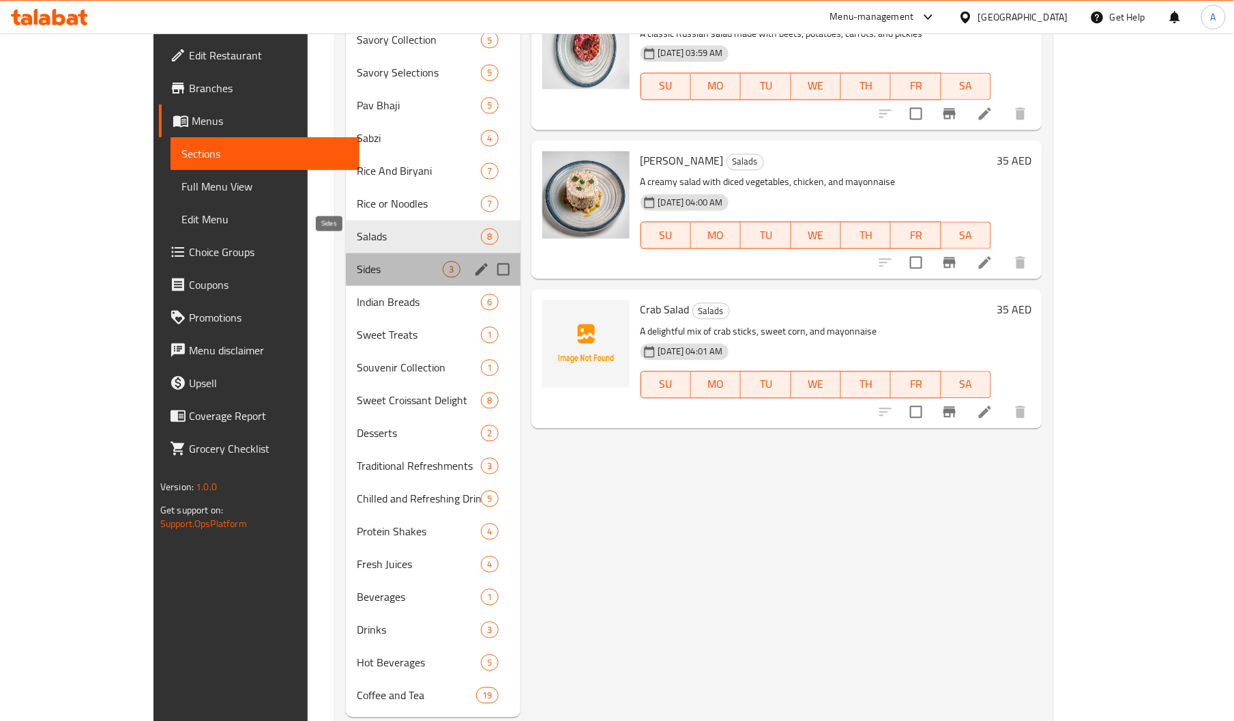
click at [357, 261] on span "Sides" at bounding box center [400, 269] width 86 height 16
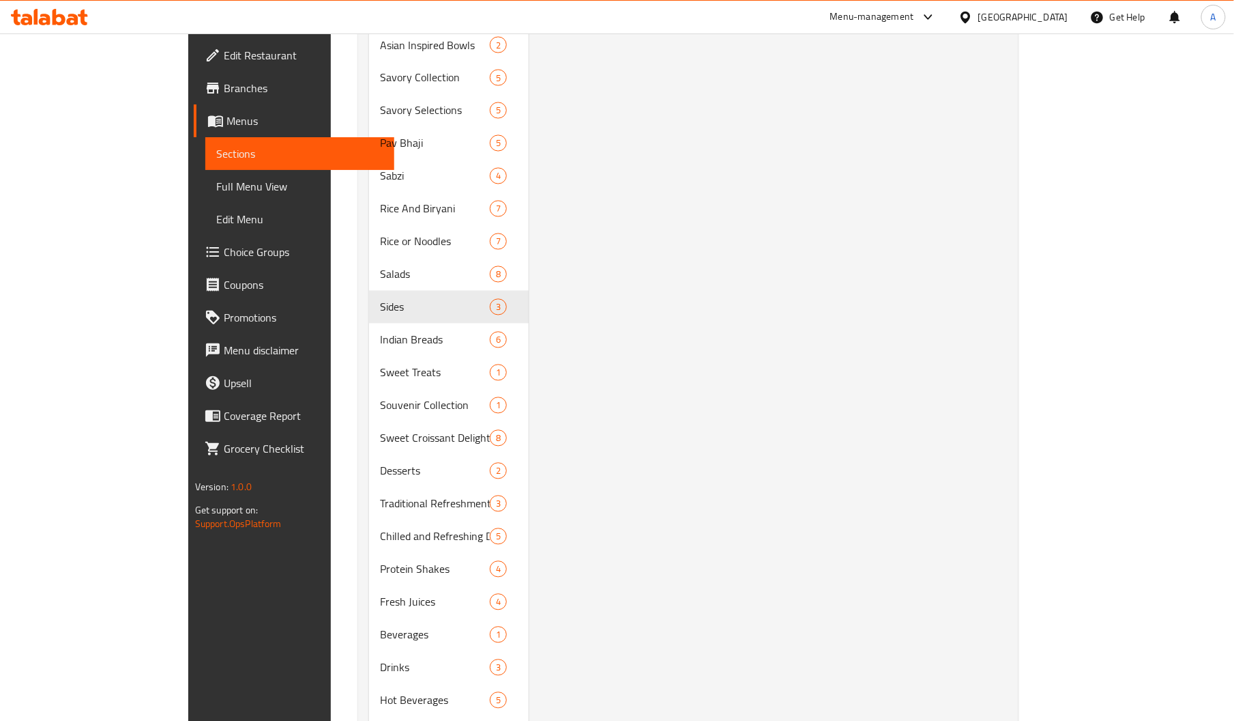
scroll to position [983, 0]
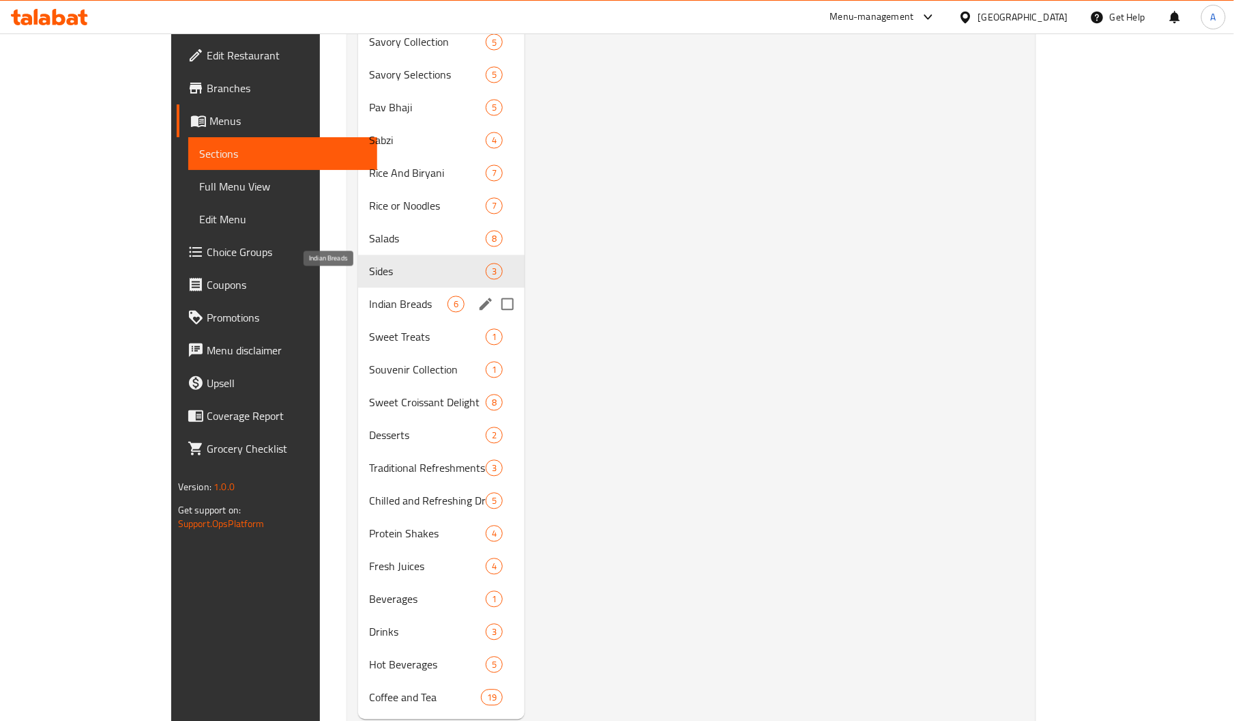
click at [369, 296] on span "Indian Breads" at bounding box center [408, 304] width 78 height 16
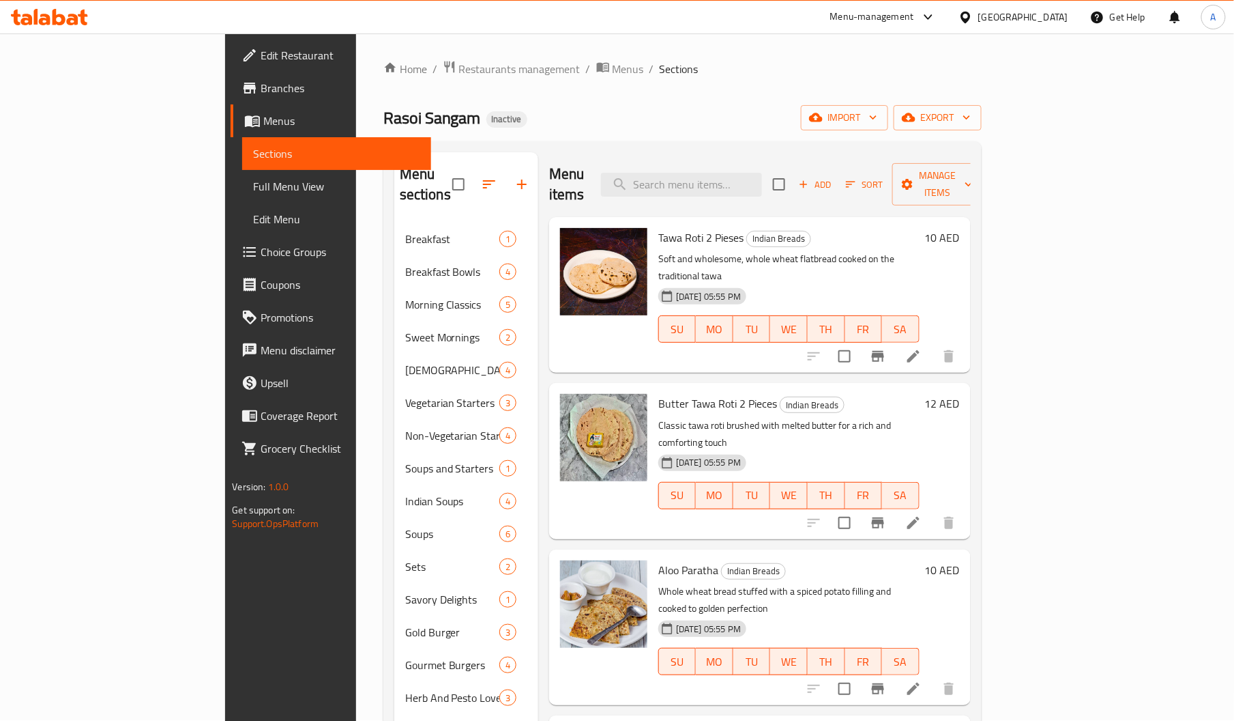
scroll to position [998, 0]
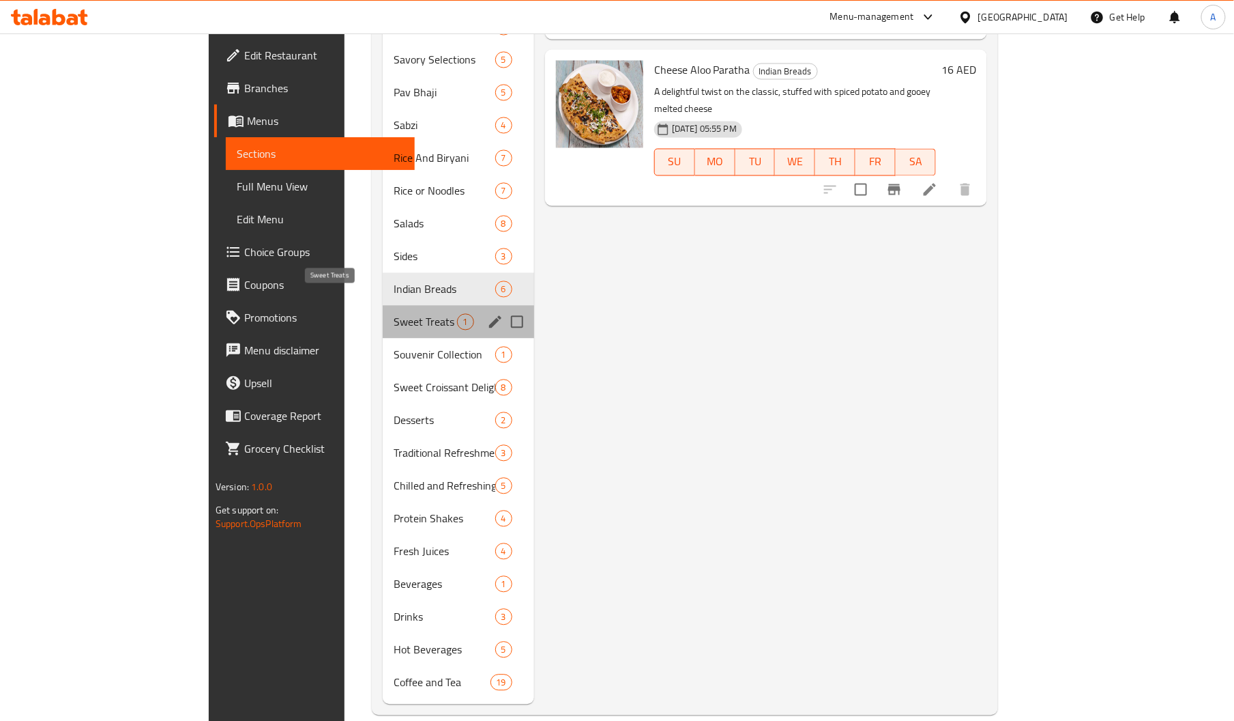
click at [394, 314] on span "Sweet Treats" at bounding box center [425, 322] width 63 height 16
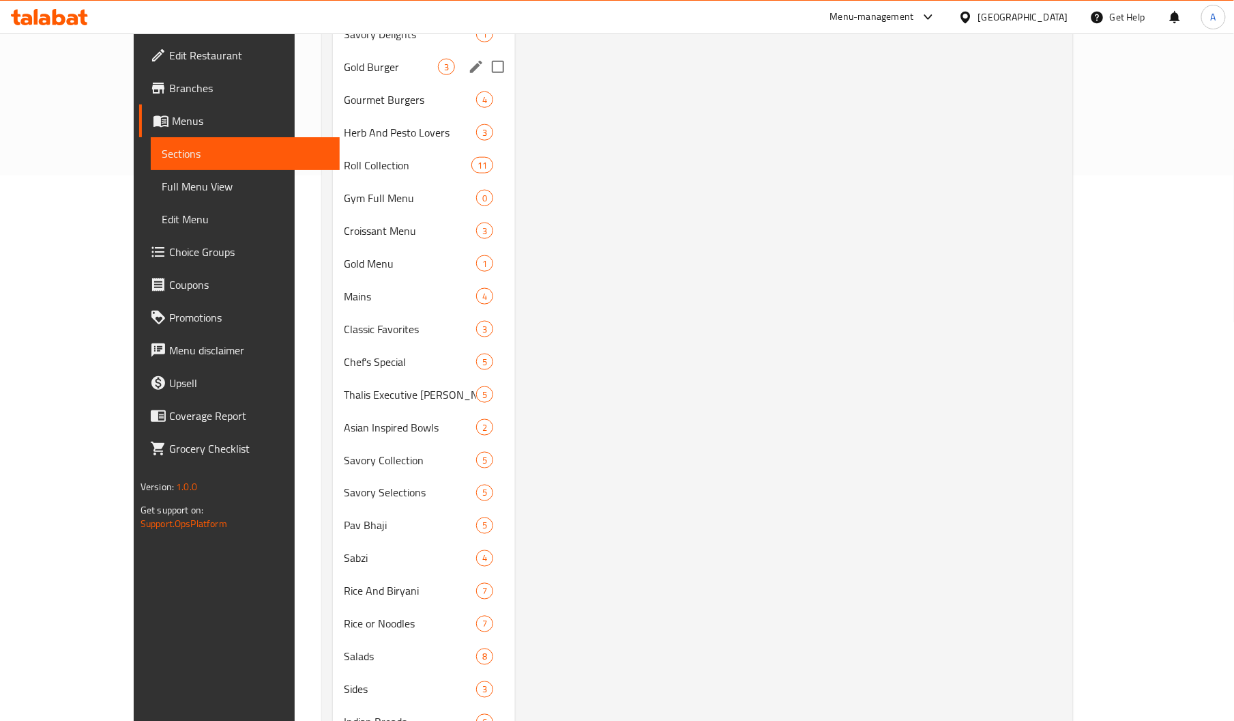
scroll to position [552, 0]
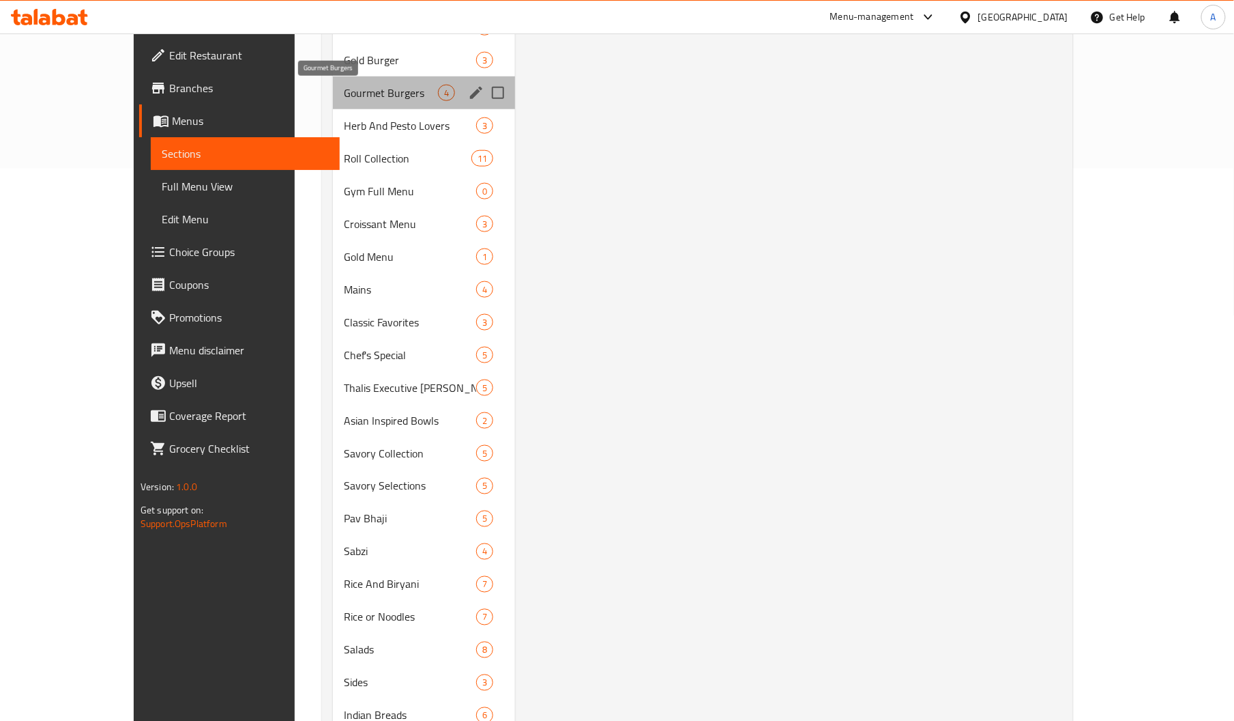
click at [349, 85] on span "Gourmet Burgers" at bounding box center [391, 93] width 94 height 16
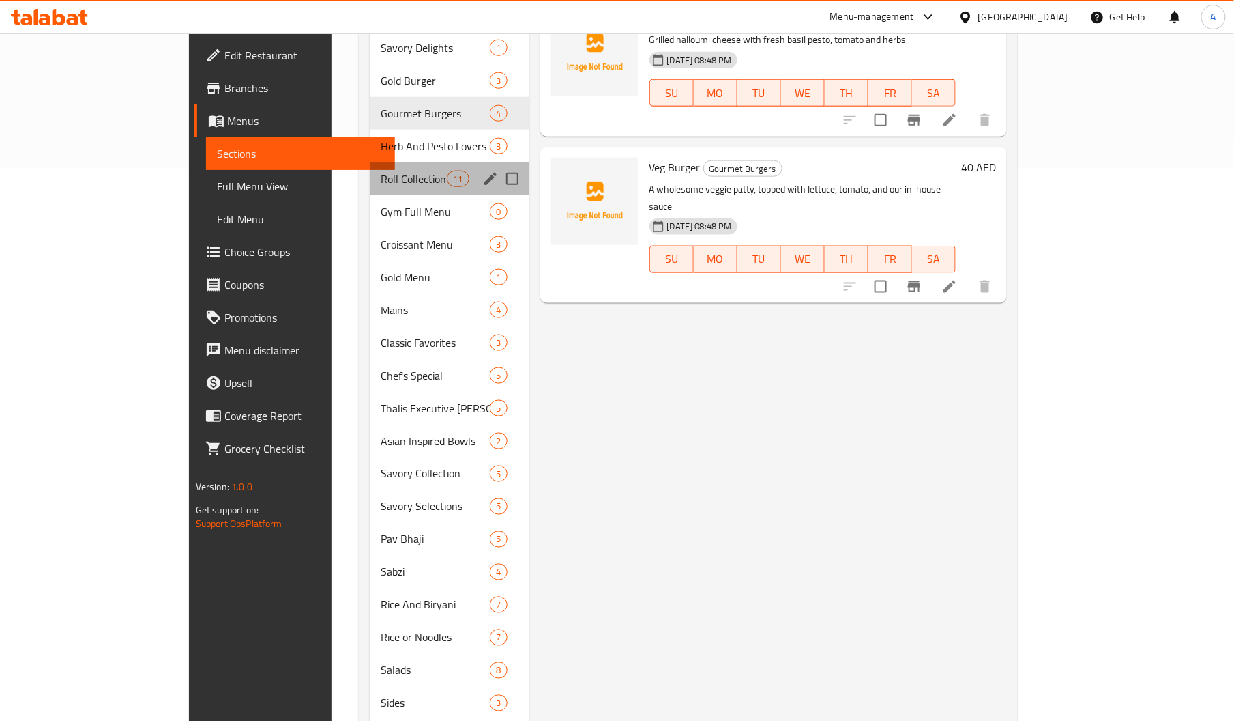
click at [370, 162] on div "Roll Collection 11" at bounding box center [450, 178] width 160 height 33
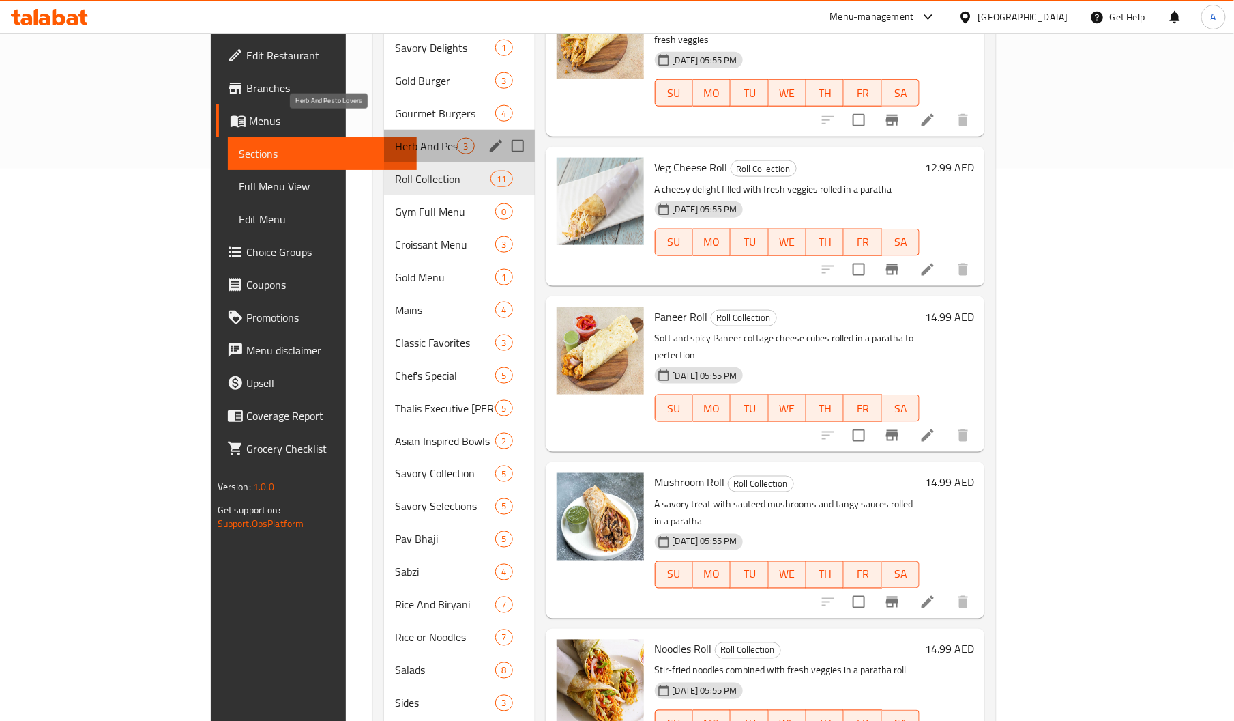
click at [395, 138] on span "Herb And Pesto Lovers" at bounding box center [426, 146] width 62 height 16
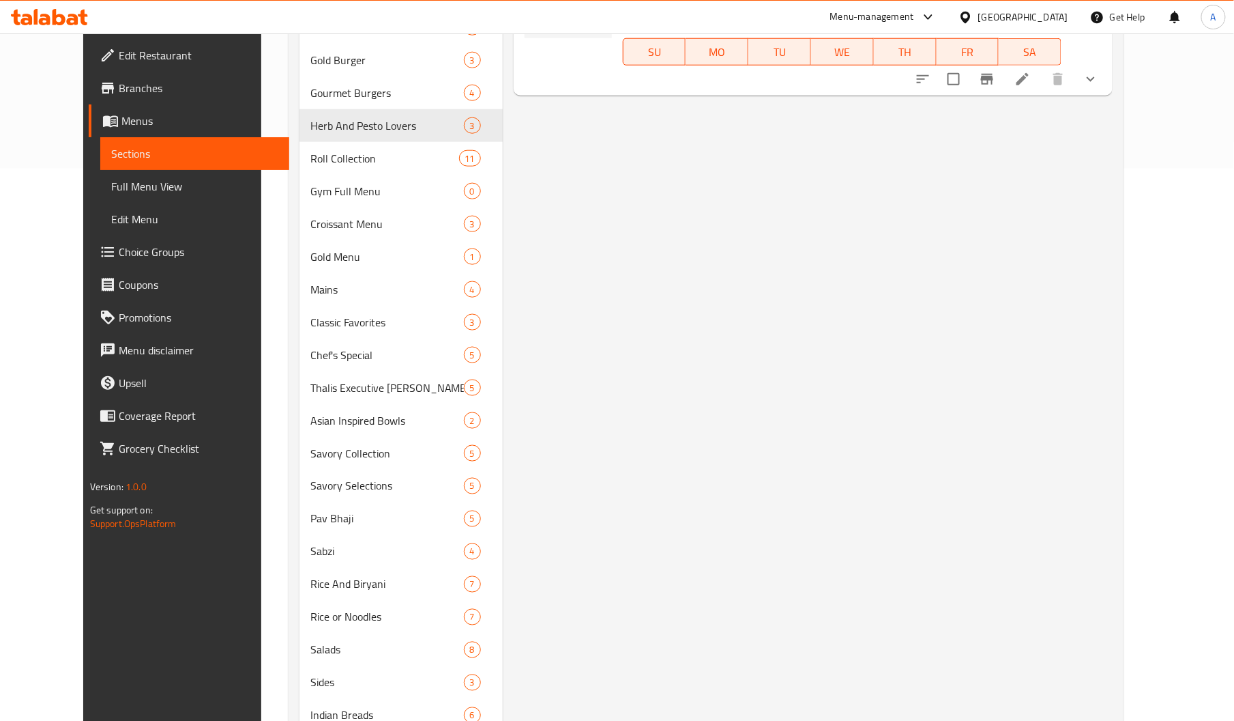
scroll to position [139, 0]
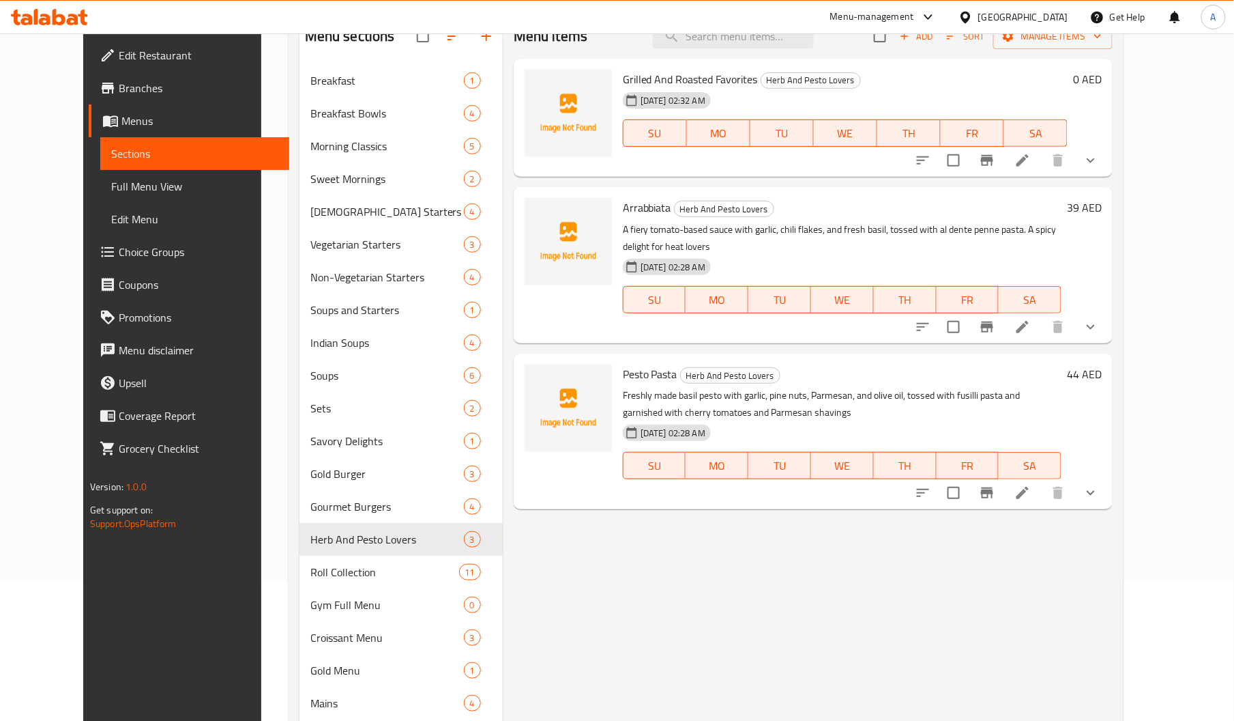
click at [623, 364] on span "Pesto Pasta" at bounding box center [650, 374] width 55 height 20
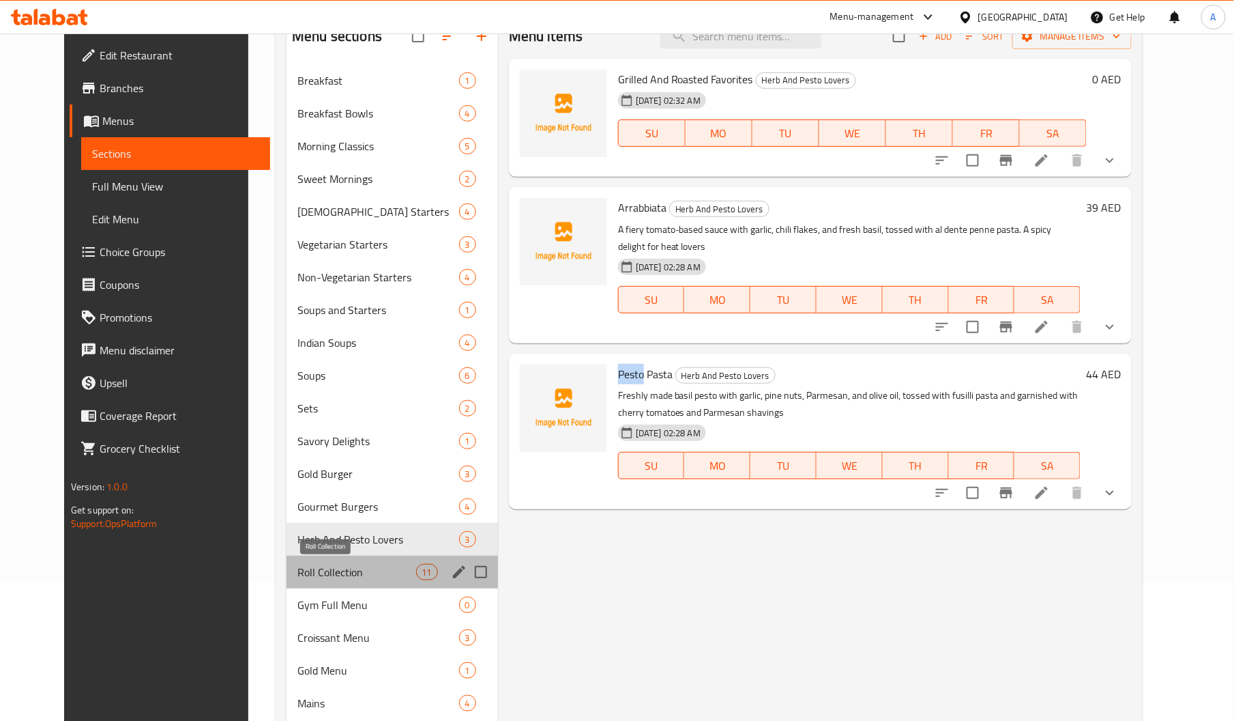
click at [297, 567] on span "Roll Collection" at bounding box center [356, 572] width 118 height 16
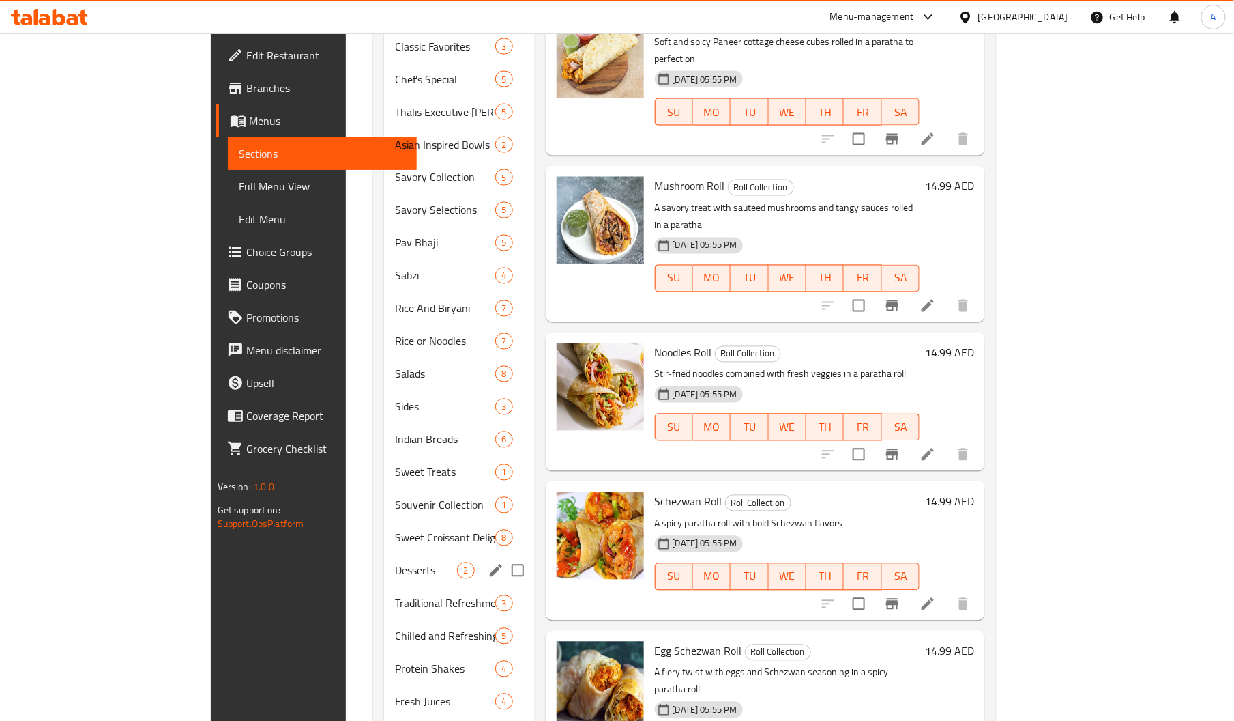
scroll to position [852, 0]
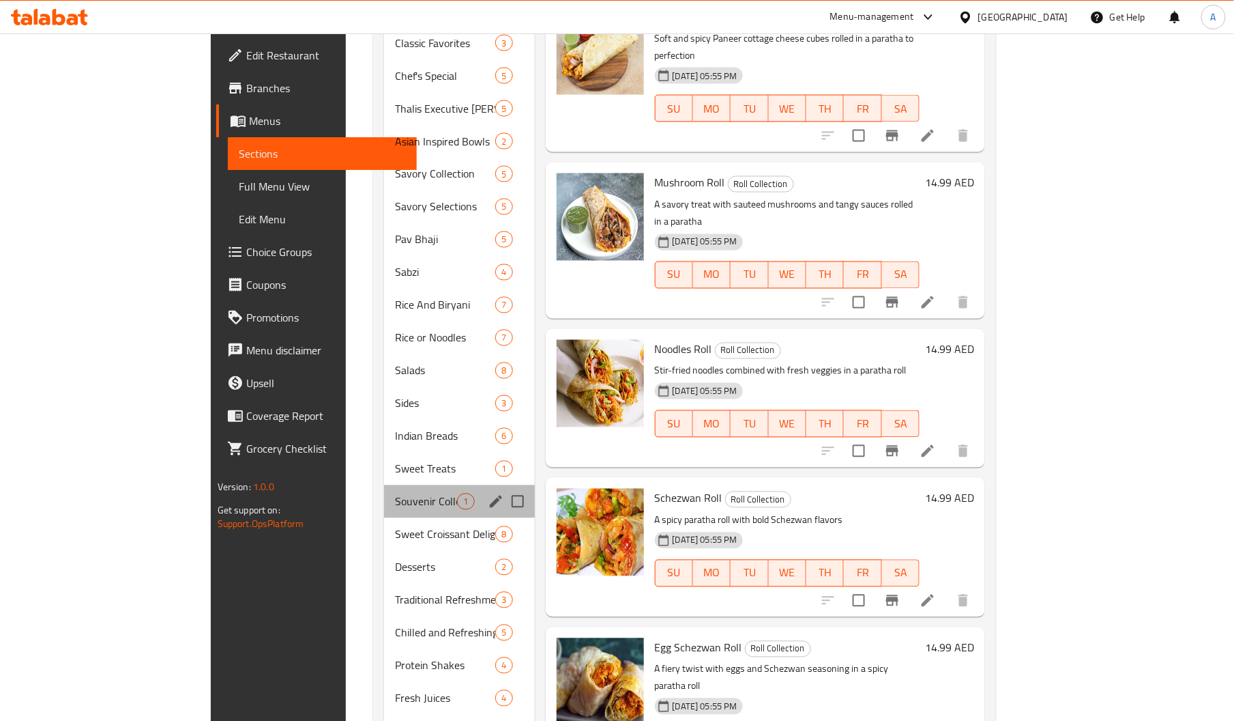
click at [384, 485] on div "Souvenir Collection 1" at bounding box center [459, 501] width 150 height 33
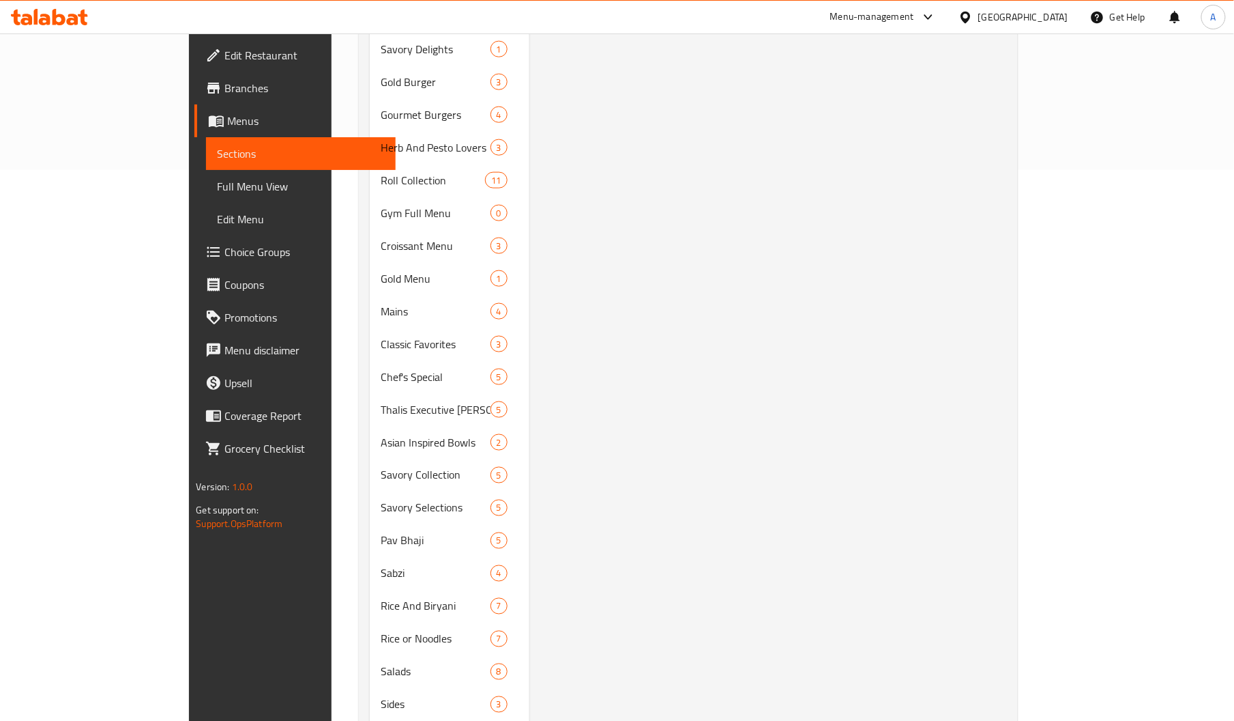
scroll to position [998, 0]
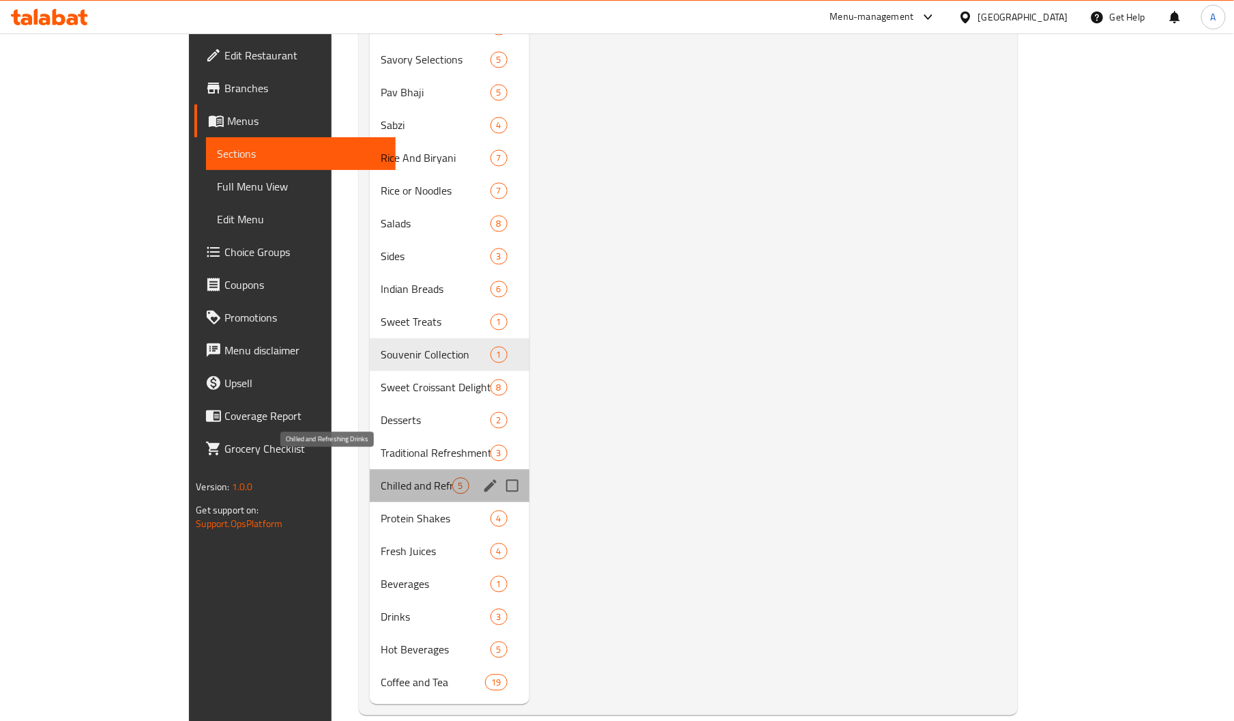
click at [381, 478] on span "Chilled and Refreshing Drinks" at bounding box center [416, 486] width 71 height 16
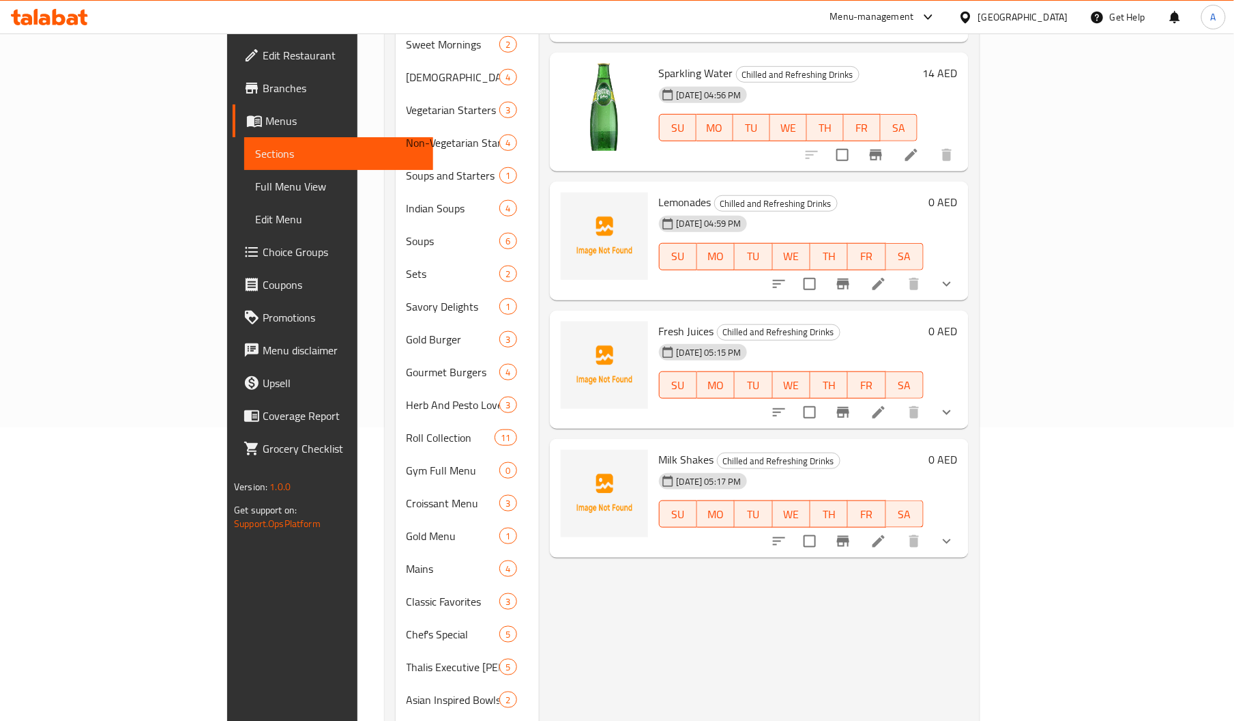
scroll to position [306, 0]
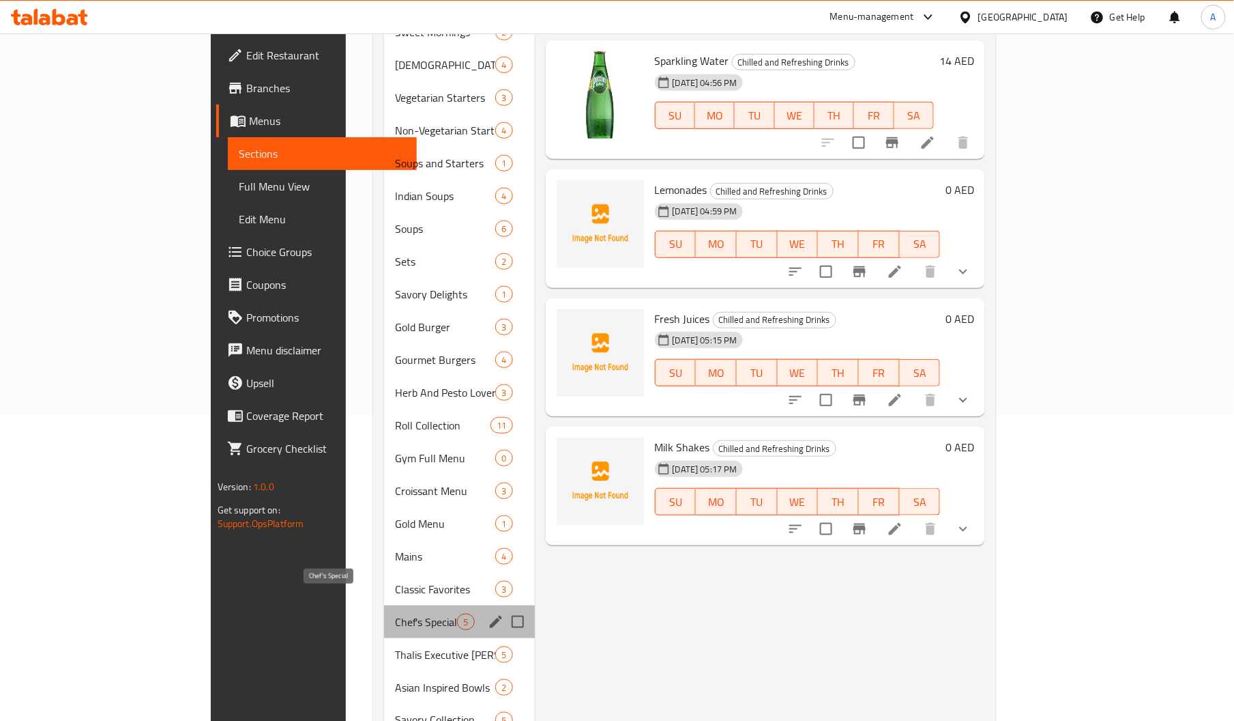
click at [395, 613] on span "Chef's Special" at bounding box center [426, 621] width 62 height 16
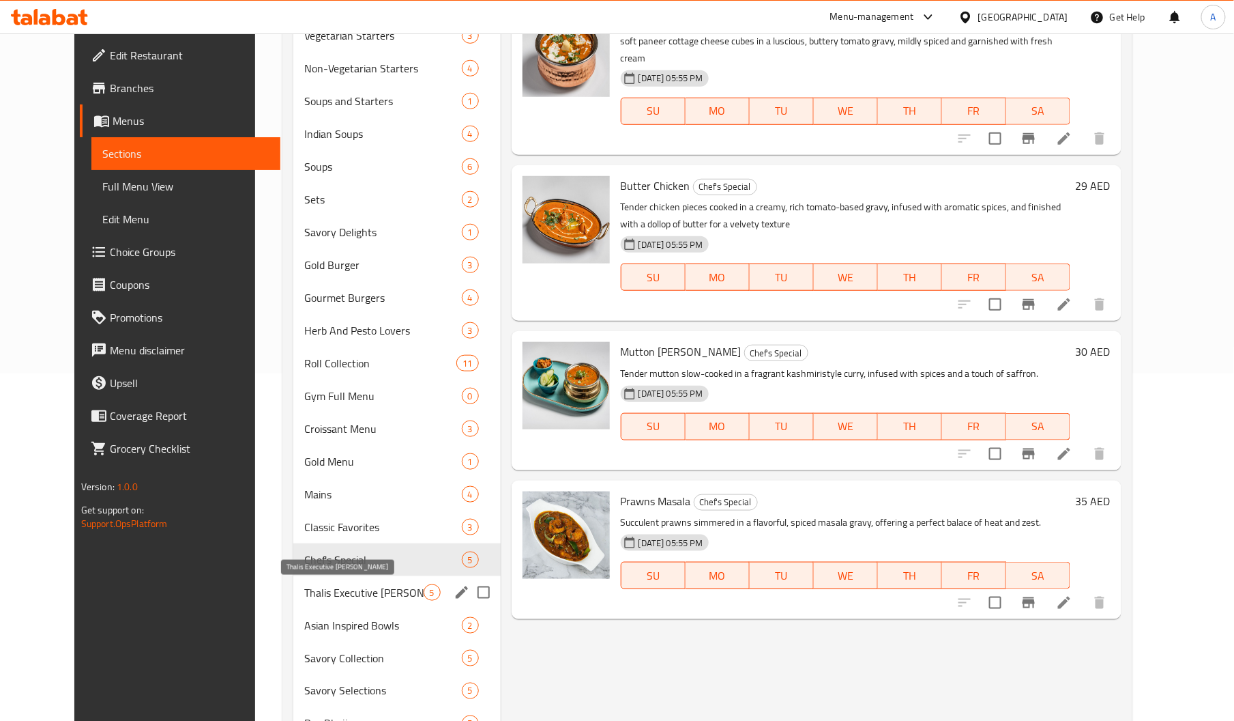
scroll to position [391, 0]
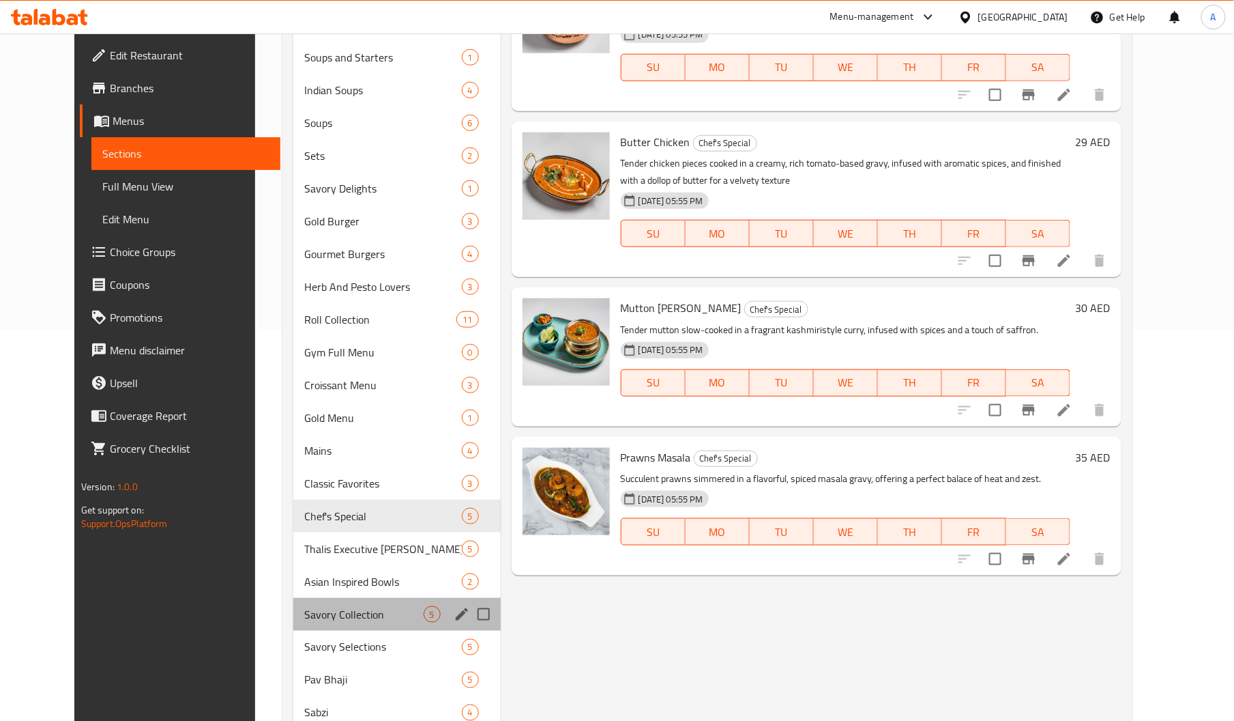
click at [343, 603] on div "Savory Collection 5" at bounding box center [396, 614] width 207 height 33
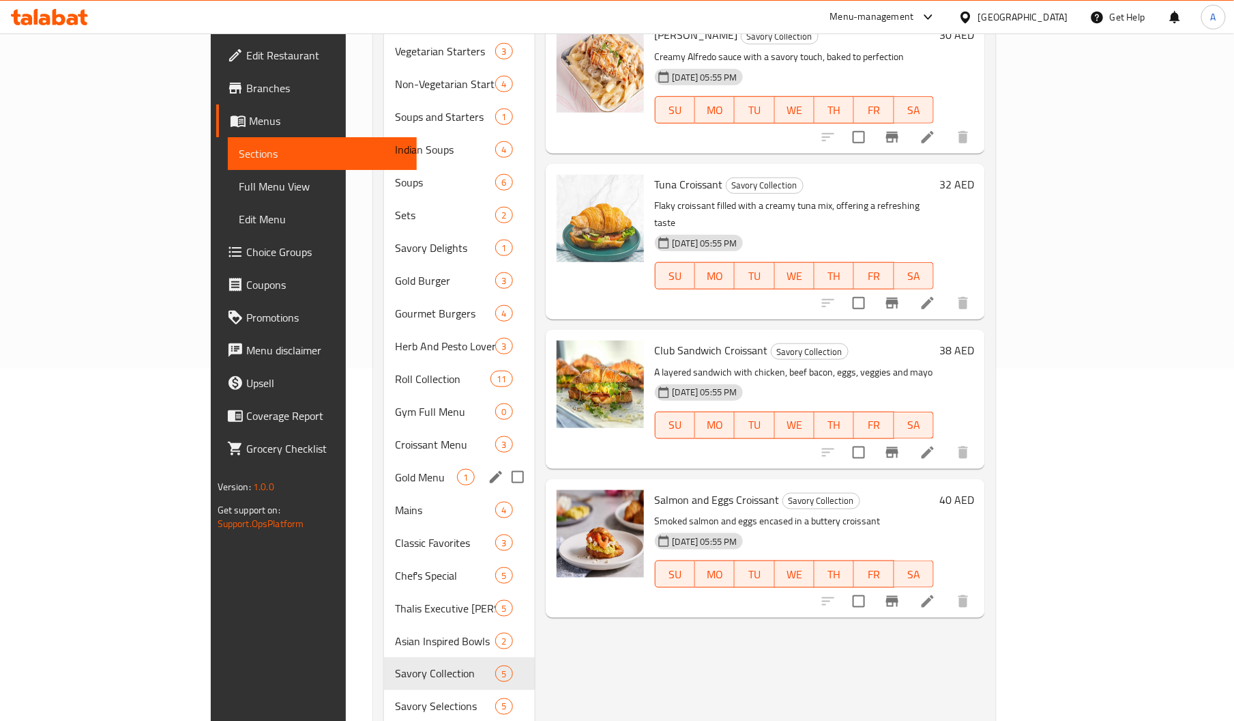
scroll to position [998, 0]
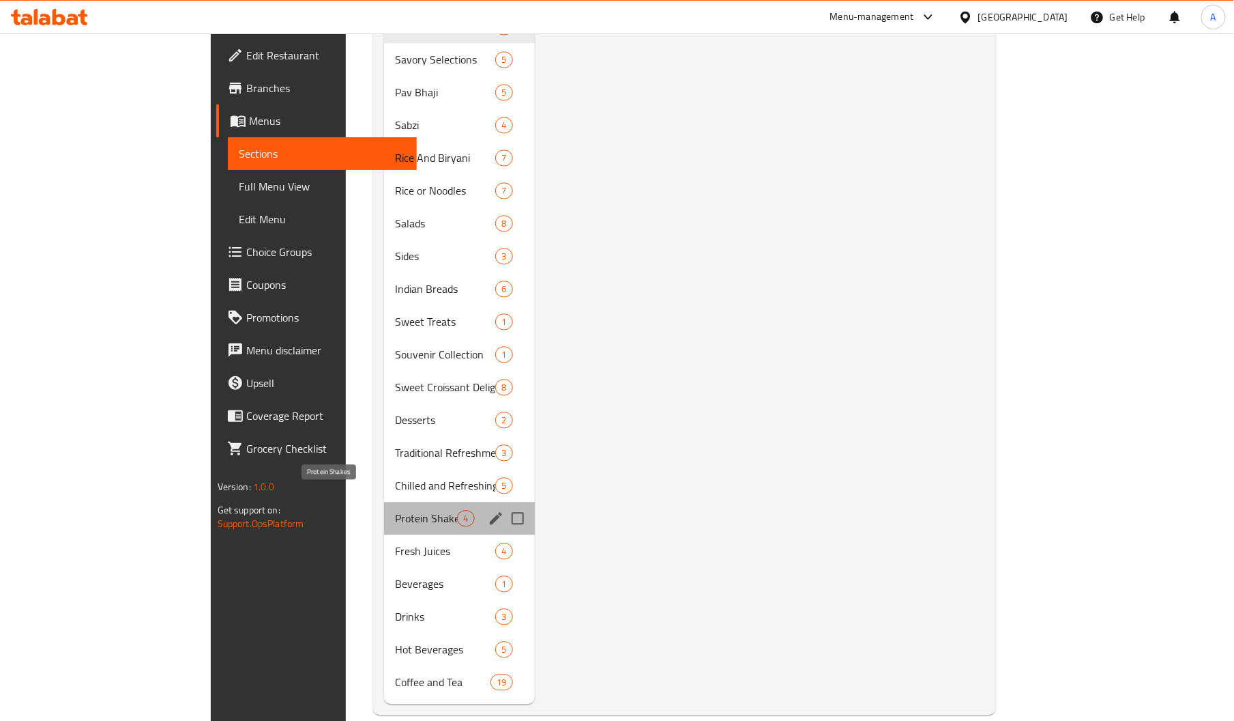
click at [395, 510] on span "Protein Shakes" at bounding box center [426, 518] width 62 height 16
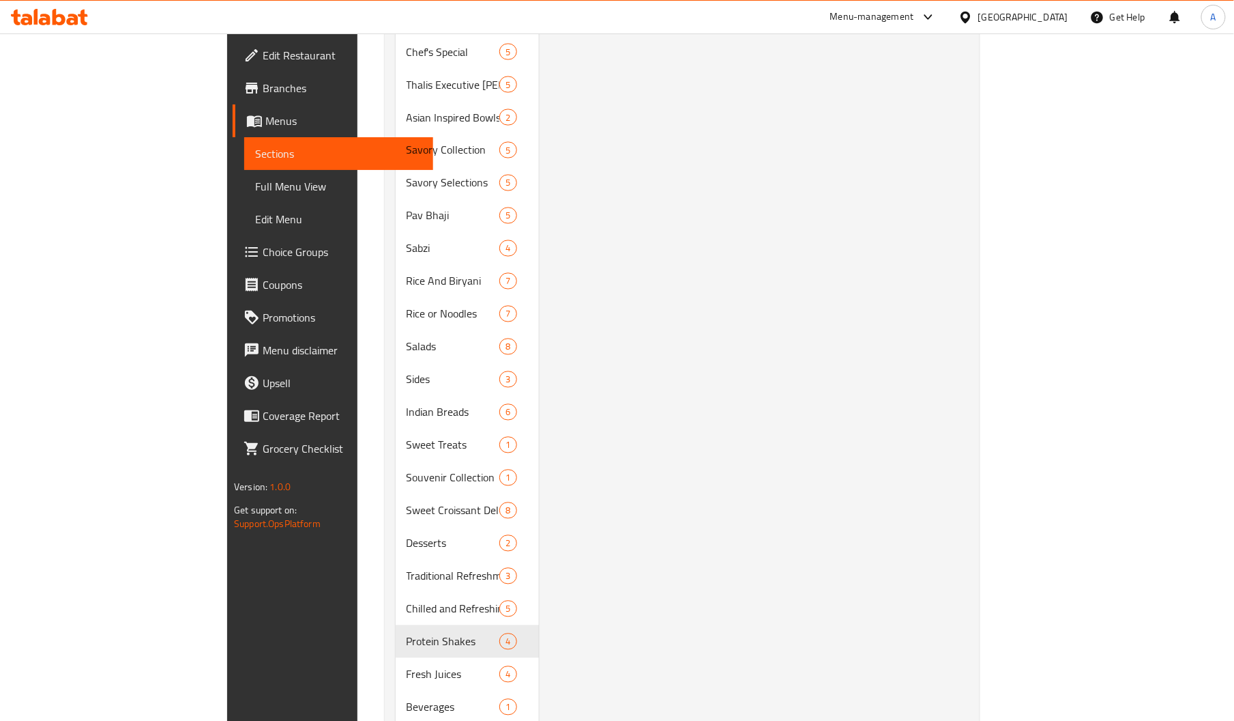
scroll to position [998, 0]
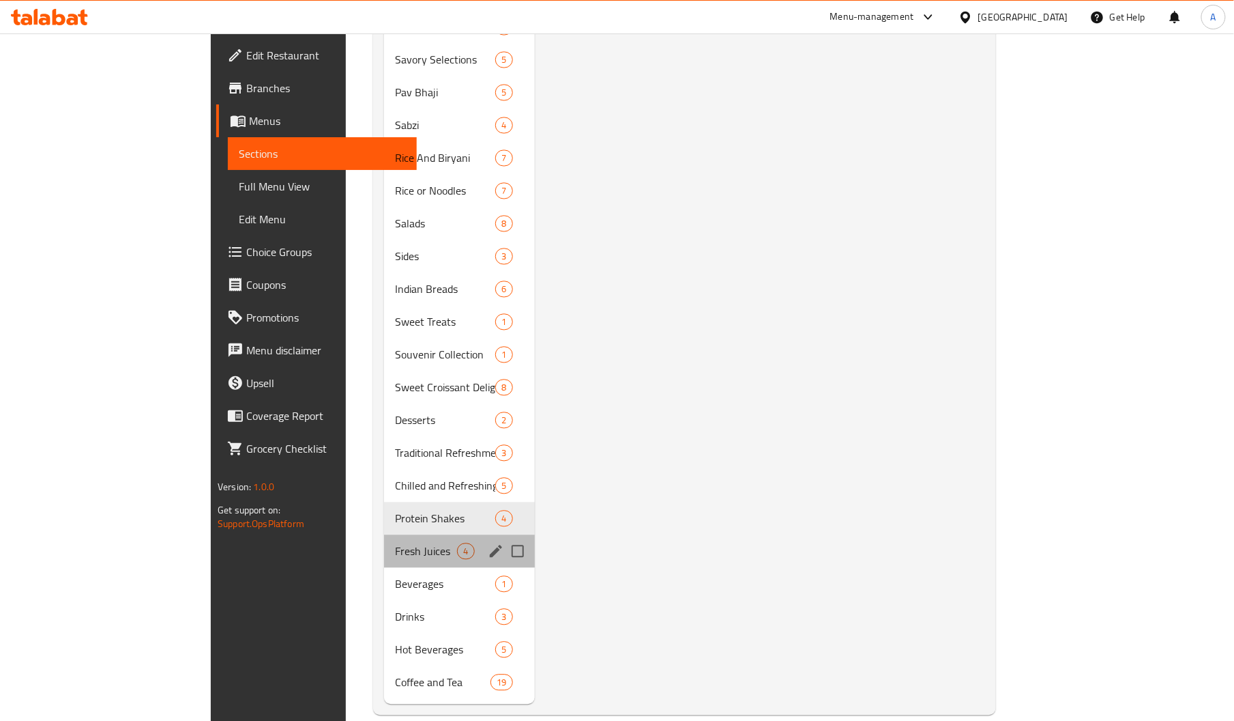
click at [384, 535] on div "Fresh Juices 4" at bounding box center [459, 551] width 150 height 33
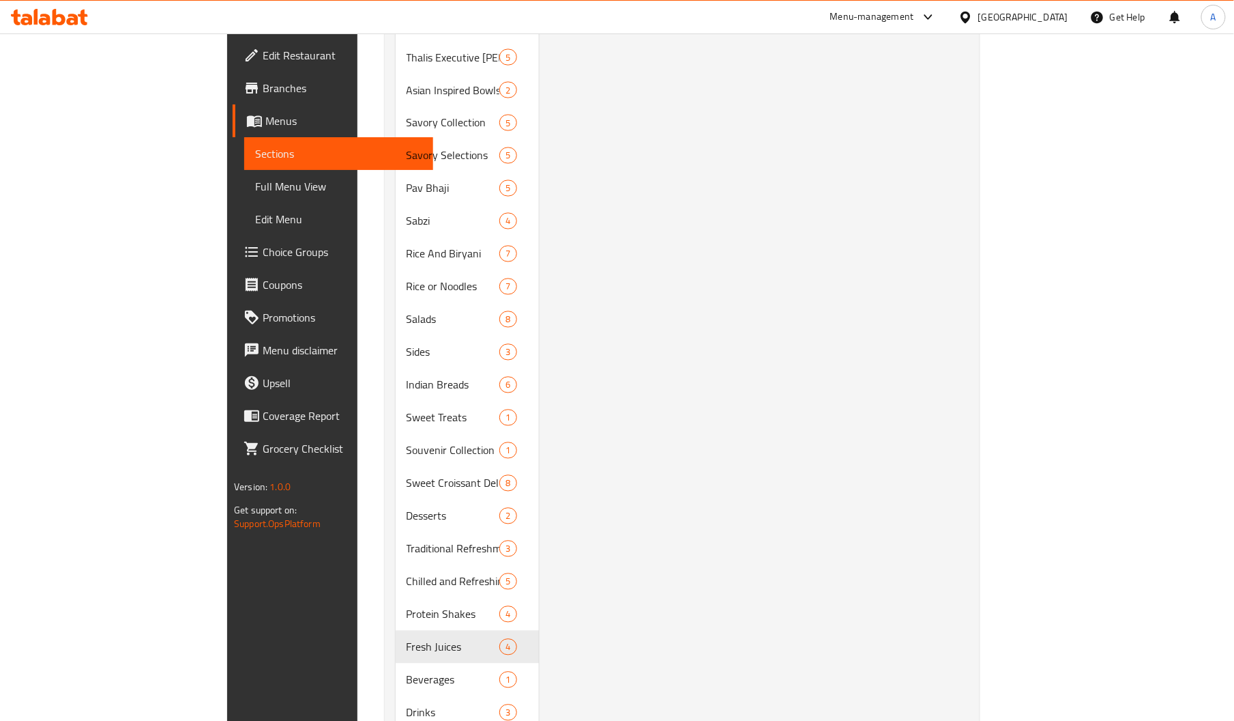
scroll to position [998, 0]
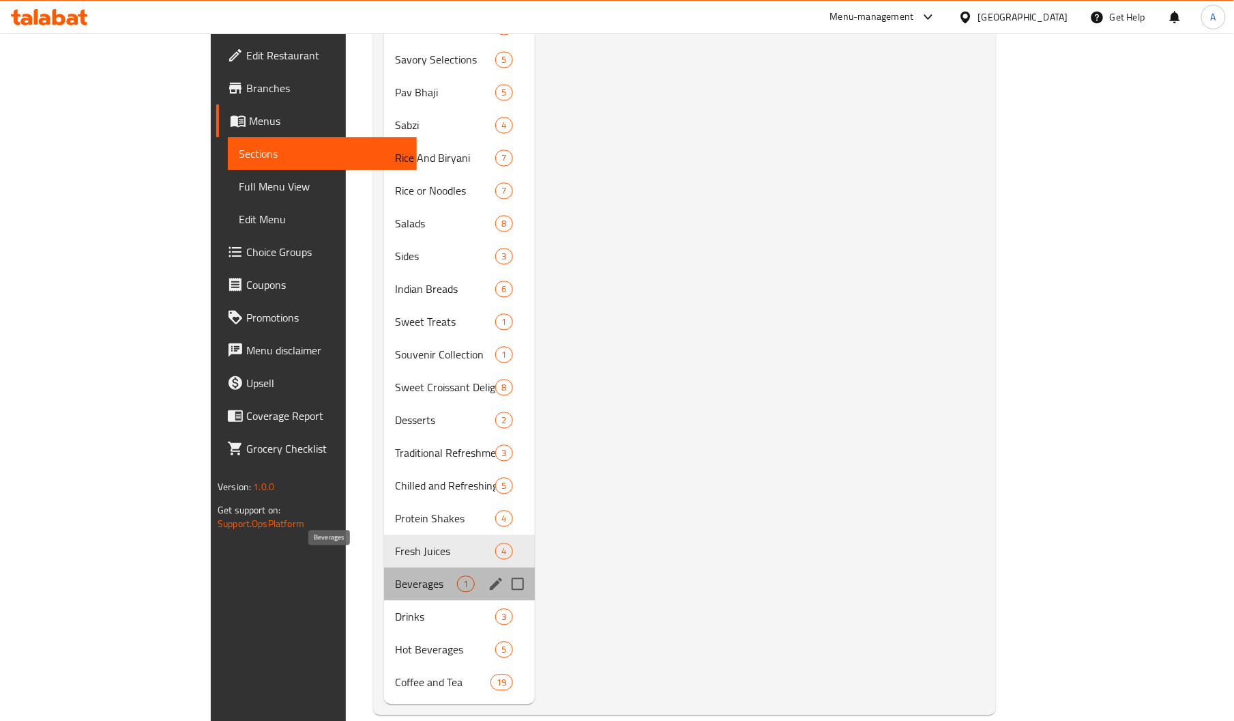
click at [395, 576] on span "Beverages" at bounding box center [426, 584] width 62 height 16
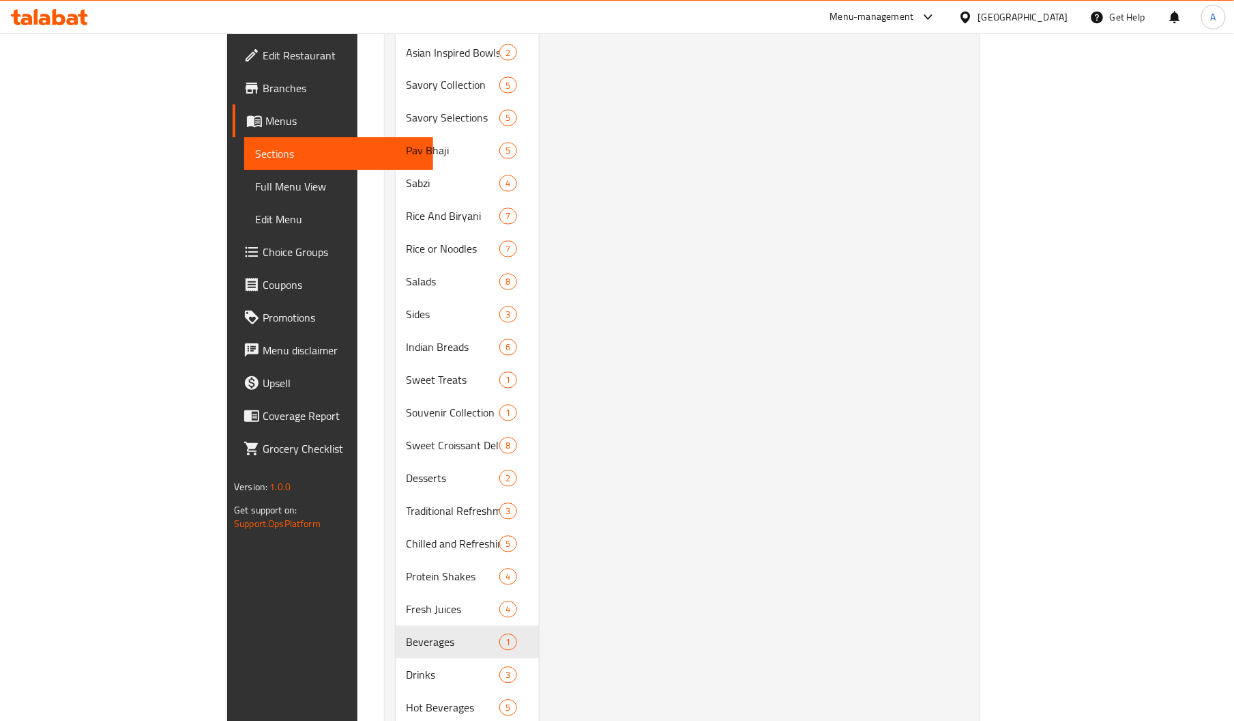
scroll to position [998, 0]
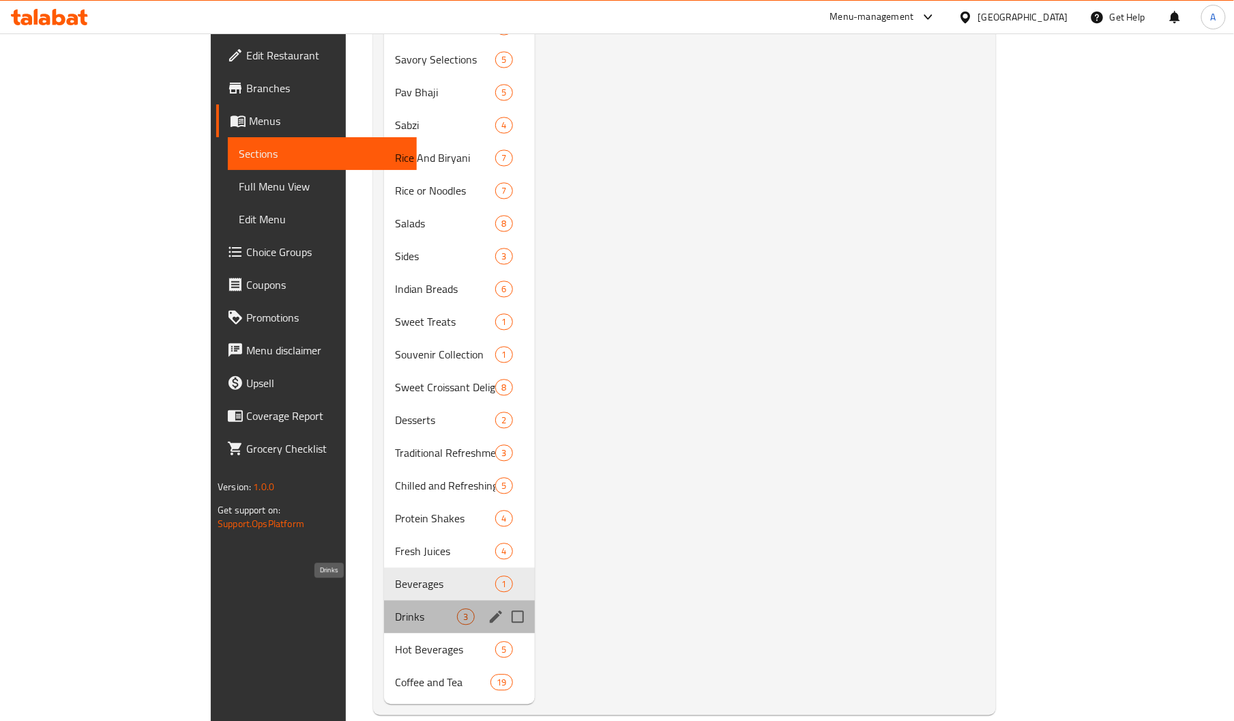
click at [395, 609] on span "Drinks" at bounding box center [426, 617] width 62 height 16
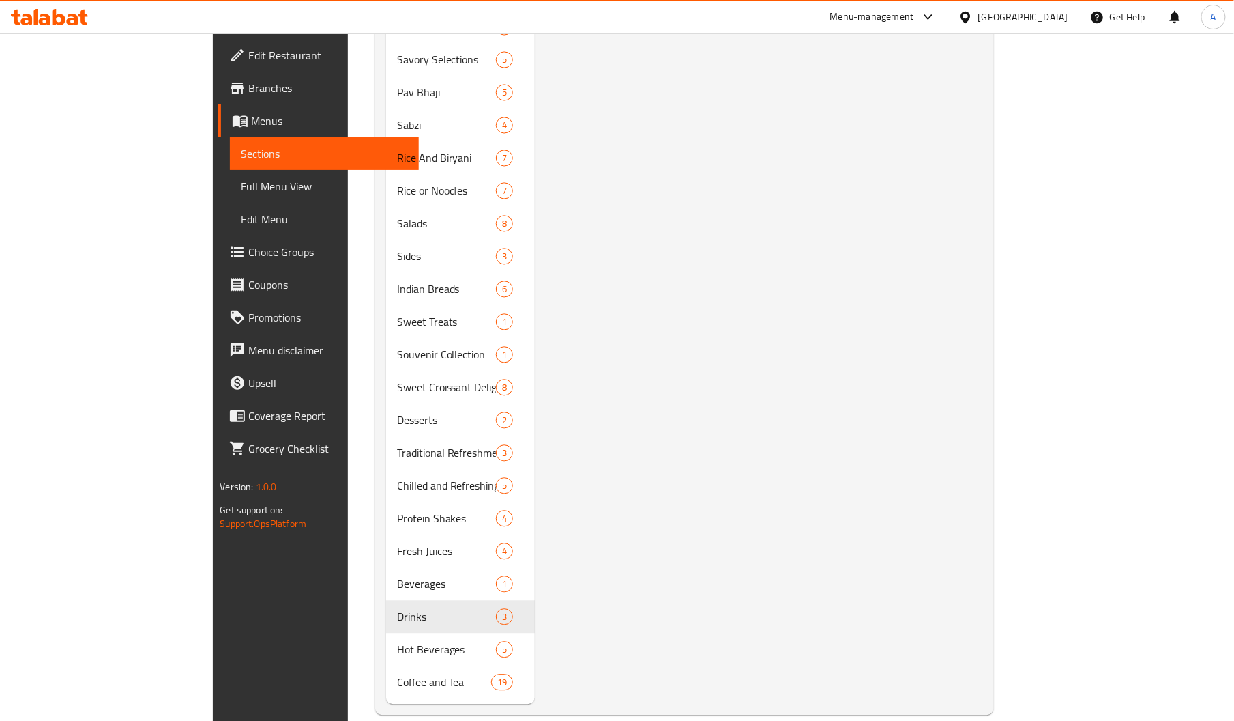
scroll to position [998, 0]
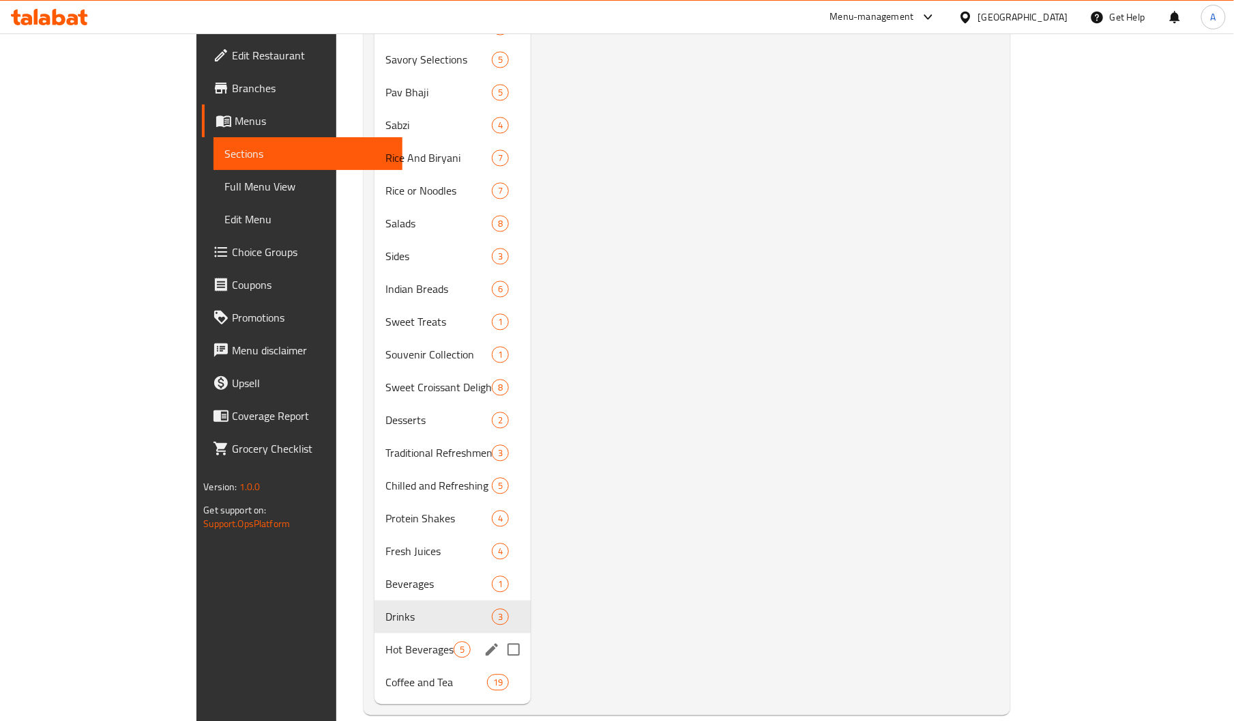
click at [375, 636] on div "Hot Beverages 5" at bounding box center [453, 649] width 156 height 33
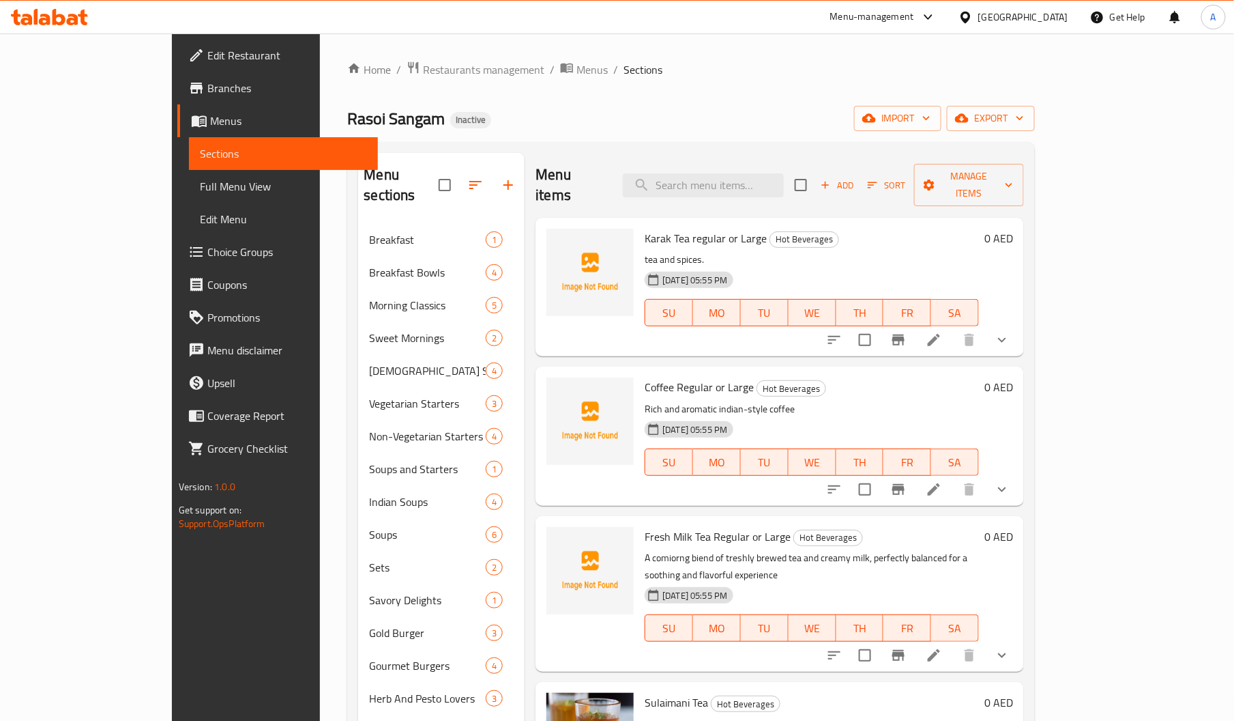
scroll to position [1, 0]
click at [645, 525] on span "Fresh Milk Tea Regular or Large" at bounding box center [718, 535] width 146 height 20
click at [784, 173] on input "search" at bounding box center [703, 185] width 161 height 24
paste input "Milk"
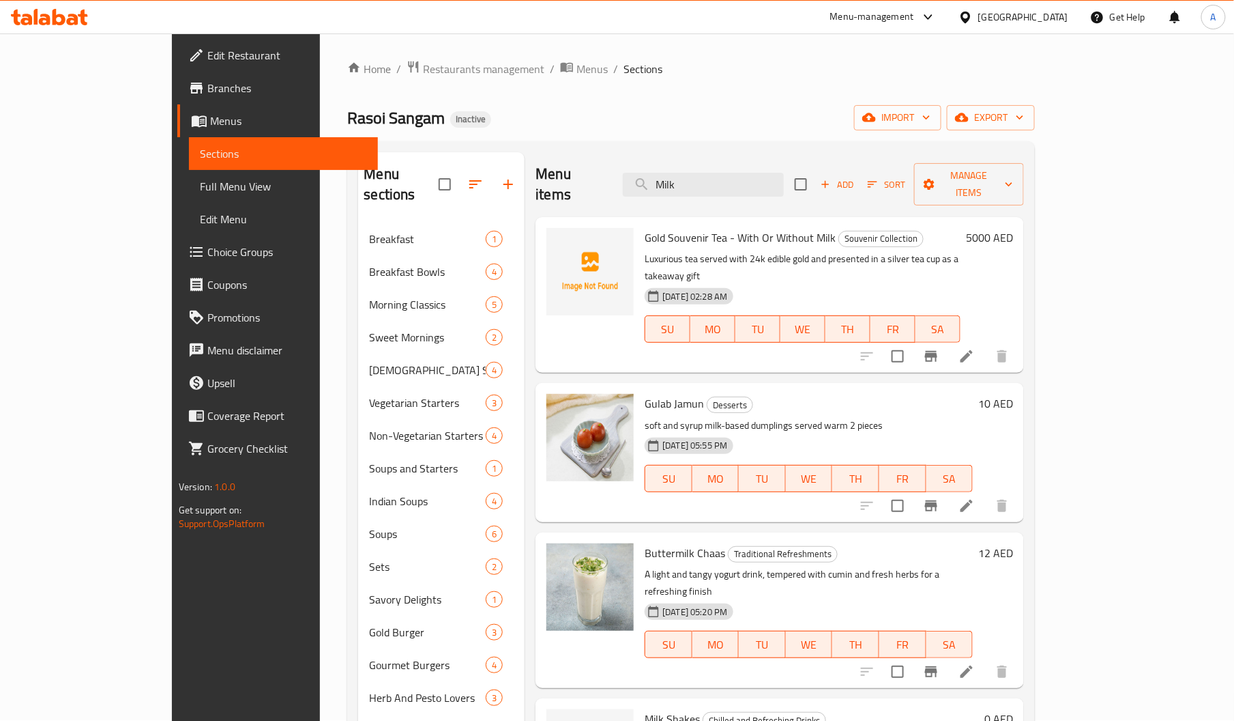
type input "Milk"
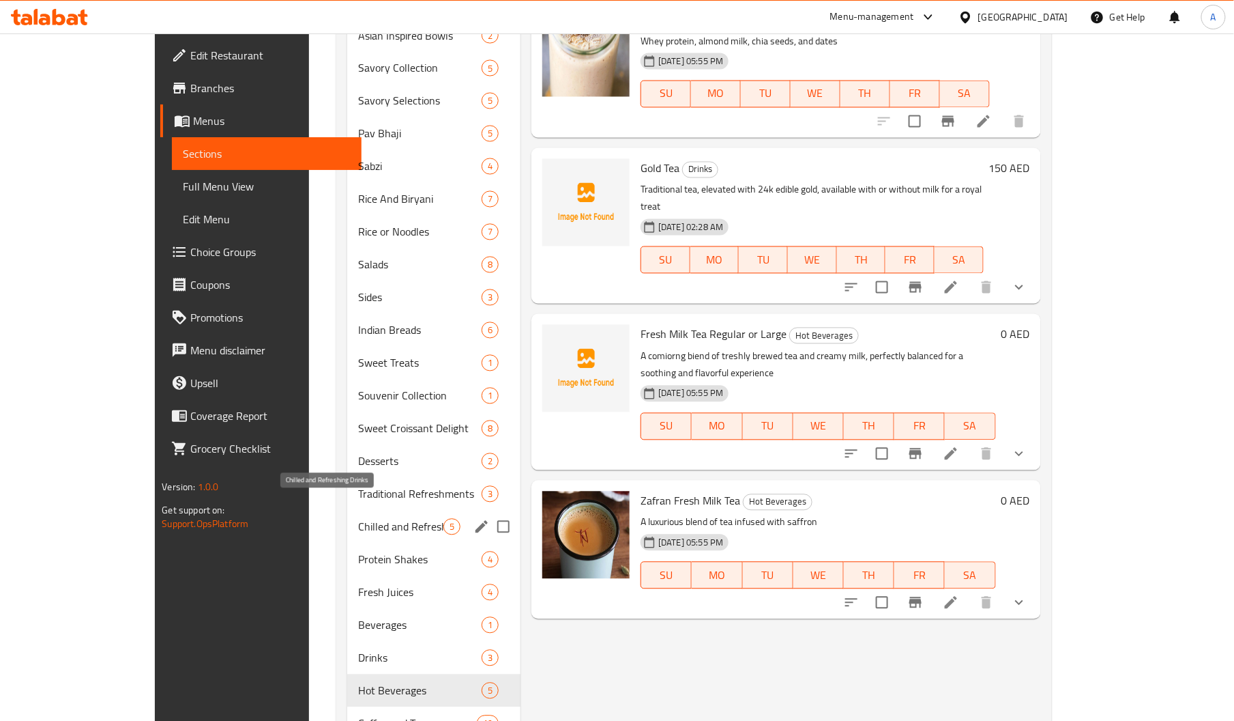
scroll to position [998, 0]
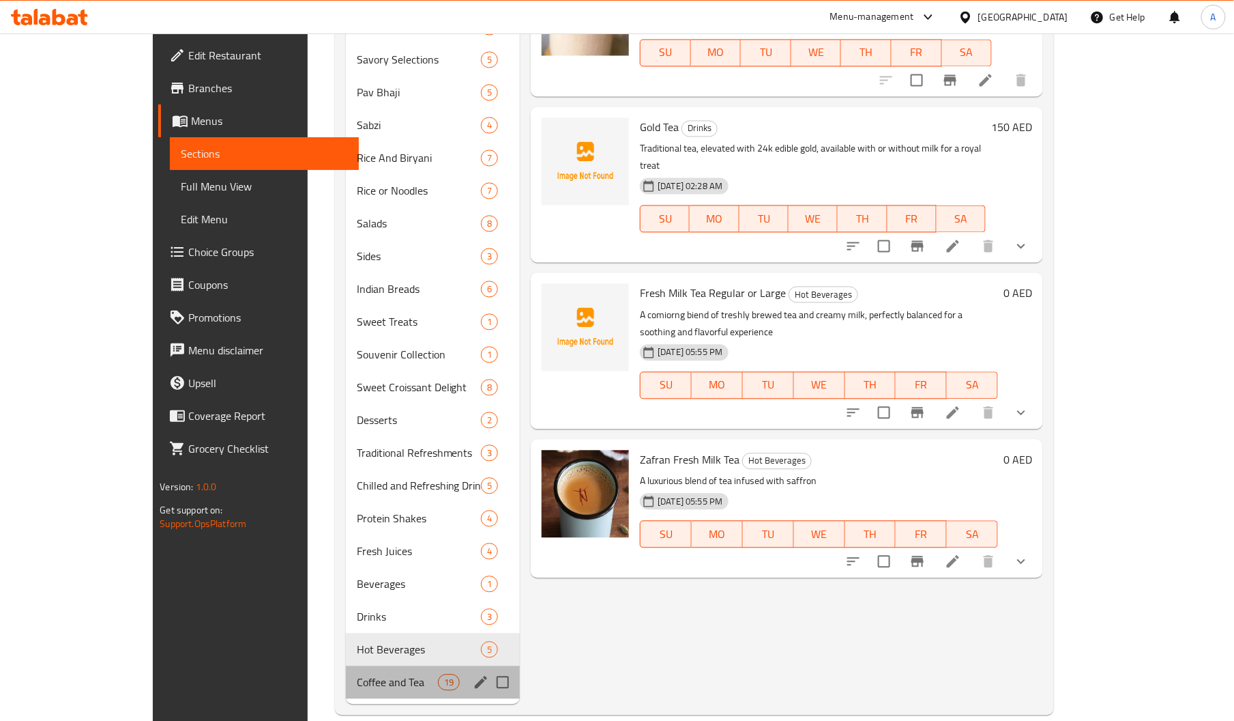
click at [346, 669] on div "Coffee and Tea 19" at bounding box center [433, 682] width 175 height 33
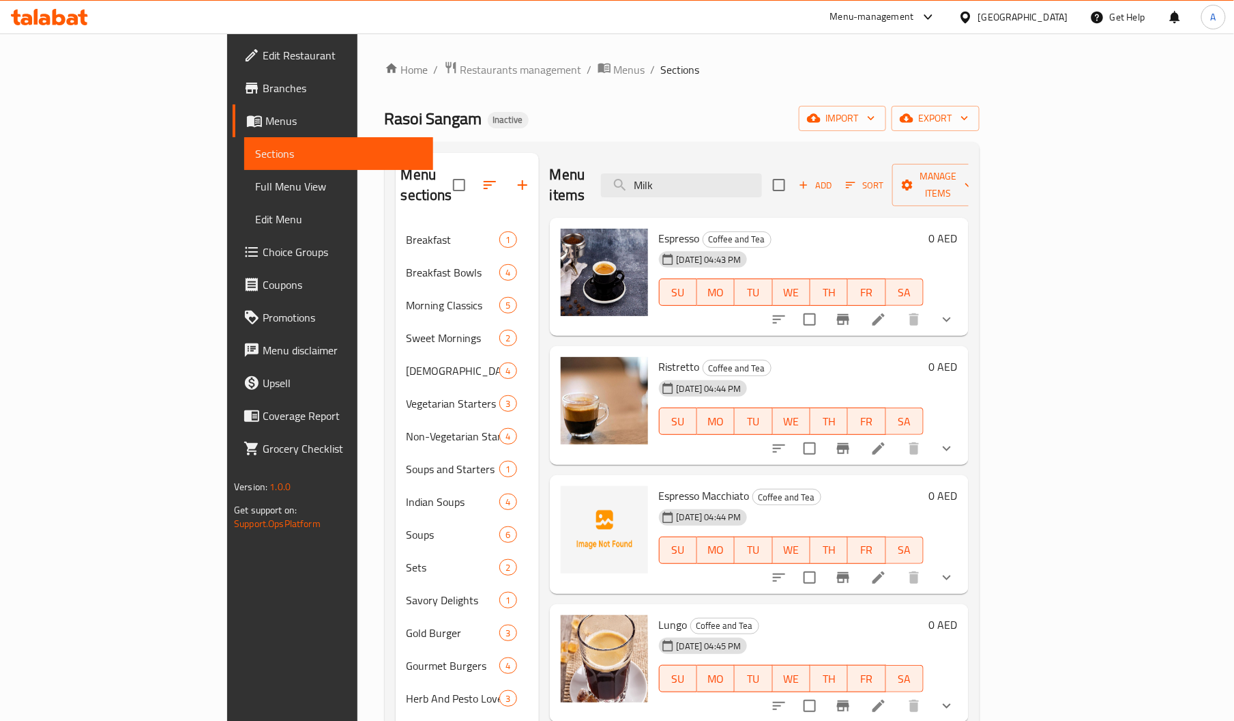
click at [659, 485] on span "Espresso Macchiato" at bounding box center [704, 495] width 91 height 20
click at [875, 113] on span "import" at bounding box center [843, 118] width 66 height 17
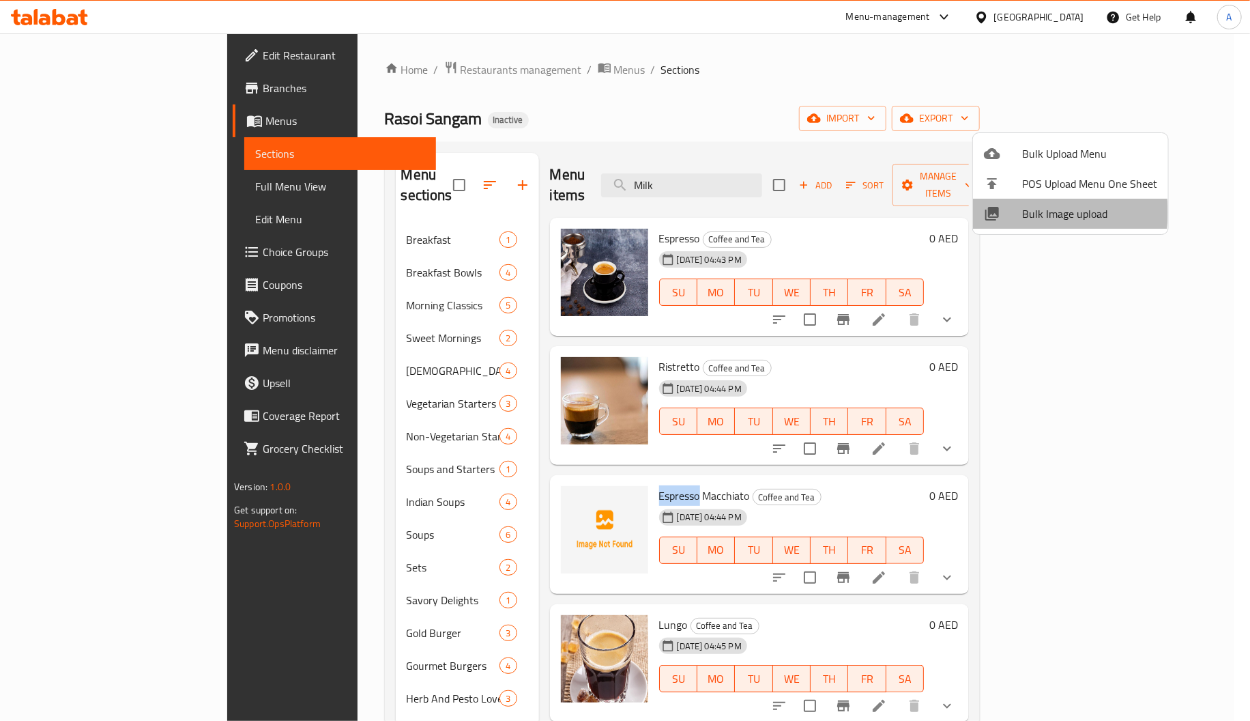
click at [1028, 212] on span "Bulk Image upload" at bounding box center [1089, 213] width 135 height 16
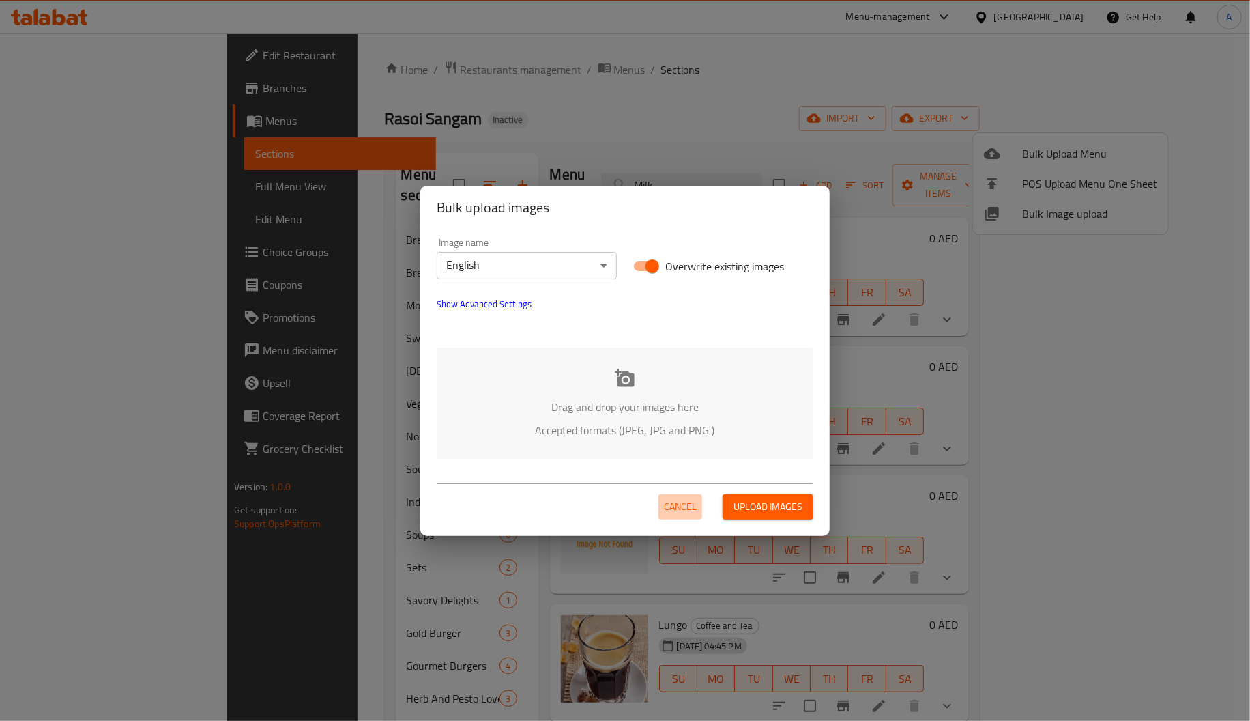
click at [678, 502] on span "Cancel" at bounding box center [680, 506] width 33 height 17
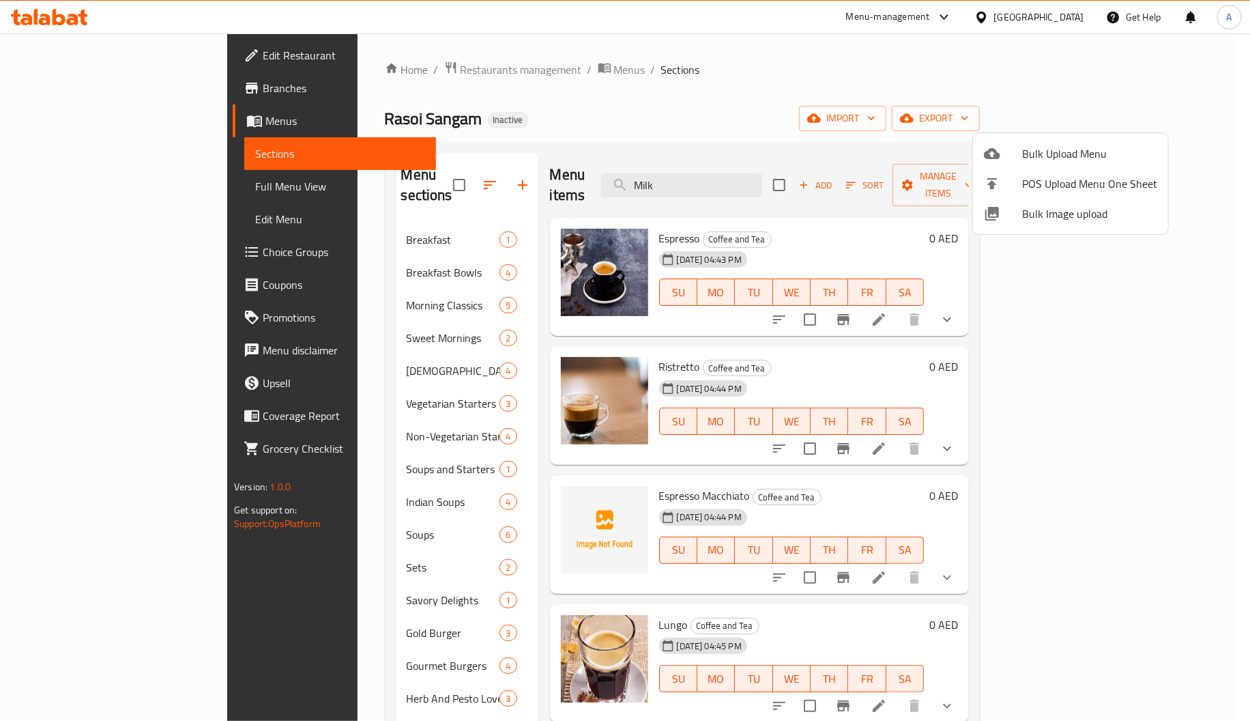
click at [1169, 116] on div at bounding box center [625, 360] width 1250 height 721
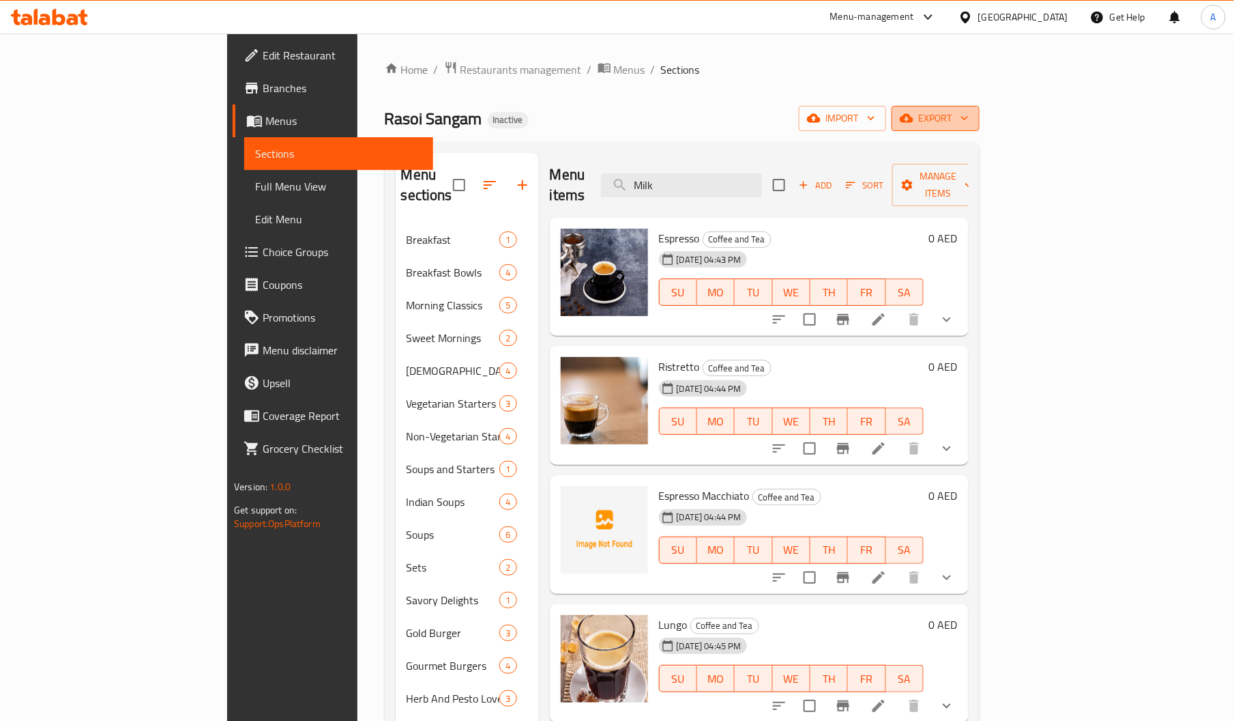
click at [972, 117] on icon "button" at bounding box center [965, 118] width 14 height 14
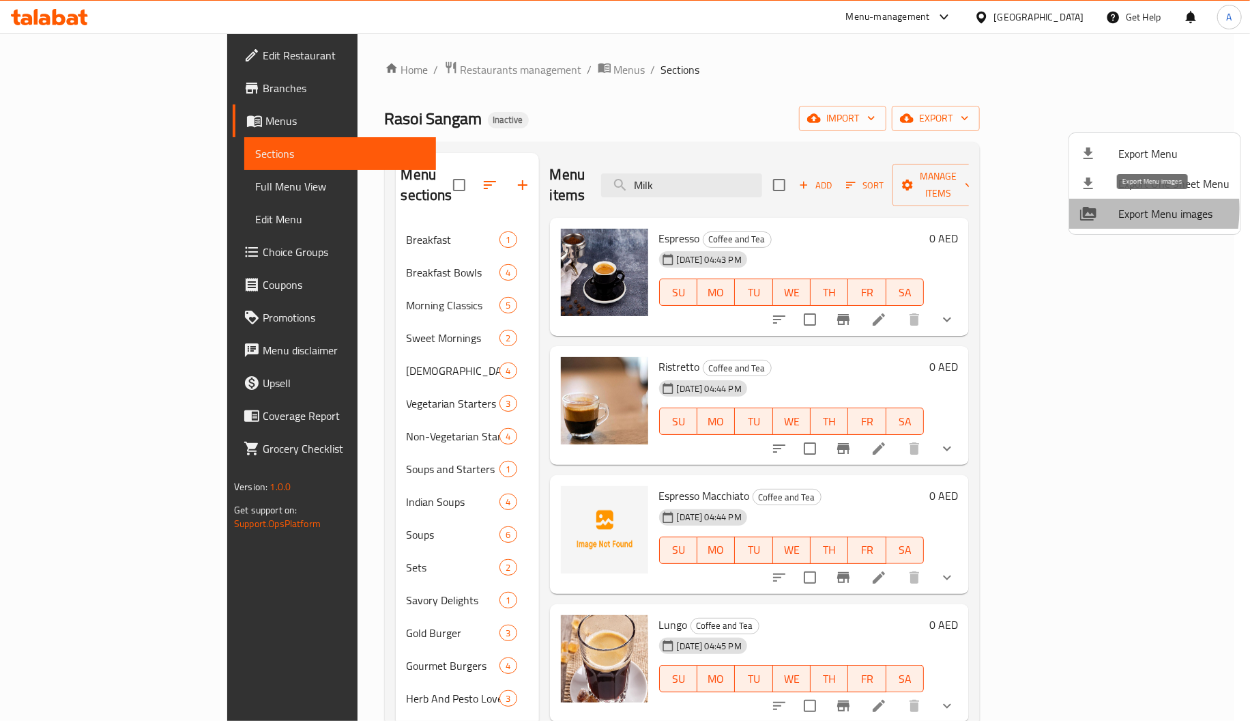
click at [1096, 209] on icon at bounding box center [1088, 214] width 16 height 14
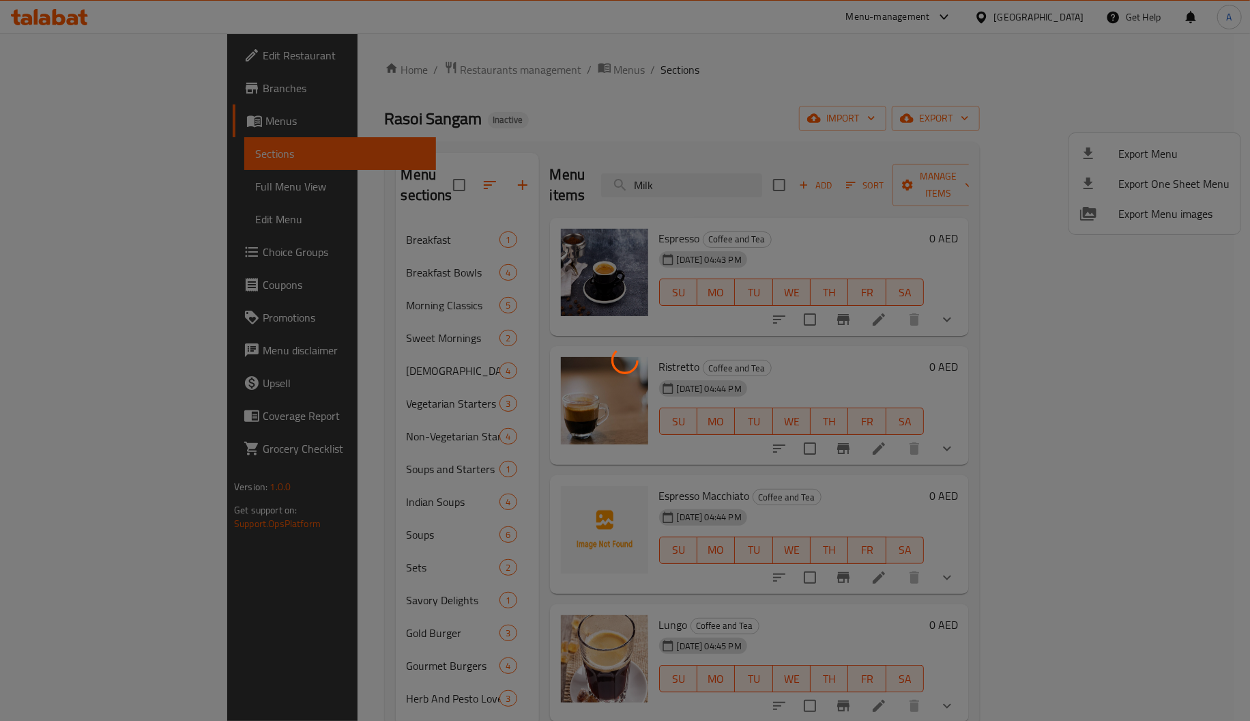
click at [1124, 147] on div at bounding box center [625, 360] width 1250 height 721
click at [976, 208] on div at bounding box center [625, 360] width 1250 height 721
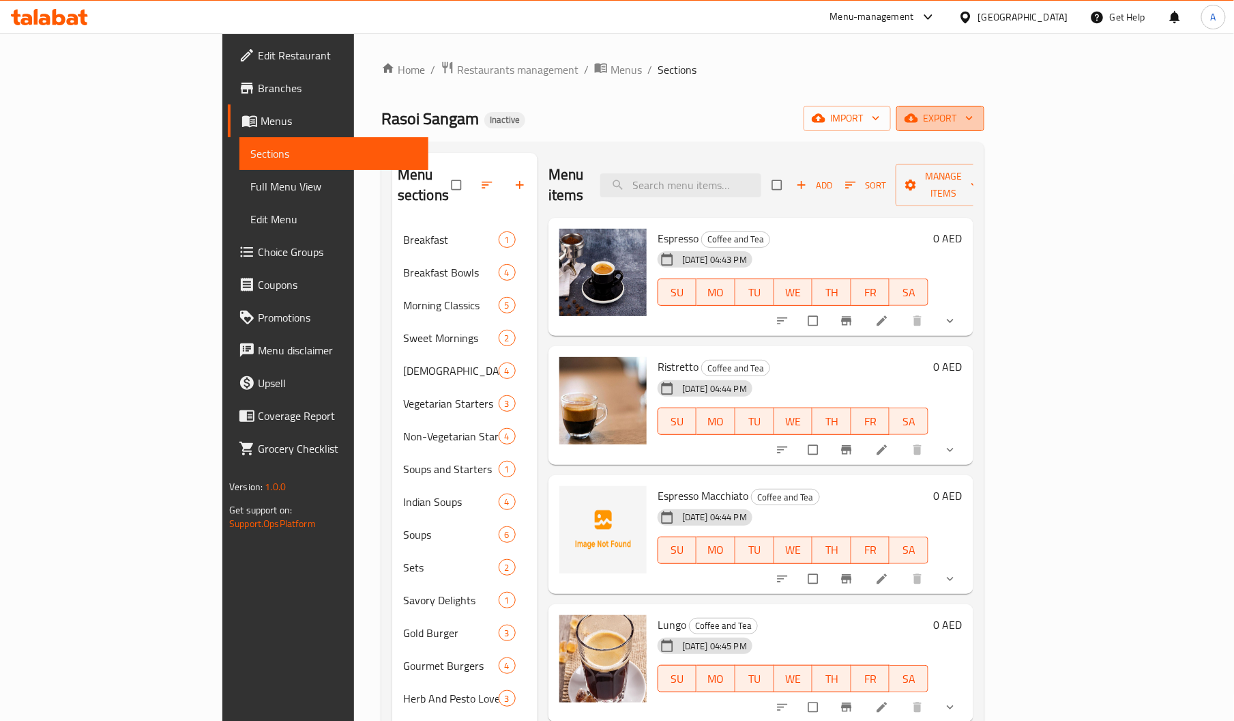
click at [918, 117] on icon "button" at bounding box center [912, 118] width 14 height 14
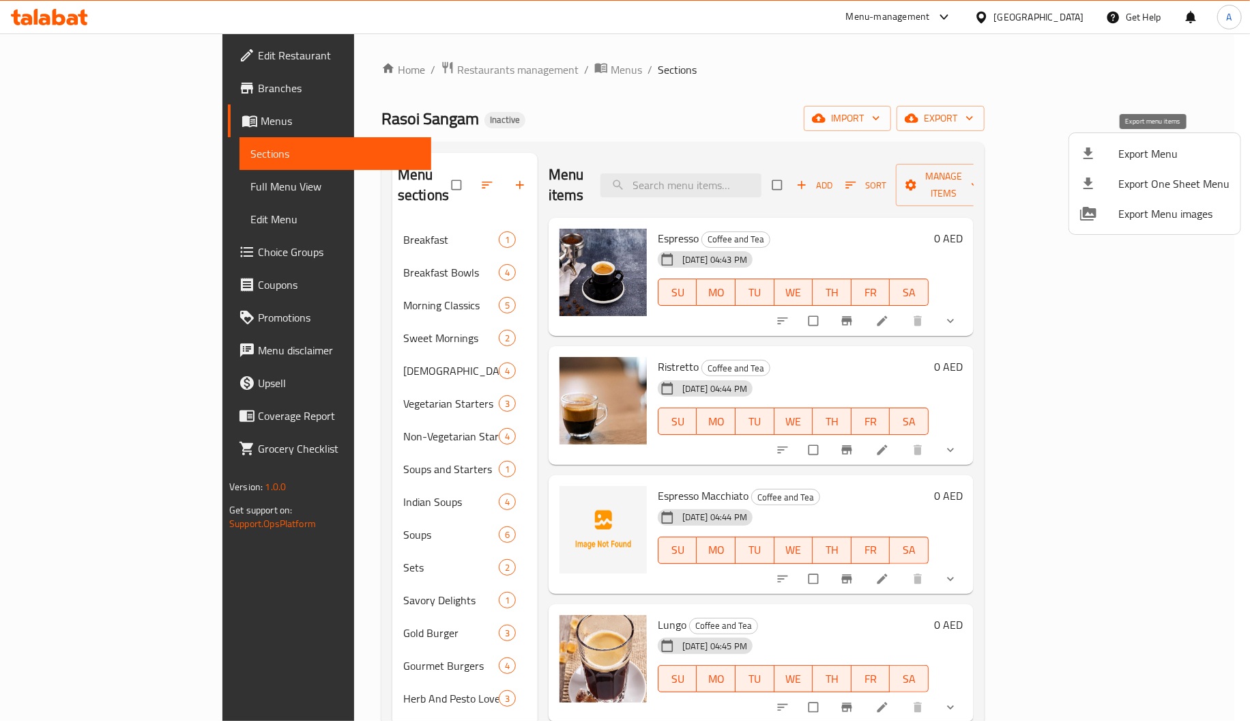
click at [1121, 156] on span "Export Menu" at bounding box center [1173, 153] width 111 height 16
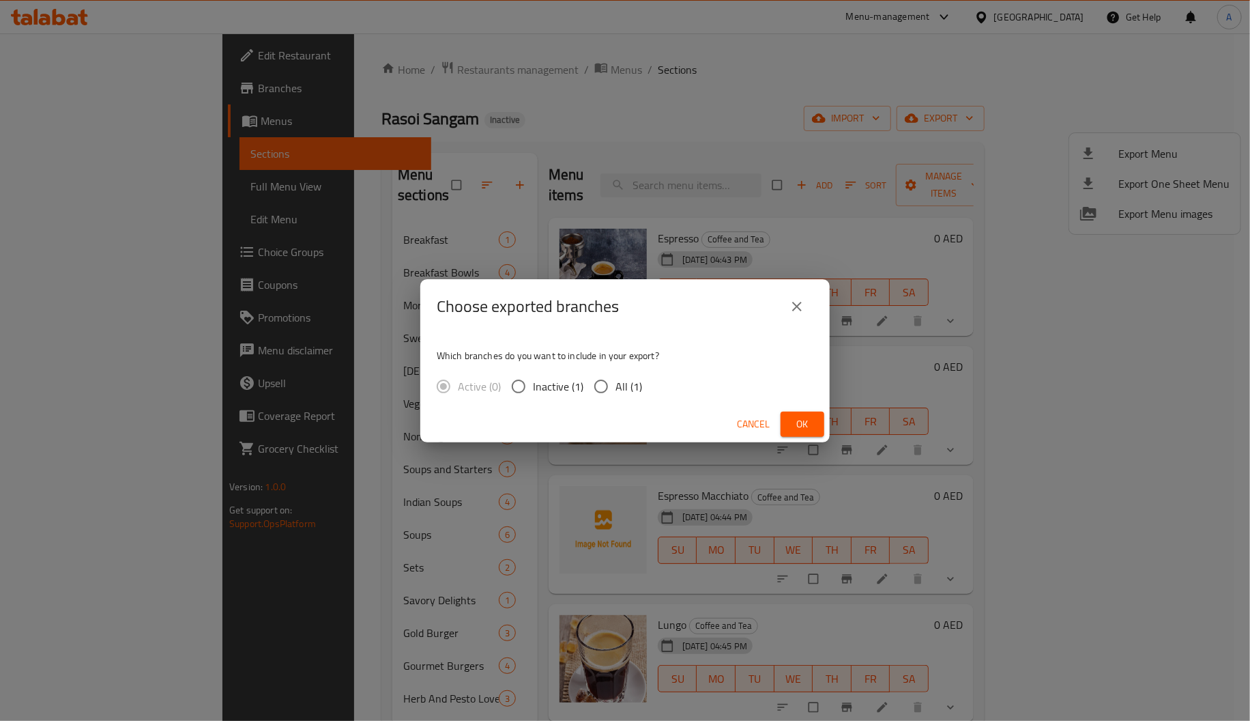
click at [620, 384] on span "All (1)" at bounding box center [628, 386] width 27 height 16
click at [615, 384] on input "All (1)" at bounding box center [601, 386] width 29 height 29
radio input "true"
click at [805, 424] on span "Ok" at bounding box center [802, 424] width 22 height 17
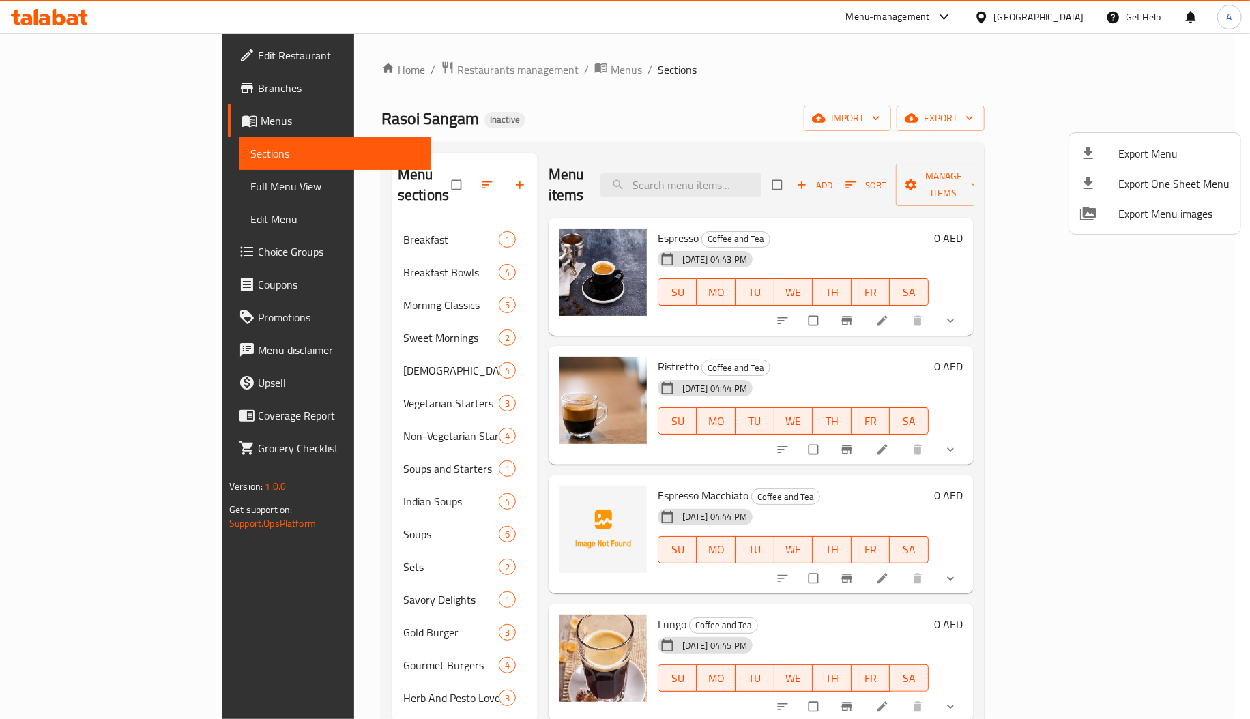
click at [1016, 18] on div at bounding box center [625, 359] width 1250 height 719
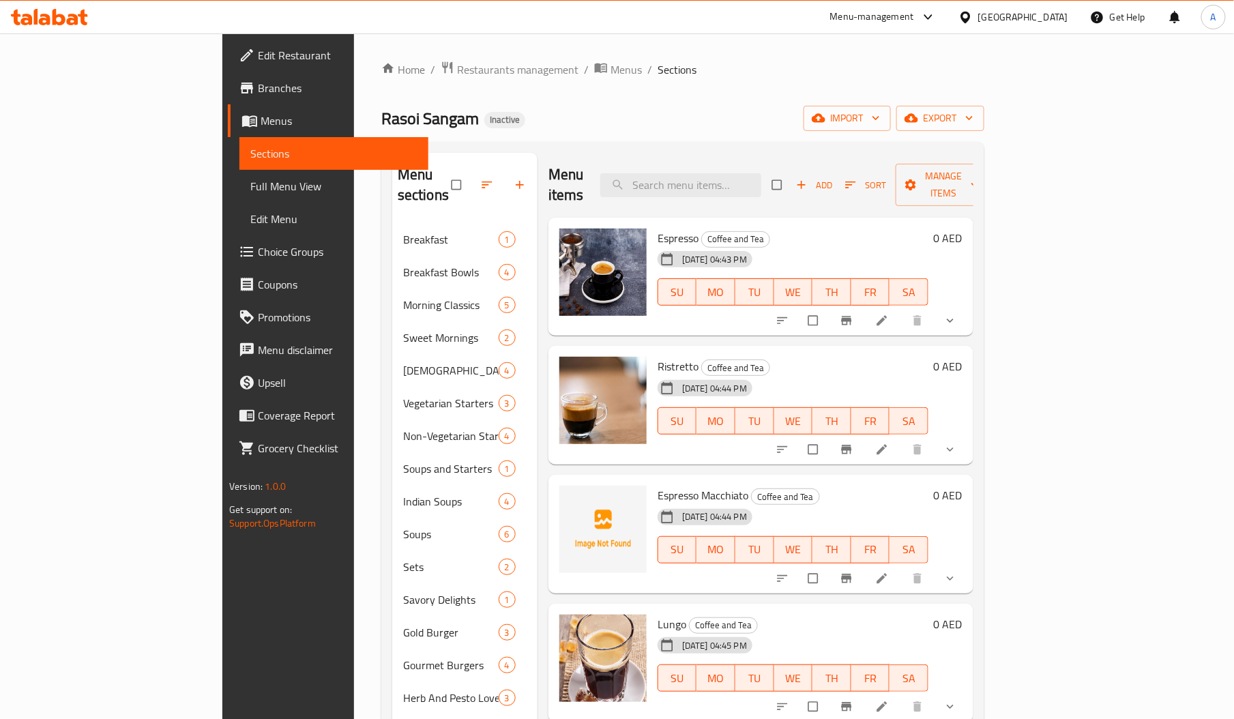
click at [1016, 18] on div "[GEOGRAPHIC_DATA]" at bounding box center [1023, 17] width 90 height 15
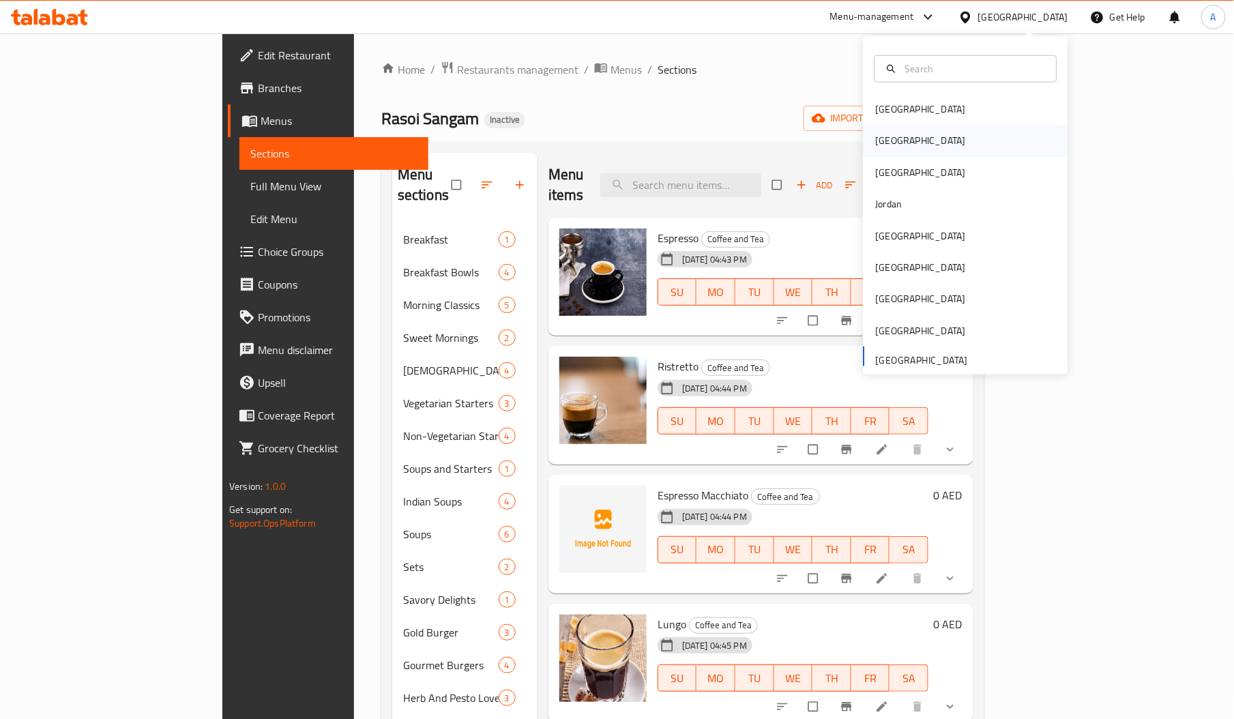
drag, startPoint x: 882, startPoint y: 156, endPoint x: 900, endPoint y: 143, distance: 21.6
click at [900, 143] on div "Bahrain Egypt Iraq Jordan Kuwait Oman Qatar Saudi Arabia United Arab Emirates" at bounding box center [965, 233] width 205 height 280
click at [900, 143] on div "Egypt" at bounding box center [965, 140] width 205 height 31
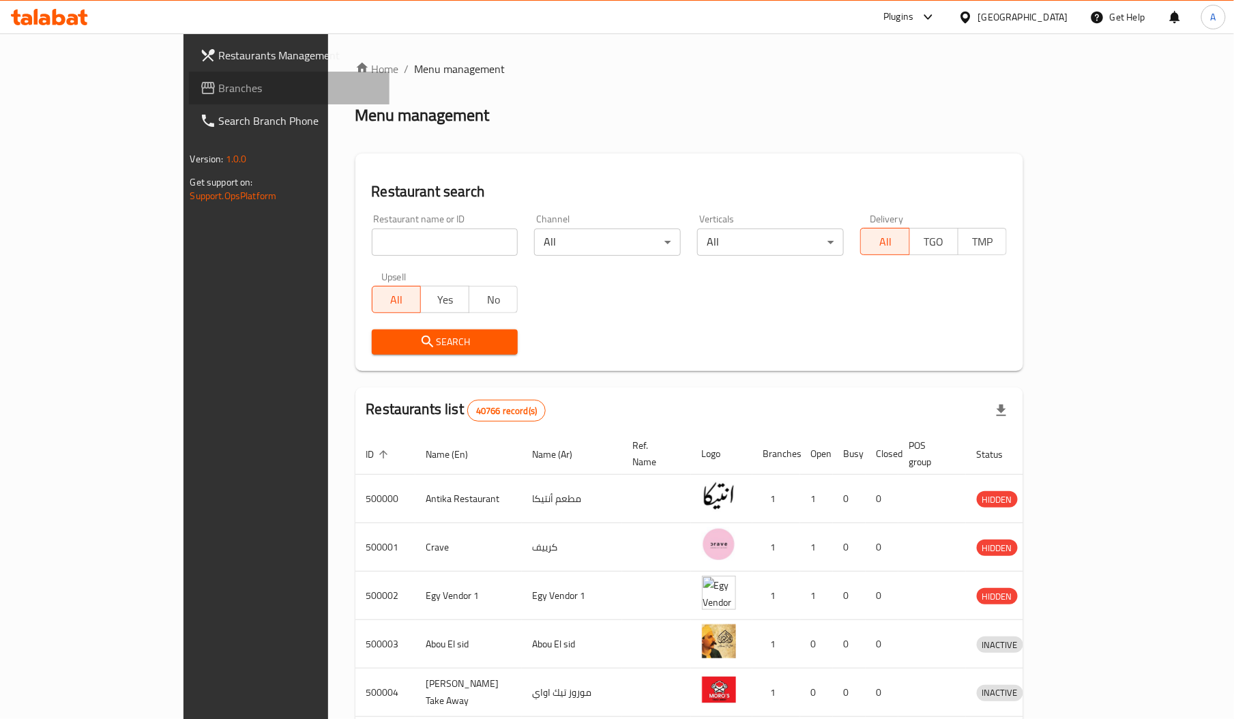
click at [189, 100] on link "Branches" at bounding box center [289, 88] width 201 height 33
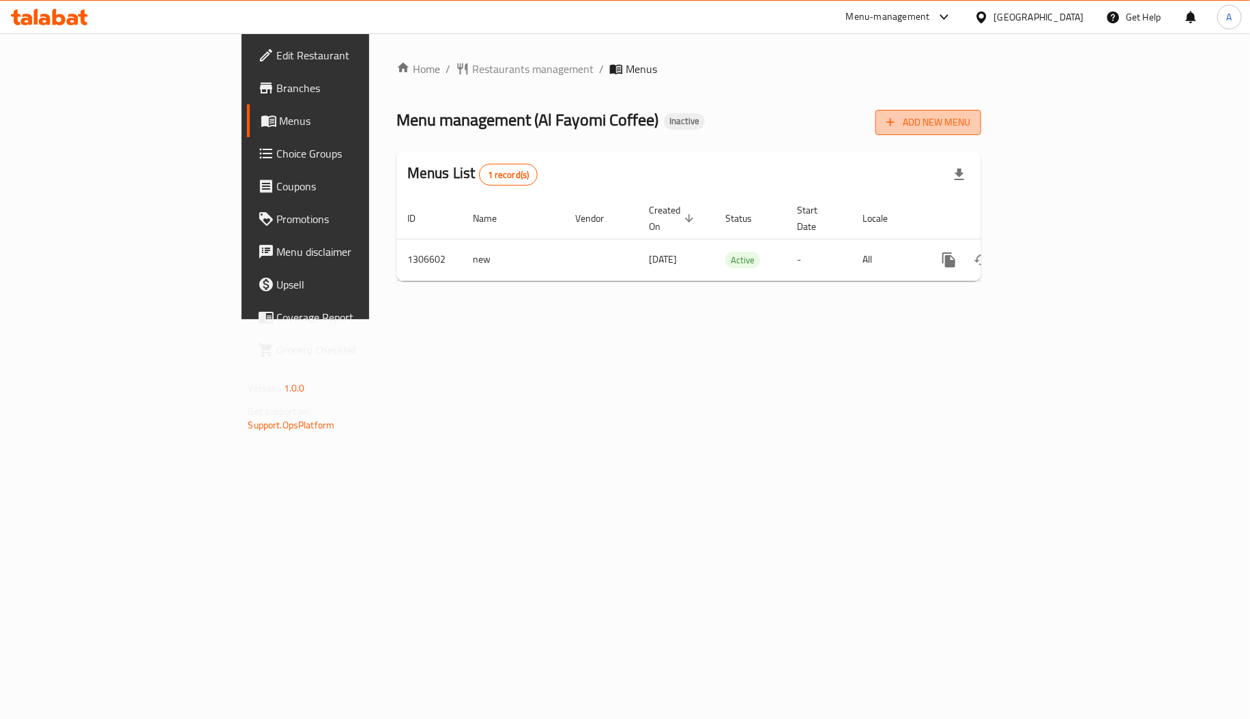
click at [970, 119] on span "Add New Menu" at bounding box center [928, 122] width 84 height 17
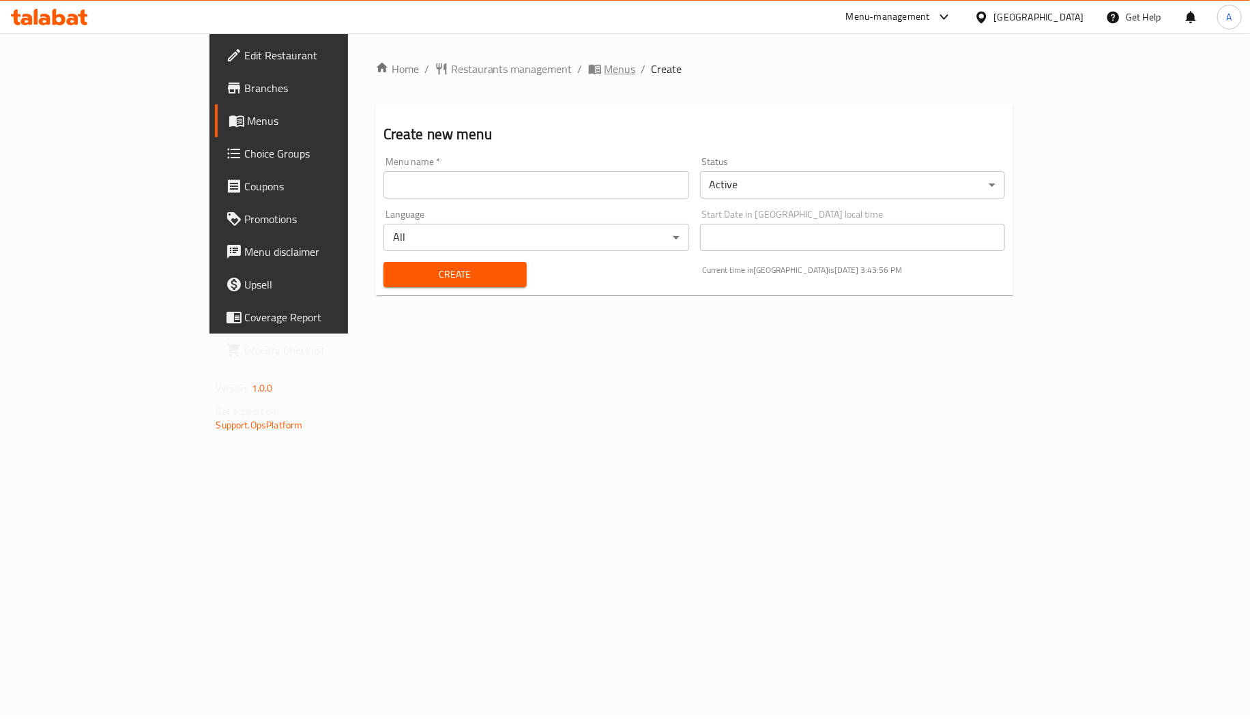
click at [605, 70] on span "Menus" at bounding box center [620, 69] width 31 height 16
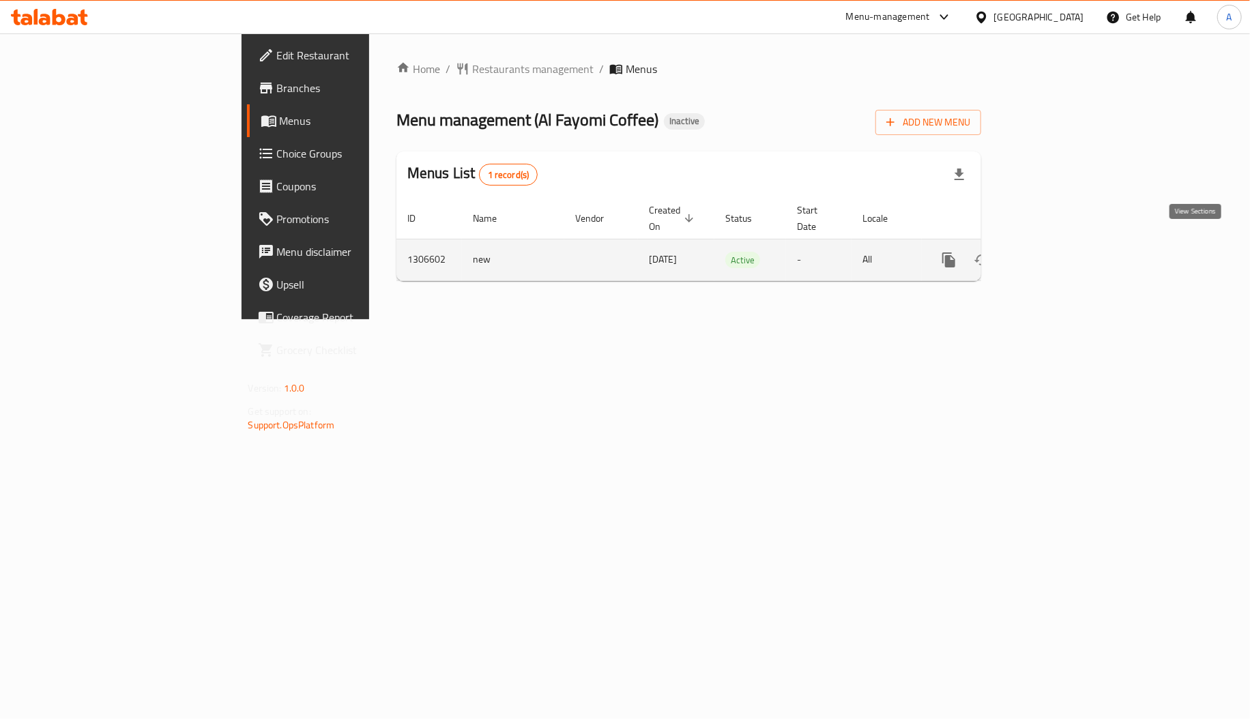
click at [1056, 252] on icon "enhanced table" at bounding box center [1047, 260] width 16 height 16
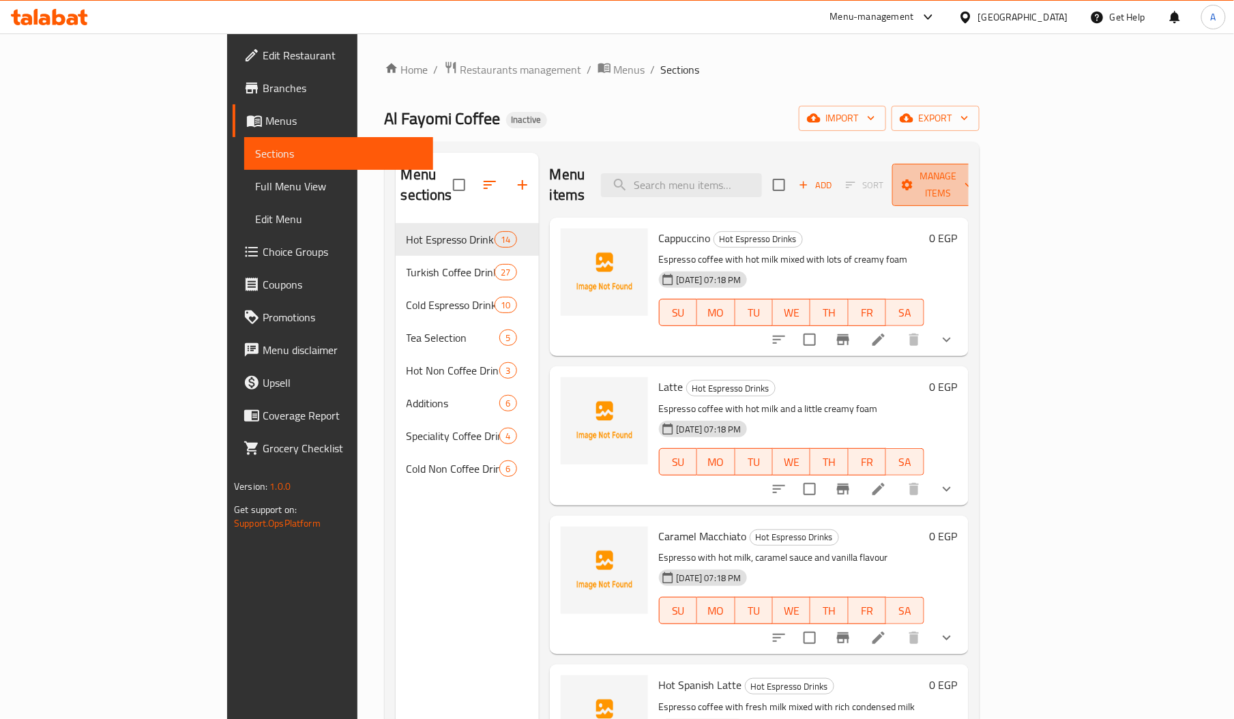
click at [984, 165] on button "Manage items" at bounding box center [937, 185] width 91 height 42
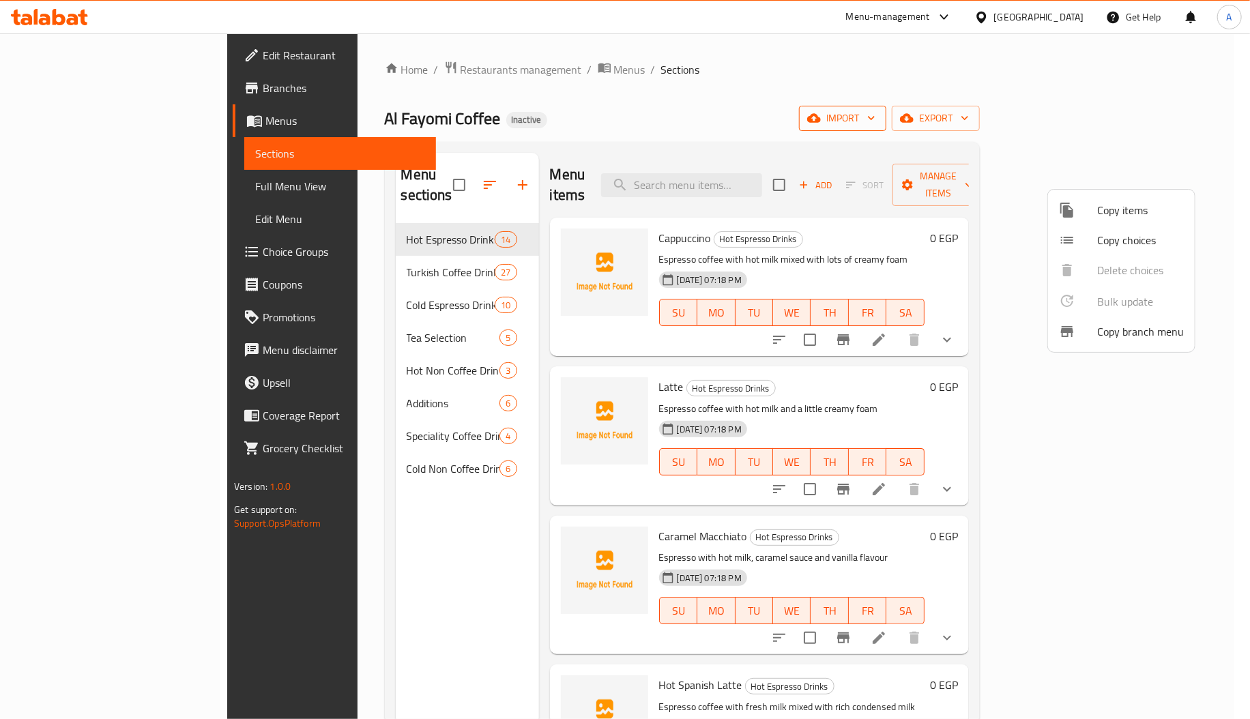
drag, startPoint x: 1083, startPoint y: 130, endPoint x: 1072, endPoint y: 110, distance: 23.2
click at [1072, 110] on div at bounding box center [625, 359] width 1250 height 719
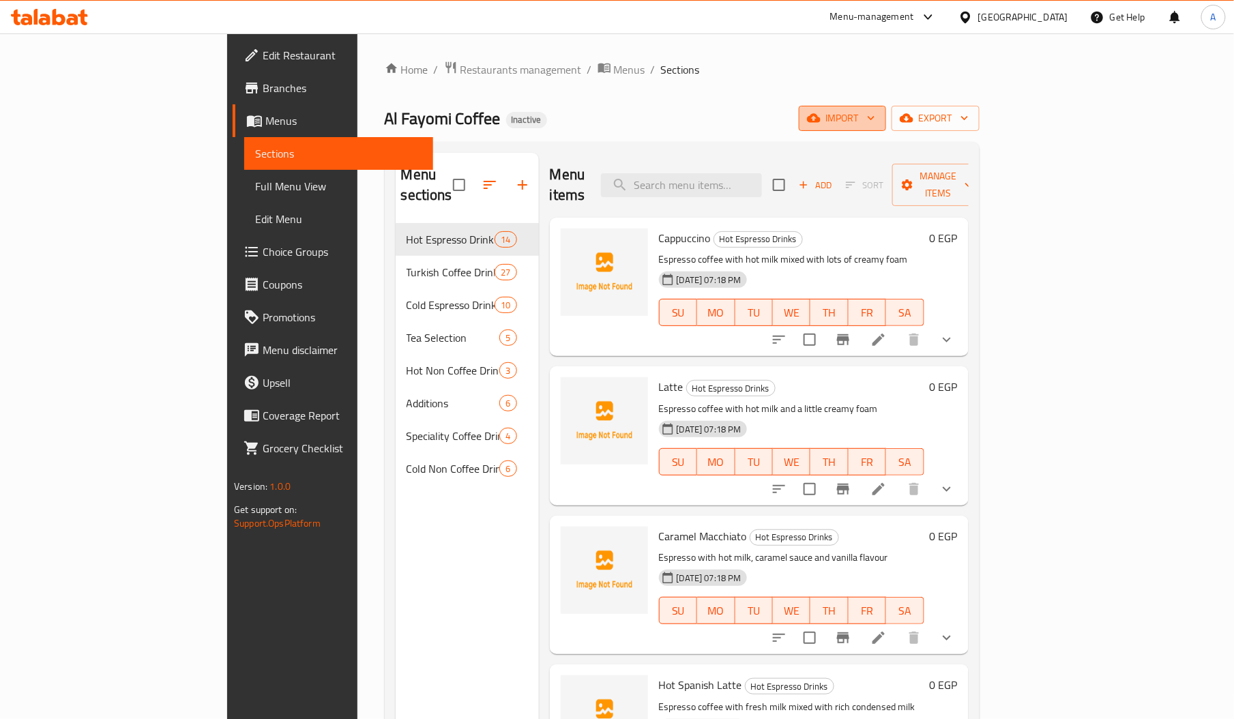
click at [875, 110] on span "import" at bounding box center [843, 118] width 66 height 17
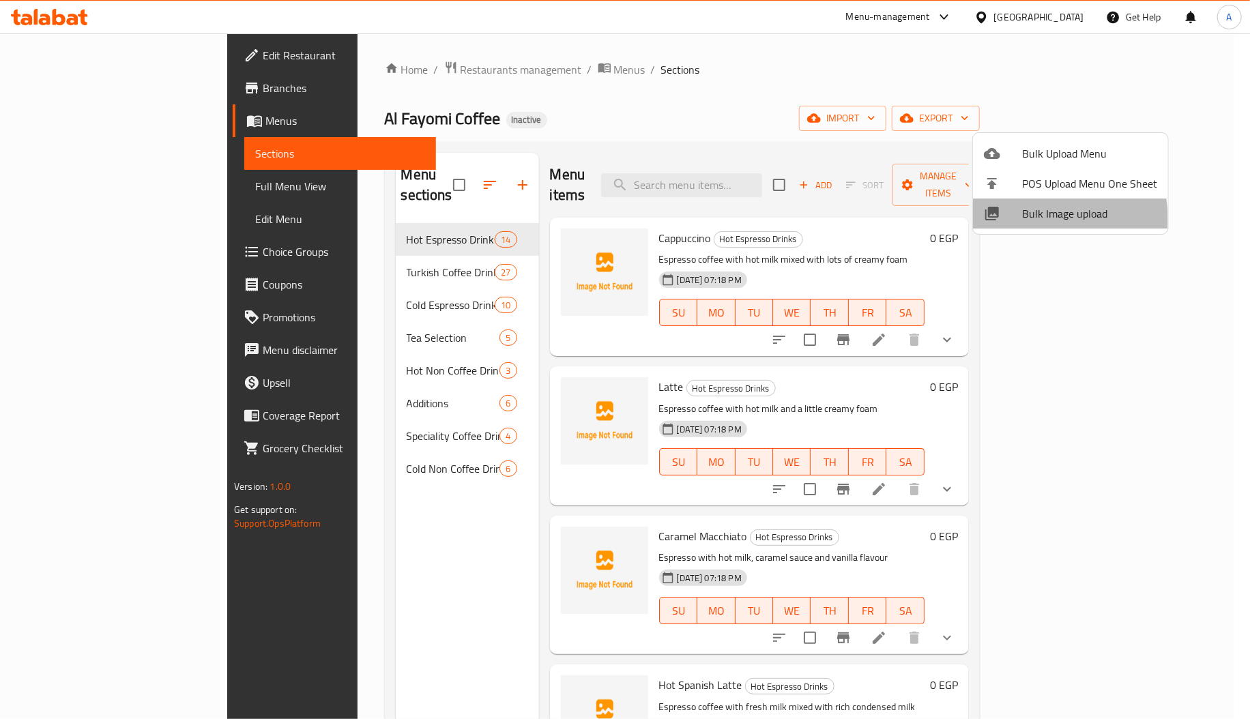
click at [1024, 220] on span "Bulk Image upload" at bounding box center [1089, 213] width 135 height 16
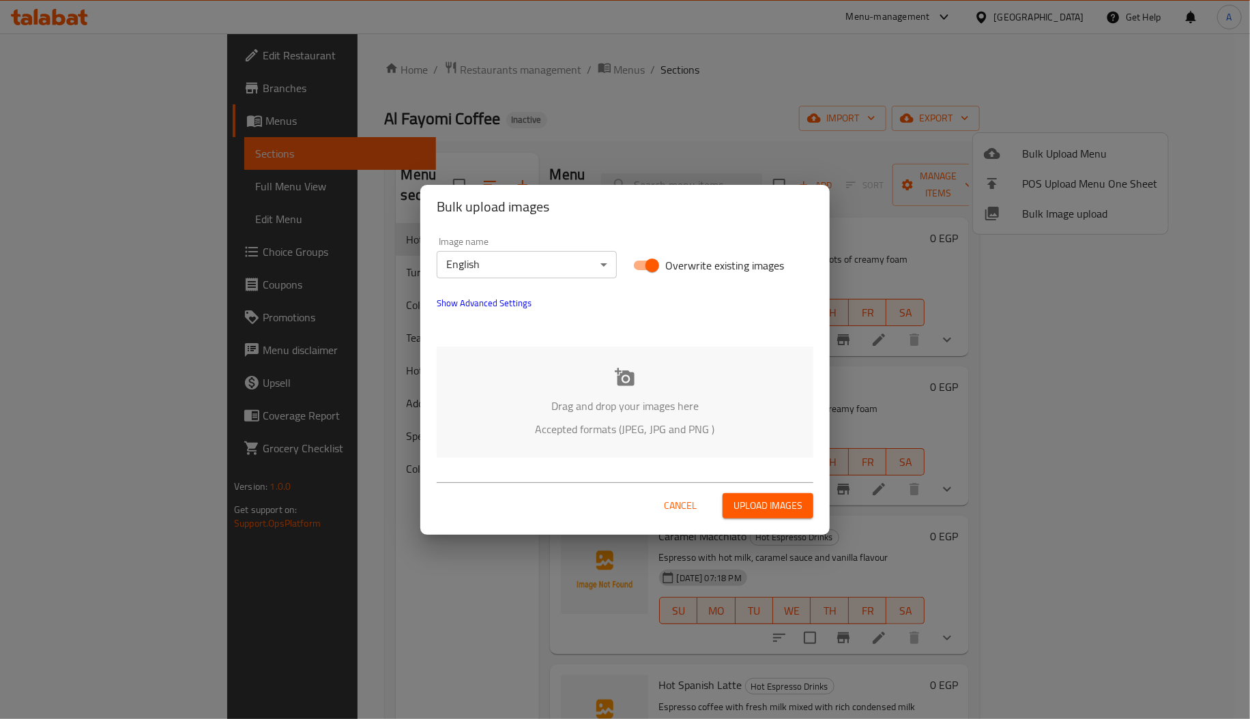
click at [622, 412] on p "Drag and drop your images here" at bounding box center [625, 406] width 336 height 16
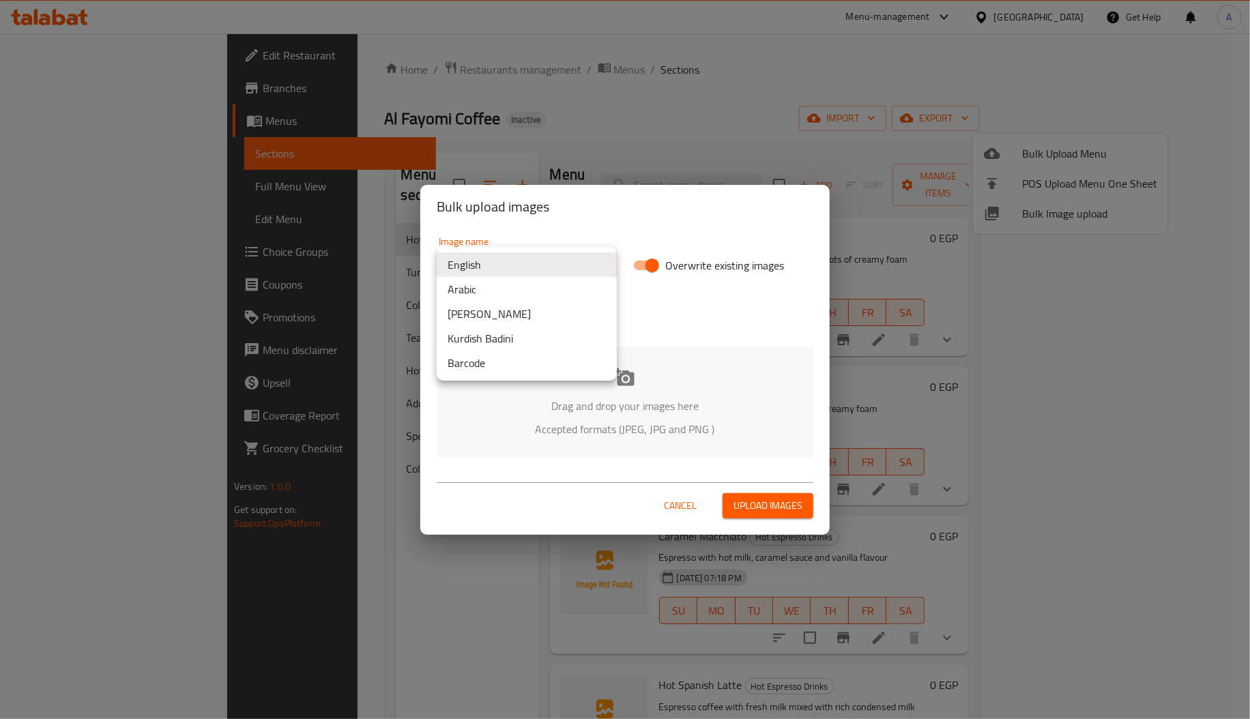
click at [518, 272] on body "​ Menu-management Egypt Get Help A Edit Restaurant Branches Menus Sections Full…" at bounding box center [625, 376] width 1250 height 686
click at [464, 286] on li "Arabic" at bounding box center [527, 289] width 180 height 25
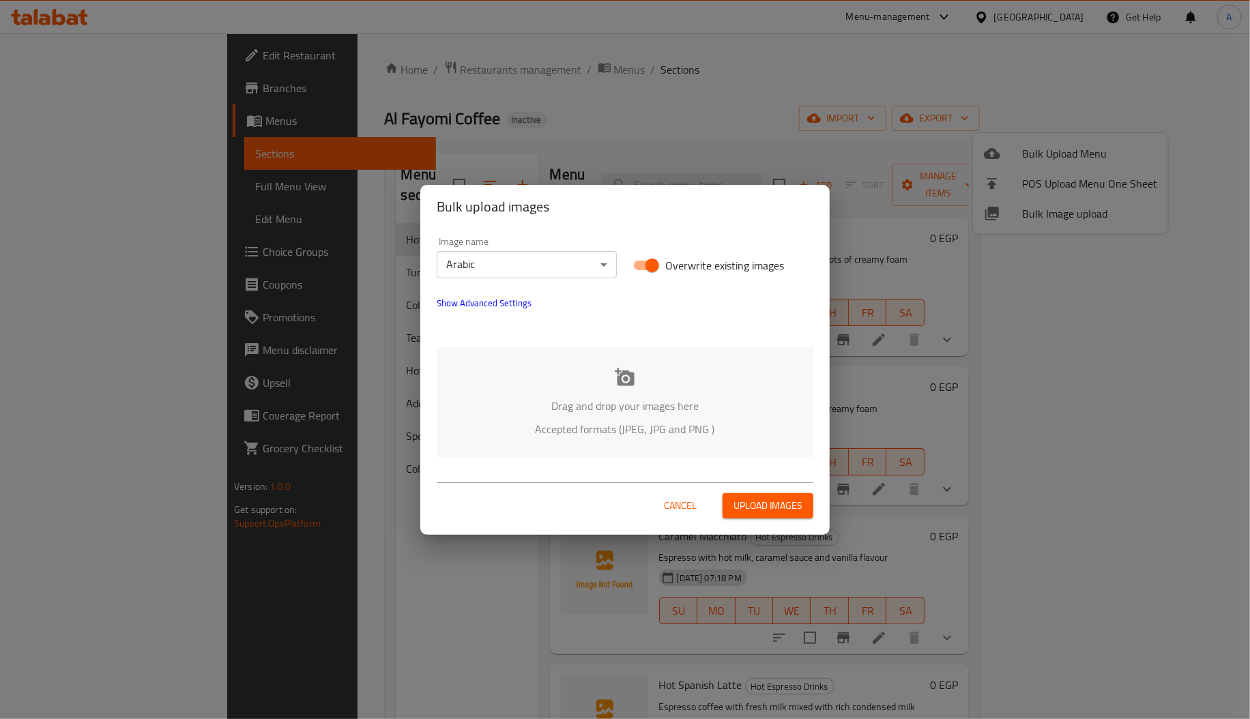
click at [663, 421] on p "Accepted formats (JPEG, JPG and PNG )" at bounding box center [625, 429] width 336 height 16
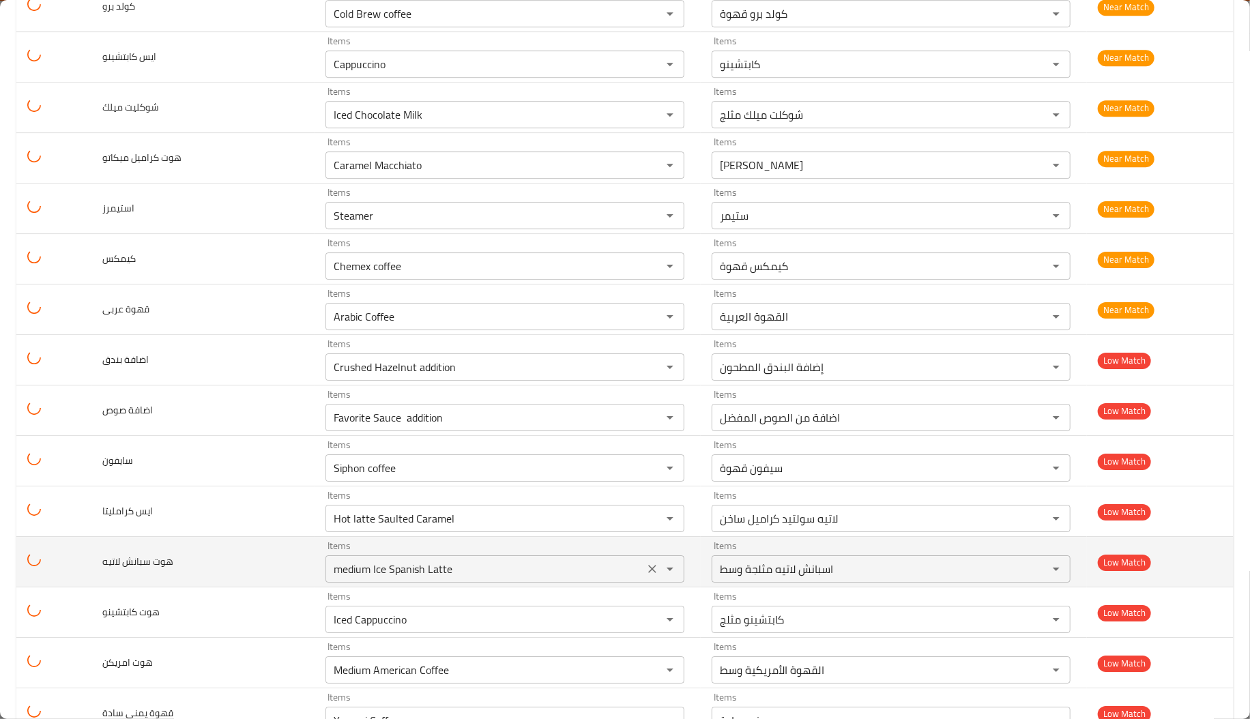
scroll to position [2959, 0]
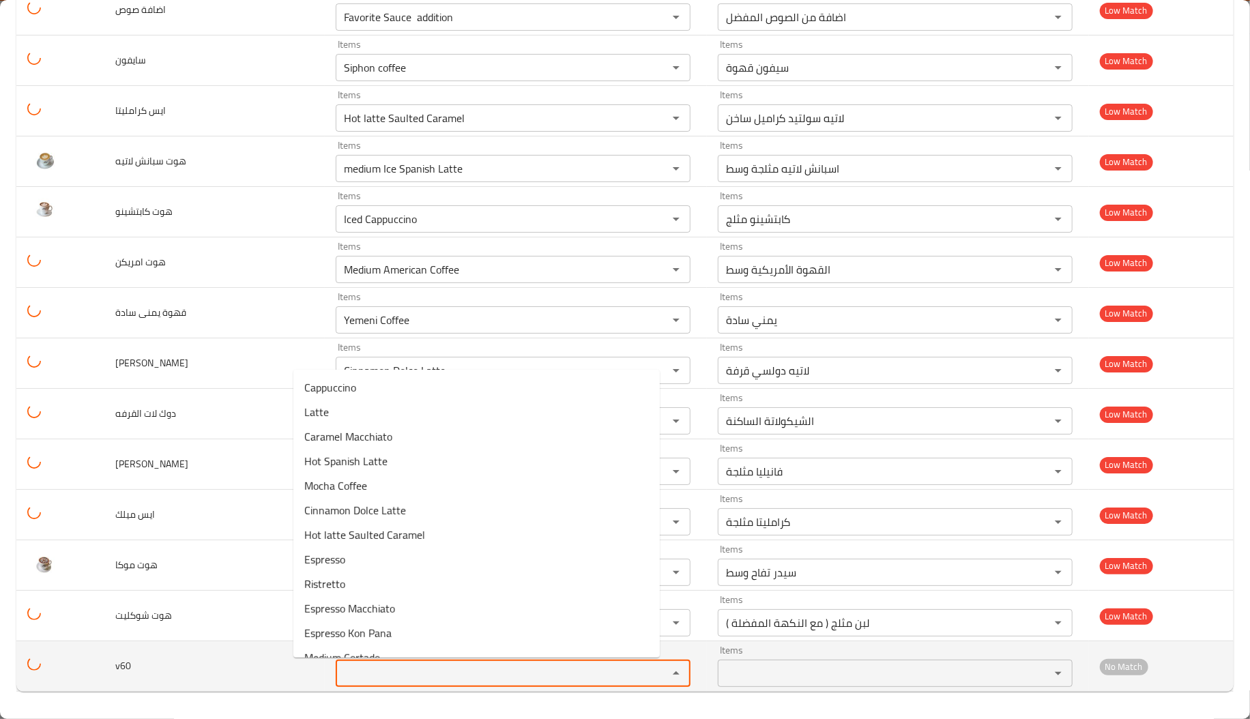
click at [340, 674] on input "Items" at bounding box center [493, 673] width 306 height 19
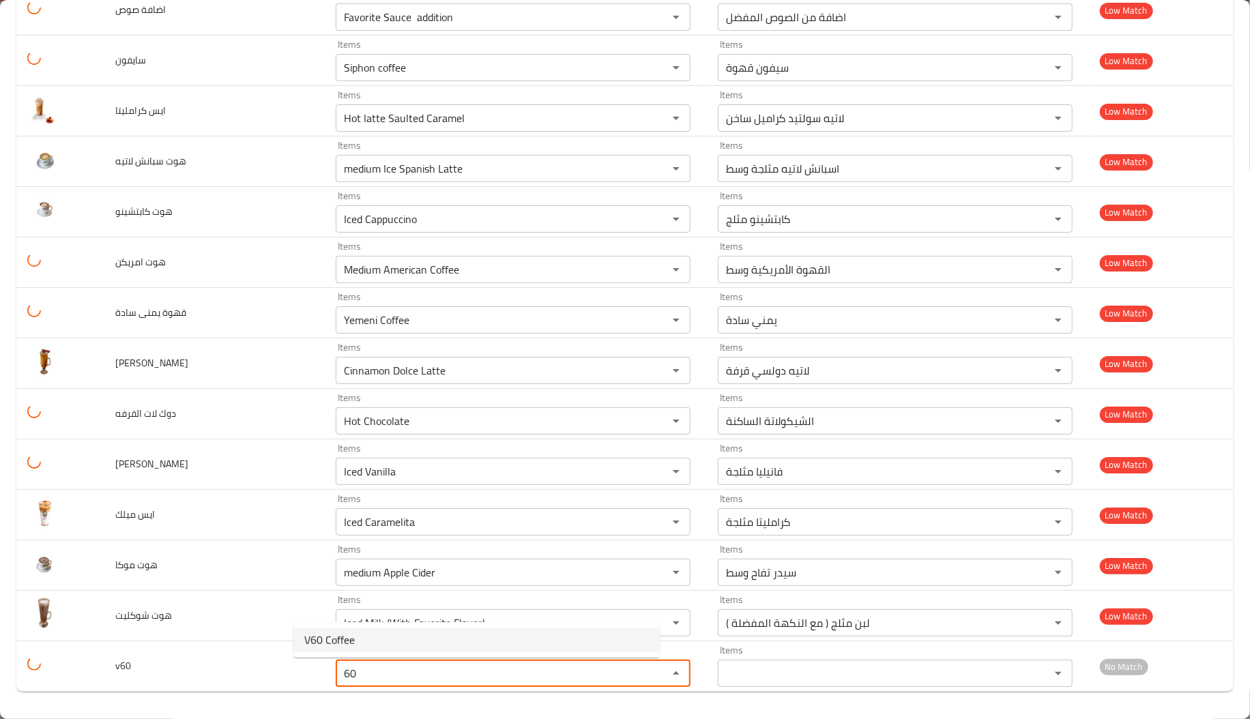
click at [331, 633] on span "V60 Coffee" at bounding box center [329, 640] width 50 height 16
type input "V60 Coffee"
type input "في 60 قهوة"
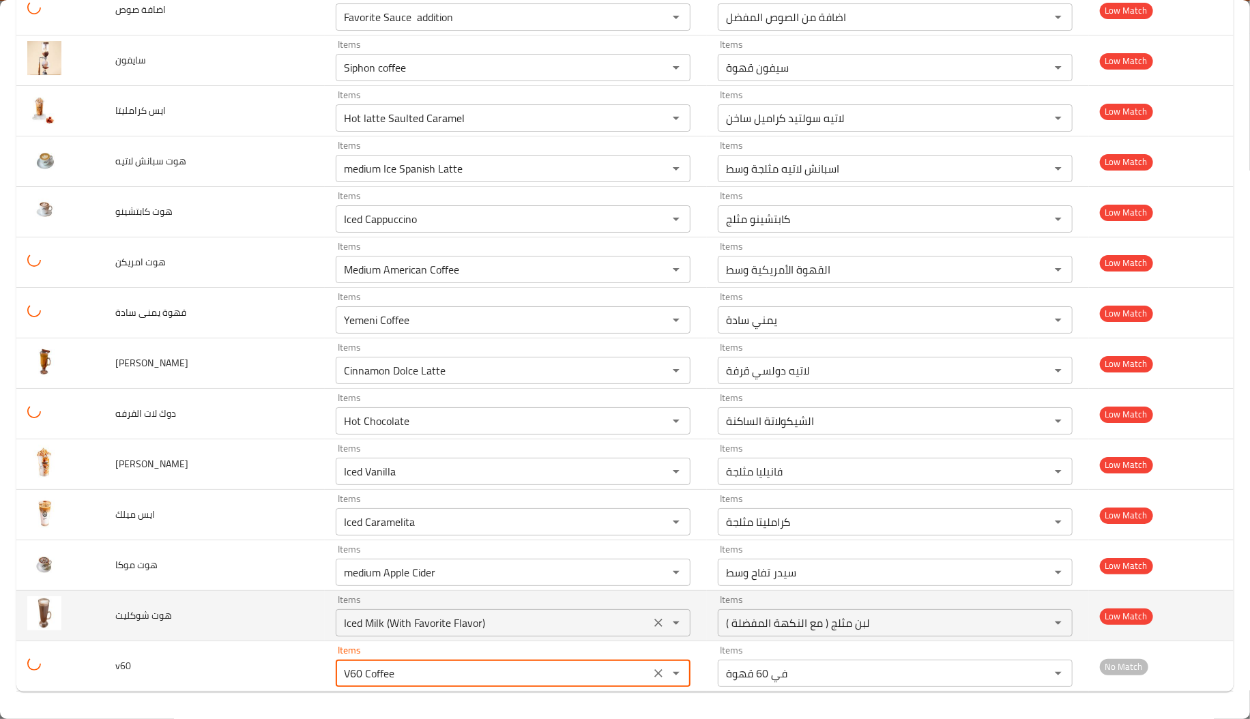
click at [349, 636] on div "Iced Milk (With Favorite Flavor) Items" at bounding box center [513, 622] width 355 height 27
type input "V60 Coffee"
click at [349, 636] on div "Iced Milk (With Favorite Flavor) Items" at bounding box center [513, 622] width 355 height 27
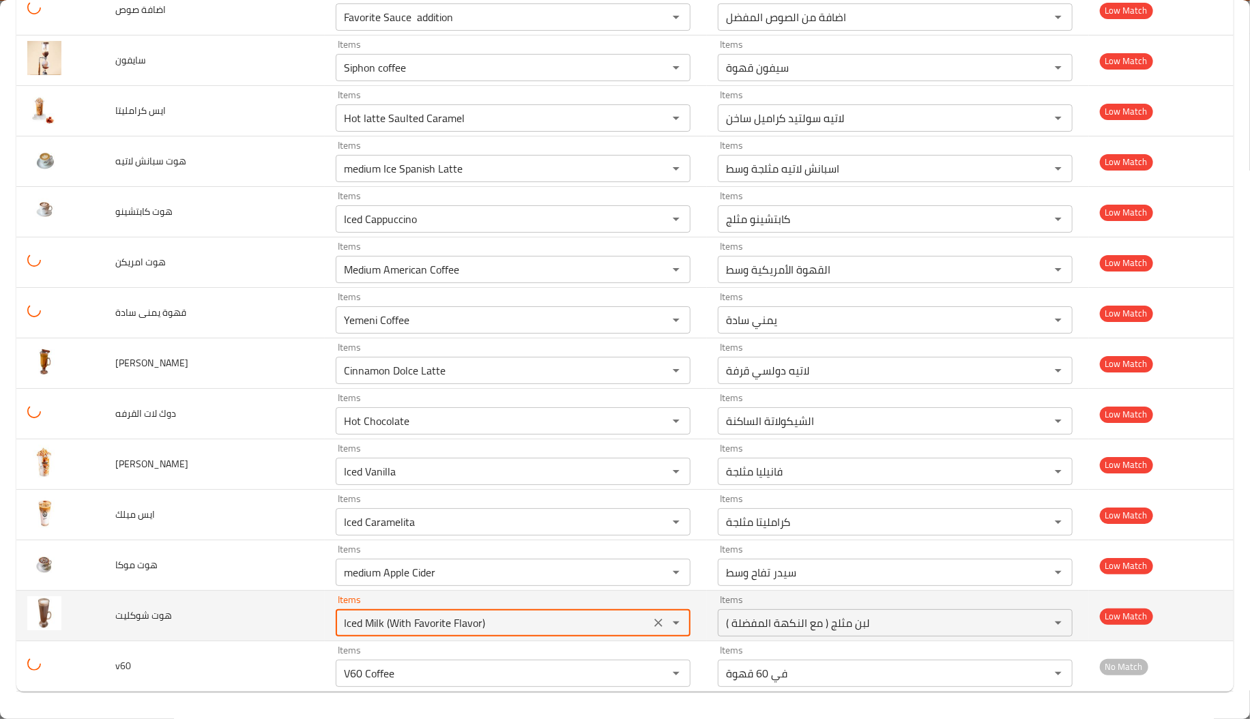
click at [349, 636] on div "Iced Milk (With Favorite Flavor) Items" at bounding box center [513, 622] width 355 height 27
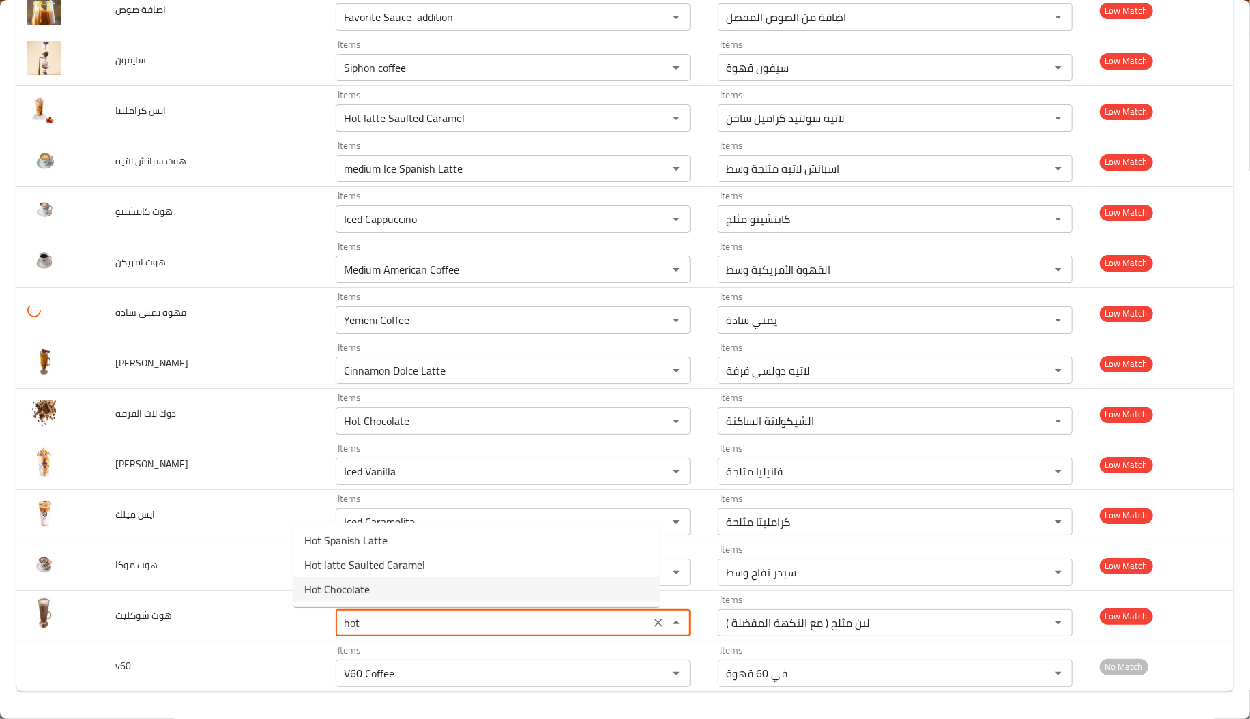
click at [390, 591] on شوكليت-option-2 "Hot Chocolate" at bounding box center [476, 589] width 366 height 25
type شوكليت "Hot Chocolate"
type شوكليت-ar "الشيكولاتة الساكنة"
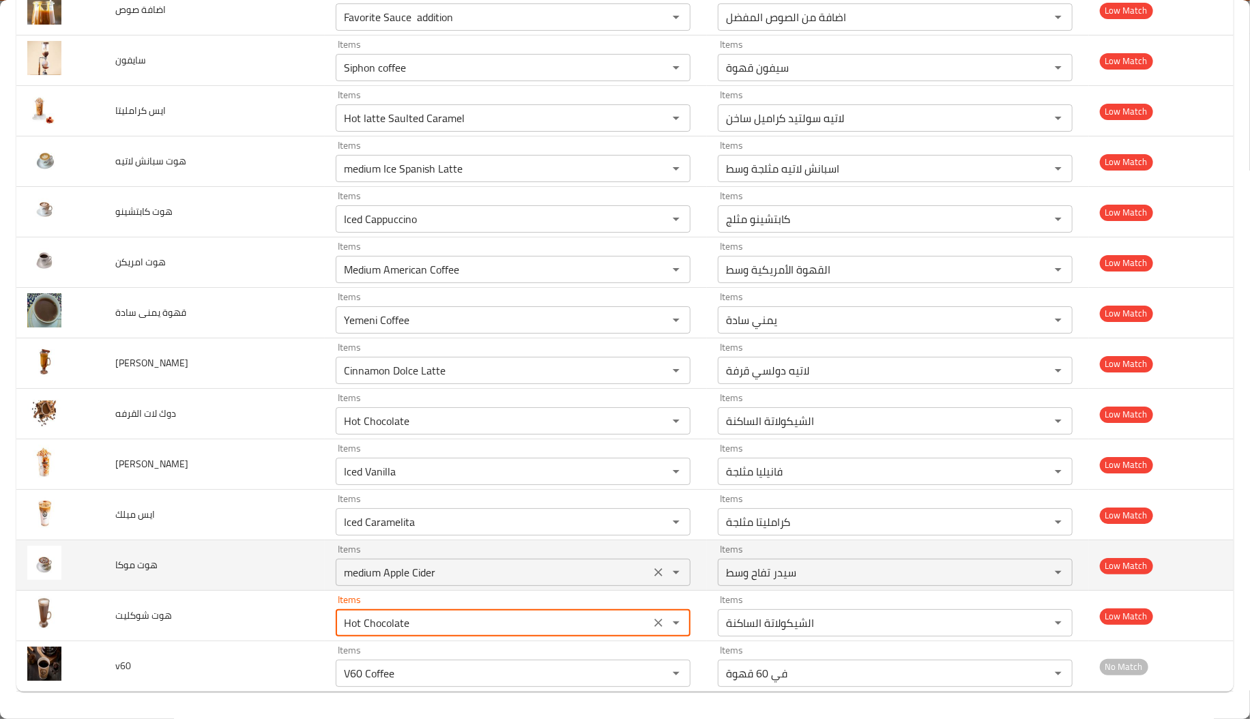
type شوكليت "Hot Chocolate"
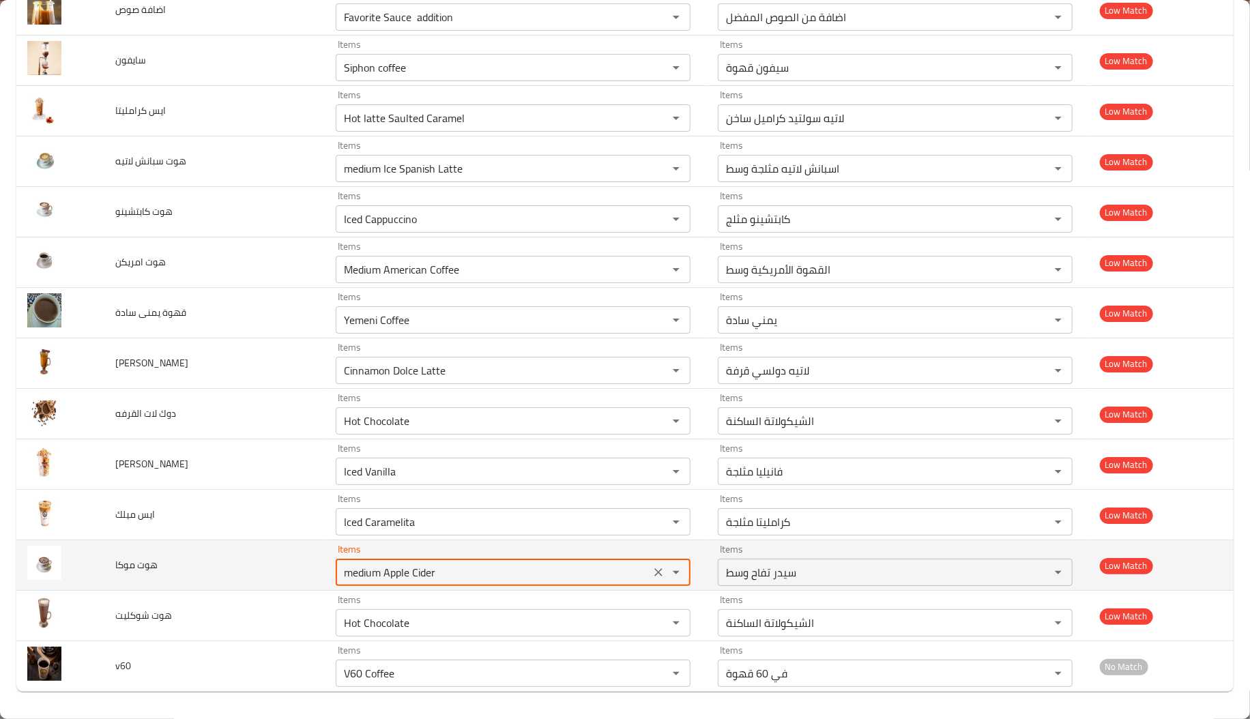
click at [340, 580] on موكا "medium Apple Cider" at bounding box center [493, 572] width 306 height 19
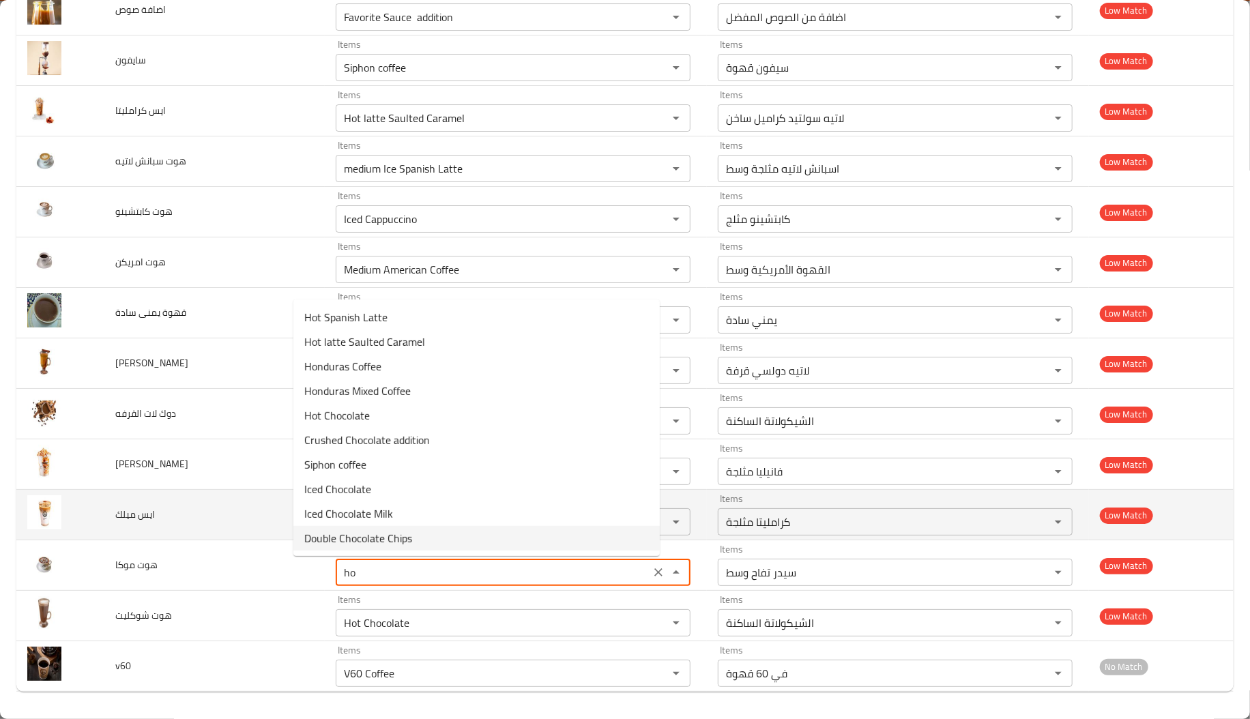
type موكا "h"
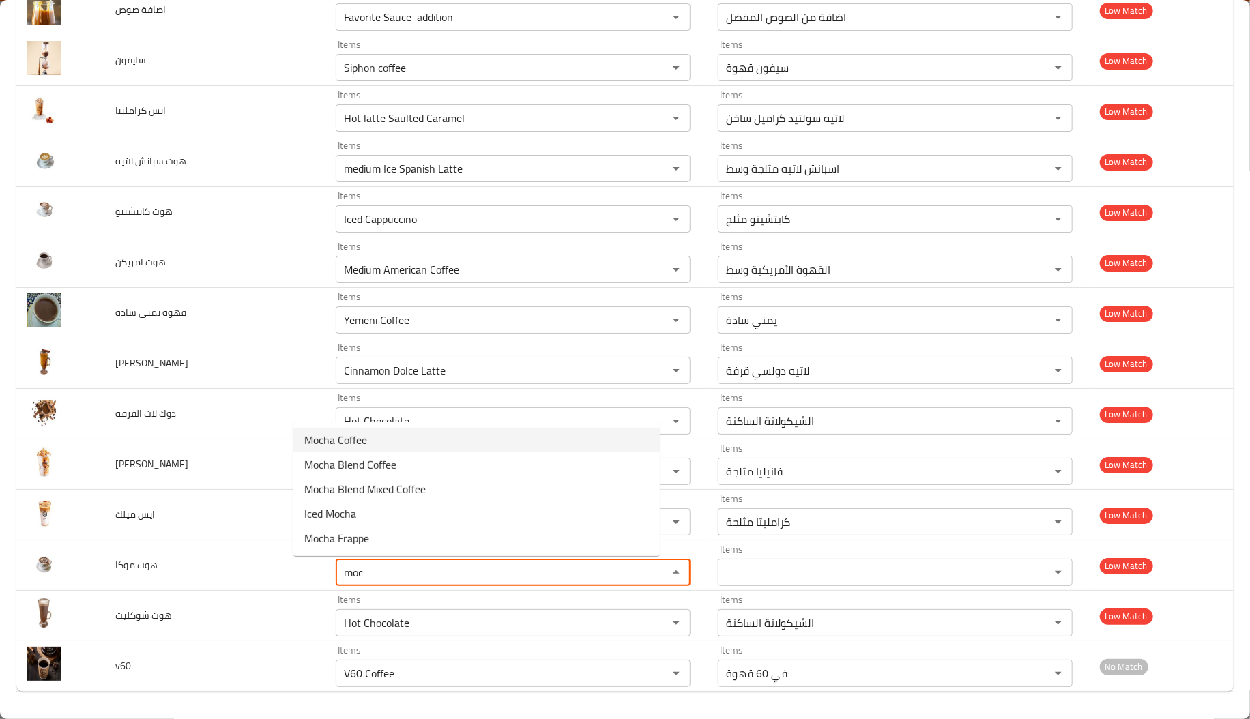
click at [403, 437] on موكا-option-0 "Mocha Coffee" at bounding box center [476, 440] width 366 height 25
type موكا "Mocha Coffee"
type موكا-ar "قهوة الموكا"
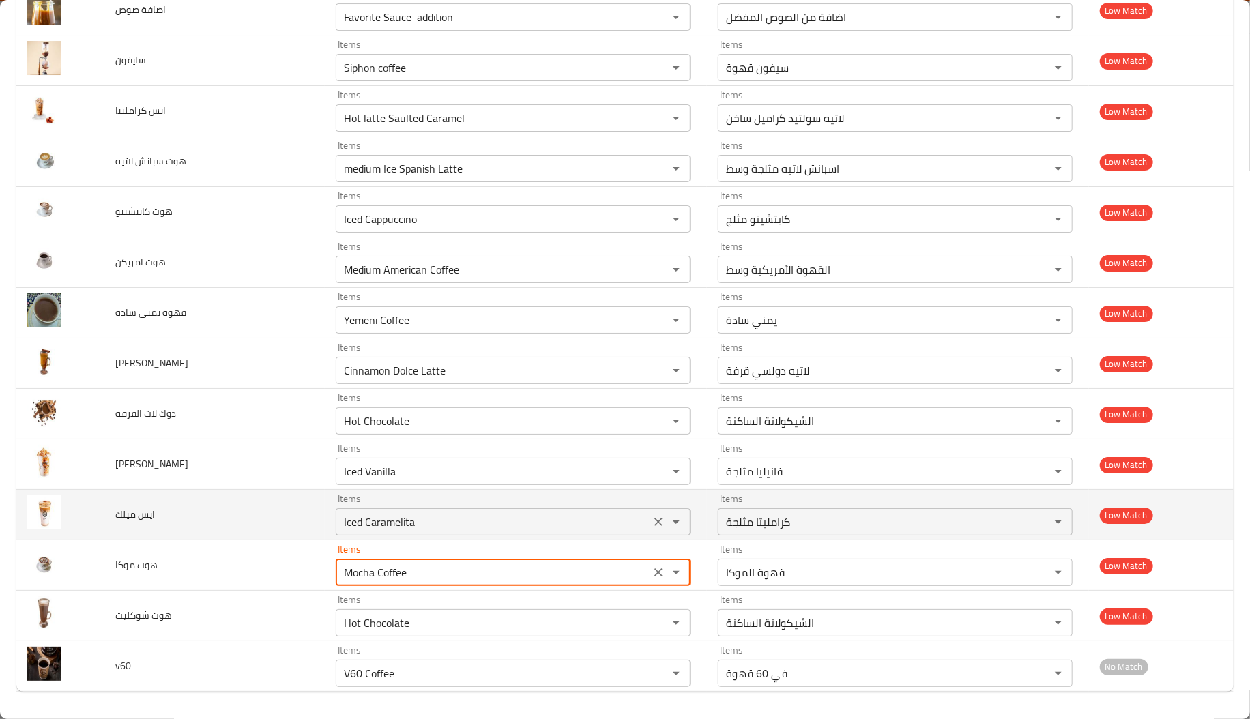
type موكا "Mocha Coffee"
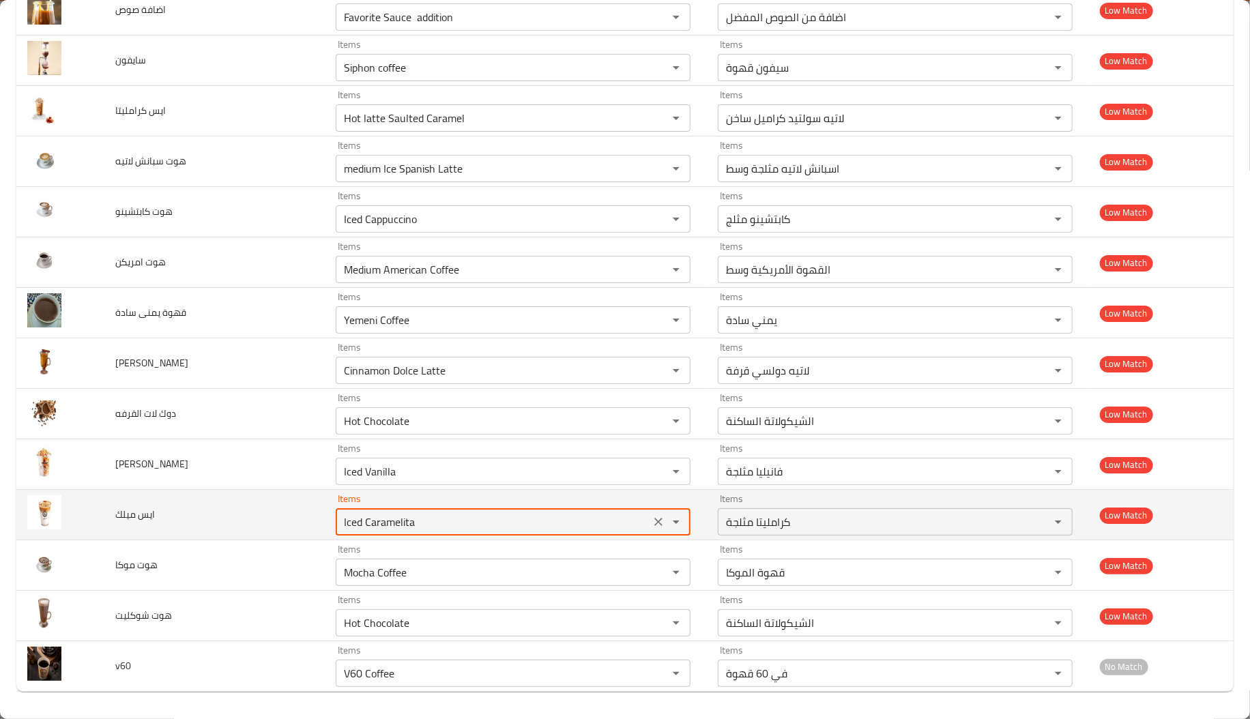
click at [340, 522] on ميلك "Iced Caramelita" at bounding box center [493, 521] width 306 height 19
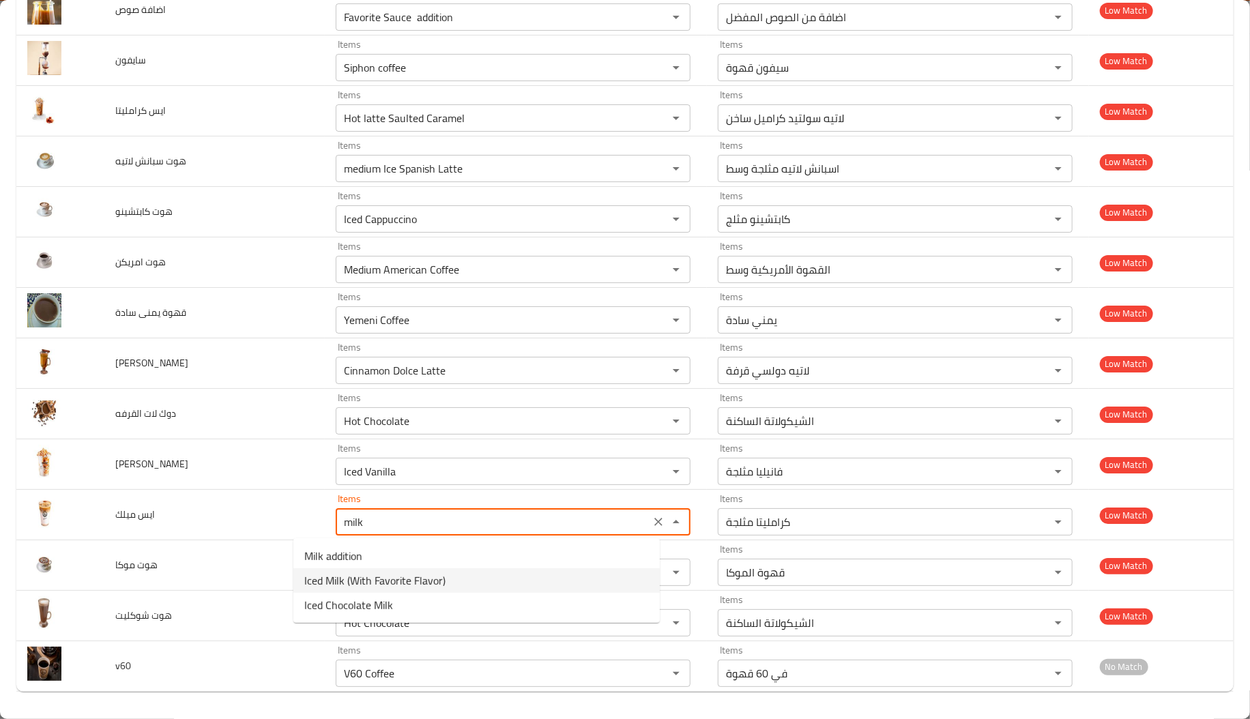
click at [372, 583] on span "Iced Milk (With Favorite Flavor)" at bounding box center [374, 580] width 141 height 16
type ميلك "Iced Milk (With Favorite Flavor)"
type ميلك-ar "لبن مثلج ( مع النكهة المفضلة )"
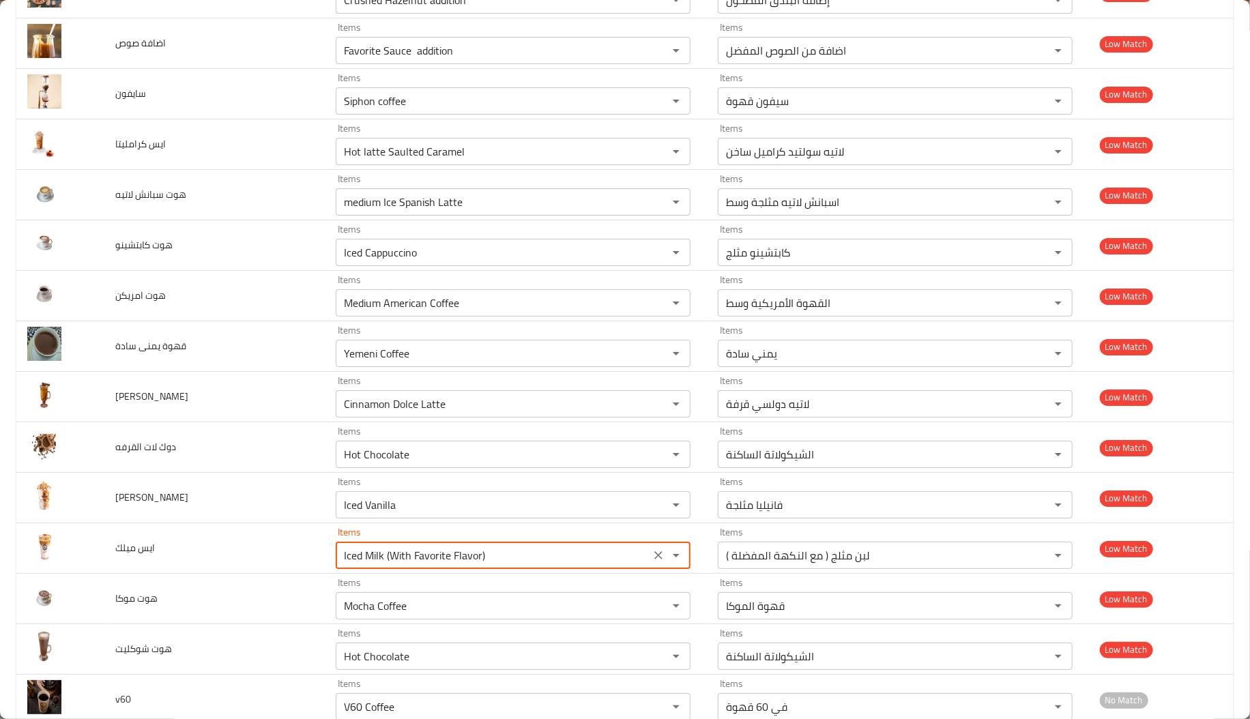
scroll to position [2913, 0]
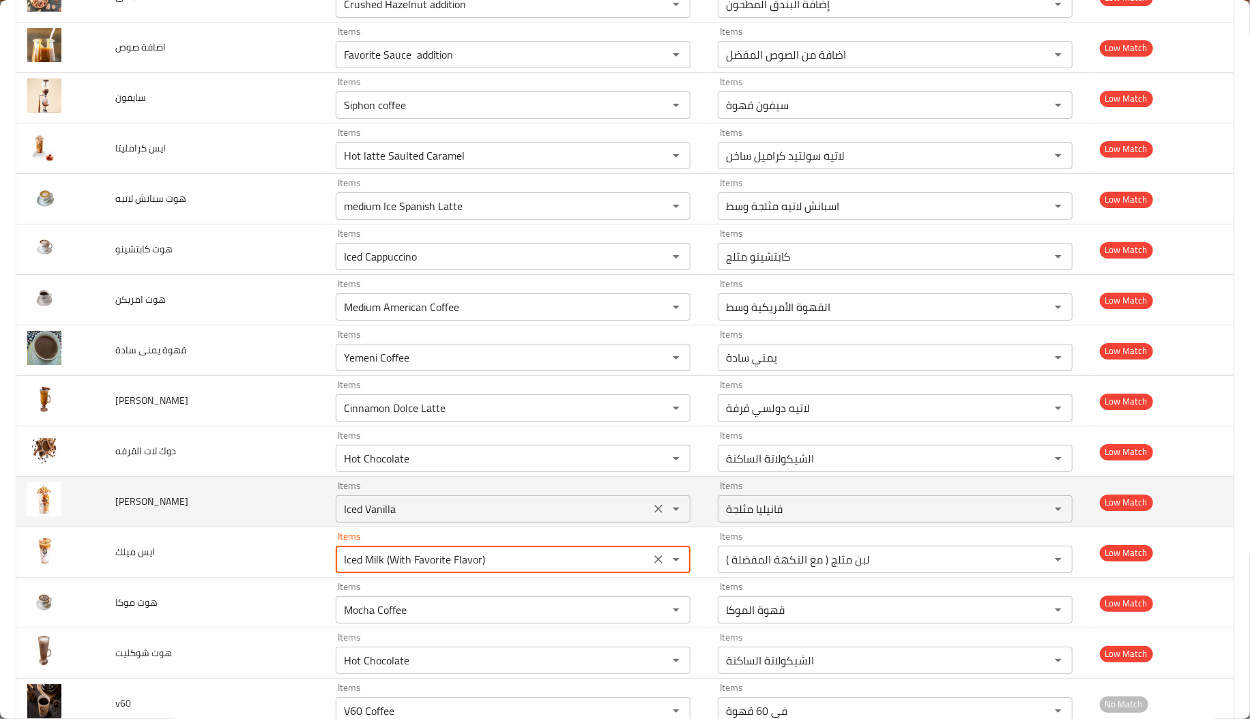
type ميلك "Iced Milk (With Favorite Flavor)"
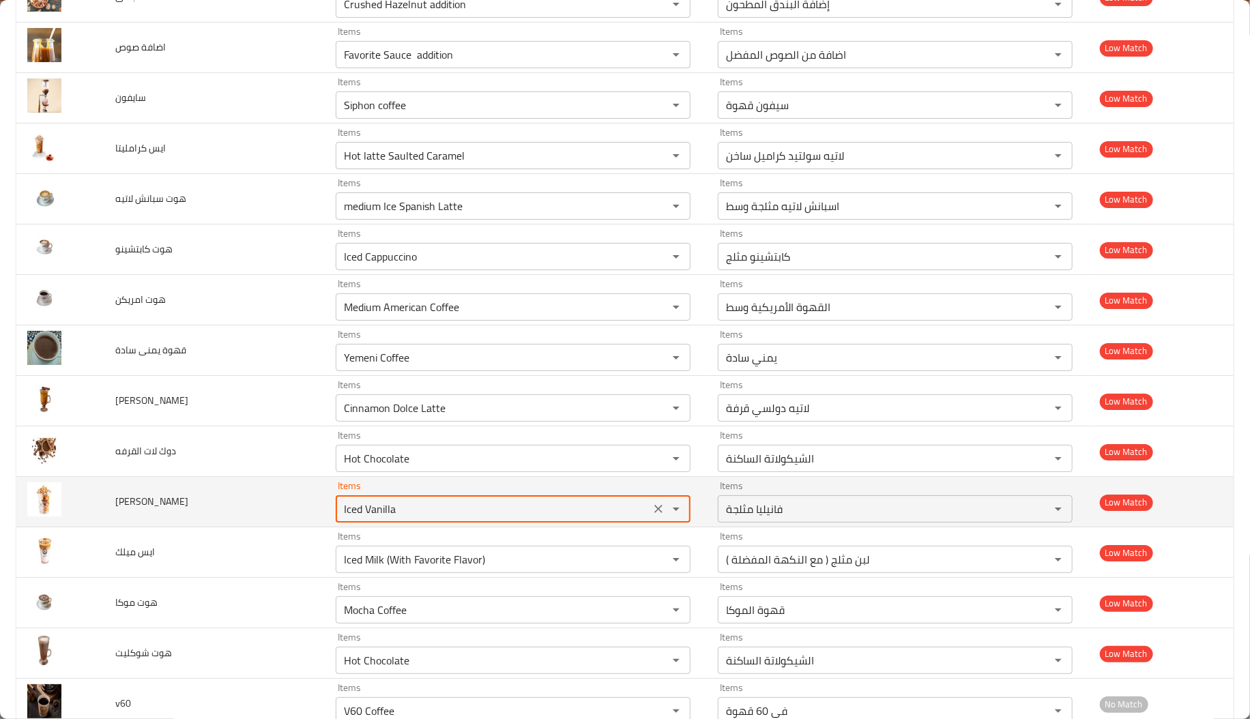
click at [346, 514] on فانيليا "Iced Vanilla" at bounding box center [493, 508] width 306 height 19
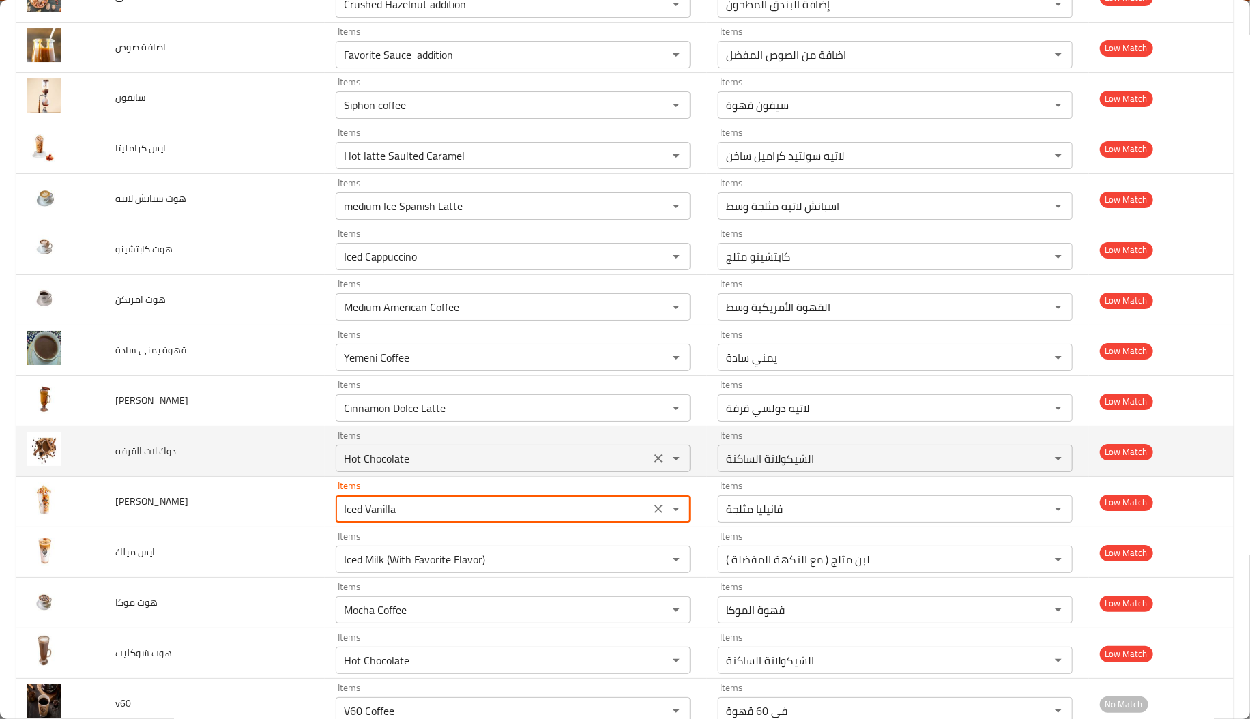
click at [366, 472] on div "Hot Chocolate Items" at bounding box center [513, 458] width 355 height 27
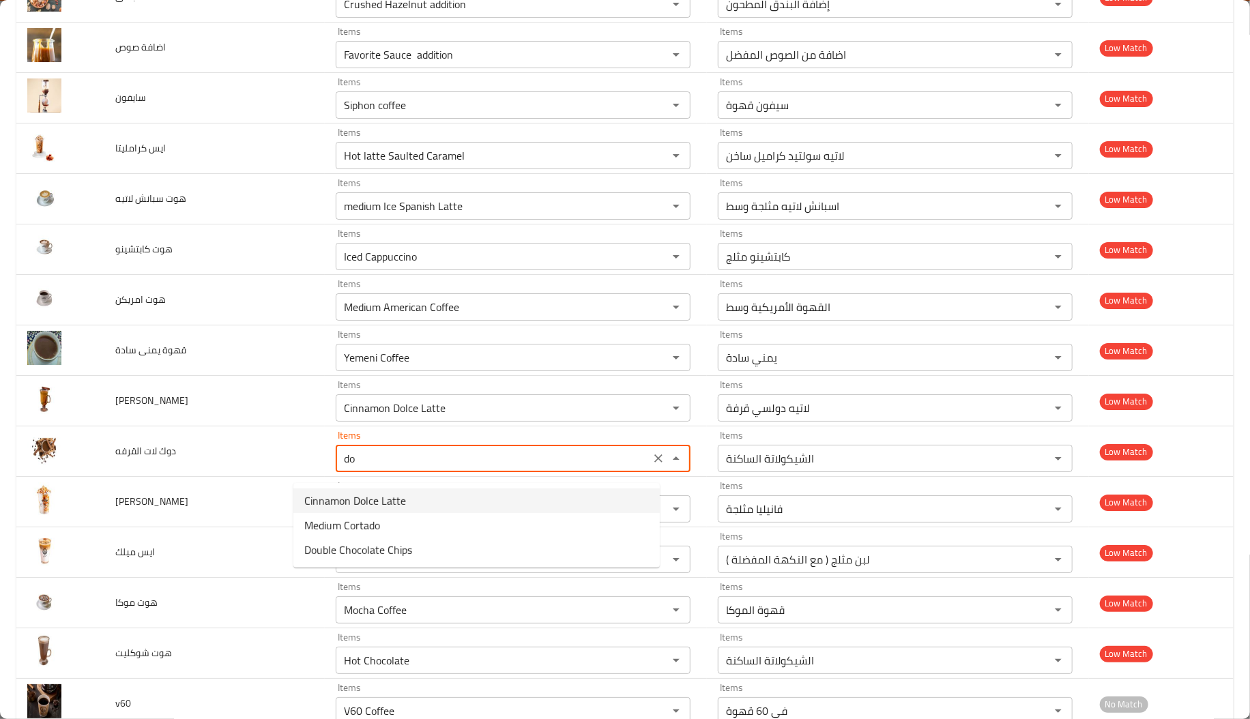
click at [427, 503] on القرفه-option-0 "Cinnamon Dolce Latte" at bounding box center [476, 501] width 366 height 25
type القرفه "Cinnamon Dolce Latte"
type القرفه-ar "لاتيه دولسي قرفة"
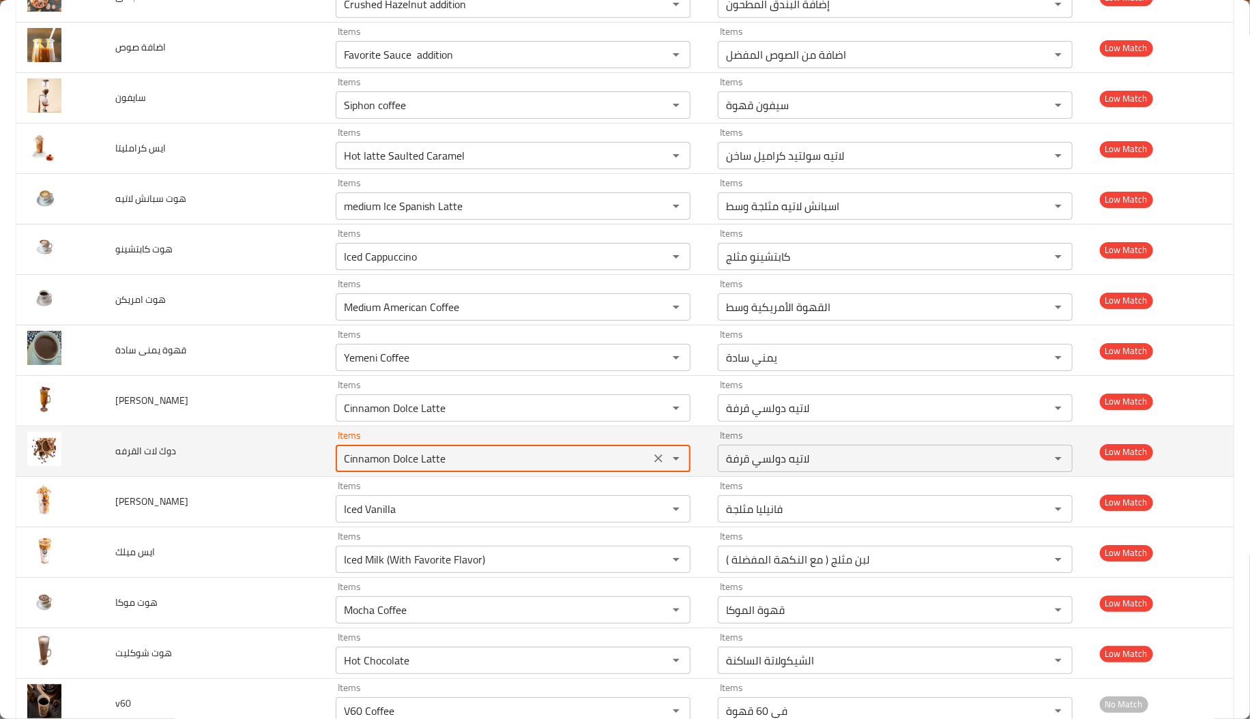
click at [433, 454] on div "Cinnamon Dolce Latte Items" at bounding box center [513, 458] width 355 height 27
click at [424, 468] on القرفه "Cinnamon Dolce Latte" at bounding box center [493, 458] width 306 height 19
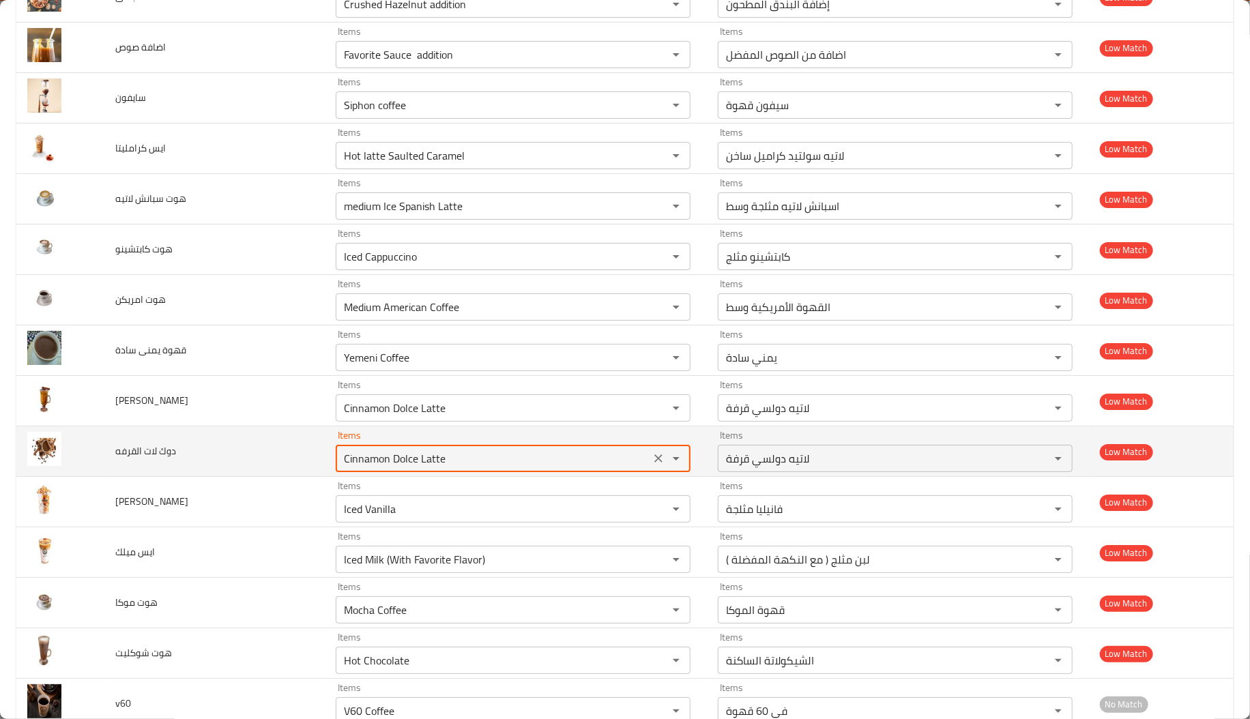
click at [424, 468] on القرفه "Cinnamon Dolce Latte" at bounding box center [493, 458] width 306 height 19
type القرفه "Cinnamon Dolce Latte"
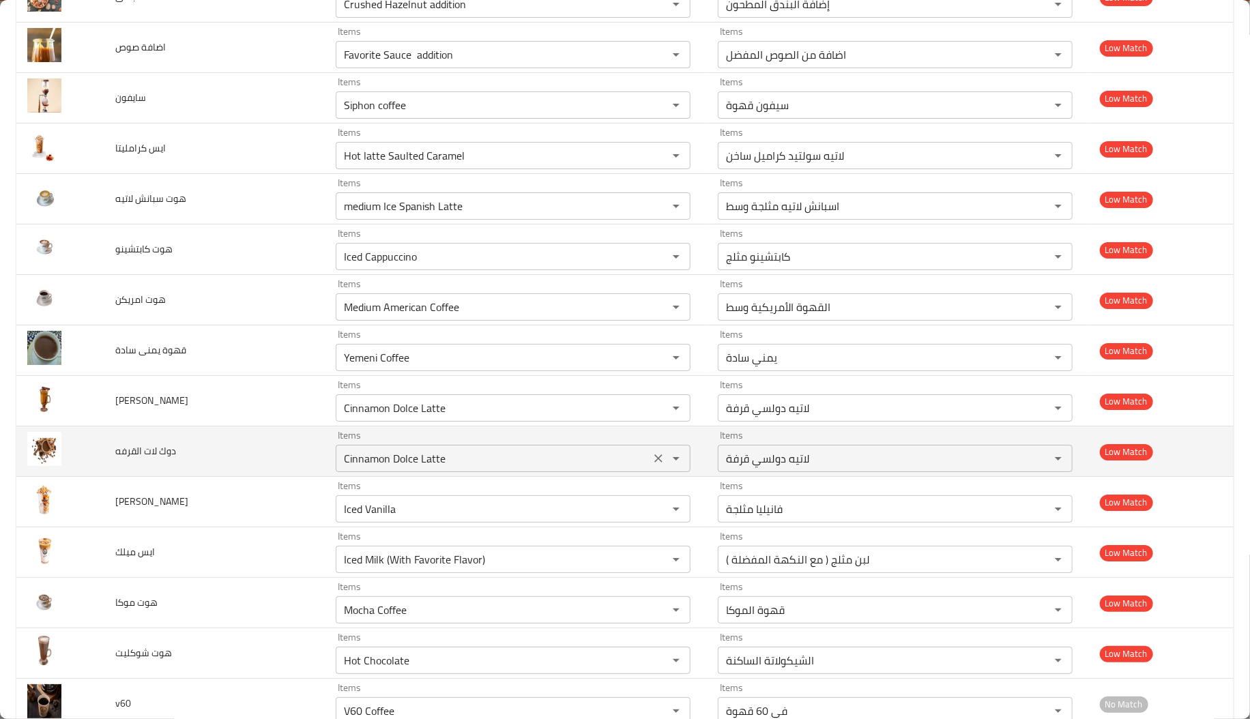
scroll to position [450, 0]
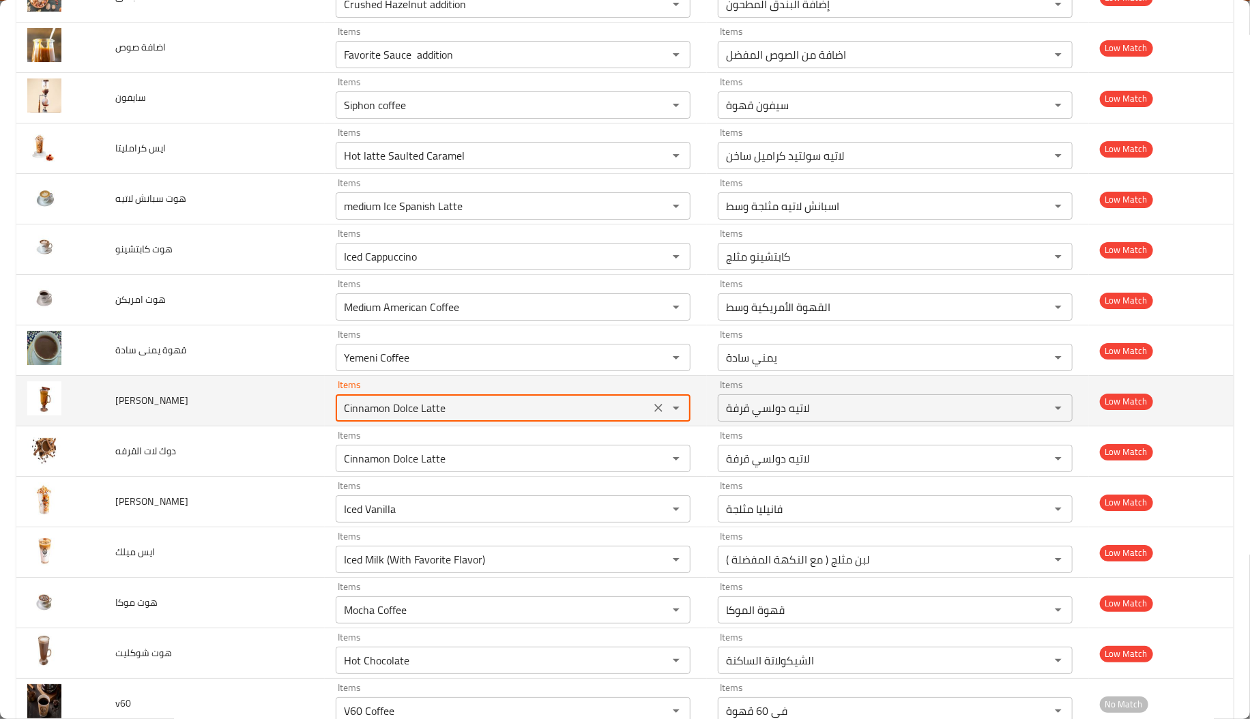
click at [355, 418] on سيدر "Cinnamon Dolce Latte" at bounding box center [493, 407] width 306 height 19
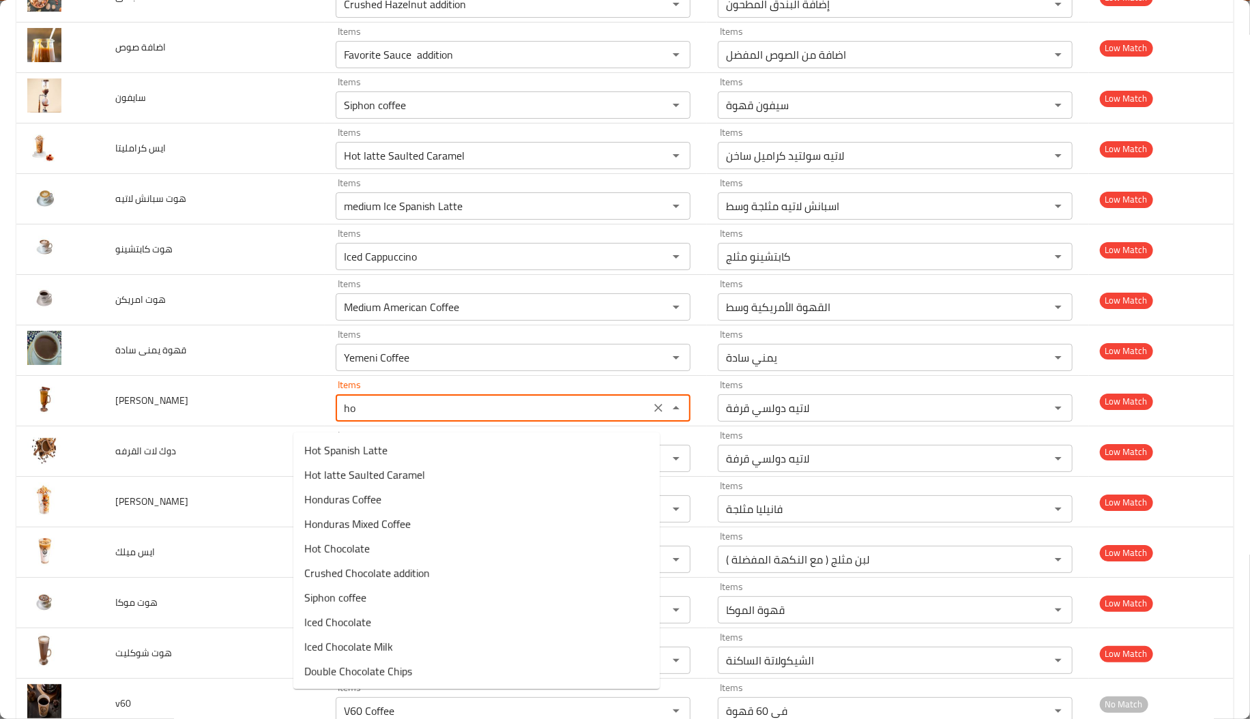
type سيدر "h"
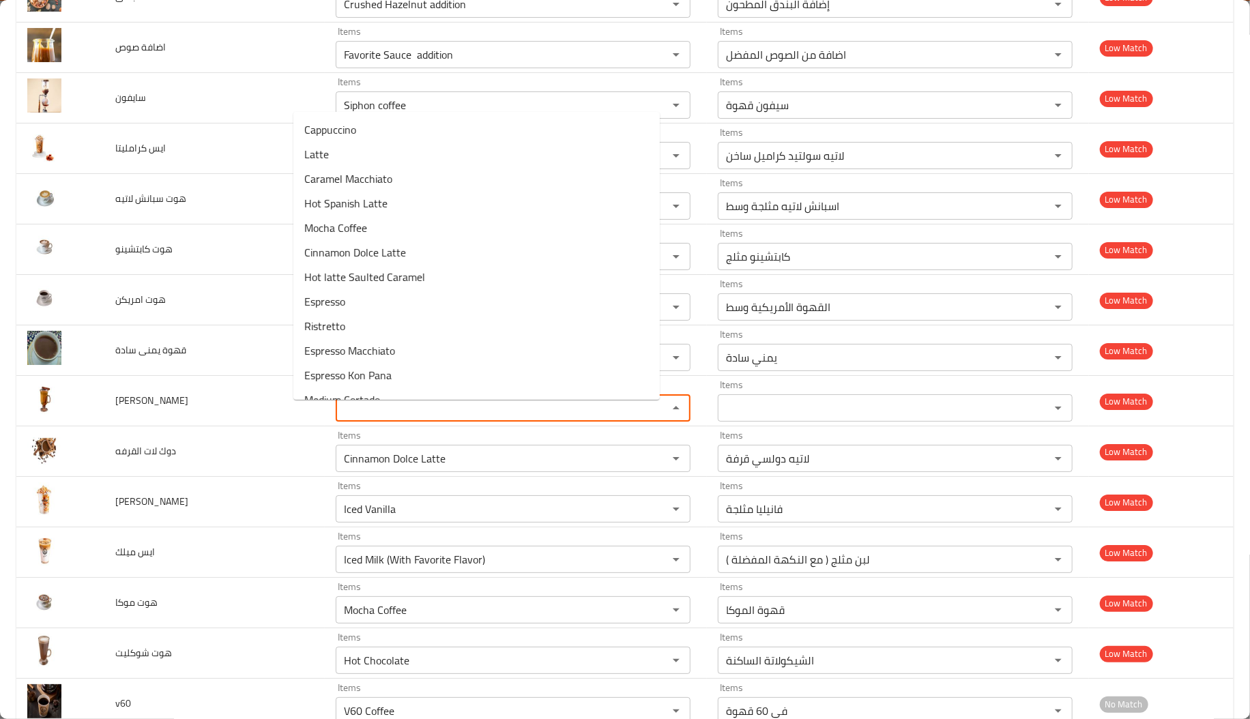
type سيدر "c"
type سيدر "si"
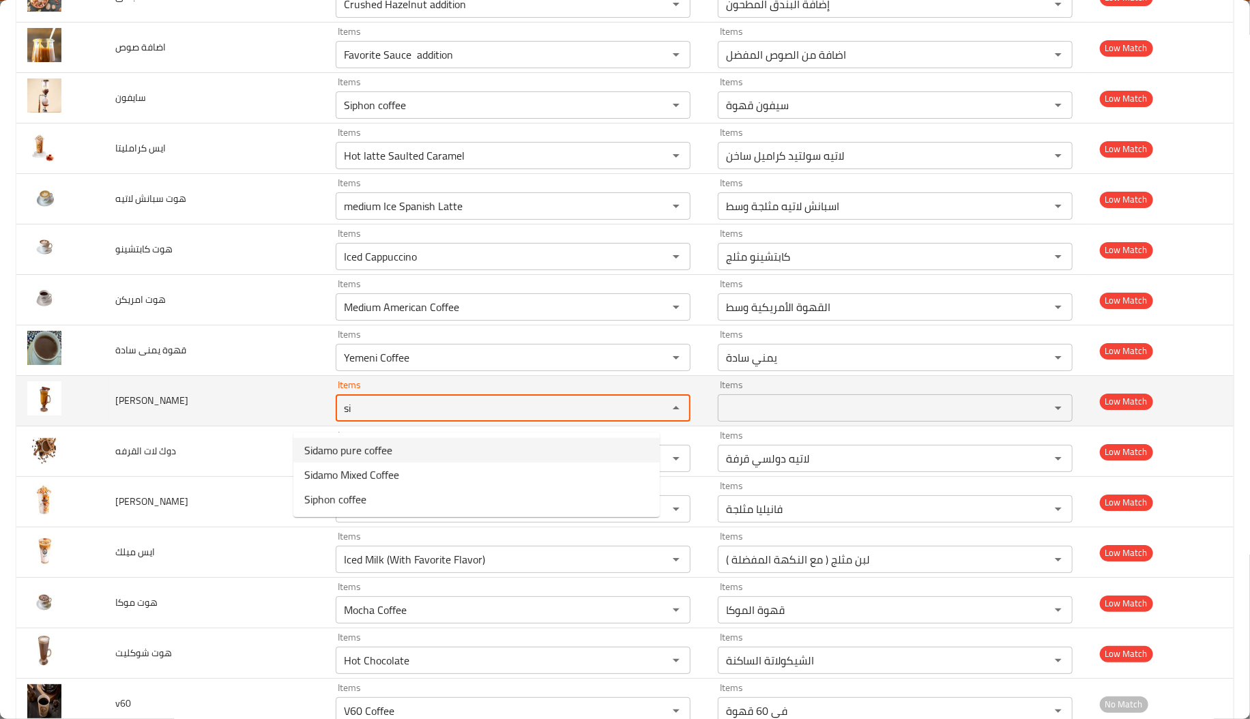
click at [381, 416] on سيدر "si" at bounding box center [493, 407] width 306 height 19
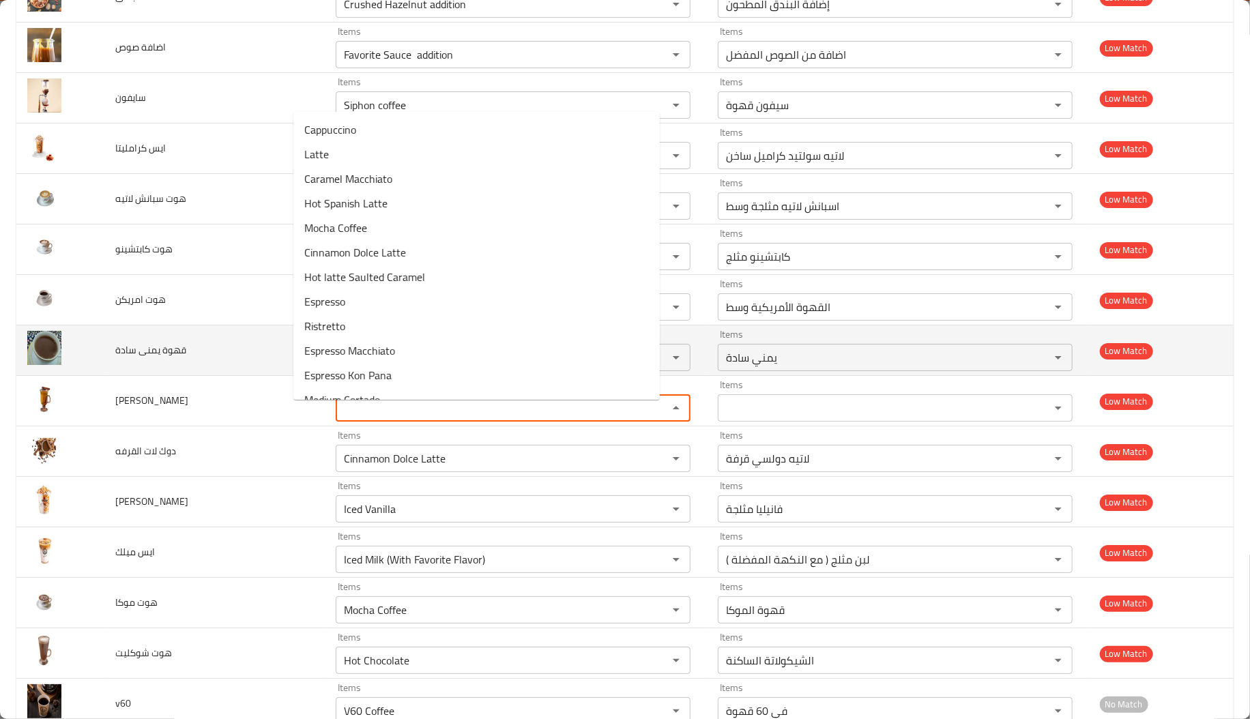
click at [201, 376] on td "قهوة يمنى سادة" at bounding box center [214, 350] width 220 height 50
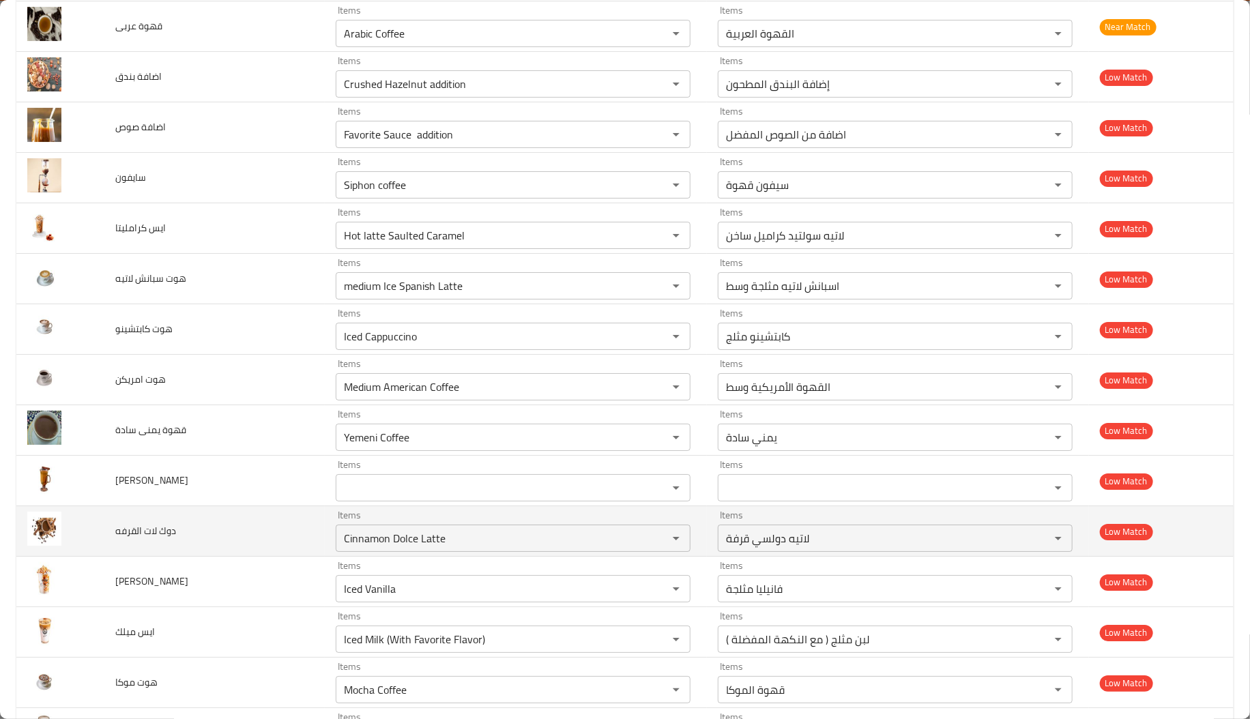
scroll to position [2815, 0]
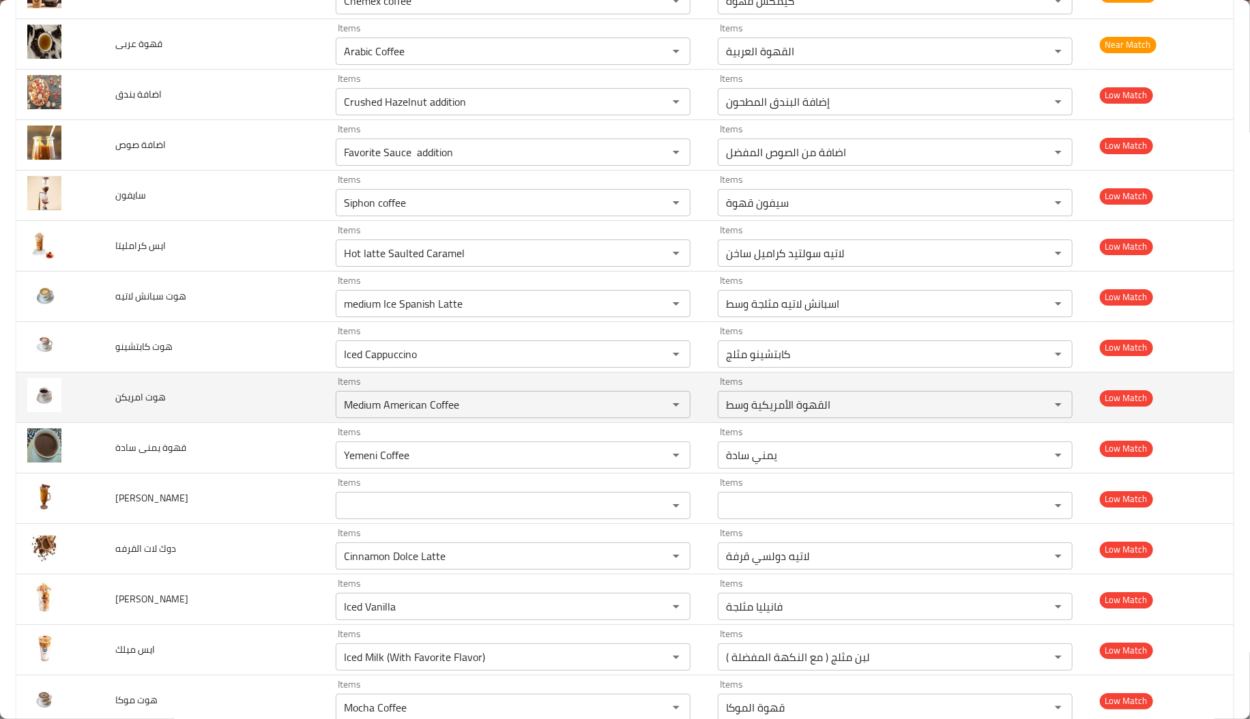
click at [280, 419] on td "هوت امريكن" at bounding box center [214, 398] width 220 height 50
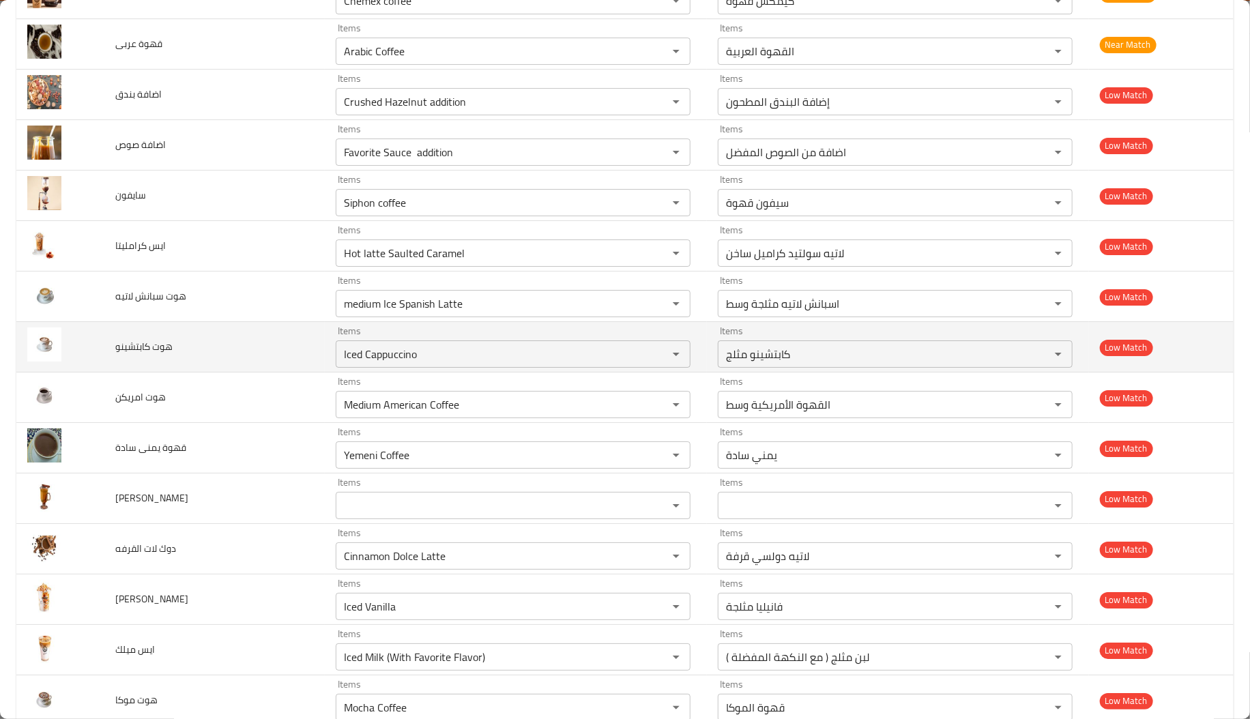
click at [276, 353] on td "هوت كابتشينو" at bounding box center [214, 347] width 220 height 50
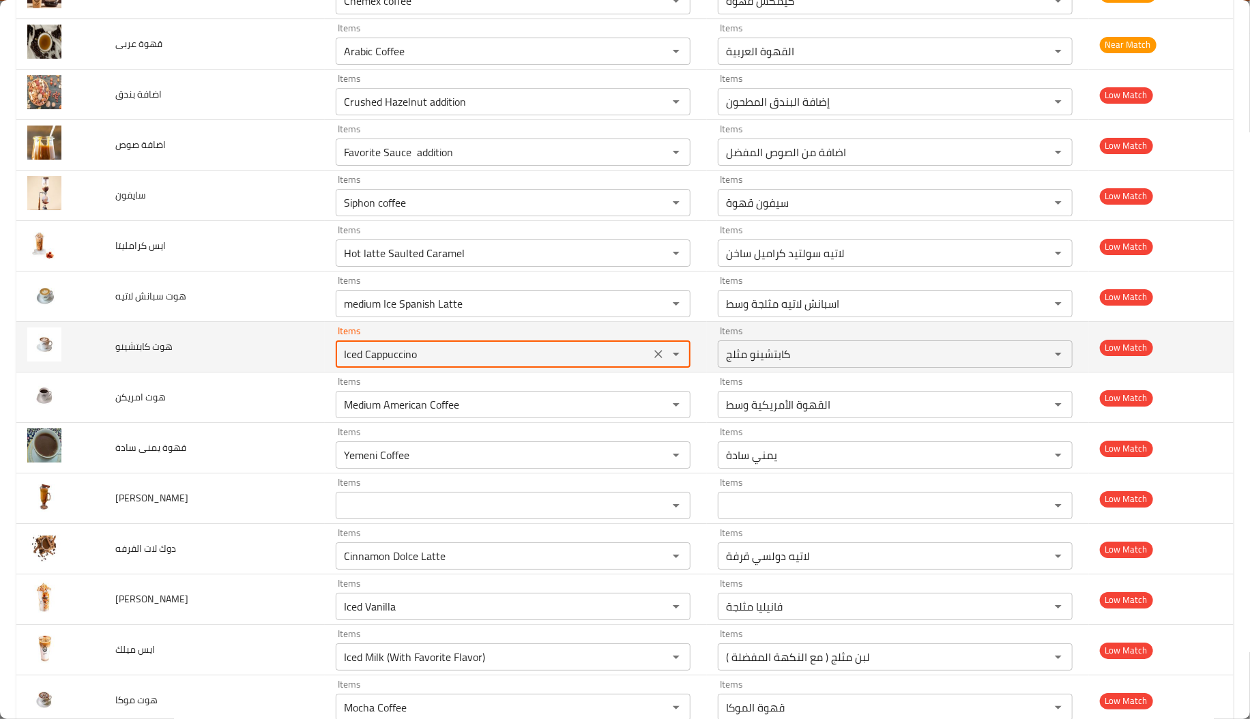
click at [340, 364] on كابتشينو "Iced Cappuccino" at bounding box center [493, 354] width 306 height 19
type كابتشينو "Cappuccino"
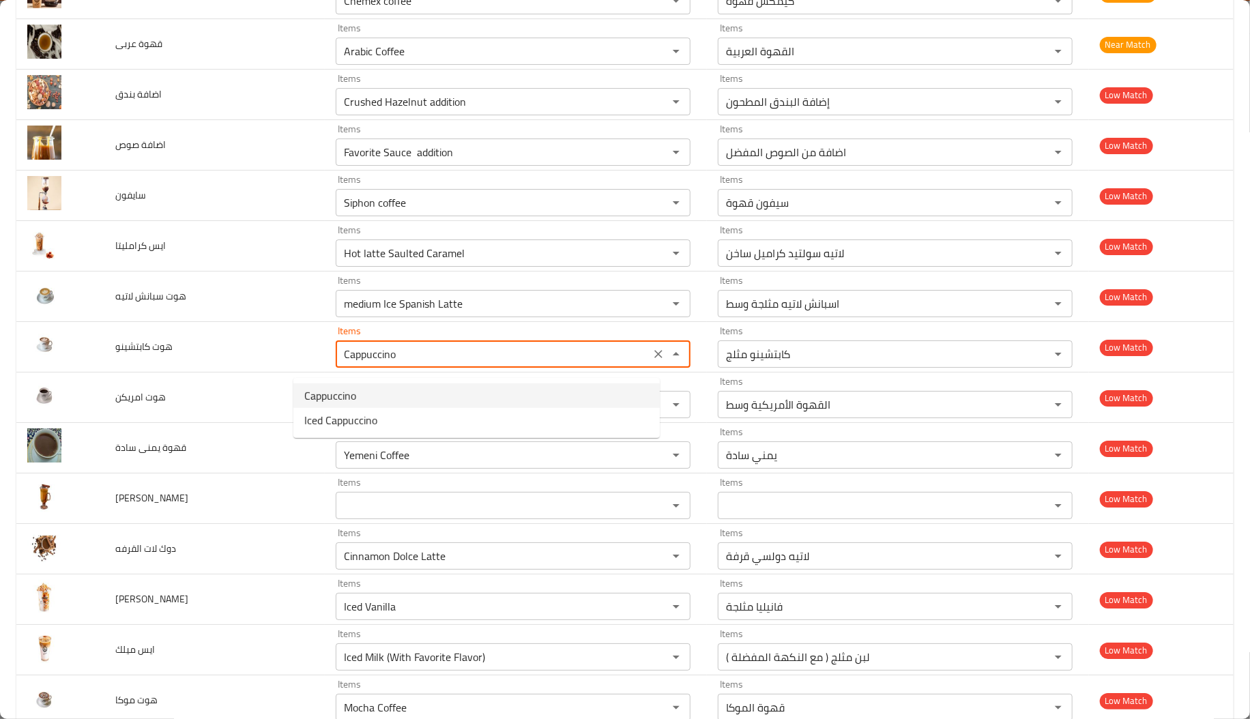
click at [334, 388] on span "Cappuccino" at bounding box center [330, 396] width 52 height 16
type كابتشينو-ar "كابتشينو"
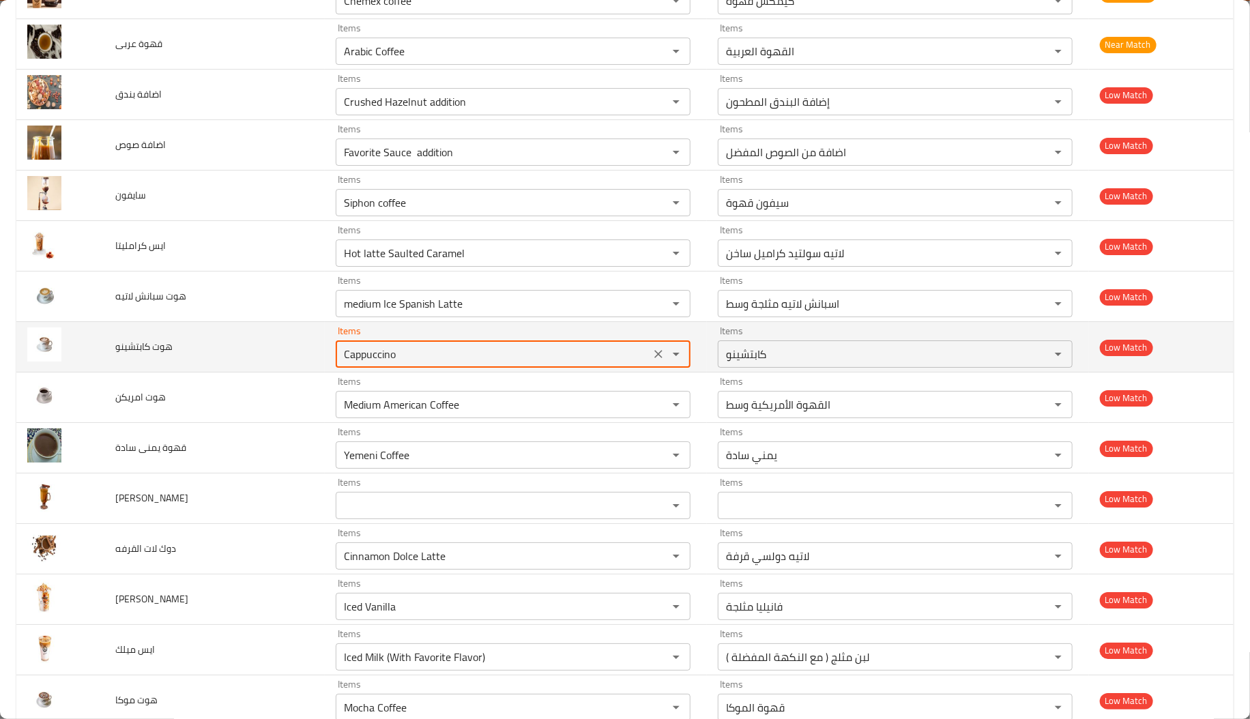
click at [349, 364] on كابتشينو "Cappuccino" at bounding box center [493, 354] width 306 height 19
type كابتشينو "Cappuccino"
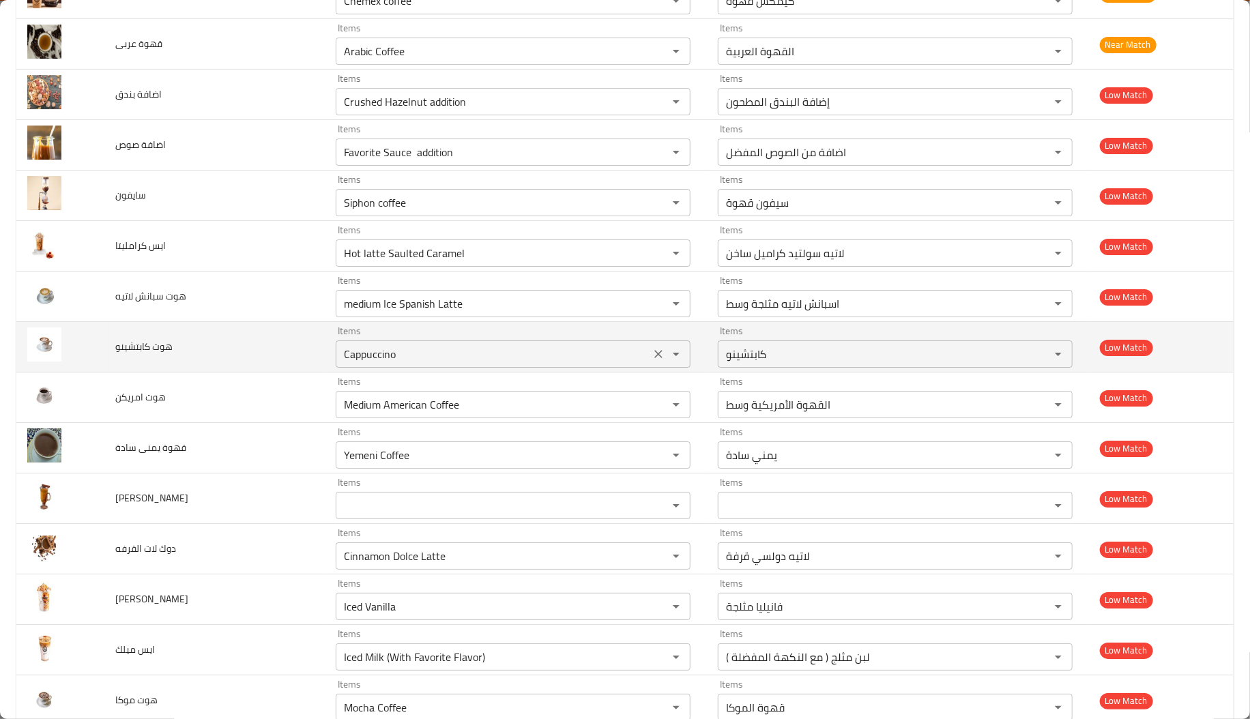
scroll to position [2261, 0]
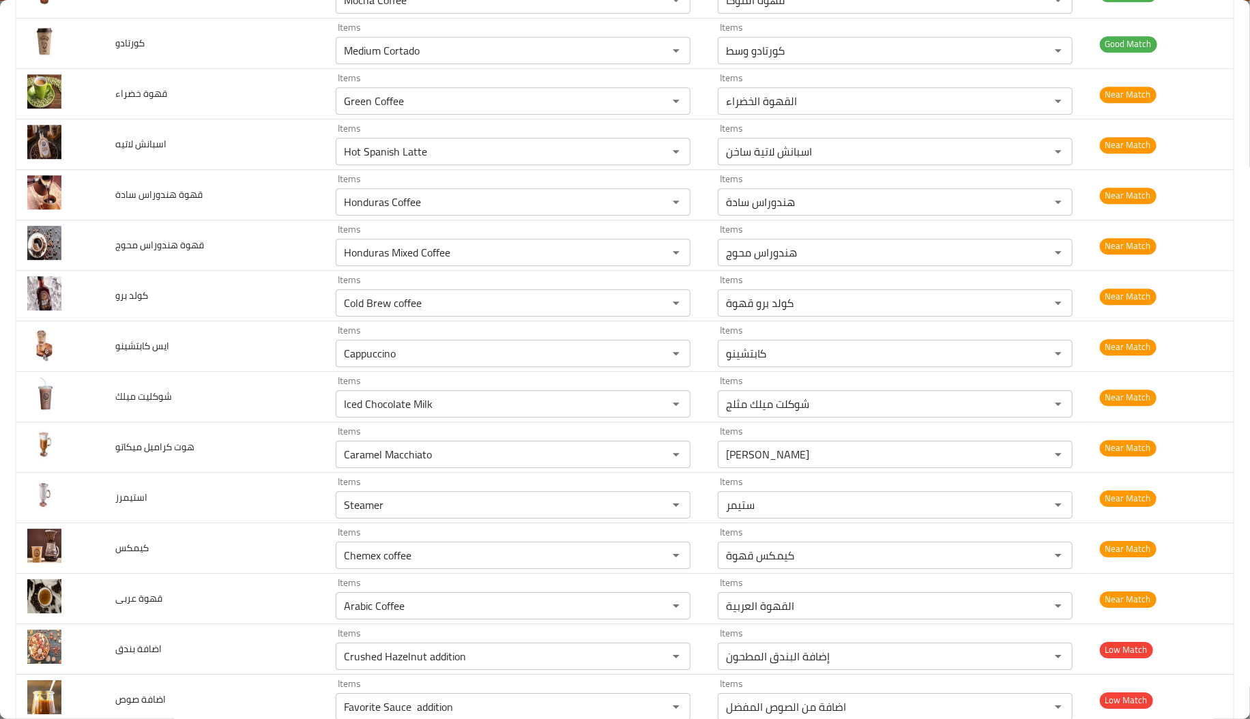
click at [349, 367] on div "Cappuccino Items" at bounding box center [513, 353] width 355 height 27
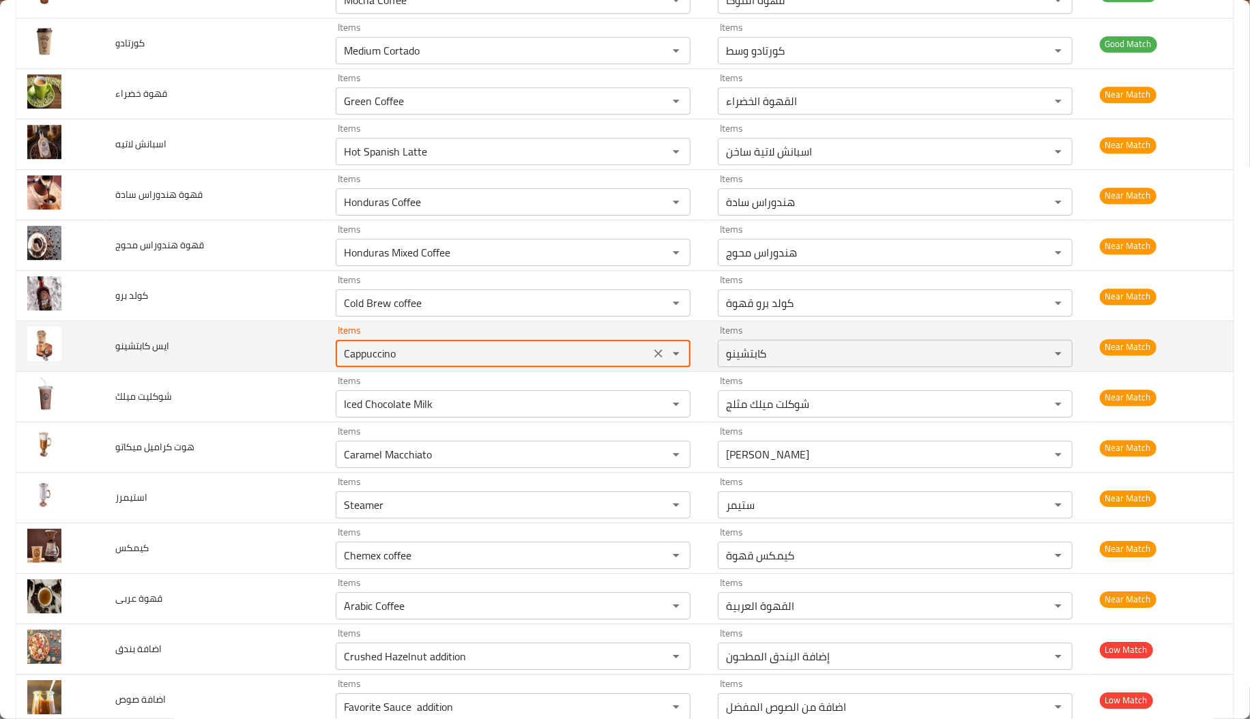
click at [386, 360] on كابتشينو "Cappuccino" at bounding box center [493, 353] width 306 height 19
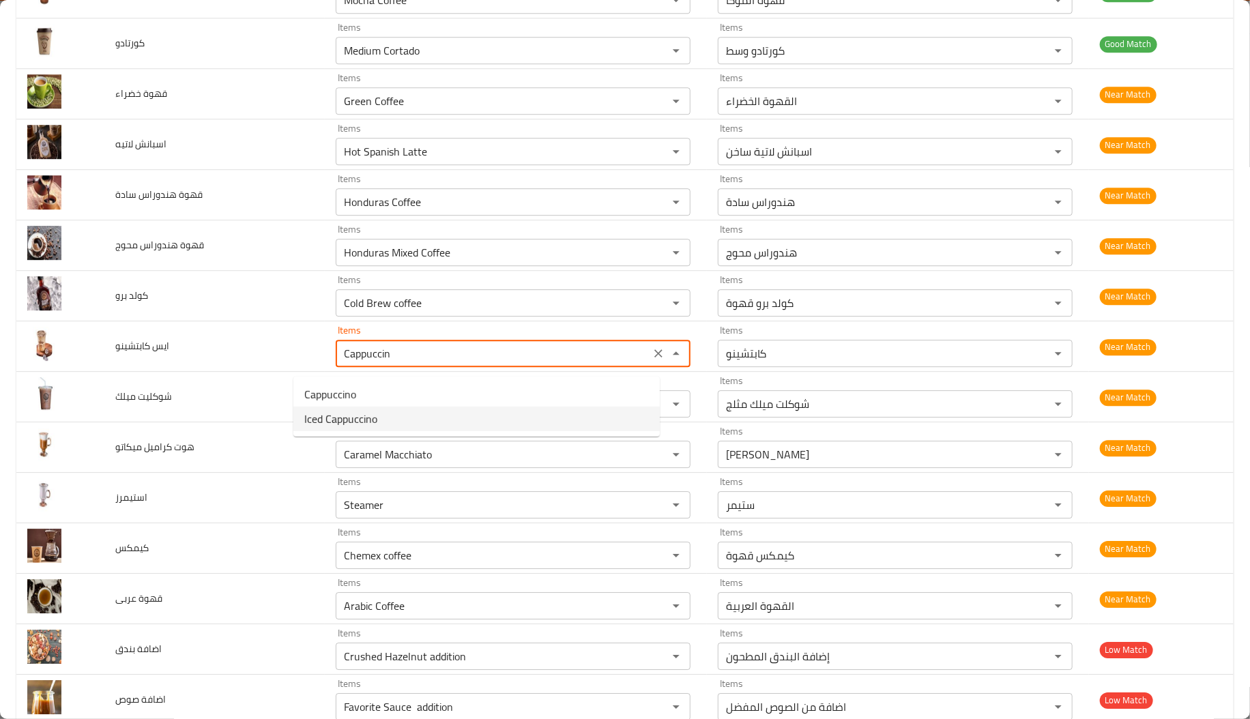
click at [351, 411] on span "Iced Cappuccino" at bounding box center [340, 419] width 73 height 16
type كابتشينو "Iced Cappuccino"
type كابتشينو-ar "كابتشينو مثلج"
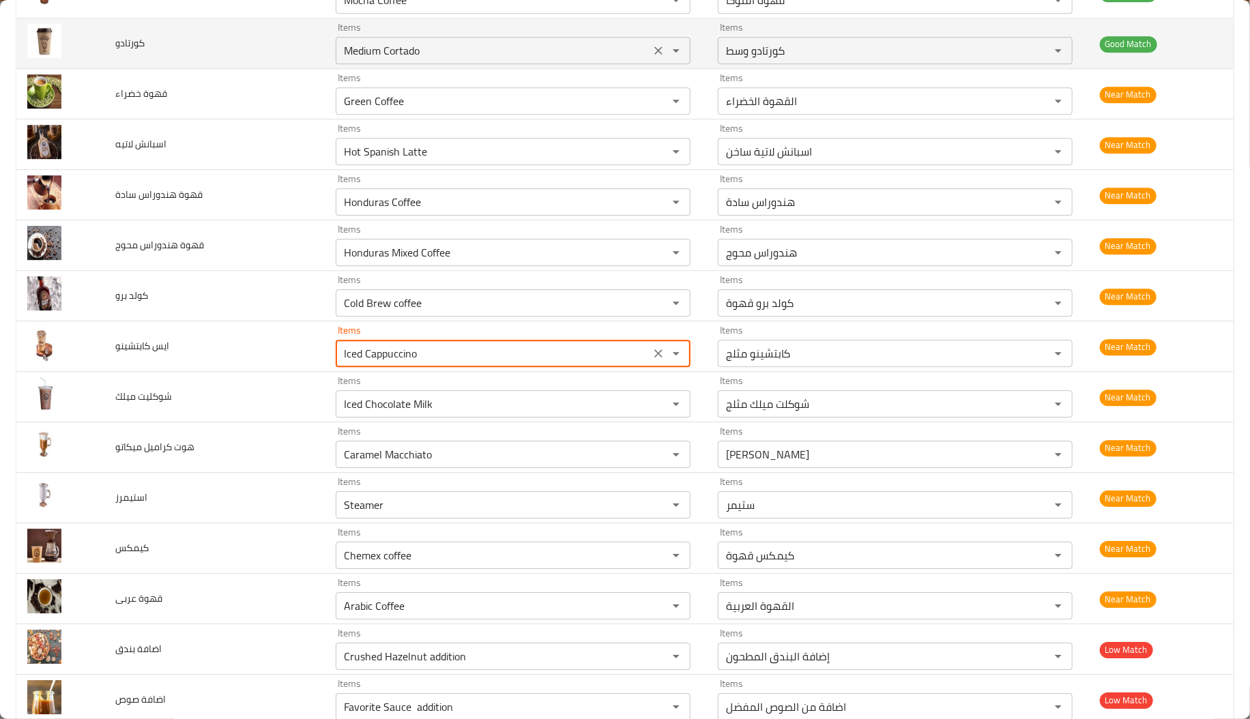
type كابتشينو "Iced Cappuccino"
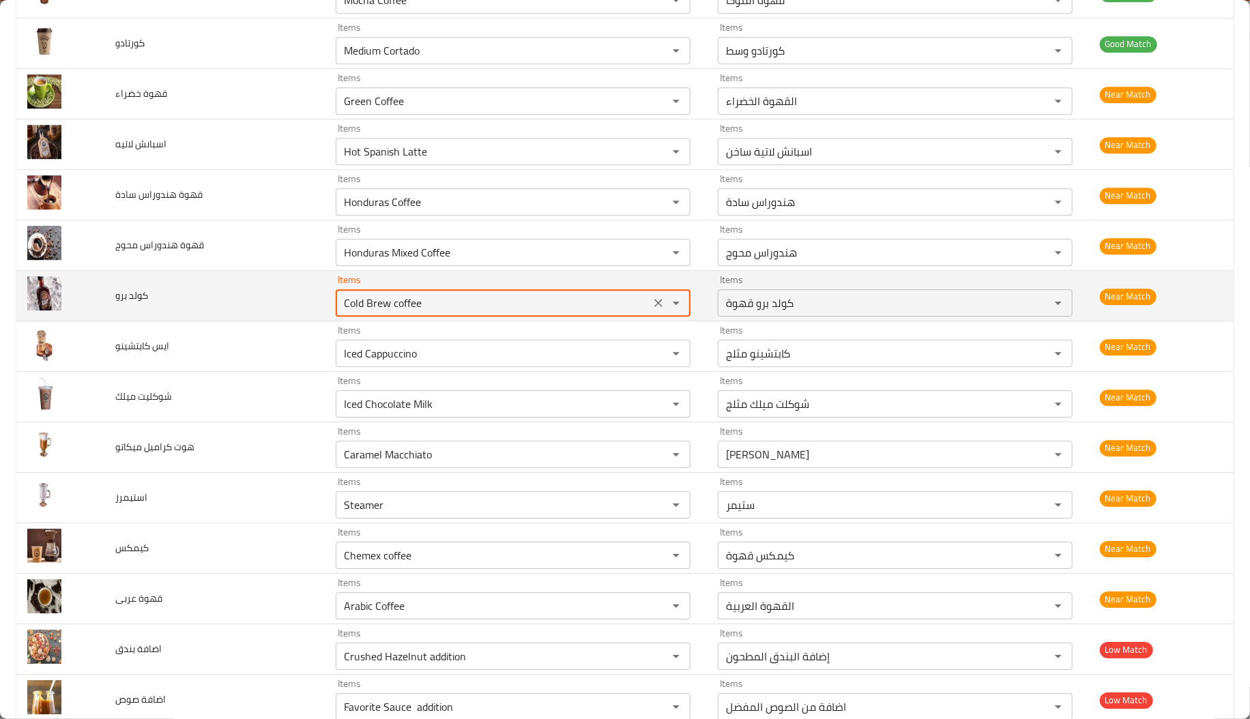
click at [379, 305] on برو "Cold Brew coffee" at bounding box center [493, 302] width 306 height 19
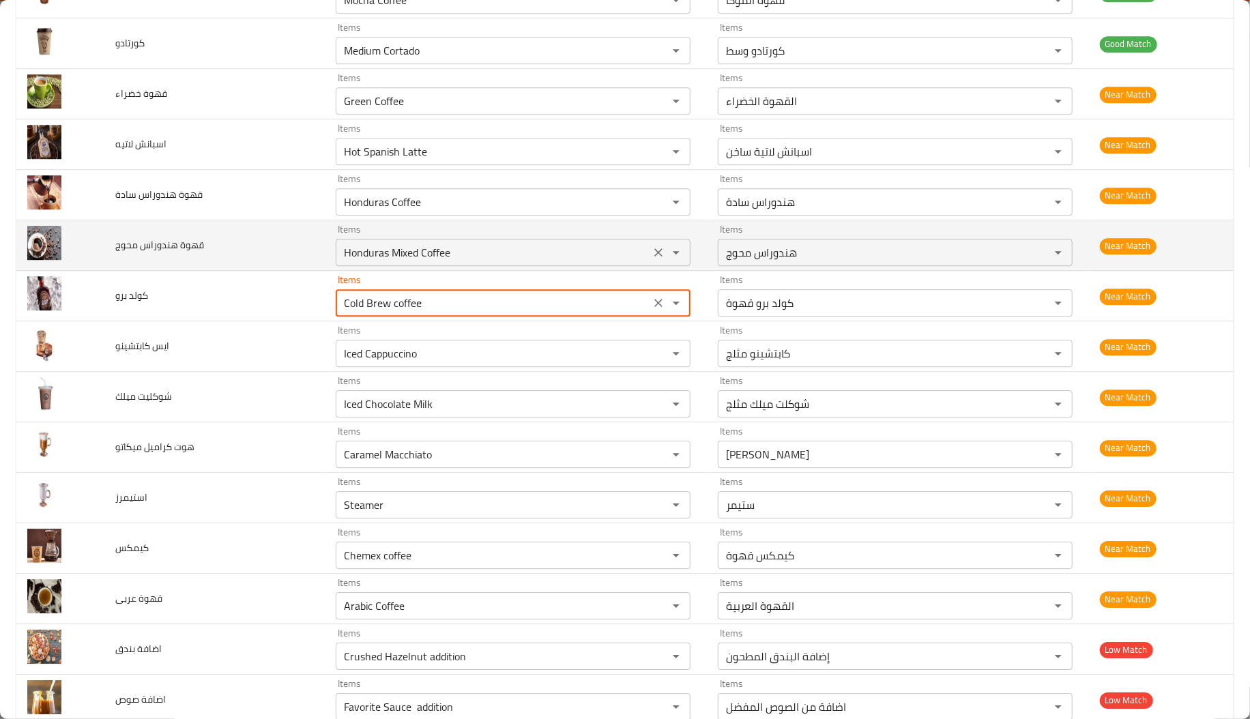
click at [357, 266] on div "Honduras Mixed Coffee Items" at bounding box center [513, 252] width 355 height 27
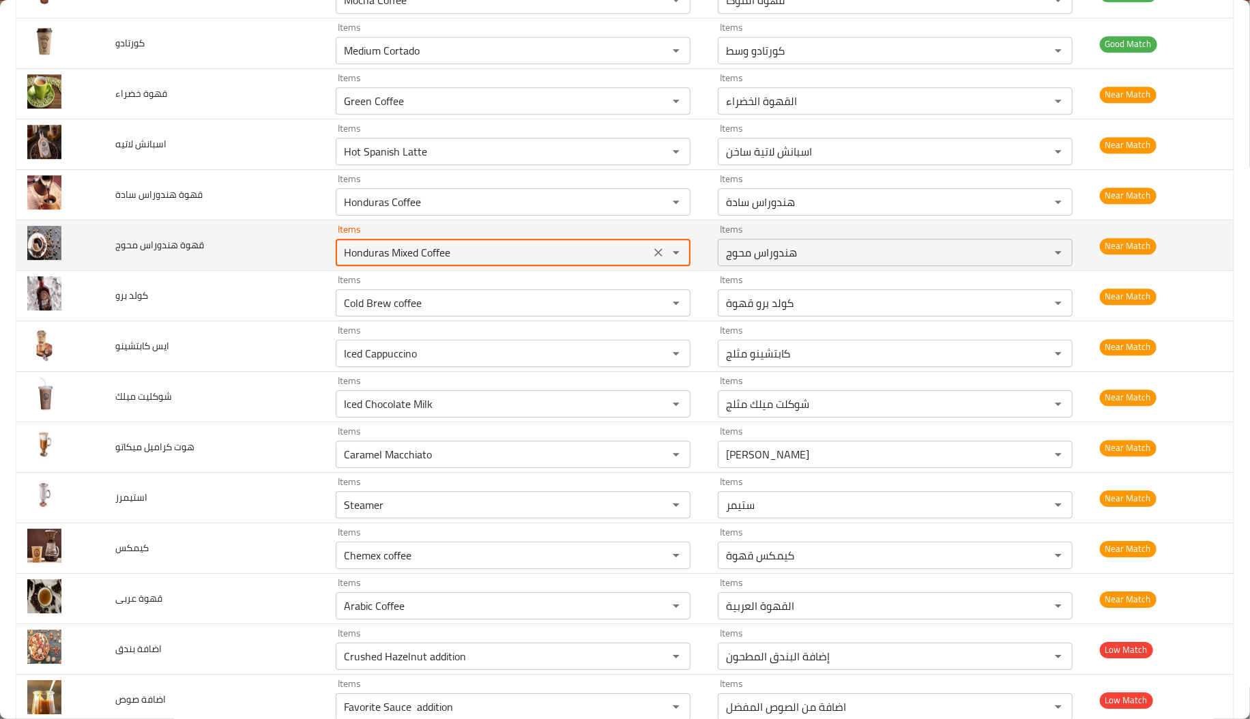
click at [357, 266] on div "Honduras Mixed Coffee Items" at bounding box center [513, 252] width 355 height 27
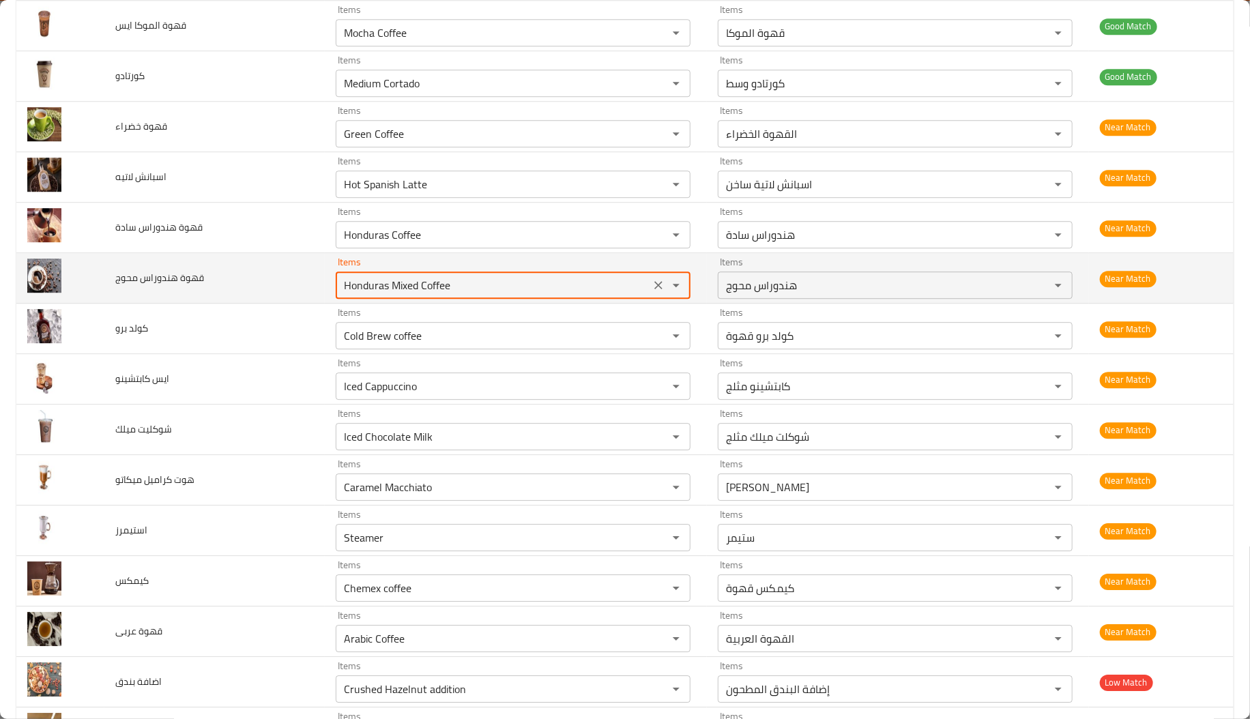
click at [340, 294] on محوج "Honduras Mixed Coffee" at bounding box center [493, 285] width 306 height 19
drag, startPoint x: 334, startPoint y: 294, endPoint x: 437, endPoint y: 293, distance: 103.7
click at [437, 293] on محوج "Honduras Mixed Coffee" at bounding box center [493, 285] width 306 height 19
click at [340, 290] on محوج "Honduras Mixed Coffee" at bounding box center [493, 285] width 306 height 19
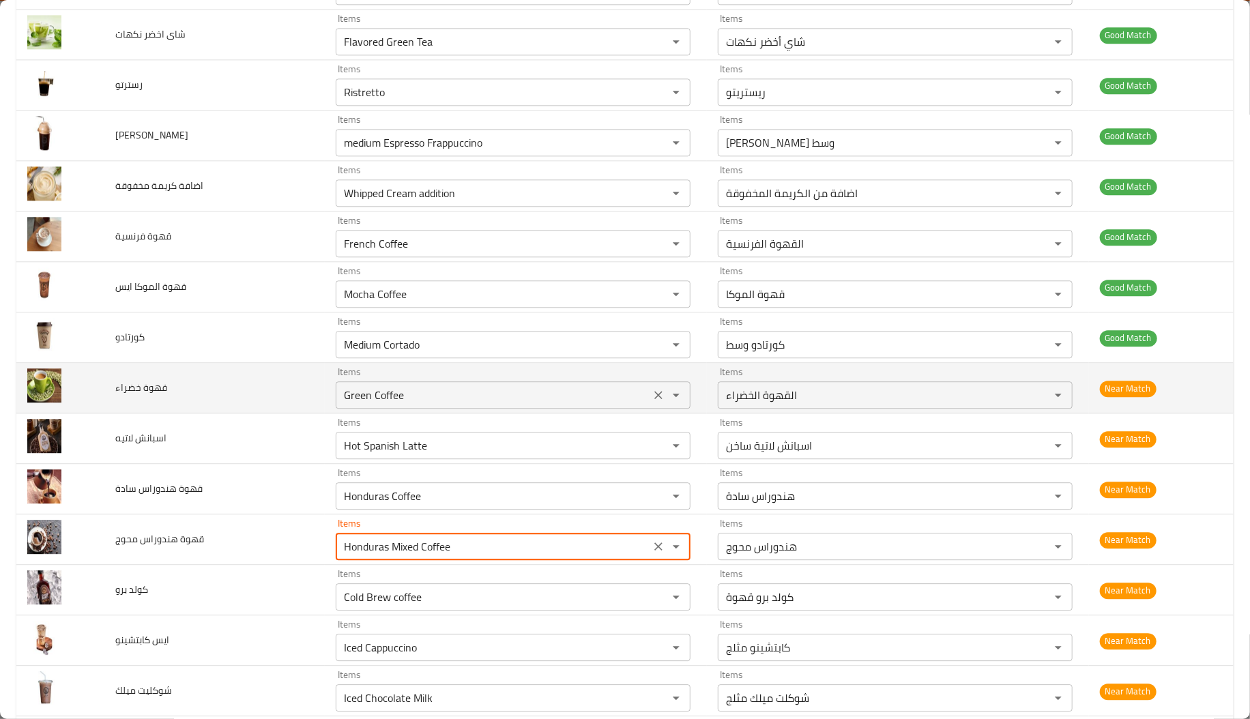
scroll to position [1925, 0]
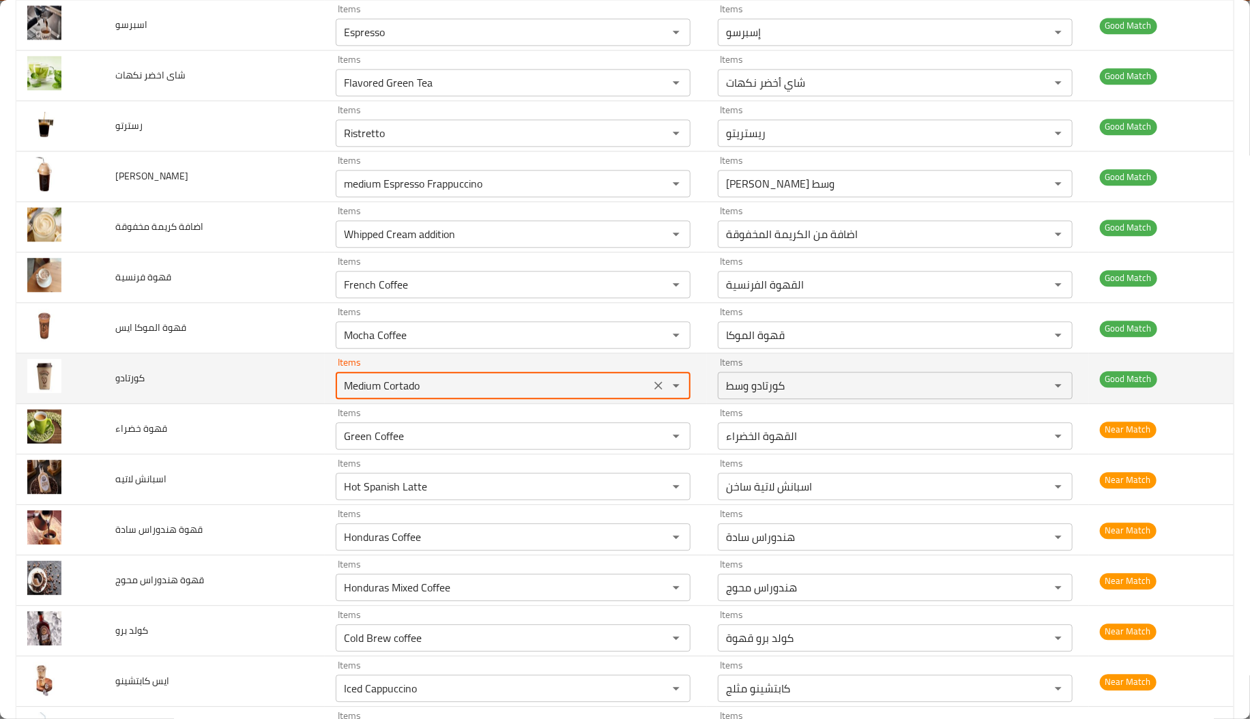
click at [396, 395] on input "Medium Cortado" at bounding box center [493, 385] width 306 height 19
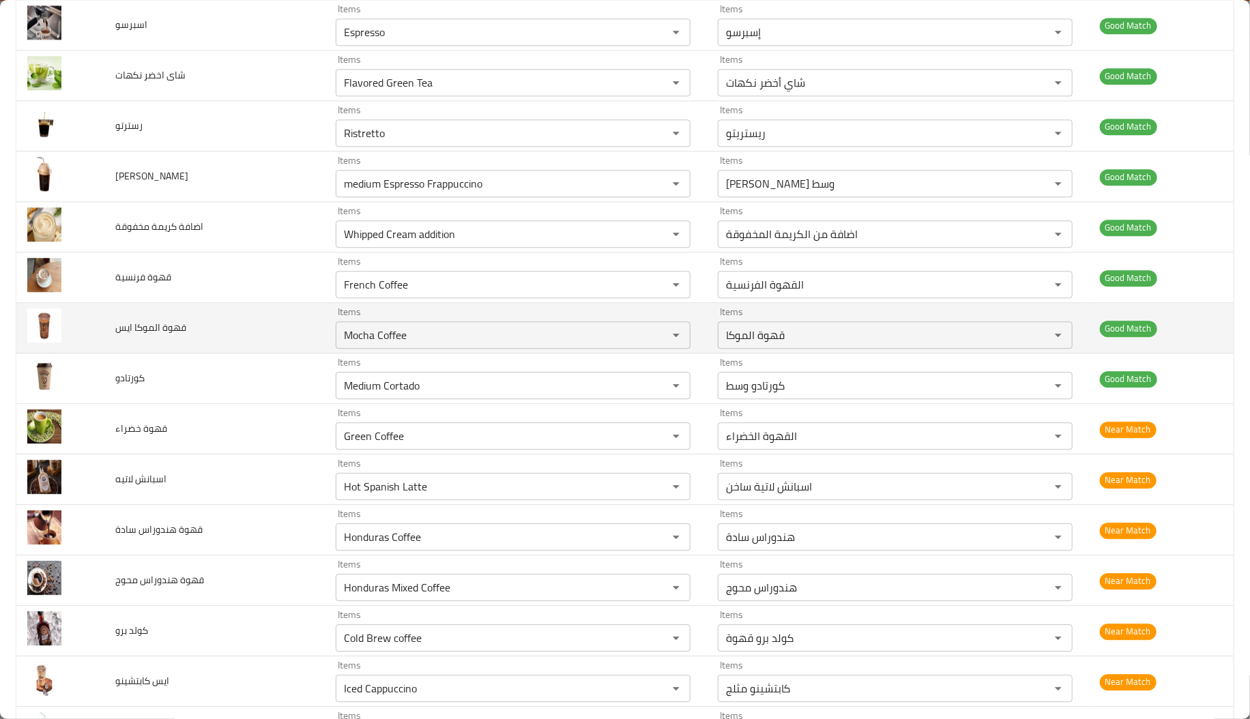
click at [204, 353] on td "قهوة الموكا ايس" at bounding box center [214, 328] width 220 height 50
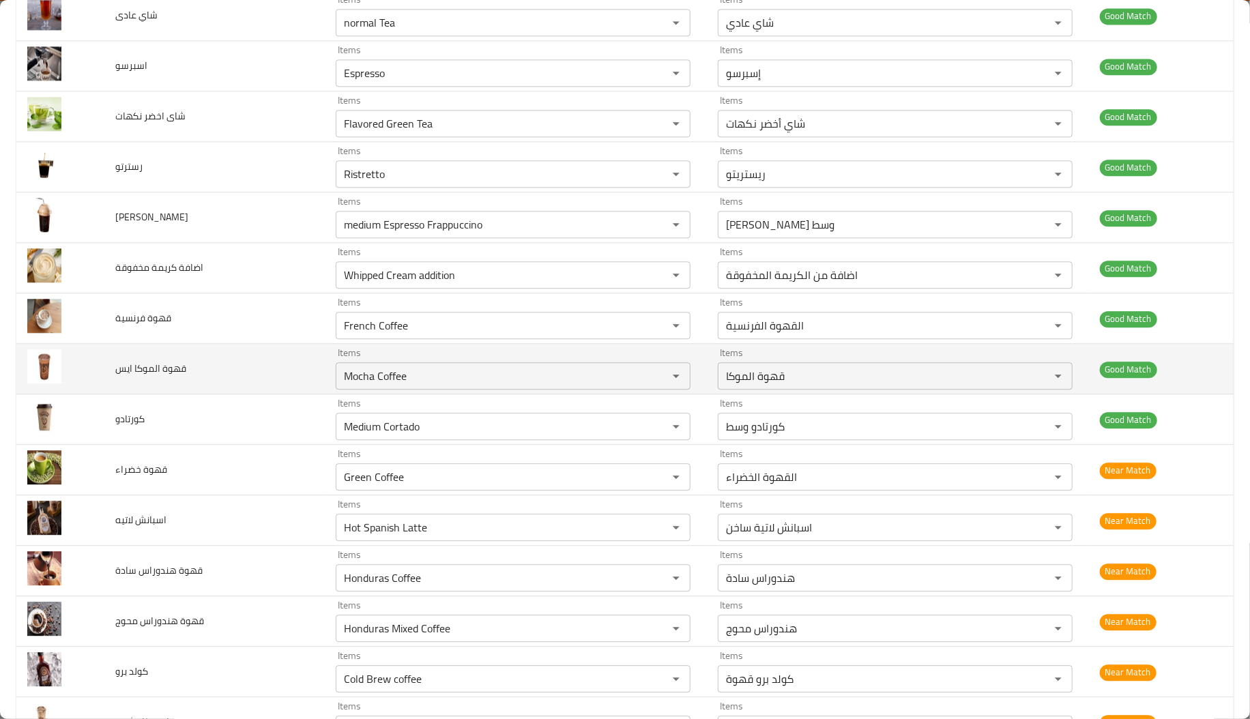
scroll to position [1882, 0]
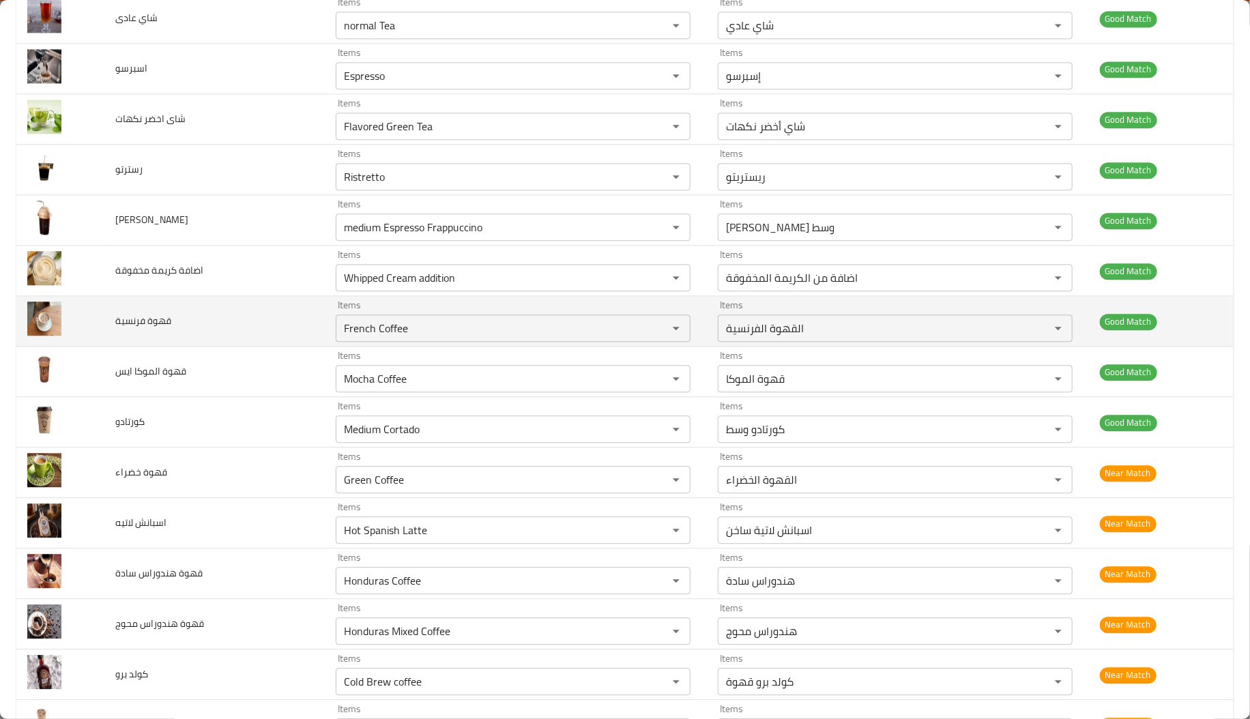
drag, startPoint x: 166, startPoint y: 352, endPoint x: 190, endPoint y: 348, distance: 23.6
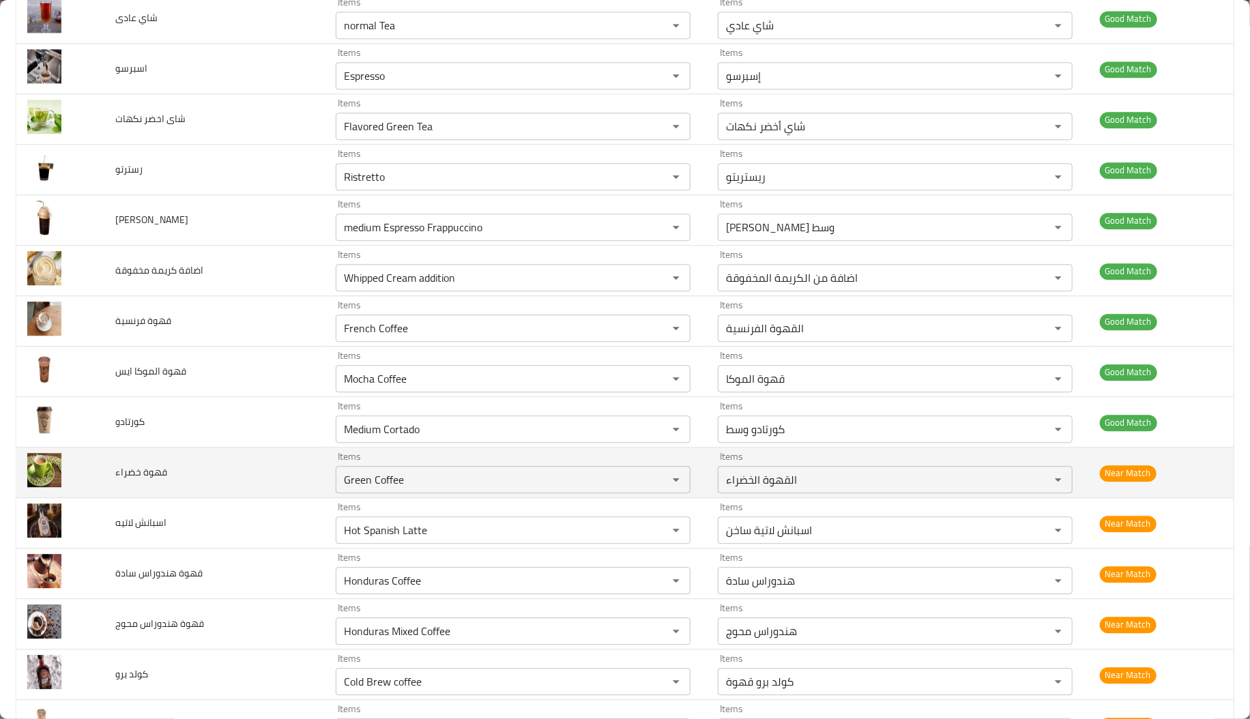
drag, startPoint x: 190, startPoint y: 348, endPoint x: 190, endPoint y: 479, distance: 131.0
click at [190, 479] on td "قهوة خضراء" at bounding box center [214, 473] width 220 height 50
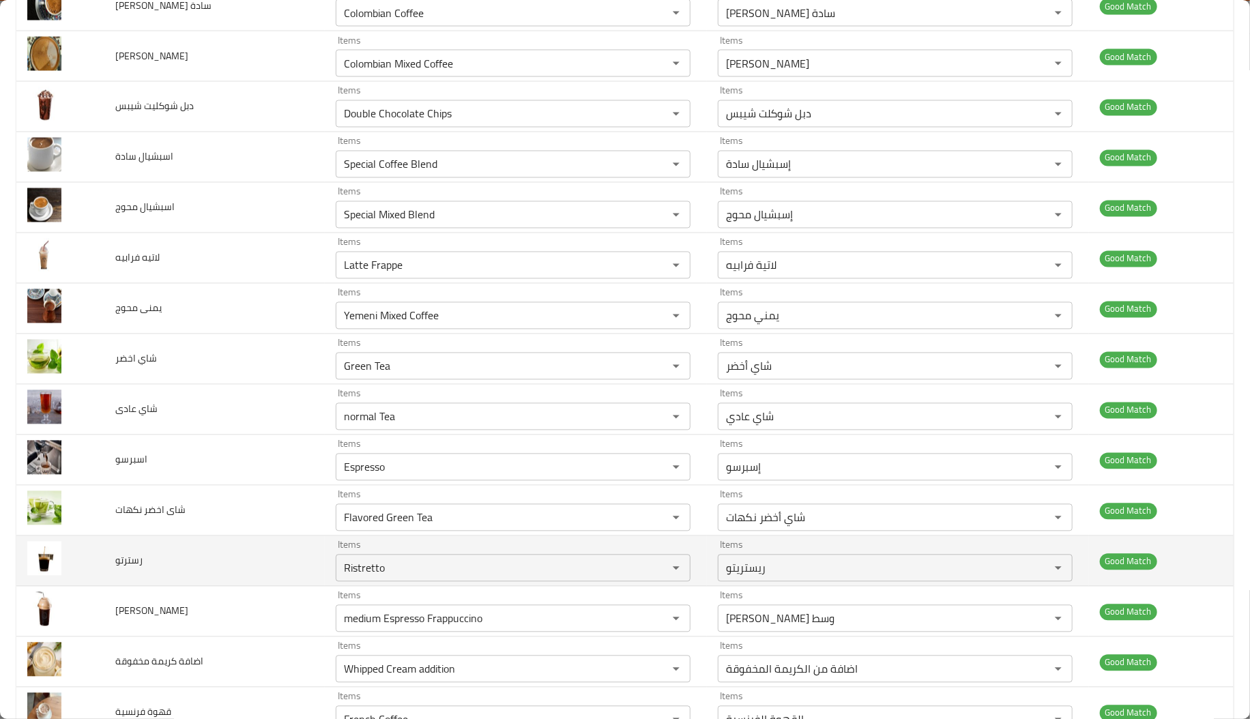
scroll to position [1490, 0]
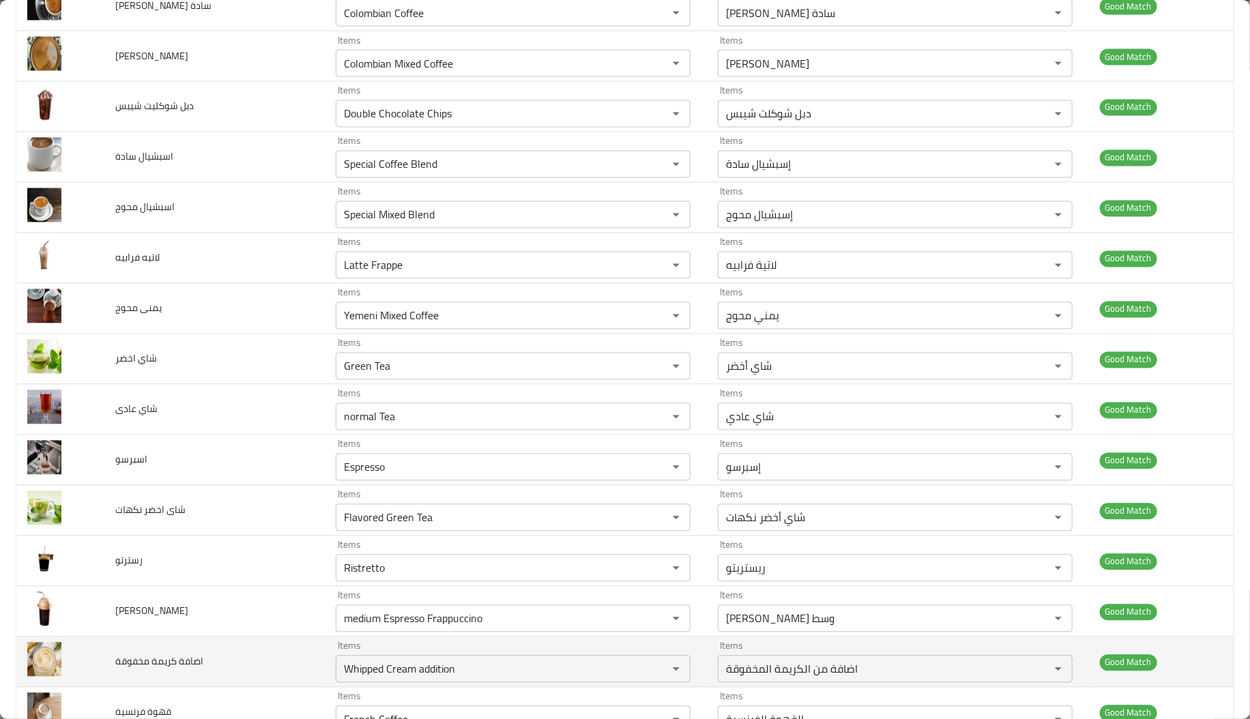
click at [270, 650] on td "اضافة كريمة مخفوقة" at bounding box center [214, 662] width 220 height 50
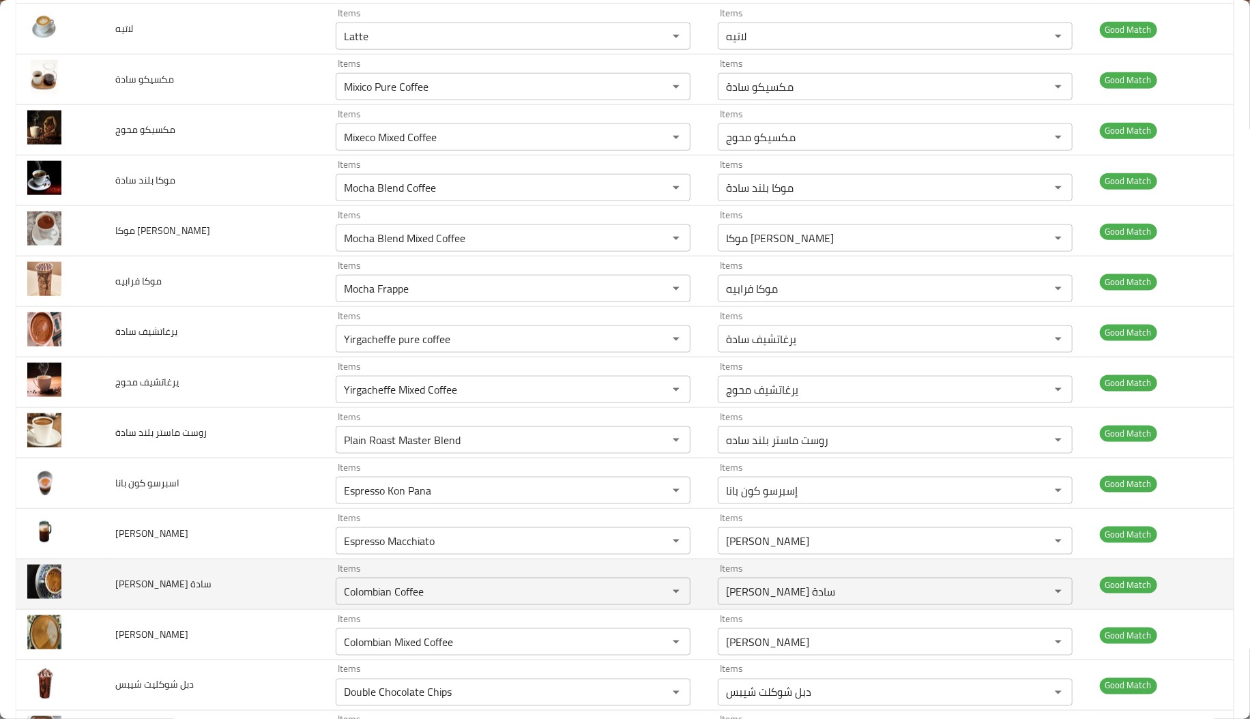
scroll to position [910, 0]
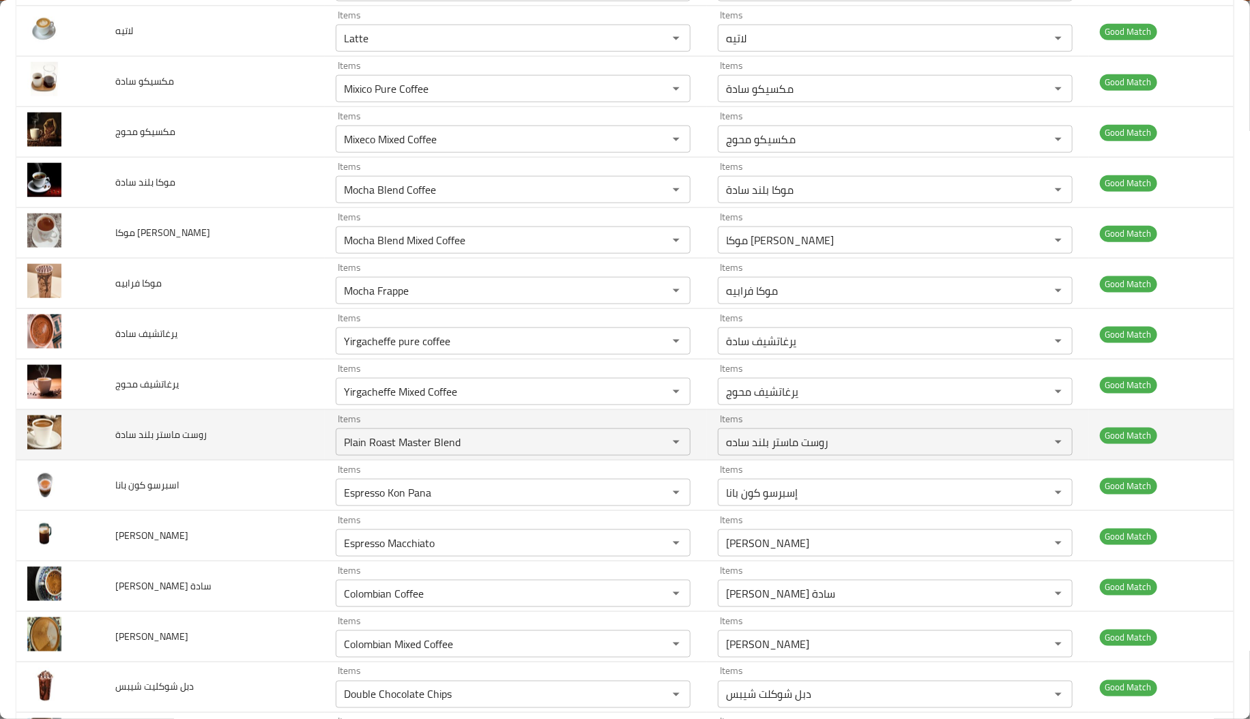
click at [249, 450] on td "روست ماستر بلند سادة" at bounding box center [214, 435] width 220 height 50
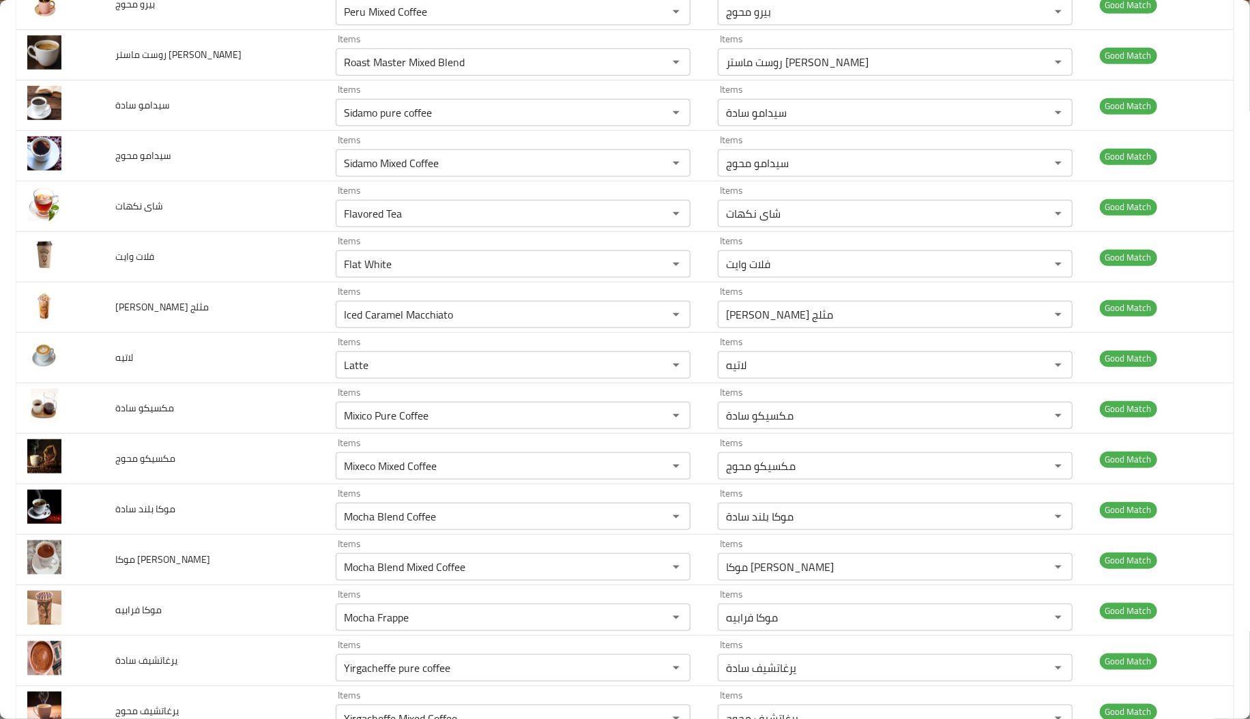
scroll to position [536, 0]
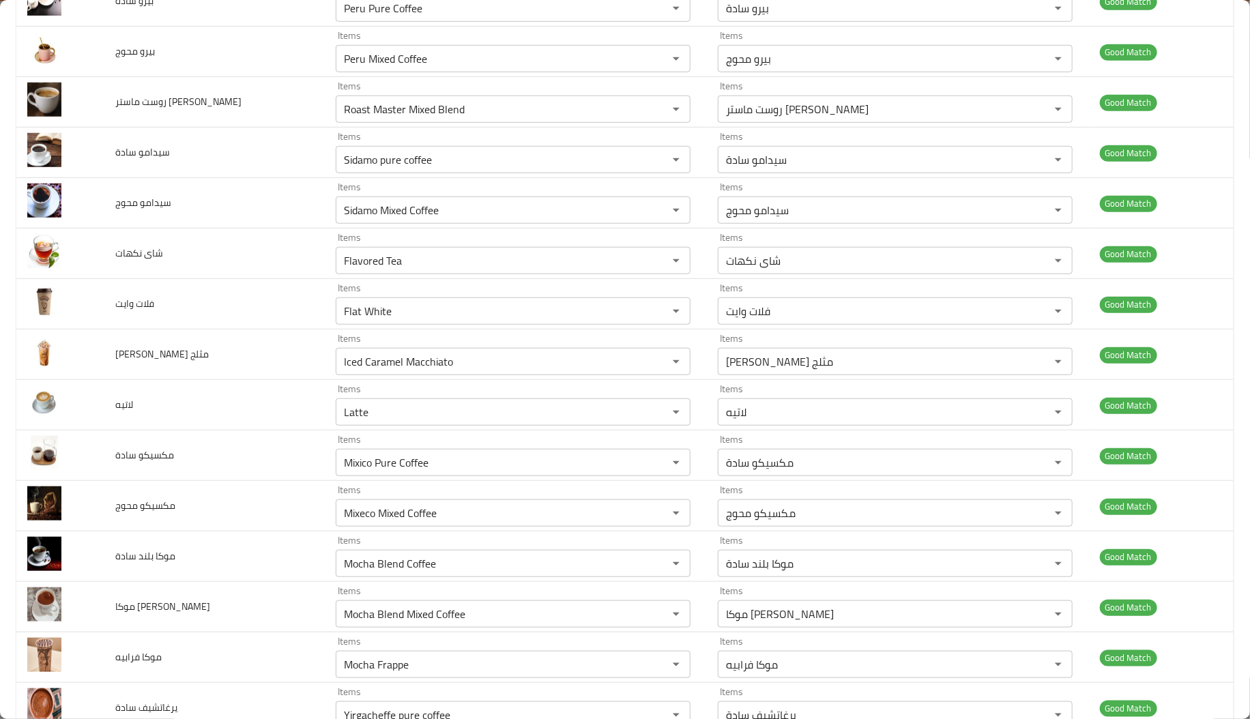
click at [249, 450] on td "مكسيكو سادة" at bounding box center [214, 456] width 220 height 50
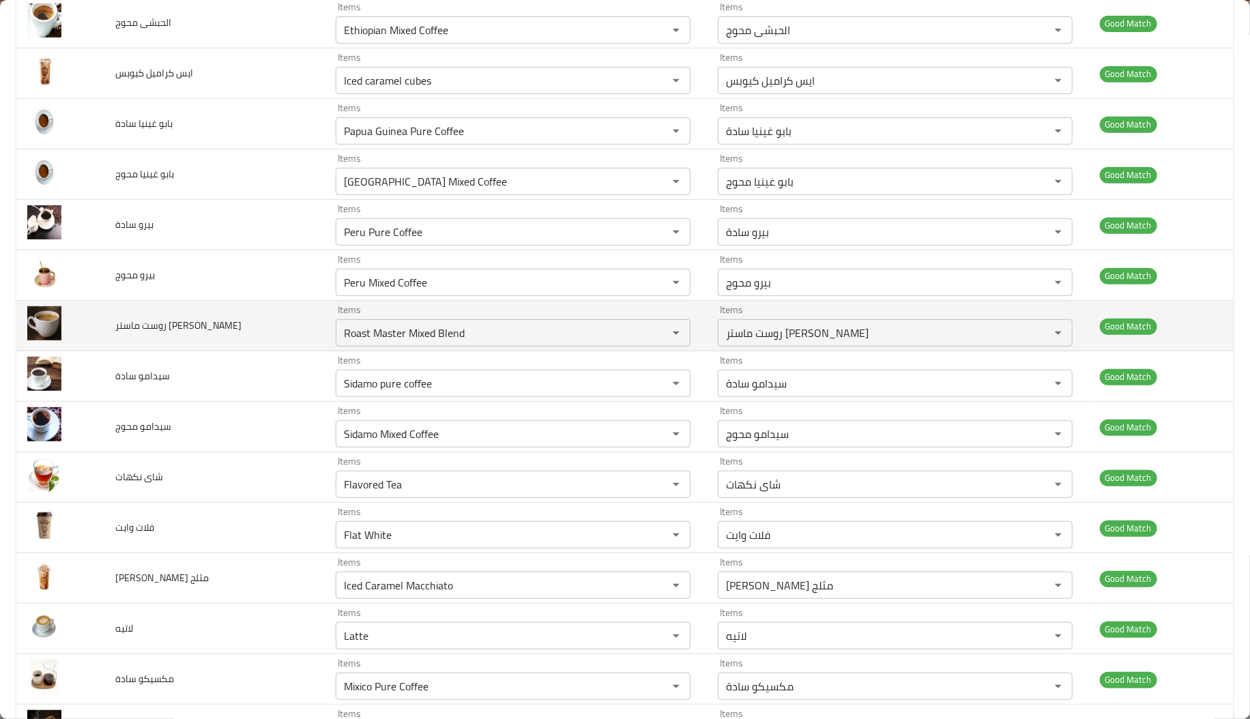
scroll to position [306, 0]
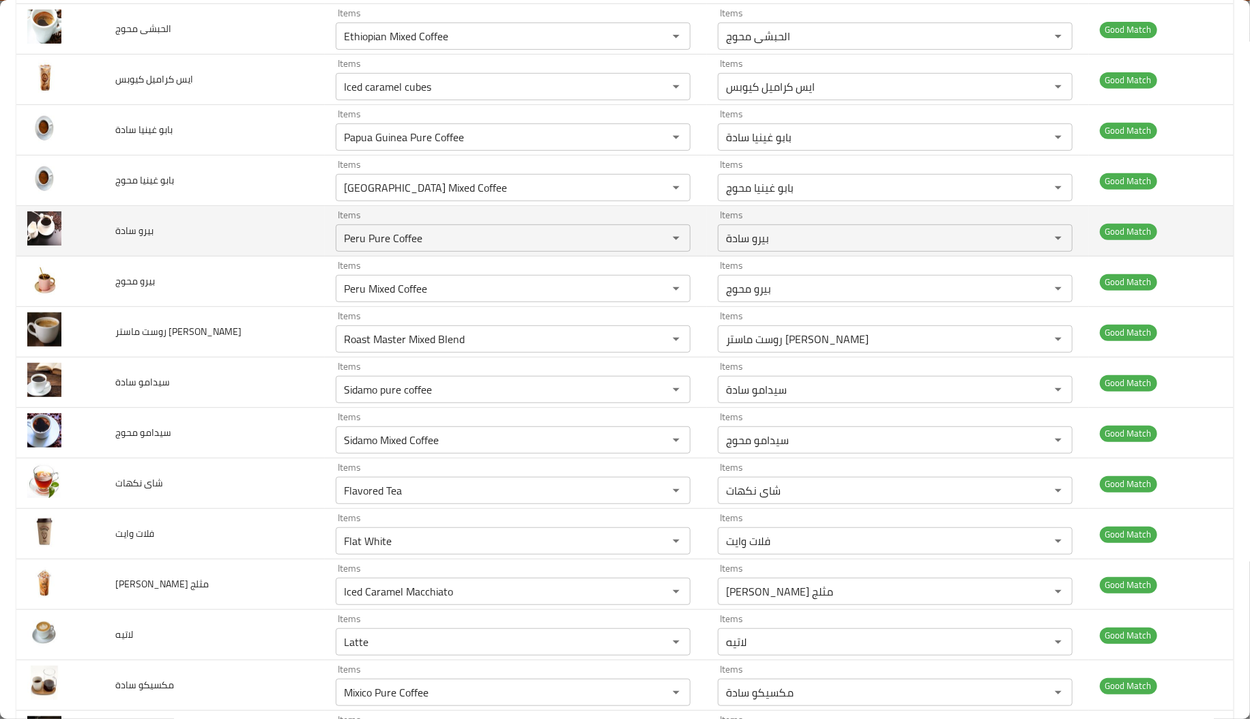
click at [667, 252] on td "Items Peru Pure Coffee Items" at bounding box center [516, 231] width 382 height 50
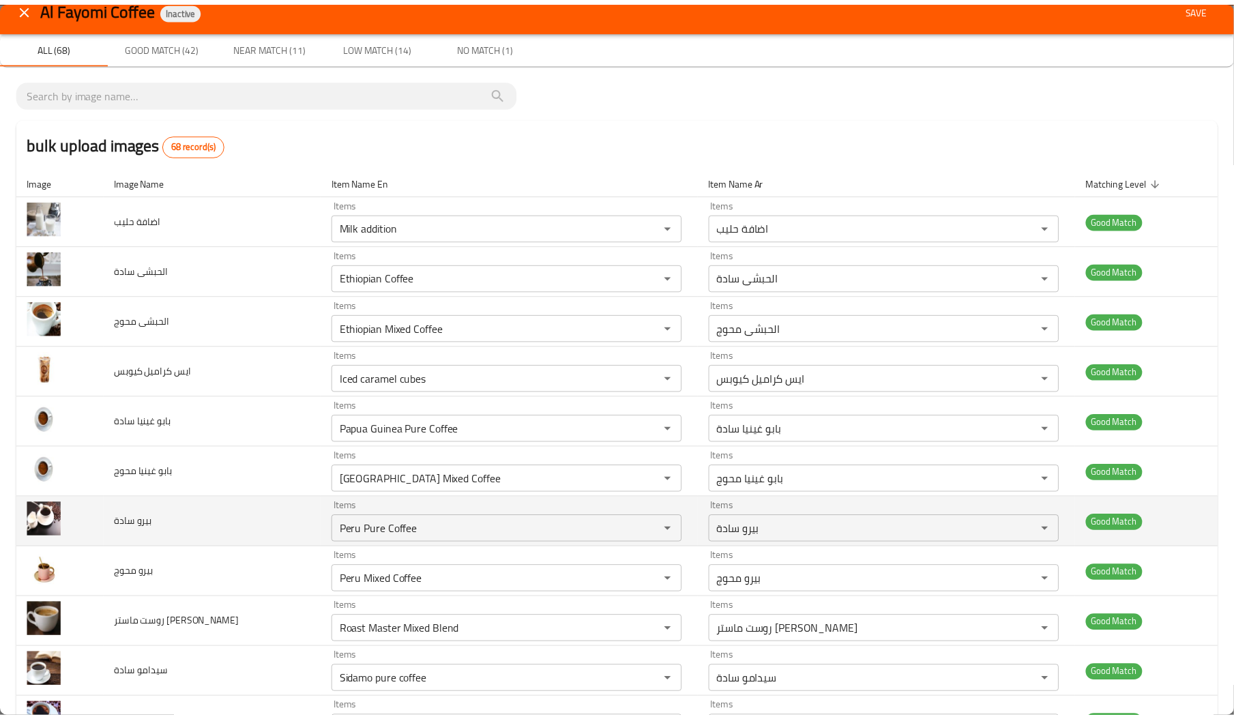
scroll to position [0, 0]
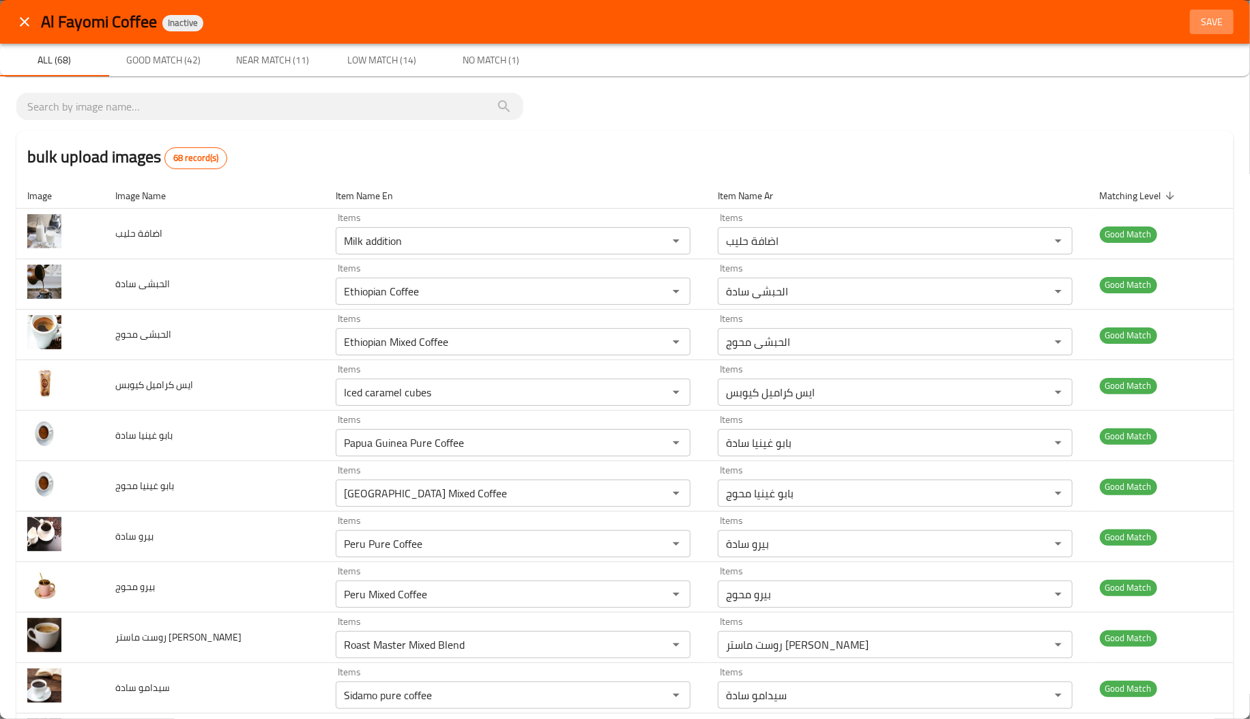
click at [1195, 14] on span "Save" at bounding box center [1211, 22] width 33 height 17
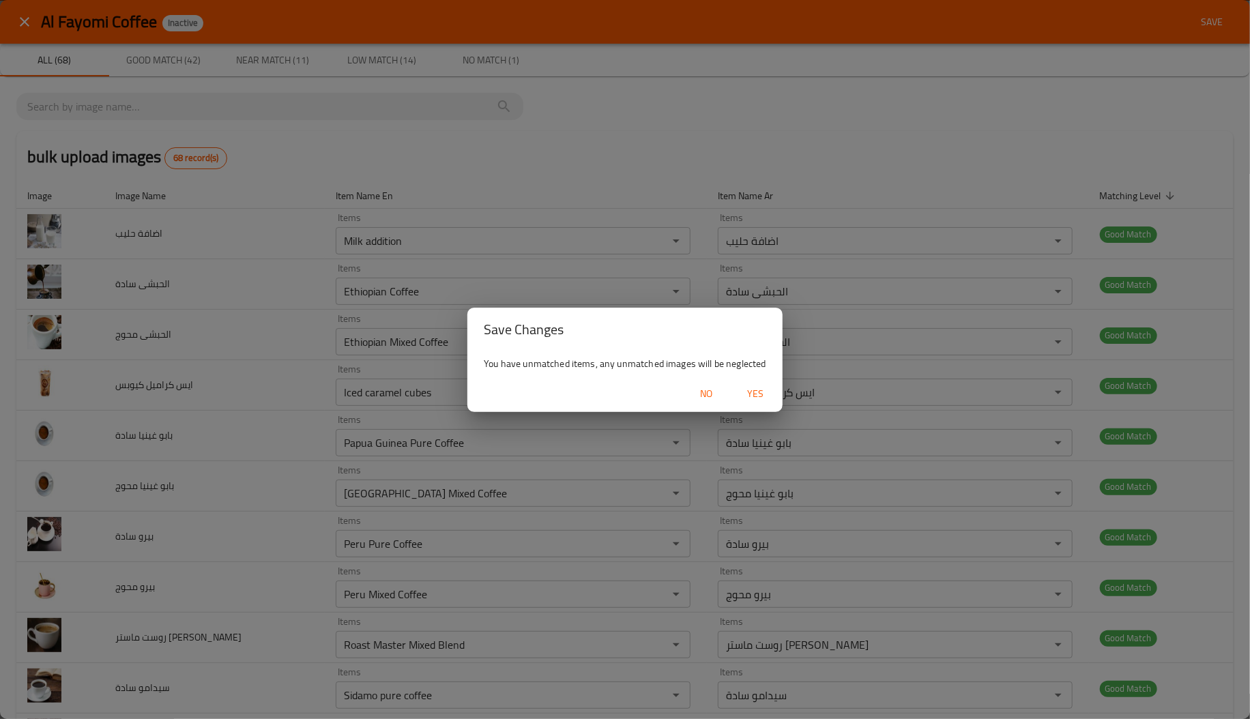
click at [760, 382] on button "Yes" at bounding box center [755, 393] width 44 height 25
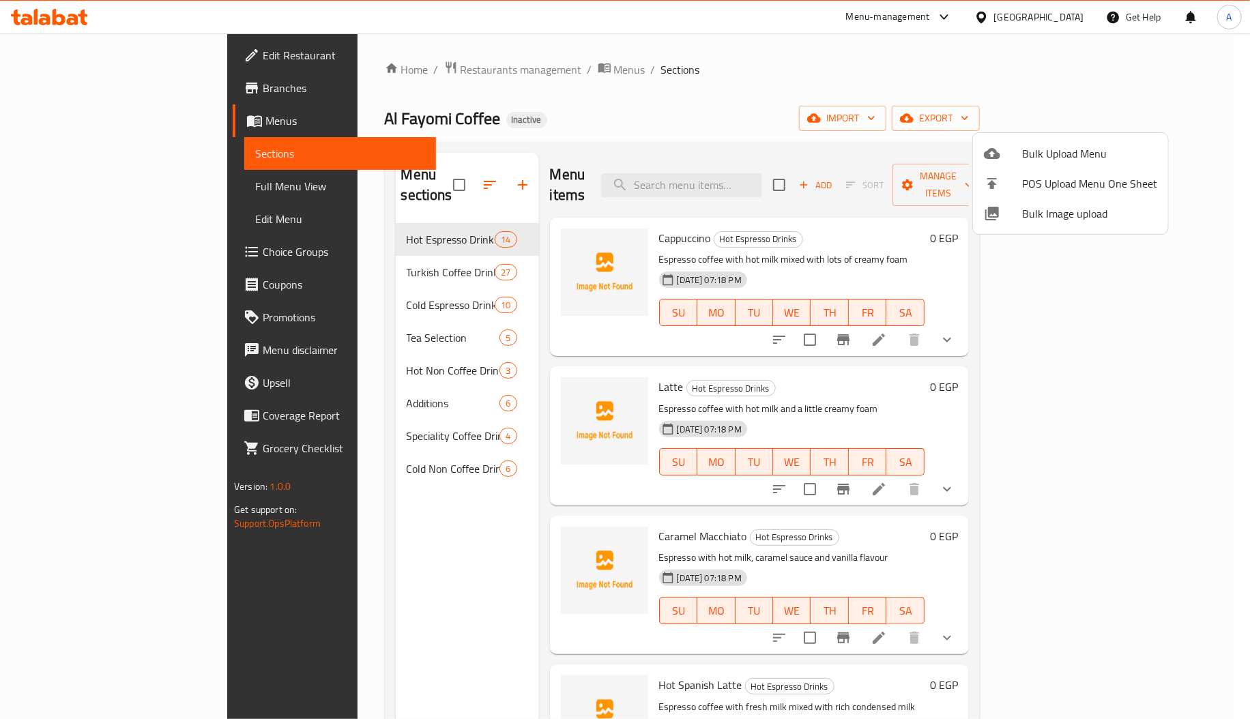
click at [417, 225] on div at bounding box center [625, 359] width 1250 height 719
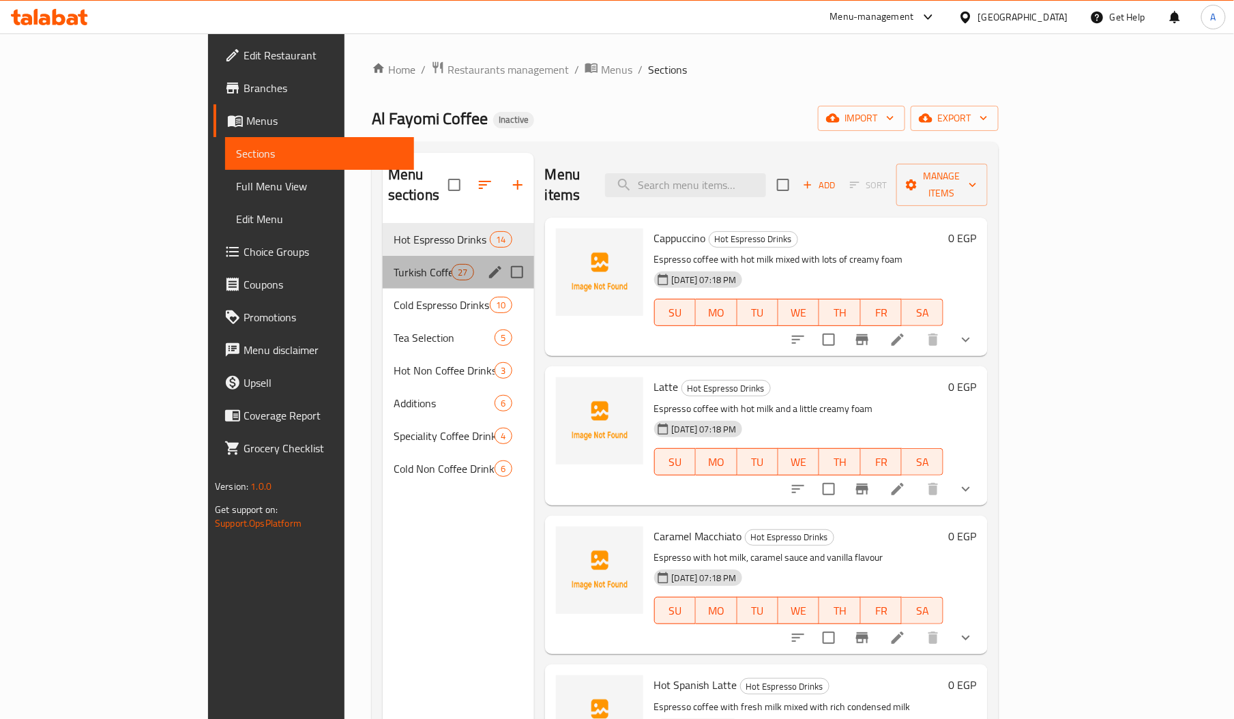
click at [383, 266] on div "Turkish Coffee Drinks 27" at bounding box center [458, 272] width 151 height 33
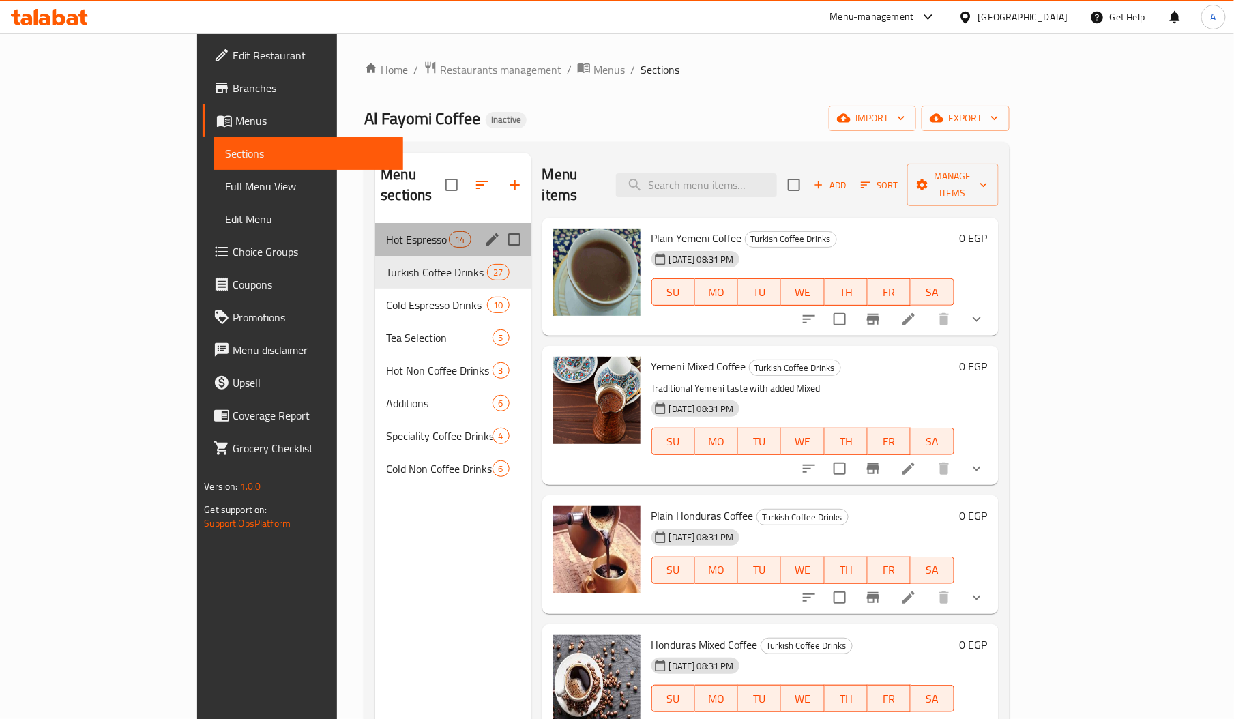
click at [375, 229] on div "Hot Espresso Drinks 14" at bounding box center [453, 239] width 156 height 33
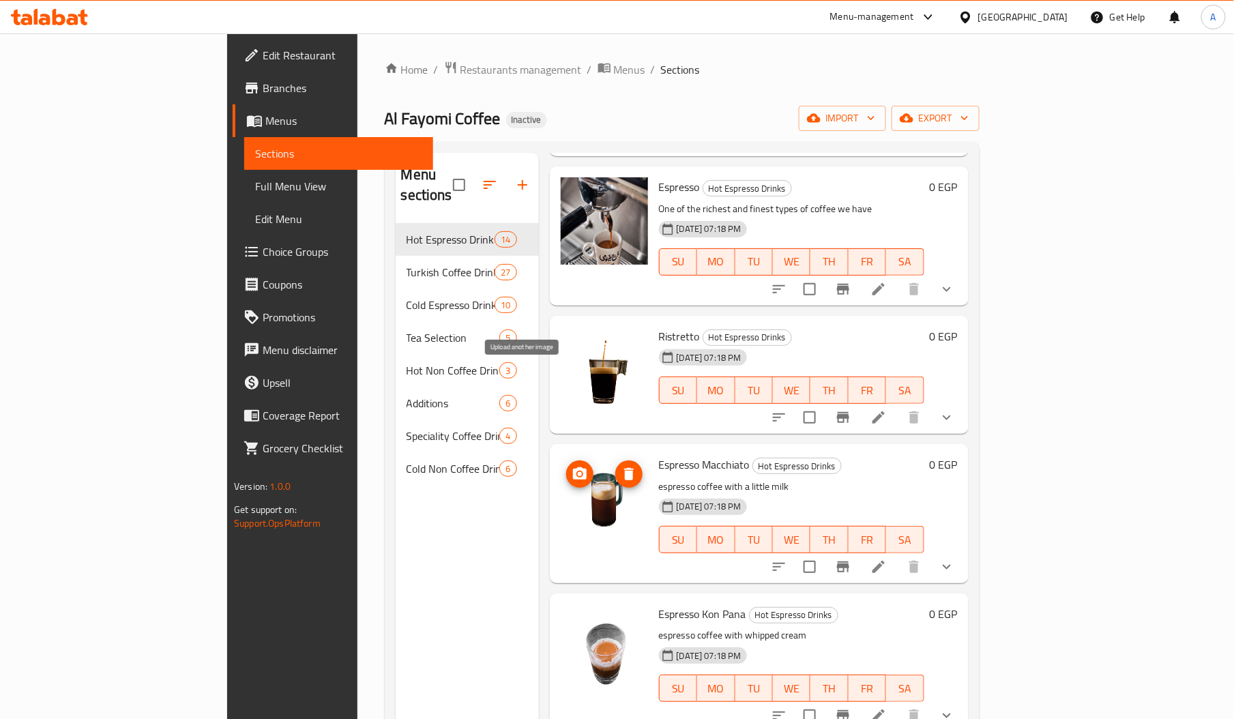
scroll to position [1339, 0]
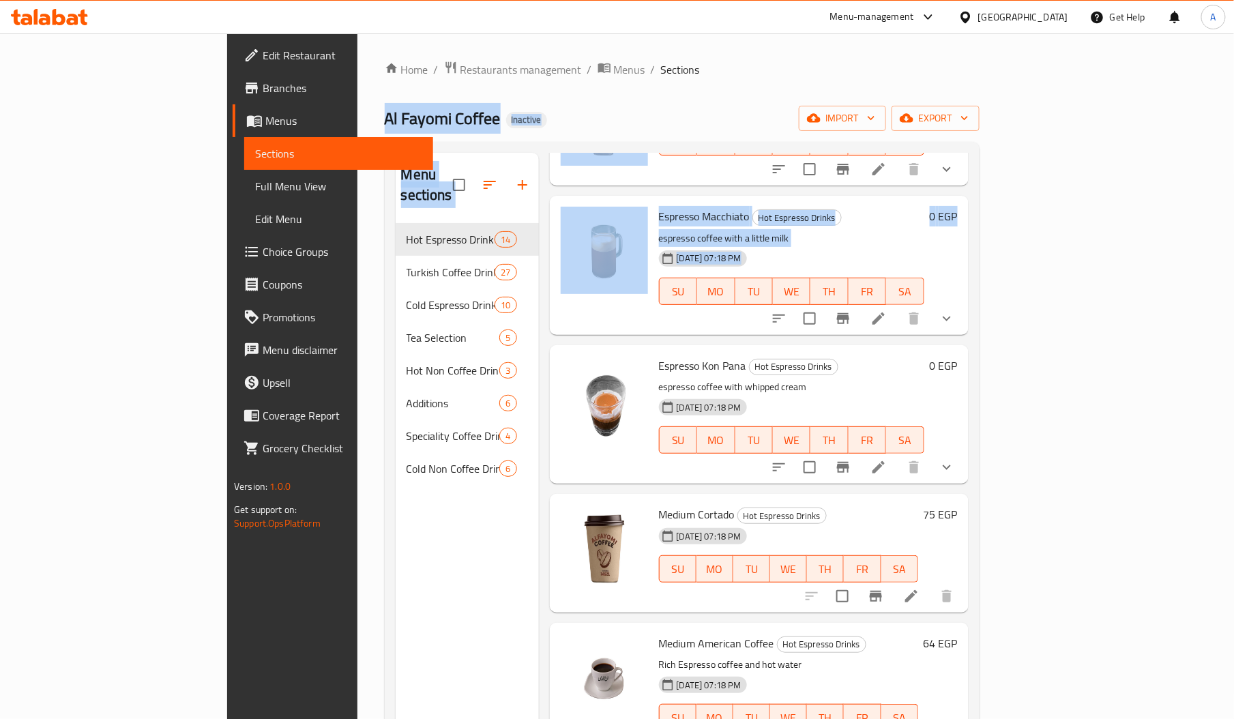
drag, startPoint x: 534, startPoint y: 439, endPoint x: 587, endPoint y: -124, distance: 566.1
click at [587, 0] on html "​ Menu-management Egypt Get Help A Edit Restaurant Branches Menus Sections Full…" at bounding box center [617, 359] width 1234 height 719
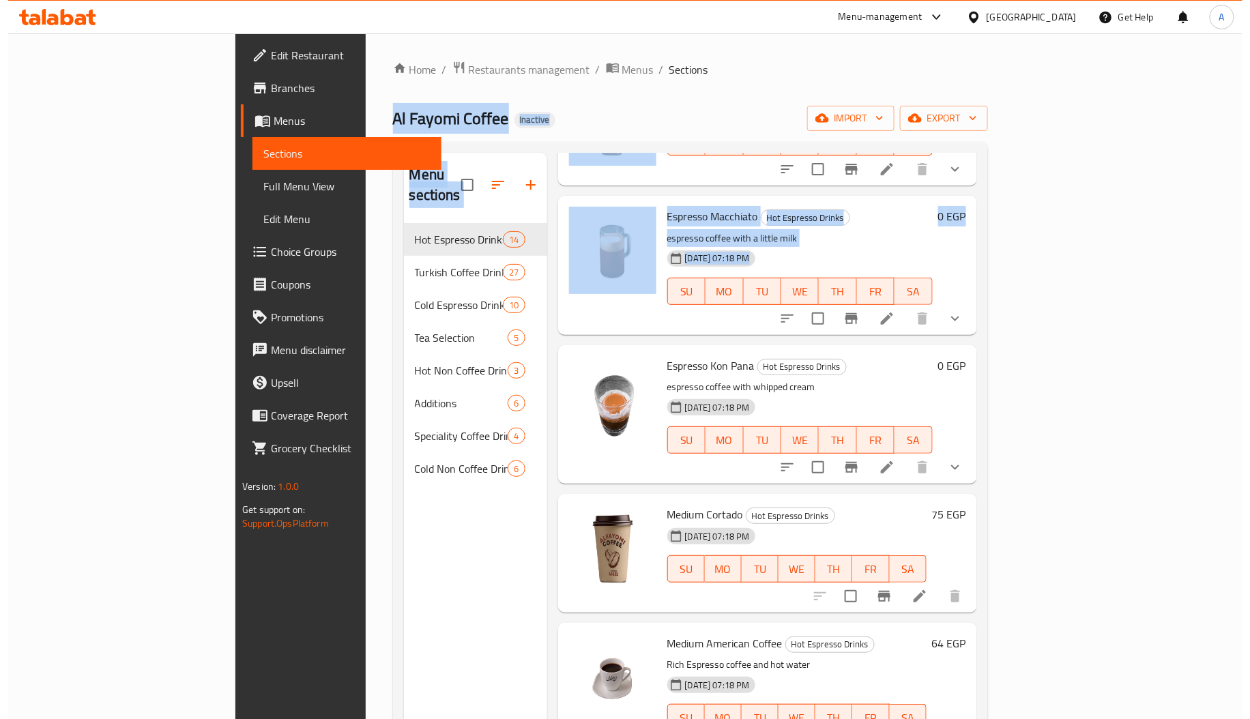
scroll to position [381, 0]
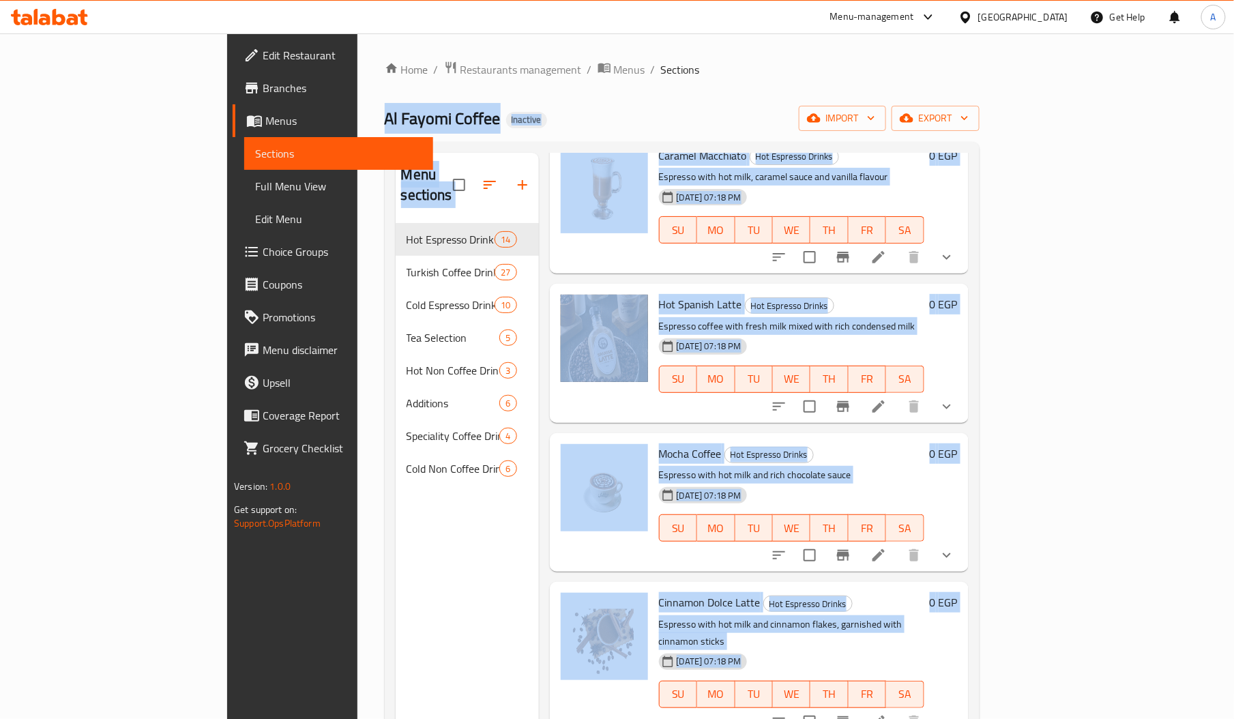
click at [654, 237] on div "Caramel Macchiato Hot Espresso Drinks Espresso with hot milk, caramel sauce and…" at bounding box center [792, 205] width 276 height 128
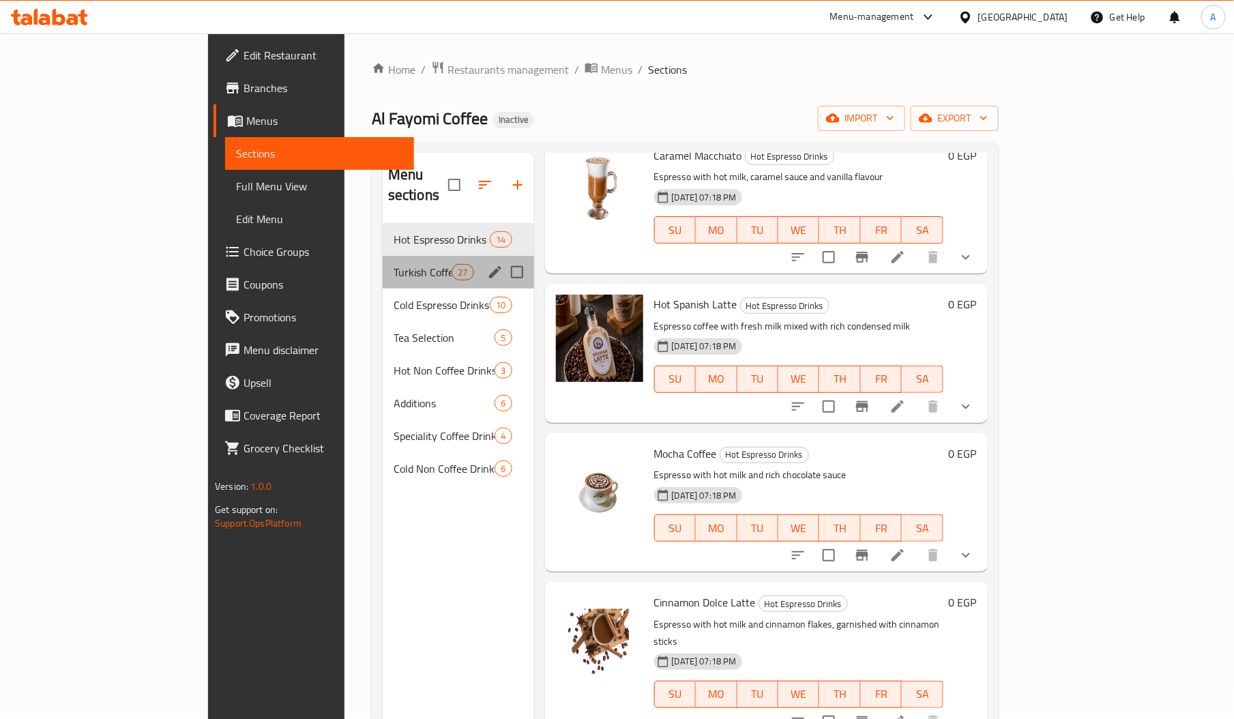
click at [383, 256] on div "Turkish Coffee Drinks 27" at bounding box center [458, 272] width 151 height 33
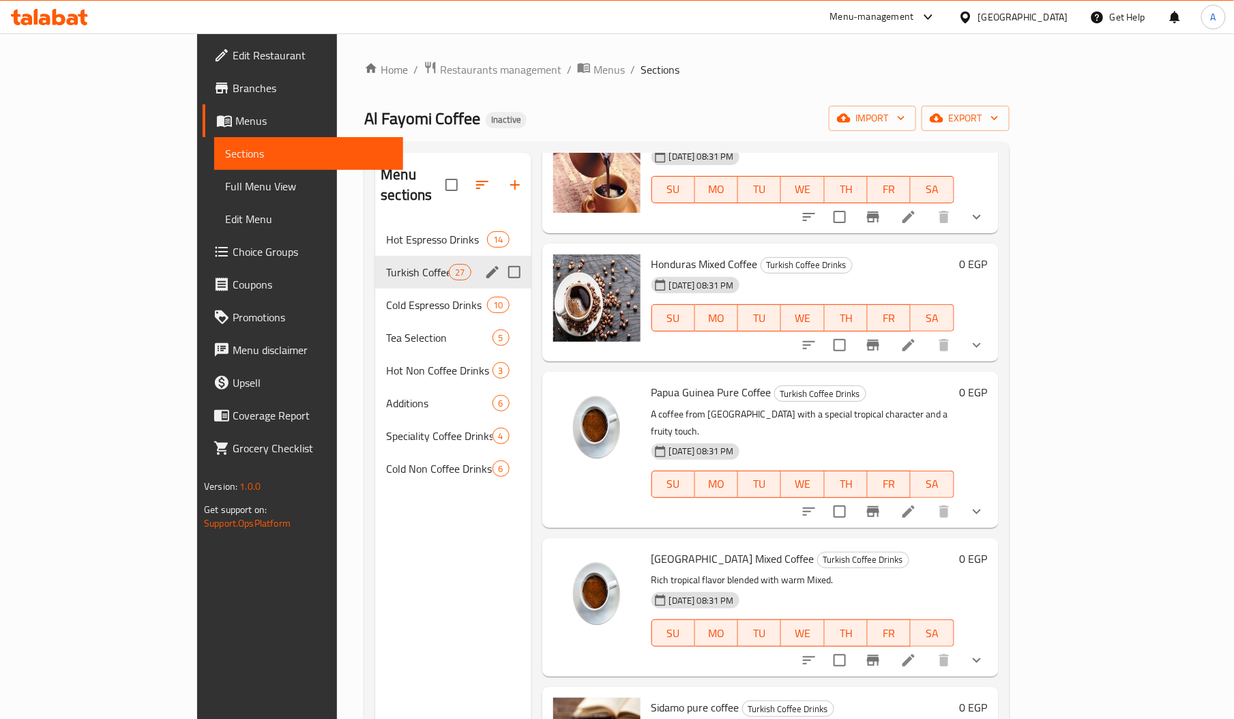
click at [375, 256] on div "Turkish Coffee Drinks 27" at bounding box center [453, 272] width 156 height 33
click at [386, 231] on span "Hot Espresso Drinks" at bounding box center [417, 239] width 63 height 16
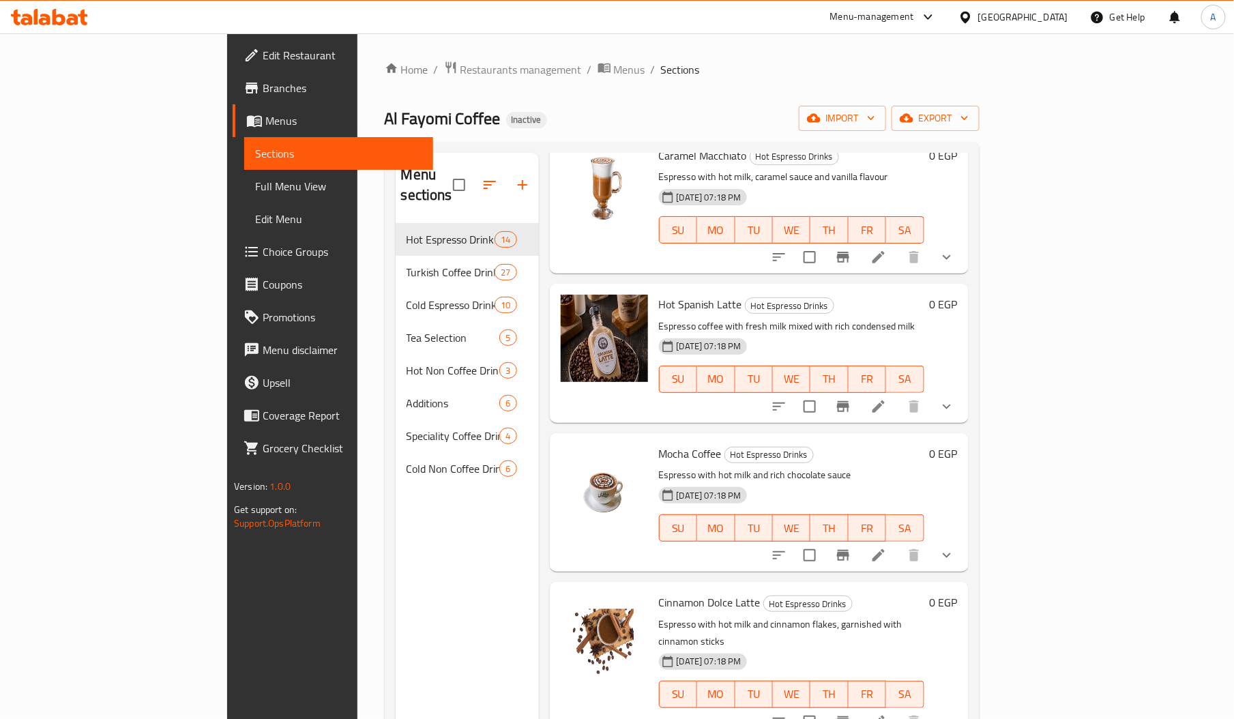
click at [659, 294] on span "Hot Spanish Latte" at bounding box center [700, 304] width 83 height 20
copy span "Spanish"
click at [887, 398] on icon at bounding box center [879, 406] width 16 height 16
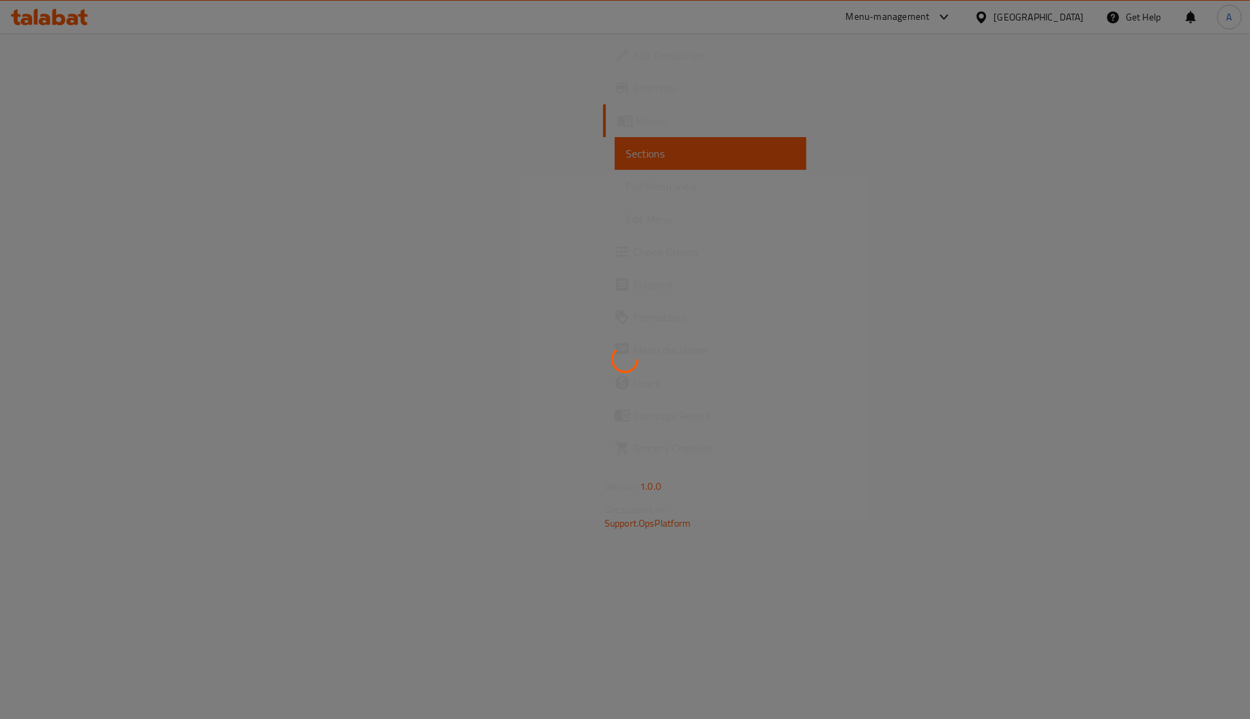
click at [609, 288] on div at bounding box center [625, 359] width 1250 height 719
click at [293, 35] on div at bounding box center [625, 359] width 1250 height 719
click at [19, 151] on div at bounding box center [625, 359] width 1250 height 719
click at [431, 166] on div at bounding box center [625, 359] width 1250 height 719
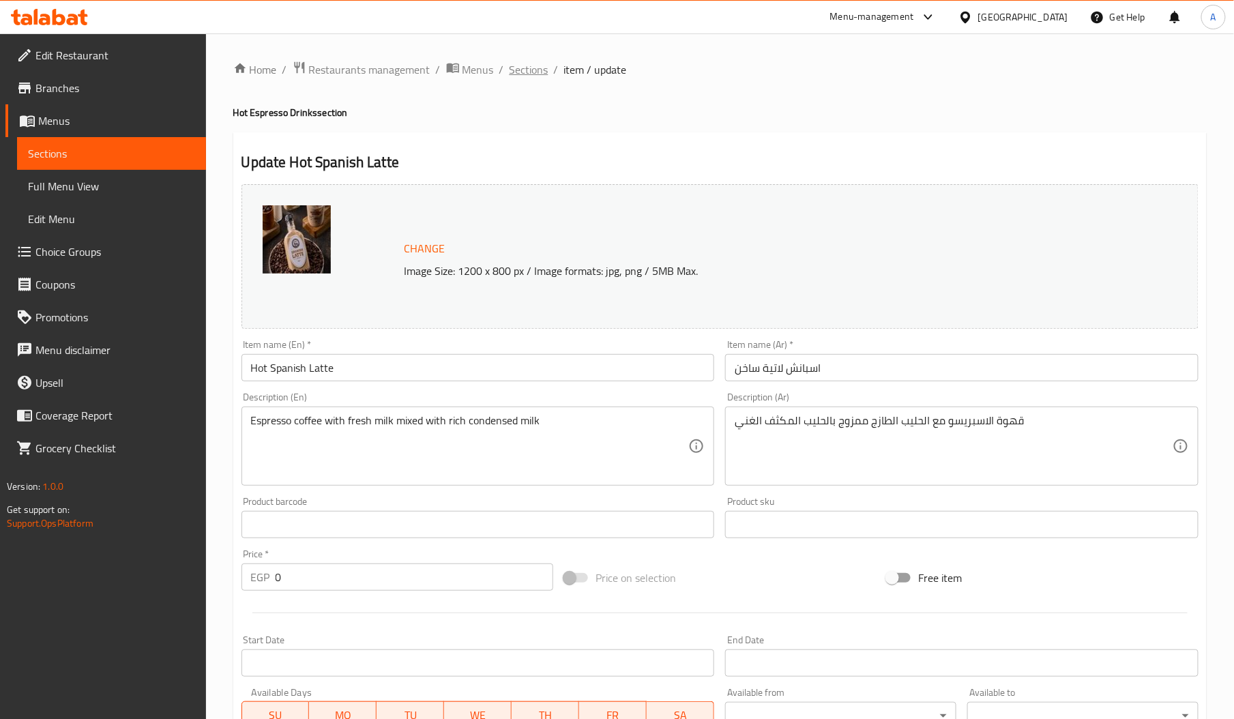
click at [538, 63] on span "Sections" at bounding box center [529, 69] width 39 height 16
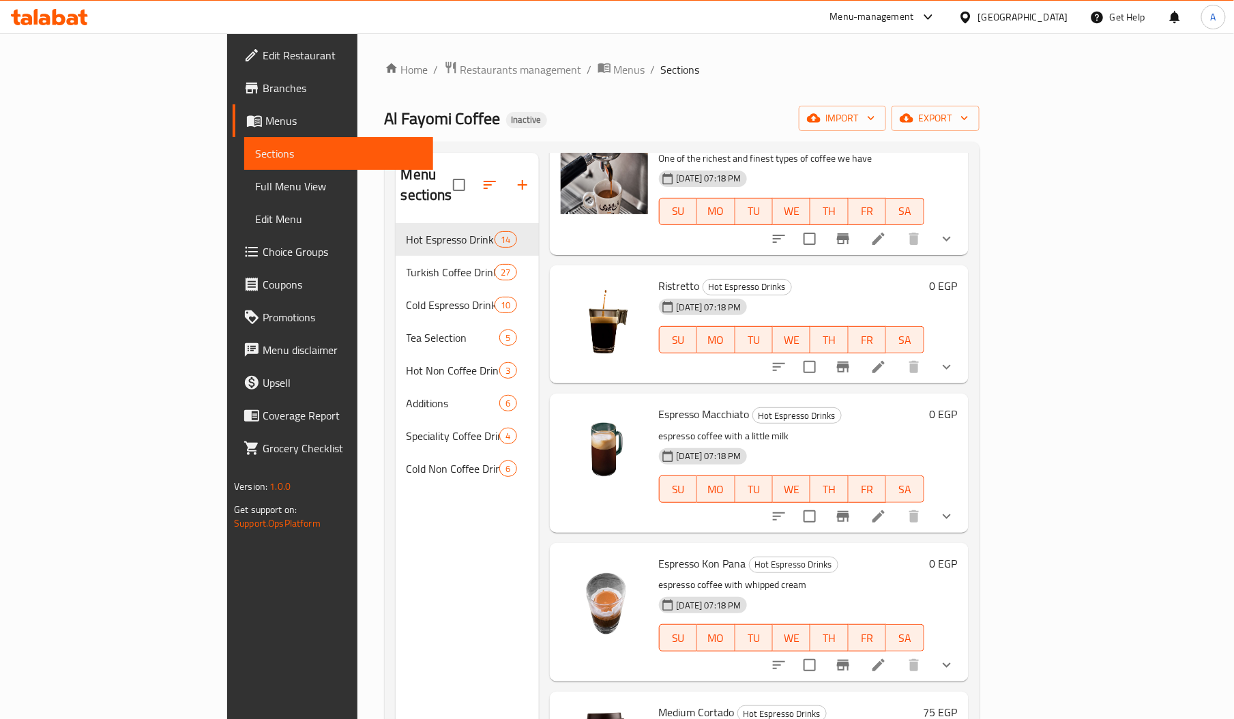
scroll to position [1143, 0]
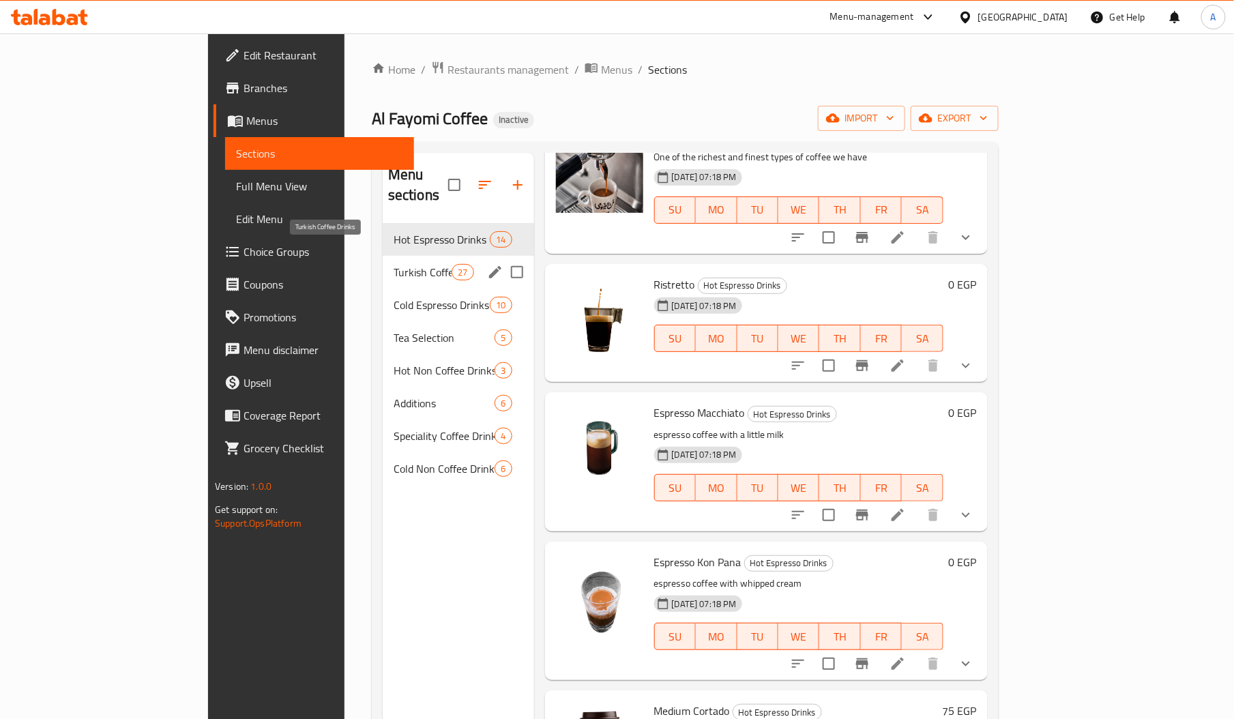
click at [394, 264] on span "Turkish Coffee Drinks" at bounding box center [423, 272] width 58 height 16
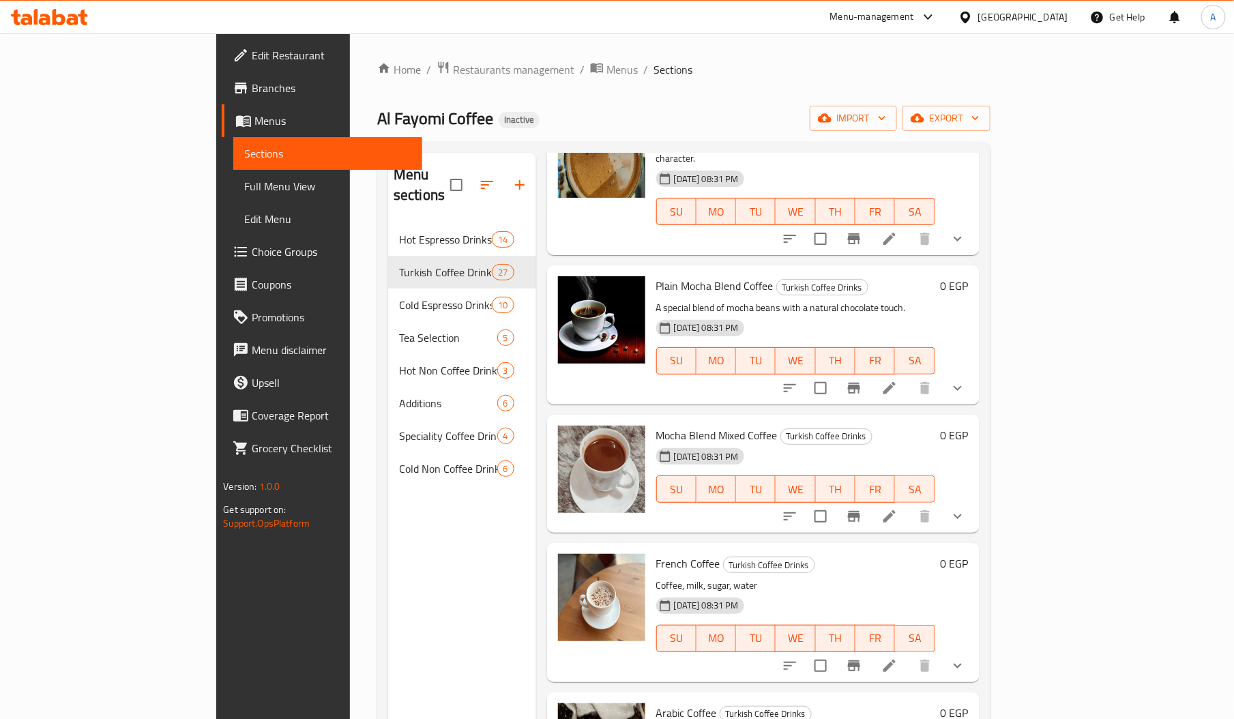
scroll to position [192, 0]
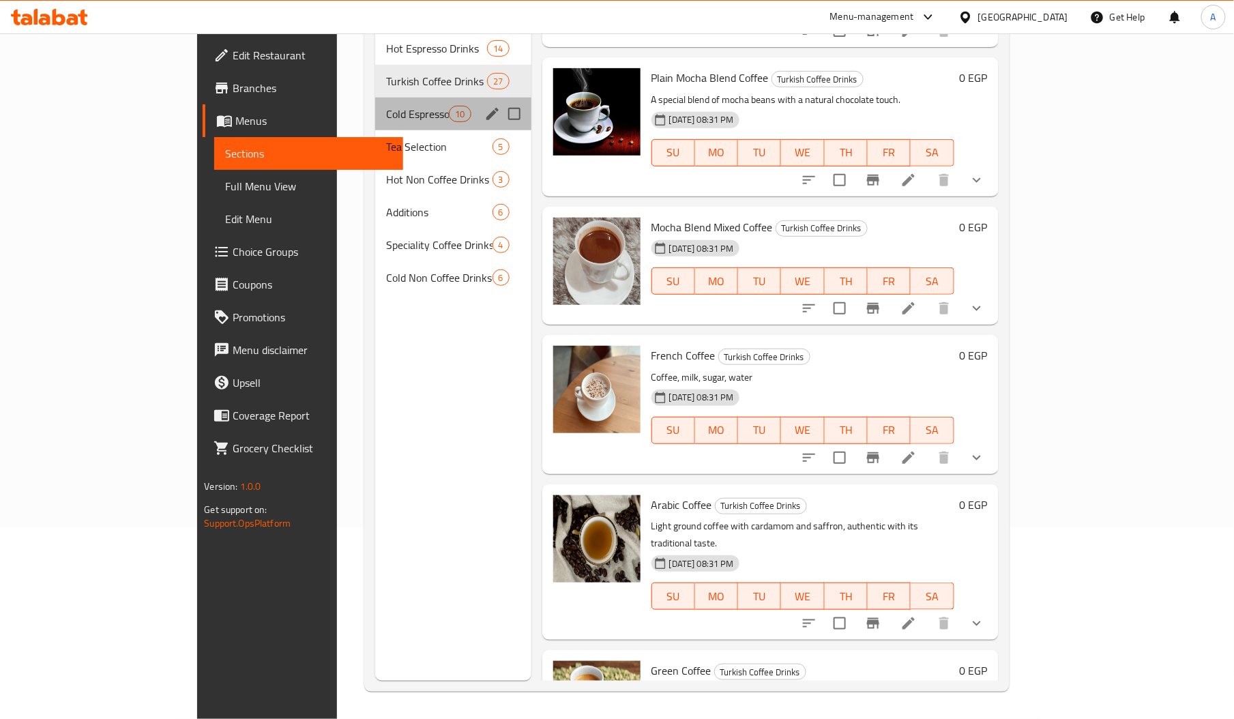
click at [375, 98] on div "Cold Espresso Drinks 10" at bounding box center [453, 114] width 156 height 33
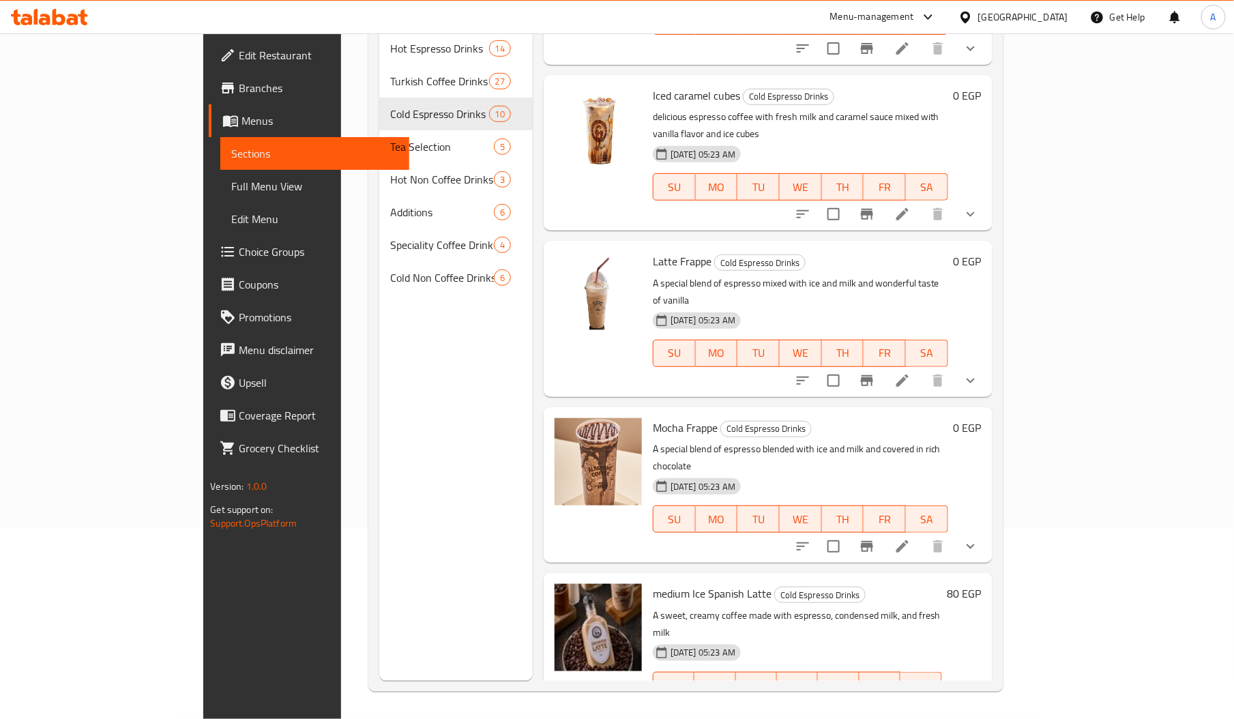
scroll to position [249, 0]
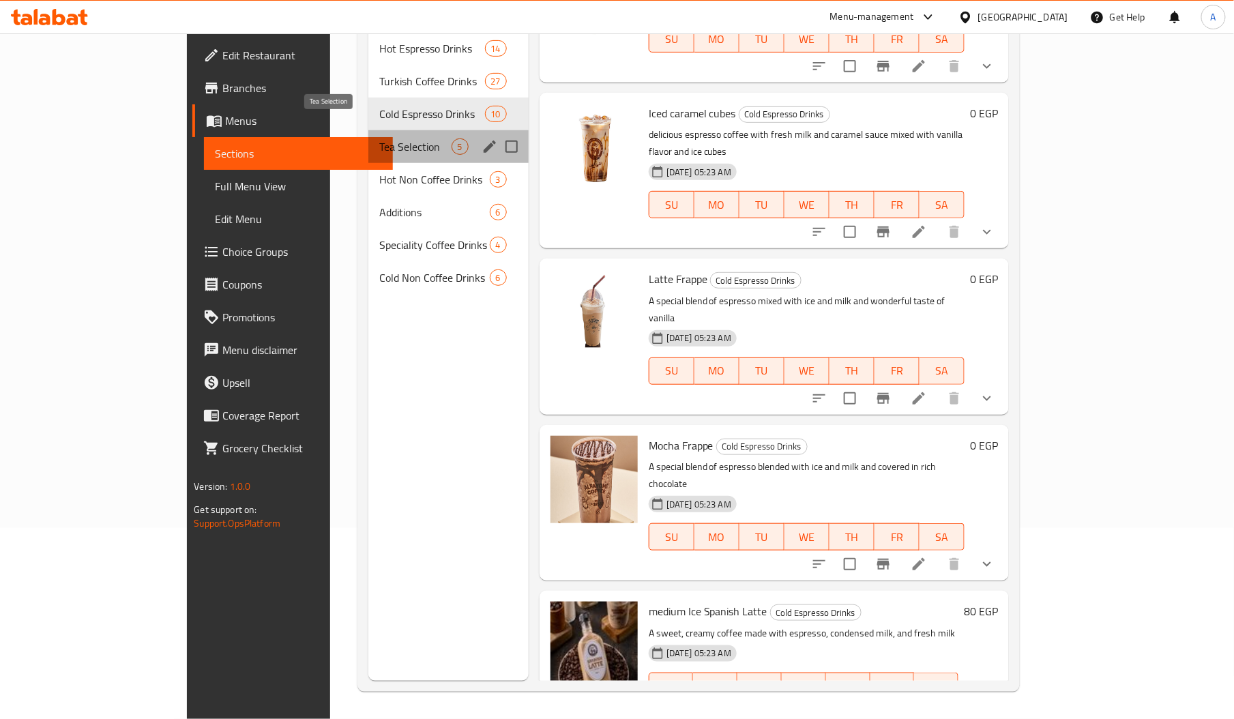
click at [379, 139] on span "Tea Selection" at bounding box center [415, 147] width 72 height 16
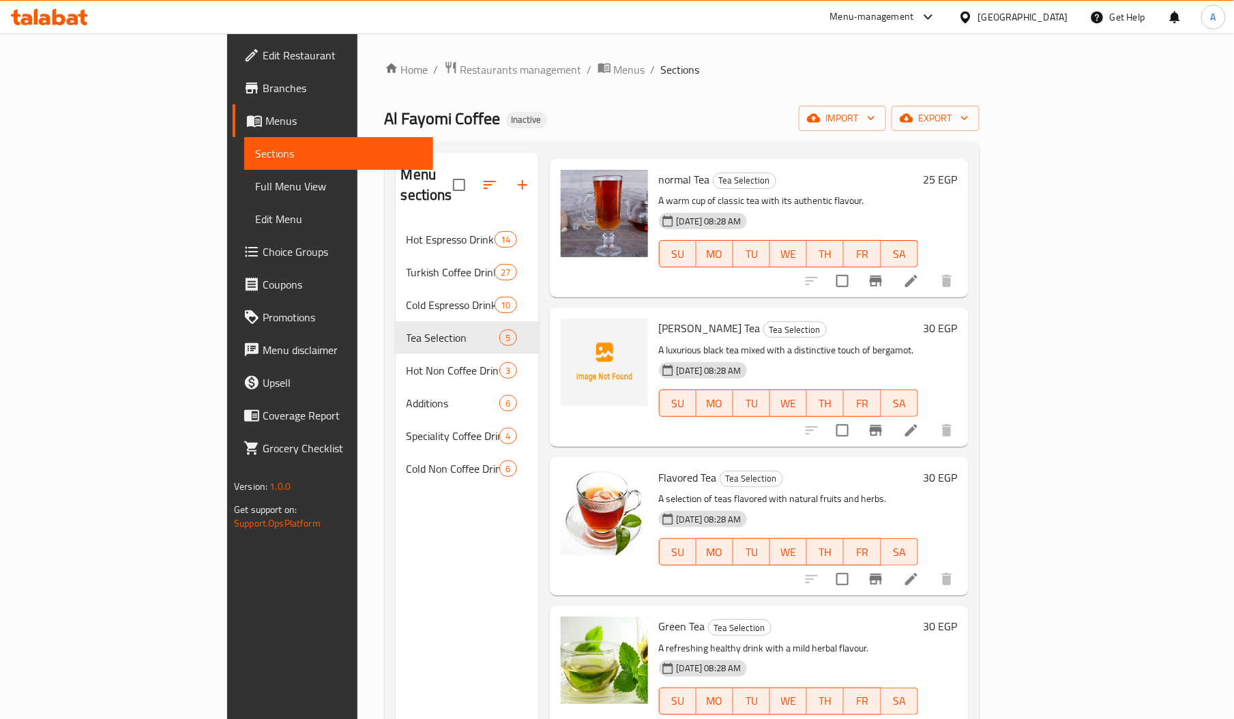
scroll to position [192, 0]
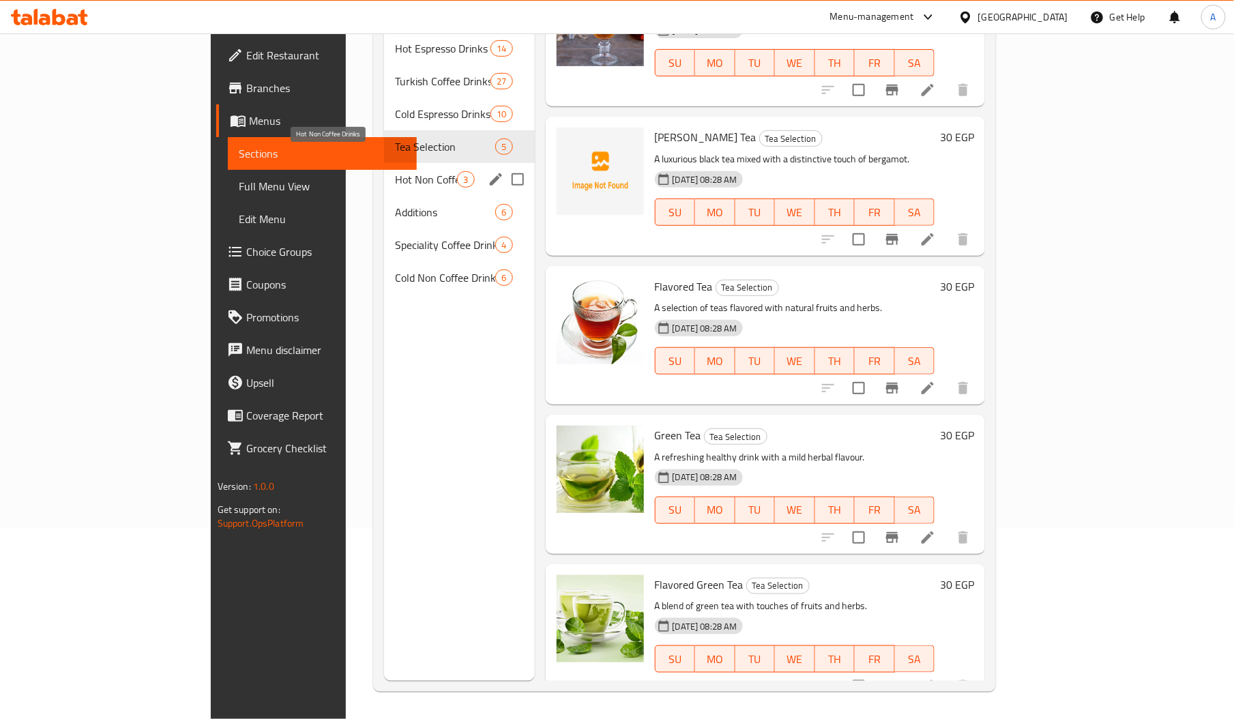
click at [395, 171] on span "Hot Non Coffee Drinks" at bounding box center [426, 179] width 62 height 16
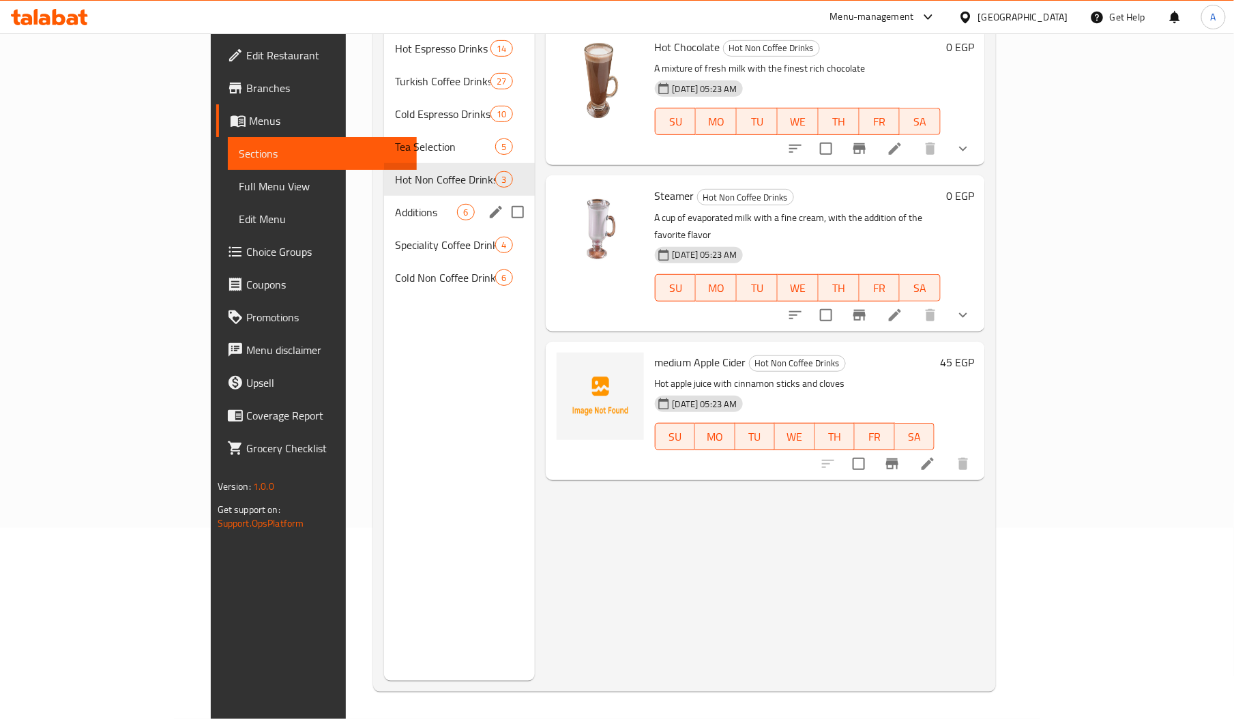
click at [384, 205] on div "Additions 6" at bounding box center [459, 212] width 150 height 33
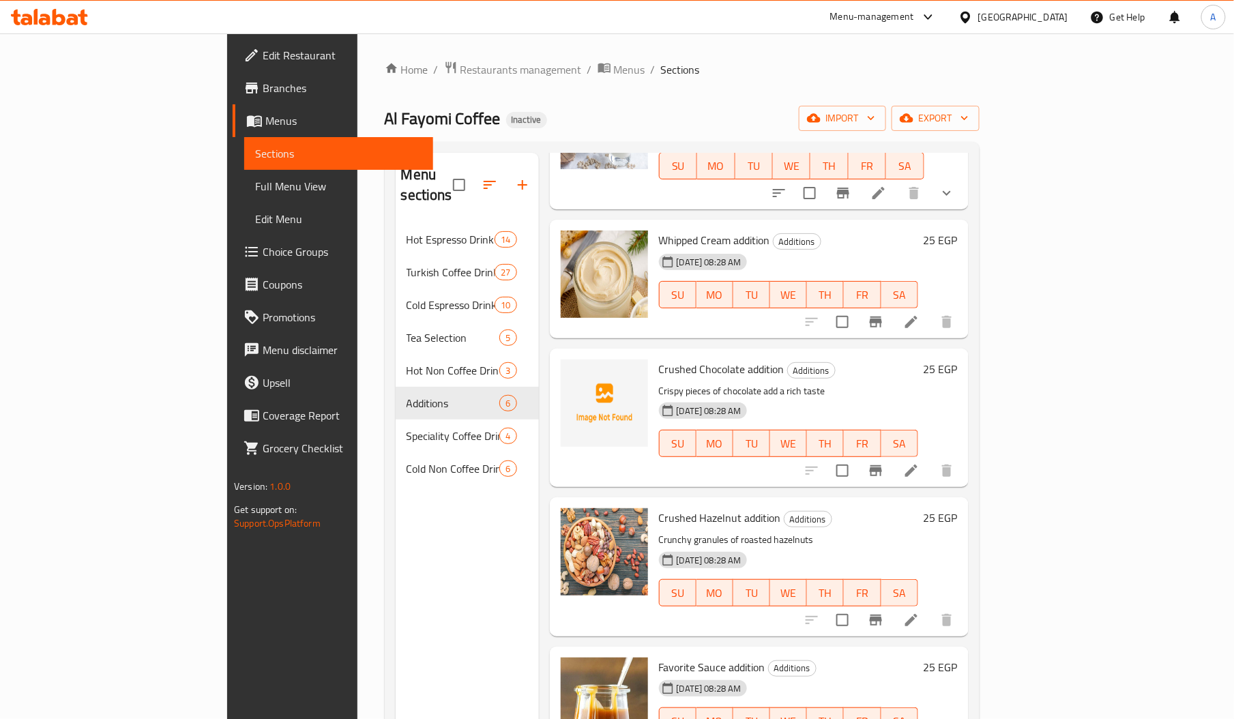
scroll to position [192, 0]
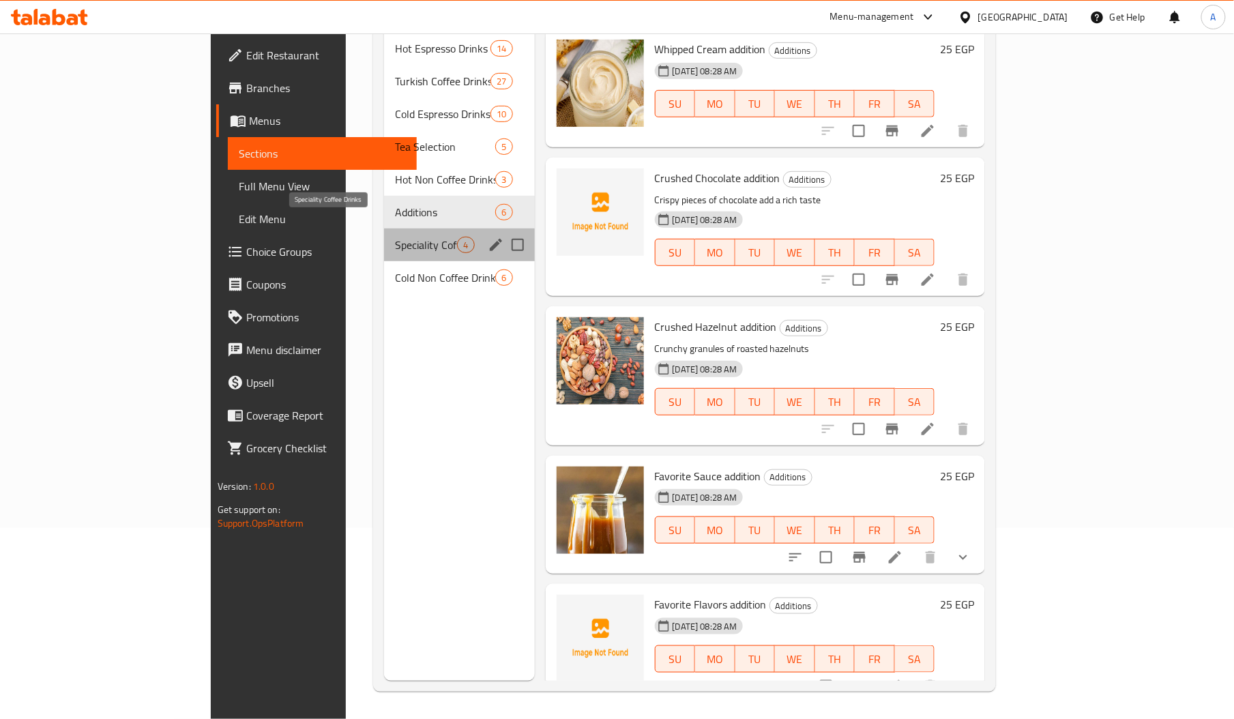
click at [395, 237] on span "Speciality Coffee Drinks" at bounding box center [426, 245] width 62 height 16
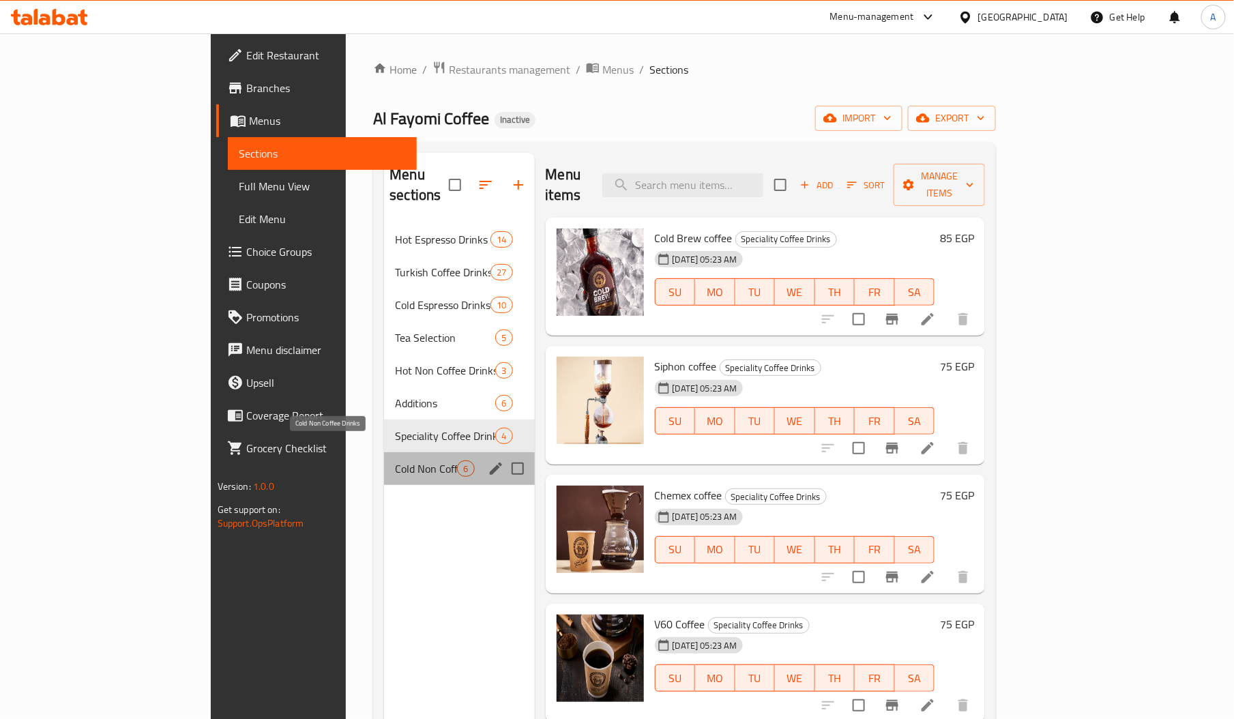
click at [395, 461] on span "Cold Non Coffee Drinks" at bounding box center [426, 469] width 62 height 16
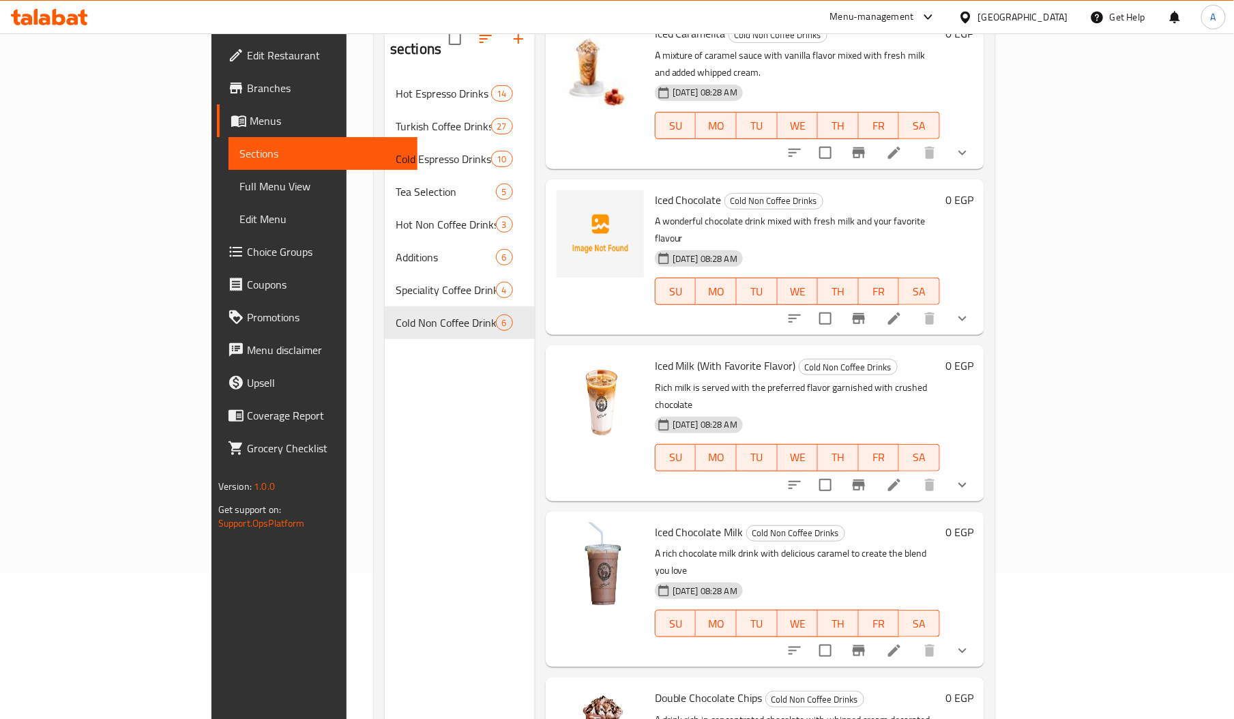
scroll to position [192, 0]
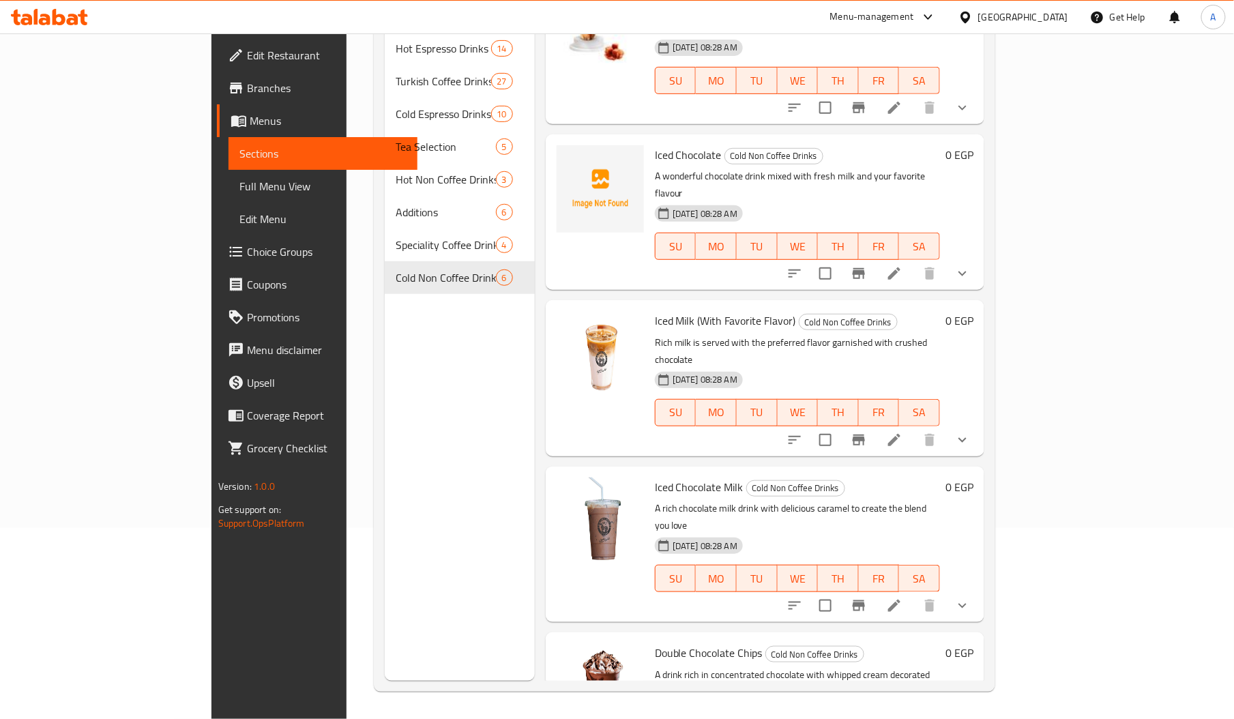
click at [229, 171] on link "Full Menu View" at bounding box center [323, 186] width 189 height 33
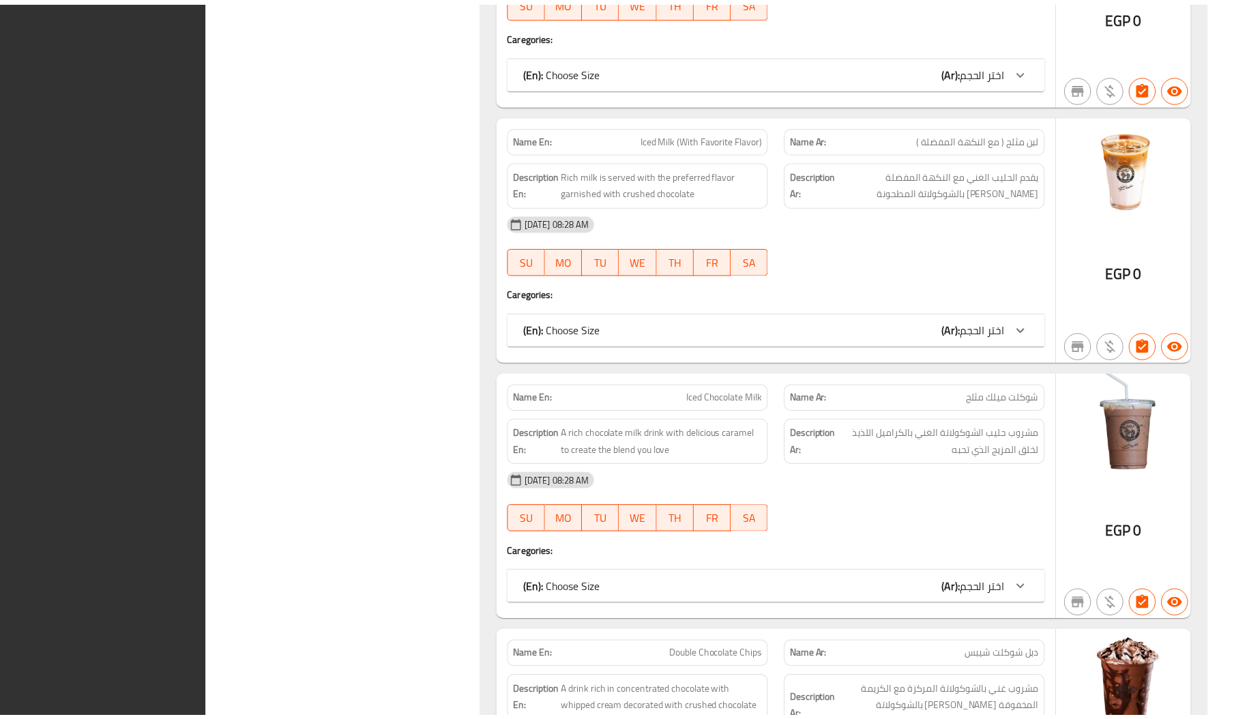
scroll to position [17677, 0]
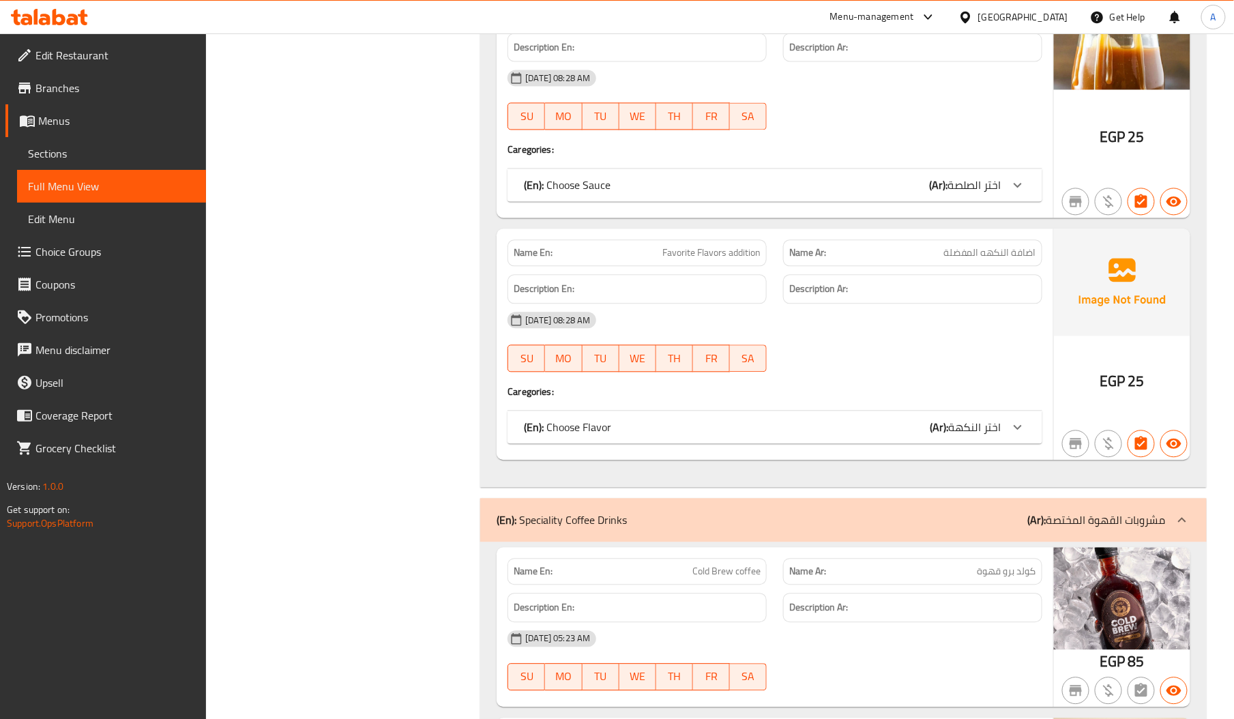
scroll to position [15446, 0]
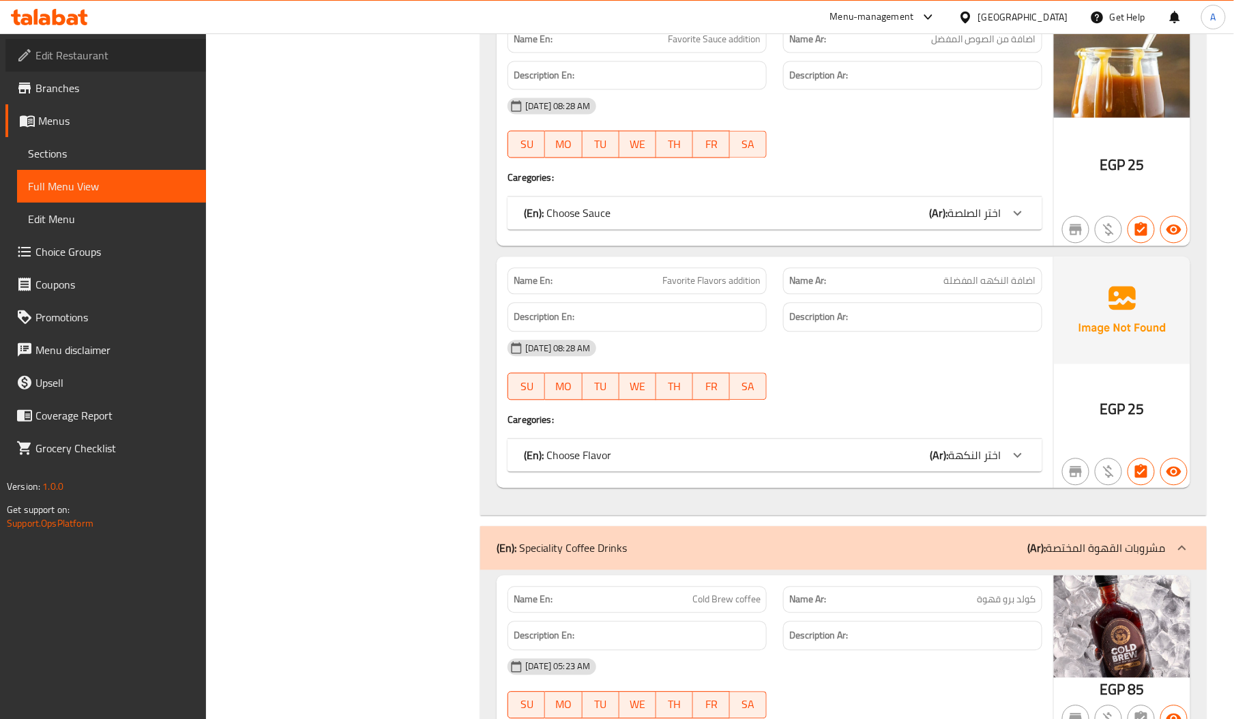
click at [91, 52] on span "Edit Restaurant" at bounding box center [115, 55] width 160 height 16
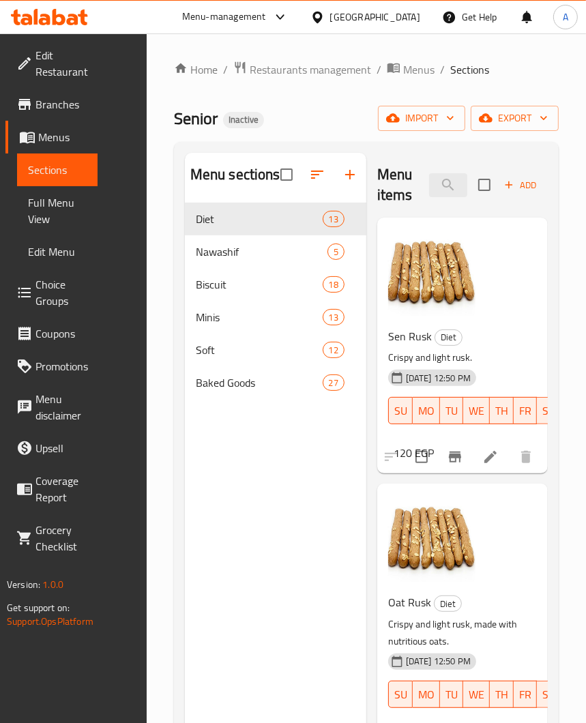
scroll to position [1058, 0]
